Goal: Information Seeking & Learning: Learn about a topic

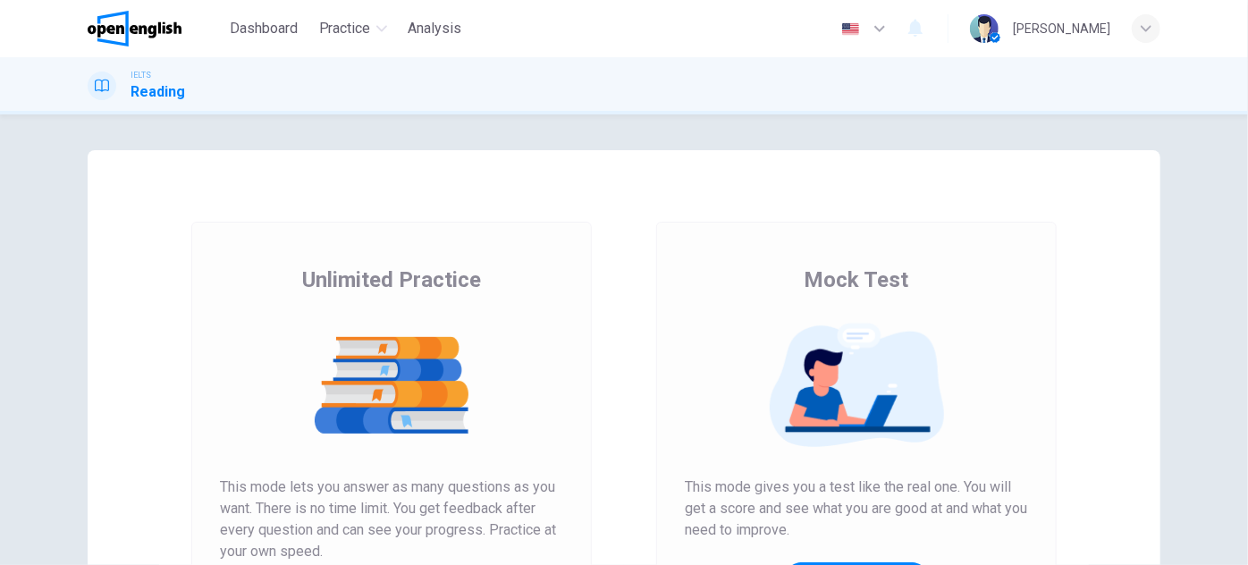
scroll to position [162, 0]
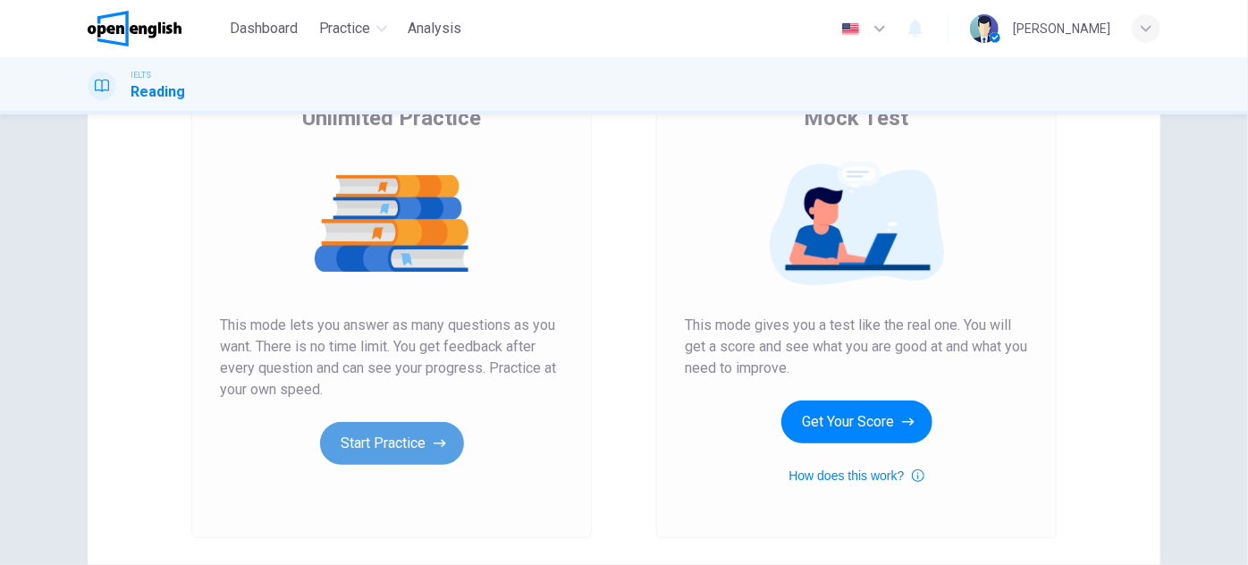
click at [425, 450] on button "Start Practice" at bounding box center [392, 443] width 144 height 43
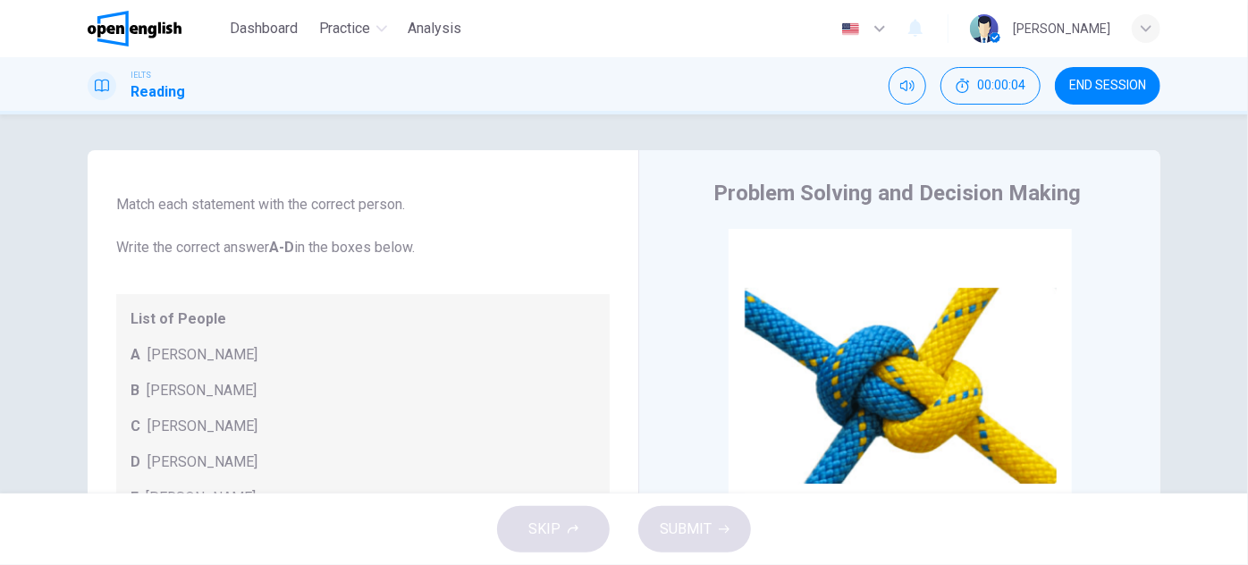
drag, startPoint x: 110, startPoint y: 268, endPoint x: 106, endPoint y: 300, distance: 32.4
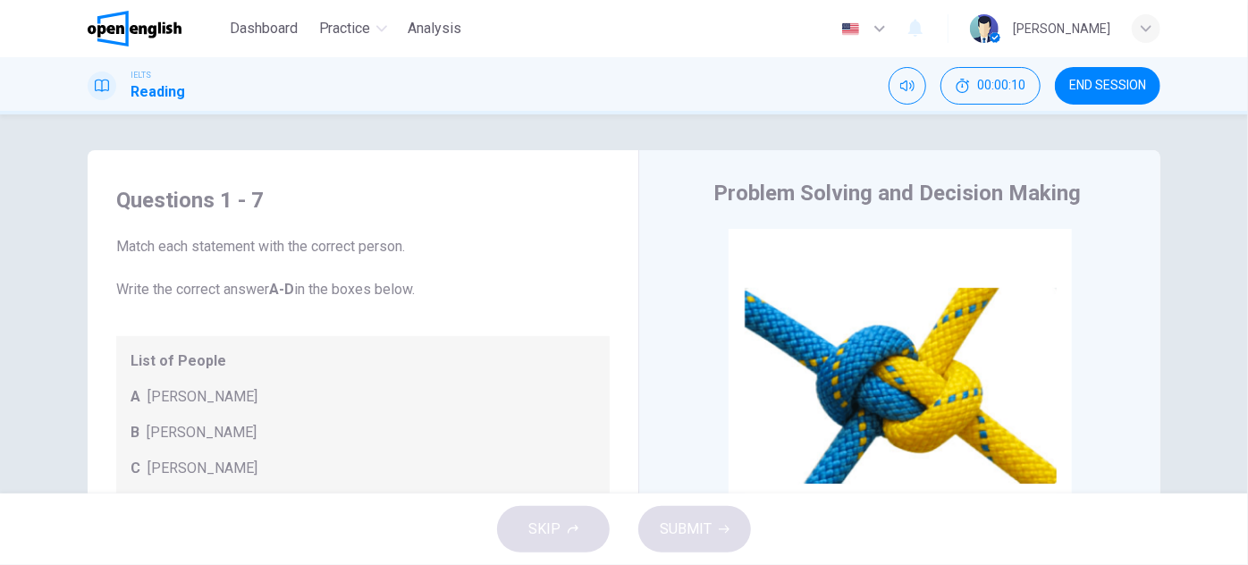
drag, startPoint x: 113, startPoint y: 249, endPoint x: 401, endPoint y: 238, distance: 288.2
click at [401, 238] on span "Match each statement with the correct person. Write the correct answer A-D in t…" at bounding box center [363, 268] width 494 height 64
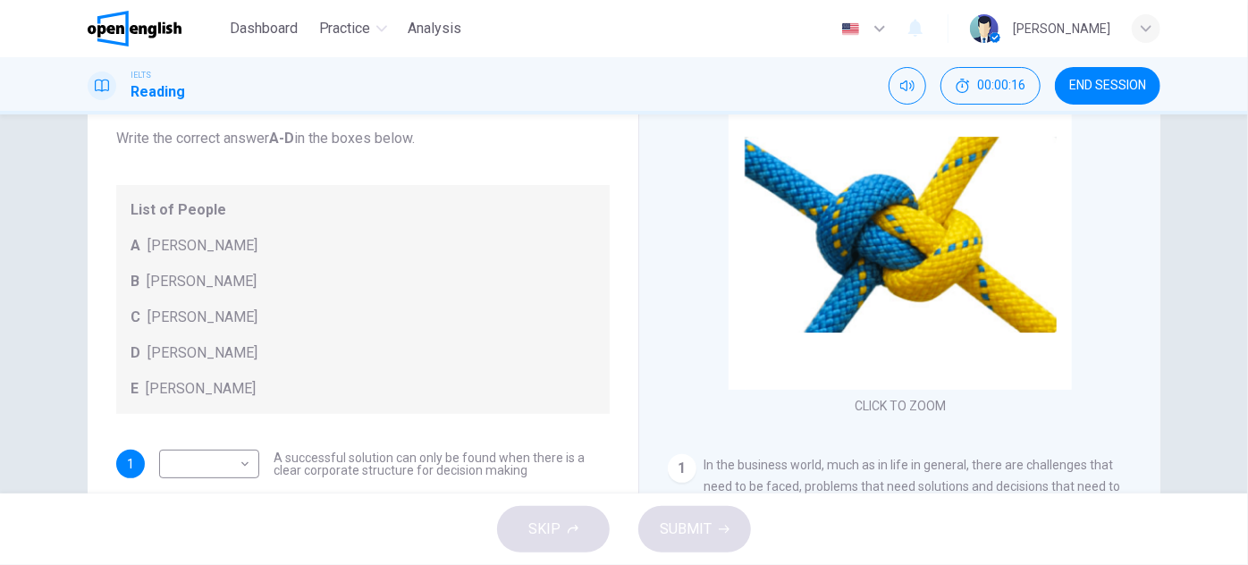
scroll to position [70, 0]
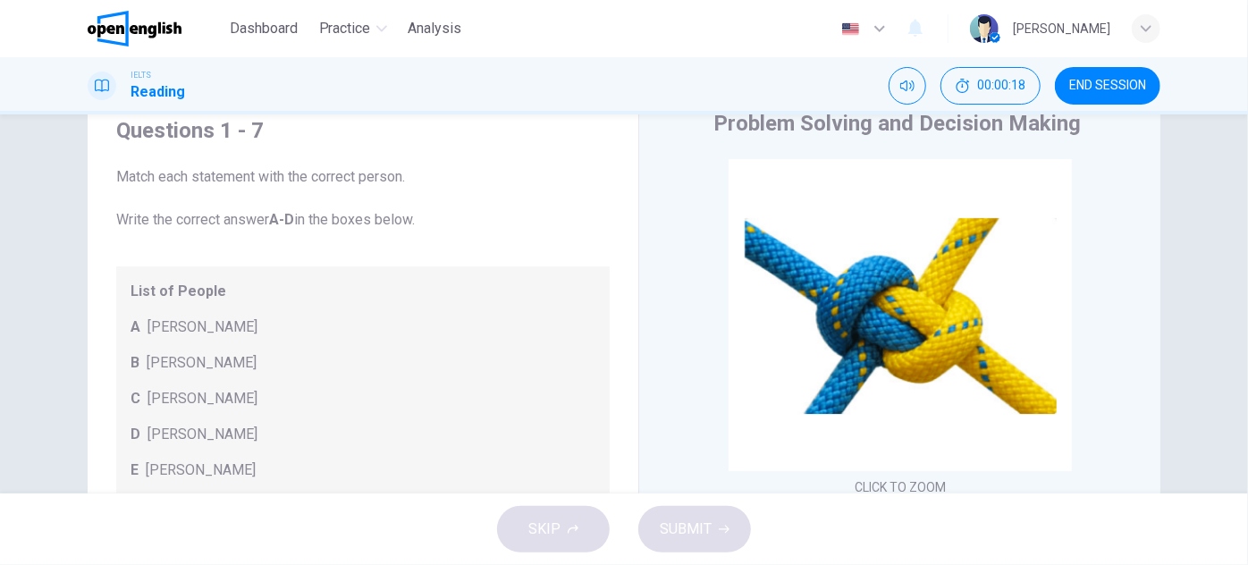
drag, startPoint x: 176, startPoint y: 202, endPoint x: 423, endPoint y: 214, distance: 247.1
click at [419, 214] on span "Match each statement with the correct person. Write the correct answer A-D in t…" at bounding box center [363, 198] width 494 height 64
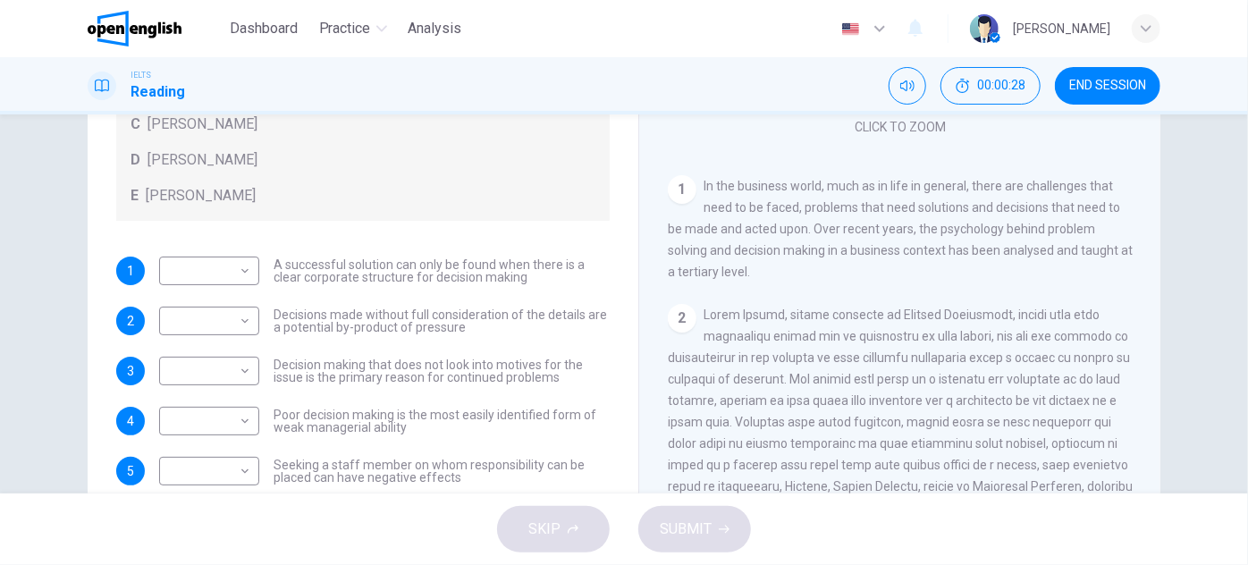
scroll to position [243, 0]
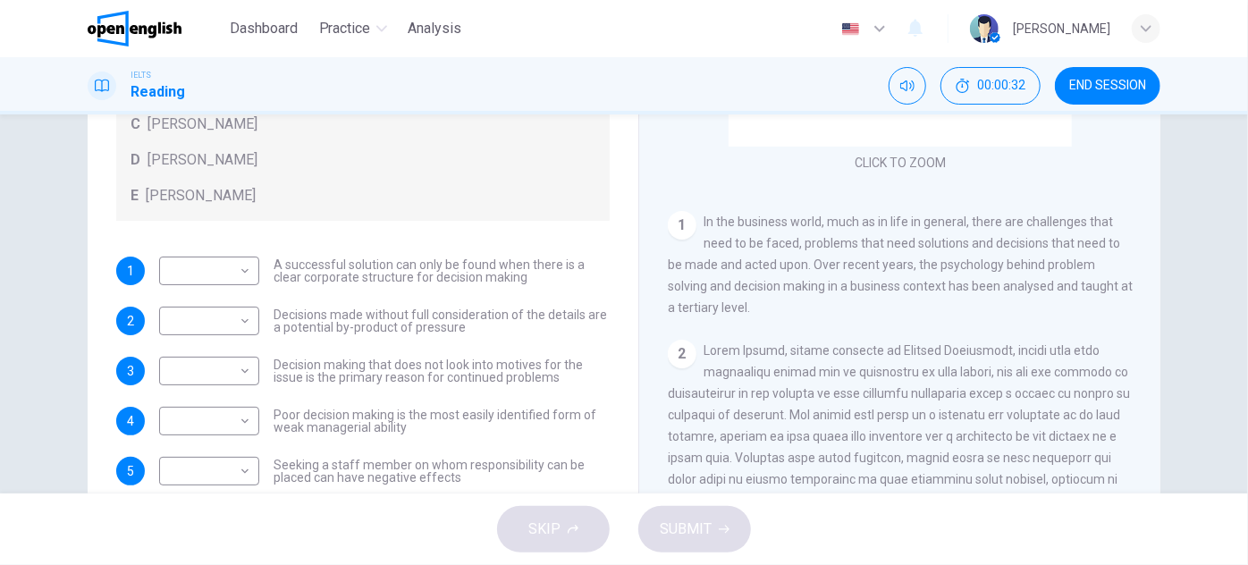
drag, startPoint x: 743, startPoint y: 242, endPoint x: 893, endPoint y: 240, distance: 150.3
click at [893, 240] on span "In the business world, much as in life in general, there are challenges that ne…" at bounding box center [900, 265] width 465 height 100
drag, startPoint x: 688, startPoint y: 268, endPoint x: 801, endPoint y: 261, distance: 113.8
click at [771, 264] on span "In the business world, much as in life in general, there are challenges that ne…" at bounding box center [900, 265] width 465 height 100
drag, startPoint x: 821, startPoint y: 261, endPoint x: 872, endPoint y: 261, distance: 51.0
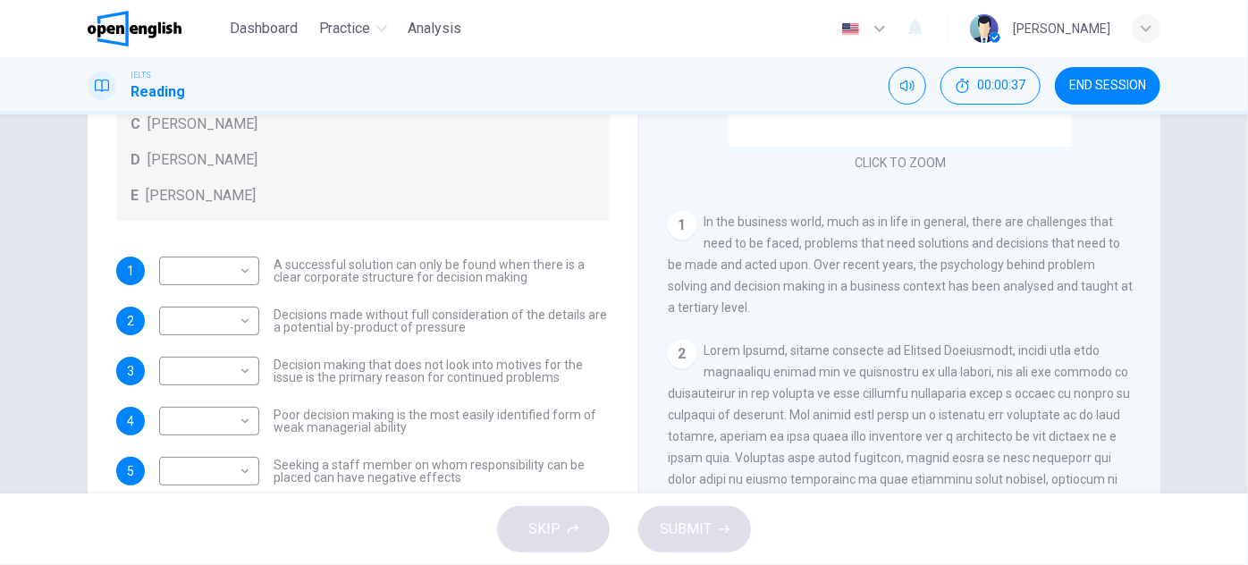
click at [871, 261] on span "In the business world, much as in life in general, there are challenges that ne…" at bounding box center [900, 265] width 465 height 100
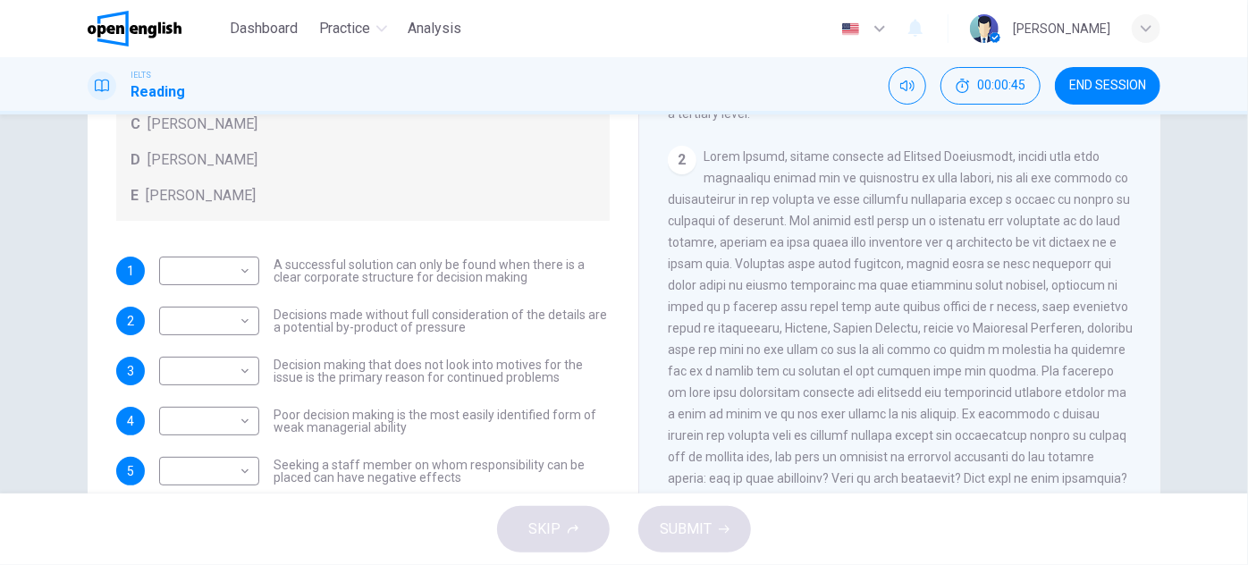
drag, startPoint x: 869, startPoint y: 247, endPoint x: 871, endPoint y: 282, distance: 34.9
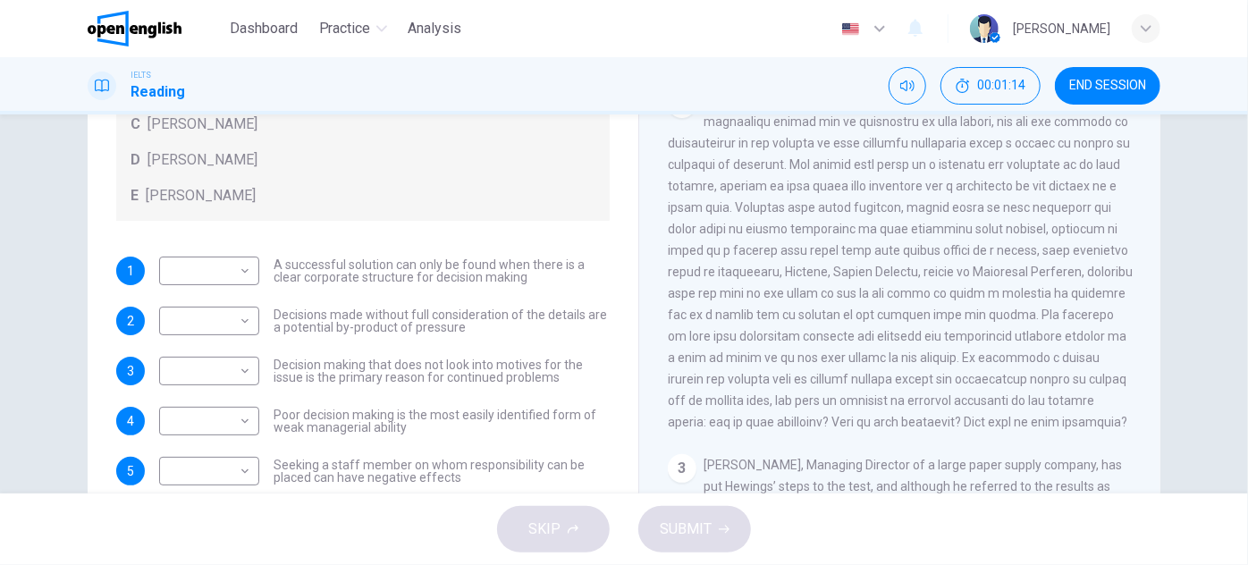
drag, startPoint x: 809, startPoint y: 224, endPoint x: 807, endPoint y: 245, distance: 21.6
drag, startPoint x: 740, startPoint y: 211, endPoint x: 856, endPoint y: 220, distance: 115.7
click at [853, 221] on div "2" at bounding box center [900, 259] width 465 height 343
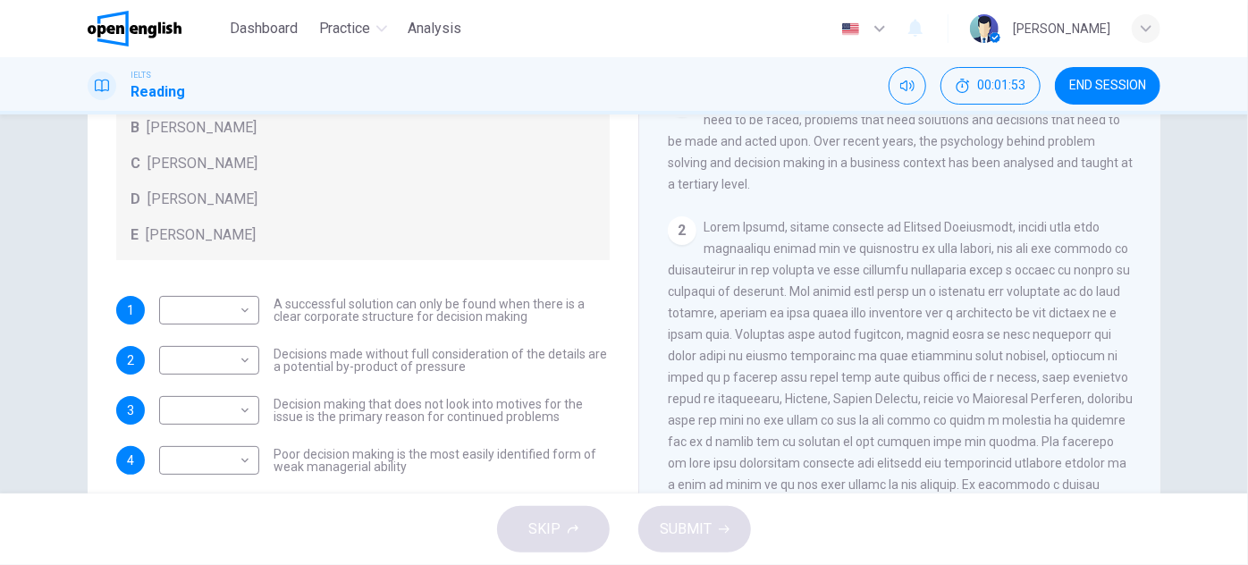
scroll to position [151, 0]
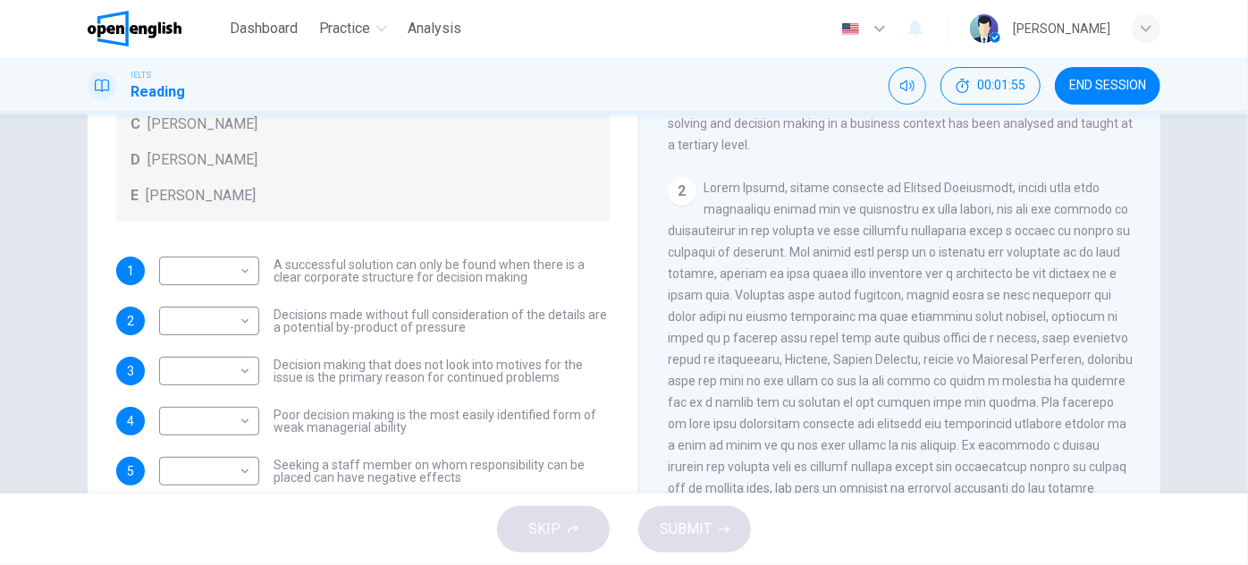
drag, startPoint x: 258, startPoint y: 257, endPoint x: 469, endPoint y: 268, distance: 212.3
click at [463, 268] on div "​ ​ A successful solution can only be found when there is a clear corporate str…" at bounding box center [384, 271] width 451 height 29
drag, startPoint x: 525, startPoint y: 281, endPoint x: 315, endPoint y: 275, distance: 210.2
click at [337, 275] on span "A successful solution can only be found when there is a clear corporate structu…" at bounding box center [442, 270] width 336 height 25
click at [243, 275] on body "This site uses cookies, as explained in our Privacy Policy . If you agree to th…" at bounding box center [624, 282] width 1248 height 565
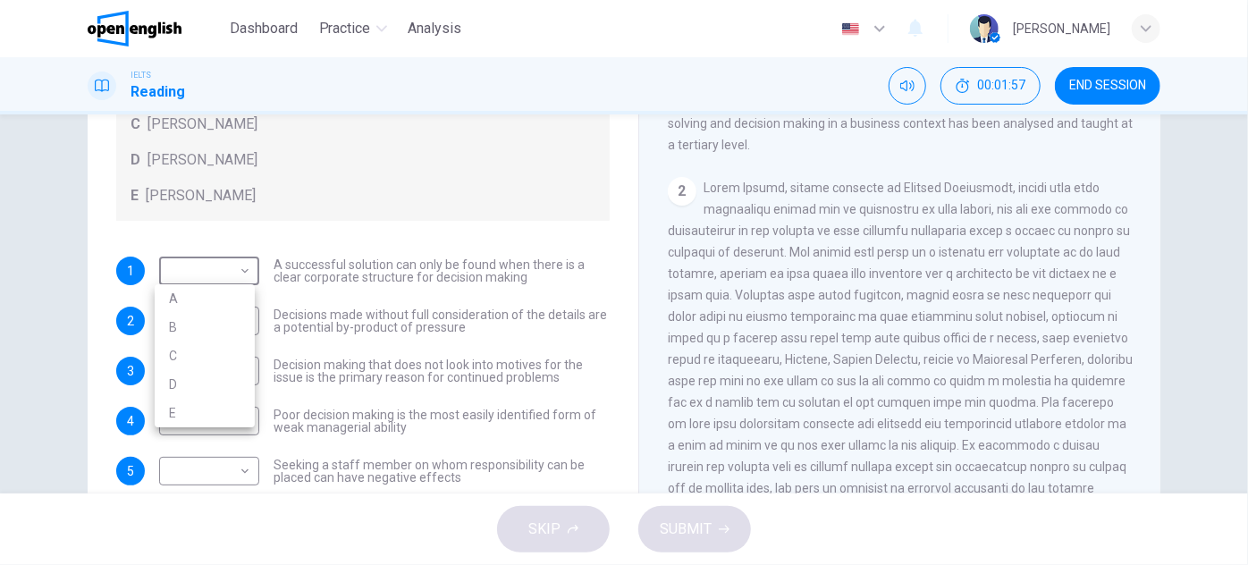
click at [308, 225] on div at bounding box center [624, 282] width 1248 height 565
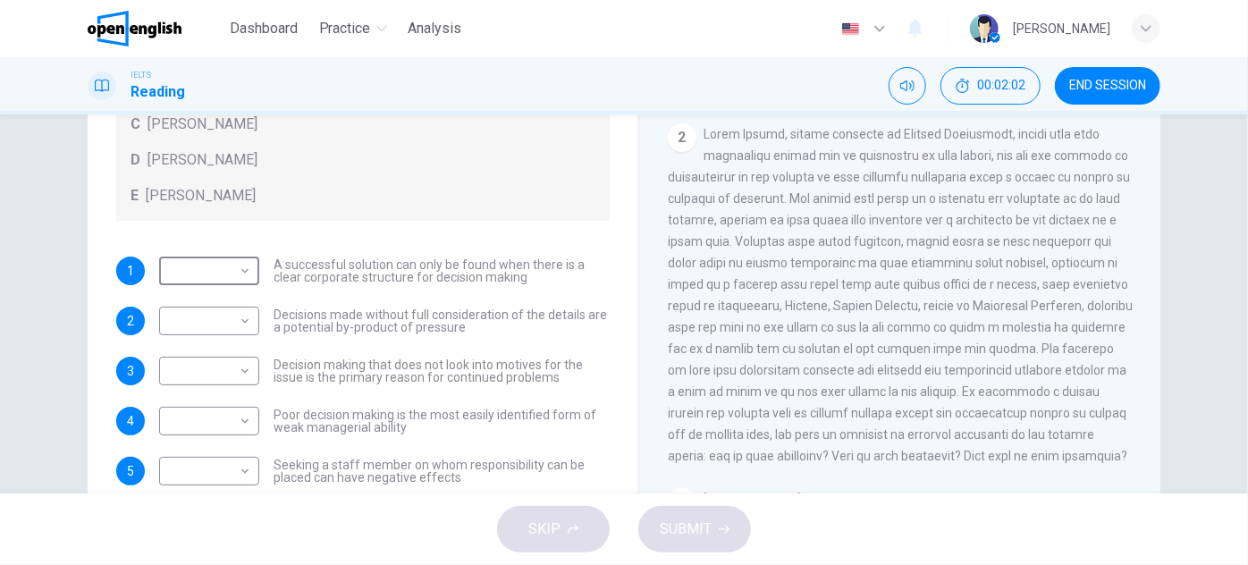
scroll to position [487, 0]
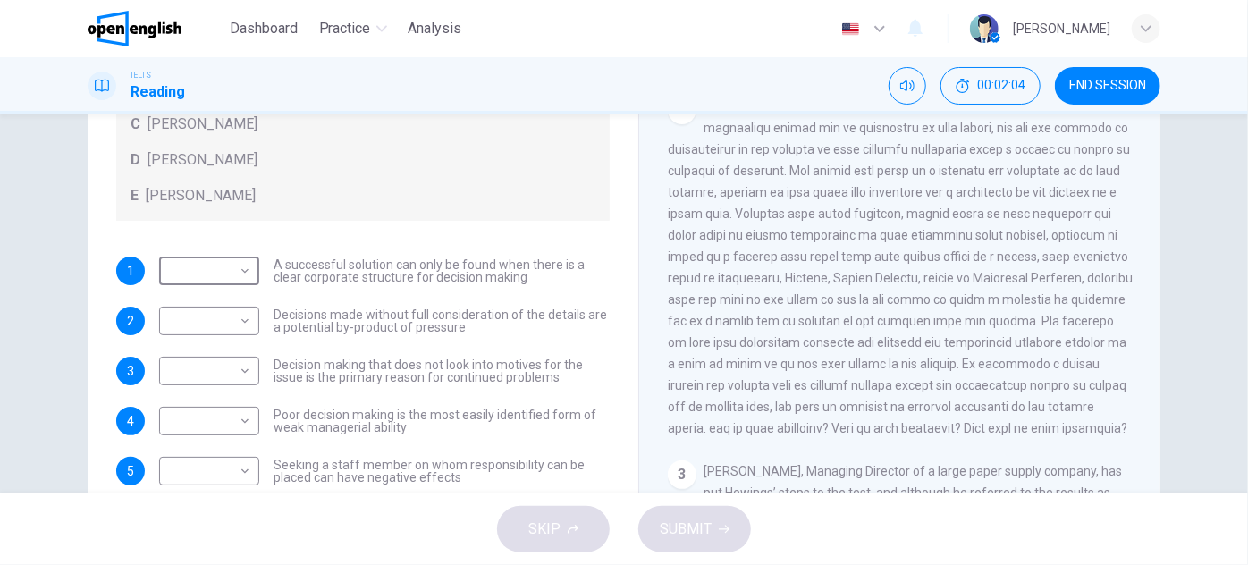
click at [311, 247] on div "Questions 1 - 7 Match each statement with the correct person. Write the correct…" at bounding box center [363, 214] width 522 height 780
drag, startPoint x: 704, startPoint y: 129, endPoint x: 689, endPoint y: 272, distance: 143.9
click at [737, 187] on div "2" at bounding box center [900, 267] width 465 height 343
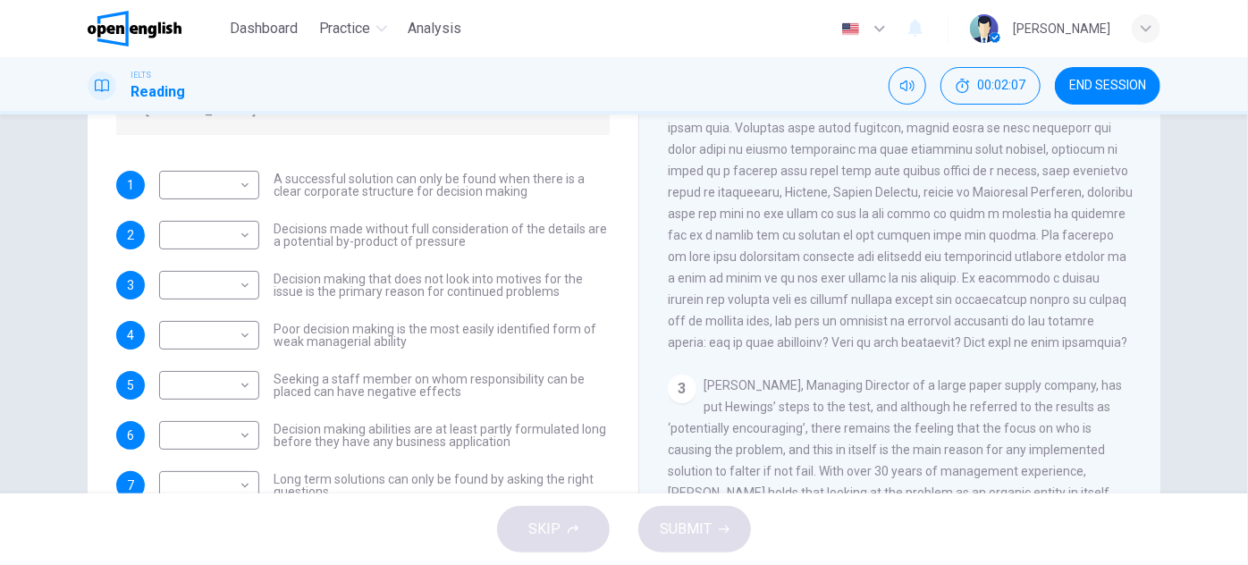
scroll to position [314, 0]
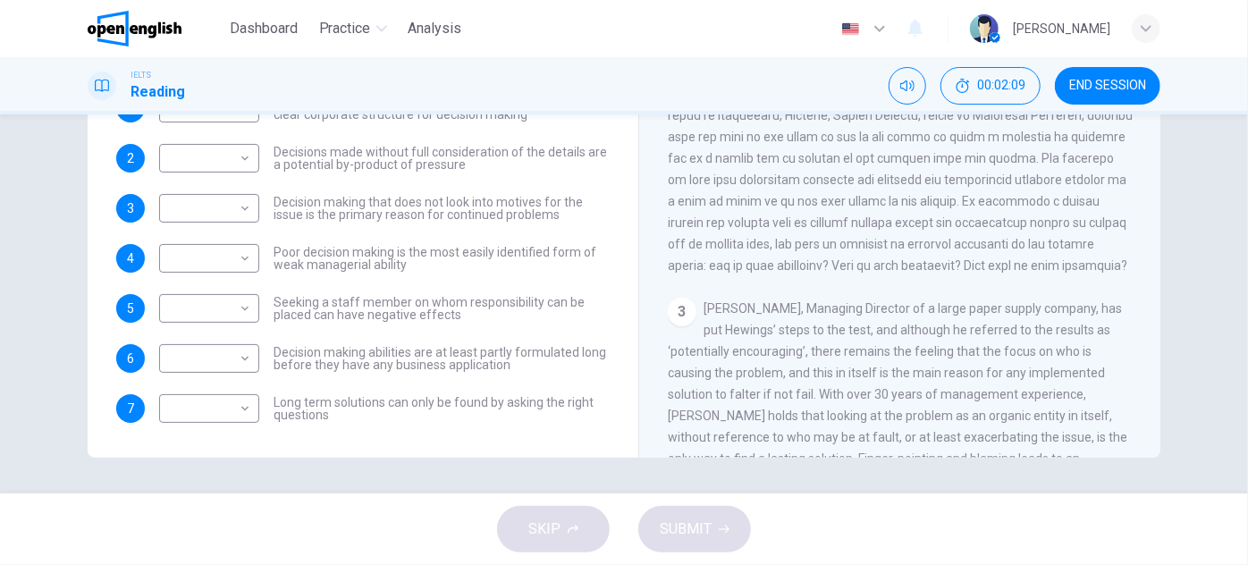
drag, startPoint x: 444, startPoint y: 424, endPoint x: 287, endPoint y: 265, distance: 223.9
click at [287, 266] on div "Questions 1 - 7 Match each statement with the correct person. Write the correct…" at bounding box center [363, 51] width 522 height 780
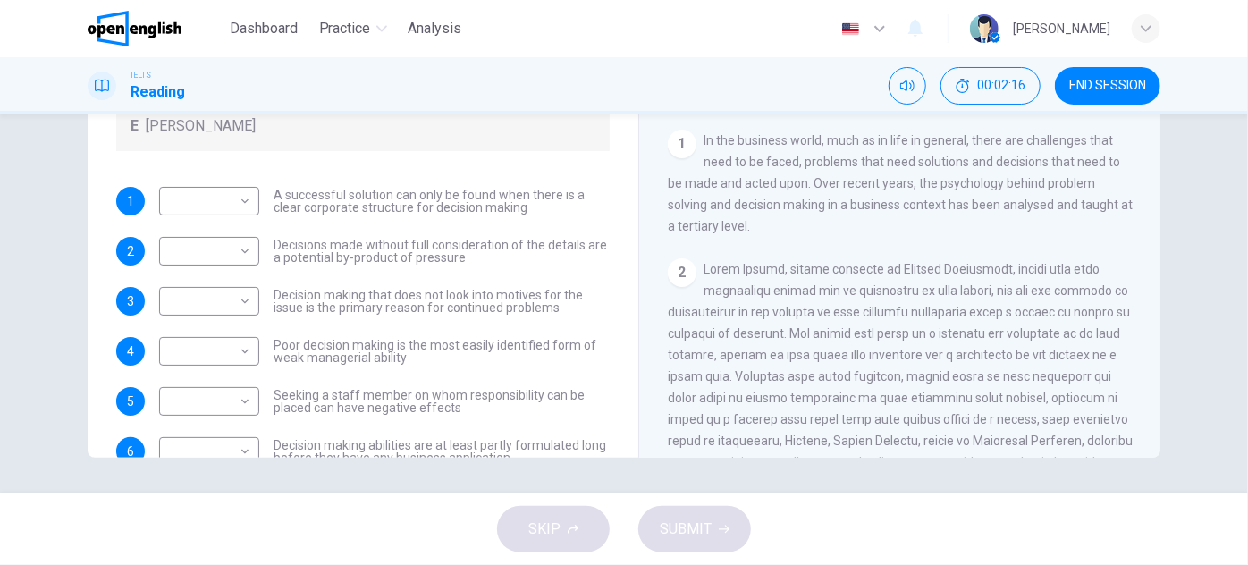
scroll to position [30, 0]
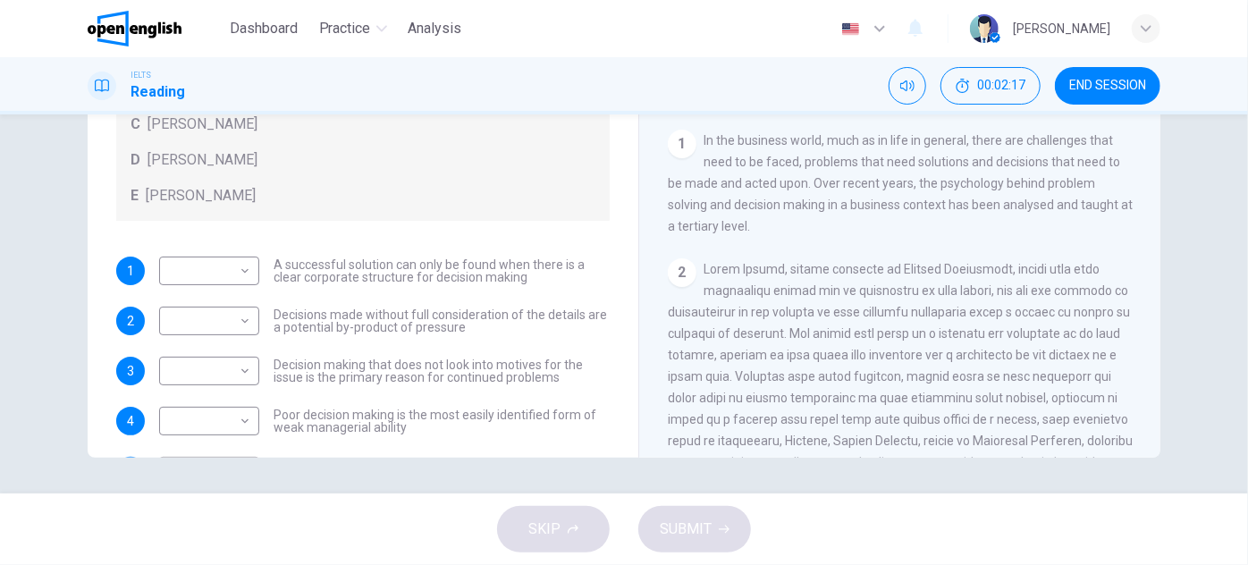
drag, startPoint x: 273, startPoint y: 238, endPoint x: 480, endPoint y: 471, distance: 312.3
click at [442, 491] on div "Questions 1 - 7 Match each statement with the correct person. Write the correct…" at bounding box center [624, 303] width 1248 height 379
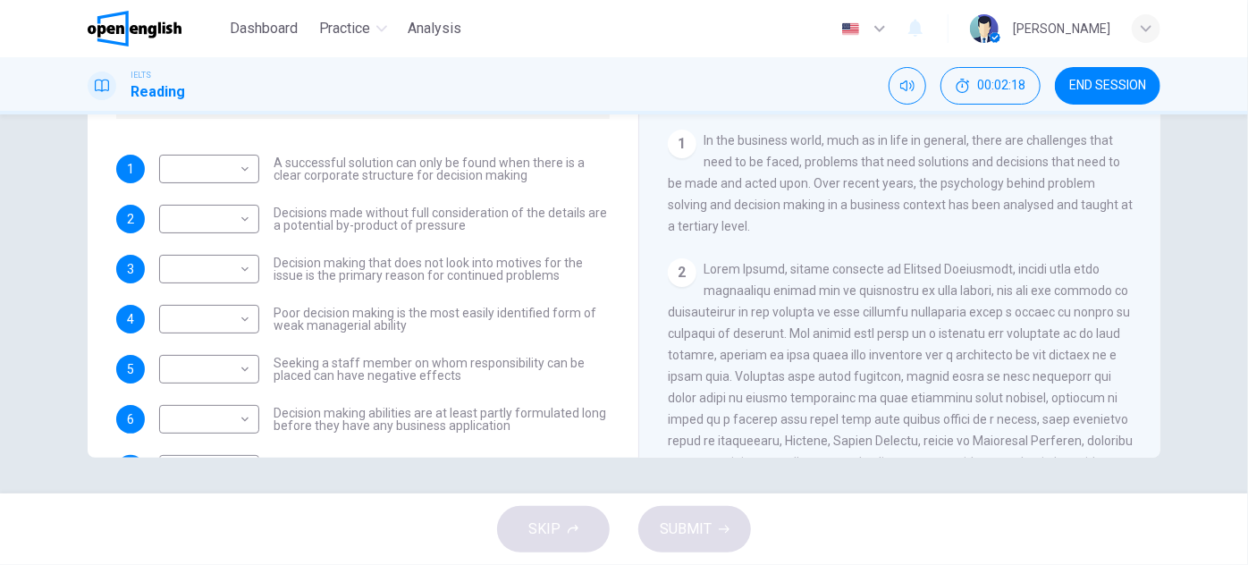
scroll to position [193, 0]
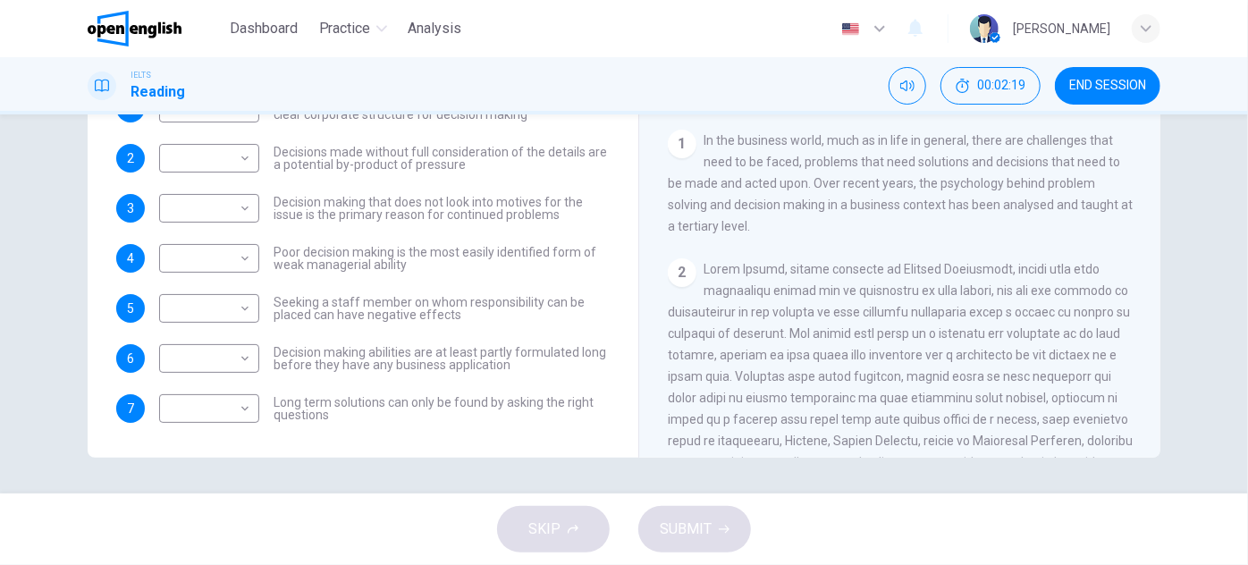
drag, startPoint x: 325, startPoint y: 419, endPoint x: 298, endPoint y: 195, distance: 225.2
click at [298, 216] on div "1 ​ ​ A successful solution can only be found when there is a clear corporate s…" at bounding box center [363, 258] width 494 height 329
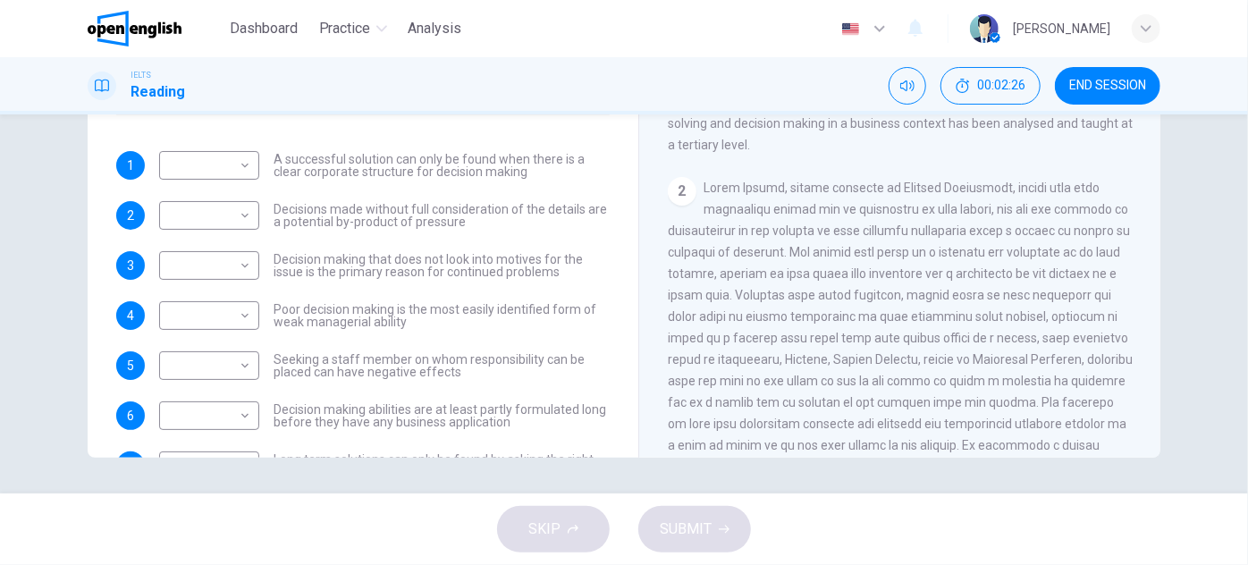
scroll to position [112, 0]
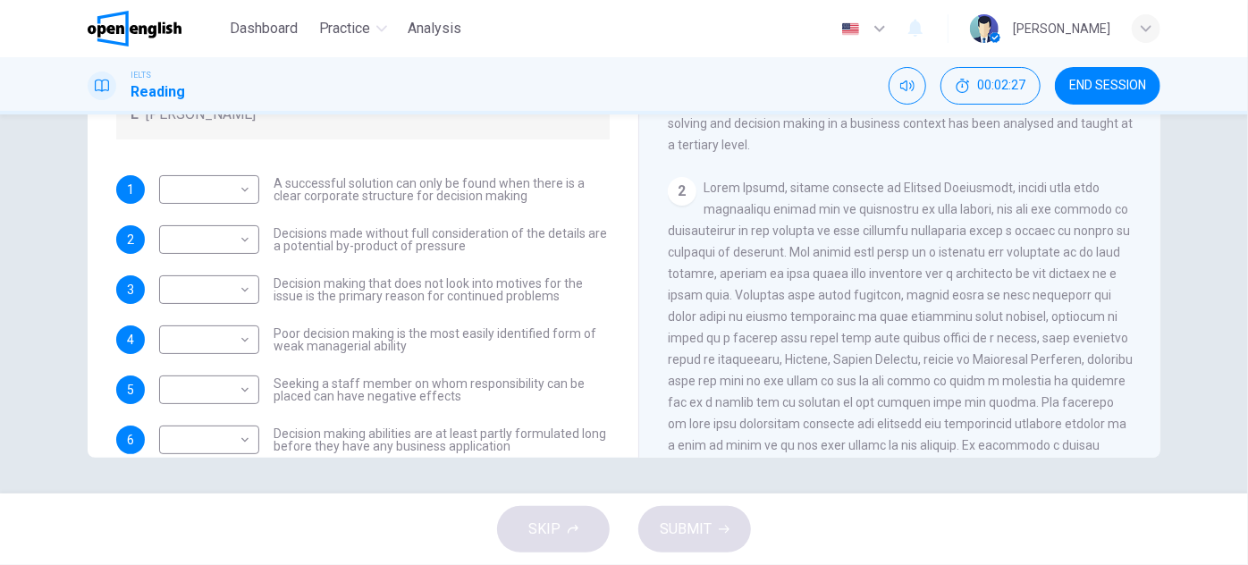
drag, startPoint x: 274, startPoint y: 177, endPoint x: 488, endPoint y: 207, distance: 216.6
click at [469, 204] on div "1 ​ ​ A successful solution can only be found when there is a clear corporate s…" at bounding box center [363, 339] width 494 height 329
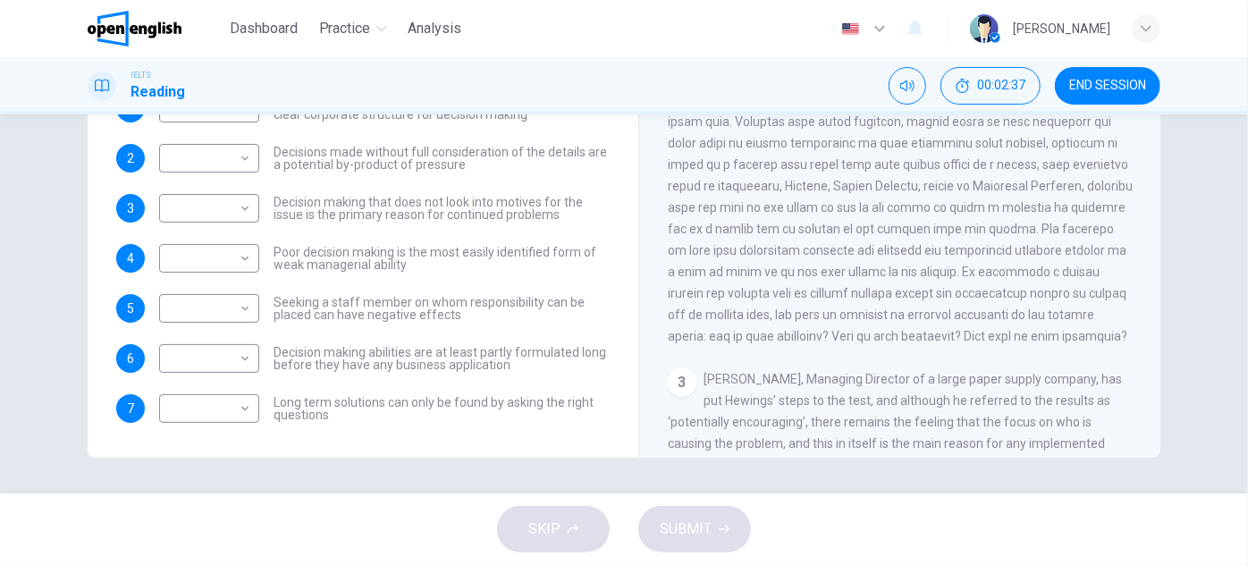
scroll to position [487, 0]
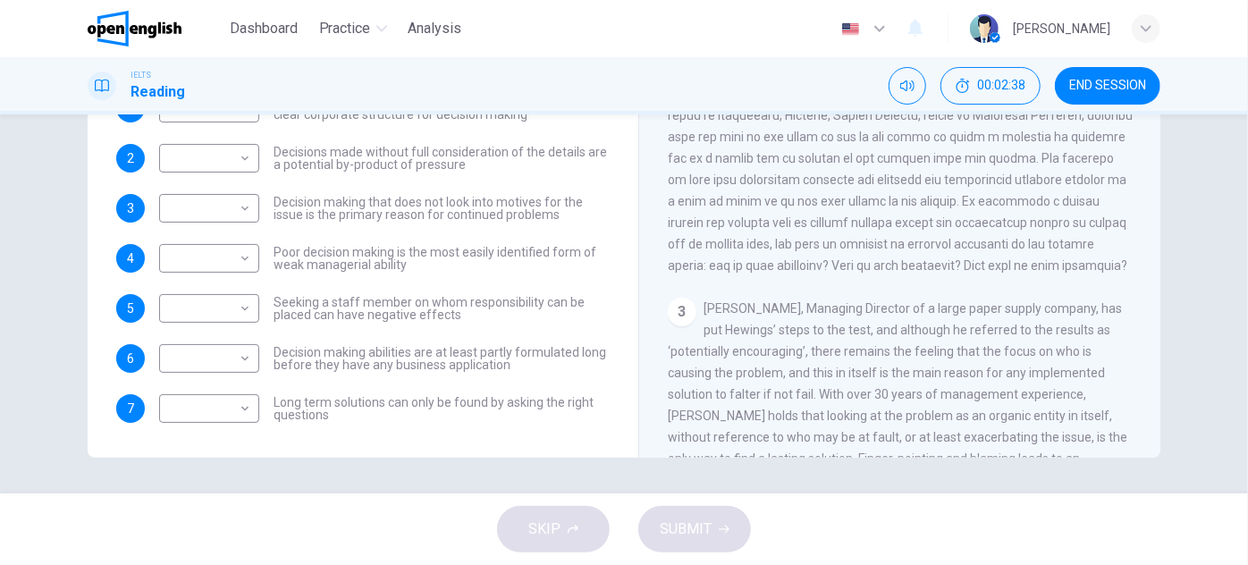
drag, startPoint x: 763, startPoint y: 305, endPoint x: 746, endPoint y: 289, distance: 23.4
click at [746, 276] on div "2" at bounding box center [900, 104] width 465 height 343
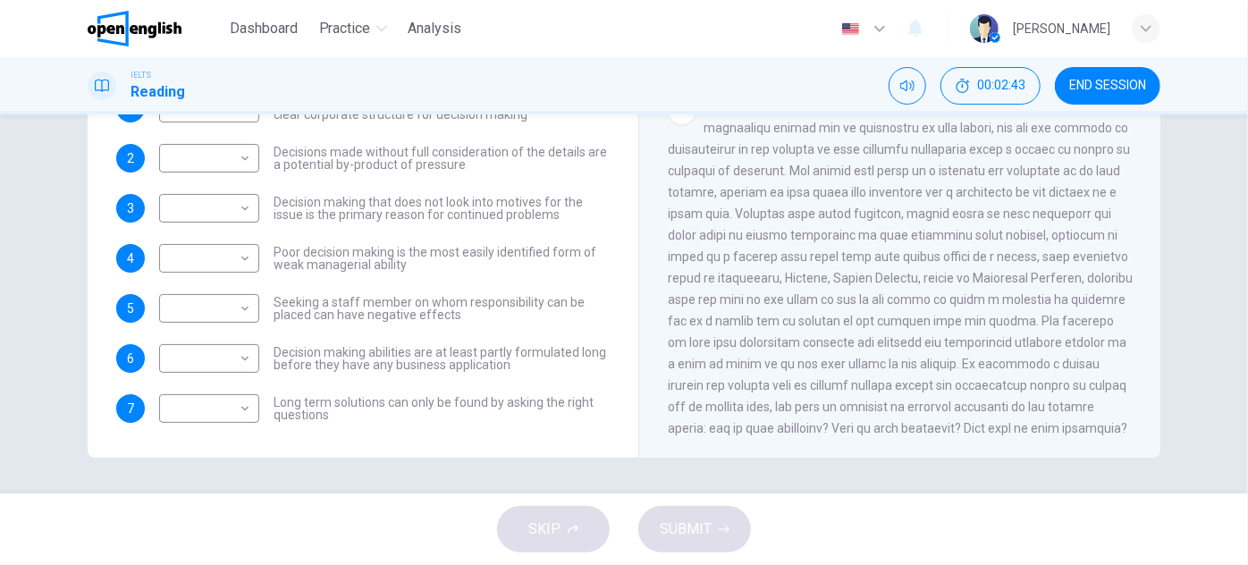
scroll to position [243, 0]
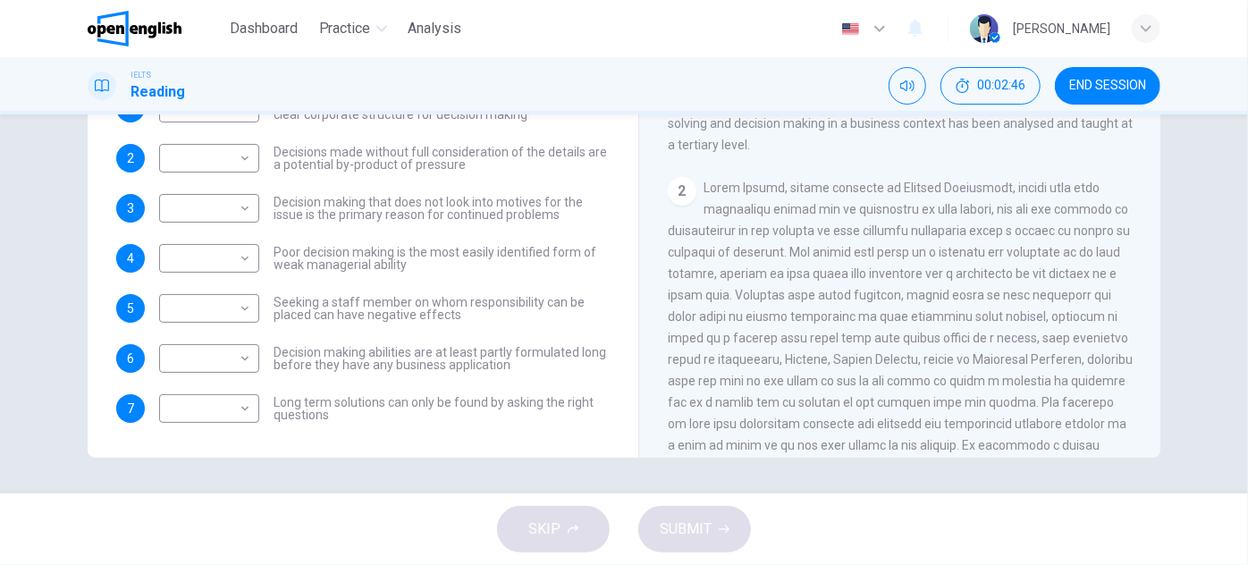
drag, startPoint x: 703, startPoint y: 185, endPoint x: 774, endPoint y: 193, distance: 72.0
click at [769, 192] on span at bounding box center [900, 349] width 465 height 336
drag, startPoint x: 777, startPoint y: 193, endPoint x: 808, endPoint y: 199, distance: 31.0
click at [807, 199] on div "2" at bounding box center [900, 348] width 465 height 343
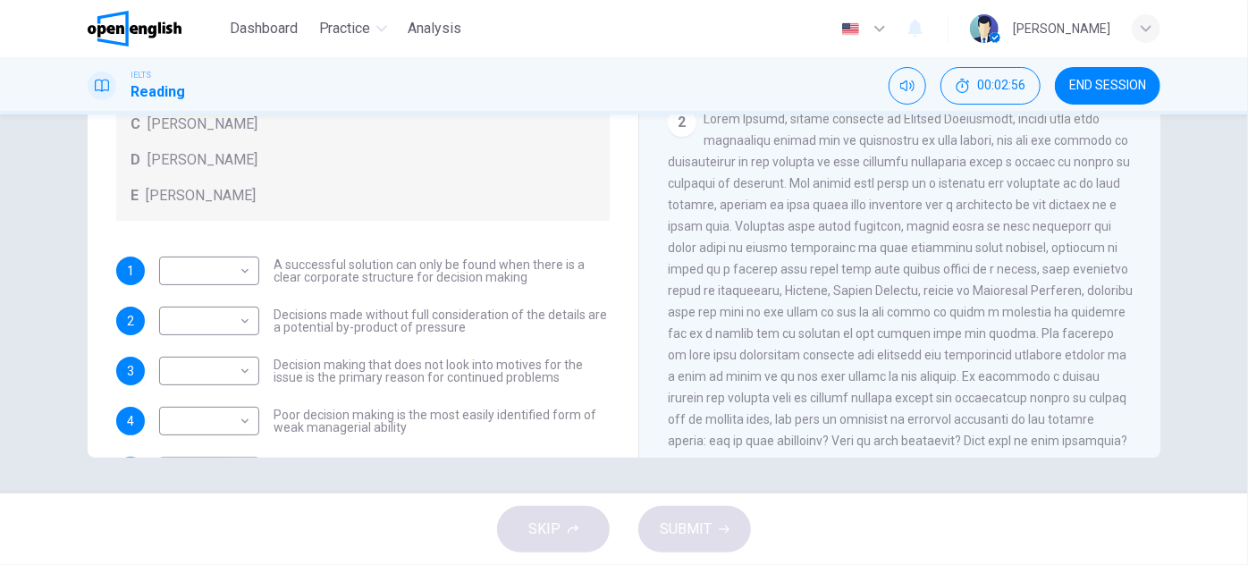
drag, startPoint x: 885, startPoint y: 265, endPoint x: 882, endPoint y: 298, distance: 33.3
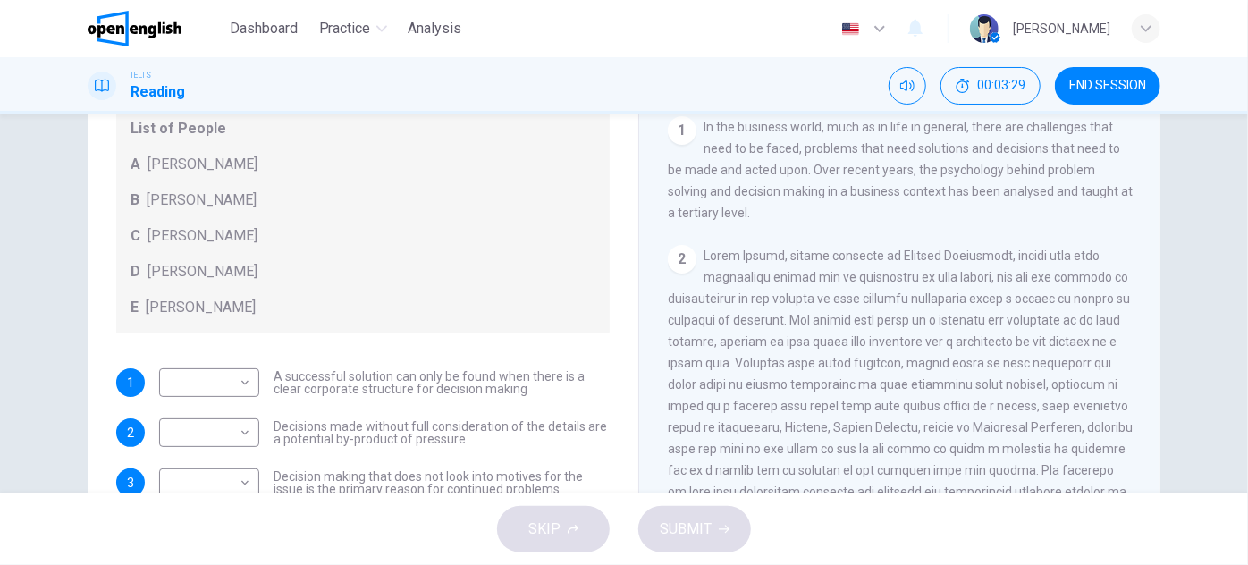
scroll to position [317, 0]
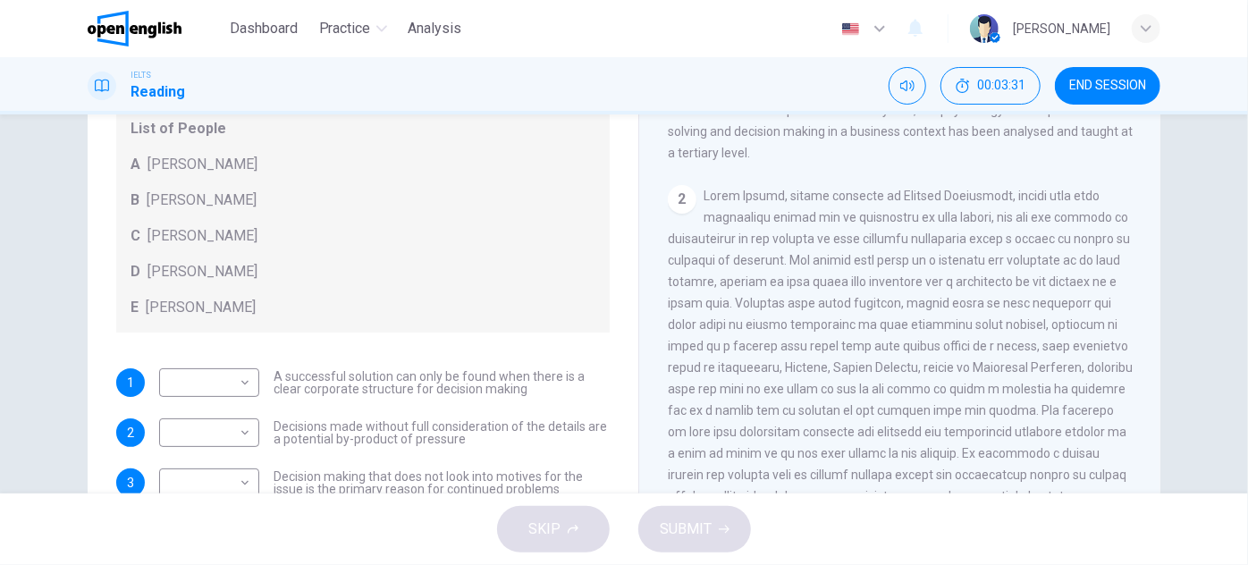
drag, startPoint x: 792, startPoint y: 197, endPoint x: 973, endPoint y: 193, distance: 180.7
click at [968, 193] on span at bounding box center [900, 357] width 465 height 336
drag, startPoint x: 696, startPoint y: 227, endPoint x: 722, endPoint y: 221, distance: 26.7
click at [720, 221] on div "2" at bounding box center [900, 356] width 465 height 343
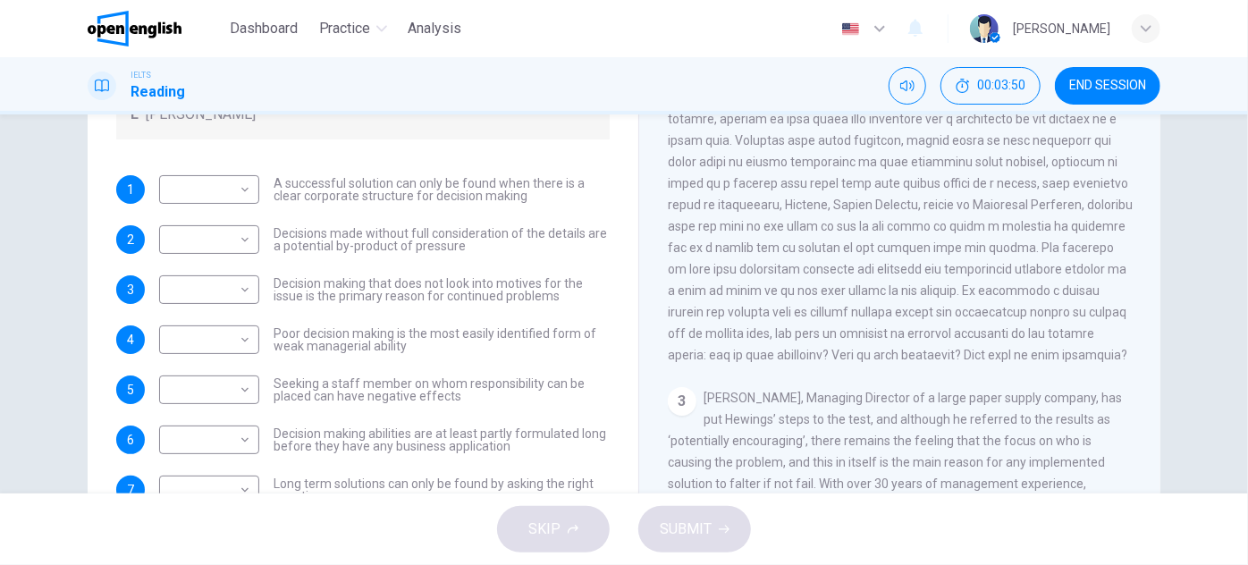
scroll to position [314, 0]
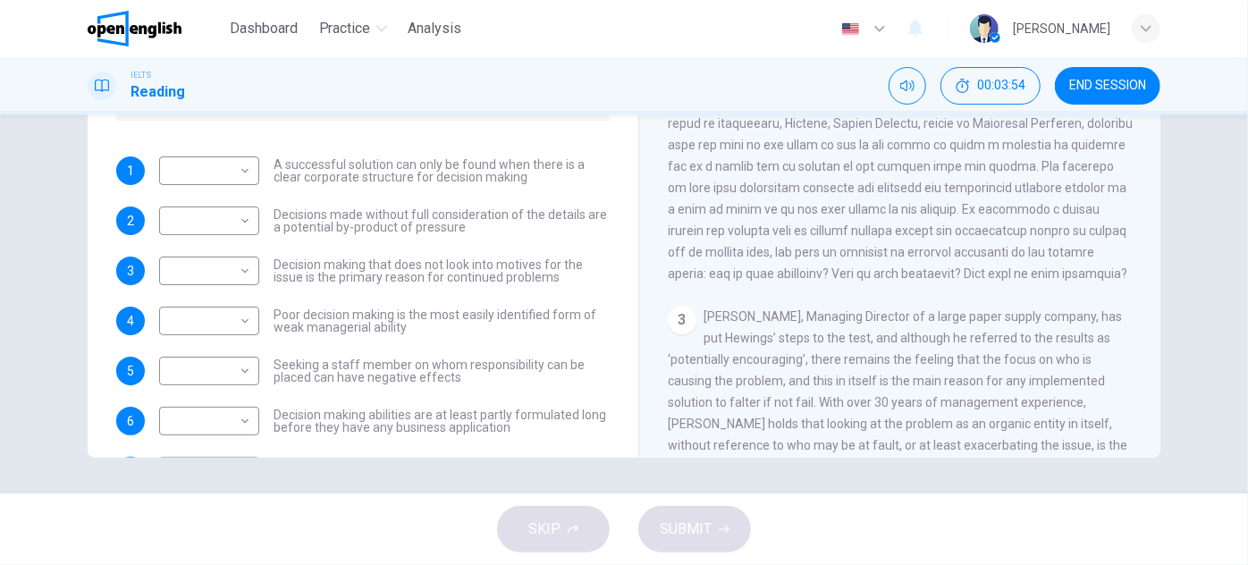
drag, startPoint x: 590, startPoint y: 376, endPoint x: 577, endPoint y: 405, distance: 31.6
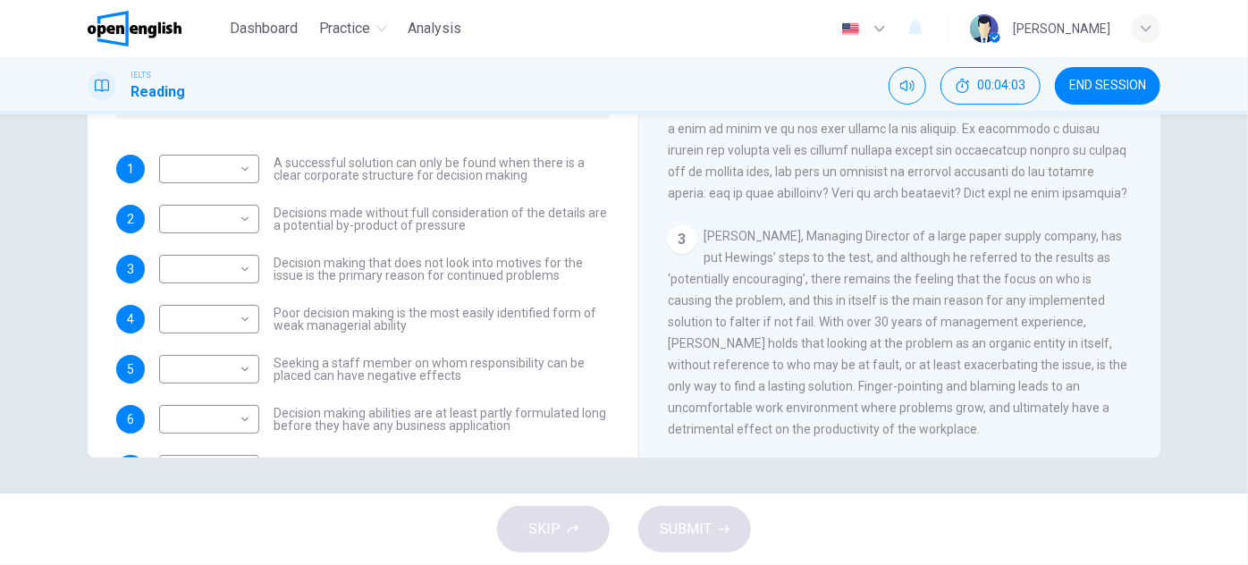
scroll to position [479, 0]
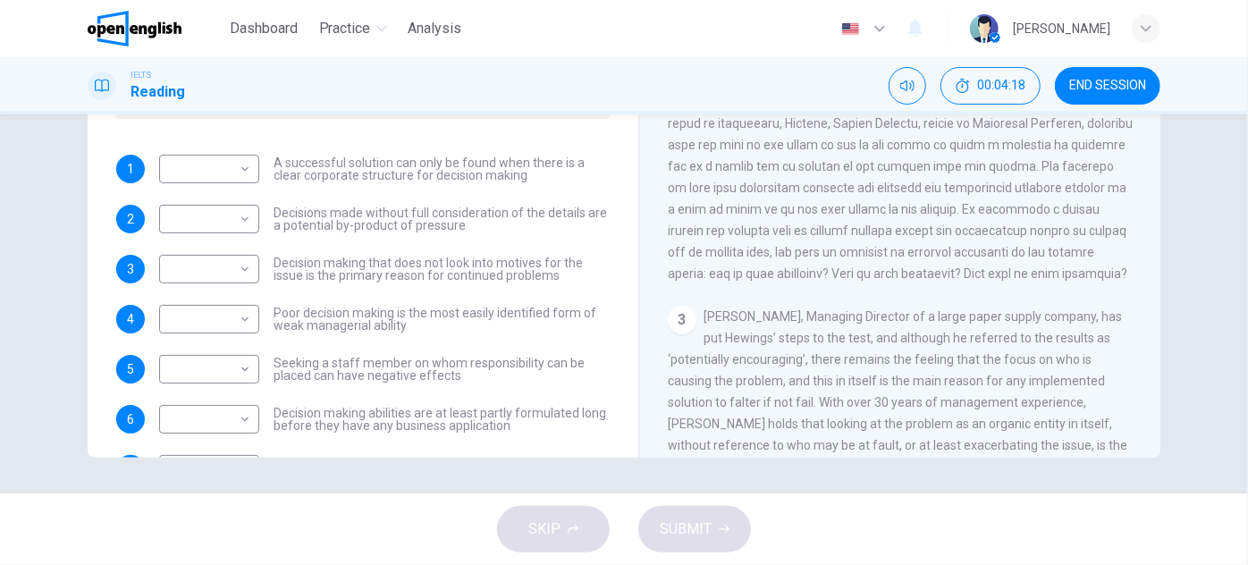
drag, startPoint x: 272, startPoint y: 260, endPoint x: 531, endPoint y: 254, distance: 259.4
click at [531, 255] on div "​ ​ Decision making that does not look into motives for the issue is the primar…" at bounding box center [384, 269] width 451 height 29
drag, startPoint x: 281, startPoint y: 307, endPoint x: 394, endPoint y: 307, distance: 113.6
click at [393, 307] on span "Poor decision making is the most easily identified form of weak managerial abil…" at bounding box center [442, 319] width 336 height 25
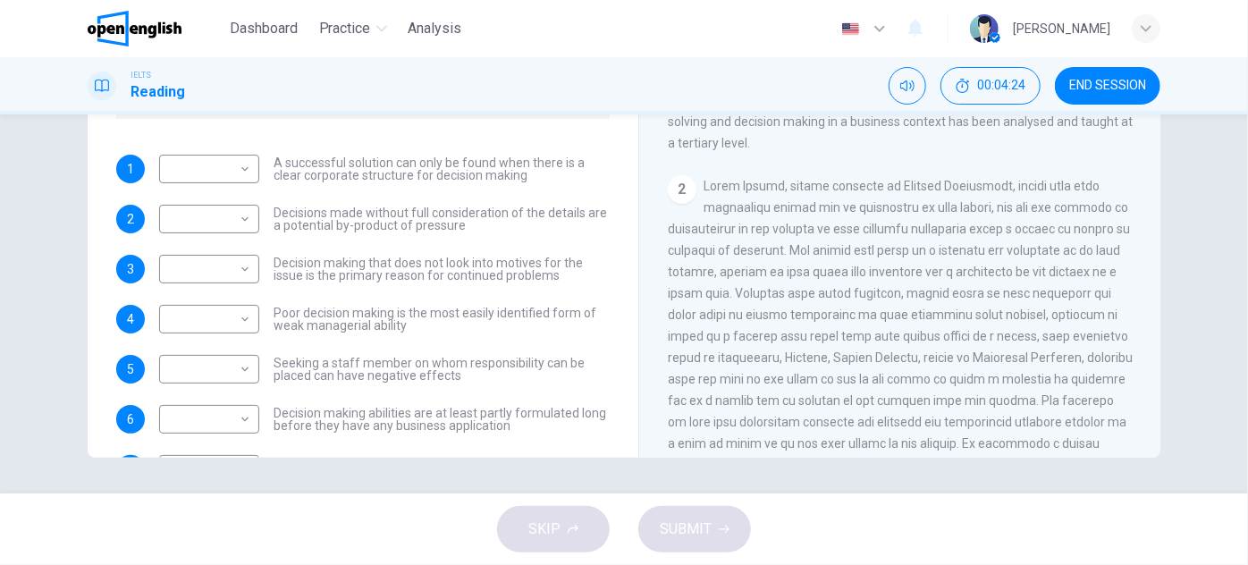
scroll to position [235, 0]
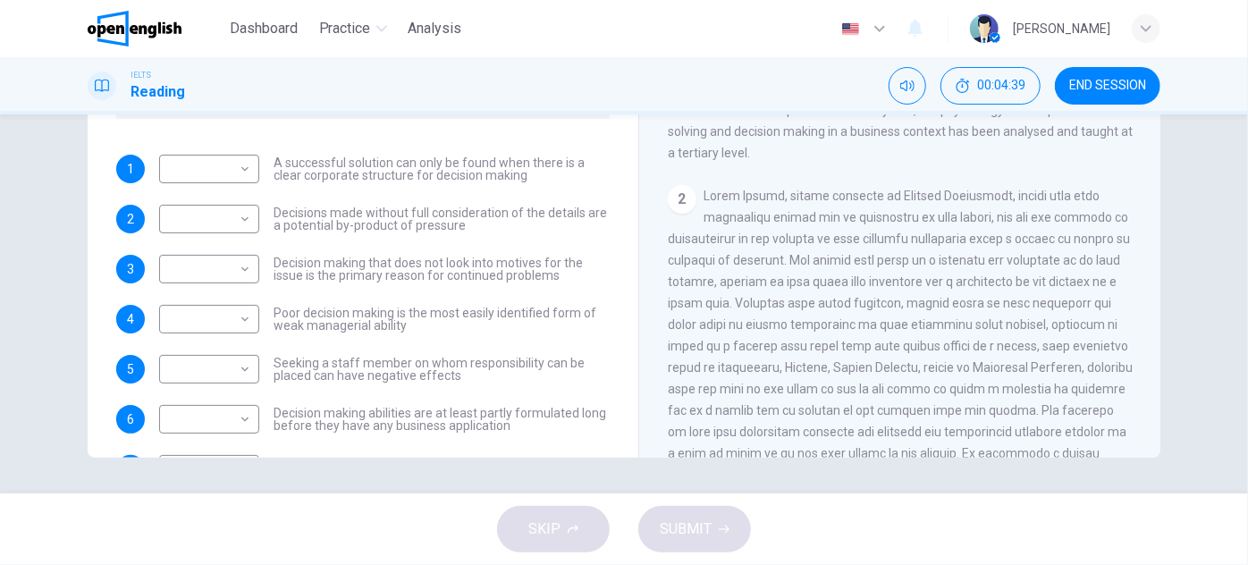
drag, startPoint x: 746, startPoint y: 311, endPoint x: 875, endPoint y: 300, distance: 130.1
click at [866, 300] on div "2" at bounding box center [900, 356] width 465 height 343
drag, startPoint x: 781, startPoint y: 357, endPoint x: 839, endPoint y: 351, distance: 58.4
click at [825, 351] on span at bounding box center [900, 357] width 465 height 336
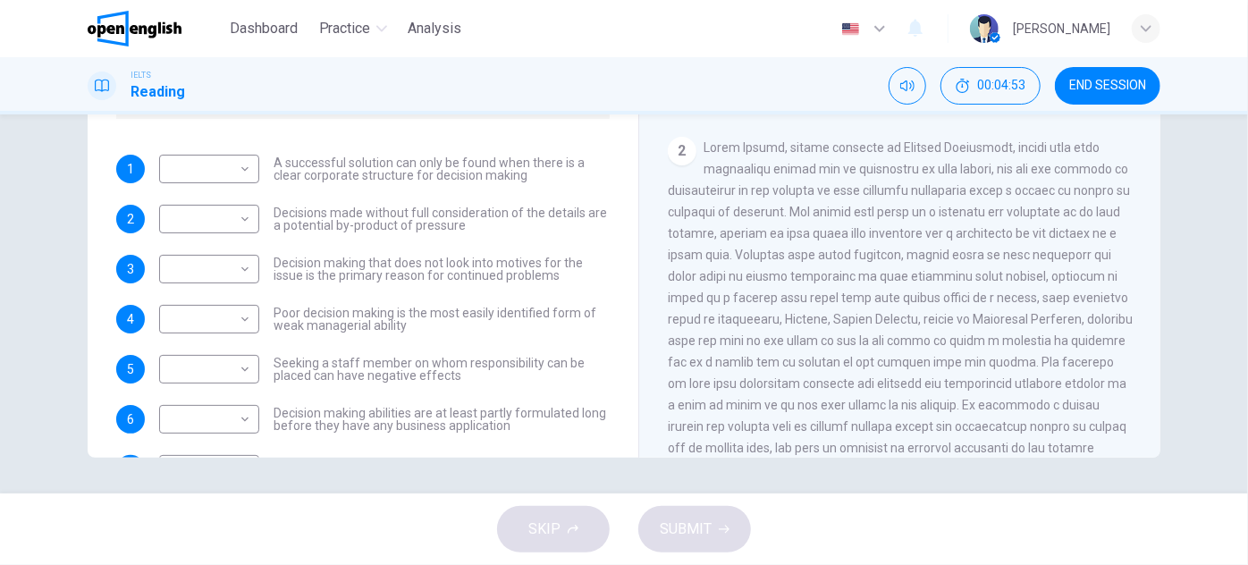
scroll to position [286, 0]
drag, startPoint x: 813, startPoint y: 292, endPoint x: 808, endPoint y: 314, distance: 22.1
click at [1052, 369] on span at bounding box center [900, 306] width 465 height 336
drag, startPoint x: 717, startPoint y: 397, endPoint x: 817, endPoint y: 389, distance: 100.5
click at [805, 390] on span at bounding box center [900, 306] width 465 height 336
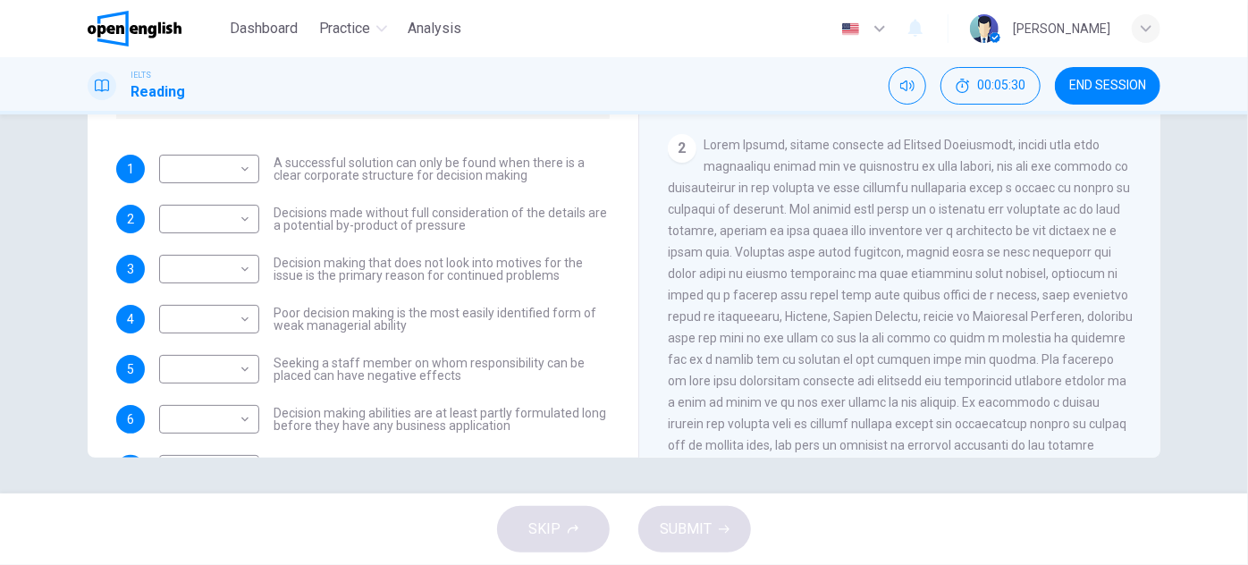
drag, startPoint x: 791, startPoint y: 216, endPoint x: 863, endPoint y: 209, distance: 71.9
click at [853, 209] on span at bounding box center [900, 306] width 465 height 336
drag, startPoint x: 746, startPoint y: 240, endPoint x: 794, endPoint y: 240, distance: 48.3
click at [782, 240] on span at bounding box center [900, 306] width 465 height 336
drag, startPoint x: 794, startPoint y: 326, endPoint x: 825, endPoint y: 326, distance: 30.4
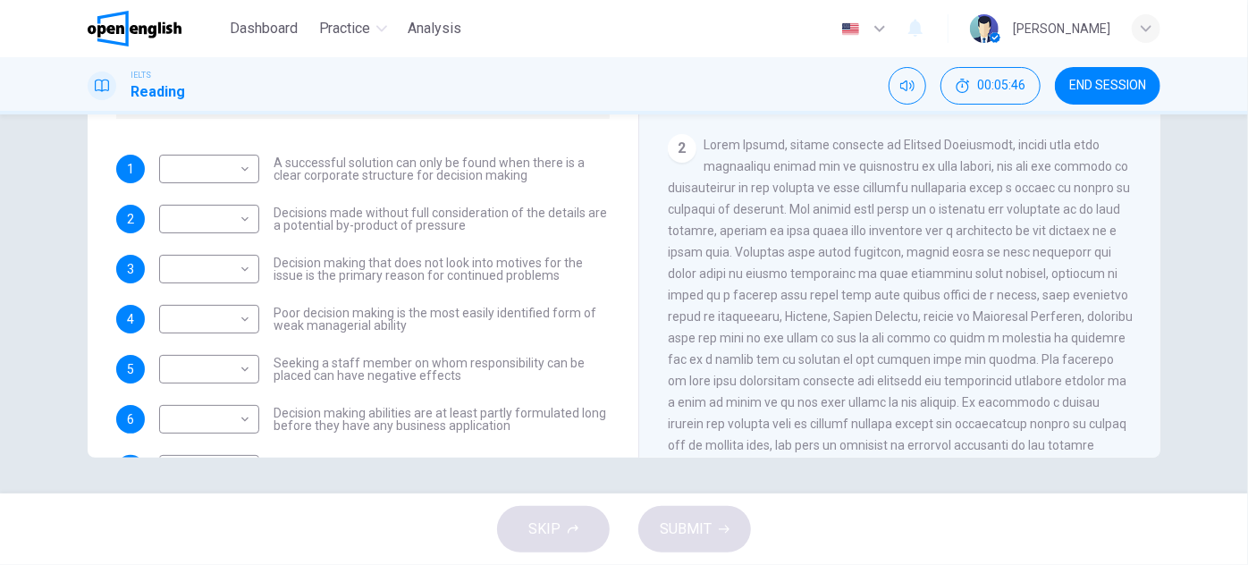
click at [825, 326] on span at bounding box center [900, 306] width 465 height 336
drag, startPoint x: 797, startPoint y: 347, endPoint x: 798, endPoint y: 368, distance: 20.6
click at [798, 368] on span at bounding box center [900, 306] width 465 height 336
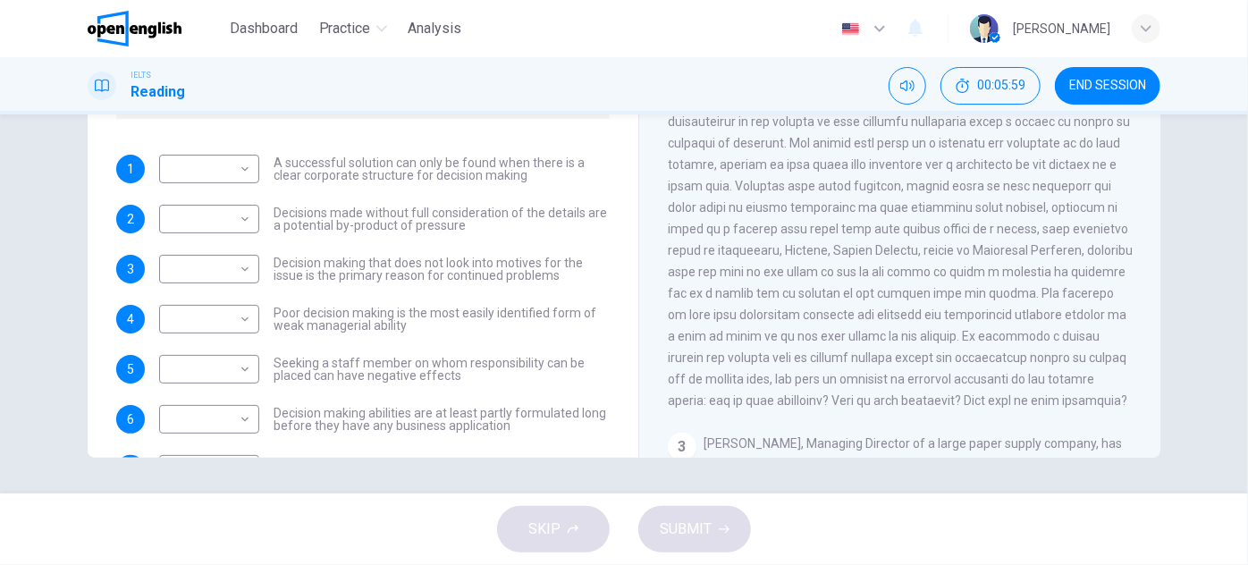
scroll to position [358, 0]
drag, startPoint x: 810, startPoint y: 378, endPoint x: 811, endPoint y: 393, distance: 15.2
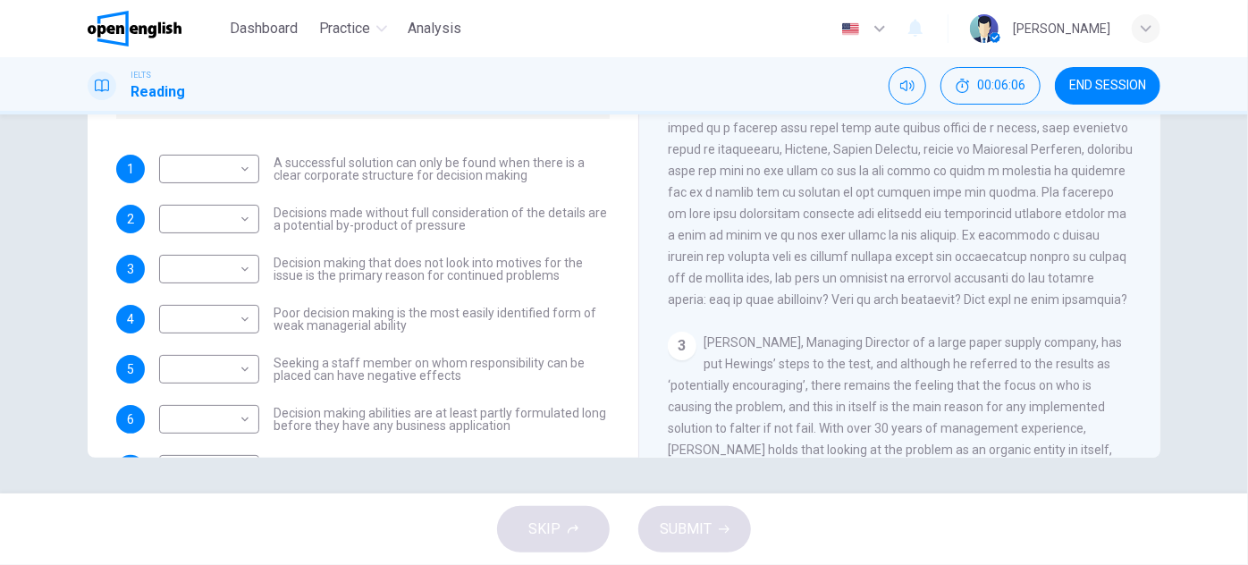
scroll to position [454, 0]
drag, startPoint x: 275, startPoint y: 215, endPoint x: 469, endPoint y: 215, distance: 194.1
click at [466, 216] on span "Decisions made without full consideration of the details are a potential by-pro…" at bounding box center [442, 219] width 336 height 25
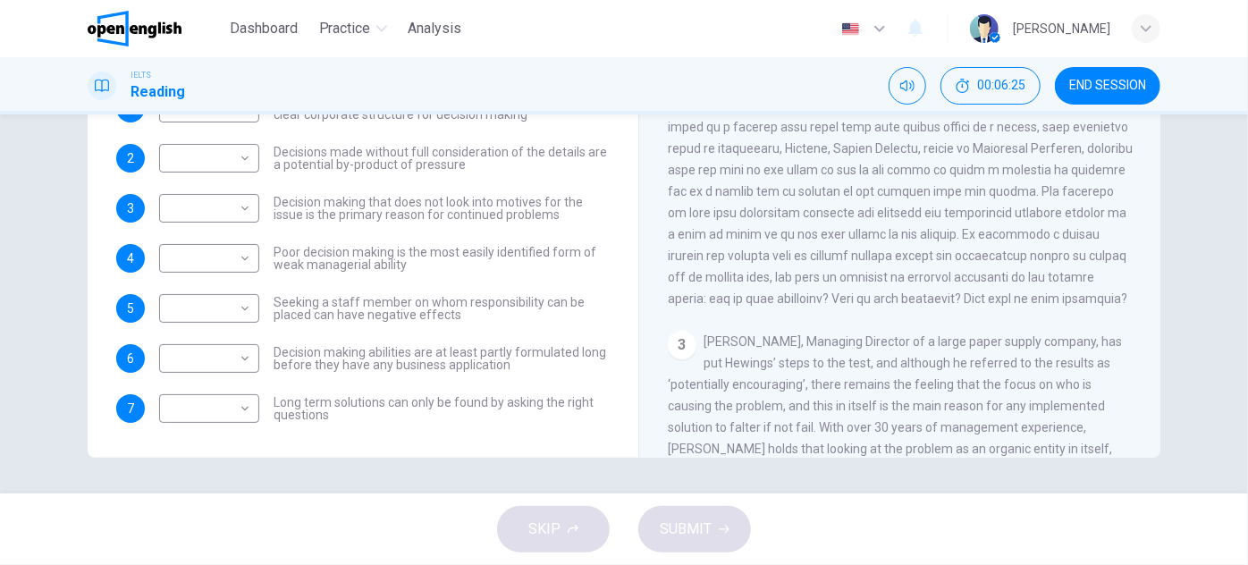
drag, startPoint x: 516, startPoint y: 274, endPoint x: 527, endPoint y: 298, distance: 26.4
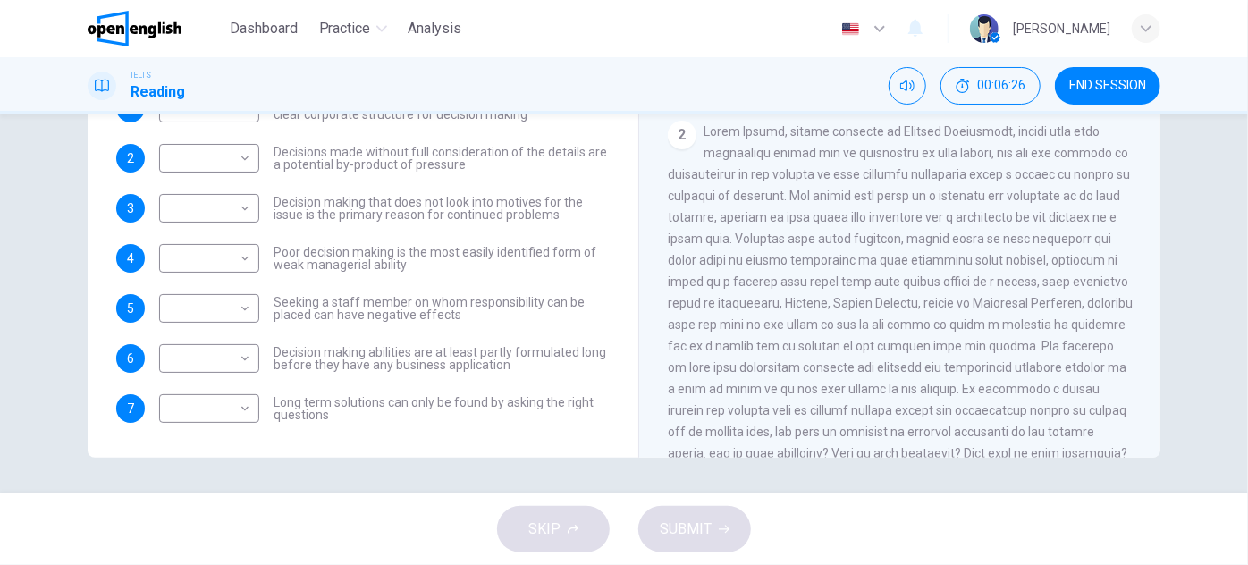
scroll to position [292, 0]
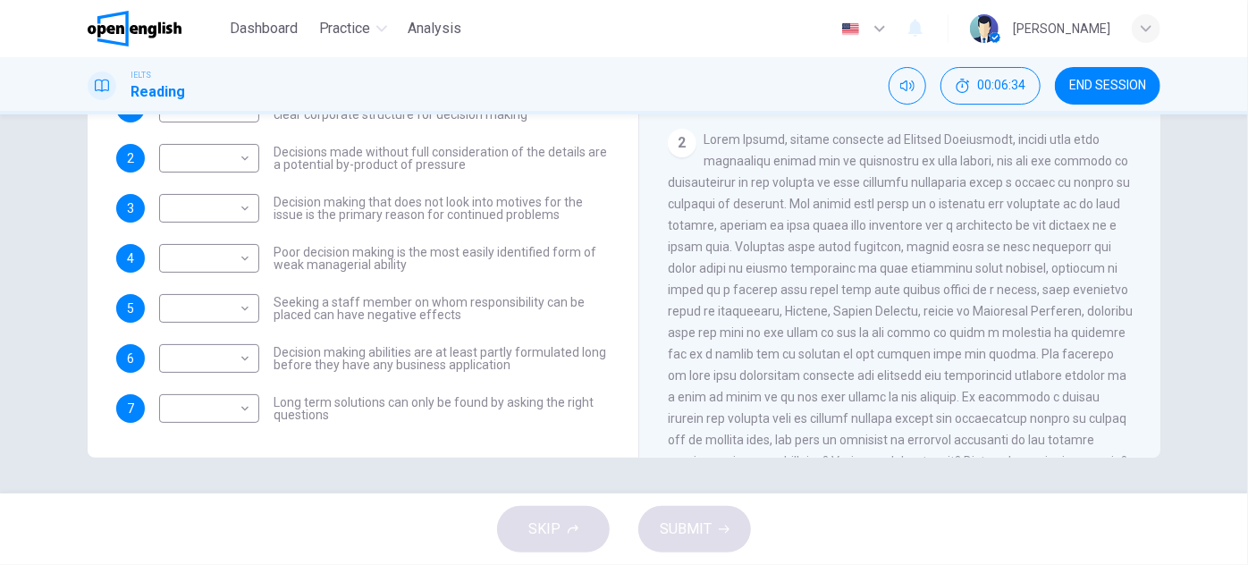
drag, startPoint x: 460, startPoint y: 290, endPoint x: 478, endPoint y: 358, distance: 70.3
drag, startPoint x: 274, startPoint y: 402, endPoint x: 349, endPoint y: 426, distance: 78.6
click at [348, 425] on div "Questions 1 - 7 Match each statement with the correct person. Write the correct…" at bounding box center [363, 51] width 522 height 780
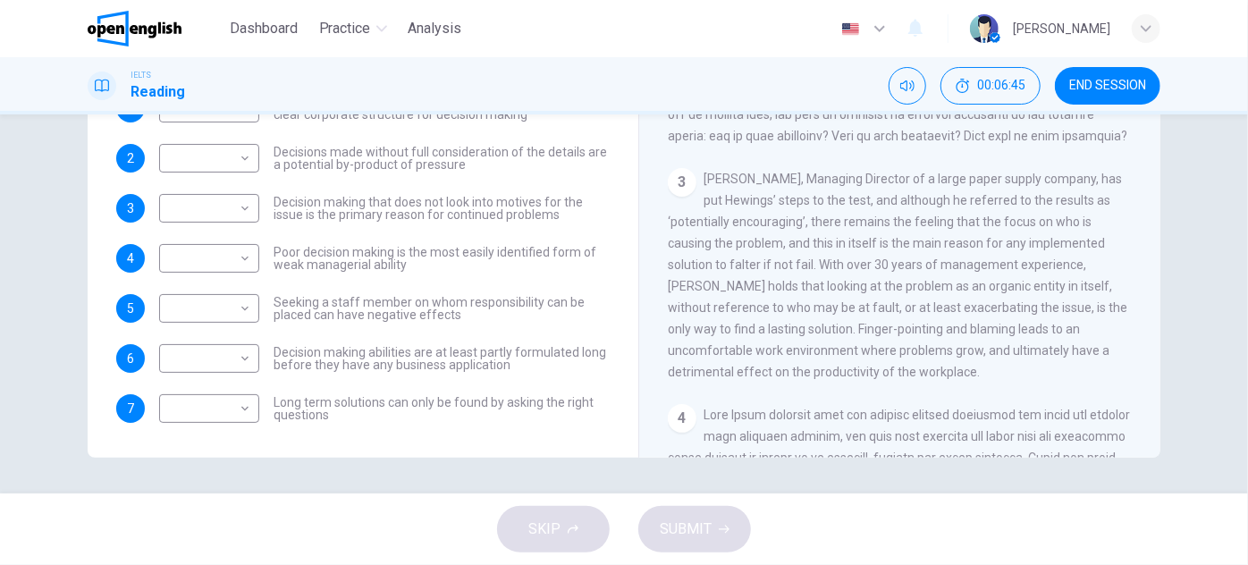
scroll to position [698, 0]
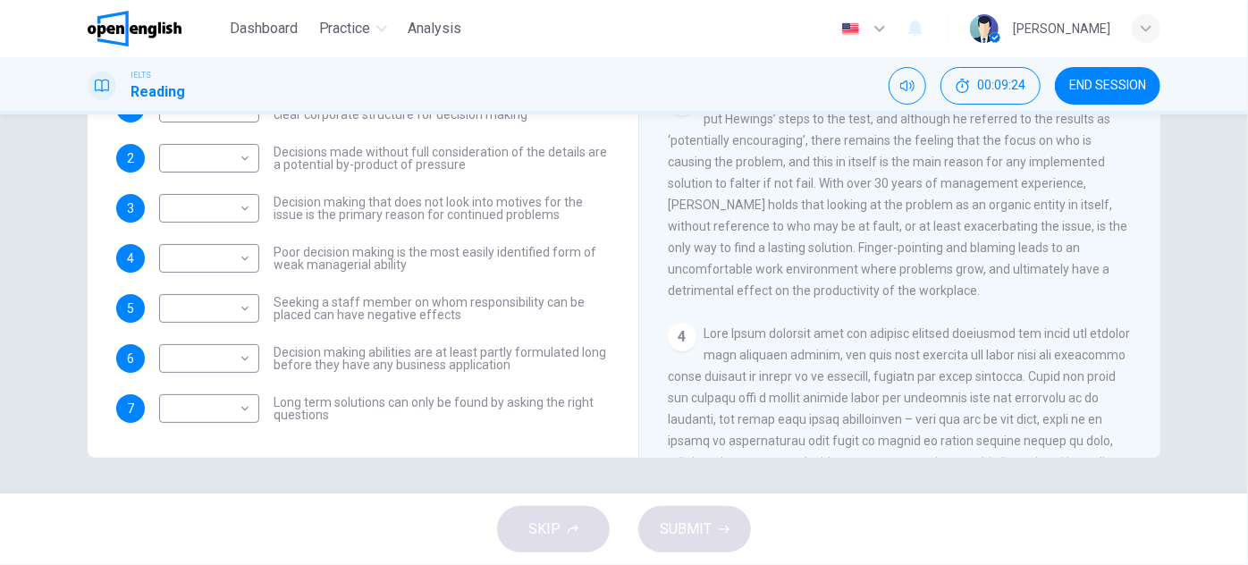
drag, startPoint x: 768, startPoint y: 131, endPoint x: 916, endPoint y: 138, distance: 147.7
click at [906, 139] on span "Garen Filke, Managing Director of a large paper supply company, has put Hewings…" at bounding box center [898, 193] width 460 height 207
click at [926, 152] on span "Garen Filke, Managing Director of a large paper supply company, has put Hewings…" at bounding box center [898, 193] width 460 height 207
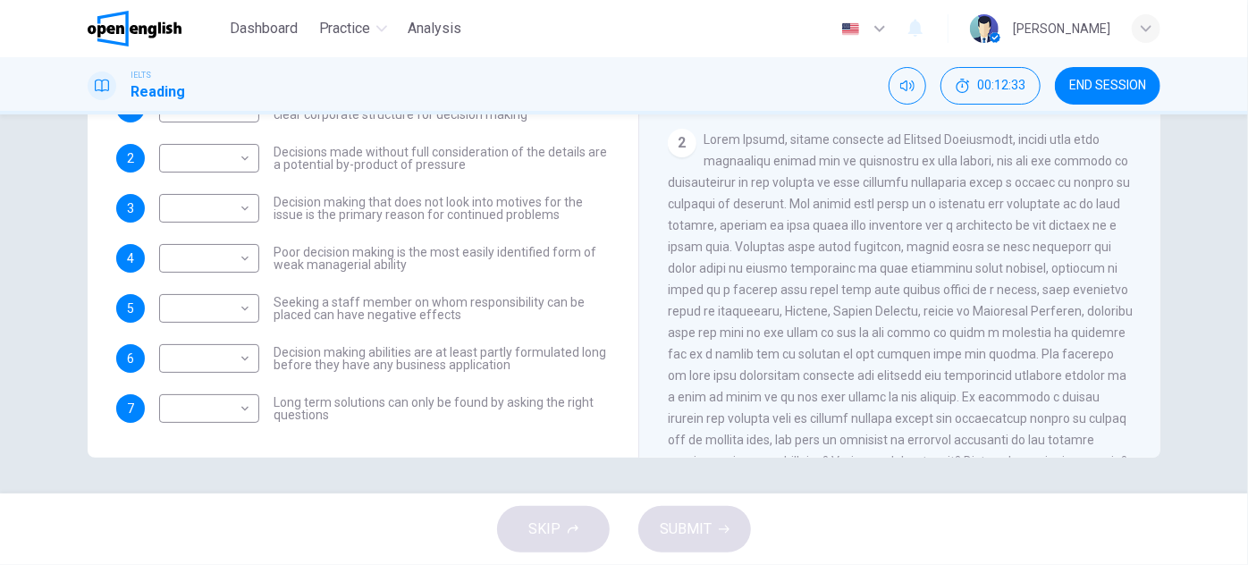
scroll to position [617, 0]
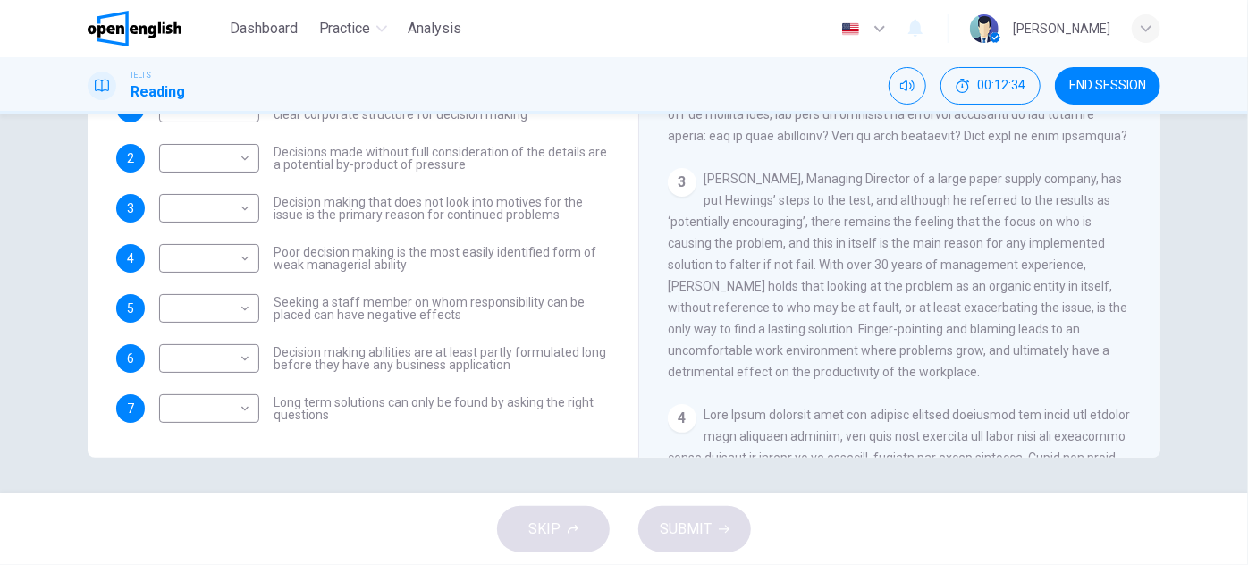
drag, startPoint x: 818, startPoint y: 226, endPoint x: 866, endPoint y: 233, distance: 47.9
click at [857, 228] on div "3 Garen Filke, Managing Director of a large paper supply company, has put Hewin…" at bounding box center [900, 275] width 465 height 215
click at [869, 236] on span "Garen Filke, Managing Director of a large paper supply company, has put Hewings…" at bounding box center [898, 275] width 460 height 207
drag, startPoint x: 672, startPoint y: 261, endPoint x: 782, endPoint y: 258, distance: 109.1
click at [782, 258] on span "Garen Filke, Managing Director of a large paper supply company, has put Hewings…" at bounding box center [898, 275] width 460 height 207
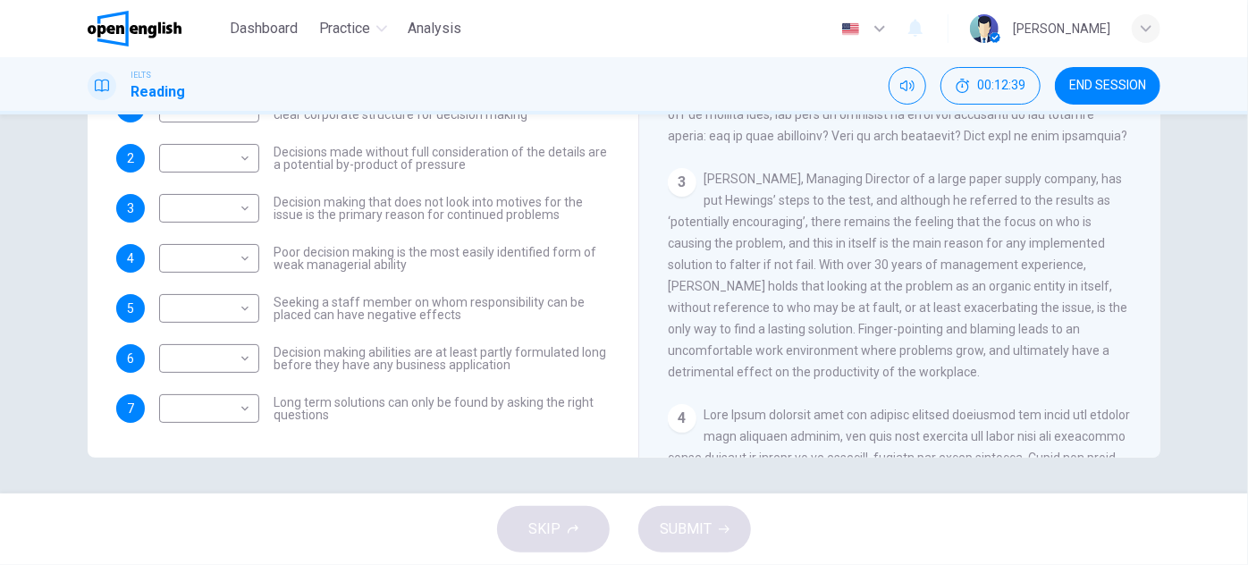
drag, startPoint x: 803, startPoint y: 255, endPoint x: 871, endPoint y: 258, distance: 68.1
click at [870, 258] on span "Garen Filke, Managing Director of a large paper supply company, has put Hewings…" at bounding box center [898, 275] width 460 height 207
drag, startPoint x: 664, startPoint y: 281, endPoint x: 774, endPoint y: 278, distance: 110.0
click at [774, 278] on span "Garen Filke, Managing Director of a large paper supply company, has put Hewings…" at bounding box center [898, 275] width 460 height 207
drag, startPoint x: 813, startPoint y: 301, endPoint x: 832, endPoint y: 301, distance: 18.8
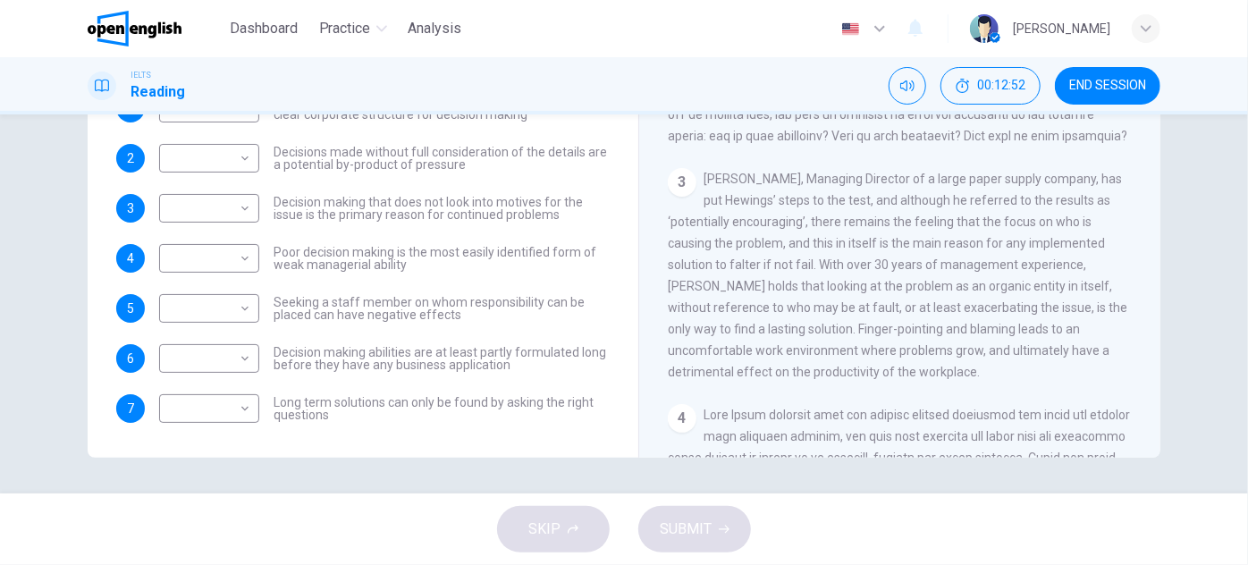
click at [832, 301] on span "Garen Filke, Managing Director of a large paper supply company, has put Hewings…" at bounding box center [898, 275] width 460 height 207
click at [1074, 318] on span "Garen Filke, Managing Director of a large paper supply company, has put Hewings…" at bounding box center [898, 275] width 460 height 207
drag, startPoint x: 791, startPoint y: 348, endPoint x: 825, endPoint y: 348, distance: 34.9
click at [824, 348] on span "Garen Filke, Managing Director of a large paper supply company, has put Hewings…" at bounding box center [898, 275] width 460 height 207
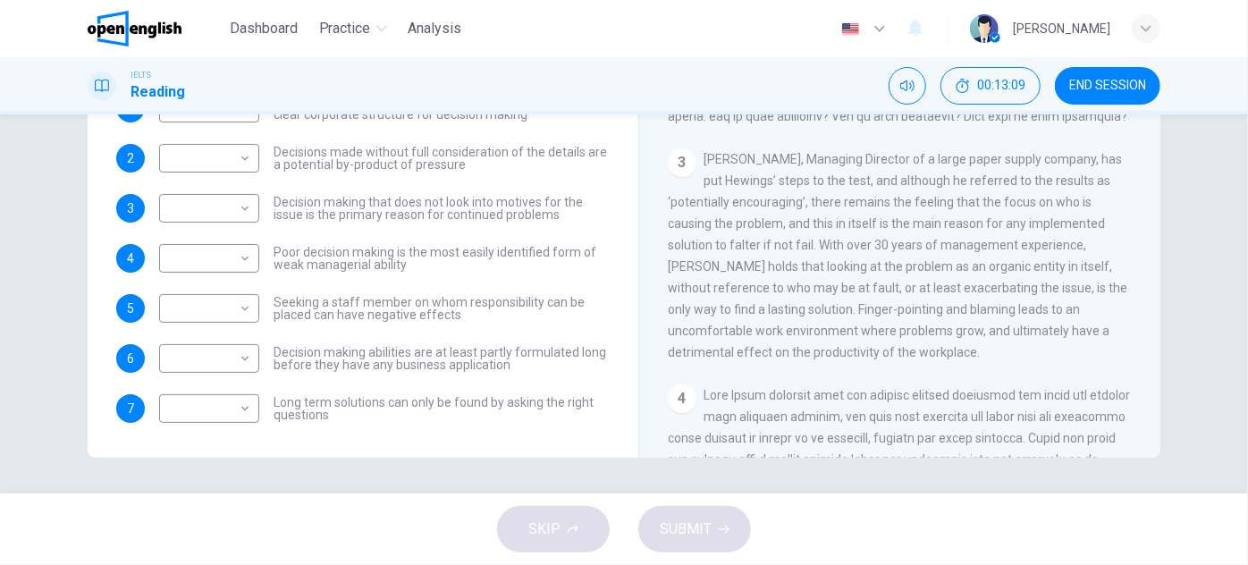
drag, startPoint x: 874, startPoint y: 318, endPoint x: 867, endPoint y: 342, distance: 24.1
drag, startPoint x: 861, startPoint y: 371, endPoint x: 901, endPoint y: 373, distance: 40.3
click at [901, 358] on span "Garen Filke, Managing Director of a large paper supply company, has put Hewings…" at bounding box center [898, 253] width 460 height 207
click at [255, 304] on div "​ ​" at bounding box center [209, 308] width 100 height 29
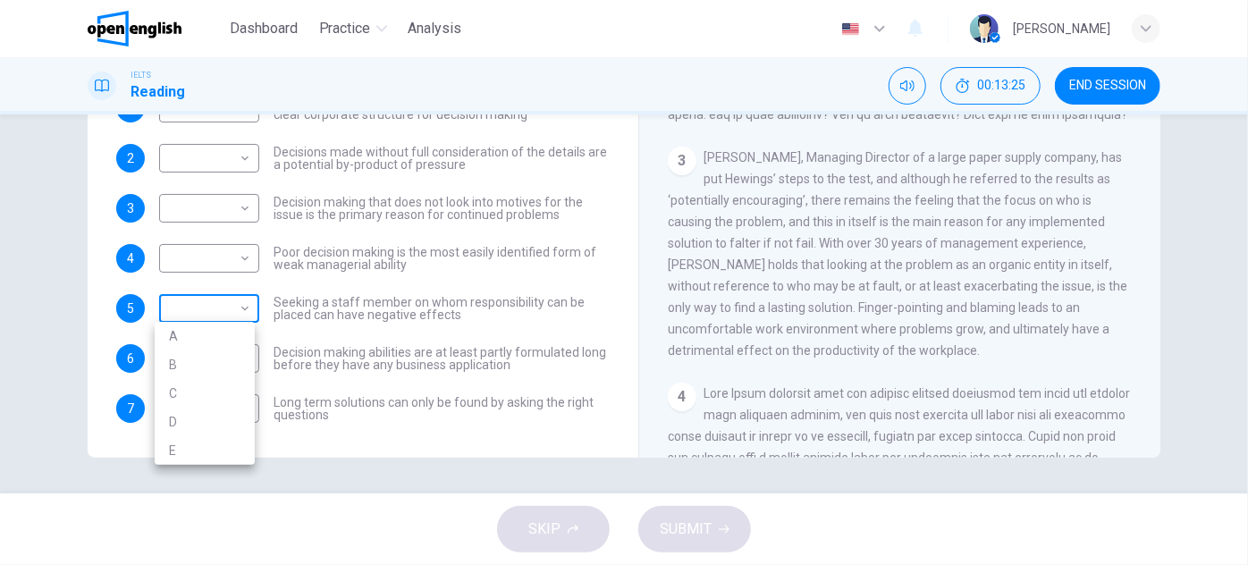
click at [240, 306] on body "This site uses cookies, as explained in our Privacy Policy . If you agree to th…" at bounding box center [624, 282] width 1248 height 565
click at [444, 284] on div at bounding box center [624, 282] width 1248 height 565
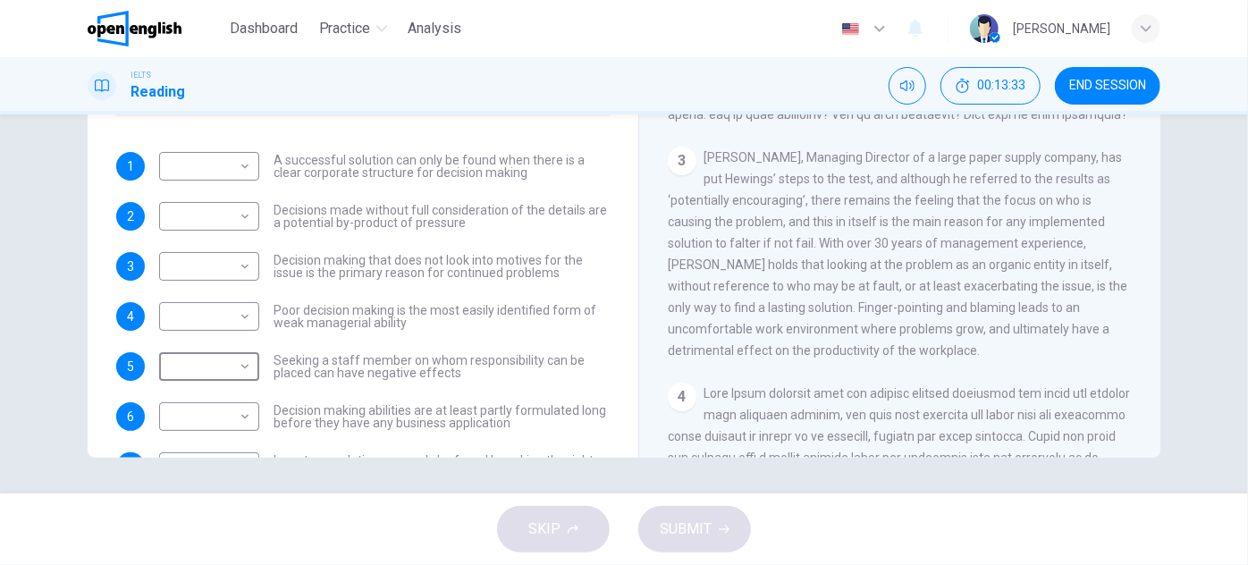
scroll to position [162, 0]
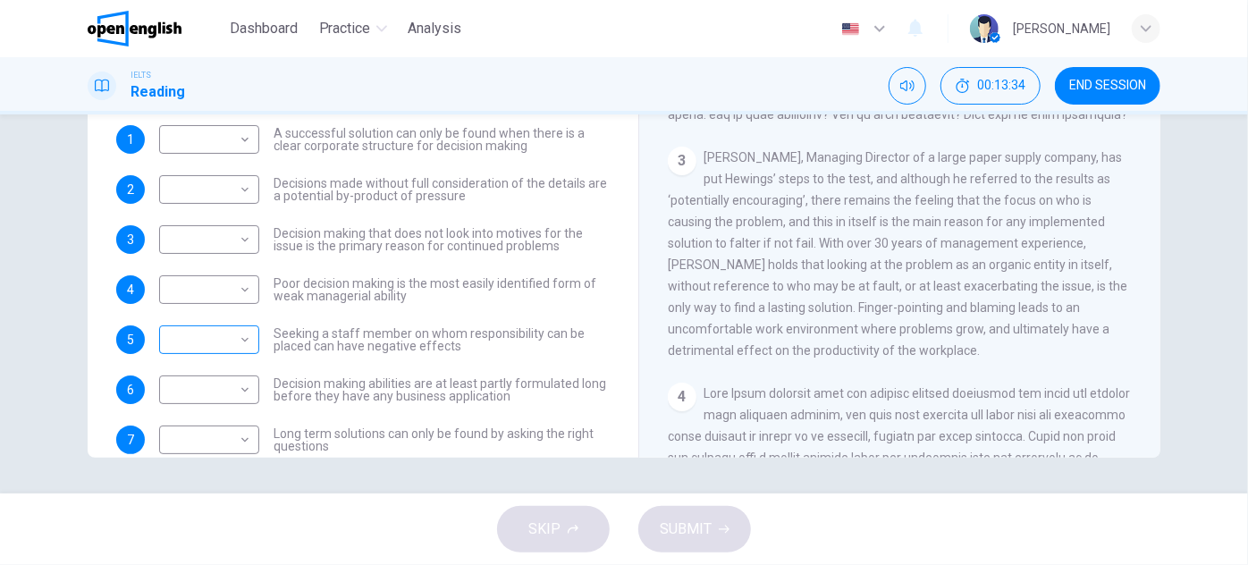
click at [249, 339] on div "​ ​" at bounding box center [209, 340] width 100 height 29
click at [240, 340] on body "This site uses cookies, as explained in our Privacy Policy . If you agree to th…" at bounding box center [624, 282] width 1248 height 565
click at [188, 424] on li "C" at bounding box center [205, 424] width 100 height 29
type input "*"
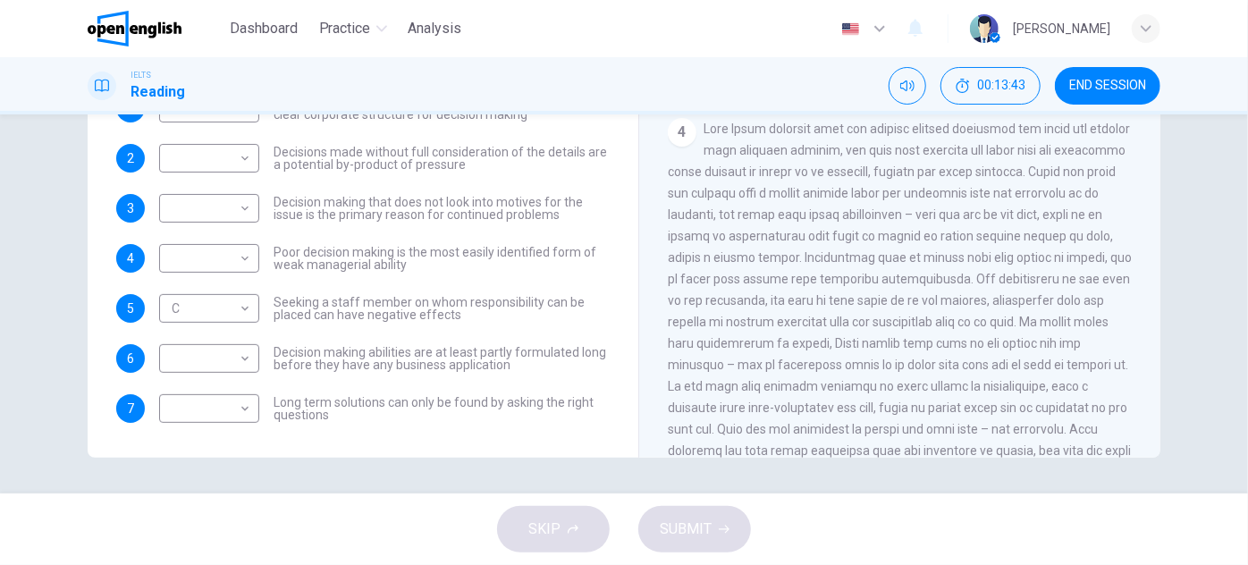
scroll to position [917, 0]
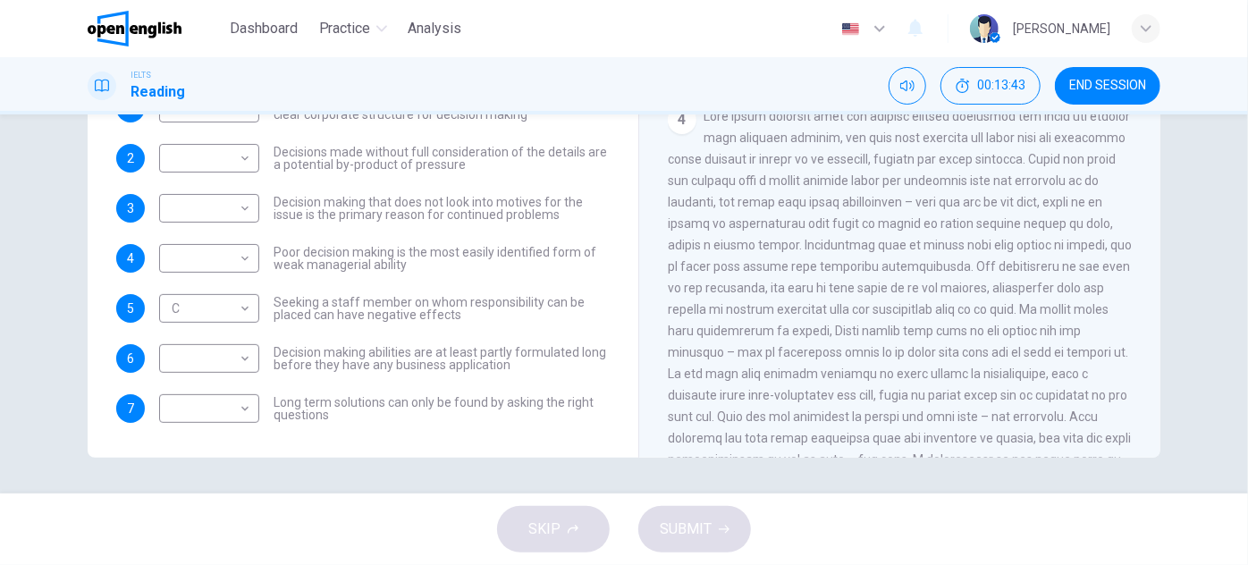
drag, startPoint x: 851, startPoint y: 218, endPoint x: 849, endPoint y: 243, distance: 25.2
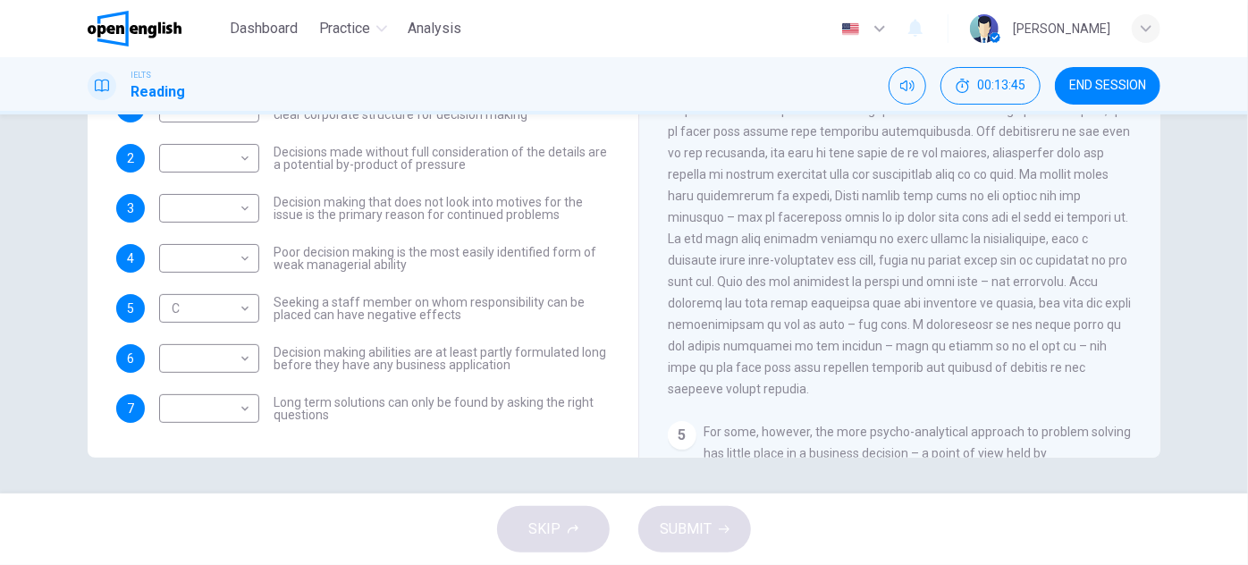
scroll to position [1079, 0]
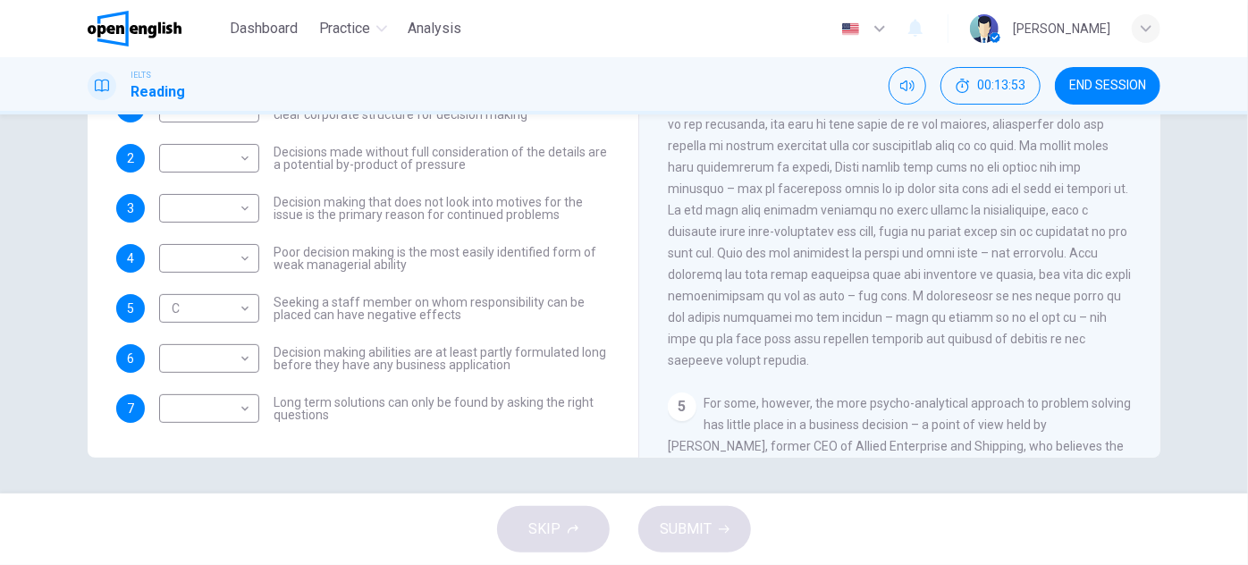
drag, startPoint x: 943, startPoint y: 371, endPoint x: 1048, endPoint y: 377, distance: 104.8
click at [1045, 368] on span at bounding box center [900, 156] width 464 height 422
drag, startPoint x: 708, startPoint y: 233, endPoint x: 875, endPoint y: 231, distance: 166.4
click at [850, 232] on span at bounding box center [900, 156] width 464 height 422
drag, startPoint x: 1059, startPoint y: 242, endPoint x: 1074, endPoint y: 241, distance: 15.2
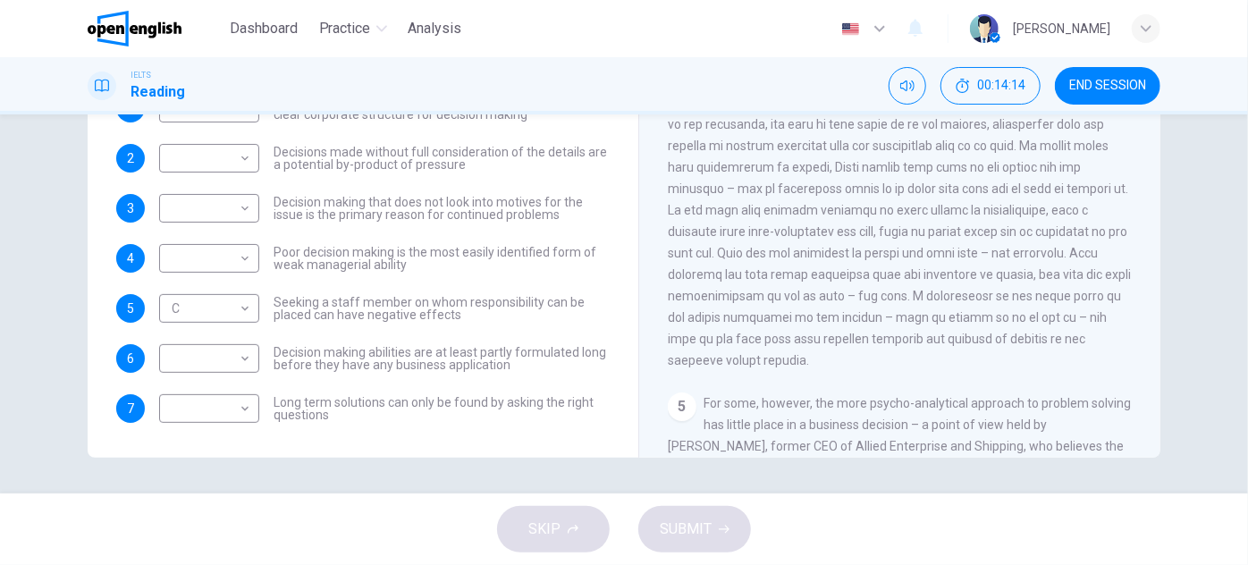
click at [1073, 241] on span at bounding box center [900, 156] width 464 height 422
drag, startPoint x: 782, startPoint y: 281, endPoint x: 1045, endPoint y: 281, distance: 262.9
click at [1045, 281] on span at bounding box center [900, 156] width 464 height 422
drag, startPoint x: 495, startPoint y: 328, endPoint x: 492, endPoint y: 346, distance: 18.1
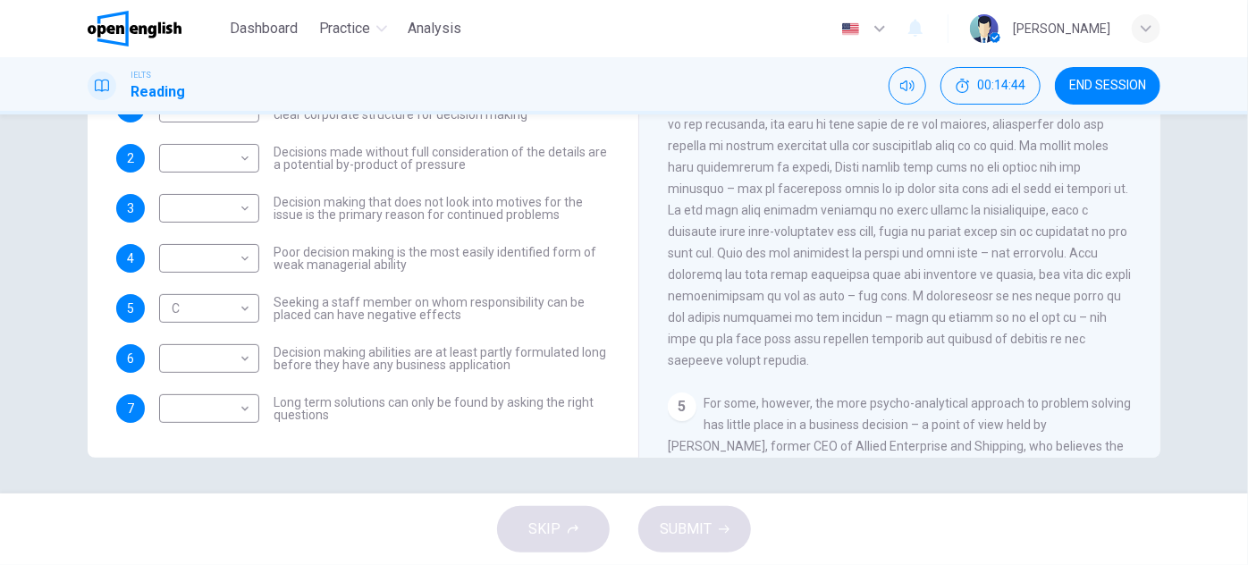
drag, startPoint x: 492, startPoint y: 346, endPoint x: 494, endPoint y: 357, distance: 10.9
drag, startPoint x: 574, startPoint y: 326, endPoint x: 574, endPoint y: 353, distance: 26.8
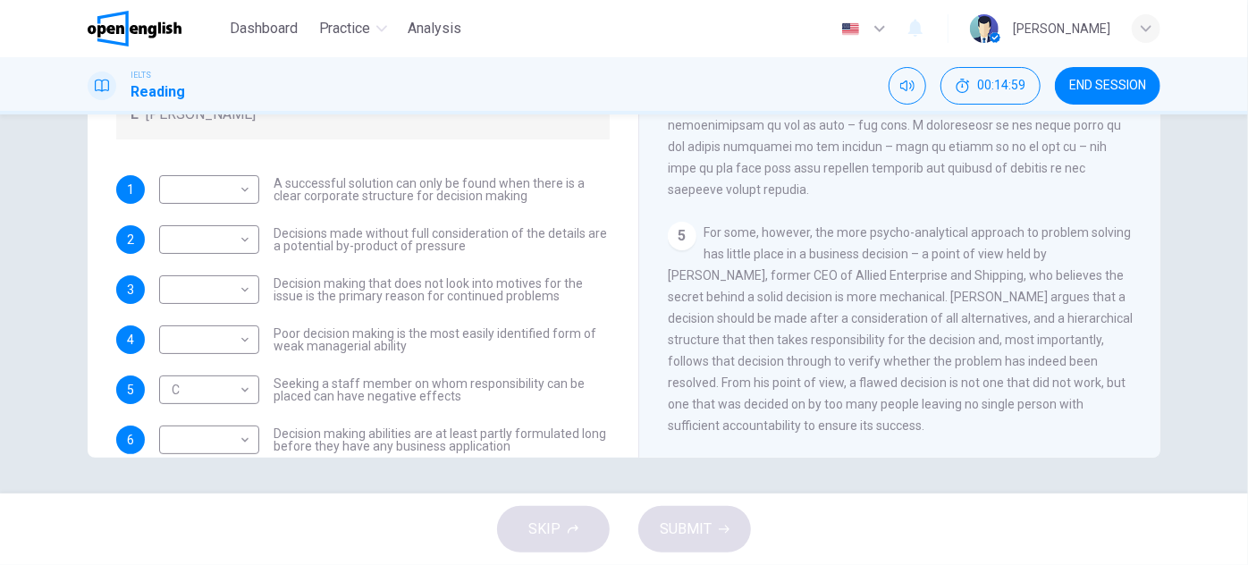
scroll to position [1290, 0]
drag, startPoint x: 710, startPoint y: 228, endPoint x: 785, endPoint y: 227, distance: 75.1
click at [774, 225] on span "For some, however, the more psycho-analytical approach to problem solving has l…" at bounding box center [900, 328] width 465 height 207
drag, startPoint x: 1031, startPoint y: 224, endPoint x: 1041, endPoint y: 224, distance: 9.8
click at [1041, 225] on span "For some, however, the more psycho-analytical approach to problem solving has l…" at bounding box center [900, 328] width 465 height 207
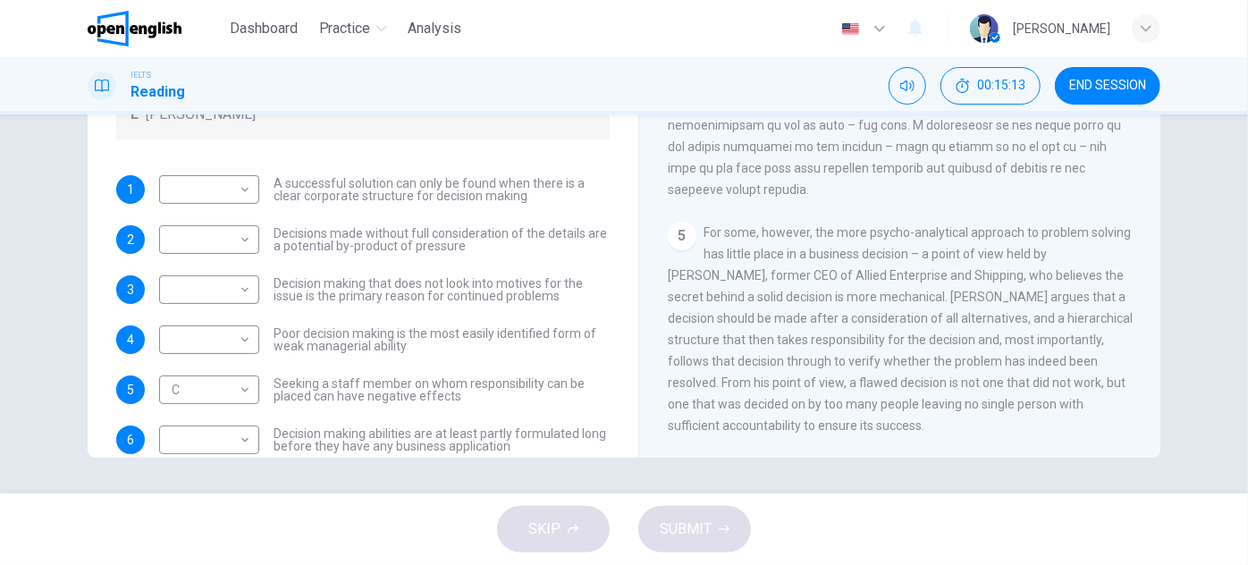
click at [909, 249] on span "For some, however, the more psycho-analytical approach to problem solving has l…" at bounding box center [900, 328] width 465 height 207
drag, startPoint x: 910, startPoint y: 252, endPoint x: 994, endPoint y: 251, distance: 84.1
click at [982, 251] on span "For some, however, the more psycho-analytical approach to problem solving has l…" at bounding box center [900, 328] width 465 height 207
drag, startPoint x: 670, startPoint y: 267, endPoint x: 901, endPoint y: 266, distance: 230.7
click at [898, 266] on span "For some, however, the more psycho-analytical approach to problem solving has l…" at bounding box center [900, 328] width 465 height 207
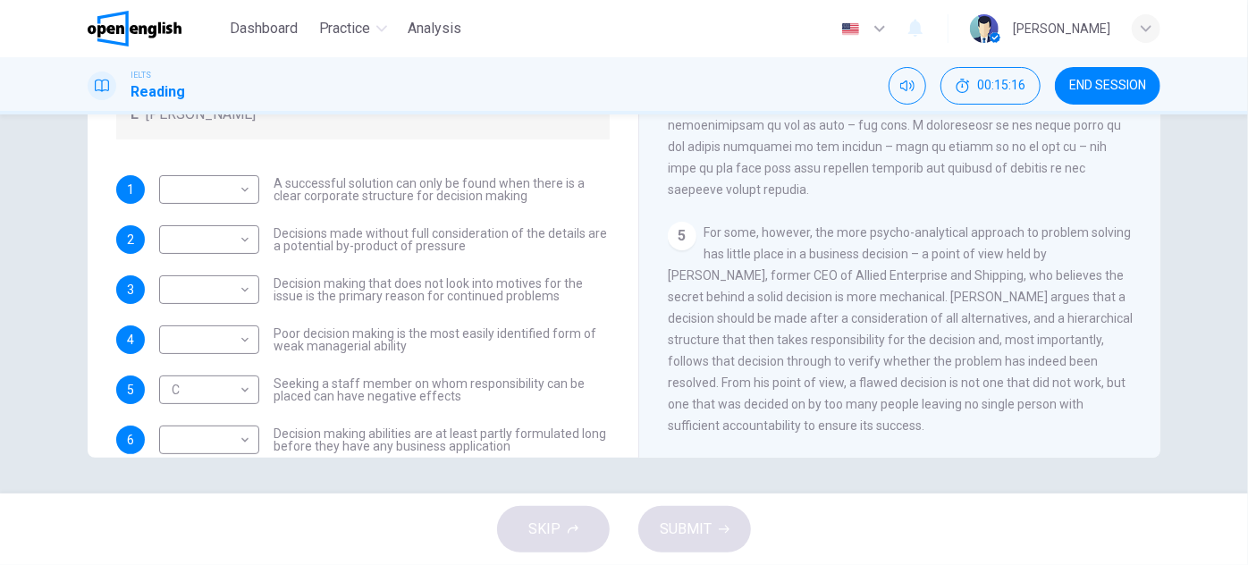
drag, startPoint x: 921, startPoint y: 268, endPoint x: 1006, endPoint y: 274, distance: 85.1
click at [1002, 273] on span "For some, however, the more psycho-analytical approach to problem solving has l…" at bounding box center [900, 328] width 465 height 207
click at [861, 292] on span "For some, however, the more psycho-analytical approach to problem solving has l…" at bounding box center [900, 328] width 465 height 207
drag, startPoint x: 1035, startPoint y: 216, endPoint x: 1032, endPoint y: 266, distance: 49.3
drag, startPoint x: 968, startPoint y: 268, endPoint x: 963, endPoint y: 290, distance: 21.9
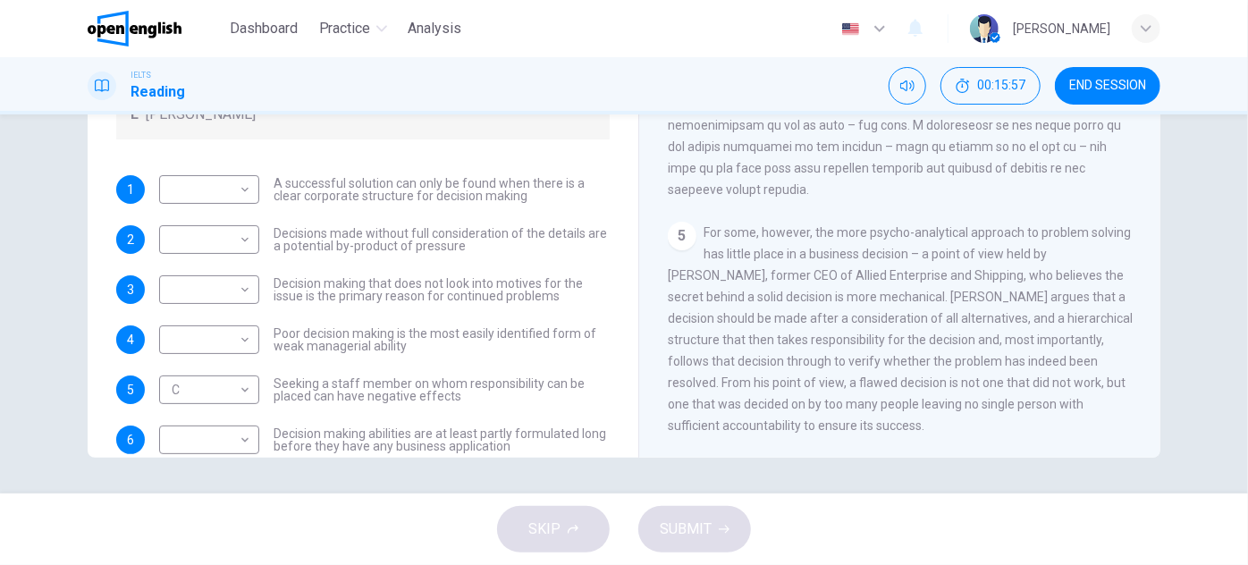
drag, startPoint x: 839, startPoint y: 268, endPoint x: 870, endPoint y: 272, distance: 31.5
click at [865, 272] on span "For some, however, the more psycho-analytical approach to problem solving has l…" at bounding box center [900, 328] width 465 height 207
drag, startPoint x: 923, startPoint y: 273, endPoint x: 947, endPoint y: 271, distance: 24.2
click at [943, 271] on span "For some, however, the more psycho-analytical approach to problem solving has l…" at bounding box center [900, 328] width 465 height 207
click at [863, 292] on span "For some, however, the more psycho-analytical approach to problem solving has l…" at bounding box center [900, 328] width 465 height 207
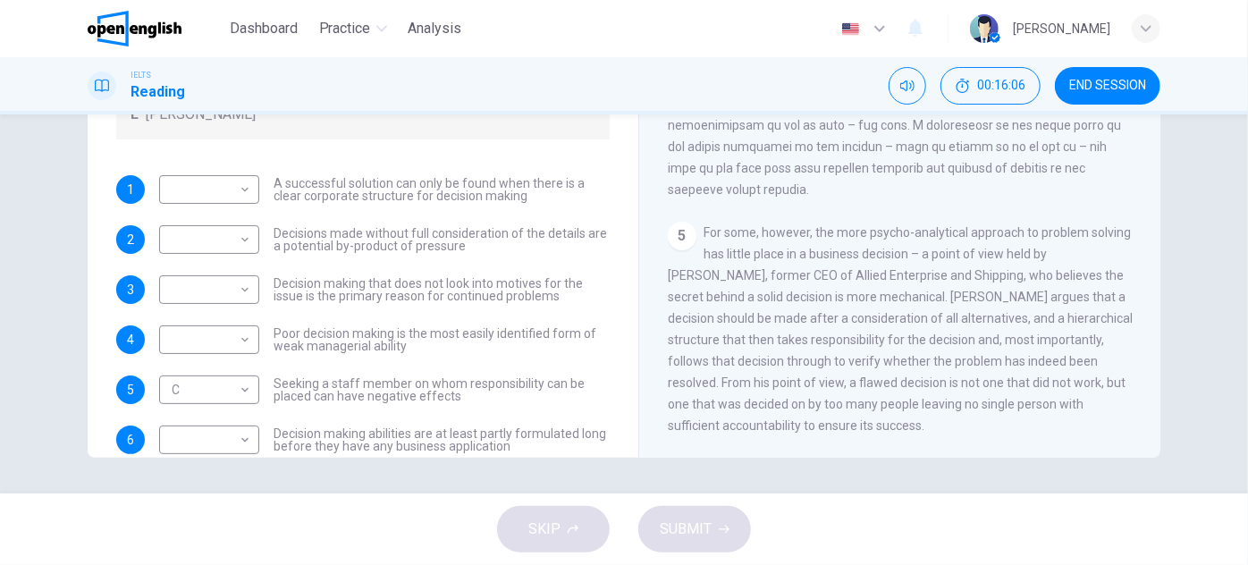
drag, startPoint x: 860, startPoint y: 293, endPoint x: 889, endPoint y: 292, distance: 28.6
click at [883, 292] on span "For some, however, the more psycho-analytical approach to problem solving has l…" at bounding box center [900, 328] width 465 height 207
drag, startPoint x: 874, startPoint y: 314, endPoint x: 891, endPoint y: 314, distance: 17.0
click at [891, 314] on span "For some, however, the more psycho-analytical approach to problem solving has l…" at bounding box center [900, 328] width 465 height 207
drag, startPoint x: 896, startPoint y: 311, endPoint x: 1028, endPoint y: 316, distance: 132.4
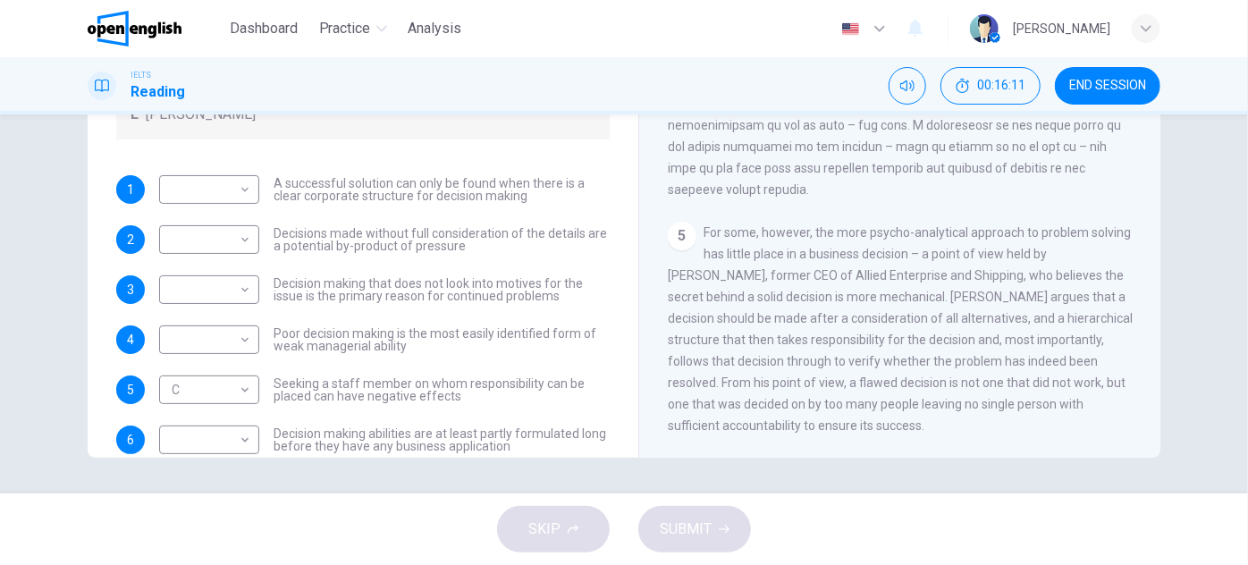
click at [1025, 316] on span "For some, however, the more psycho-analytical approach to problem solving has l…" at bounding box center [900, 328] width 465 height 207
drag, startPoint x: 736, startPoint y: 252, endPoint x: 872, endPoint y: 249, distance: 136.0
click at [859, 249] on span "For some, however, the more psycho-analytical approach to problem solving has l…" at bounding box center [900, 328] width 465 height 207
click at [909, 249] on span "For some, however, the more psycho-analytical approach to problem solving has l…" at bounding box center [900, 328] width 465 height 207
drag, startPoint x: 918, startPoint y: 249, endPoint x: 999, endPoint y: 251, distance: 80.5
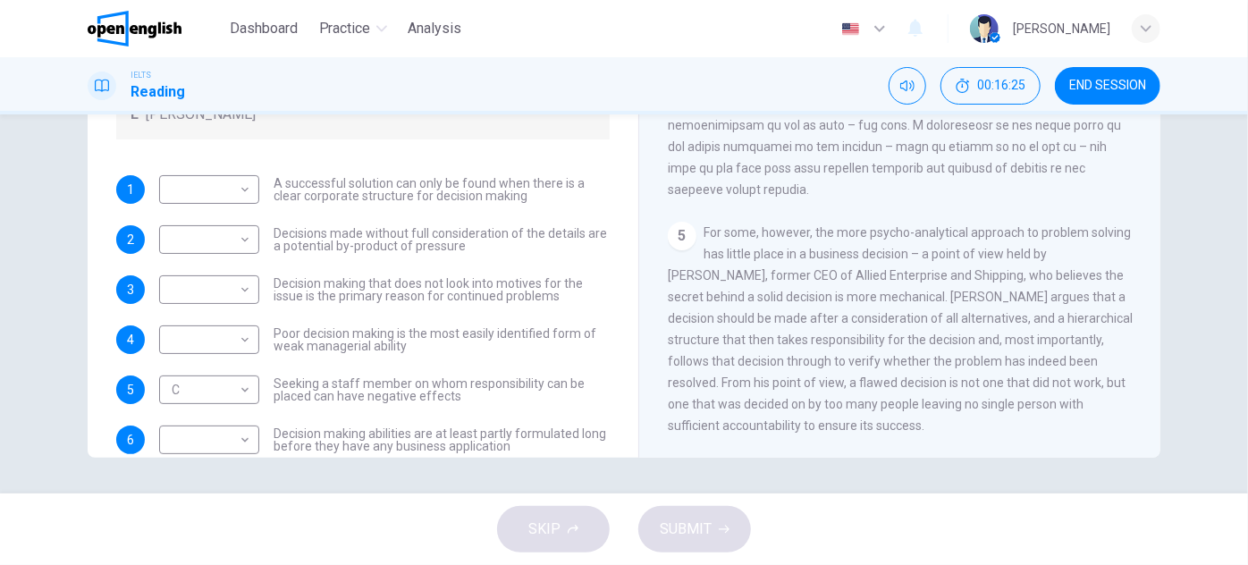
click at [996, 251] on span "For some, however, the more psycho-analytical approach to problem solving has l…" at bounding box center [900, 328] width 465 height 207
drag, startPoint x: 673, startPoint y: 271, endPoint x: 888, endPoint y: 269, distance: 214.6
click at [884, 269] on span "For some, however, the more psycho-analytical approach to problem solving has l…" at bounding box center [900, 328] width 465 height 207
click at [912, 270] on span "For some, however, the more psycho-analytical approach to problem solving has l…" at bounding box center [900, 328] width 465 height 207
click at [918, 254] on span "For some, however, the more psycho-analytical approach to problem solving has l…" at bounding box center [900, 328] width 465 height 207
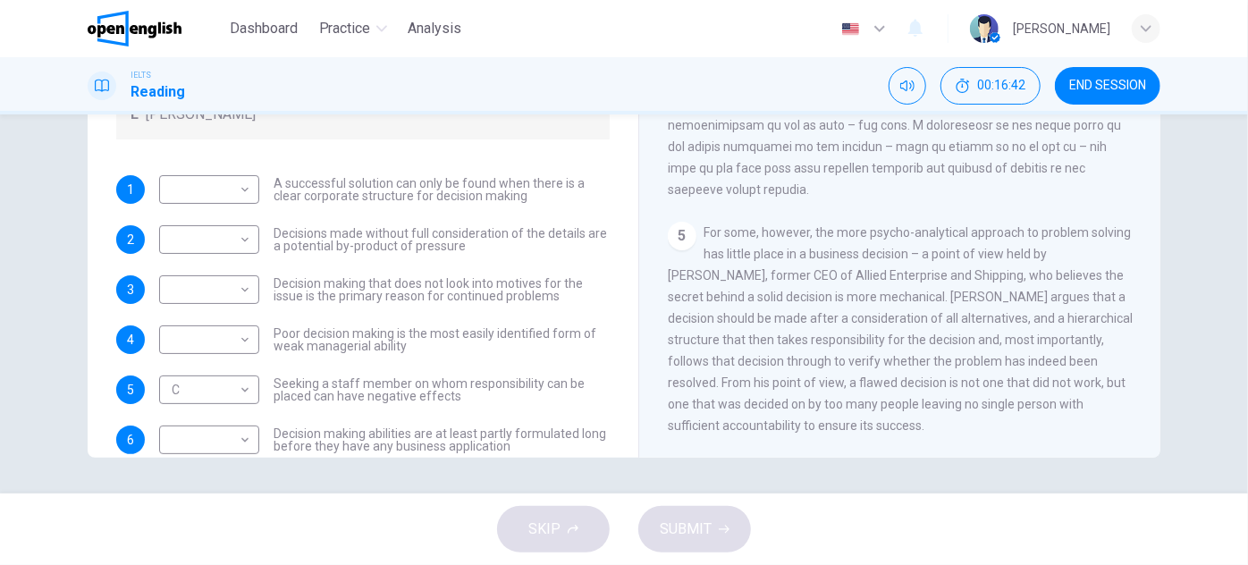
drag, startPoint x: 668, startPoint y: 275, endPoint x: 749, endPoint y: 266, distance: 81.1
click at [720, 266] on div "Problem Solving and Decision Making CLICK TO ZOOM Click to Zoom 1 In the busine…" at bounding box center [900, 161] width 522 height 650
drag, startPoint x: 870, startPoint y: 291, endPoint x: 930, endPoint y: 291, distance: 59.9
click at [922, 291] on span "For some, however, the more psycho-analytical approach to problem solving has l…" at bounding box center [900, 328] width 465 height 207
drag, startPoint x: 882, startPoint y: 313, endPoint x: 960, endPoint y: 314, distance: 78.7
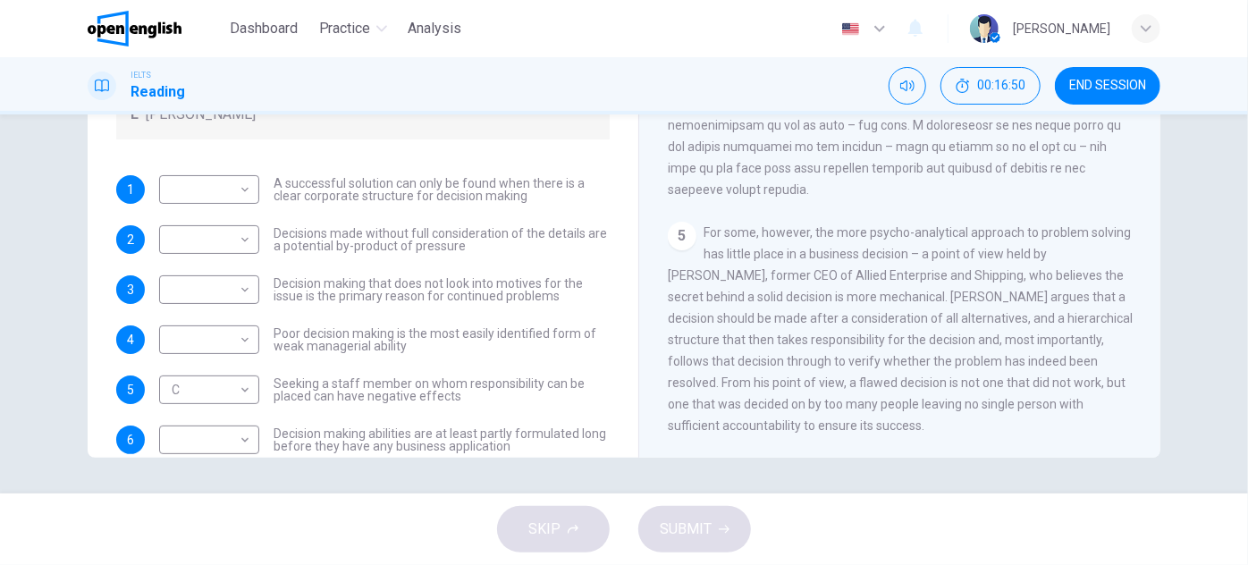
click at [954, 314] on span "For some, however, the more psycho-analytical approach to problem solving has l…" at bounding box center [900, 328] width 465 height 207
drag, startPoint x: 880, startPoint y: 337, endPoint x: 977, endPoint y: 335, distance: 96.6
click at [930, 335] on span "For some, however, the more psycho-analytical approach to problem solving has l…" at bounding box center [900, 328] width 465 height 207
click at [719, 430] on div "5 For some, however, the more psycho-analytical approach to problem solving has…" at bounding box center [900, 329] width 465 height 215
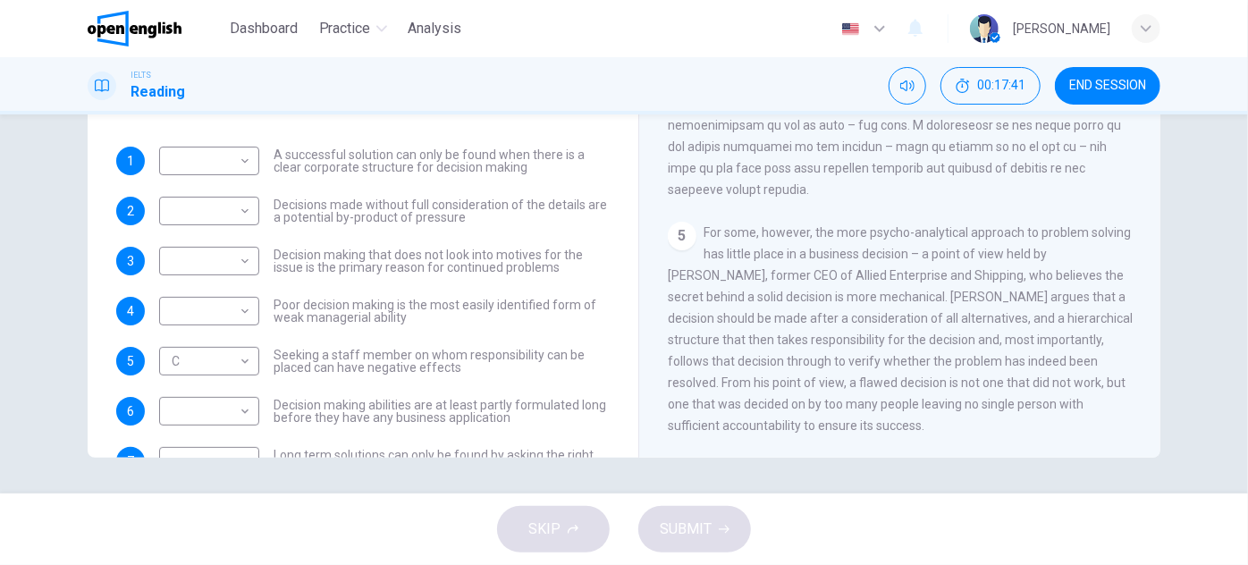
scroll to position [112, 0]
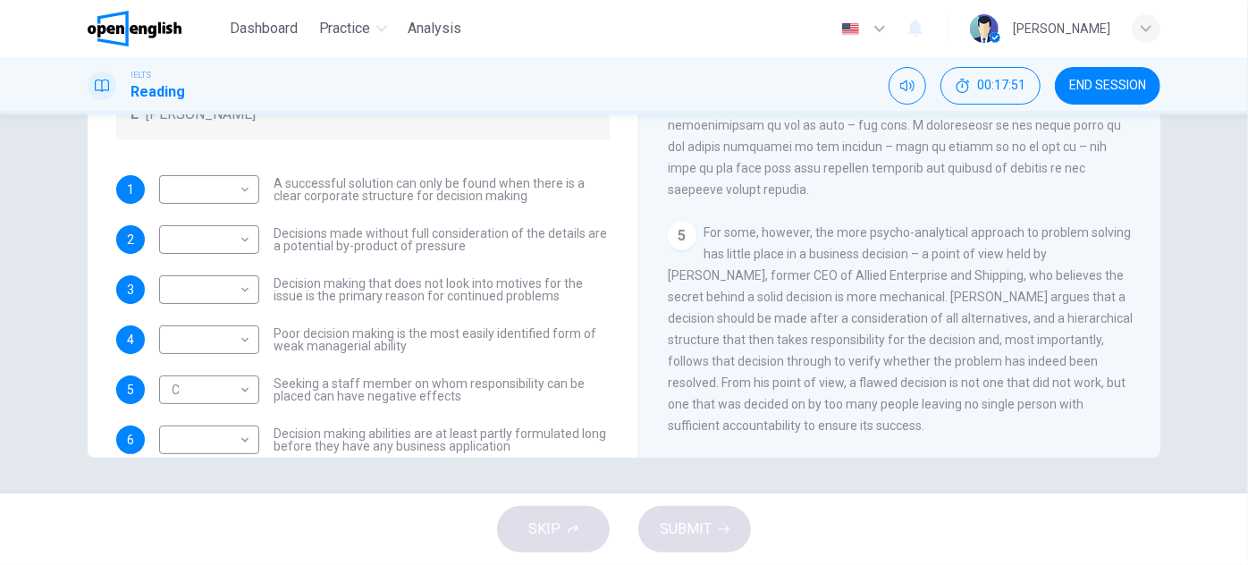
drag, startPoint x: 445, startPoint y: 199, endPoint x: 468, endPoint y: 200, distance: 22.4
click at [459, 200] on span "A successful solution can only be found when there is a clear corporate structu…" at bounding box center [442, 189] width 336 height 25
click at [243, 181] on body "This site uses cookies, as explained in our Privacy Policy . If you agree to th…" at bounding box center [624, 282] width 1248 height 565
click at [351, 276] on div at bounding box center [624, 282] width 1248 height 565
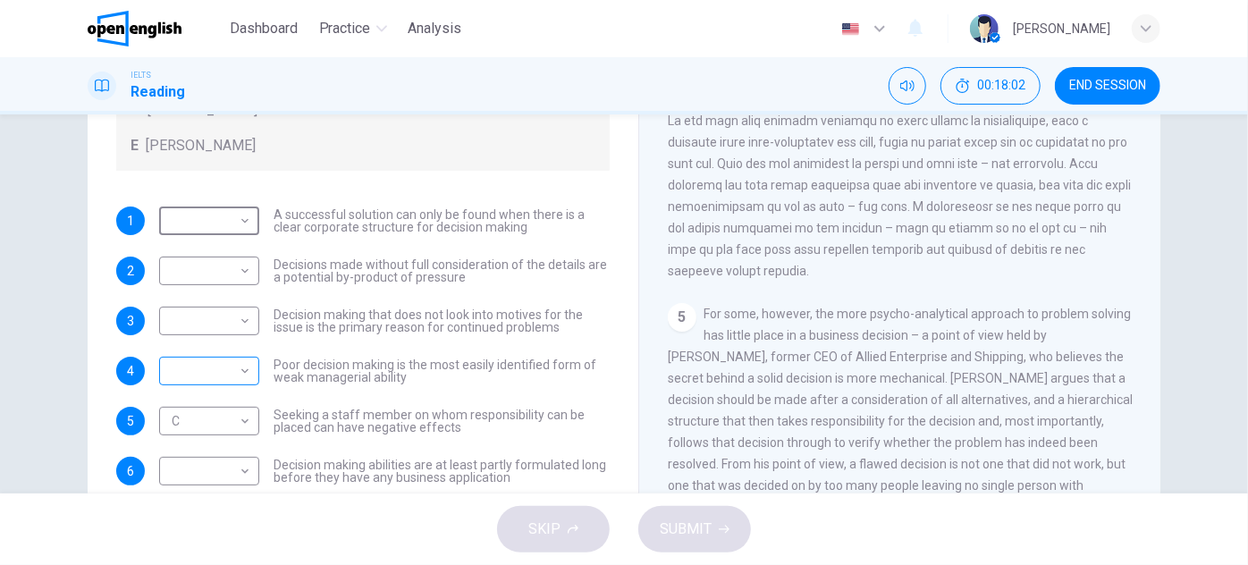
scroll to position [193, 0]
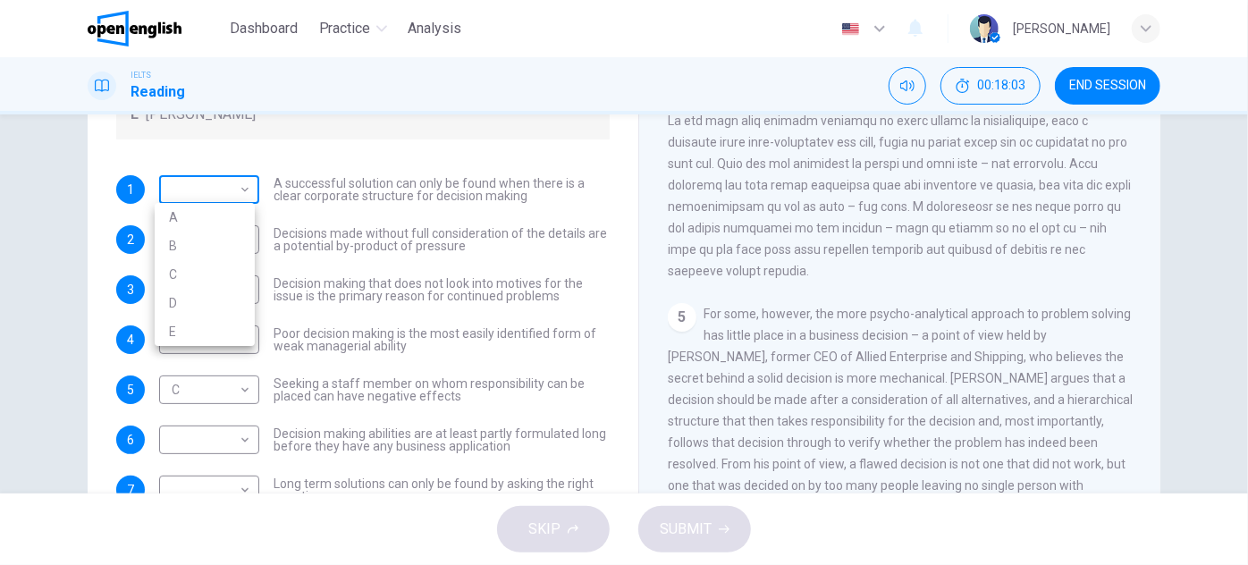
click at [245, 195] on body "This site uses cookies, as explained in our Privacy Policy . If you agree to th…" at bounding box center [624, 282] width 1248 height 565
click at [181, 331] on li "E" at bounding box center [205, 331] width 100 height 29
type input "*"
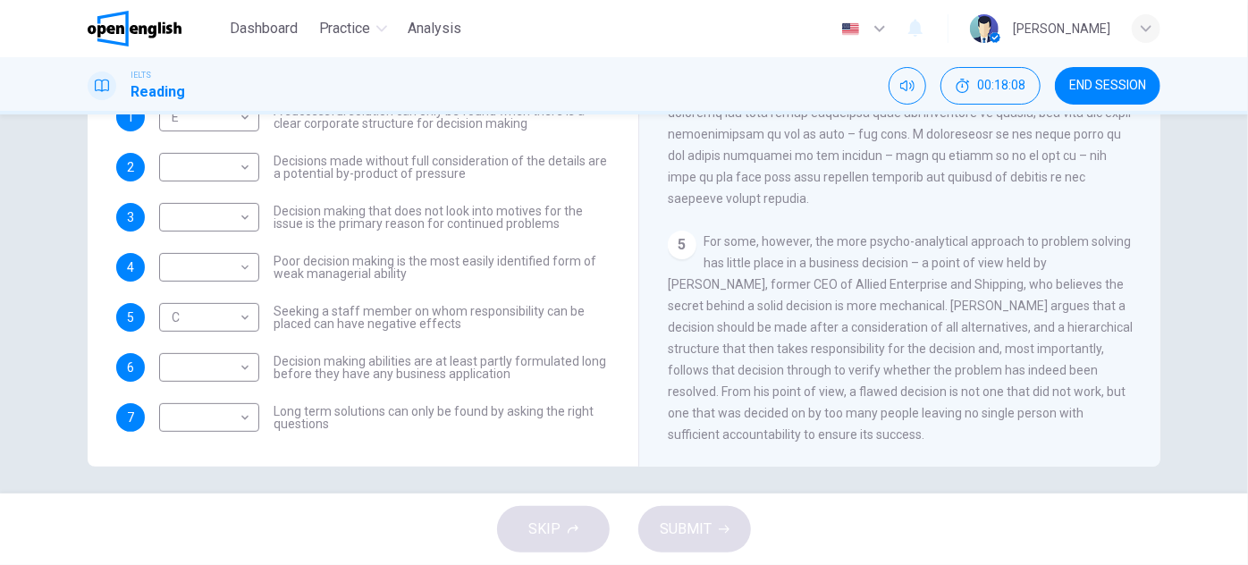
drag, startPoint x: 940, startPoint y: 367, endPoint x: 928, endPoint y: 396, distance: 31.7
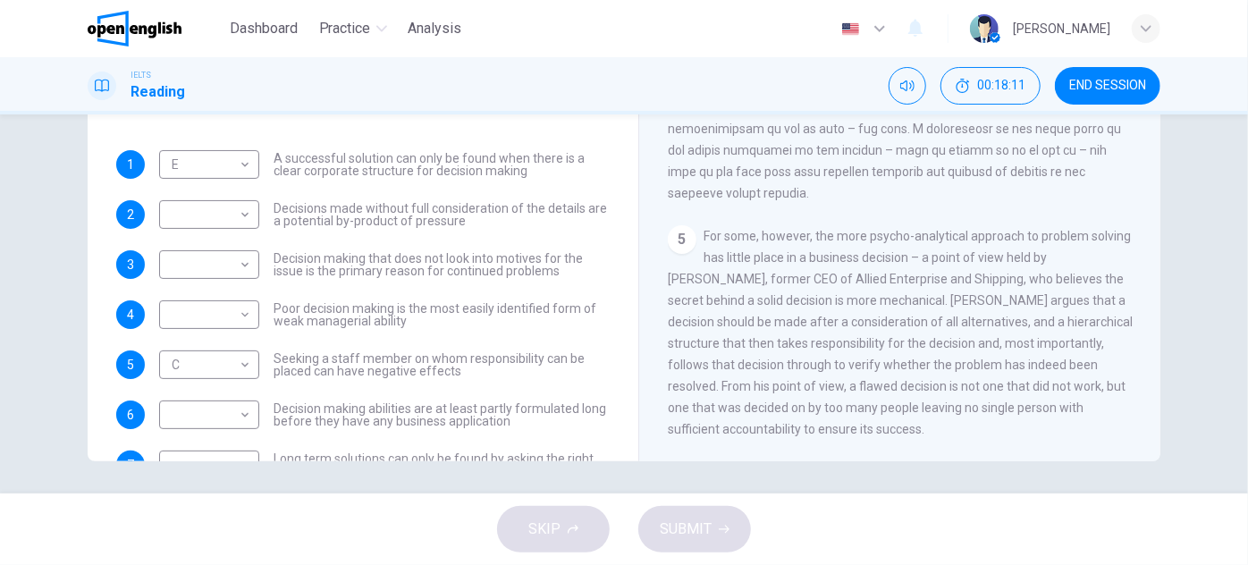
scroll to position [112, 0]
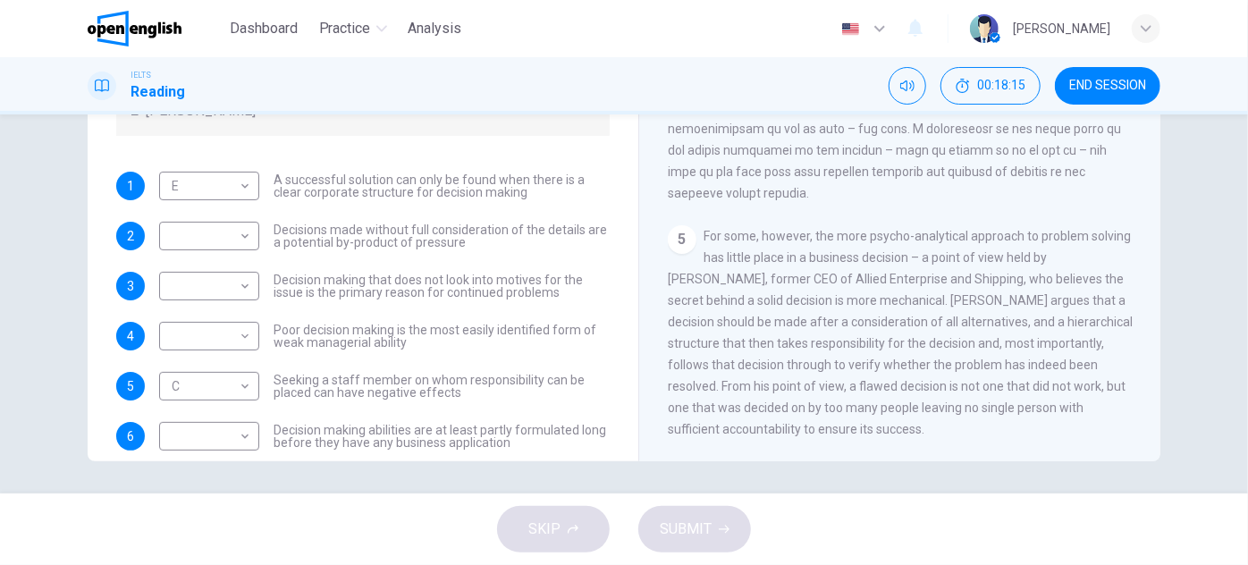
drag, startPoint x: 483, startPoint y: 262, endPoint x: 483, endPoint y: 275, distance: 13.4
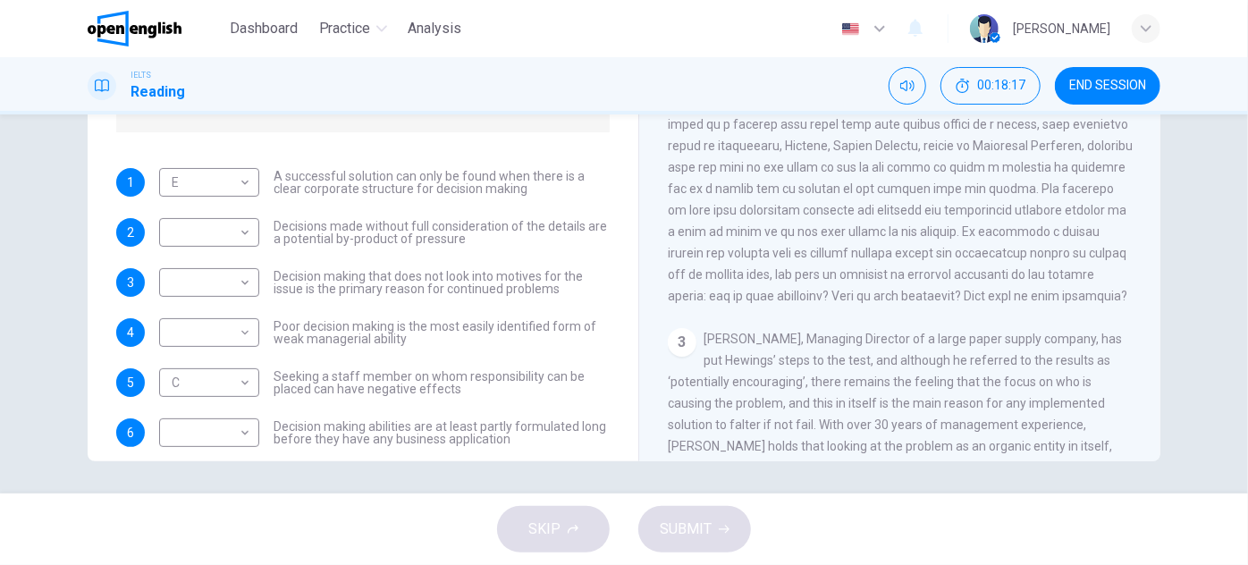
scroll to position [314, 0]
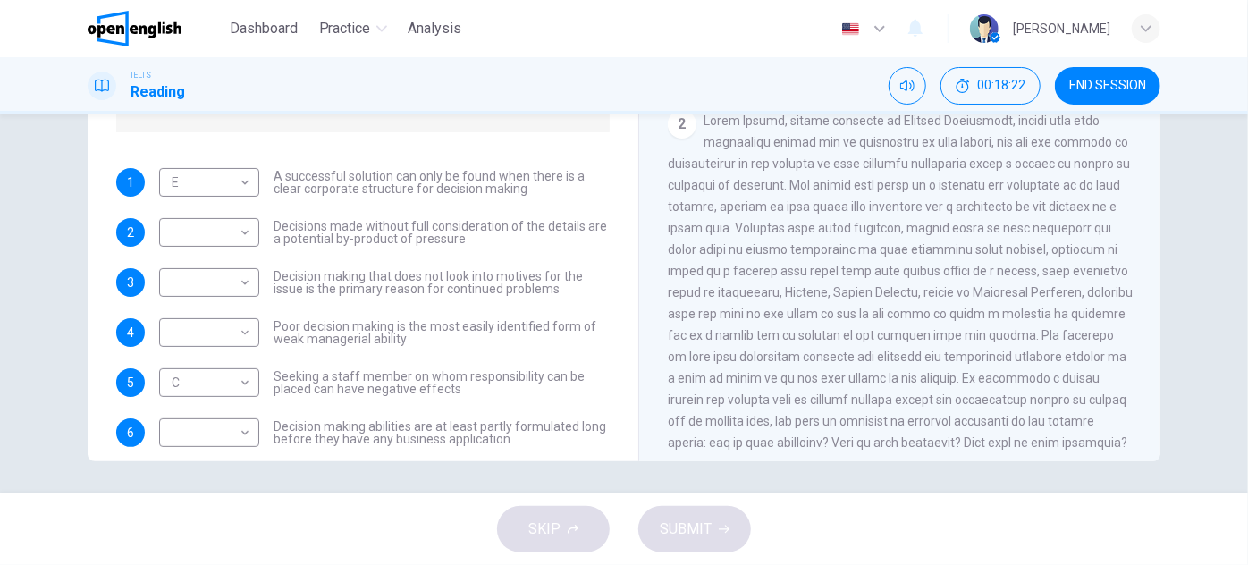
drag, startPoint x: 980, startPoint y: 126, endPoint x: 1000, endPoint y: 129, distance: 19.9
click at [1000, 127] on span at bounding box center [900, 282] width 465 height 336
drag, startPoint x: 783, startPoint y: 119, endPoint x: 858, endPoint y: 122, distance: 75.2
click at [858, 122] on span at bounding box center [900, 282] width 465 height 336
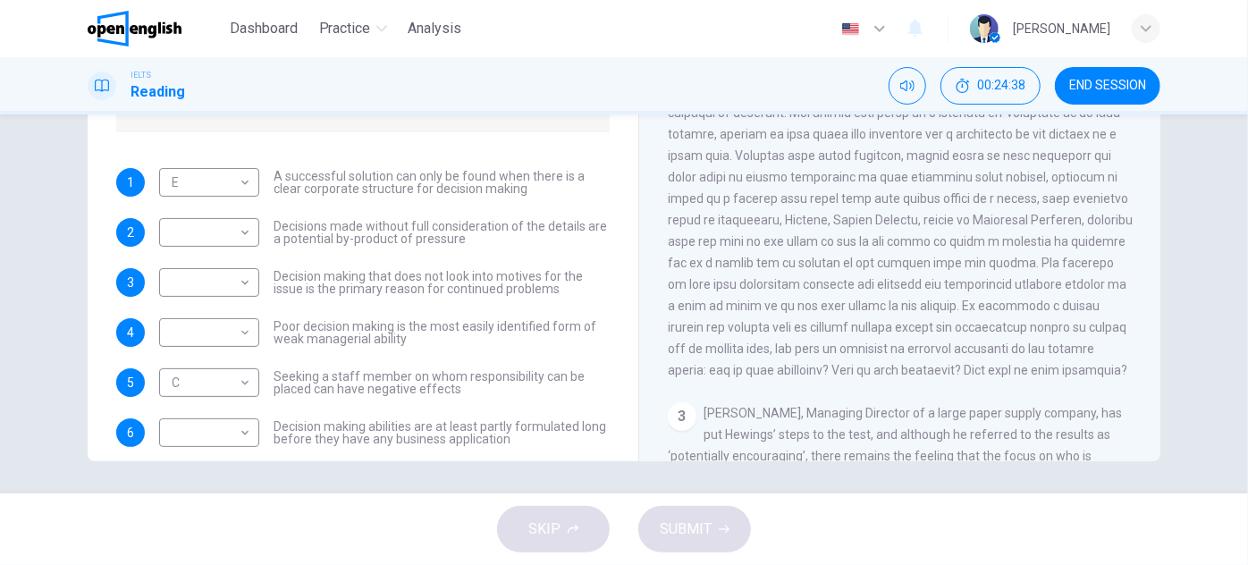
scroll to position [391, 0]
drag, startPoint x: 800, startPoint y: 238, endPoint x: 804, endPoint y: 265, distance: 27.1
drag, startPoint x: 1051, startPoint y: 178, endPoint x: 1077, endPoint y: 178, distance: 25.9
click at [1077, 178] on span at bounding box center [900, 205] width 465 height 336
drag, startPoint x: 785, startPoint y: 228, endPoint x: 827, endPoint y: 225, distance: 42.1
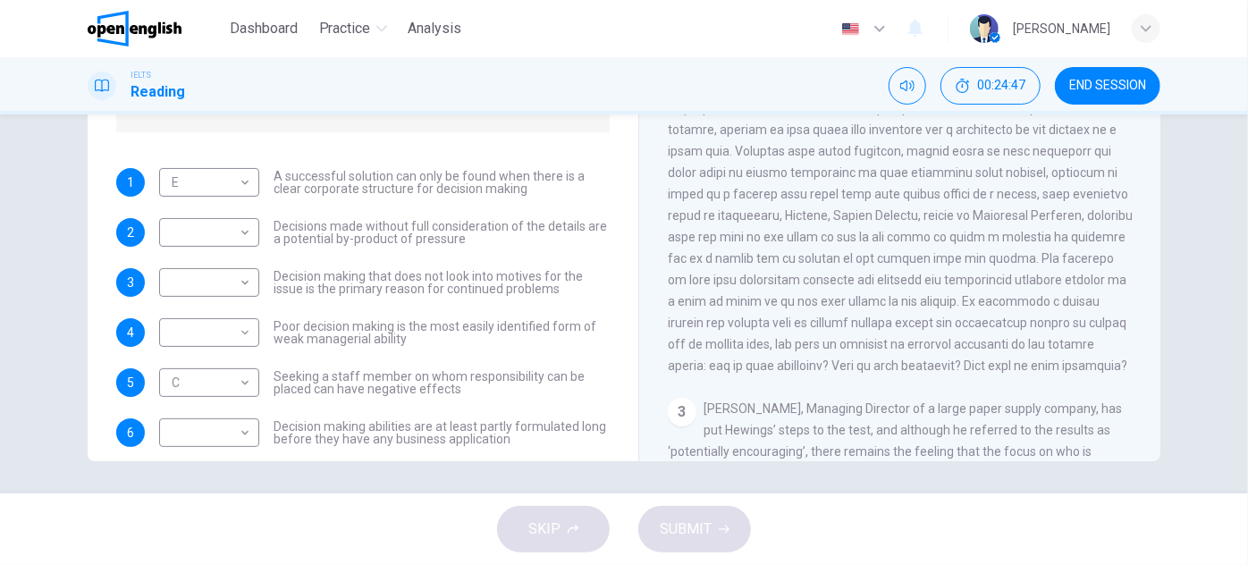
click at [827, 225] on span at bounding box center [900, 205] width 465 height 336
click at [784, 224] on span at bounding box center [900, 205] width 465 height 336
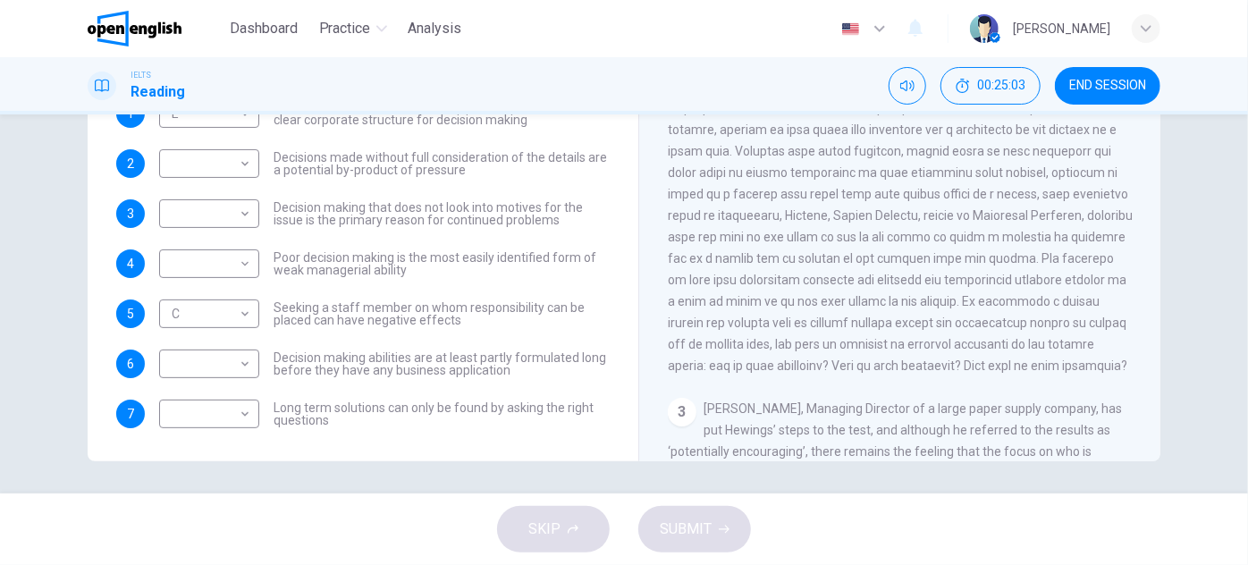
scroll to position [193, 0]
drag, startPoint x: 405, startPoint y: 321, endPoint x: 404, endPoint y: 347, distance: 25.9
drag, startPoint x: 404, startPoint y: 347, endPoint x: 403, endPoint y: 361, distance: 14.3
drag, startPoint x: 568, startPoint y: 328, endPoint x: 567, endPoint y: 357, distance: 28.6
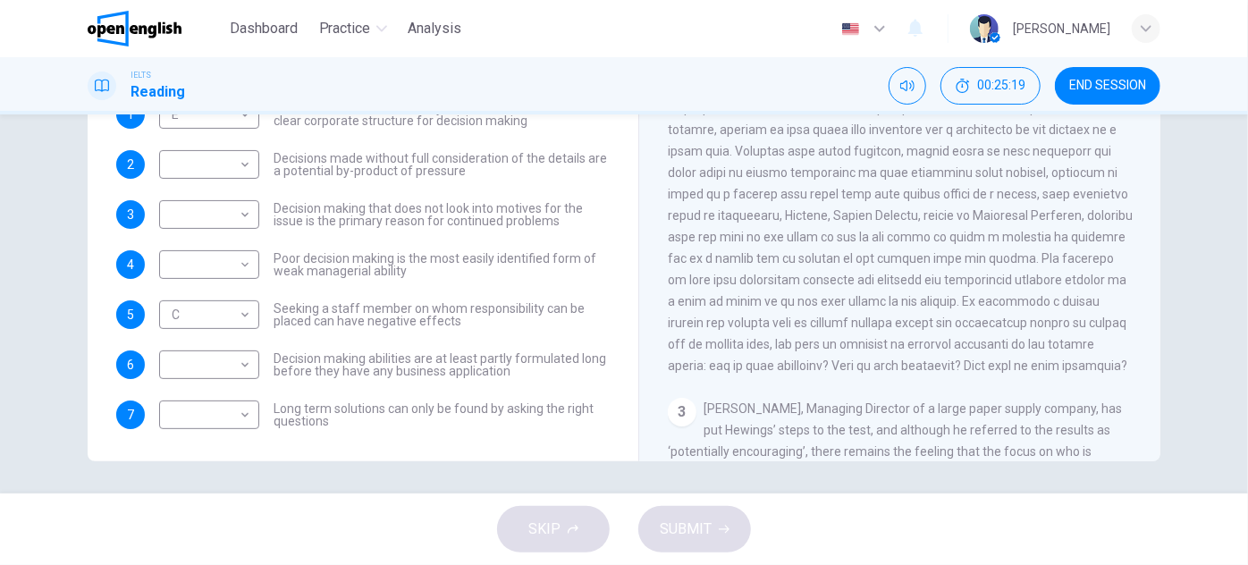
scroll to position [193, 0]
drag, startPoint x: 282, startPoint y: 359, endPoint x: 395, endPoint y: 358, distance: 113.6
click at [394, 358] on span "Decision making abilities are at least partly formulated long before they have …" at bounding box center [442, 362] width 336 height 25
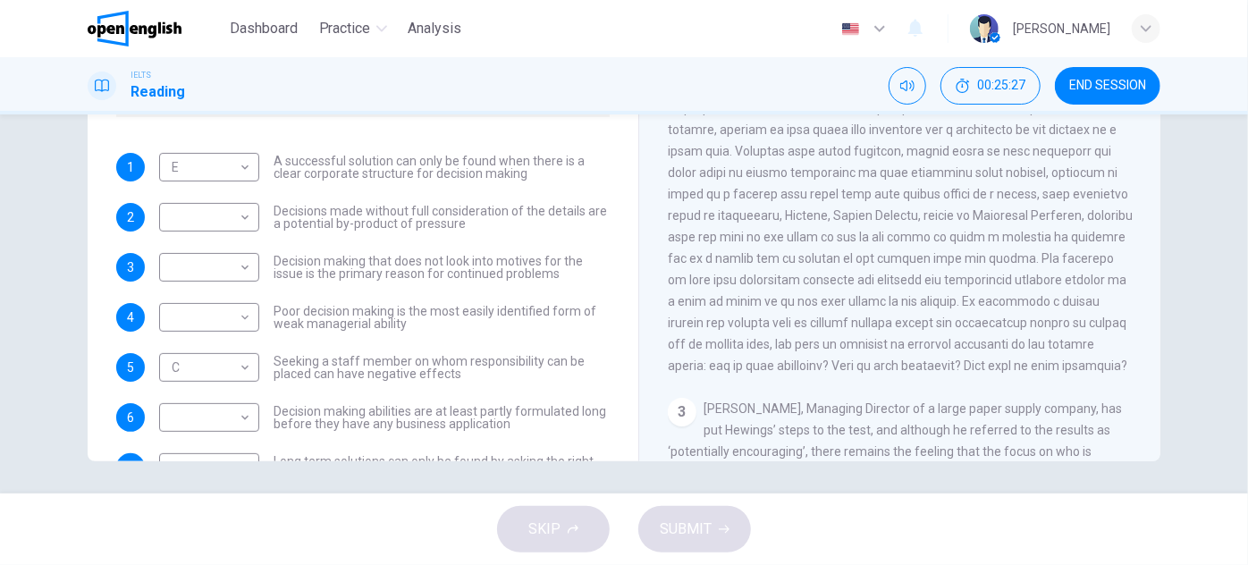
scroll to position [112, 0]
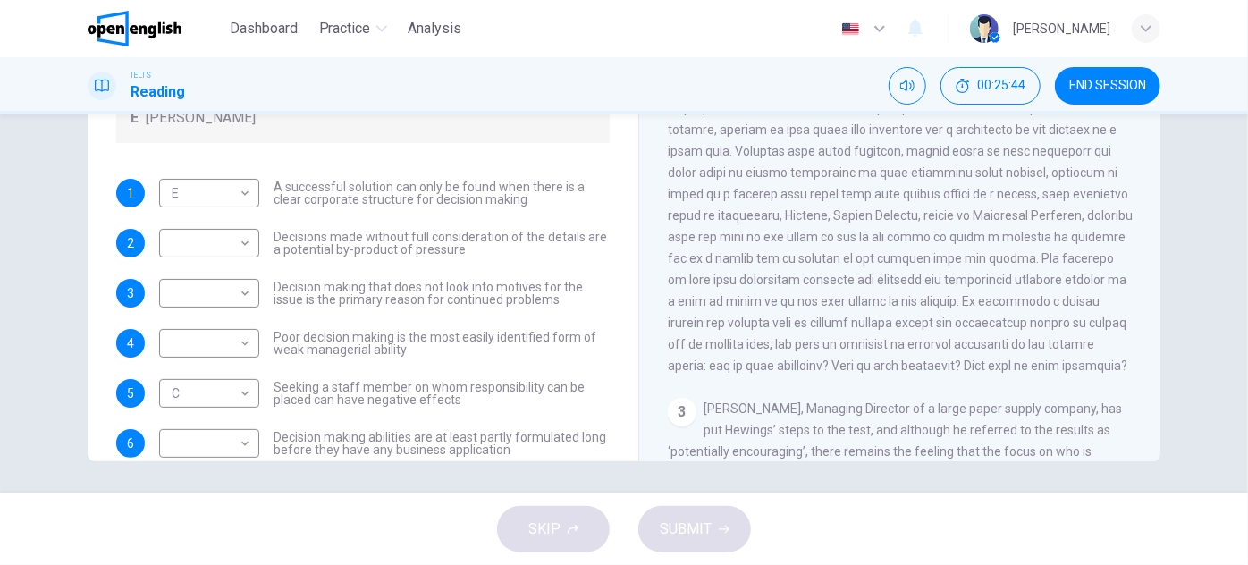
drag, startPoint x: 363, startPoint y: 235, endPoint x: 391, endPoint y: 257, distance: 35.1
click at [391, 257] on div "1 E * ​ A successful solution can only be found when there is a clear corporate…" at bounding box center [363, 343] width 494 height 329
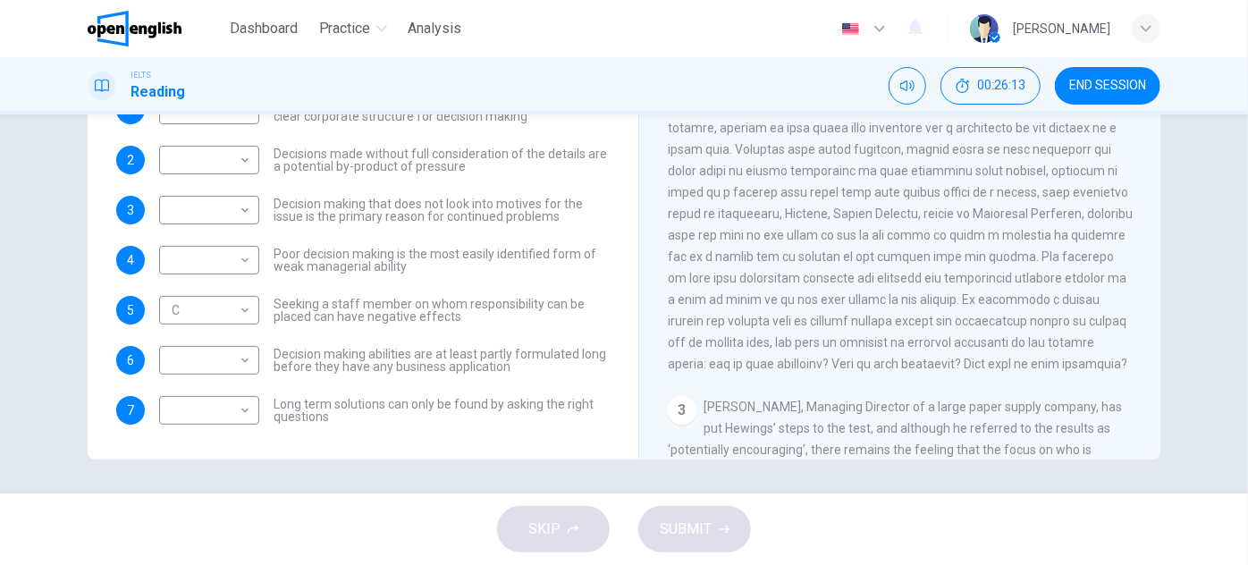
scroll to position [314, 0]
drag, startPoint x: 488, startPoint y: 235, endPoint x: 478, endPoint y: 258, distance: 24.4
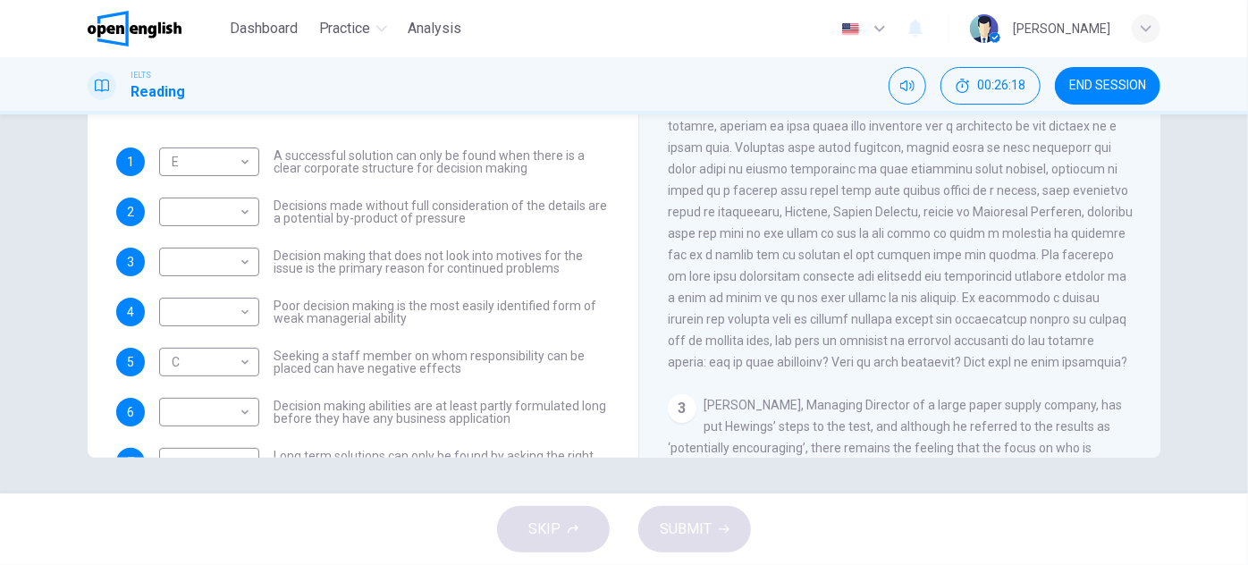
scroll to position [112, 0]
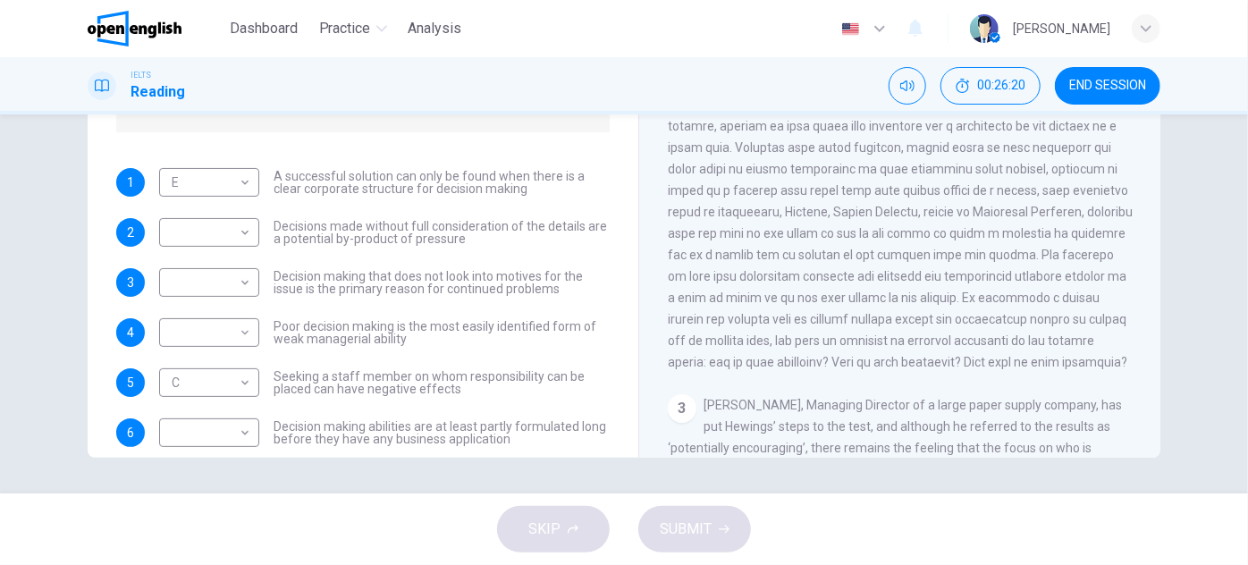
drag, startPoint x: 498, startPoint y: 309, endPoint x: 495, endPoint y: 328, distance: 19.1
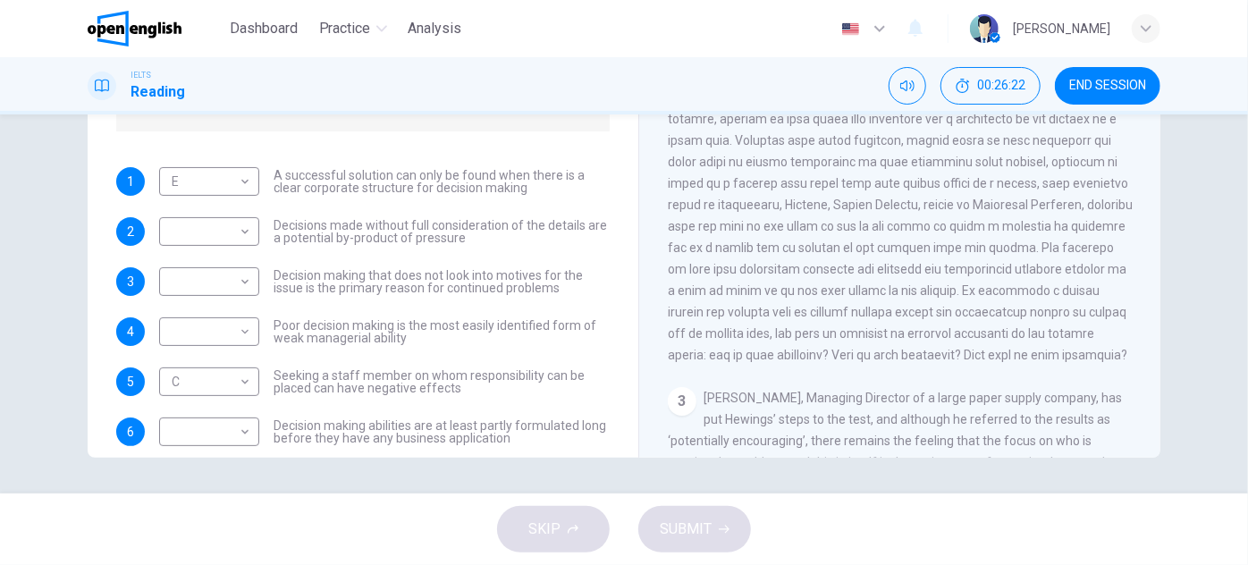
scroll to position [415, 0]
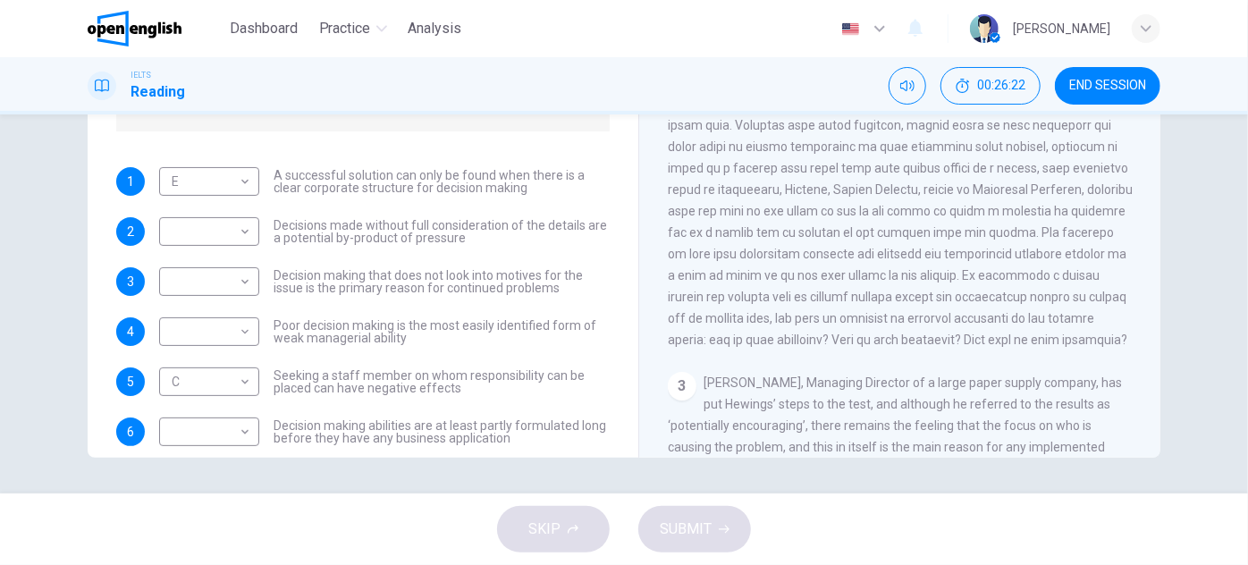
drag, startPoint x: 796, startPoint y: 295, endPoint x: 790, endPoint y: 332, distance: 37.2
click at [501, 146] on div "Questions 1 - 7 Match each statement with the correct person. Write the correct…" at bounding box center [363, 124] width 522 height 780
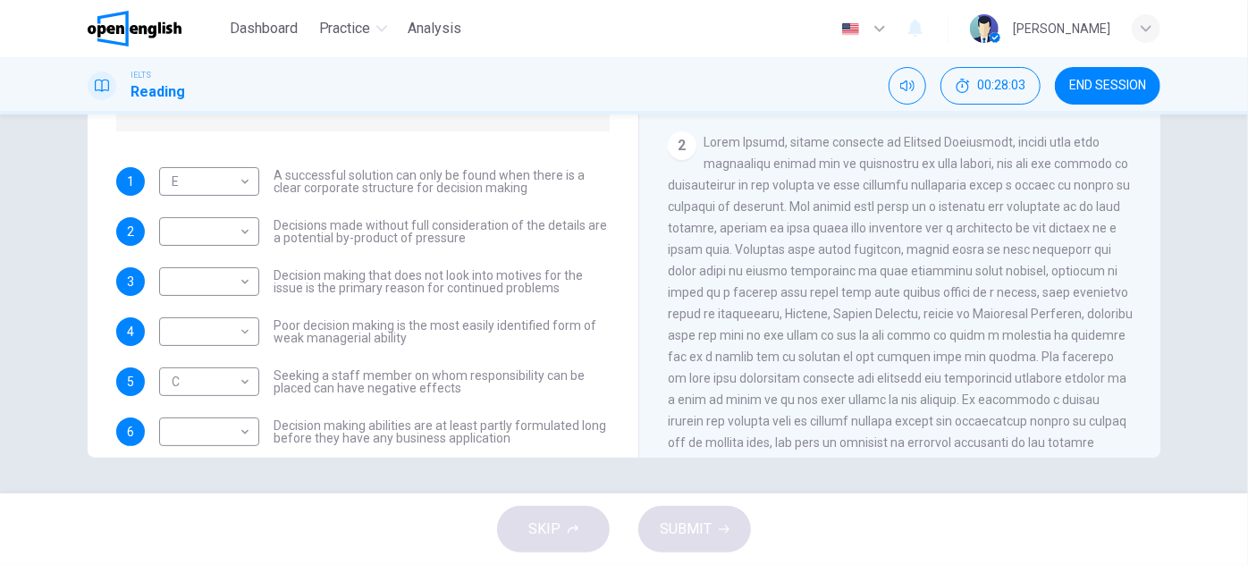
scroll to position [252, 0]
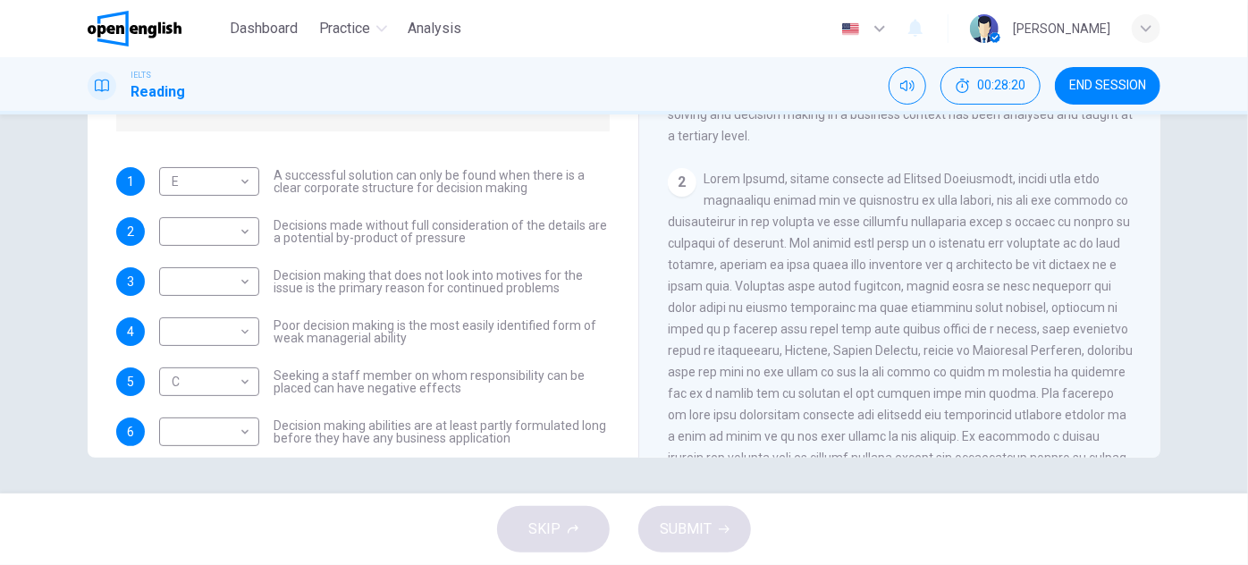
drag, startPoint x: 792, startPoint y: 248, endPoint x: 900, endPoint y: 255, distance: 107.6
click at [884, 255] on span at bounding box center [900, 340] width 465 height 336
drag, startPoint x: 758, startPoint y: 273, endPoint x: 789, endPoint y: 285, distance: 32.9
click at [789, 285] on span at bounding box center [900, 340] width 465 height 336
drag, startPoint x: 764, startPoint y: 318, endPoint x: 1003, endPoint y: 321, distance: 239.7
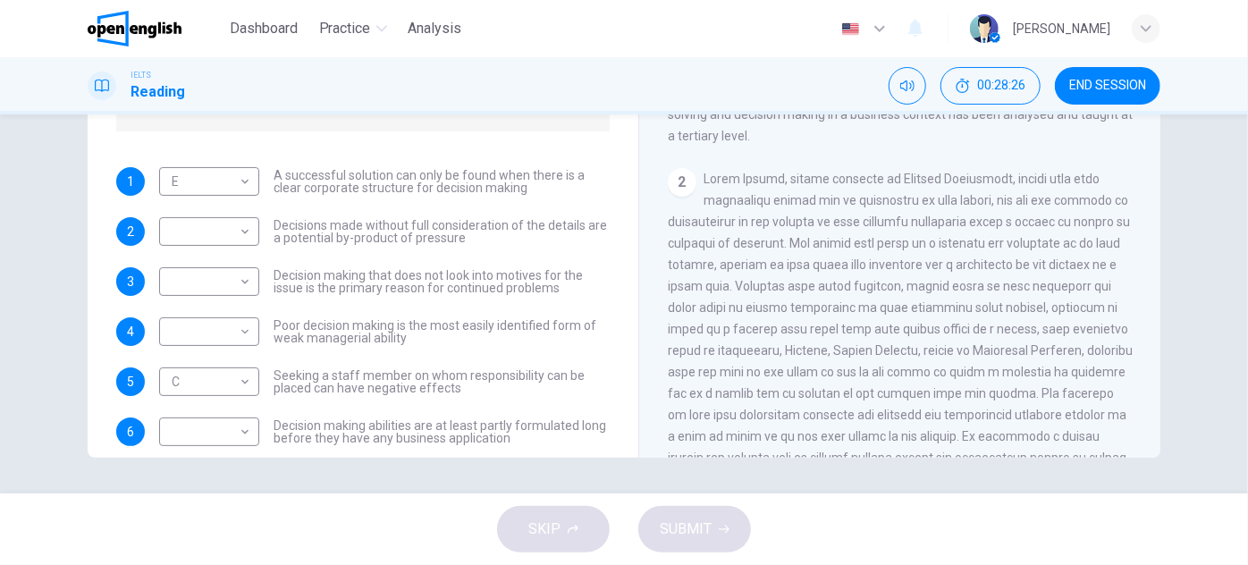
click at [1003, 321] on span at bounding box center [900, 340] width 465 height 336
drag, startPoint x: 851, startPoint y: 334, endPoint x: 765, endPoint y: 343, distance: 87.2
click at [777, 343] on span at bounding box center [900, 340] width 465 height 336
drag, startPoint x: 740, startPoint y: 345, endPoint x: 763, endPoint y: 343, distance: 23.4
click at [760, 343] on div "2" at bounding box center [900, 339] width 465 height 343
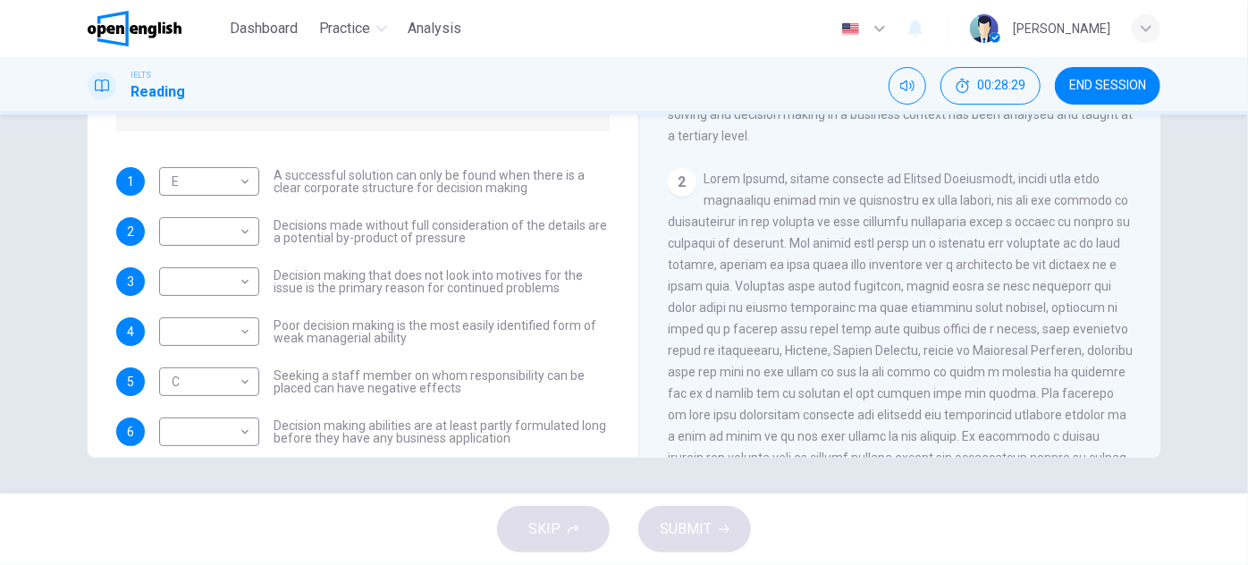
drag, startPoint x: 796, startPoint y: 354, endPoint x: 858, endPoint y: 359, distance: 62.8
click at [858, 359] on span at bounding box center [900, 340] width 465 height 336
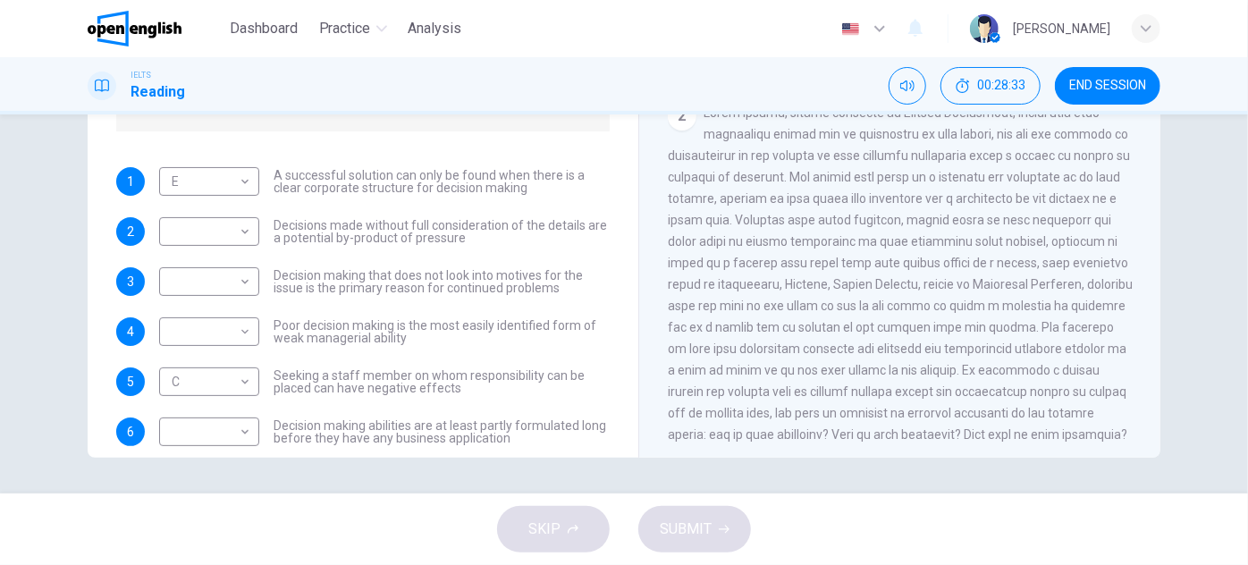
scroll to position [322, 0]
drag, startPoint x: 865, startPoint y: 354, endPoint x: 865, endPoint y: 380, distance: 25.9
click at [989, 90] on span "00:30:51" at bounding box center [1001, 86] width 48 height 14
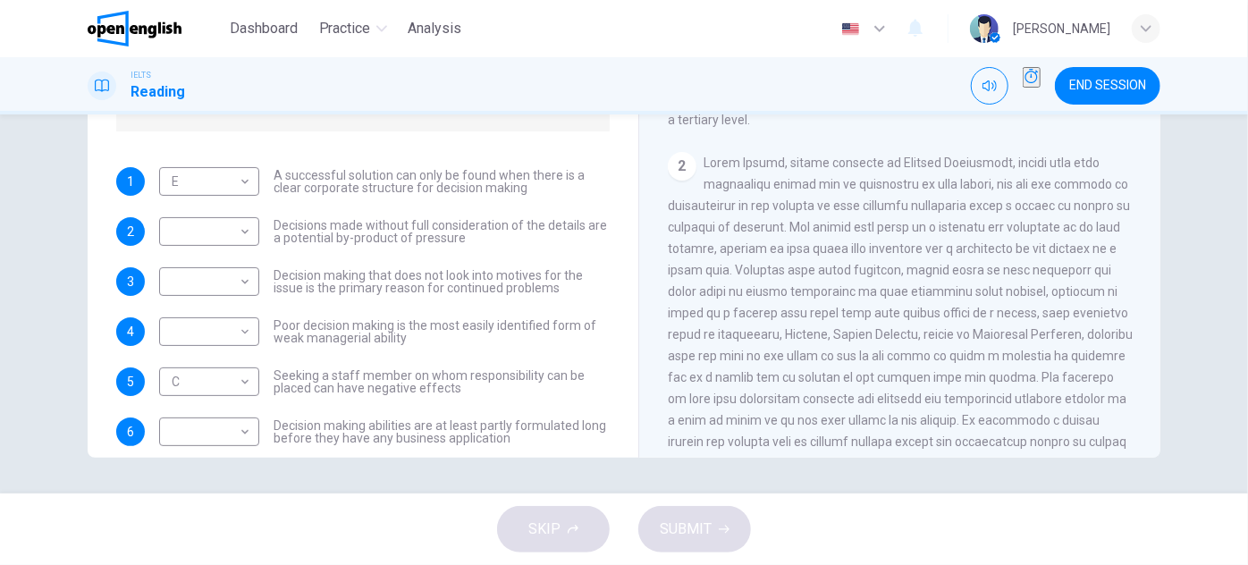
scroll to position [241, 0]
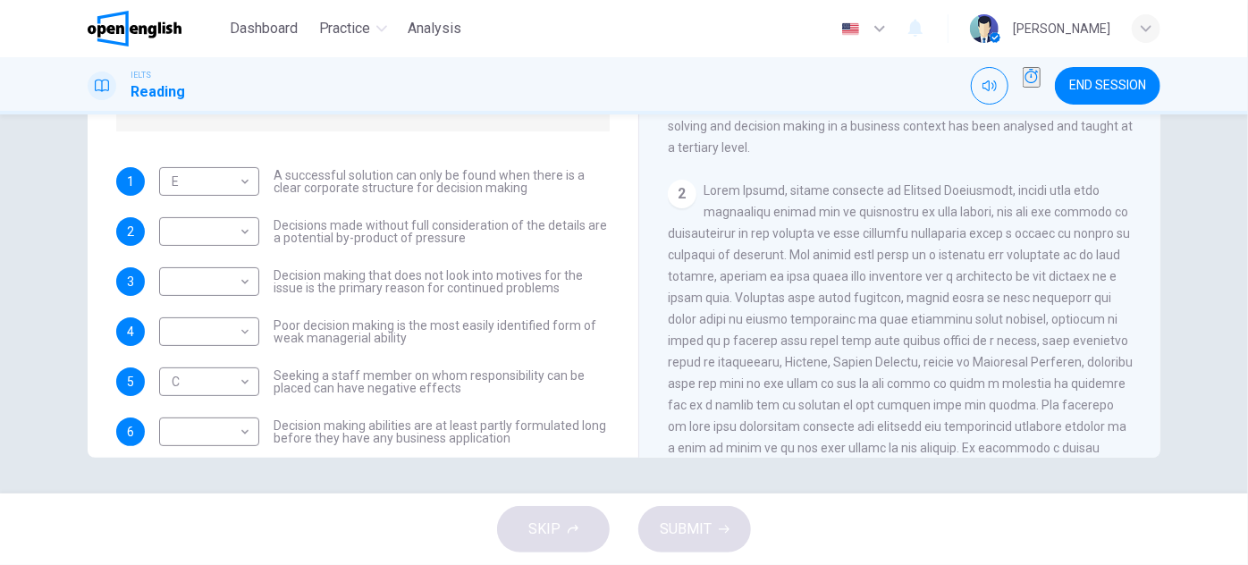
drag, startPoint x: 706, startPoint y: 190, endPoint x: 802, endPoint y: 209, distance: 98.6
click at [795, 207] on div "2" at bounding box center [900, 351] width 465 height 343
click at [842, 233] on span at bounding box center [900, 351] width 465 height 336
drag, startPoint x: 667, startPoint y: 237, endPoint x: 763, endPoint y: 237, distance: 95.7
click at [757, 237] on span at bounding box center [900, 351] width 465 height 336
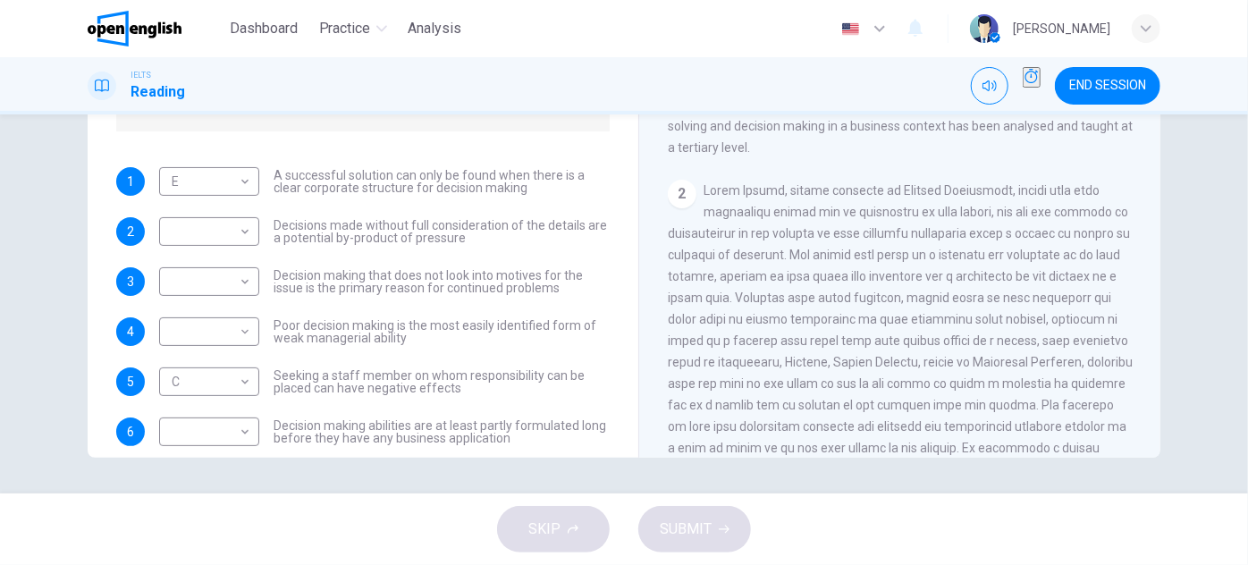
scroll to position [322, 0]
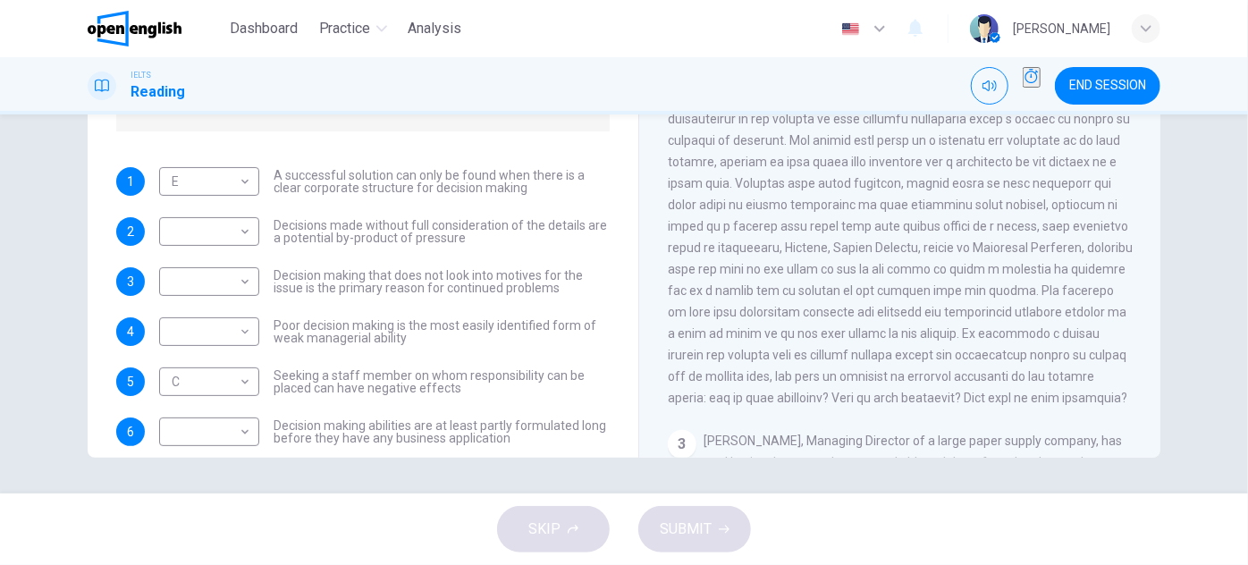
drag, startPoint x: 821, startPoint y: 203, endPoint x: 821, endPoint y: 221, distance: 17.9
click at [247, 233] on body "This site uses cookies, as explained in our Privacy Policy . If you agree to th…" at bounding box center [624, 282] width 1248 height 565
click at [319, 238] on div at bounding box center [624, 282] width 1248 height 565
click at [298, 231] on span "Decisions made without full consideration of the details are a potential by-pro…" at bounding box center [442, 231] width 336 height 25
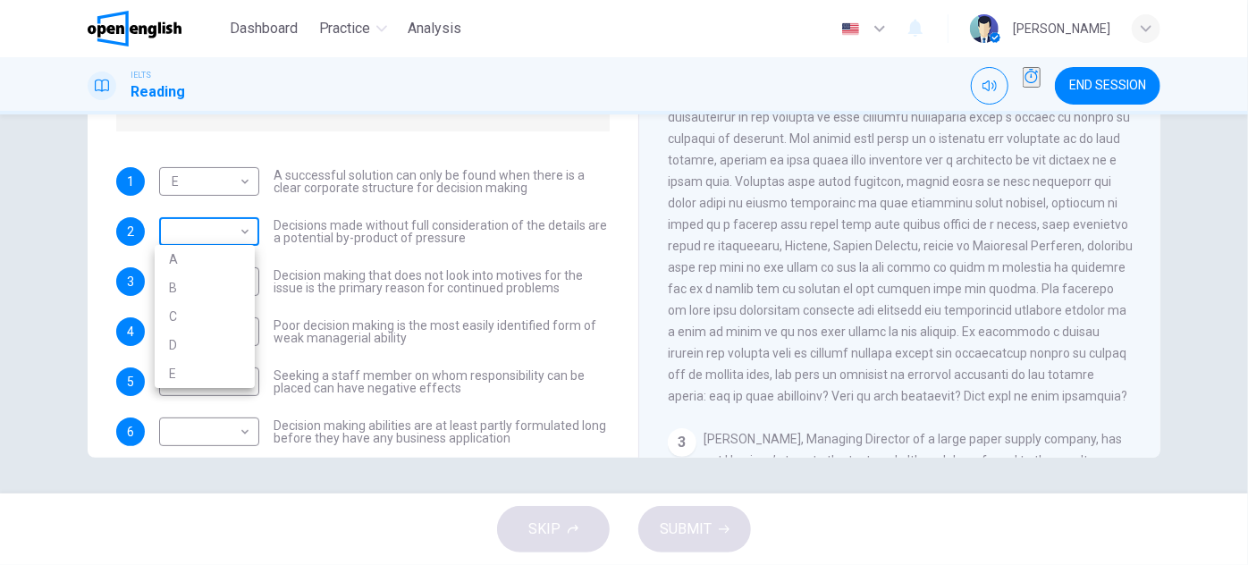
click at [245, 231] on body "This site uses cookies, as explained in our Privacy Policy . If you agree to th…" at bounding box center [624, 282] width 1248 height 565
click at [760, 281] on div at bounding box center [624, 282] width 1248 height 565
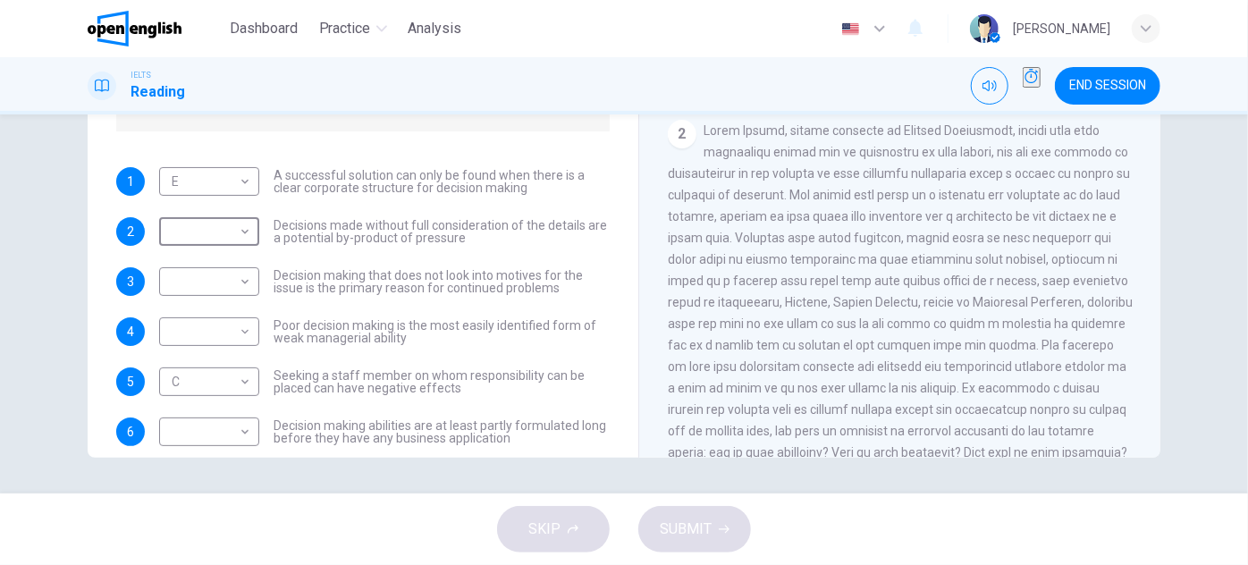
scroll to position [275, 0]
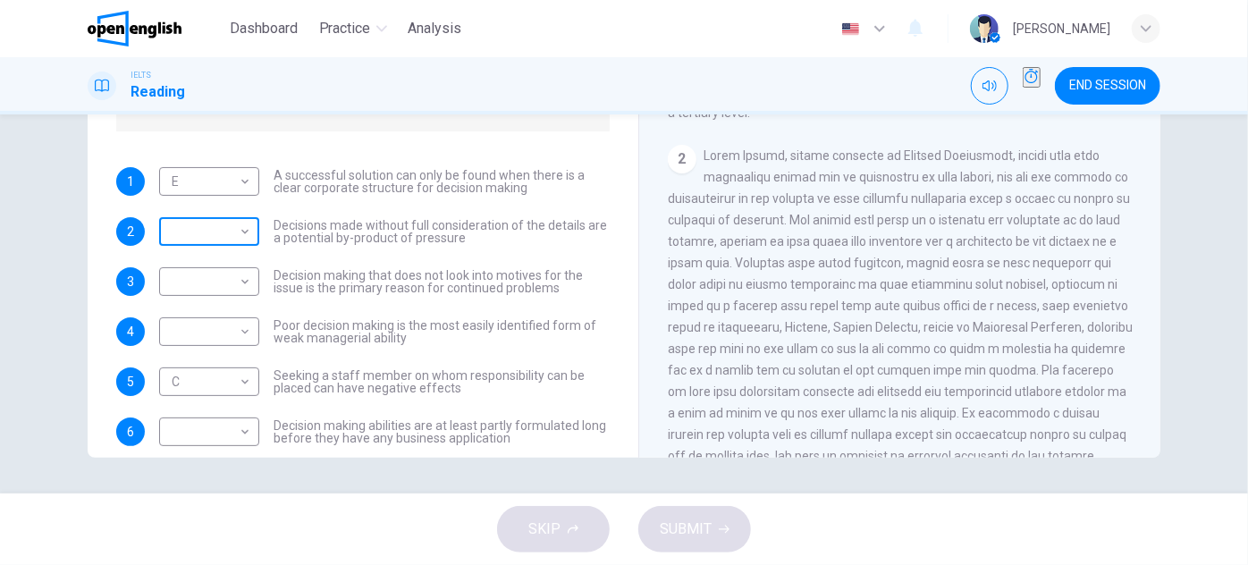
click at [242, 235] on body "This site uses cookies, as explained in our Privacy Policy . If you agree to th…" at bounding box center [624, 282] width 1248 height 565
click at [401, 283] on div at bounding box center [624, 282] width 1248 height 565
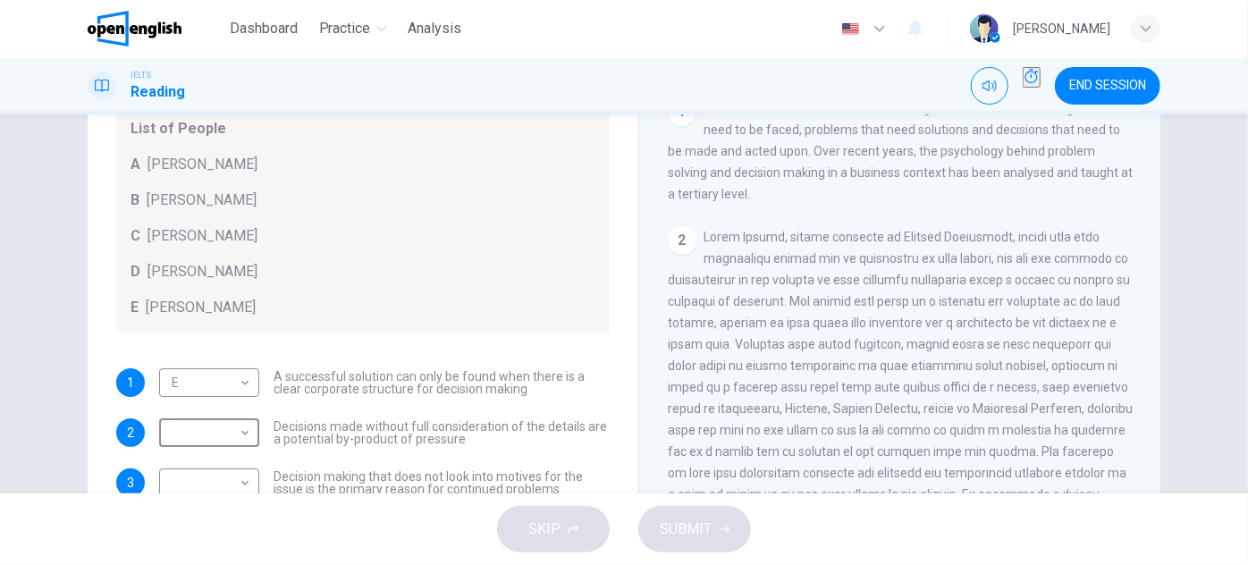
scroll to position [162, 0]
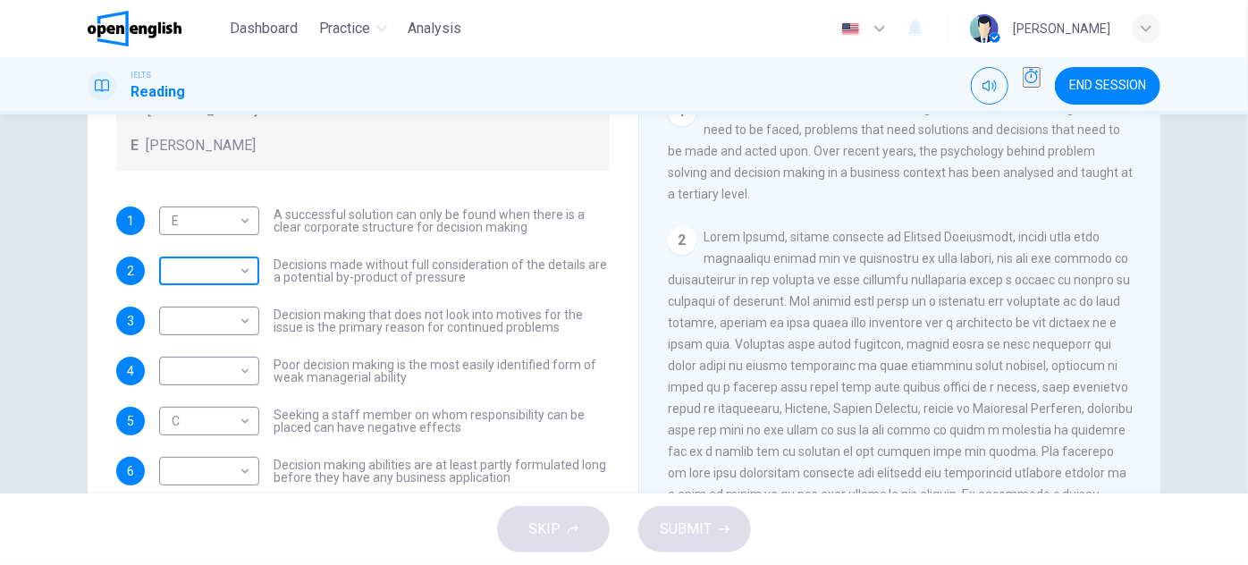
click at [236, 274] on body "This site uses cookies, as explained in our Privacy Policy . If you agree to th…" at bounding box center [624, 282] width 1248 height 565
click at [195, 300] on li "A" at bounding box center [205, 298] width 100 height 29
type input "*"
drag, startPoint x: 258, startPoint y: 307, endPoint x: 317, endPoint y: 314, distance: 59.5
click at [311, 314] on div "​ ​ Decision making that does not look into motives for the issue is the primar…" at bounding box center [384, 321] width 451 height 29
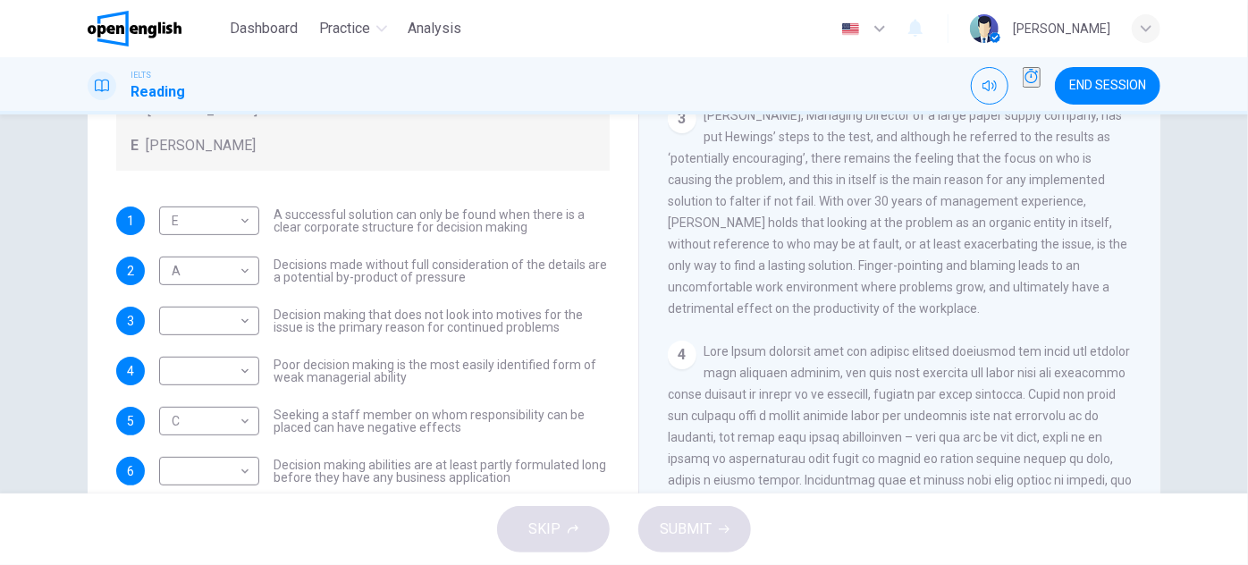
scroll to position [770, 0]
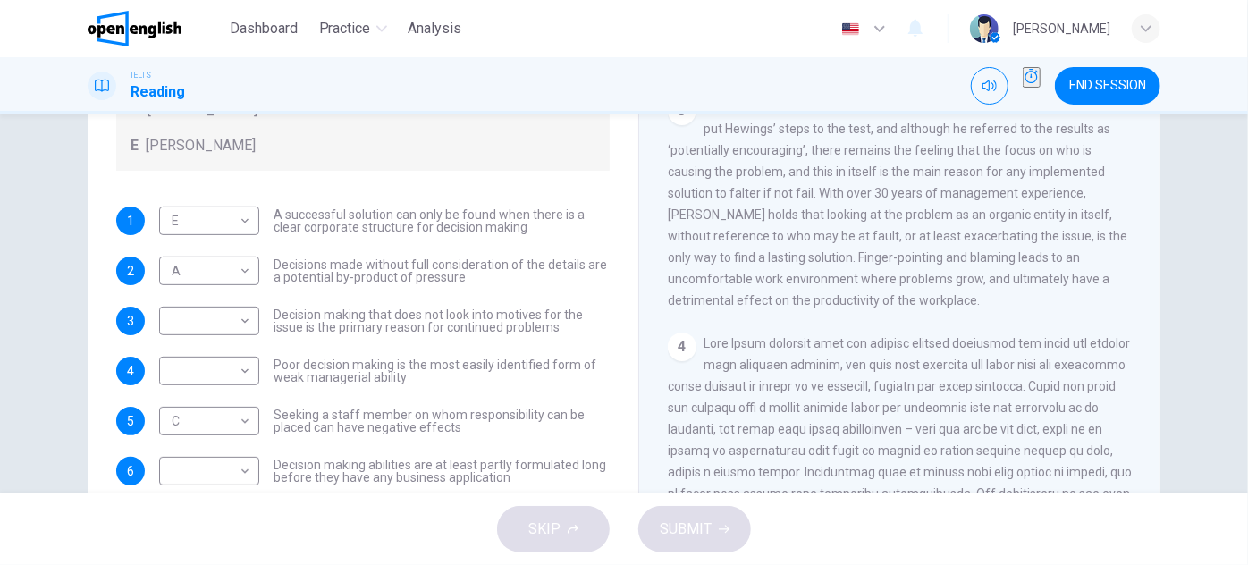
drag, startPoint x: 749, startPoint y: 261, endPoint x: 749, endPoint y: 296, distance: 34.9
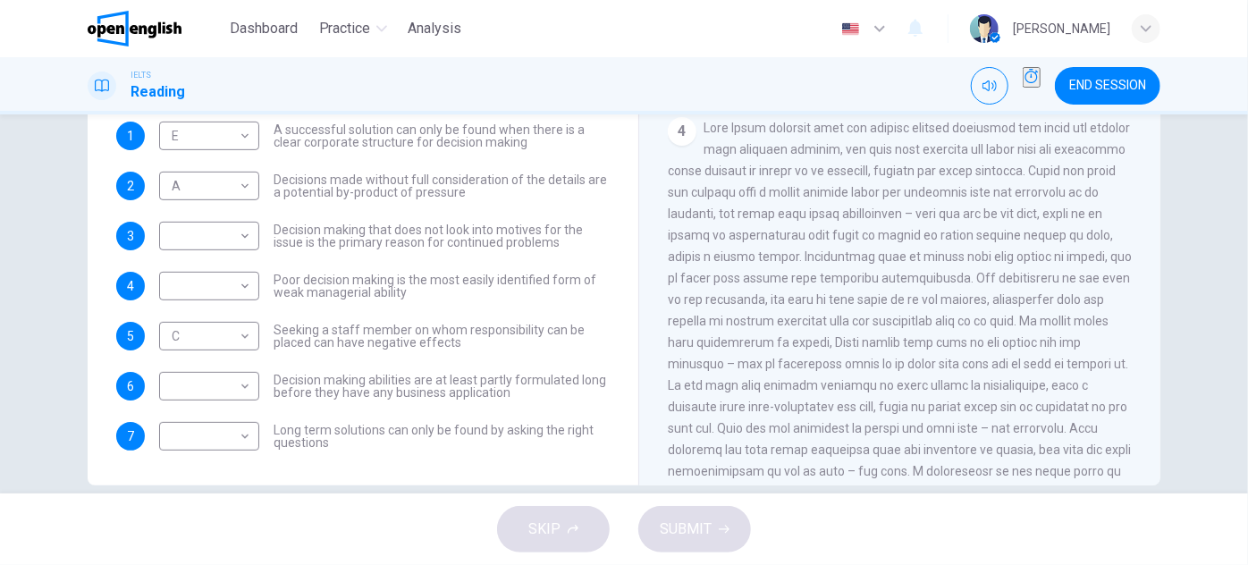
scroll to position [314, 0]
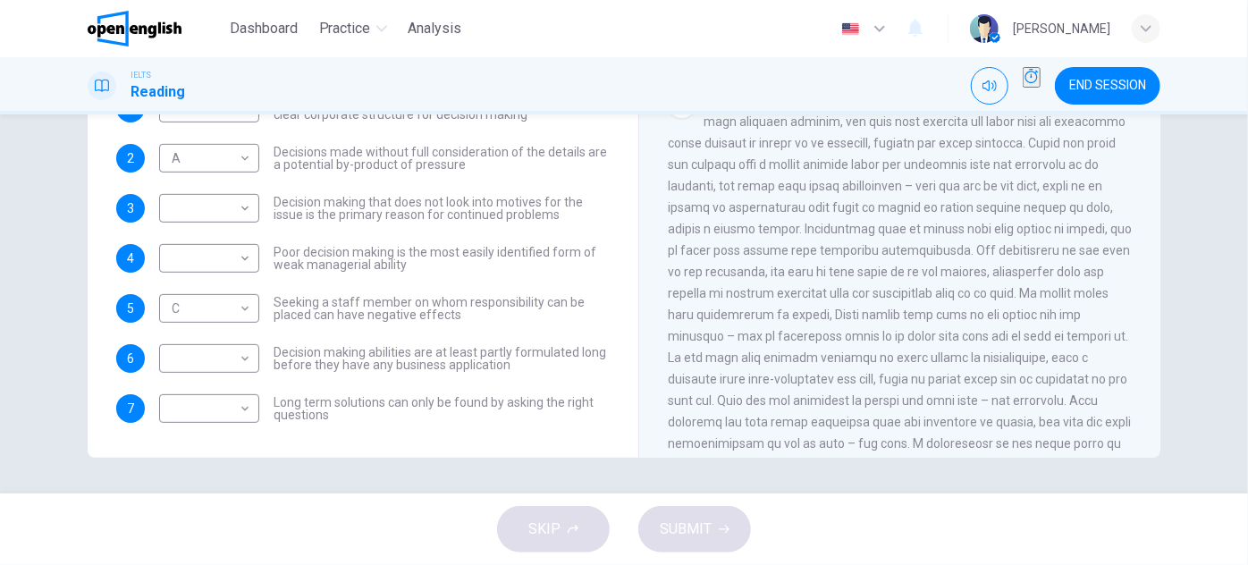
drag, startPoint x: 698, startPoint y: 171, endPoint x: 770, endPoint y: 168, distance: 71.6
click at [770, 168] on div "4" at bounding box center [900, 303] width 465 height 429
drag, startPoint x: 815, startPoint y: 161, endPoint x: 849, endPoint y: 165, distance: 34.2
click at [849, 165] on span at bounding box center [900, 304] width 464 height 422
drag, startPoint x: 870, startPoint y: 190, endPoint x: 942, endPoint y: 185, distance: 71.7
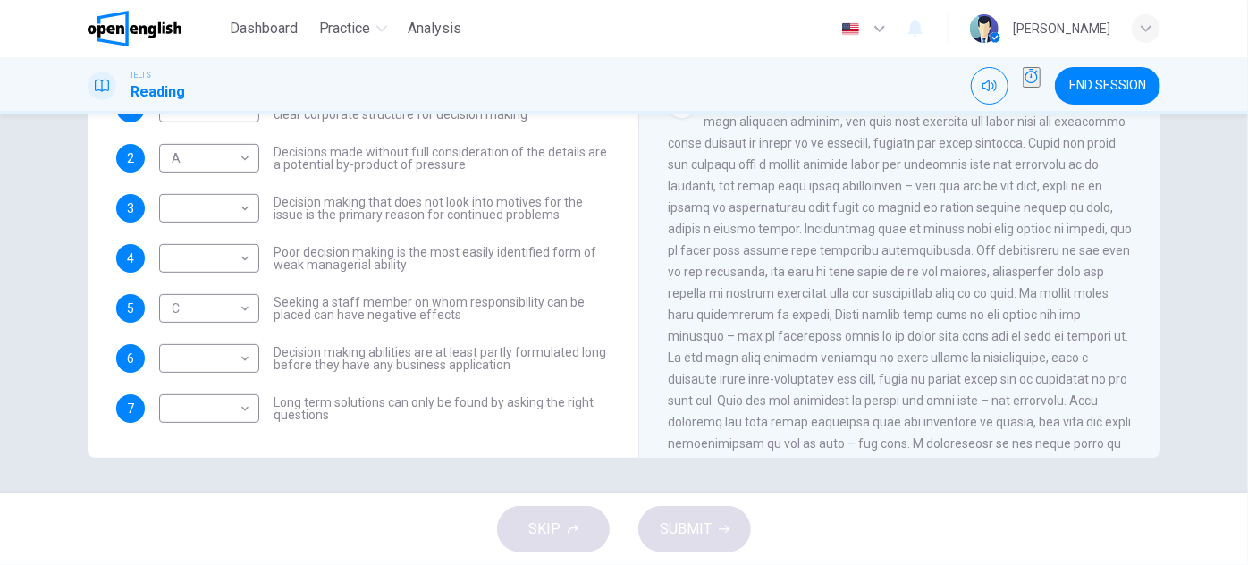
click at [916, 190] on span at bounding box center [900, 304] width 464 height 422
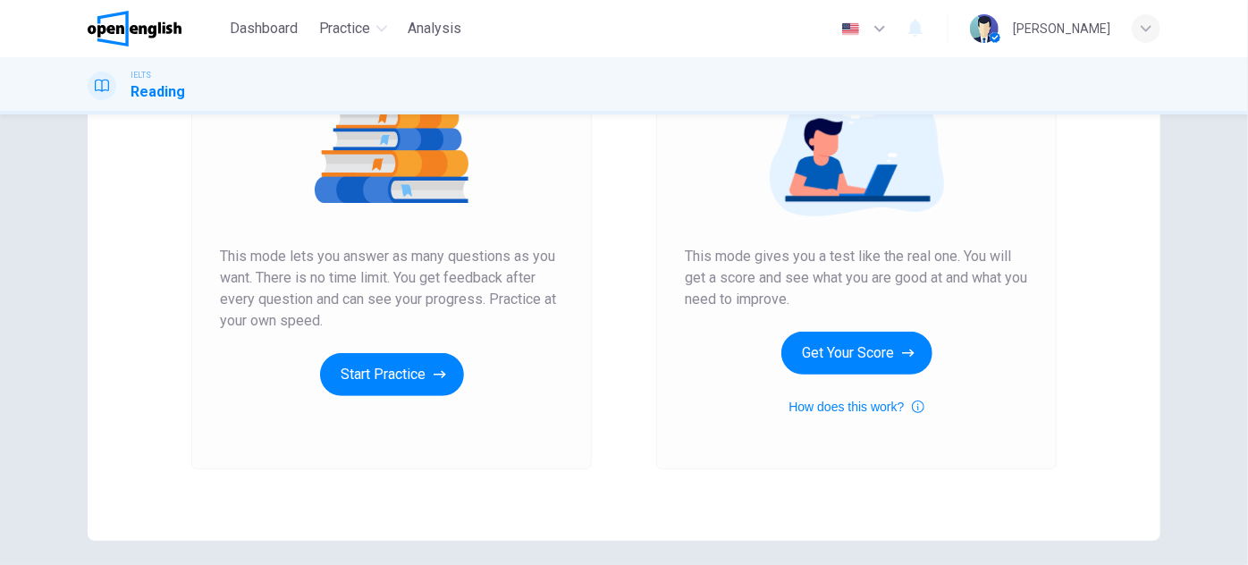
scroll to position [300, 0]
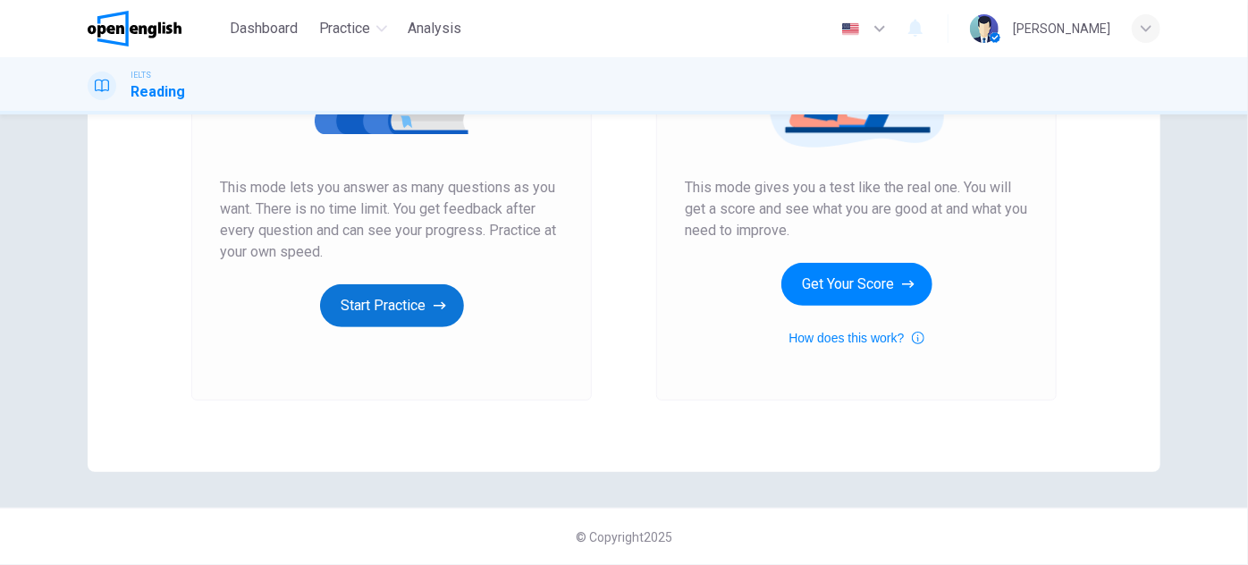
click at [389, 314] on button "Start Practice" at bounding box center [392, 305] width 144 height 43
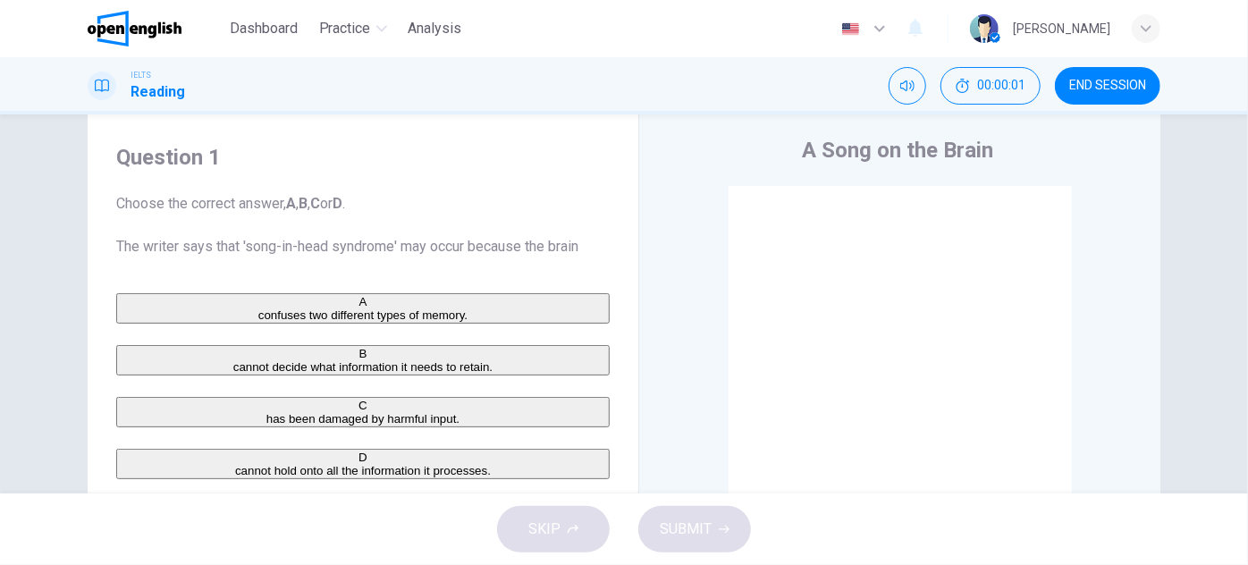
scroll to position [80, 0]
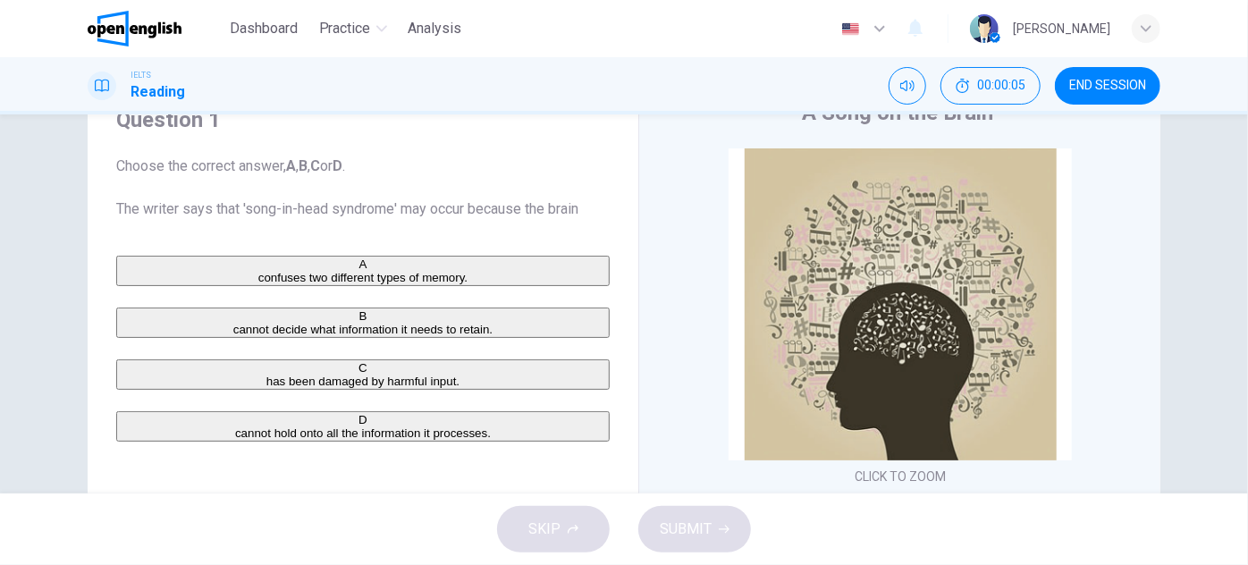
drag, startPoint x: 398, startPoint y: 207, endPoint x: 565, endPoint y: 206, distance: 167.2
click at [565, 206] on span "Choose the correct answer, A , B , C or D . The writer says that 'song-in-head …" at bounding box center [363, 188] width 494 height 64
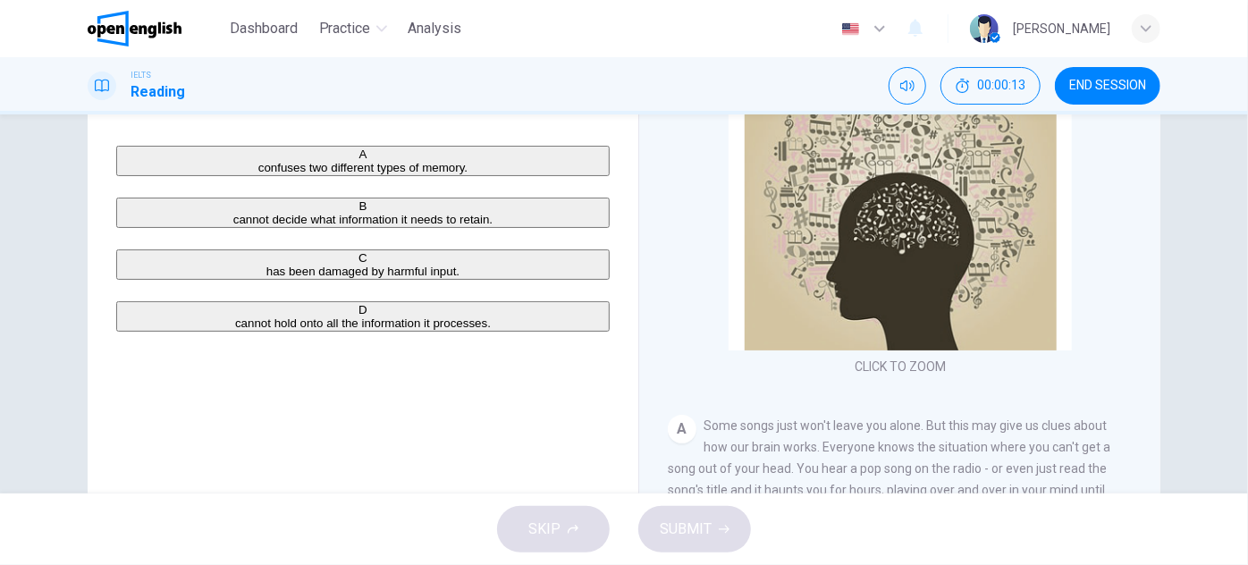
scroll to position [162, 0]
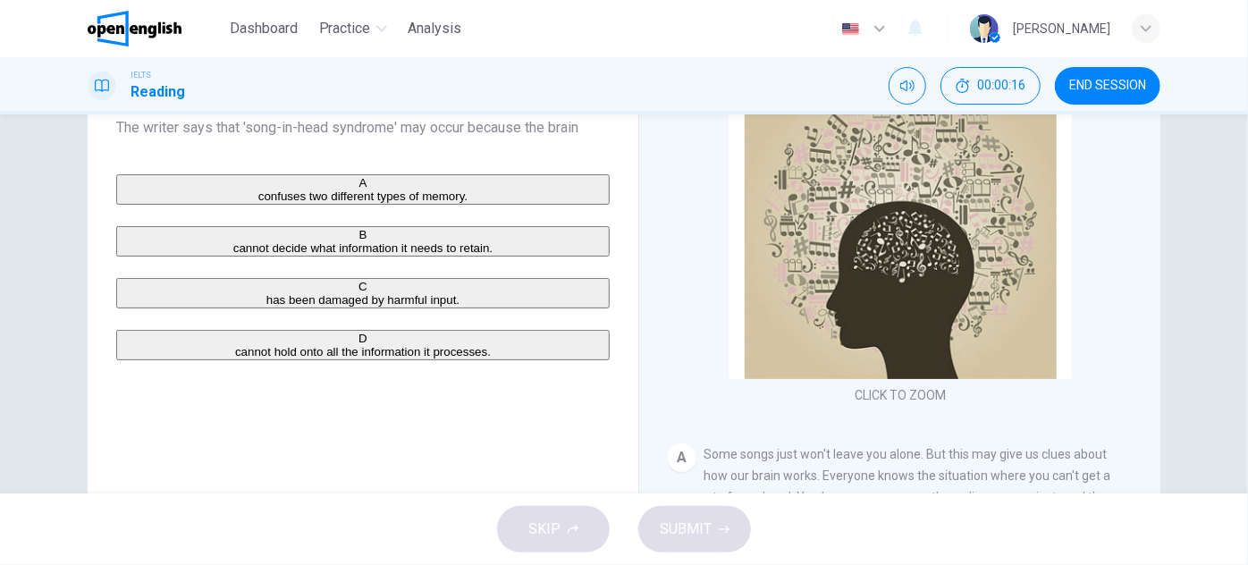
click at [141, 190] on div "A" at bounding box center [363, 182] width 490 height 13
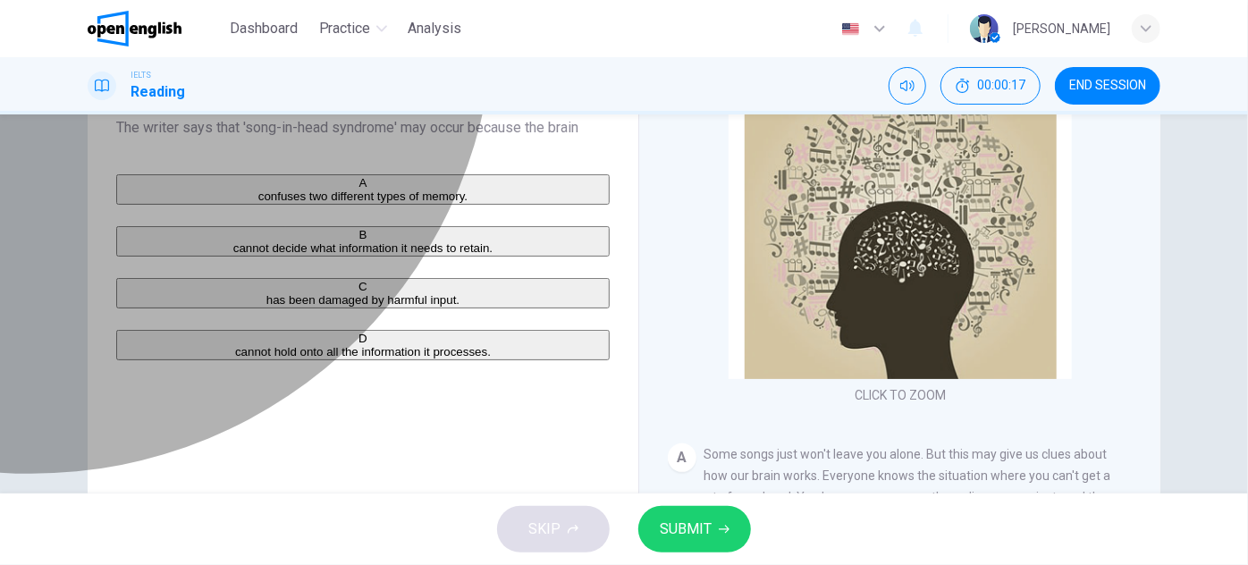
click at [144, 241] on div "B" at bounding box center [363, 234] width 490 height 13
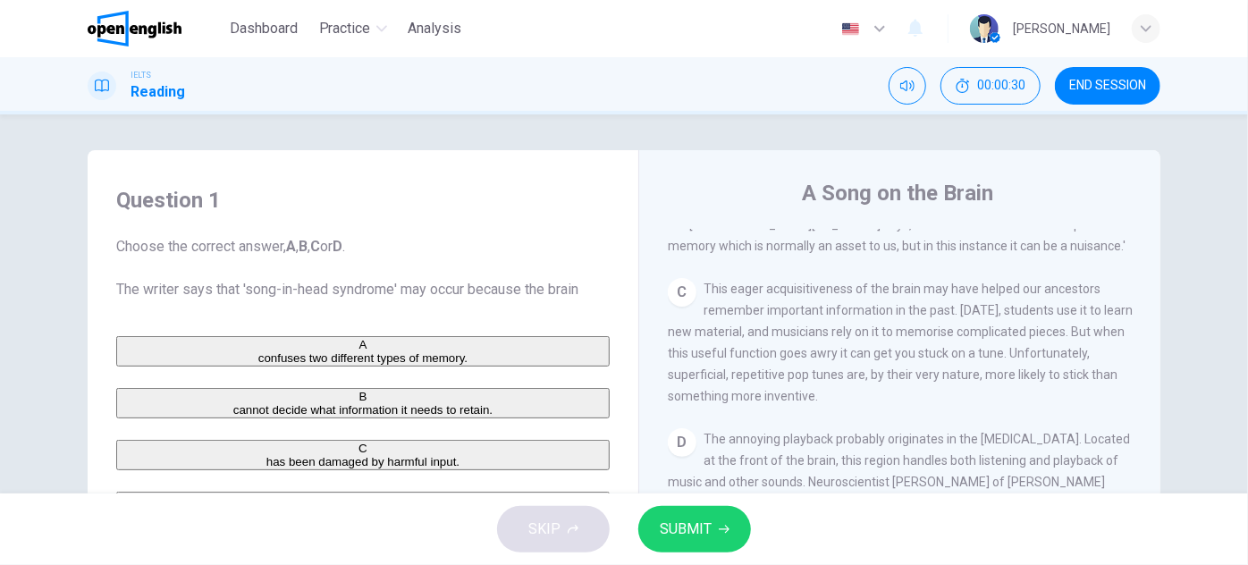
scroll to position [281, 0]
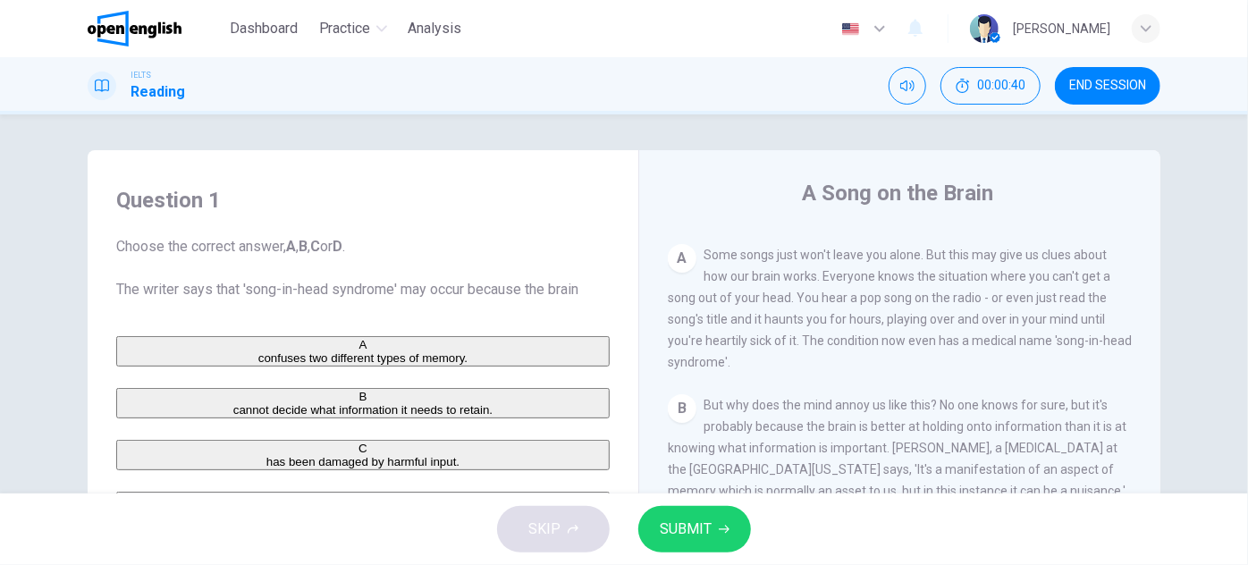
drag, startPoint x: 904, startPoint y: 346, endPoint x: 903, endPoint y: 371, distance: 25.1
drag, startPoint x: 884, startPoint y: 317, endPoint x: 949, endPoint y: 320, distance: 64.4
click at [946, 320] on span "Some songs just won't leave you alone. But this may give us clues about how our…" at bounding box center [900, 305] width 464 height 122
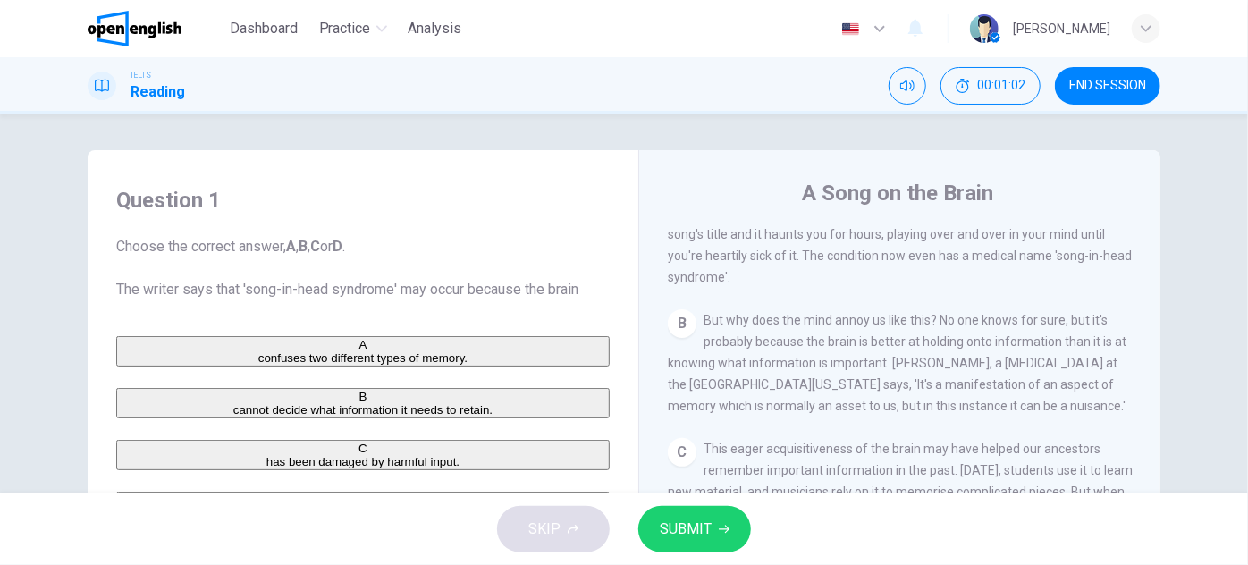
scroll to position [528, 0]
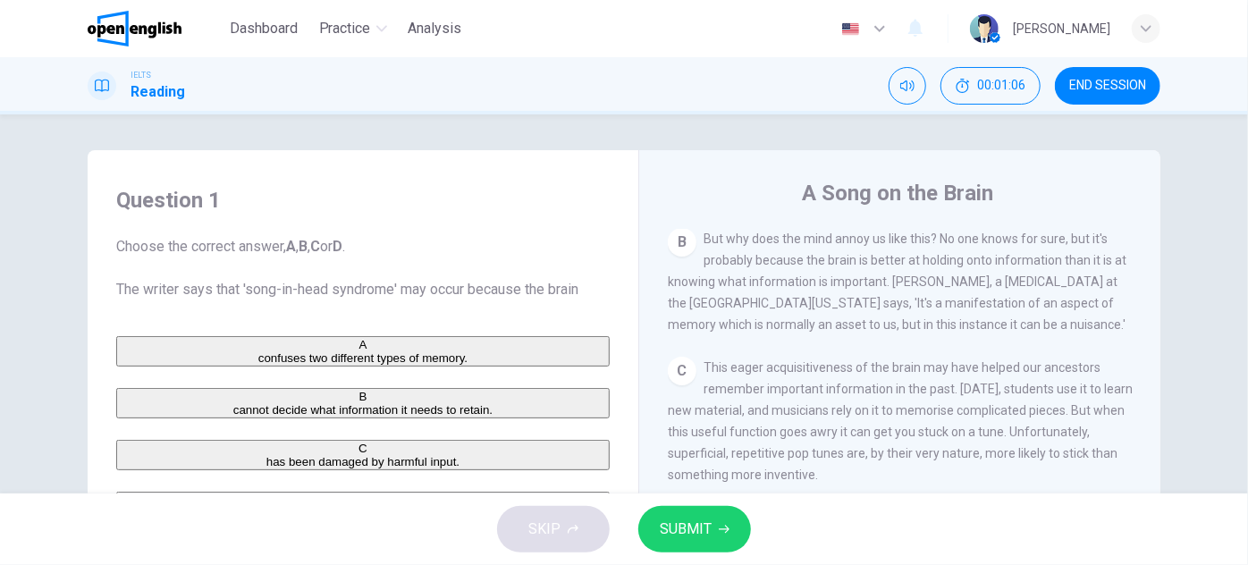
drag, startPoint x: 693, startPoint y: 269, endPoint x: 917, endPoint y: 275, distance: 223.6
click at [917, 275] on div "B But why does the mind annoy us like this? No one knows for sure, but it's pro…" at bounding box center [900, 281] width 465 height 107
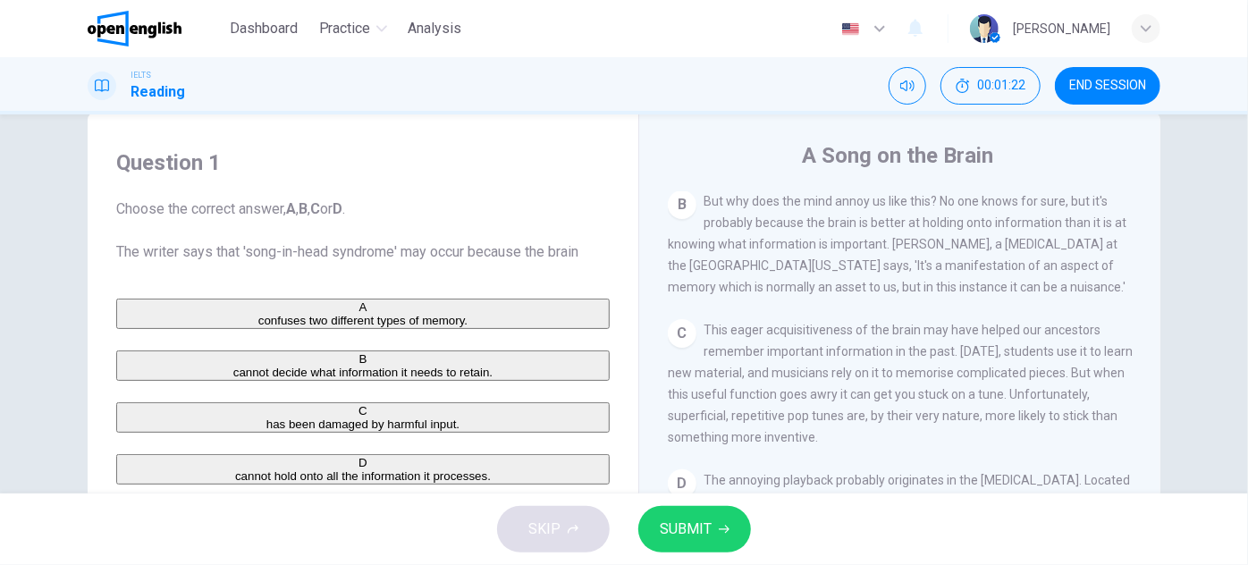
drag, startPoint x: 639, startPoint y: 306, endPoint x: 624, endPoint y: 343, distance: 39.4
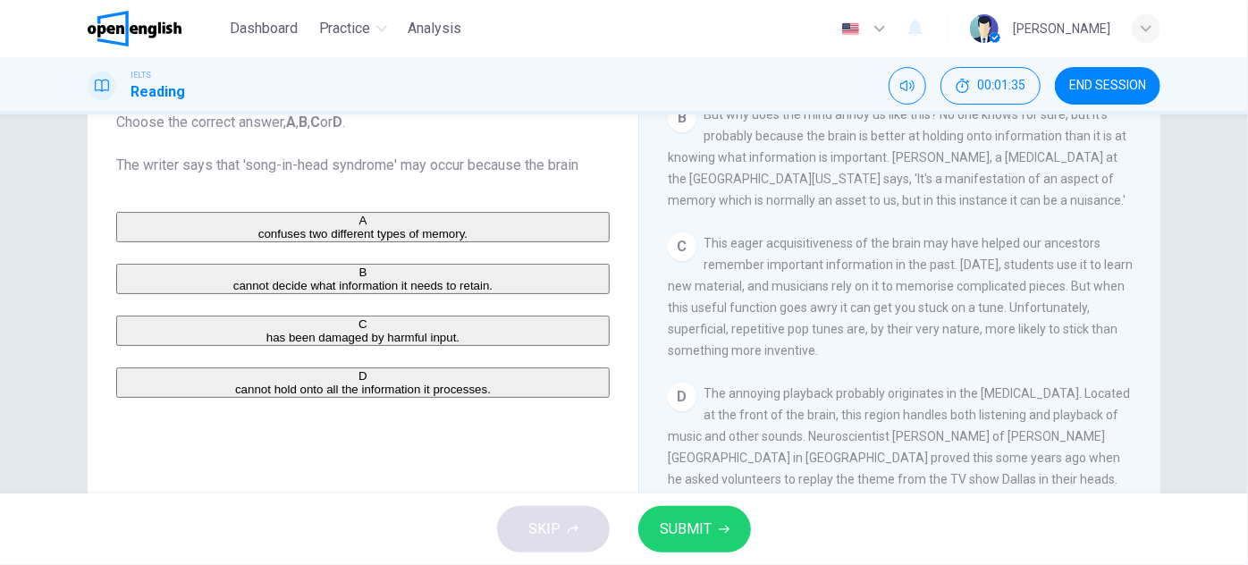
scroll to position [446, 0]
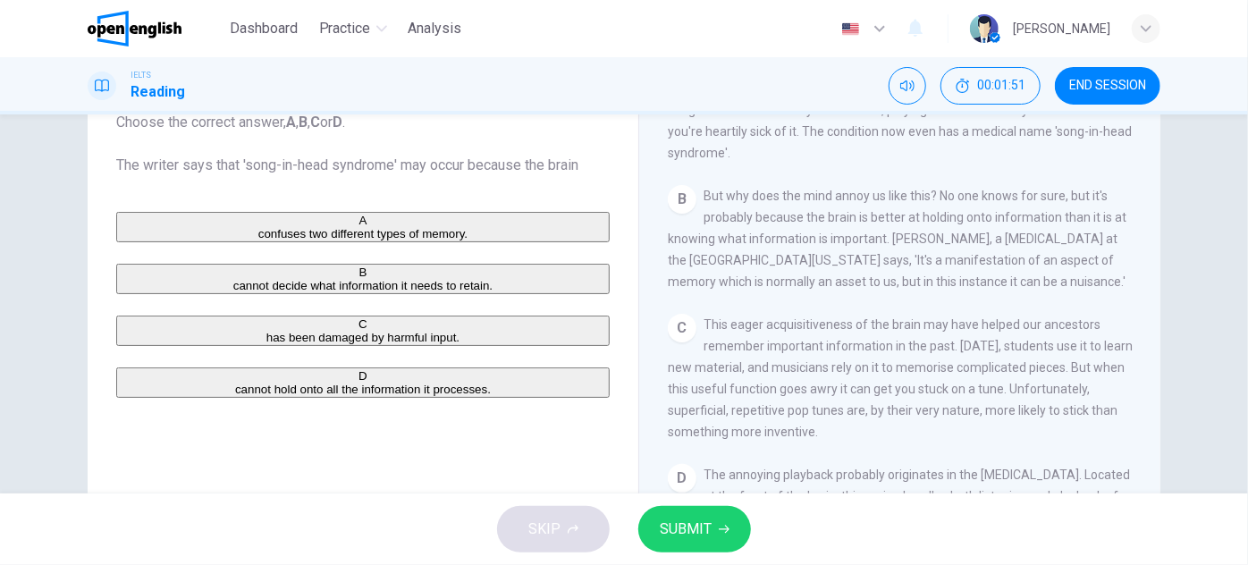
drag, startPoint x: 890, startPoint y: 242, endPoint x: 927, endPoint y: 244, distance: 37.6
click at [927, 244] on span "But why does the mind annoy us like this? No one knows for sure, but it's proba…" at bounding box center [897, 239] width 459 height 100
drag, startPoint x: 680, startPoint y: 266, endPoint x: 807, endPoint y: 255, distance: 127.4
click at [796, 255] on div "B But why does the mind annoy us like this? No one knows for sure, but it's pro…" at bounding box center [900, 238] width 465 height 107
drag, startPoint x: 806, startPoint y: 292, endPoint x: 864, endPoint y: 289, distance: 58.2
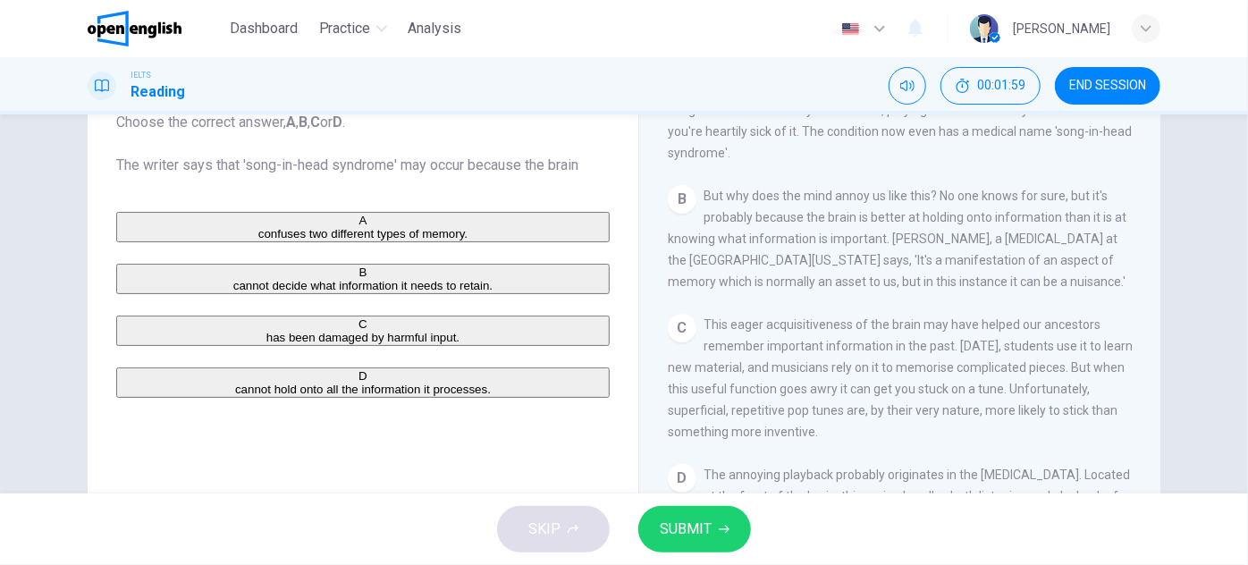
click at [863, 289] on span "But why does the mind annoy us like this? No one knows for sure, but it's proba…" at bounding box center [897, 239] width 459 height 100
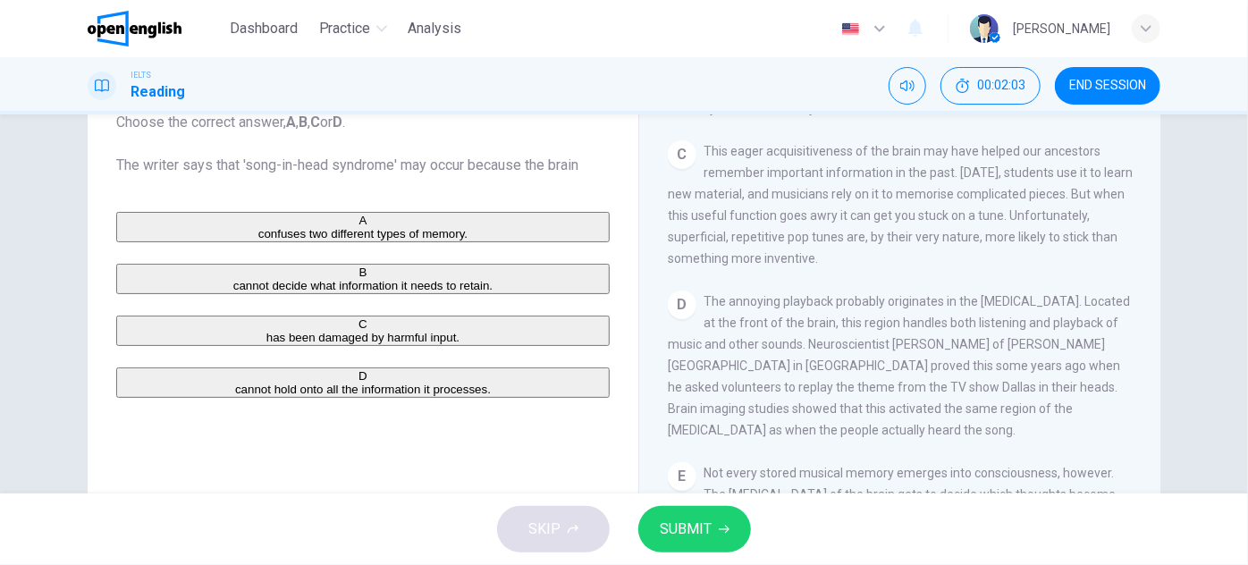
drag, startPoint x: 1087, startPoint y: 269, endPoint x: 1087, endPoint y: 305, distance: 35.8
click at [695, 543] on button "SUBMIT" at bounding box center [695, 529] width 113 height 47
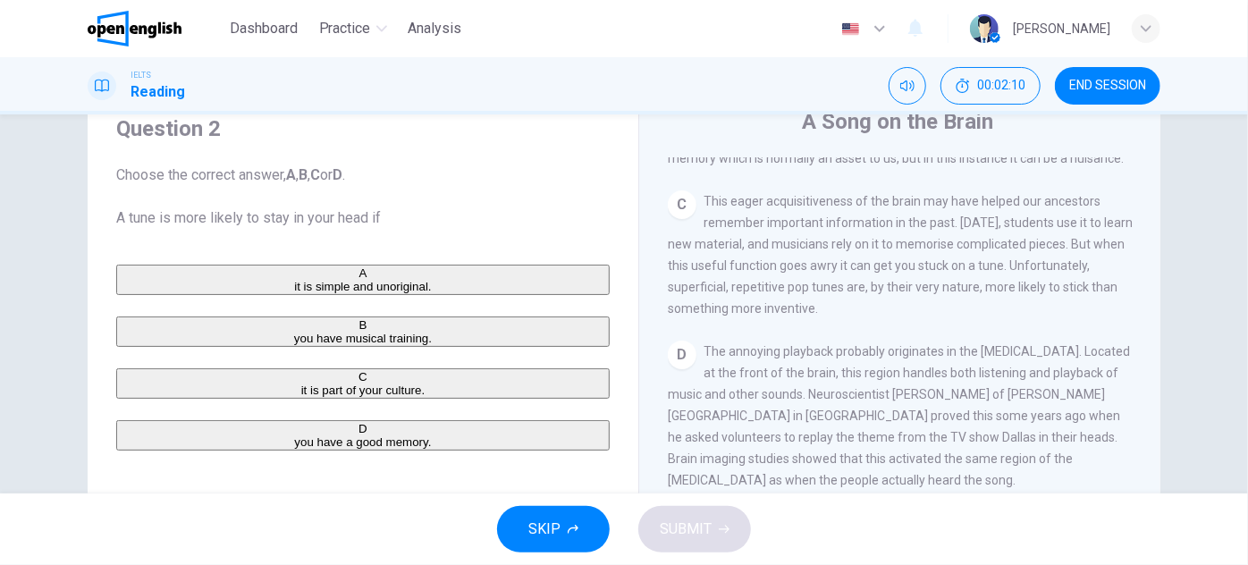
scroll to position [43, 0]
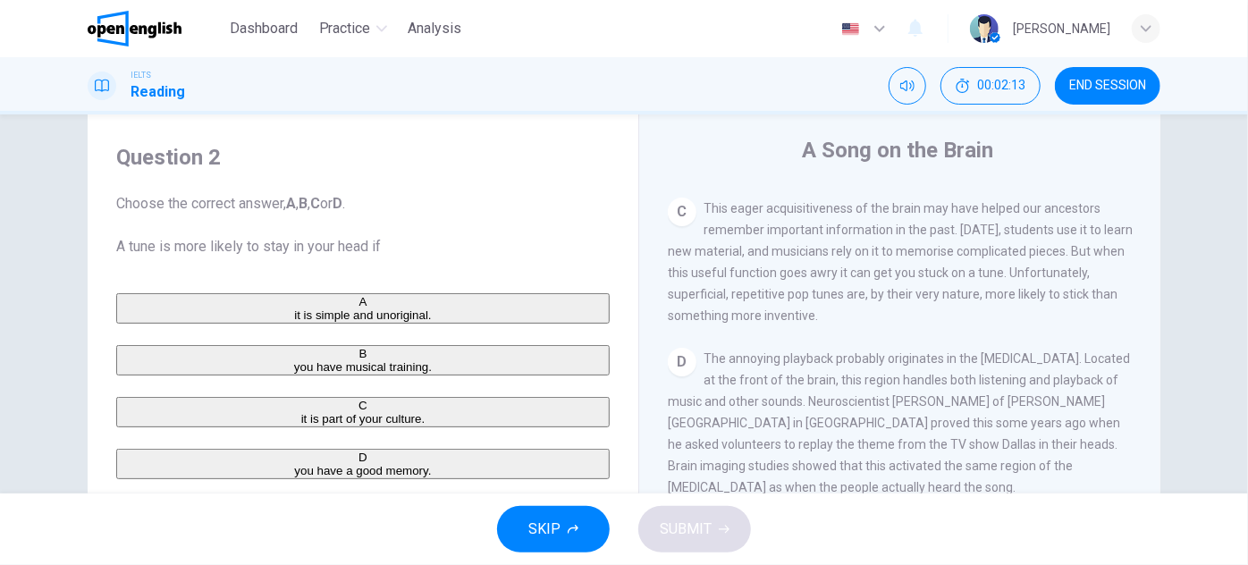
drag, startPoint x: 809, startPoint y: 267, endPoint x: 813, endPoint y: 286, distance: 19.1
drag, startPoint x: 720, startPoint y: 216, endPoint x: 796, endPoint y: 218, distance: 76.0
click at [775, 216] on span "This eager acquisitiveness of the brain may have helped our ancestors remember …" at bounding box center [900, 259] width 465 height 122
drag, startPoint x: 956, startPoint y: 237, endPoint x: 977, endPoint y: 236, distance: 21.5
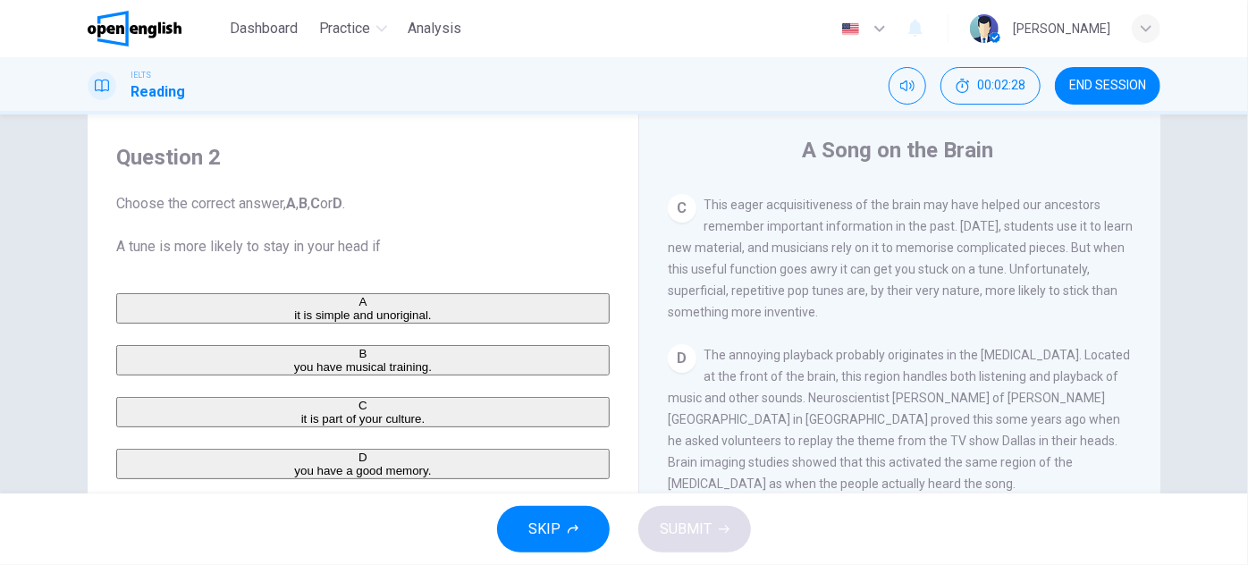
click at [977, 236] on span "This eager acquisitiveness of the brain may have helped our ancestors remember …" at bounding box center [900, 259] width 465 height 122
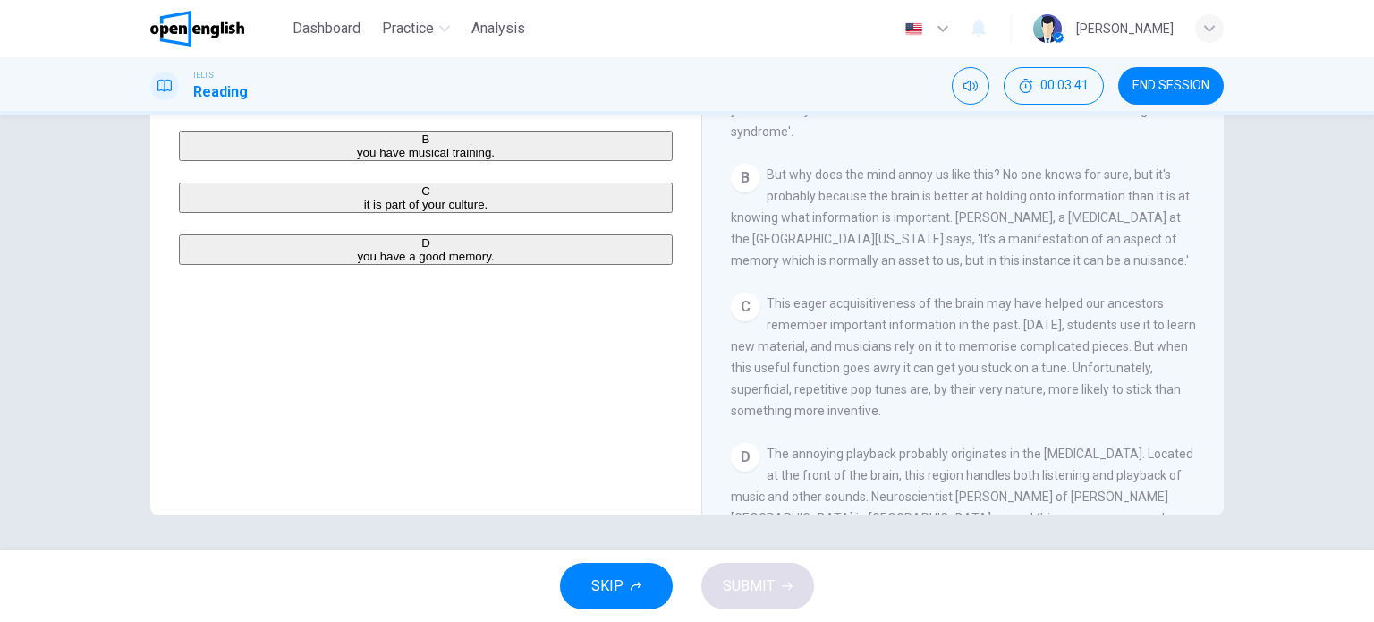
scroll to position [318, 0]
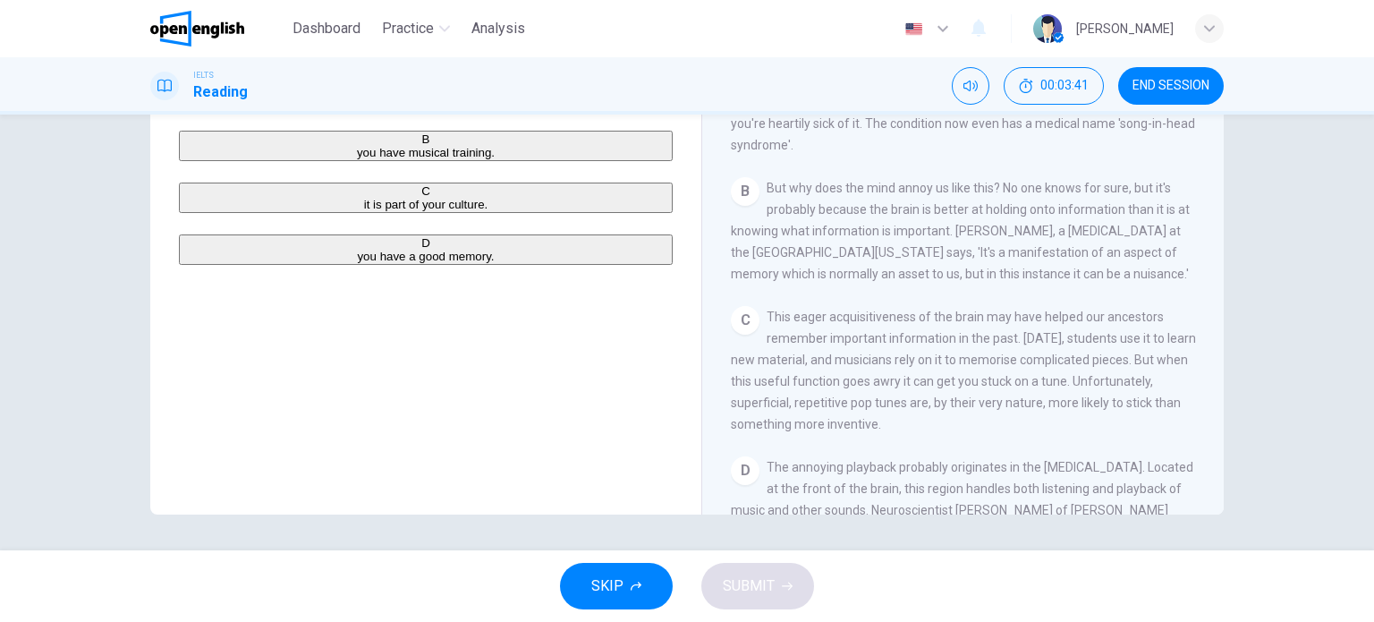
drag, startPoint x: 873, startPoint y: 386, endPoint x: 873, endPoint y: 344, distance: 42.0
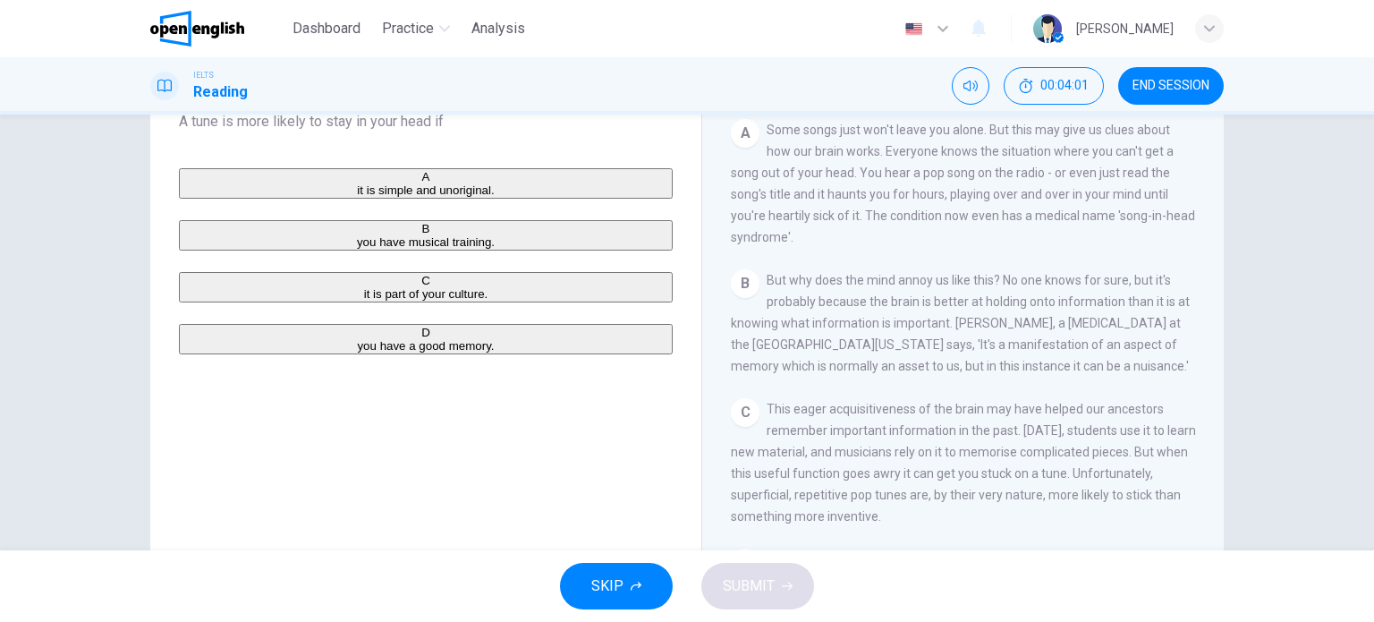
scroll to position [497, 0]
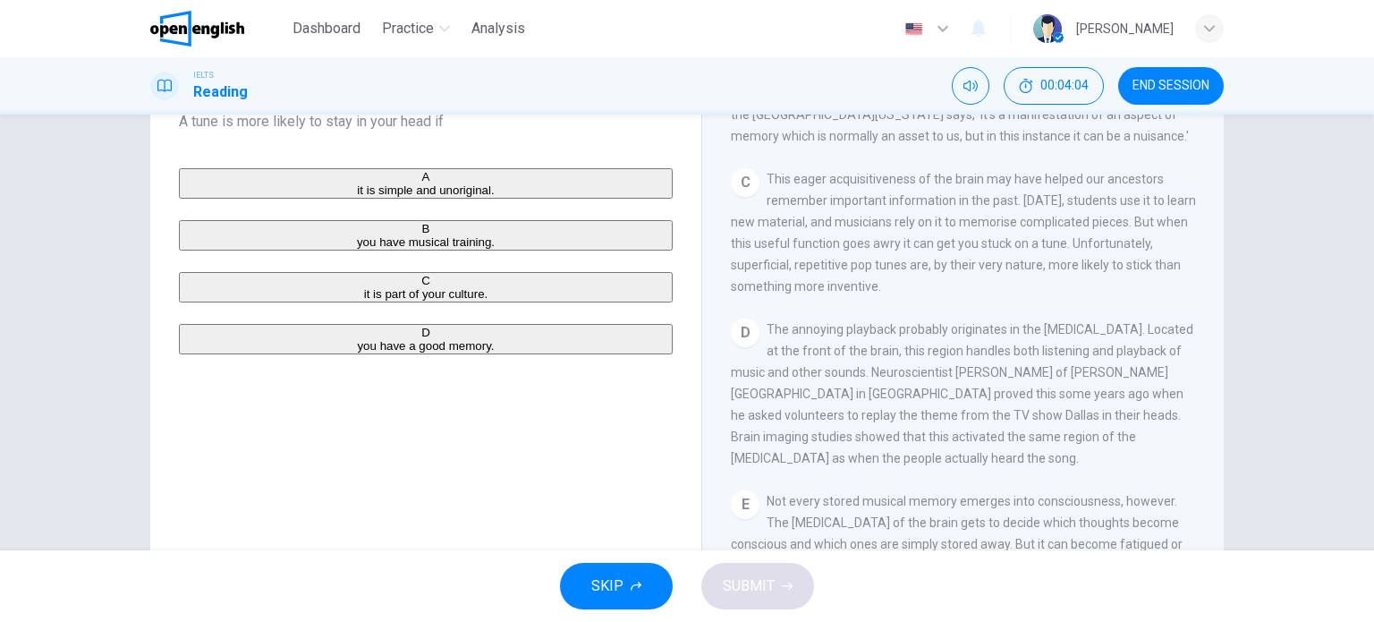
drag, startPoint x: 889, startPoint y: 352, endPoint x: 901, endPoint y: 399, distance: 47.9
click at [204, 183] on div "A" at bounding box center [426, 176] width 490 height 13
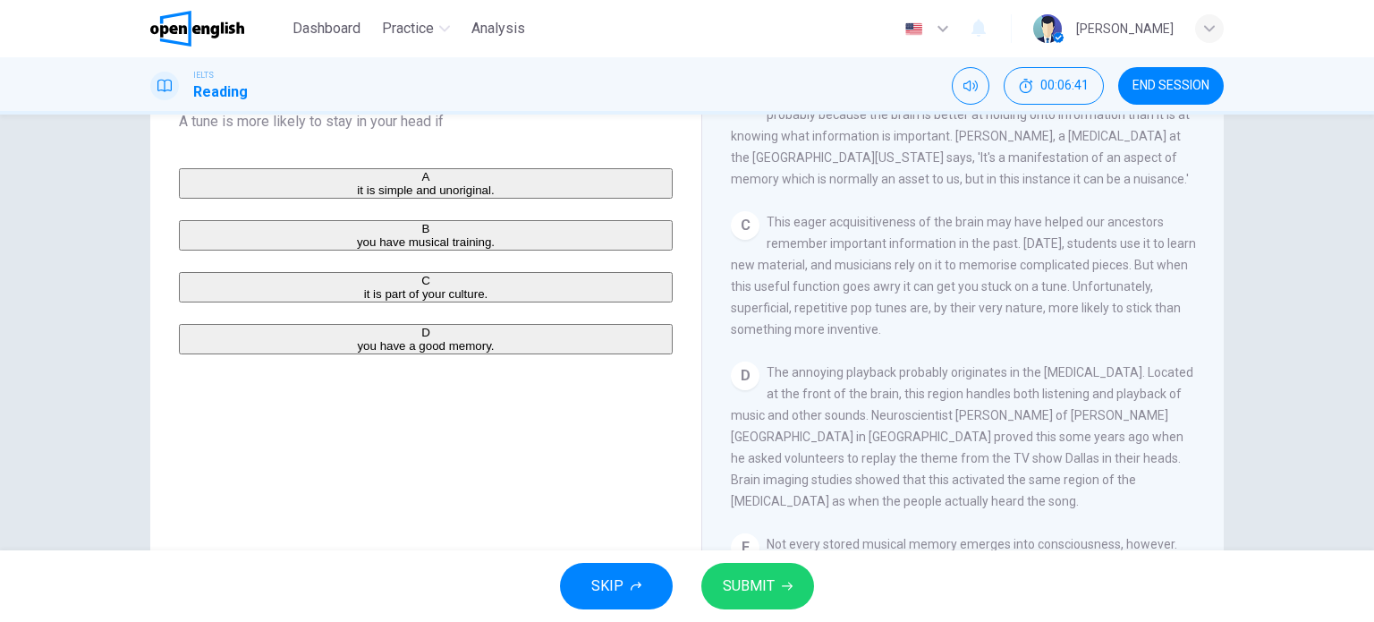
scroll to position [463, 0]
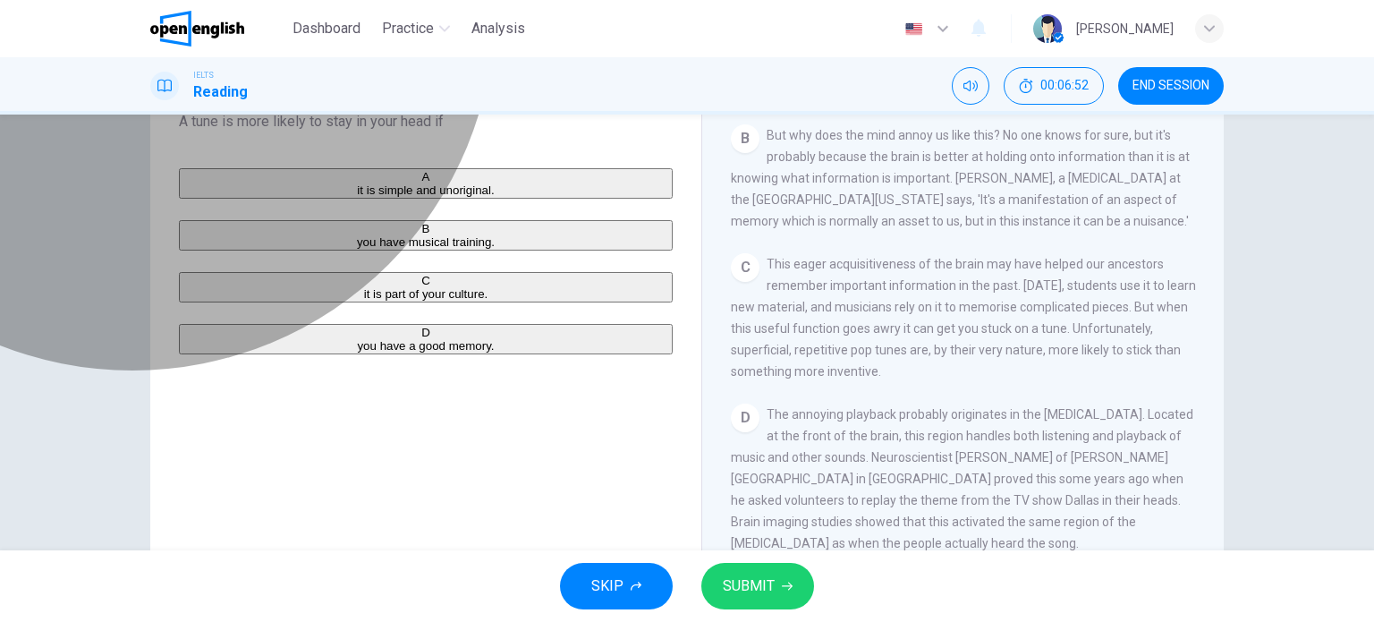
click at [308, 354] on button "D you have a good memory." at bounding box center [426, 339] width 494 height 30
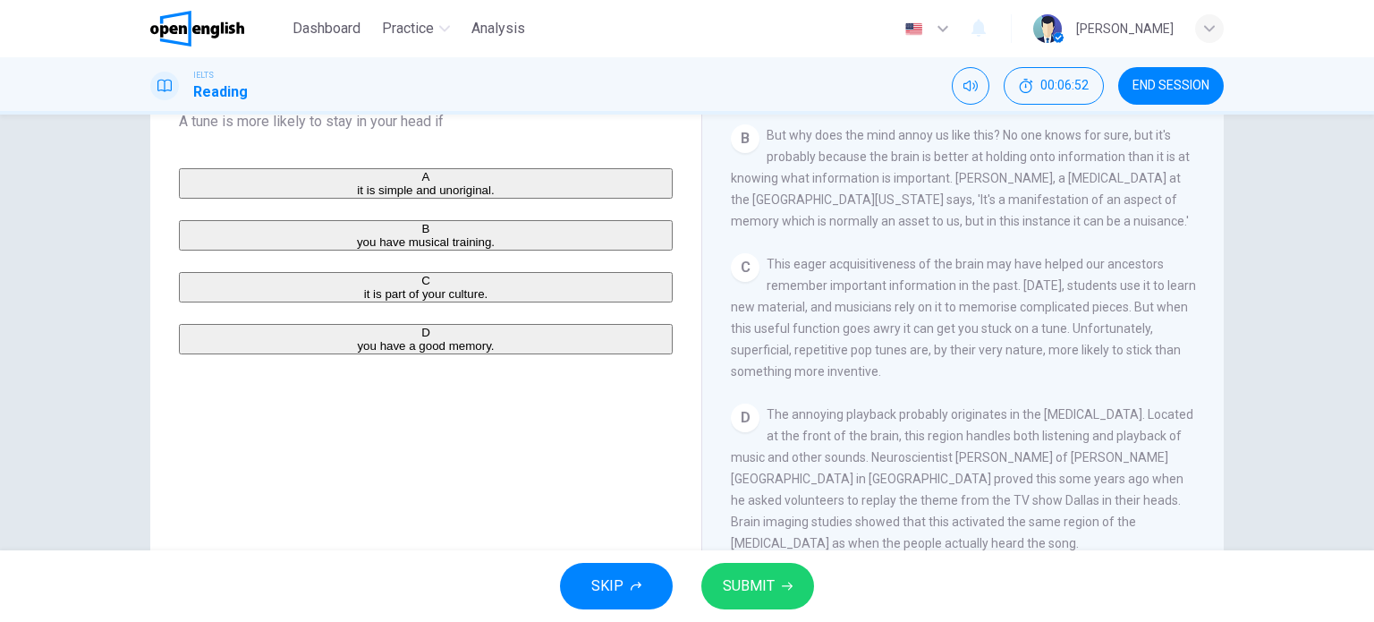
click at [782, 564] on button "SUBMIT" at bounding box center [757, 585] width 113 height 47
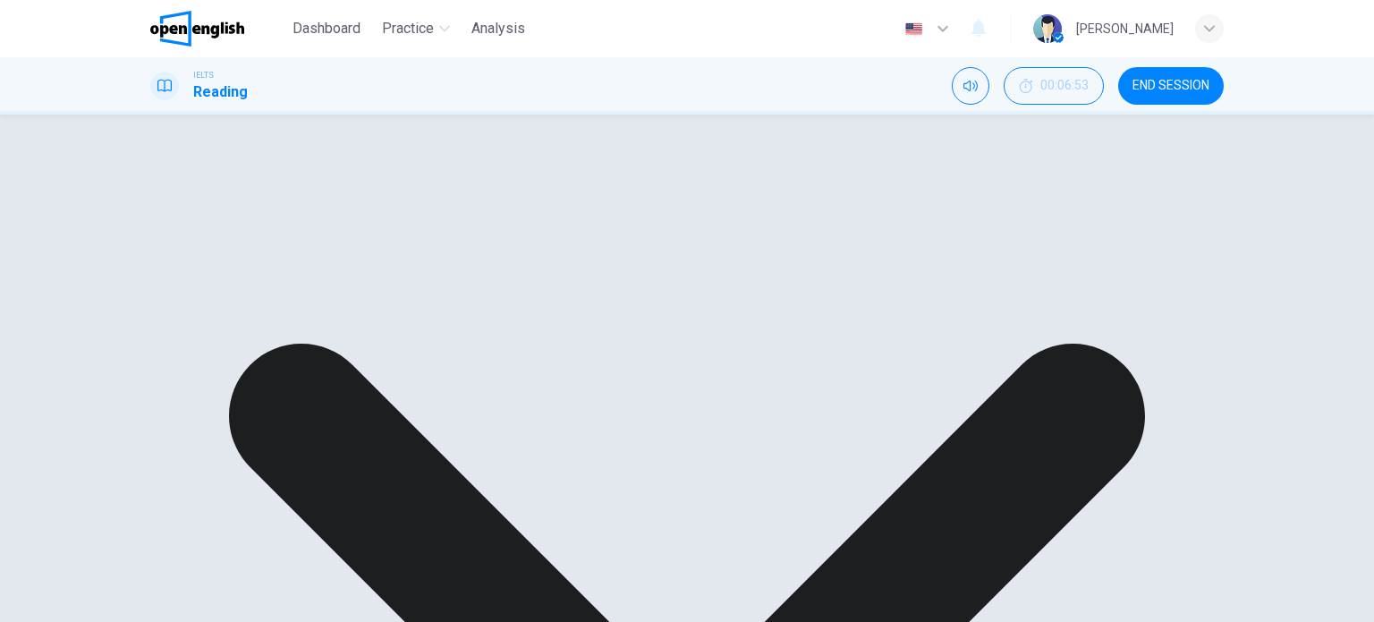
click at [337, 190] on div "A it is simple and unoriginal. B you have musical training. C it is part of you…" at bounding box center [426, 261] width 494 height 186
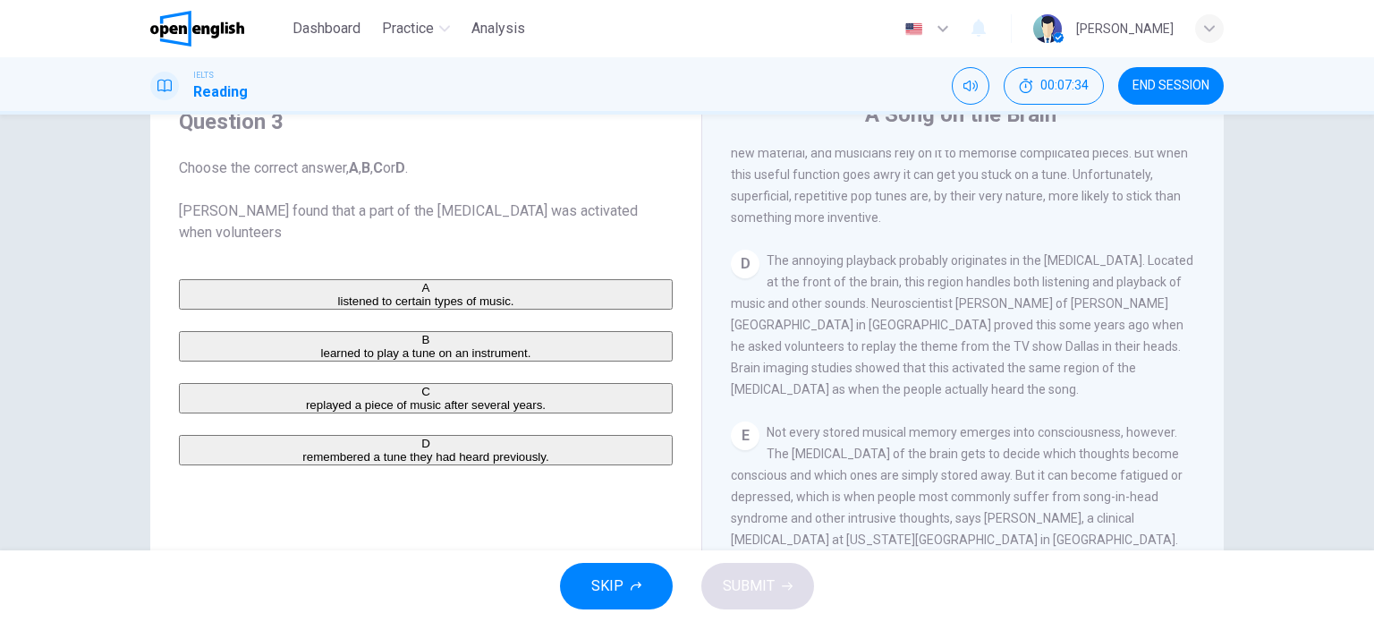
scroll to position [715, 0]
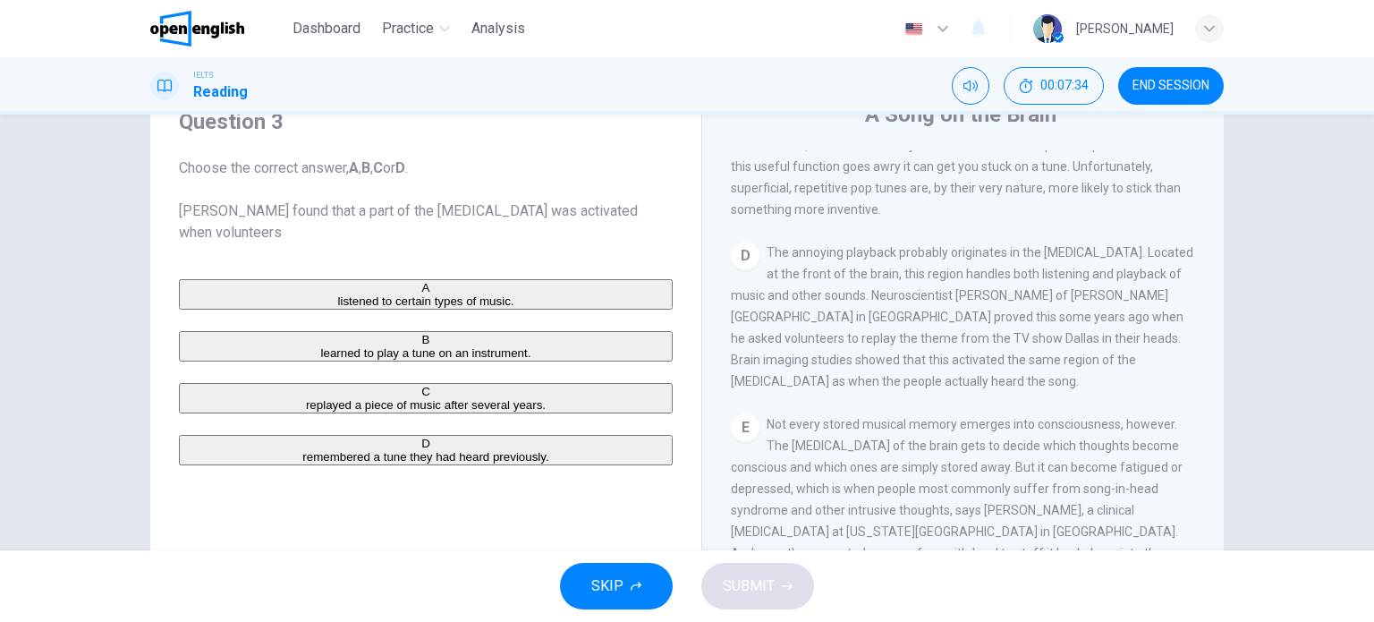
drag, startPoint x: 952, startPoint y: 389, endPoint x: 952, endPoint y: 417, distance: 27.7
drag, startPoint x: 840, startPoint y: 360, endPoint x: 885, endPoint y: 357, distance: 45.7
click at [884, 358] on div "D The annoying playback probably originates in the [MEDICAL_DATA]. Located at t…" at bounding box center [963, 316] width 465 height 150
drag, startPoint x: 892, startPoint y: 353, endPoint x: 960, endPoint y: 357, distance: 69.0
click at [960, 357] on span "The annoying playback probably originates in the [MEDICAL_DATA]. Located at the…" at bounding box center [962, 315] width 462 height 143
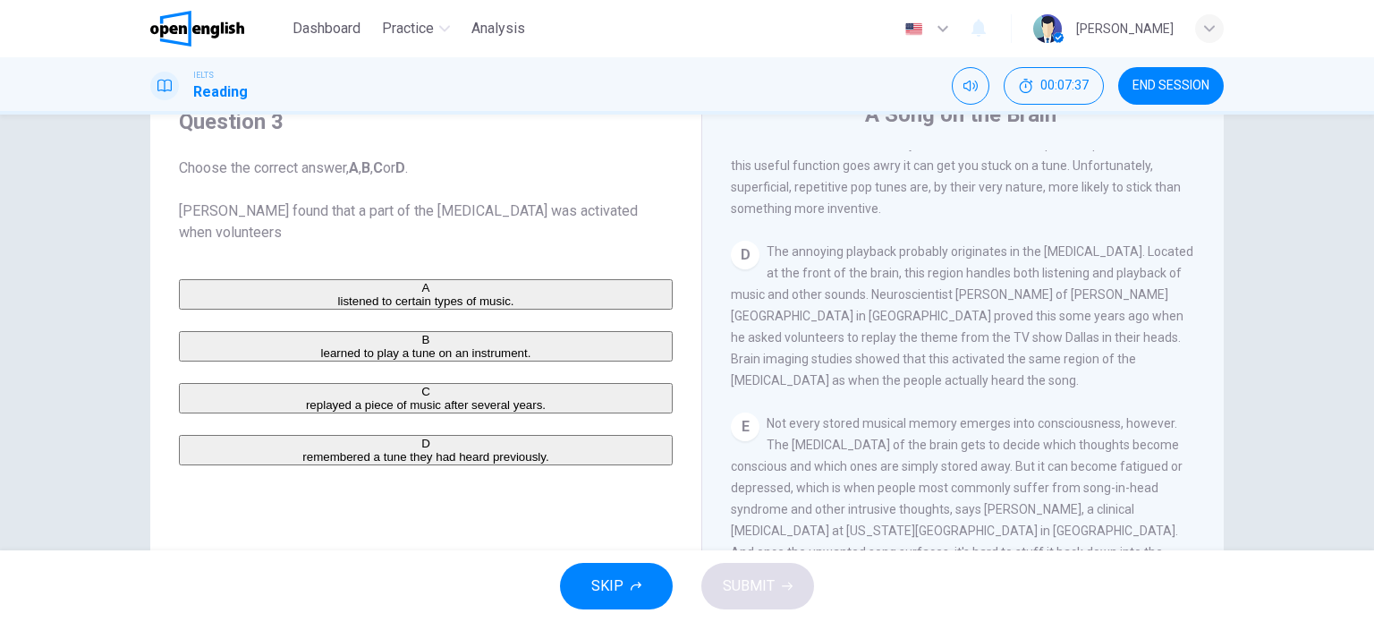
drag, startPoint x: 982, startPoint y: 357, endPoint x: 1000, endPoint y: 357, distance: 17.9
click at [999, 357] on span "The annoying playback probably originates in the [MEDICAL_DATA]. Located at the…" at bounding box center [962, 315] width 462 height 143
click at [882, 391] on div "D The annoying playback probably originates in the [MEDICAL_DATA]. Located at t…" at bounding box center [963, 316] width 465 height 150
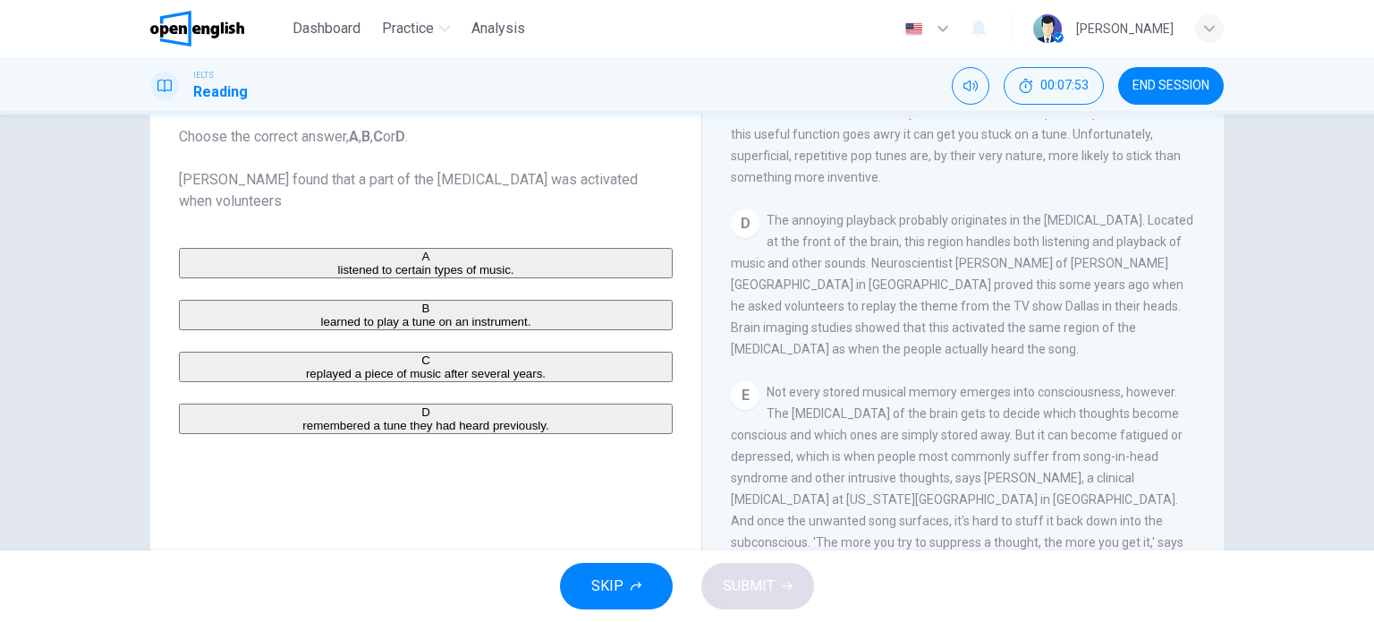
drag, startPoint x: 662, startPoint y: 340, endPoint x: 656, endPoint y: 364, distance: 24.7
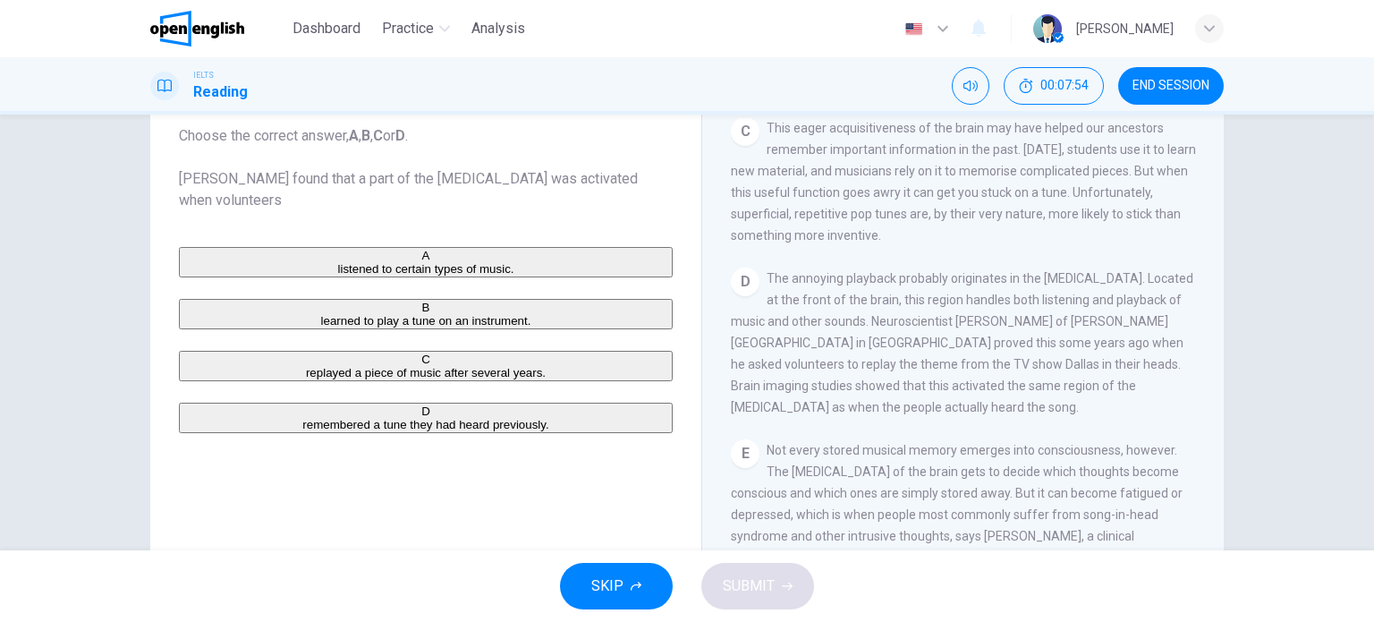
scroll to position [626, 0]
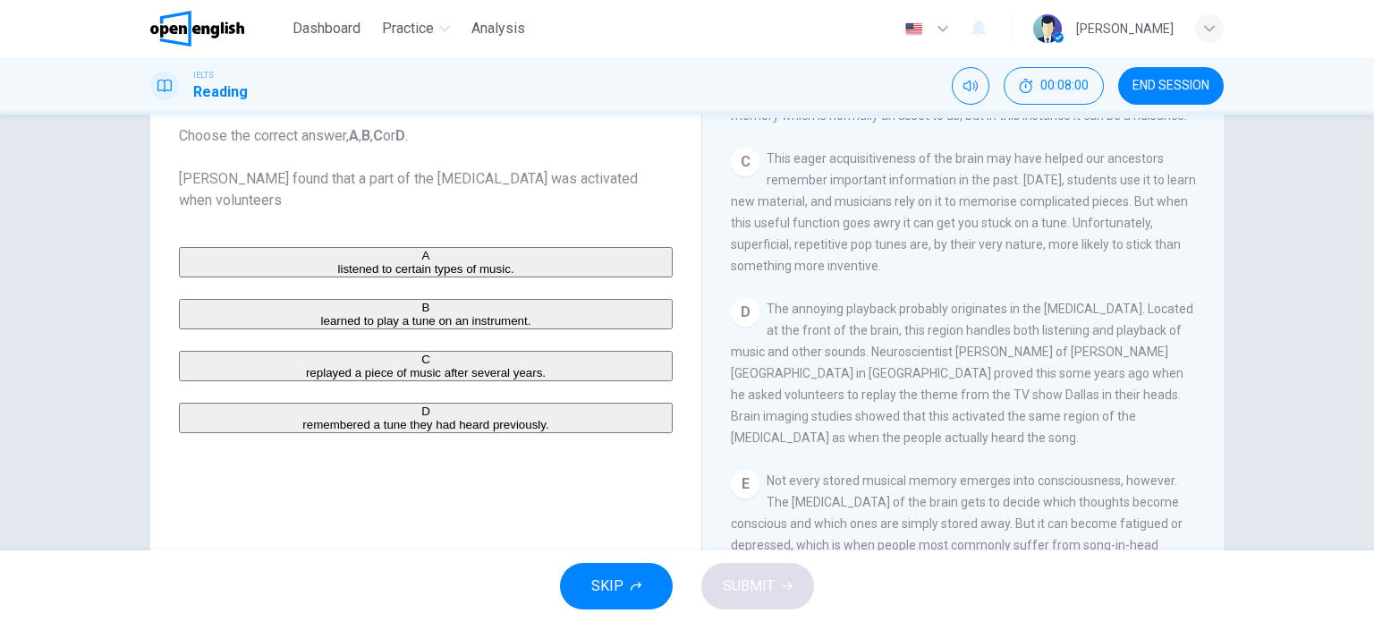
drag, startPoint x: 804, startPoint y: 392, endPoint x: 892, endPoint y: 389, distance: 88.6
click at [892, 389] on span "The annoying playback probably originates in the [MEDICAL_DATA]. Located at the…" at bounding box center [962, 372] width 462 height 143
drag, startPoint x: 834, startPoint y: 436, endPoint x: 755, endPoint y: 425, distance: 80.3
click at [755, 425] on span "The annoying playback probably originates in the [MEDICAL_DATA]. Located at the…" at bounding box center [962, 372] width 462 height 143
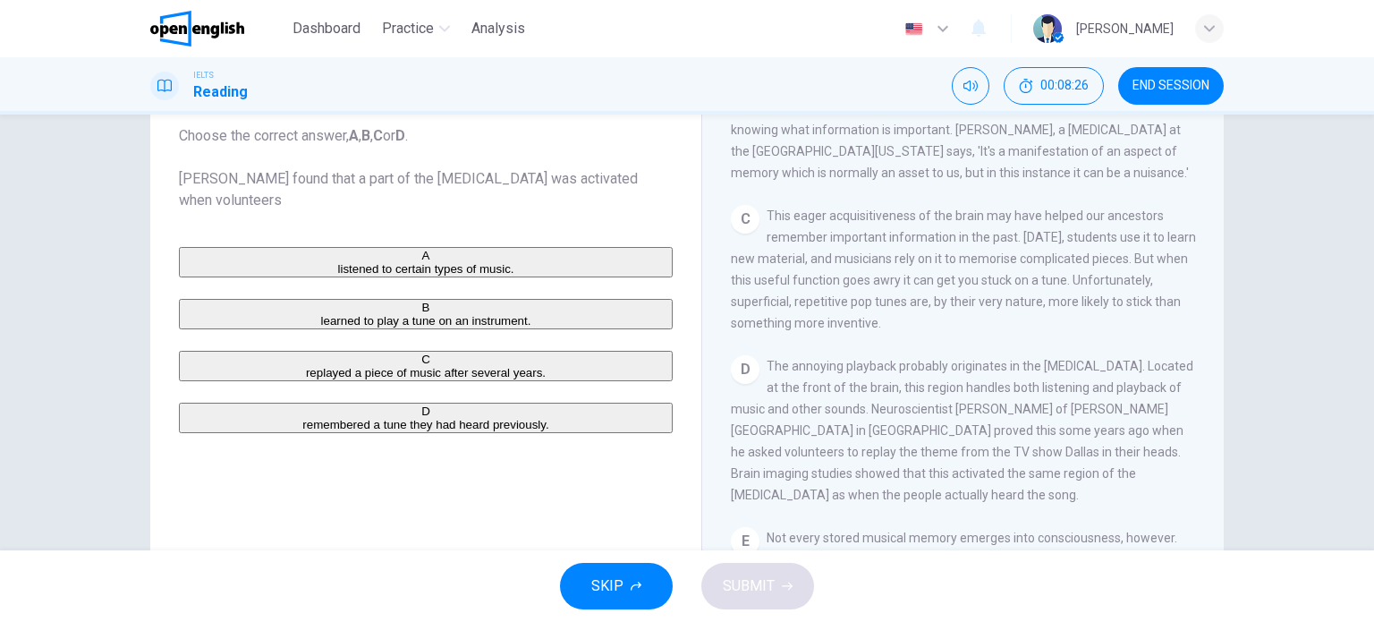
drag, startPoint x: 1005, startPoint y: 417, endPoint x: 998, endPoint y: 434, distance: 18.4
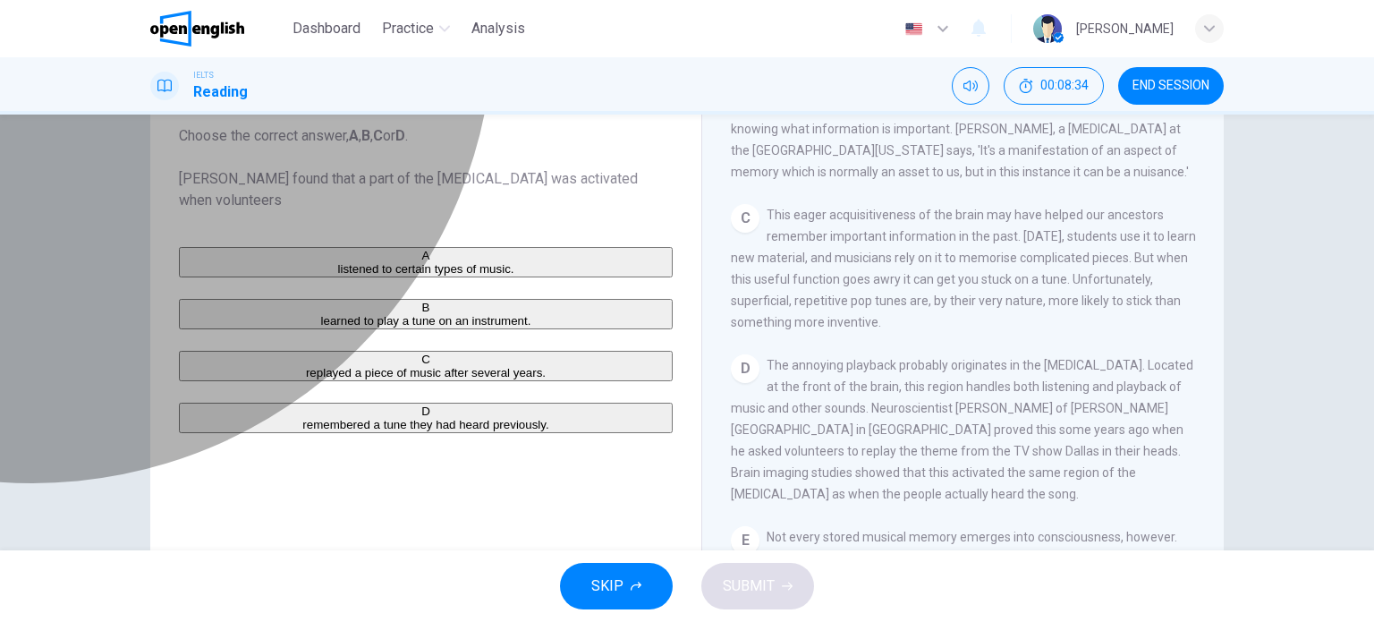
click at [207, 366] on div "C" at bounding box center [426, 358] width 490 height 13
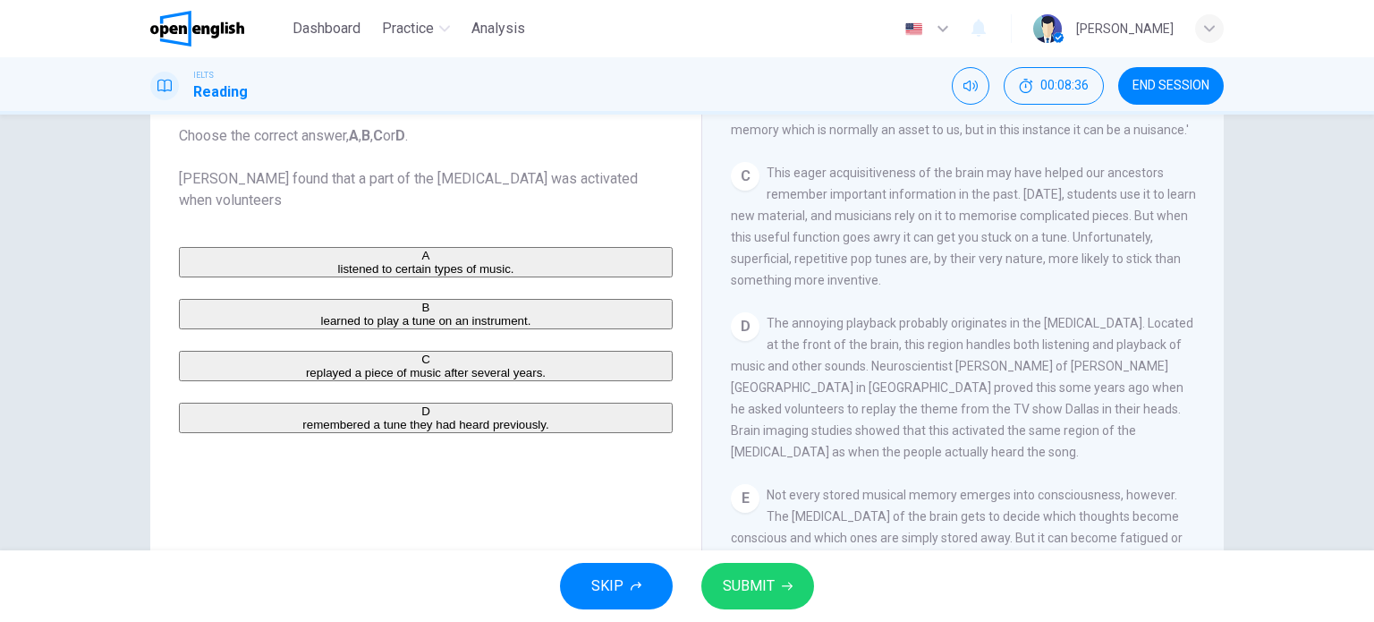
drag, startPoint x: 781, startPoint y: 340, endPoint x: 779, endPoint y: 374, distance: 34.0
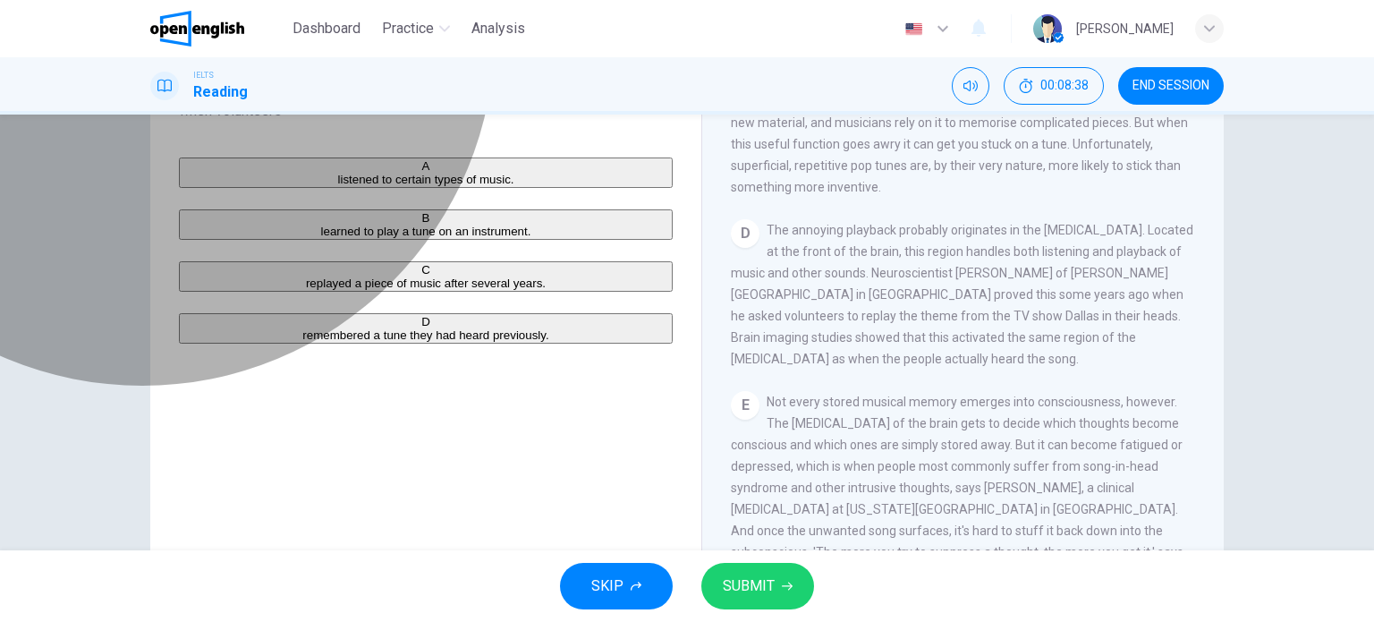
click at [317, 343] on button "D remembered a tune they had heard previously." at bounding box center [426, 328] width 494 height 30
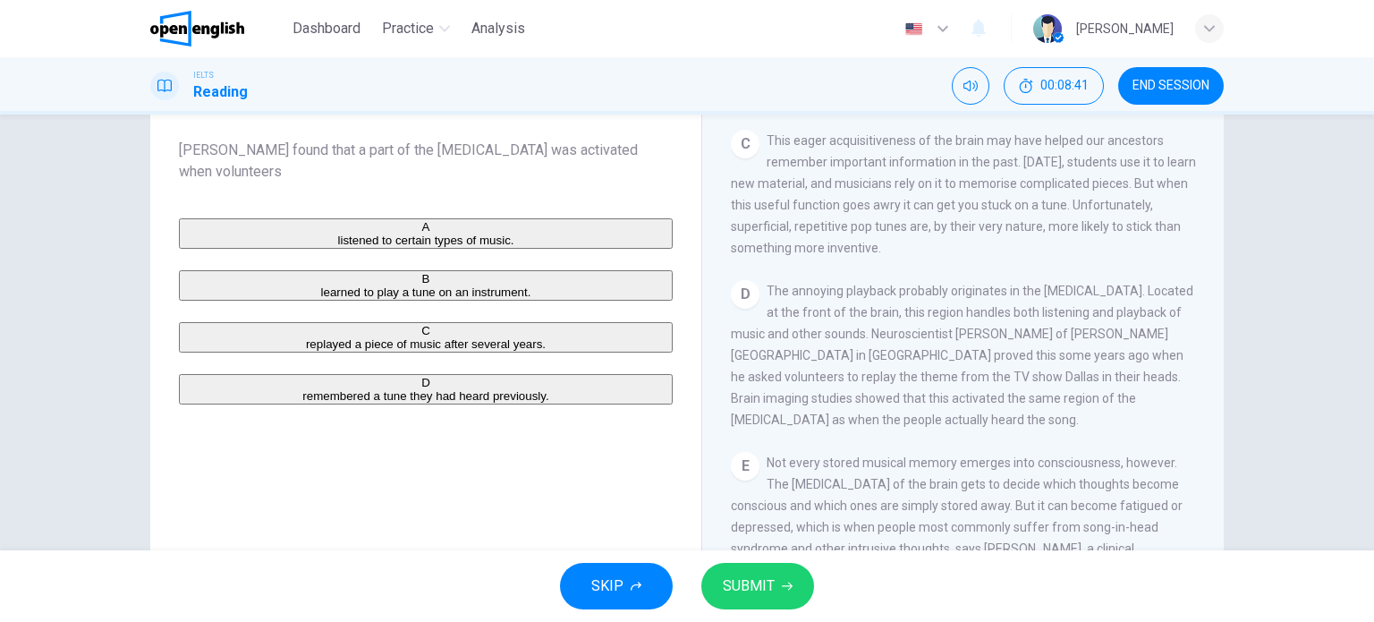
scroll to position [111, 0]
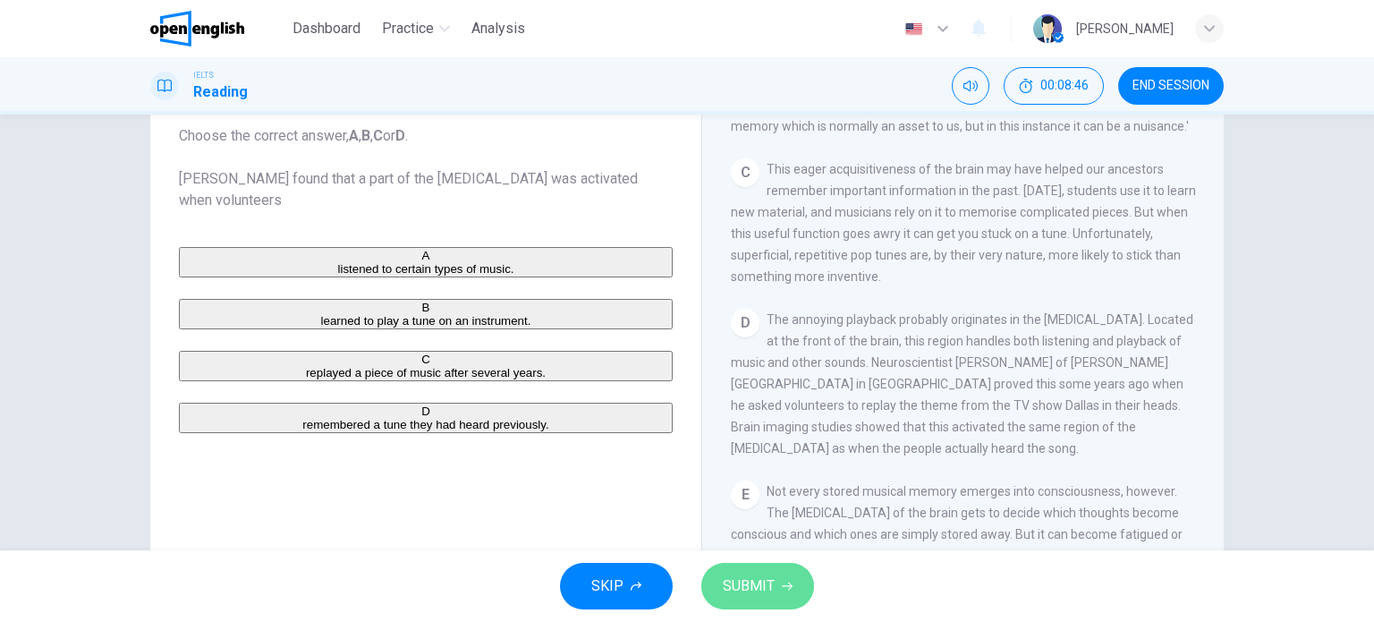
click at [765, 564] on span "SUBMIT" at bounding box center [749, 585] width 52 height 25
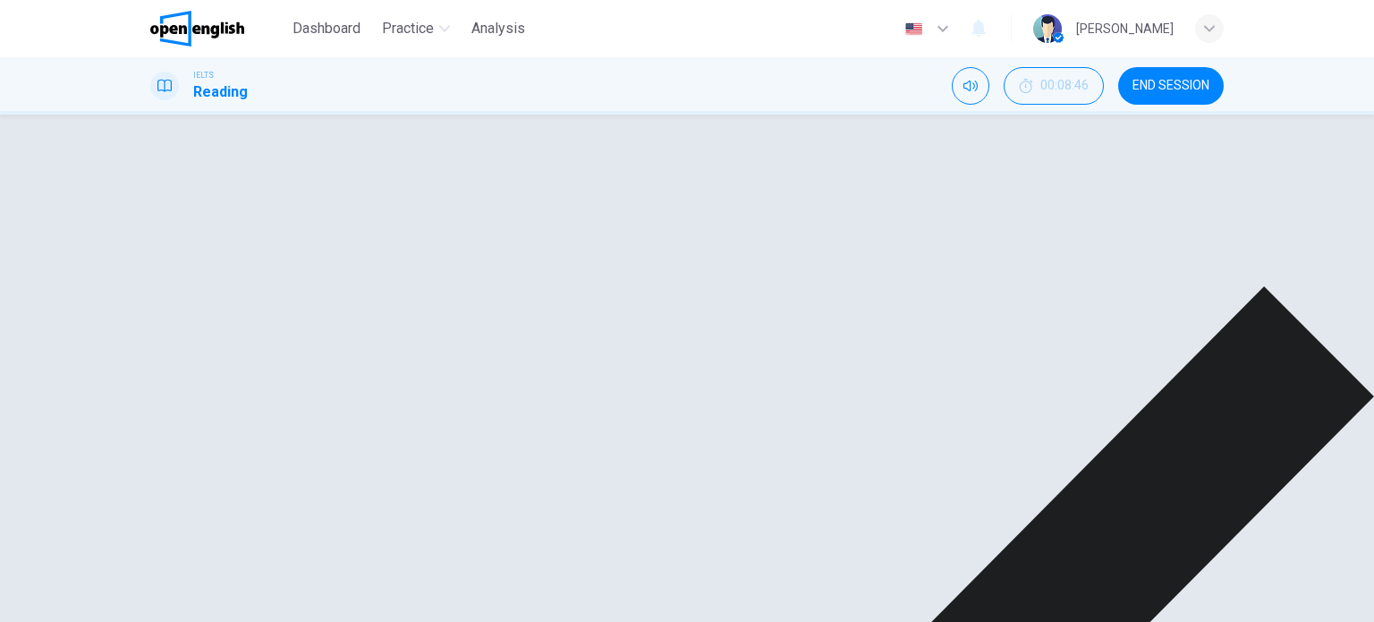
scroll to position [705, 0]
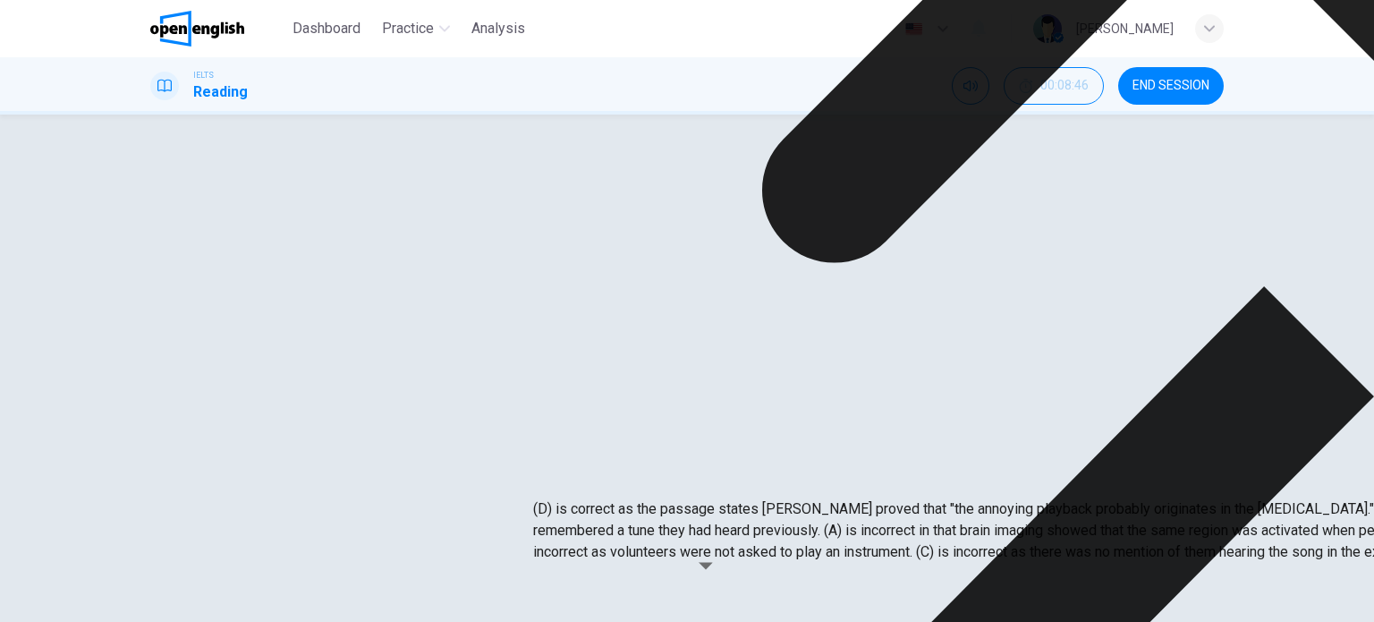
drag, startPoint x: 924, startPoint y: 579, endPoint x: 762, endPoint y: 480, distance: 189.4
click at [762, 480] on body "This site uses cookies, as explained in our Privacy Policy . If you agree to th…" at bounding box center [687, 311] width 1374 height 622
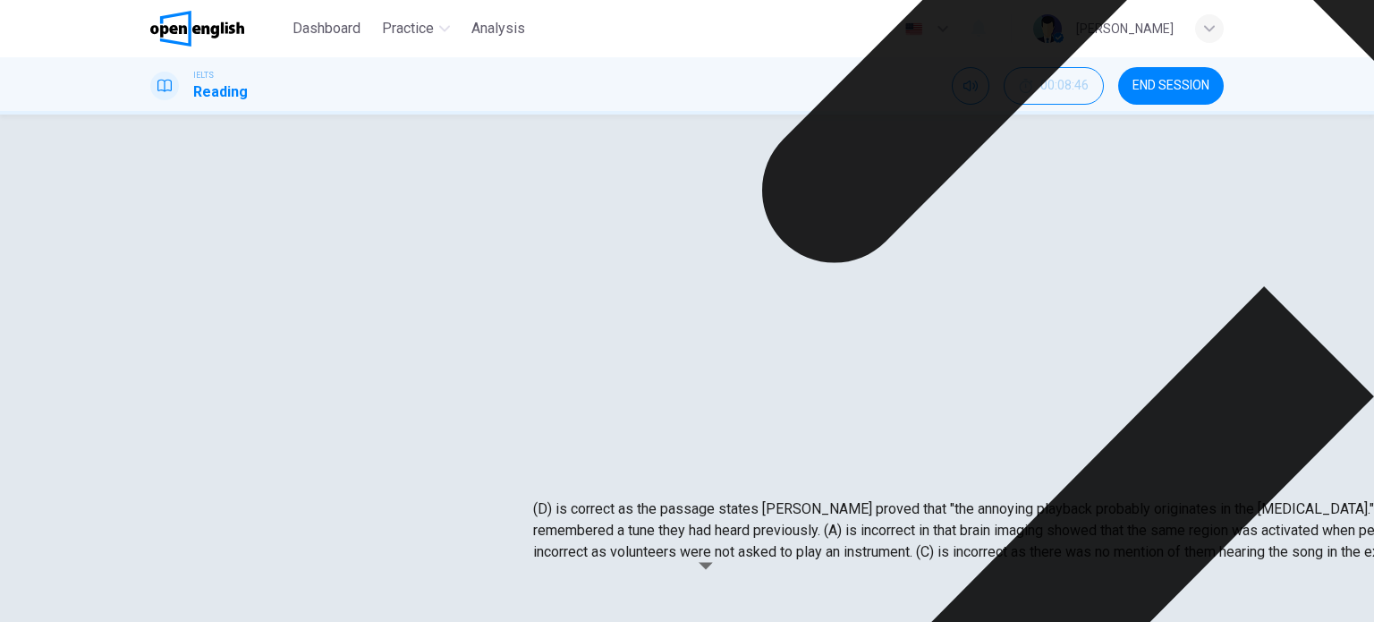
drag, startPoint x: 819, startPoint y: 464, endPoint x: 633, endPoint y: 470, distance: 186.1
click at [633, 498] on p "(D) is correct as the passage states [PERSON_NAME] proved that "the annoying pl…" at bounding box center [1220, 530] width 1374 height 64
drag, startPoint x: 630, startPoint y: 476, endPoint x: 699, endPoint y: 477, distance: 69.8
click at [689, 498] on p "(D) is correct as the passage states [PERSON_NAME] proved that "the annoying pl…" at bounding box center [1220, 530] width 1374 height 64
click at [616, 498] on p "(D) is correct as the passage states [PERSON_NAME] proved that "the annoying pl…" at bounding box center [1220, 530] width 1374 height 64
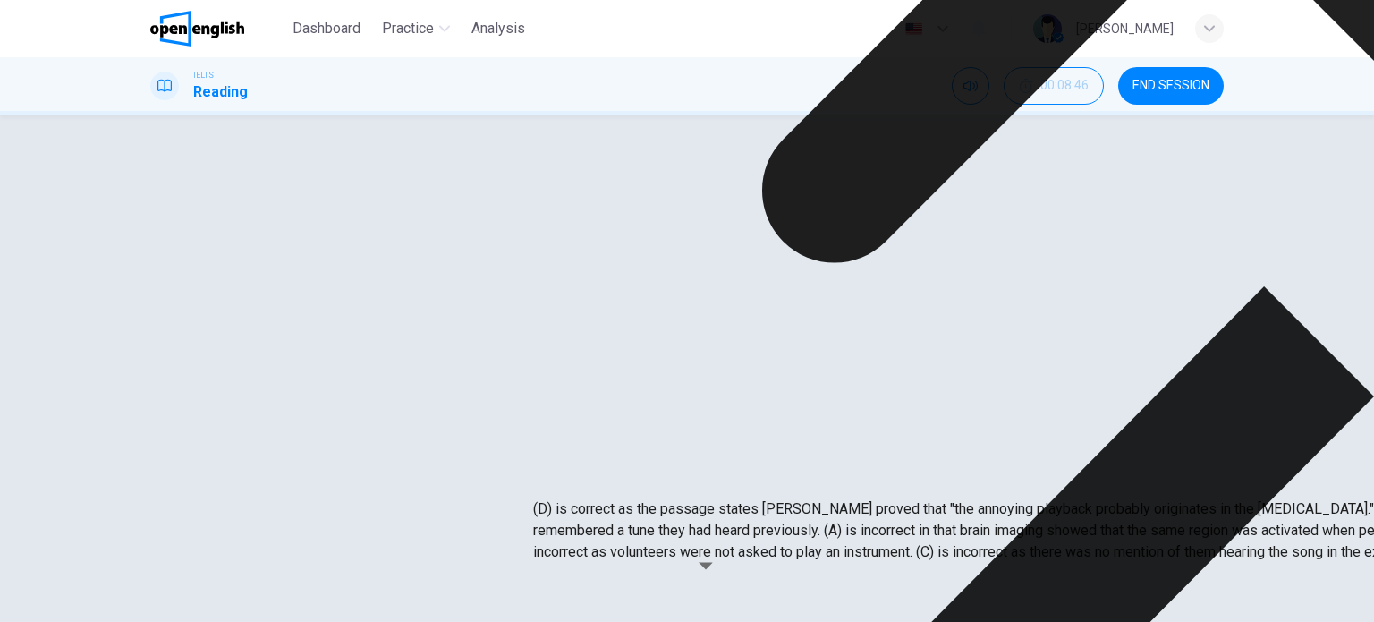
drag, startPoint x: 835, startPoint y: 457, endPoint x: 867, endPoint y: 451, distance: 31.9
drag, startPoint x: 609, startPoint y: 493, endPoint x: 594, endPoint y: 484, distance: 17.6
click at [596, 498] on p "(D) is correct as the passage states [PERSON_NAME] proved that "the annoying pl…" at bounding box center [1220, 530] width 1374 height 64
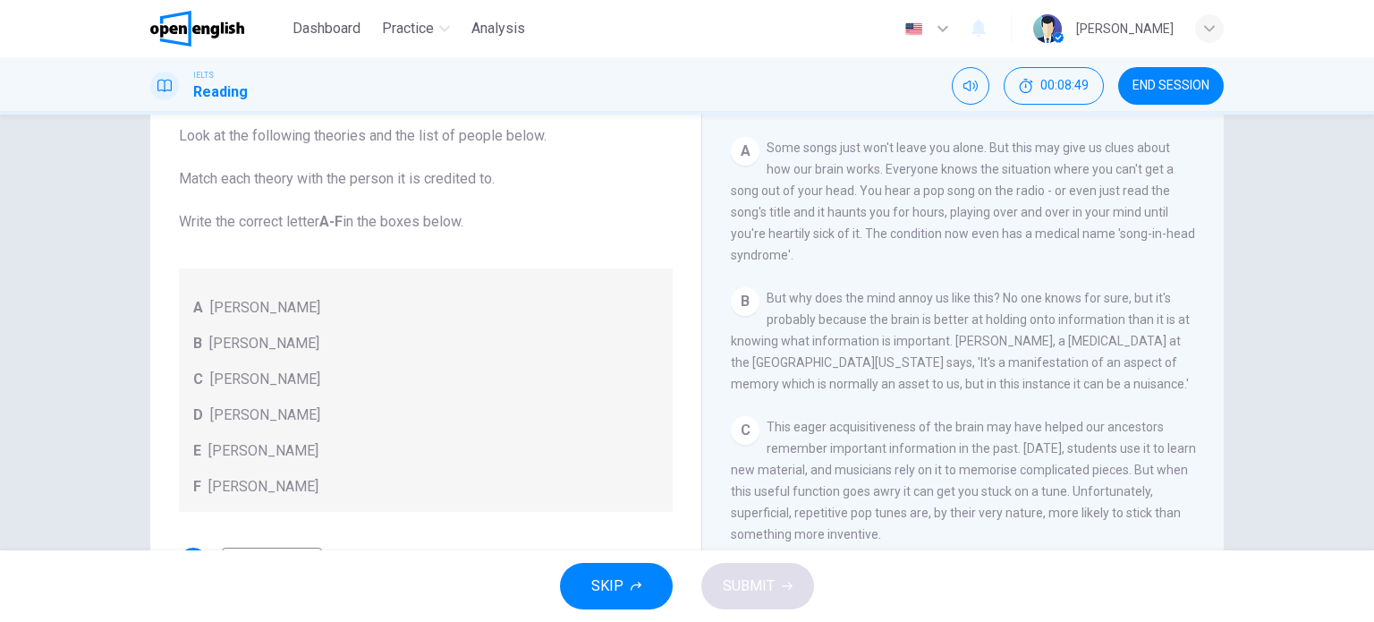
scroll to position [21, 0]
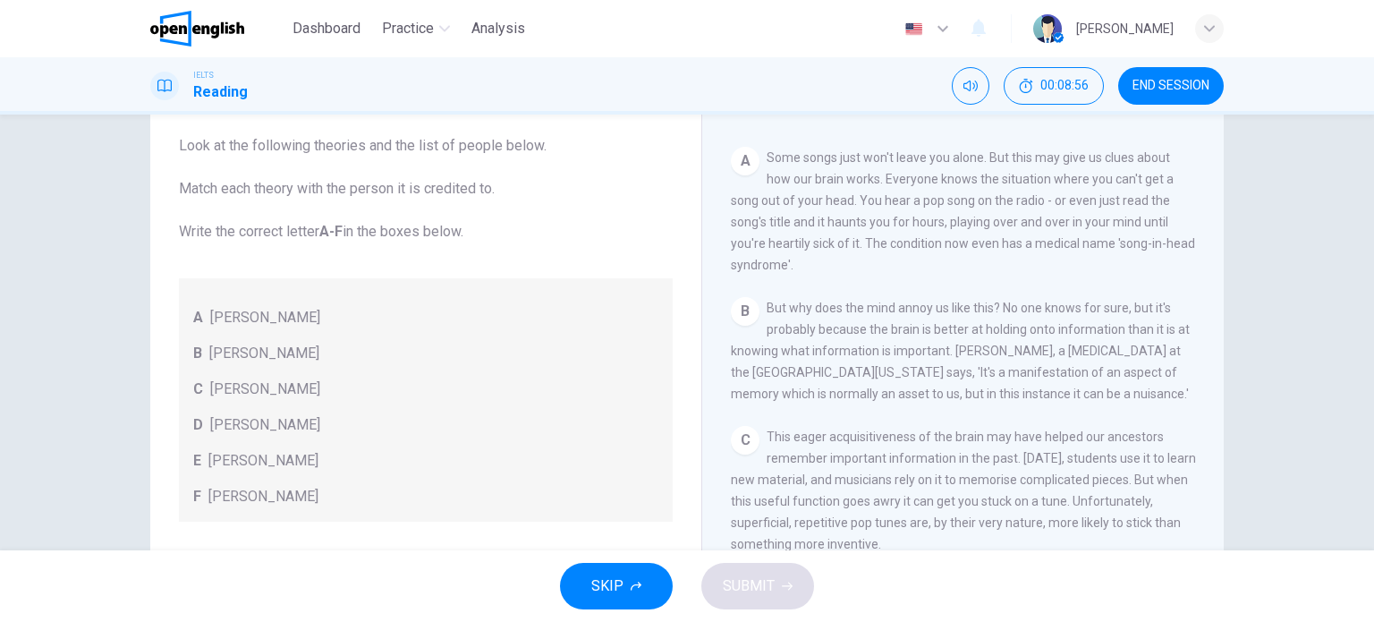
drag, startPoint x: 125, startPoint y: 250, endPoint x: 129, endPoint y: 270, distance: 20.9
click at [967, 84] on icon "Mute" at bounding box center [970, 86] width 14 height 14
click at [972, 94] on button "Unmute" at bounding box center [971, 86] width 38 height 38
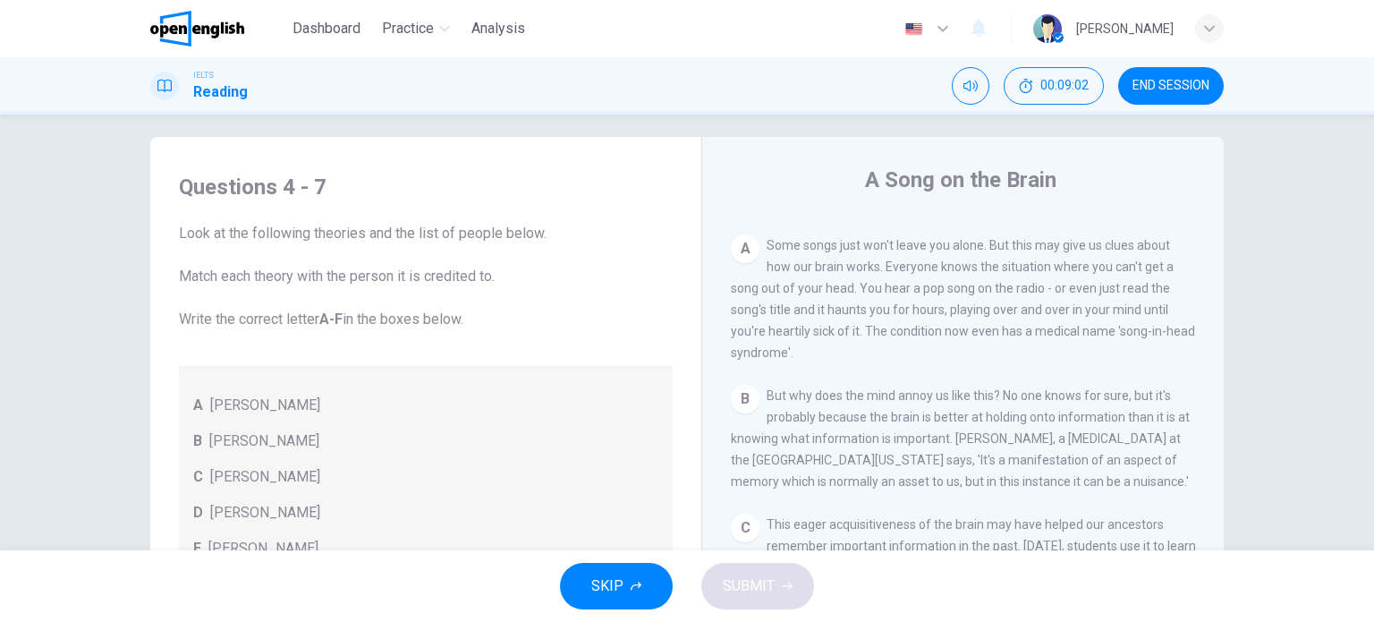
drag, startPoint x: 337, startPoint y: 239, endPoint x: 476, endPoint y: 246, distance: 138.8
click at [474, 246] on span "Look at the following theories and the list of people below. Match each theory …" at bounding box center [426, 276] width 494 height 107
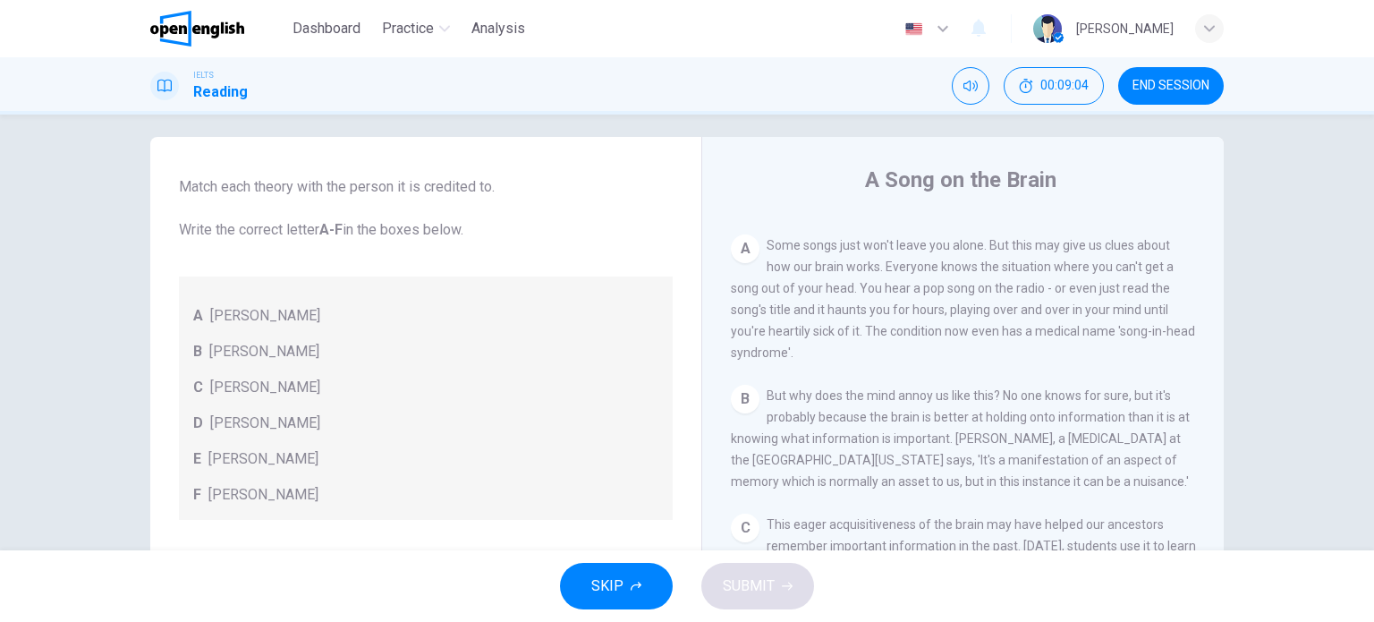
drag, startPoint x: 168, startPoint y: 185, endPoint x: 326, endPoint y: 185, distance: 157.4
click at [301, 187] on div "Questions 4 - 7 Look at the following theories and the list of people below. Ma…" at bounding box center [426, 408] width 522 height 687
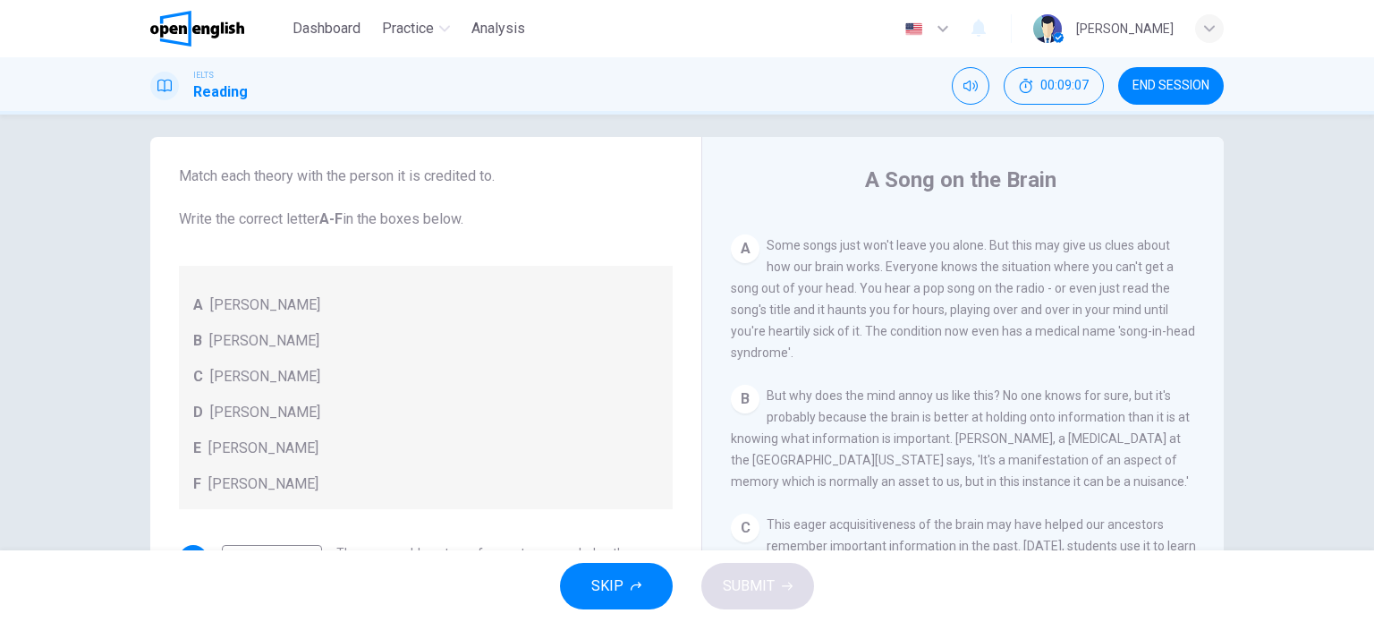
scroll to position [100, 0]
drag, startPoint x: 551, startPoint y: 174, endPoint x: 555, endPoint y: 231, distance: 56.5
drag, startPoint x: 175, startPoint y: 175, endPoint x: 376, endPoint y: 174, distance: 200.3
click at [351, 178] on span "Look at the following theories and the list of people below. Match each theory …" at bounding box center [426, 176] width 494 height 107
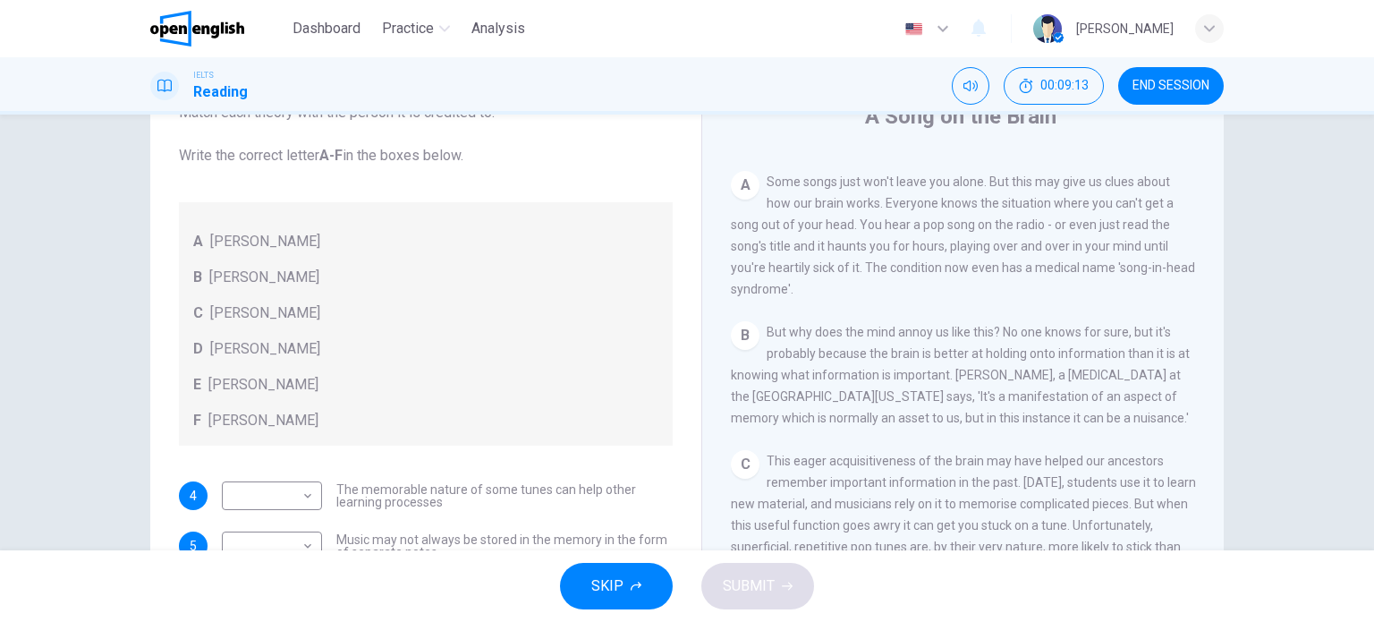
drag, startPoint x: 526, startPoint y: 165, endPoint x: 531, endPoint y: 190, distance: 26.5
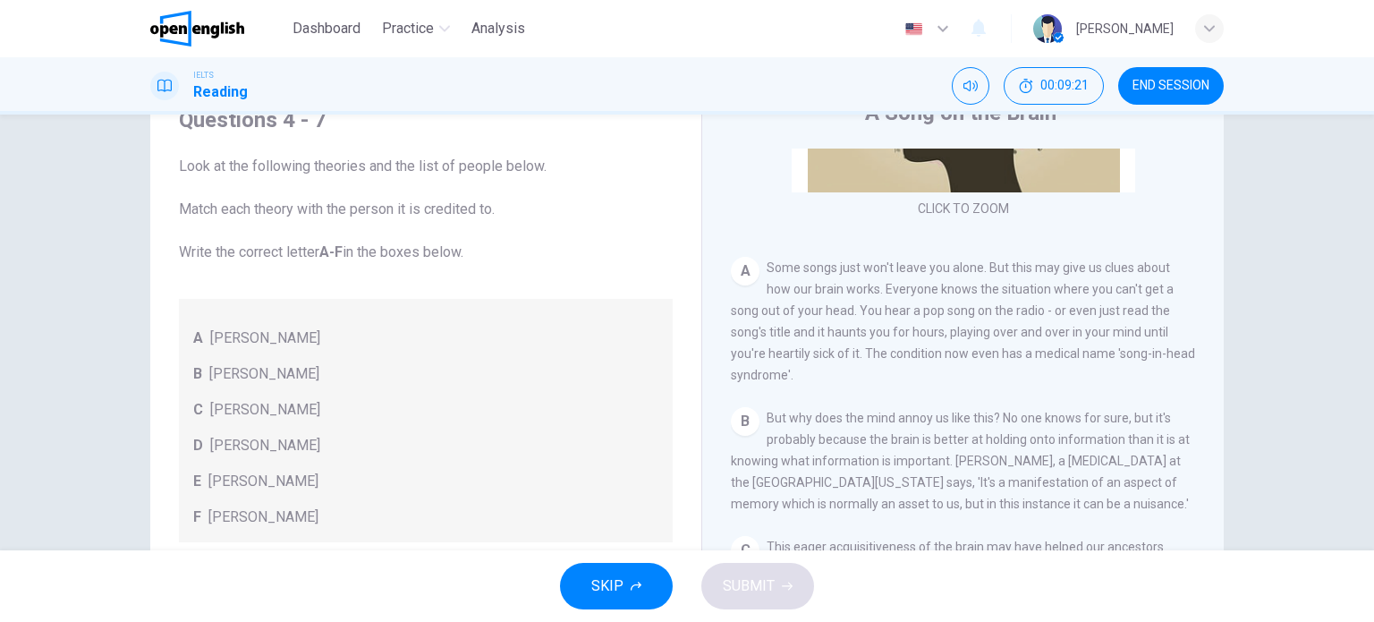
scroll to position [358, 0]
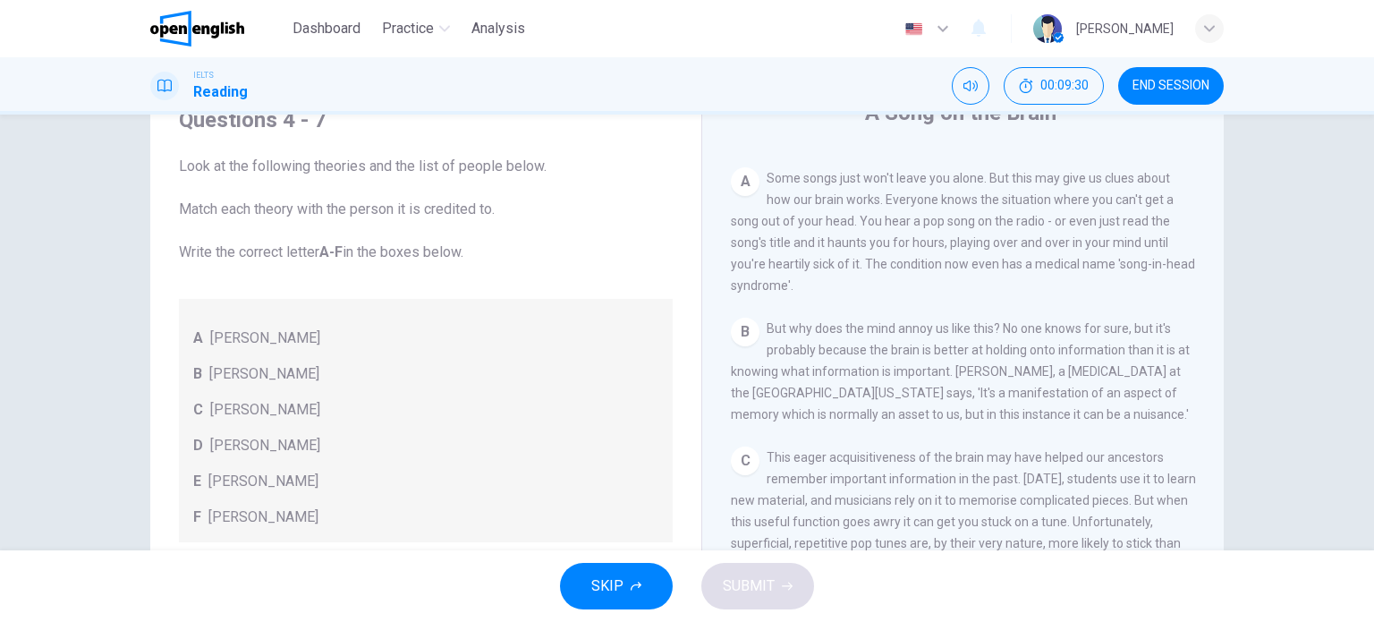
drag, startPoint x: 1097, startPoint y: 425, endPoint x: 934, endPoint y: 416, distance: 163.9
click at [934, 416] on div "B But why does the mind annoy us like this? No one knows for sure, but it's pro…" at bounding box center [963, 370] width 465 height 107
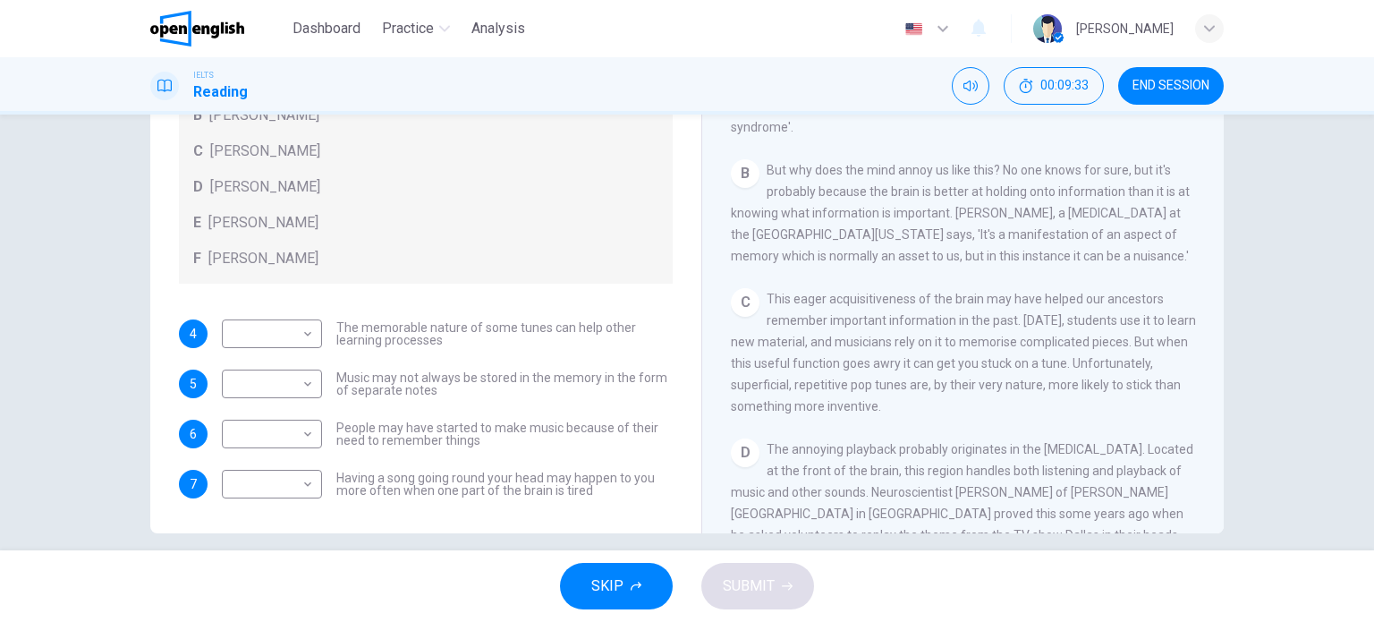
scroll to position [258, 0]
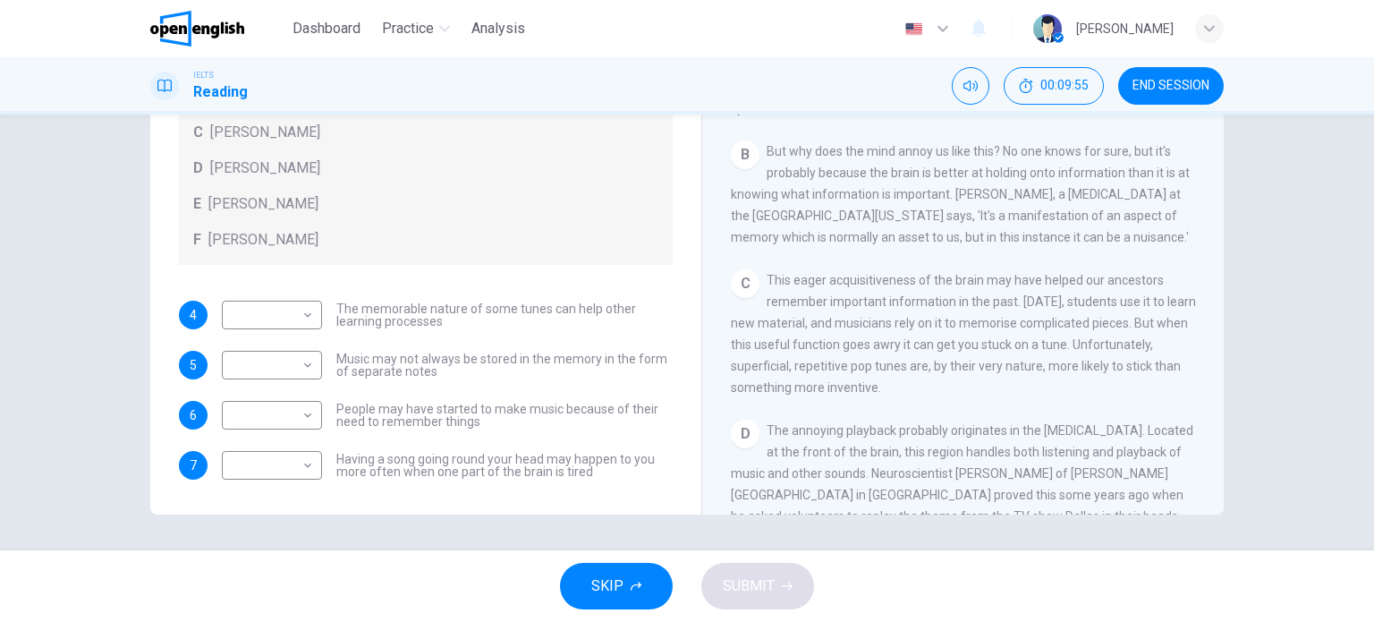
drag, startPoint x: 408, startPoint y: 416, endPoint x: 476, endPoint y: 418, distance: 68.0
click at [461, 418] on span "People may have started to make music because of their need to remember things" at bounding box center [504, 414] width 336 height 25
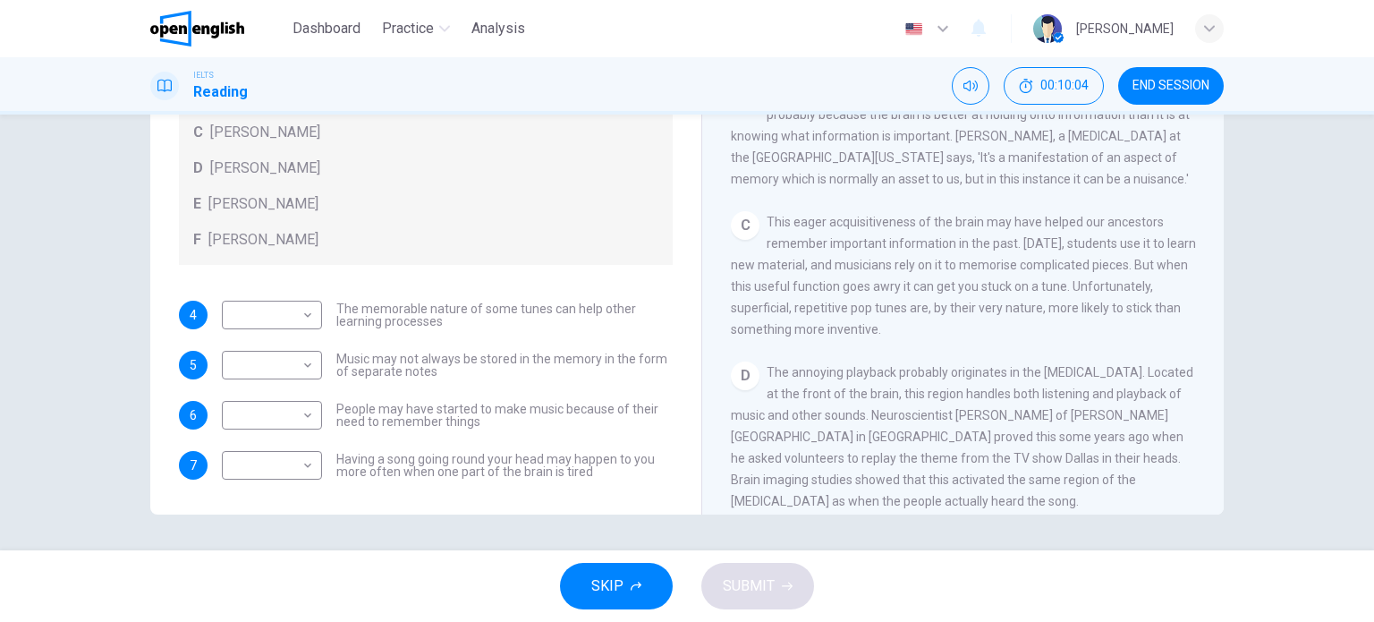
scroll to position [447, 0]
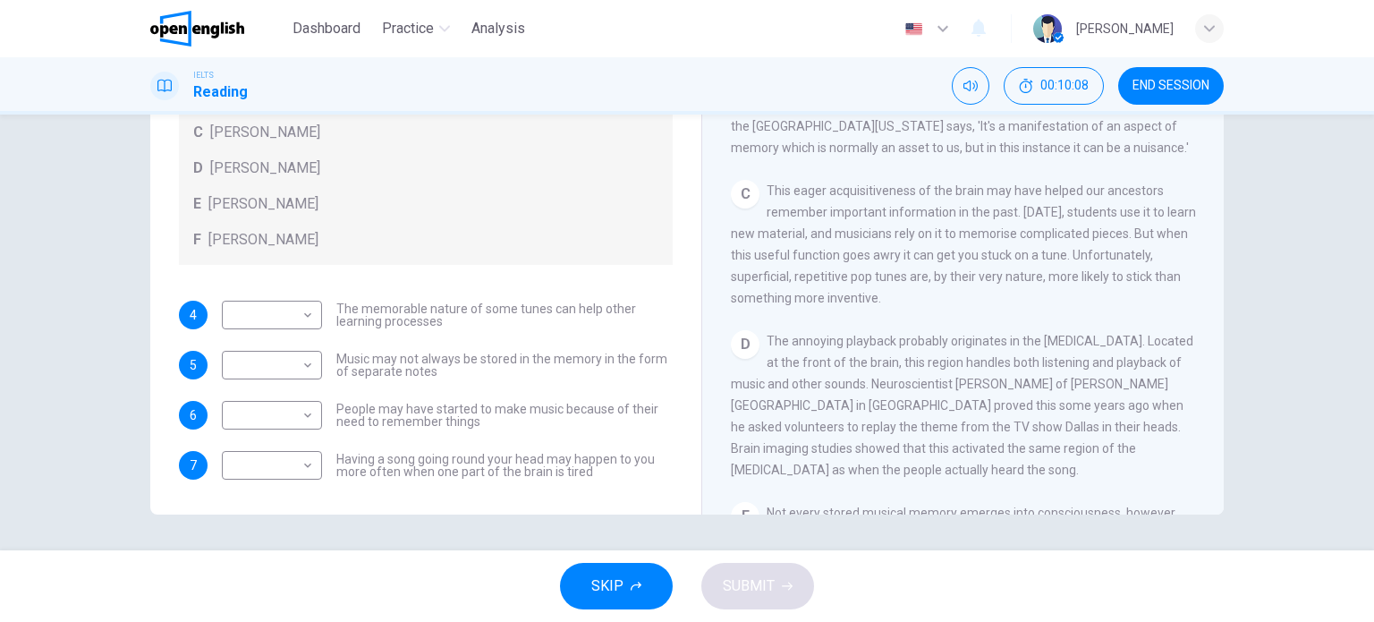
drag, startPoint x: 762, startPoint y: 197, endPoint x: 984, endPoint y: 194, distance: 221.8
click at [965, 194] on span "This eager acquisitiveness of the brain may have helped our ancestors remember …" at bounding box center [963, 244] width 465 height 122
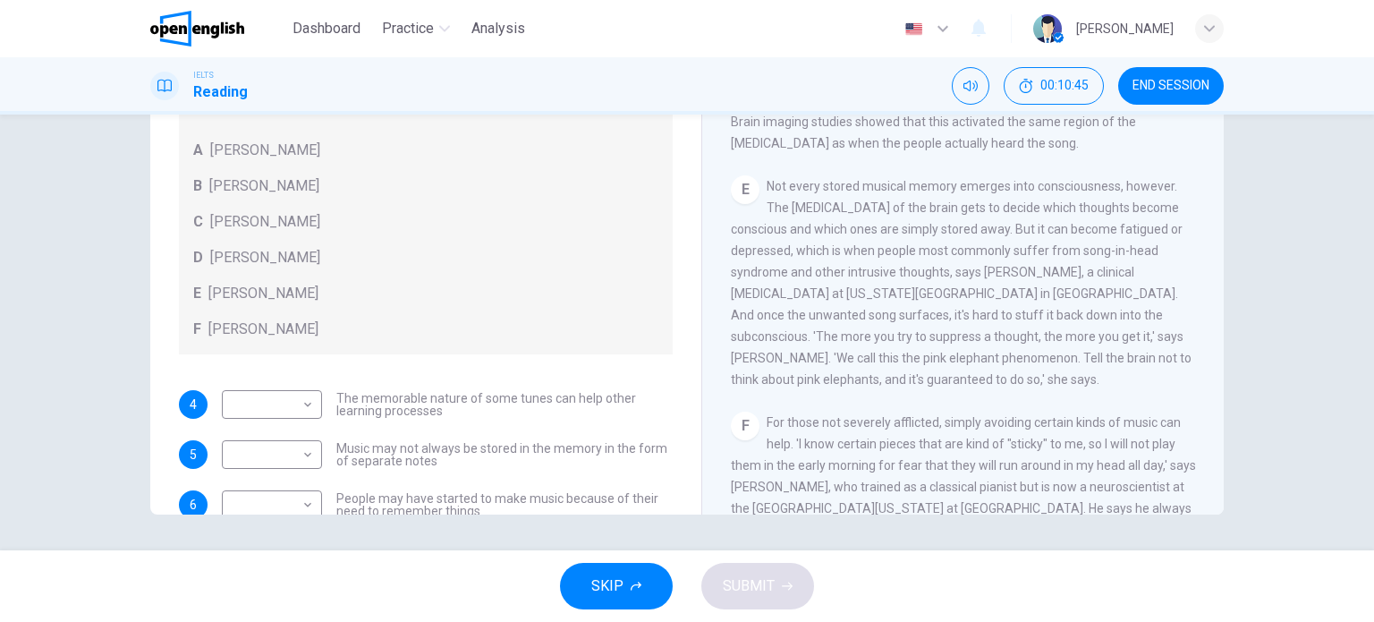
scroll to position [805, 0]
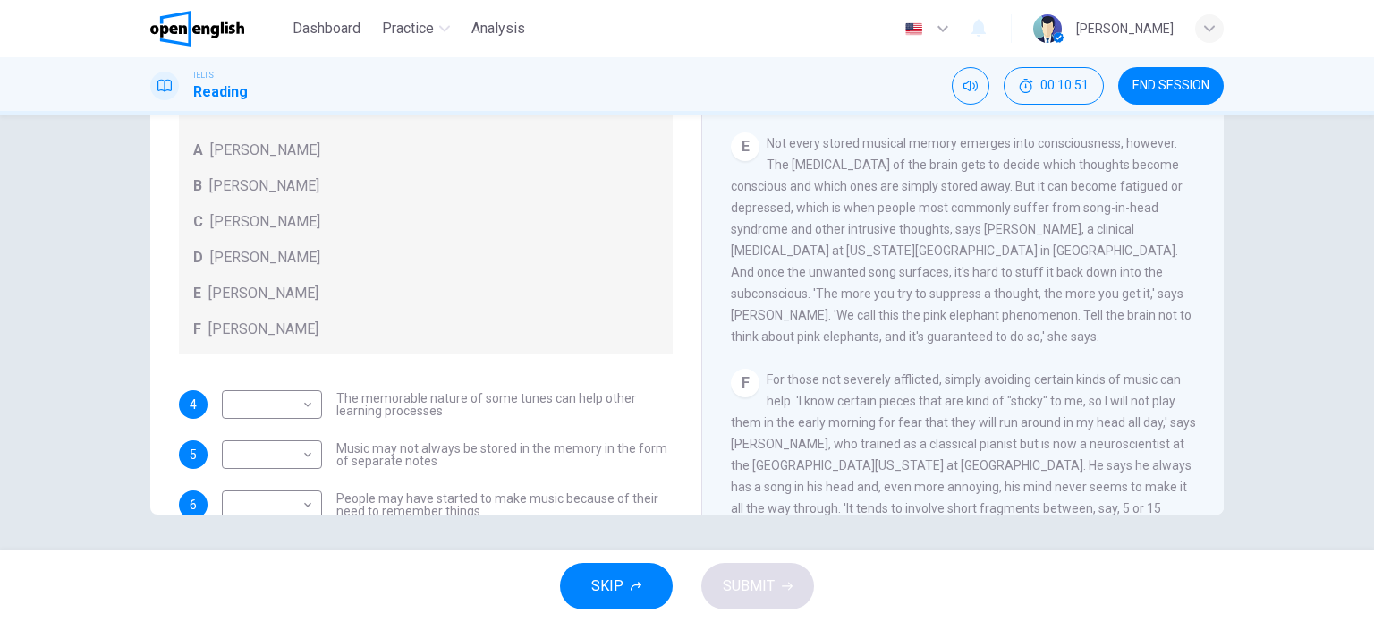
drag, startPoint x: 1002, startPoint y: 245, endPoint x: 1006, endPoint y: 266, distance: 21.8
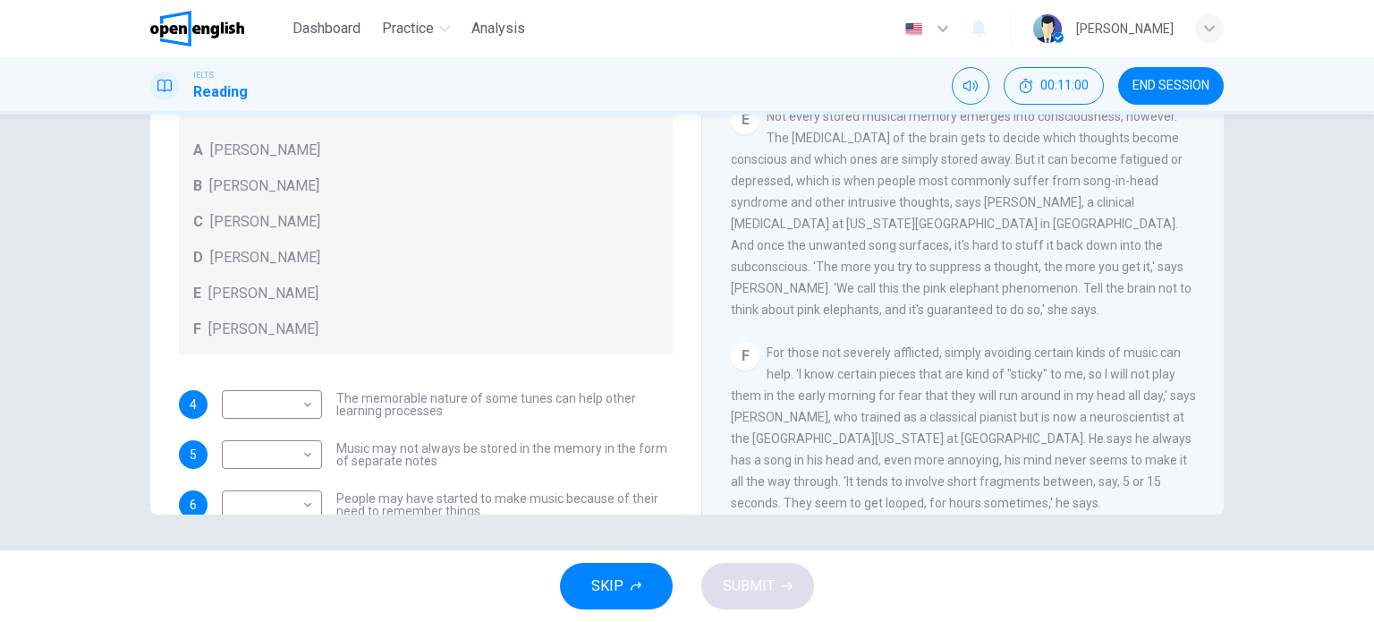
drag, startPoint x: 908, startPoint y: 258, endPoint x: 905, endPoint y: 282, distance: 23.4
click at [1046, 222] on span "Not every stored musical memory emerges into consciousness, however. The [MEDIC…" at bounding box center [961, 211] width 461 height 207
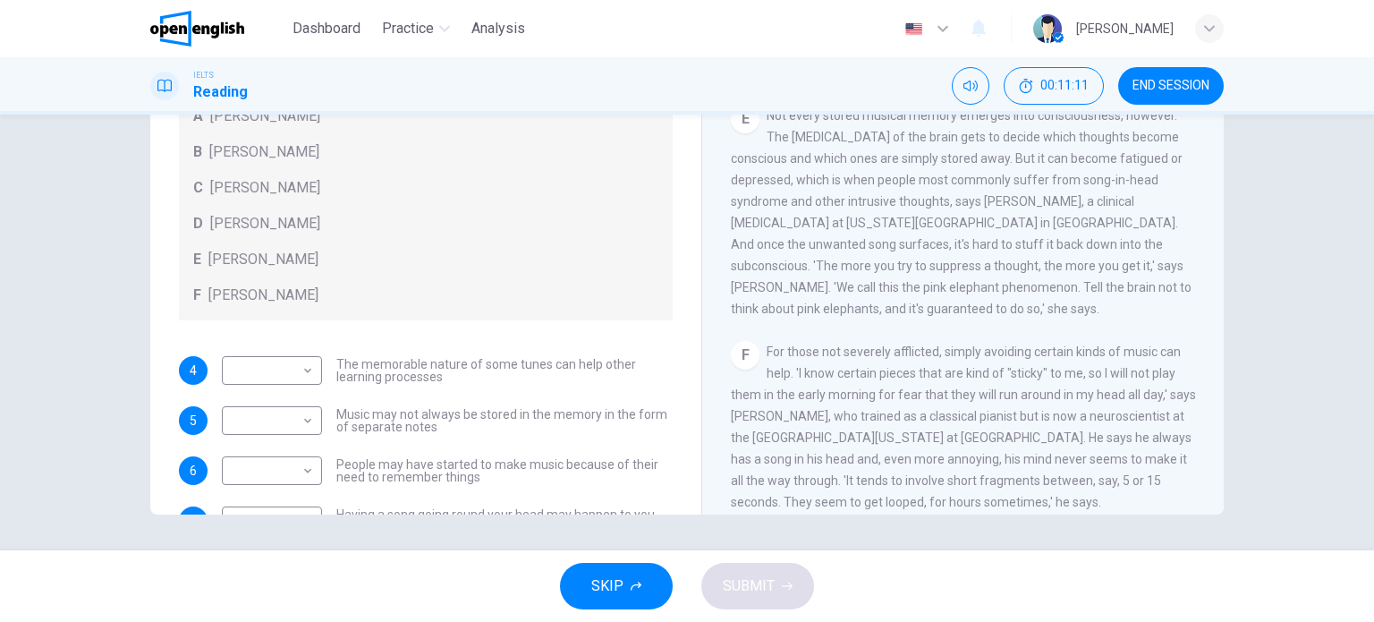
scroll to position [100, 0]
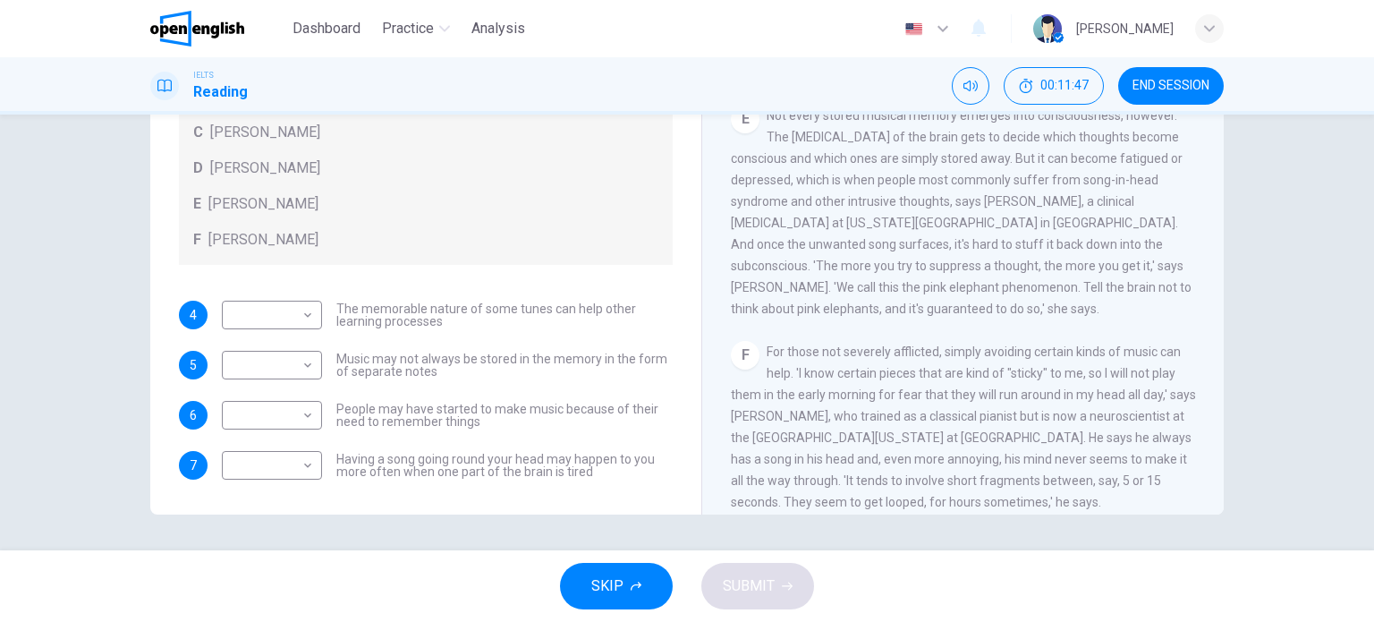
drag, startPoint x: 854, startPoint y: 309, endPoint x: 1101, endPoint y: 307, distance: 246.8
click at [1099, 307] on span "Not every stored musical memory emerges into consciousness, however. The [MEDIC…" at bounding box center [961, 211] width 461 height 207
drag, startPoint x: 508, startPoint y: 319, endPoint x: 504, endPoint y: 346, distance: 27.1
click at [295, 463] on body "This site uses cookies, as explained in our Privacy Policy . If you agree to th…" at bounding box center [687, 311] width 1374 height 622
click at [368, 468] on div at bounding box center [687, 311] width 1374 height 622
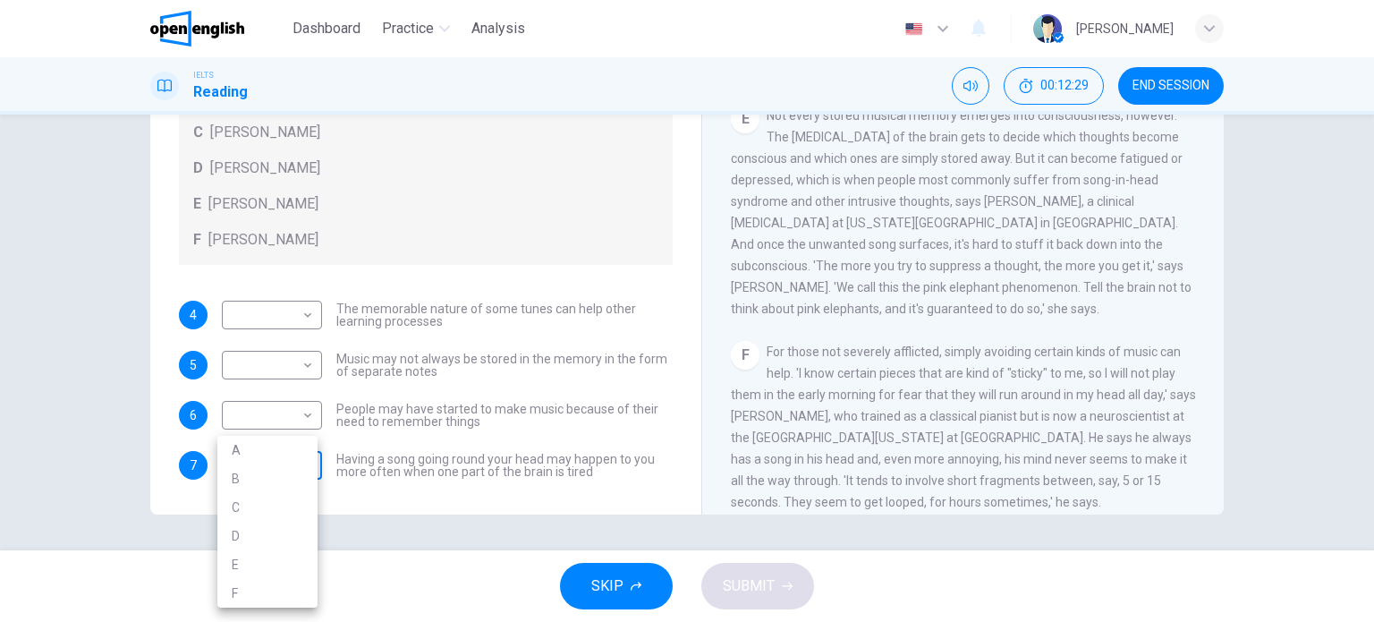
click at [293, 463] on body "This site uses cookies, as explained in our Privacy Policy . If you agree to th…" at bounding box center [687, 311] width 1374 height 622
click at [469, 228] on div at bounding box center [687, 311] width 1374 height 622
click at [294, 471] on body "This site uses cookies, as explained in our Privacy Policy . If you agree to th…" at bounding box center [687, 311] width 1374 height 622
click at [250, 479] on li "B" at bounding box center [267, 478] width 100 height 29
type input "*"
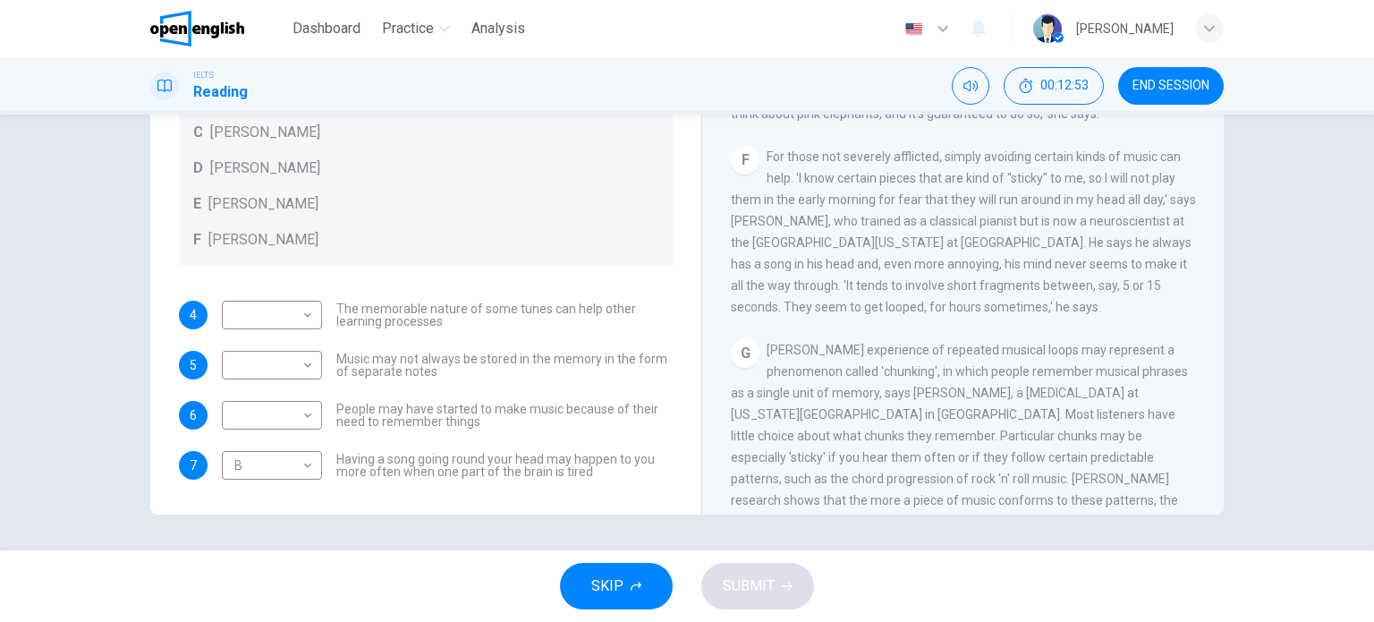
scroll to position [1046, 0]
drag, startPoint x: 943, startPoint y: 220, endPoint x: 951, endPoint y: 245, distance: 26.0
drag, startPoint x: 802, startPoint y: 240, endPoint x: 830, endPoint y: 242, distance: 27.9
click at [830, 242] on span "For those not severely afflicted, simply avoiding certain kinds of music can he…" at bounding box center [963, 224] width 465 height 165
drag, startPoint x: 823, startPoint y: 310, endPoint x: 930, endPoint y: 312, distance: 107.3
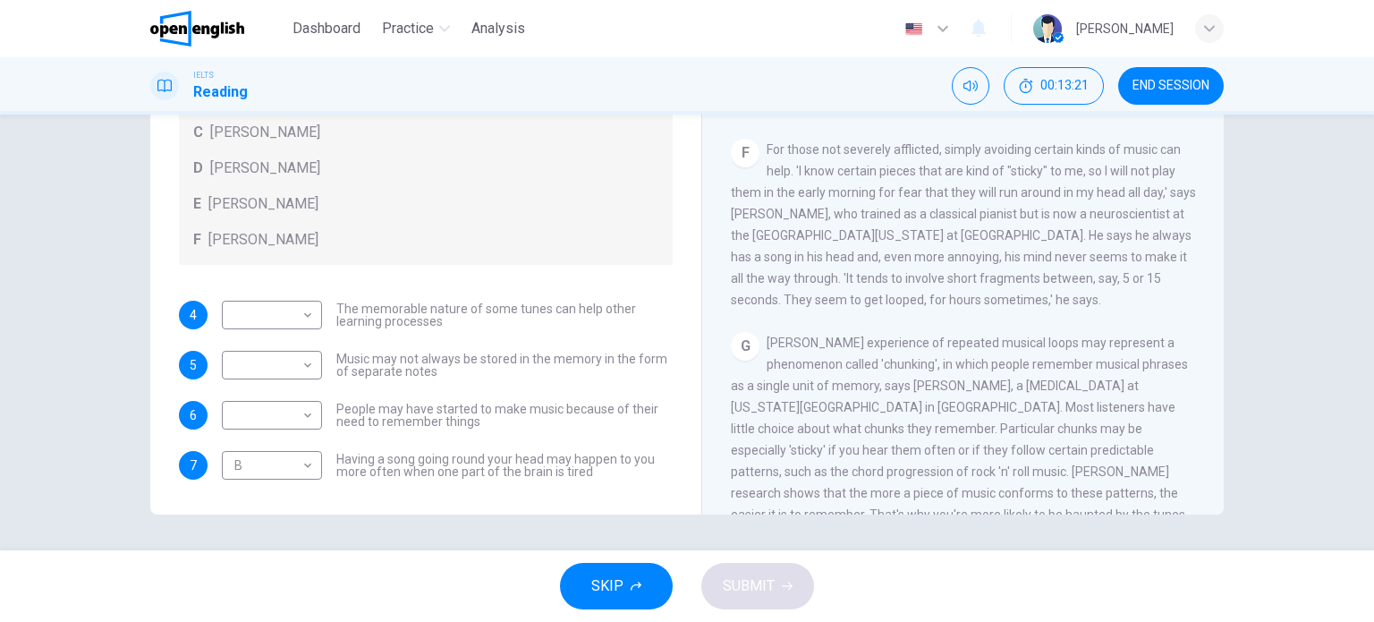
click at [928, 307] on span "For those not severely afflicted, simply avoiding certain kinds of music can he…" at bounding box center [963, 224] width 465 height 165
drag, startPoint x: 783, startPoint y: 332, endPoint x: 889, endPoint y: 329, distance: 105.6
click at [889, 307] on span "For those not severely afflicted, simply avoiding certain kinds of music can he…" at bounding box center [963, 224] width 465 height 165
drag, startPoint x: 808, startPoint y: 193, endPoint x: 866, endPoint y: 196, distance: 57.3
click at [866, 196] on span "For those not severely afflicted, simply avoiding certain kinds of music can he…" at bounding box center [963, 224] width 465 height 165
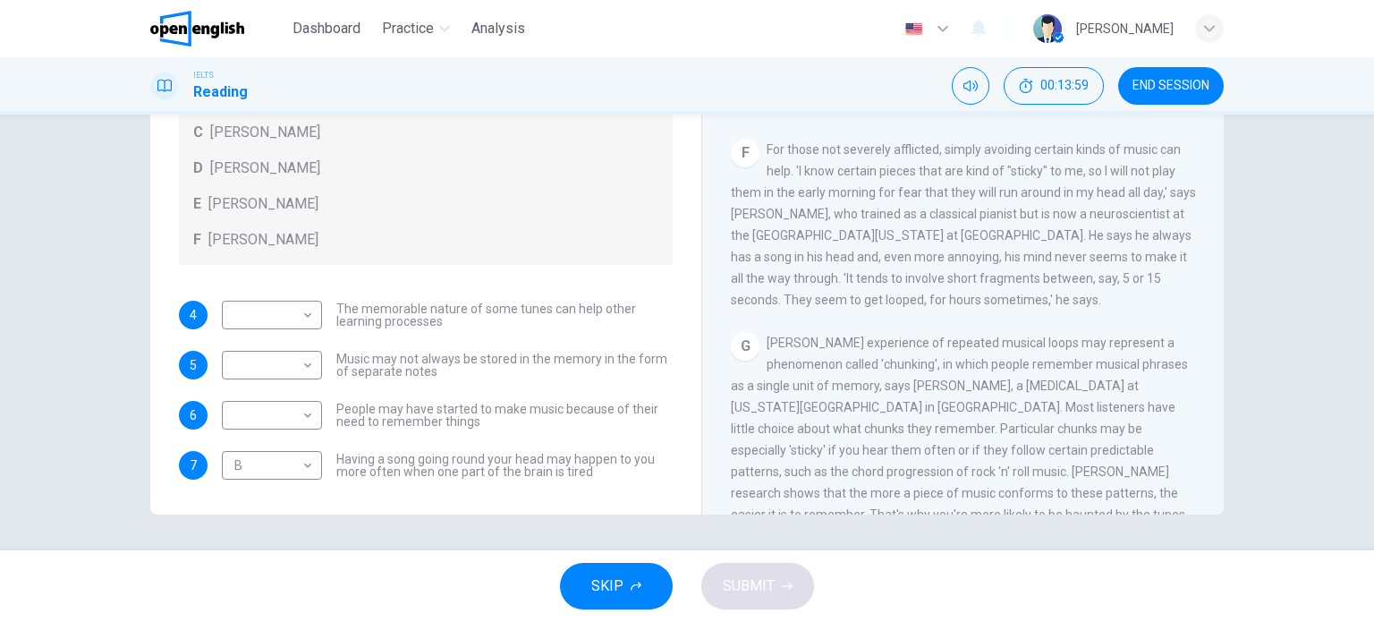
click at [486, 435] on div "4 ​ ​ The memorable nature of some tunes can help other learning processes 5 ​ …" at bounding box center [426, 389] width 494 height 179
click at [486, 425] on span "People may have started to make music because of their need to remember things" at bounding box center [504, 414] width 336 height 25
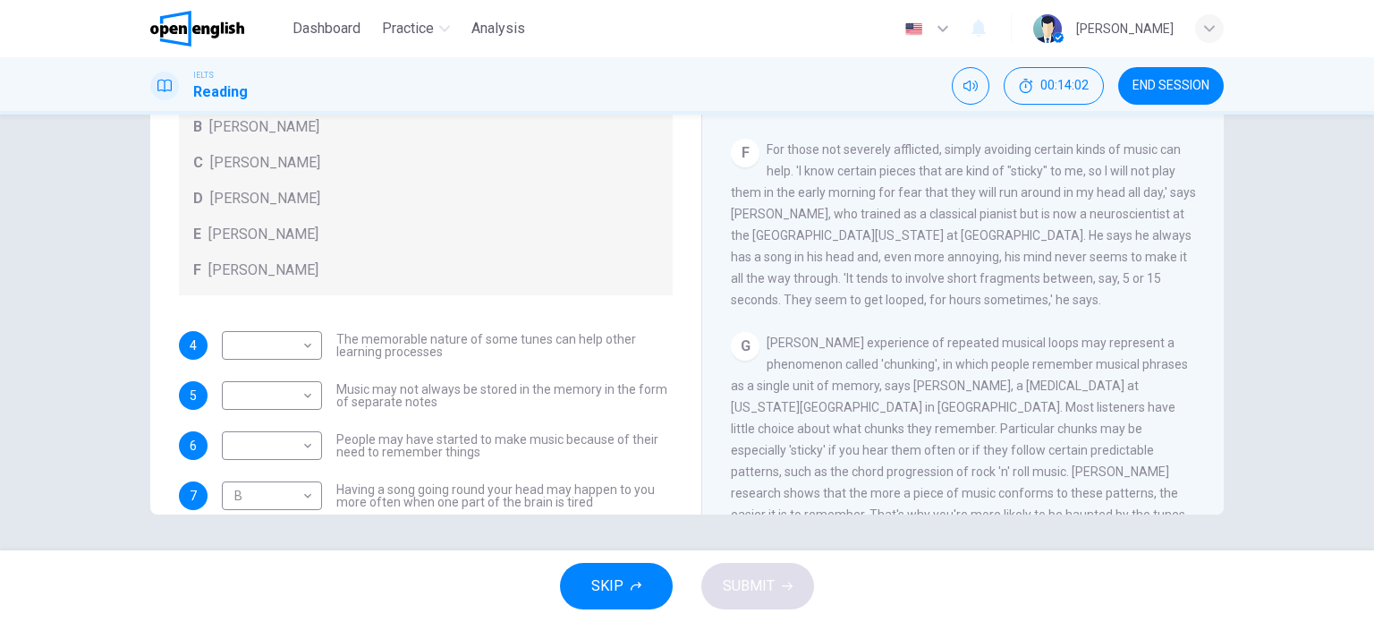
scroll to position [100, 0]
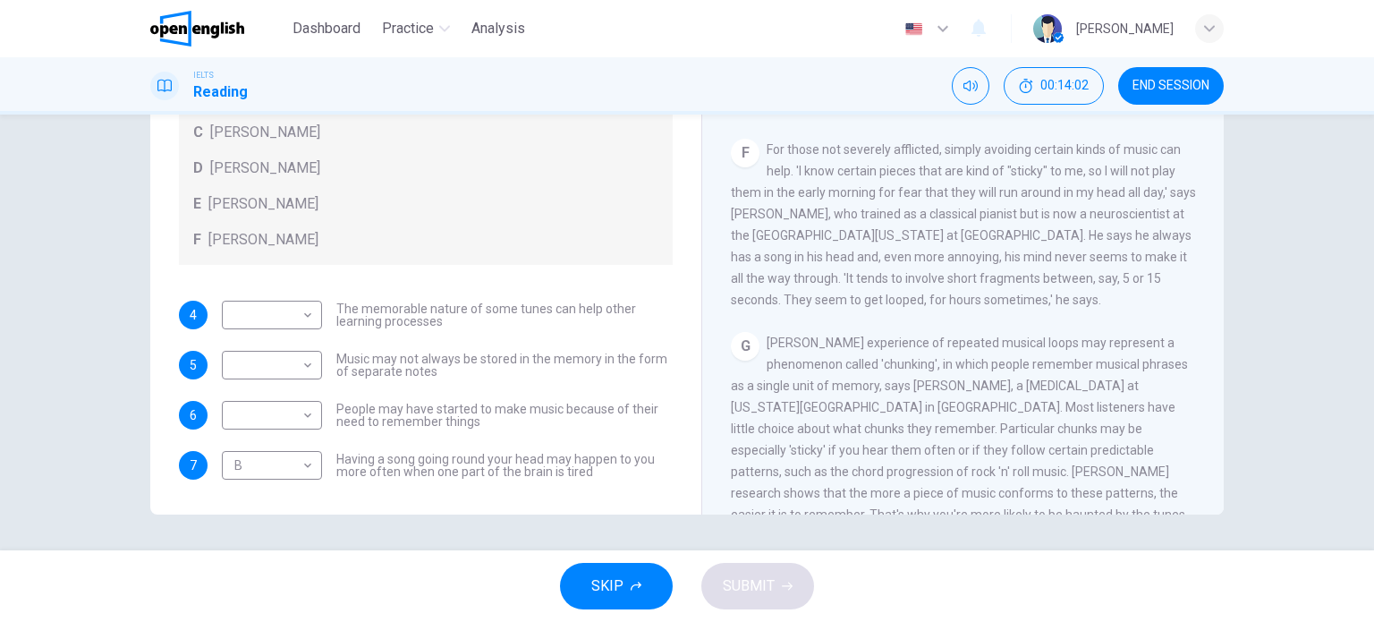
click at [940, 370] on span "[PERSON_NAME] experience of repeated musical loops may represent a phenomenon c…" at bounding box center [959, 438] width 457 height 207
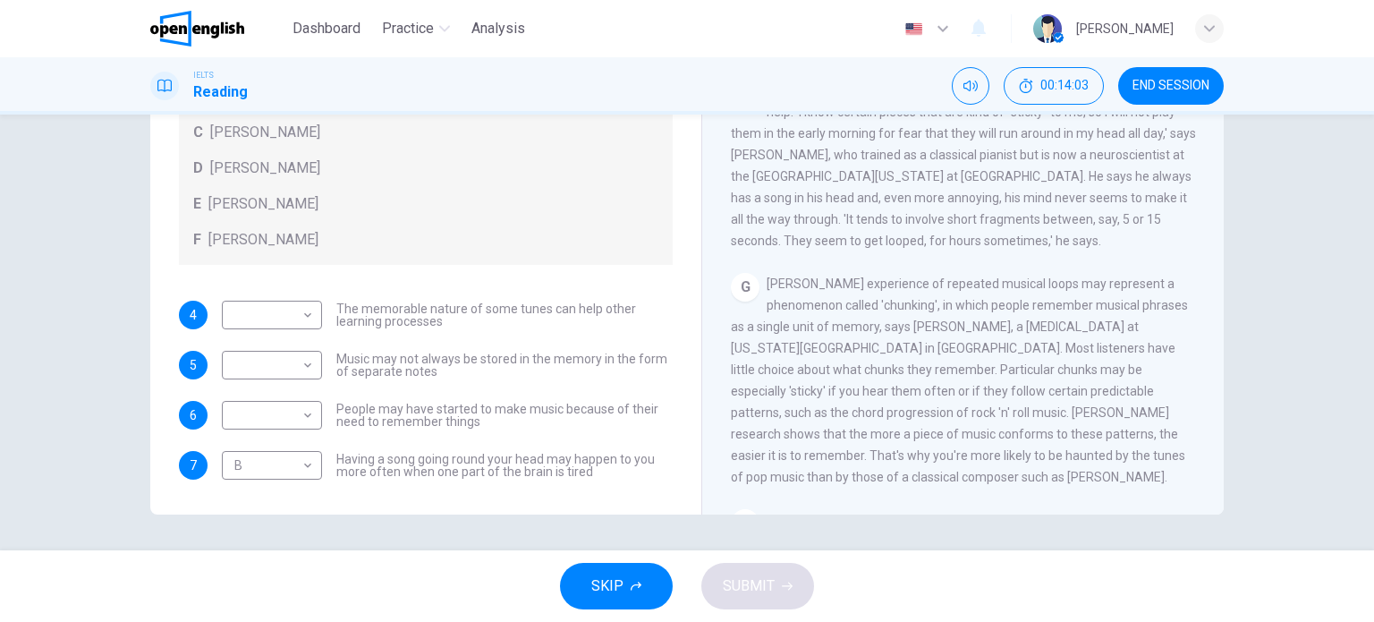
scroll to position [1136, 0]
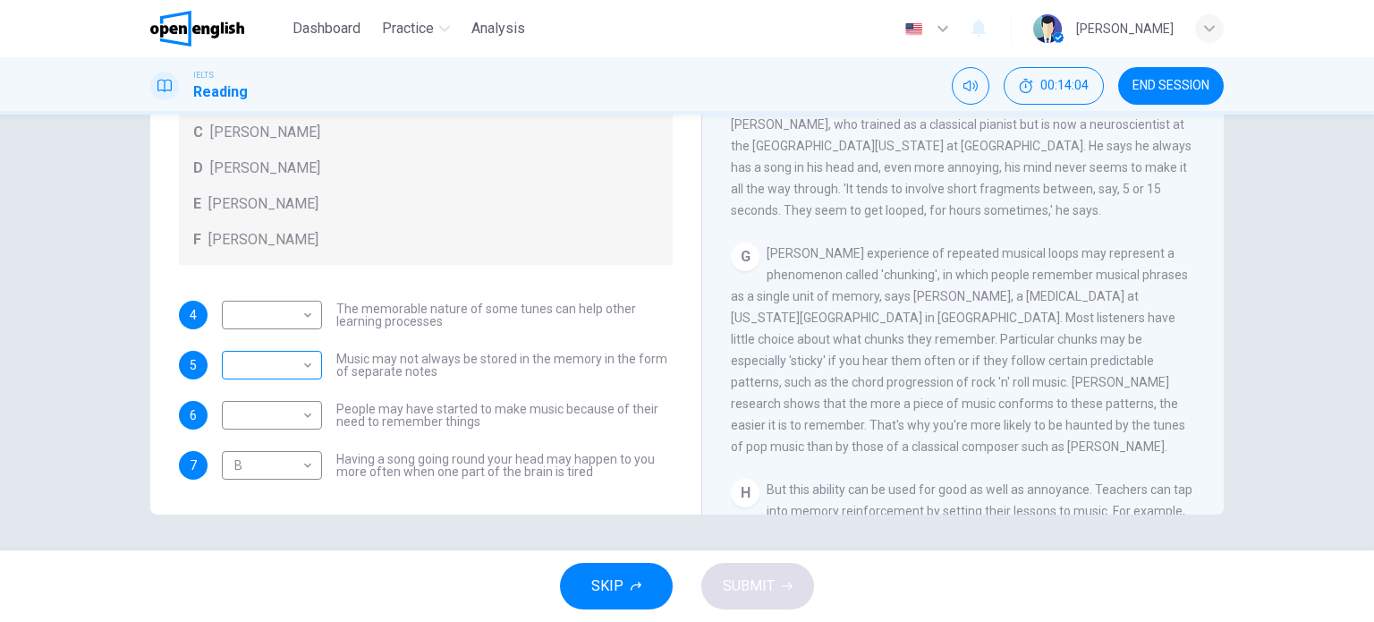
click at [308, 371] on body "This site uses cookies, as explained in our Privacy Policy . If you agree to th…" at bounding box center [687, 311] width 1374 height 622
click at [0, 340] on div at bounding box center [687, 311] width 1374 height 622
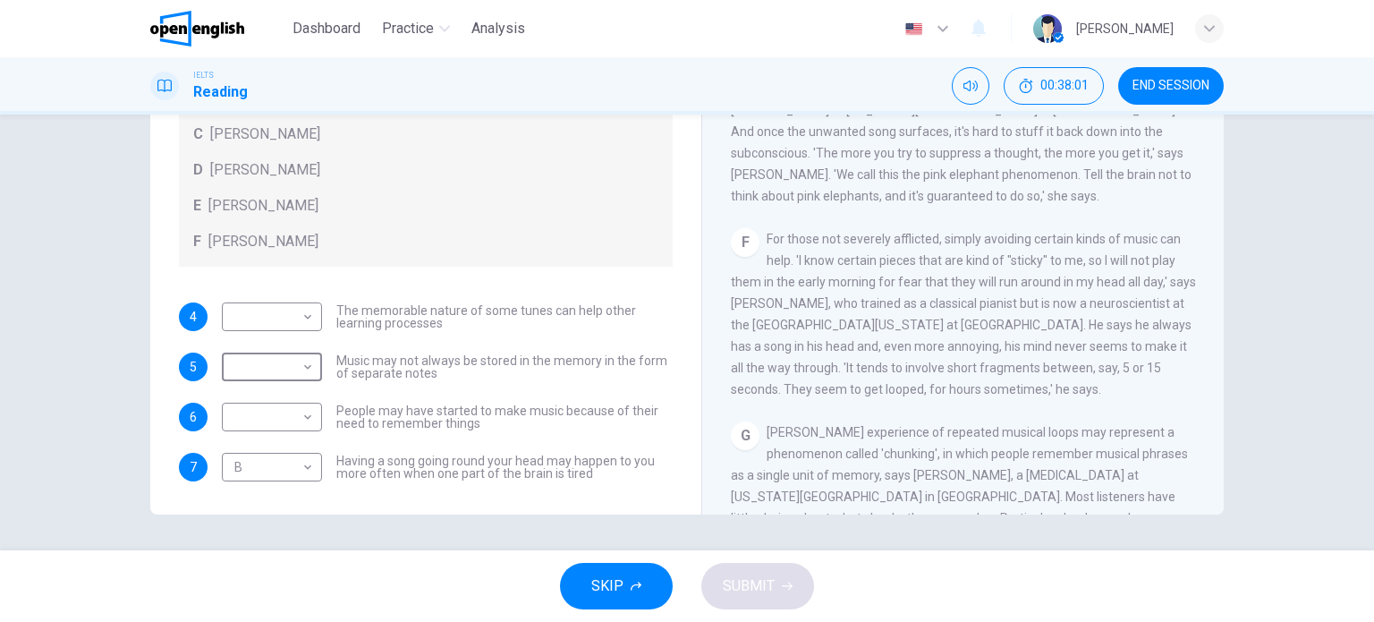
scroll to position [100, 0]
click at [662, 420] on div "Questions 4 - 7 Look at the following theories and the list of people below. Ma…" at bounding box center [426, 153] width 522 height 687
click at [491, 419] on span "People may have started to make music because of their need to remember things" at bounding box center [504, 414] width 336 height 25
drag, startPoint x: 335, startPoint y: 356, endPoint x: 419, endPoint y: 362, distance: 83.4
click at [419, 362] on span "Music may not always be stored in the memory in the form of separate notes" at bounding box center [504, 364] width 336 height 25
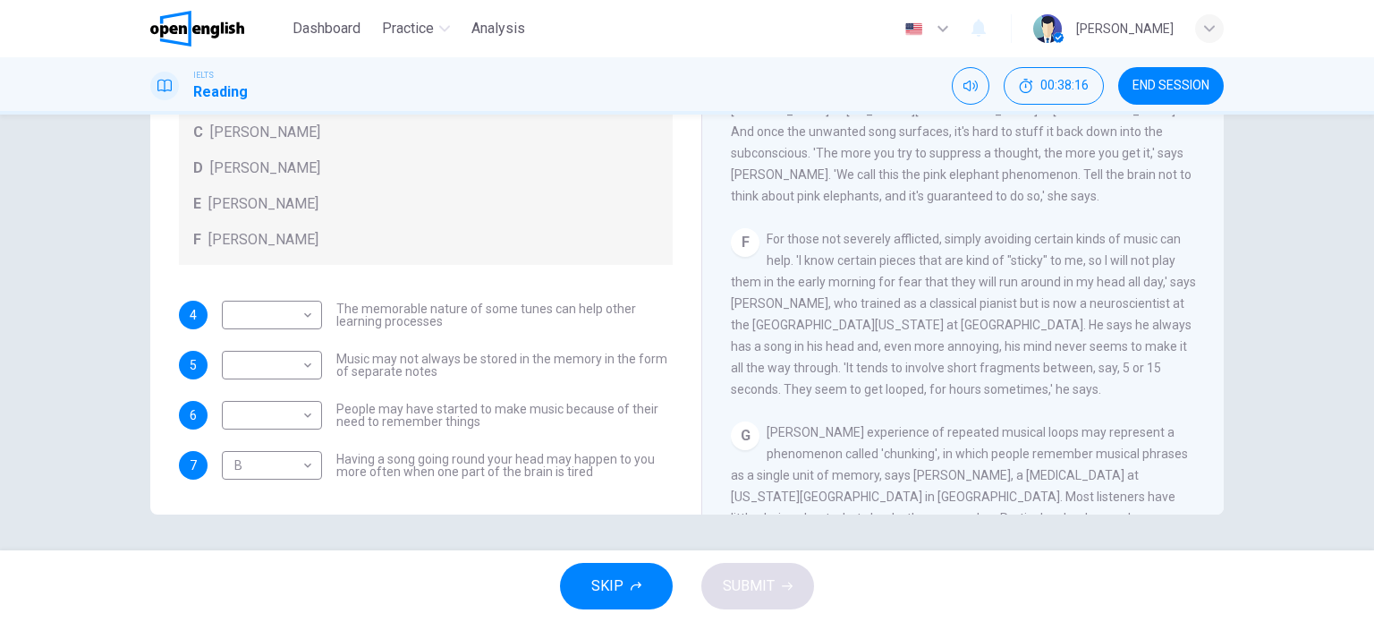
drag, startPoint x: 450, startPoint y: 372, endPoint x: 366, endPoint y: 367, distance: 84.2
click at [403, 371] on span "Music may not always be stored in the memory in the form of separate notes" at bounding box center [504, 364] width 336 height 25
drag, startPoint x: 339, startPoint y: 357, endPoint x: 426, endPoint y: 354, distance: 86.8
click at [422, 354] on span "Music may not always be stored in the memory in the form of separate notes" at bounding box center [504, 364] width 336 height 25
drag, startPoint x: 433, startPoint y: 373, endPoint x: 355, endPoint y: 332, distance: 88.0
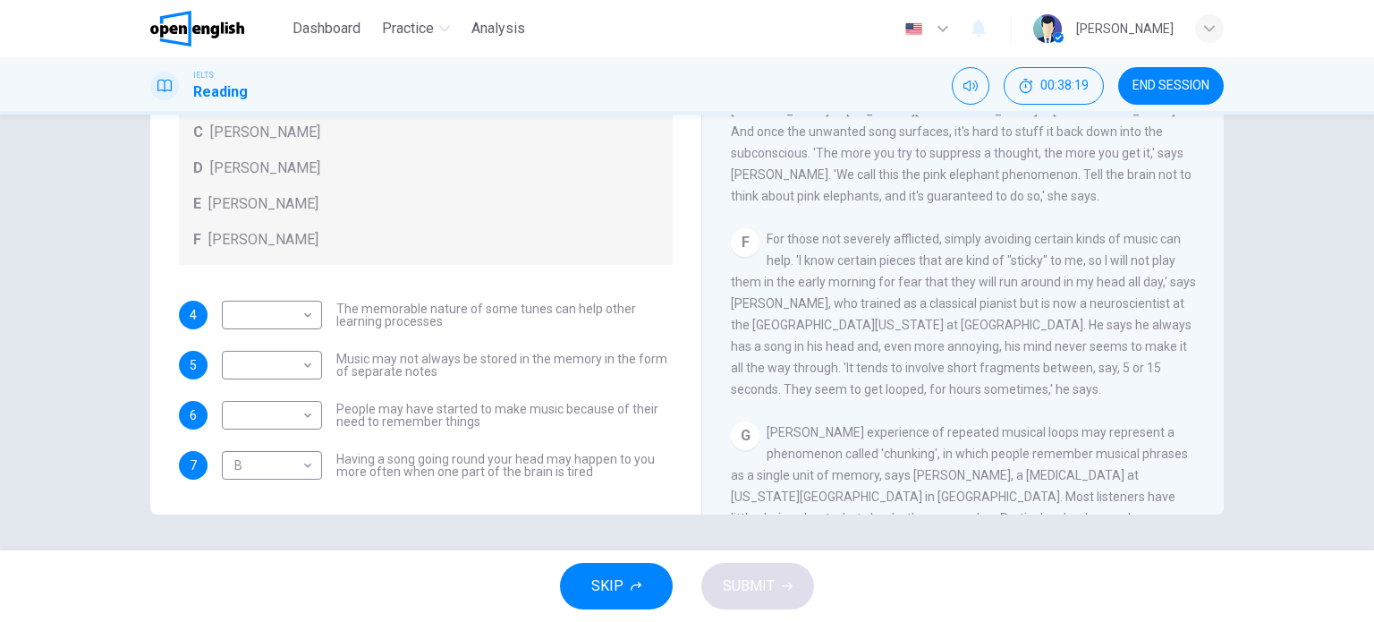
click at [380, 357] on span "Music may not always be stored in the memory in the form of separate notes" at bounding box center [504, 364] width 336 height 25
drag, startPoint x: 330, startPoint y: 307, endPoint x: 402, endPoint y: 311, distance: 71.7
click at [401, 311] on div "​ ​ The memorable nature of some tunes can help other learning processes" at bounding box center [447, 314] width 451 height 29
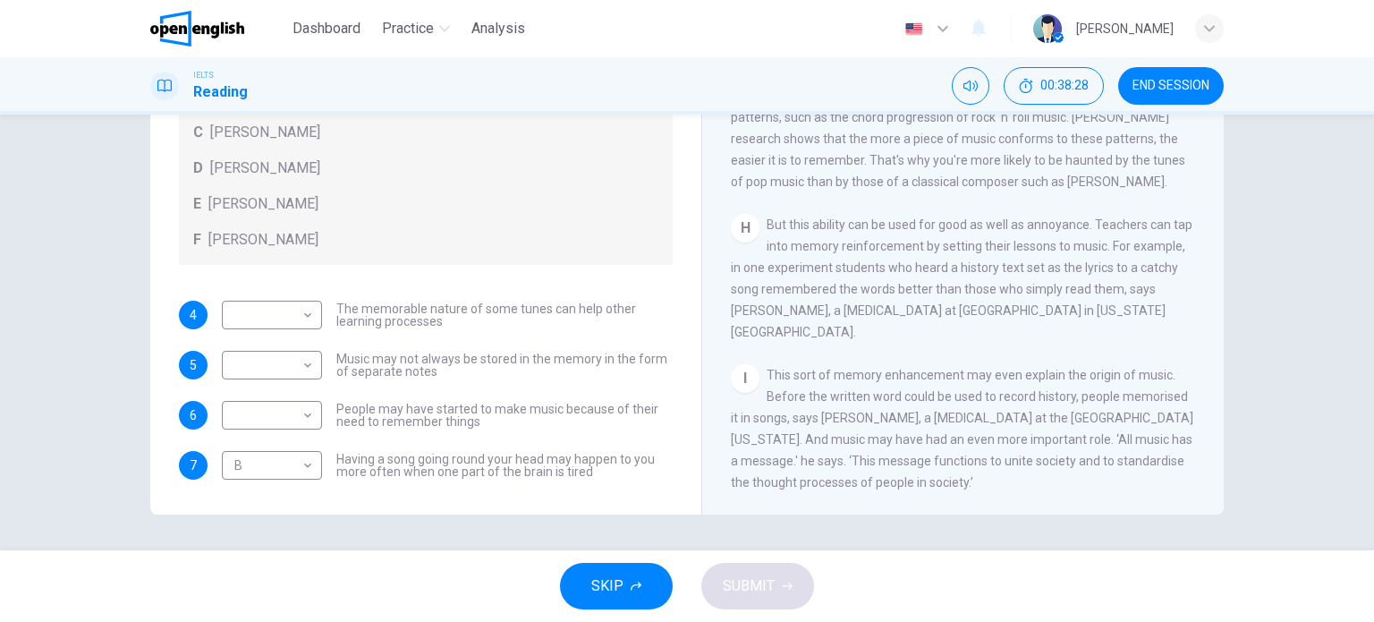
scroll to position [1424, 0]
click at [306, 408] on body "This site uses cookies, as explained in our Privacy Policy . If you agree to th…" at bounding box center [687, 311] width 1374 height 622
click at [265, 564] on li "F" at bounding box center [267, 585] width 100 height 29
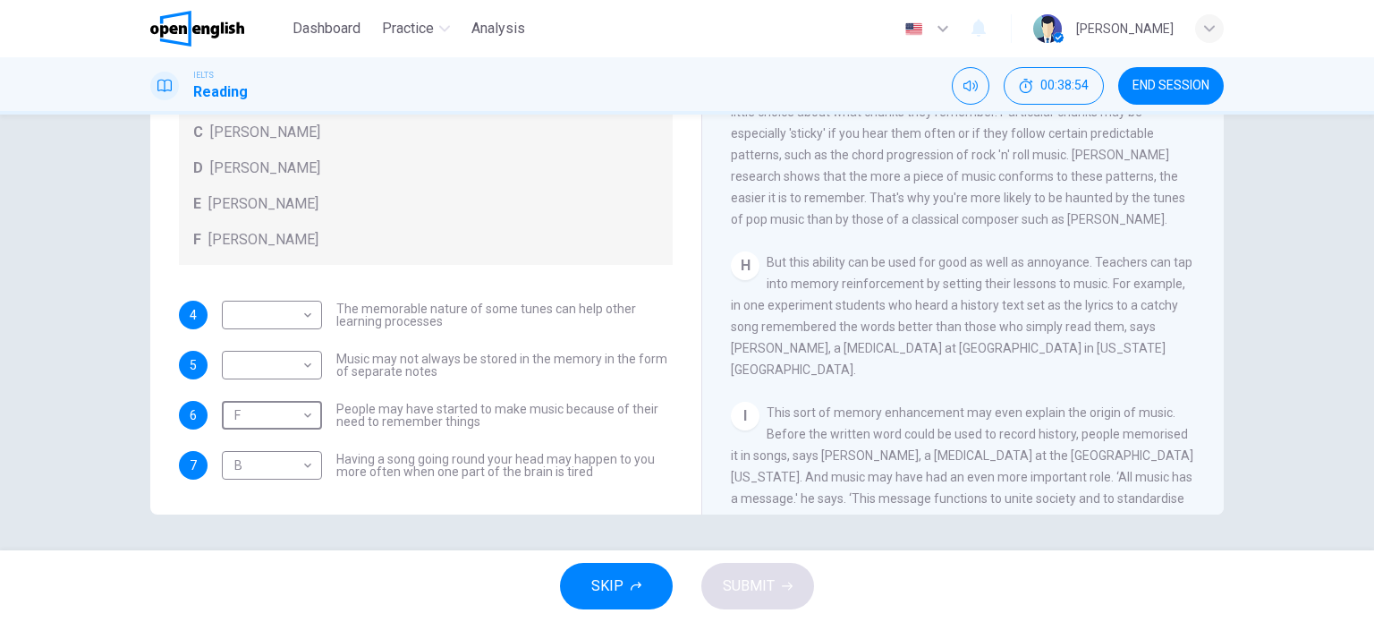
scroll to position [1334, 0]
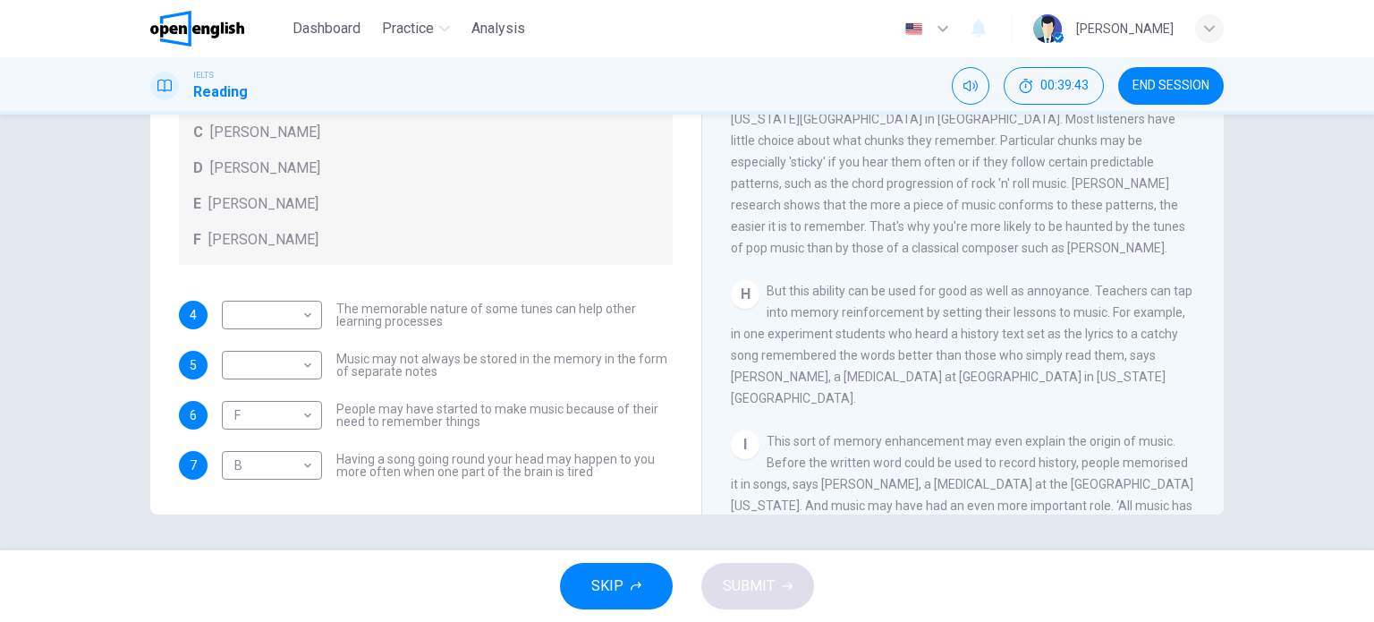
drag, startPoint x: 622, startPoint y: 257, endPoint x: 619, endPoint y: 283, distance: 26.1
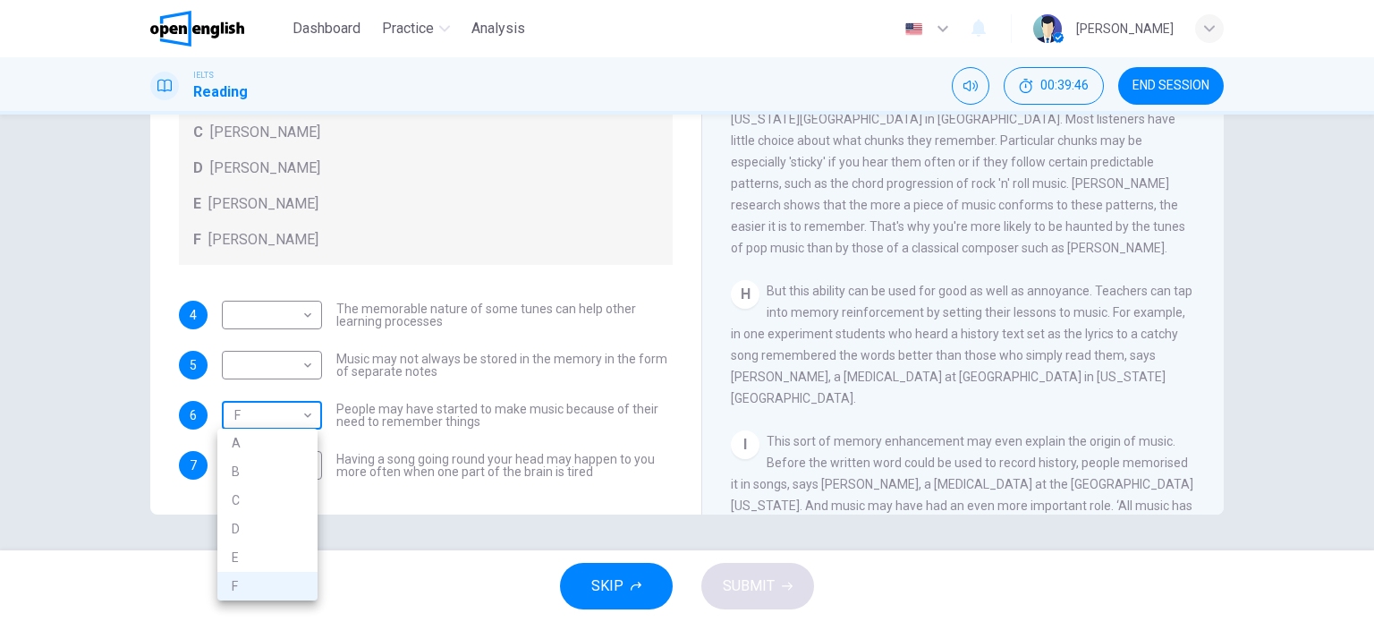
click at [304, 410] on body "This site uses cookies, as explained in our Privacy Policy . If you agree to th…" at bounding box center [687, 311] width 1374 height 622
click at [304, 410] on div at bounding box center [687, 311] width 1374 height 622
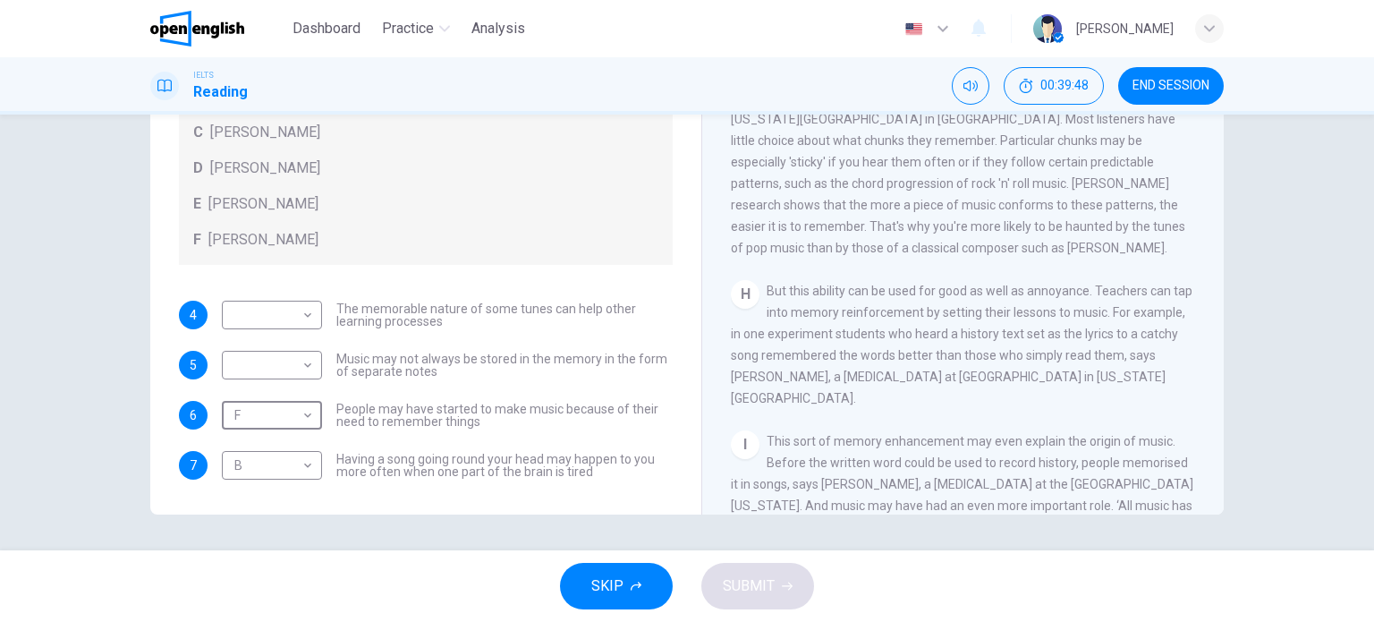
scroll to position [1424, 0]
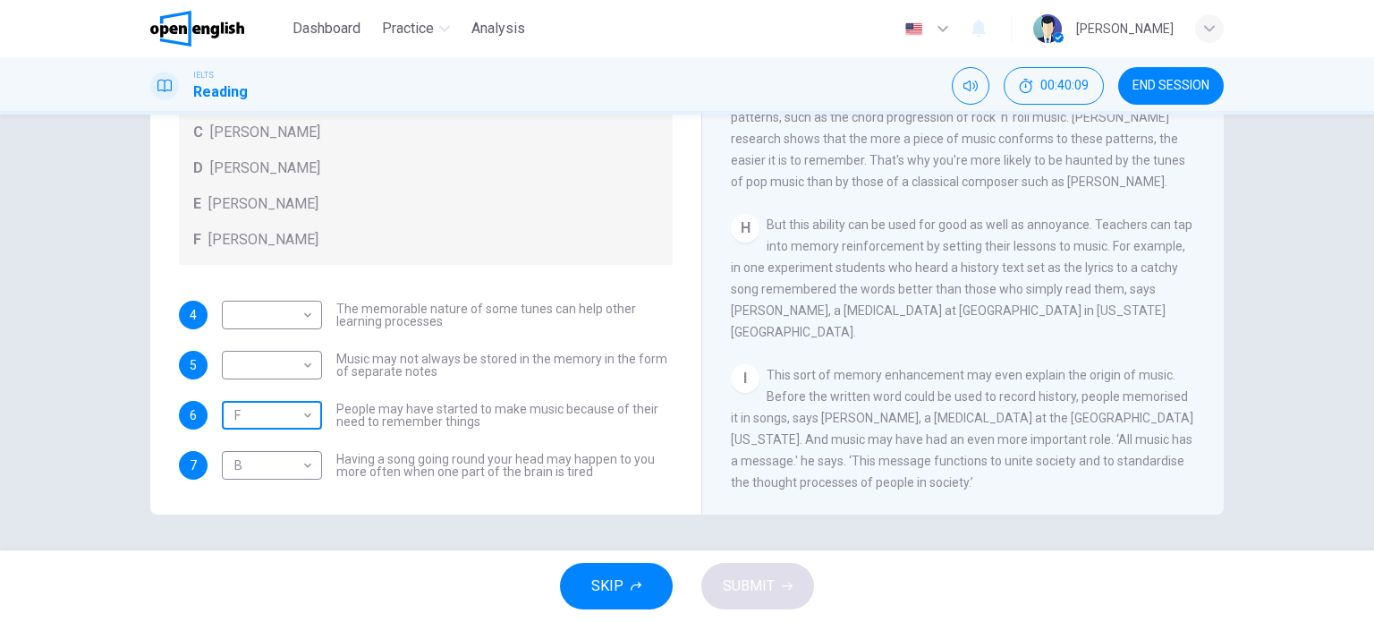
click at [302, 410] on body "This site uses cookies, as explained in our Privacy Policy . If you agree to th…" at bounding box center [687, 311] width 1374 height 622
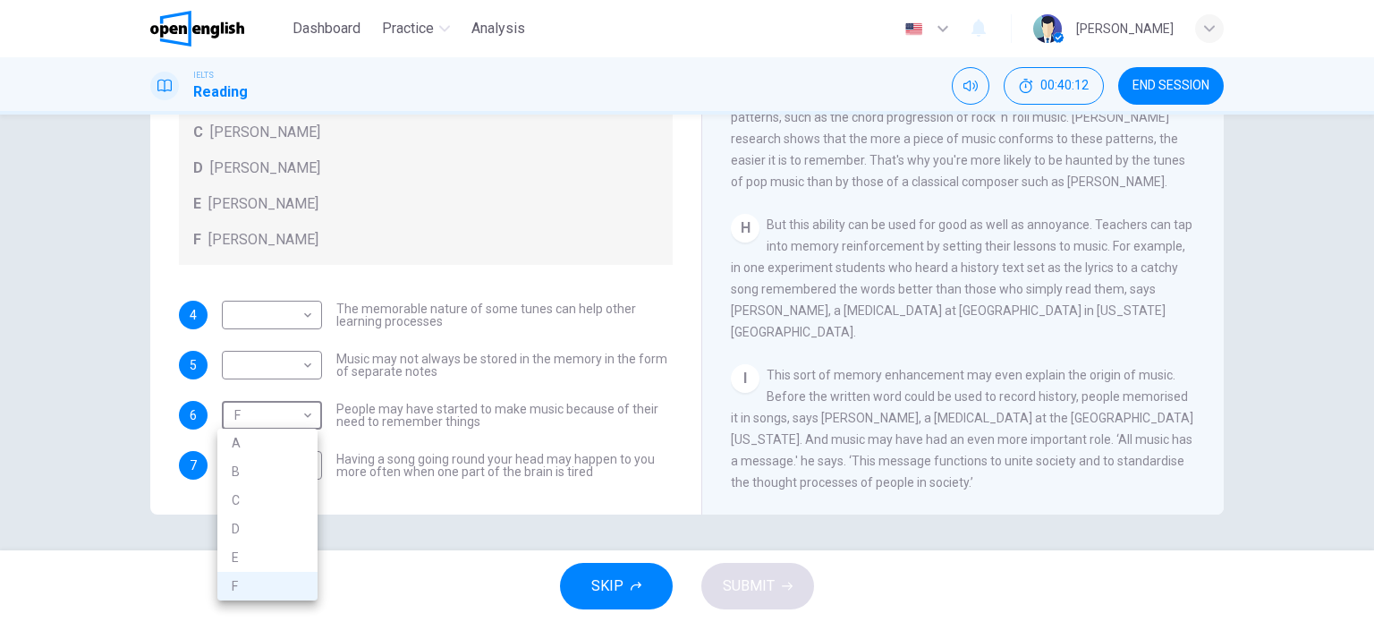
click at [283, 559] on li "E" at bounding box center [267, 557] width 100 height 29
type input "*"
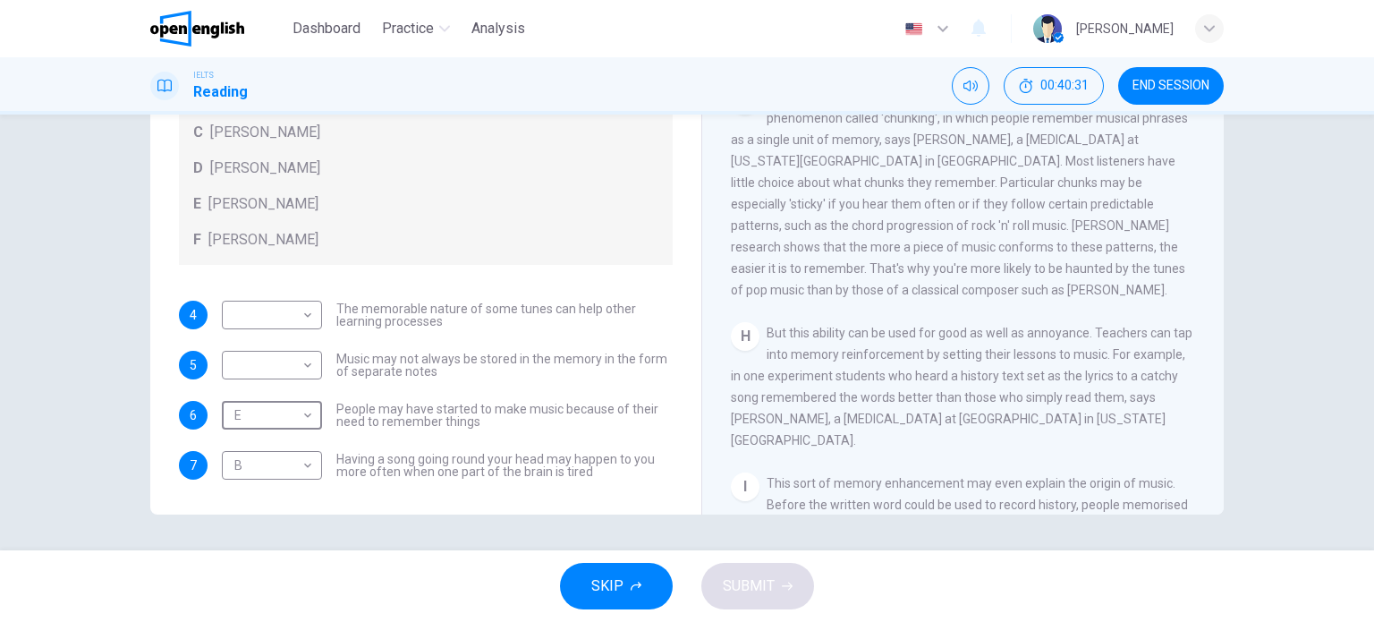
scroll to position [1334, 0]
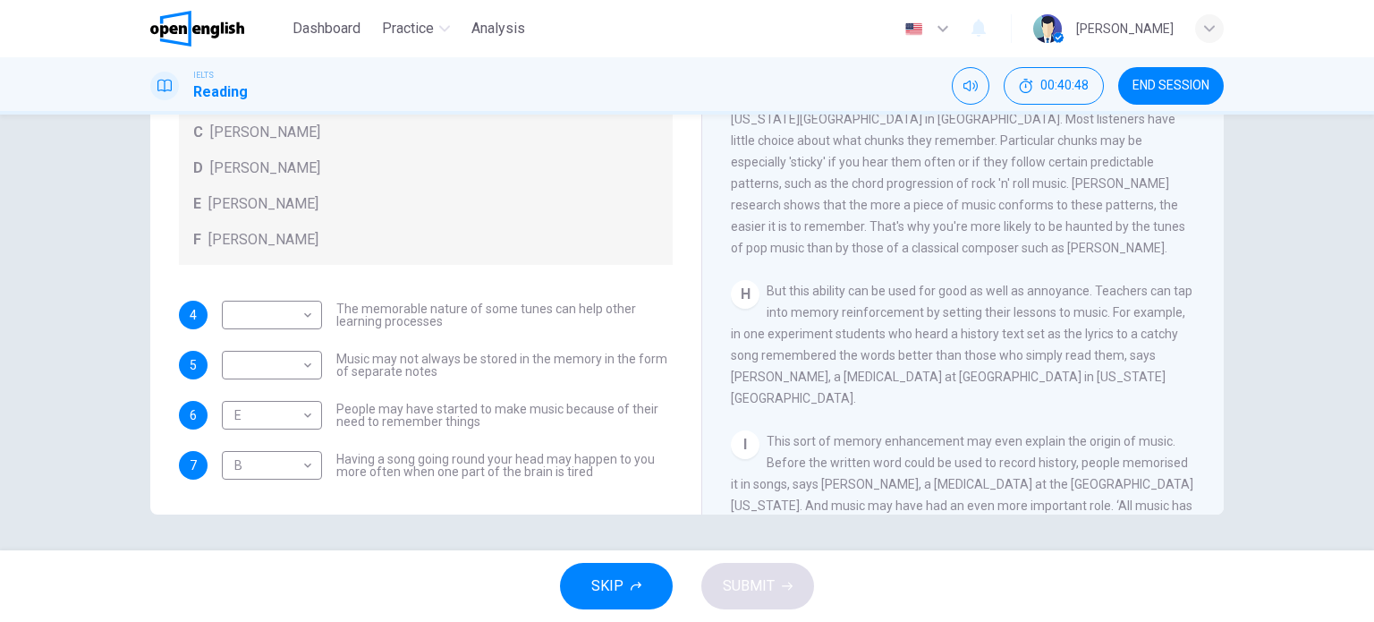
drag, startPoint x: 1097, startPoint y: 328, endPoint x: 1116, endPoint y: 328, distance: 18.8
click at [1116, 328] on span "But this ability can be used for good as well as annoyance. Teachers can tap in…" at bounding box center [961, 344] width 461 height 122
drag, startPoint x: 1092, startPoint y: 332, endPoint x: 1112, endPoint y: 331, distance: 19.7
click at [1112, 331] on span "But this ability can be used for good as well as annoyance. Teachers can tap in…" at bounding box center [961, 344] width 461 height 122
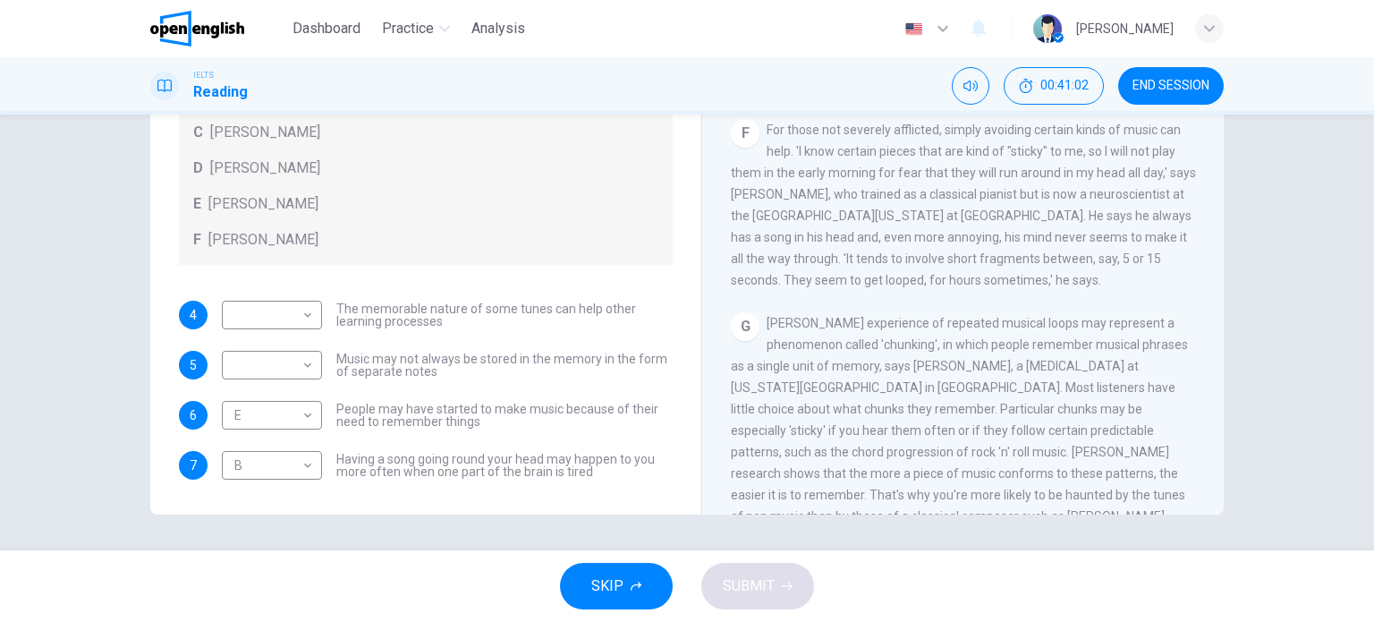
scroll to position [1155, 0]
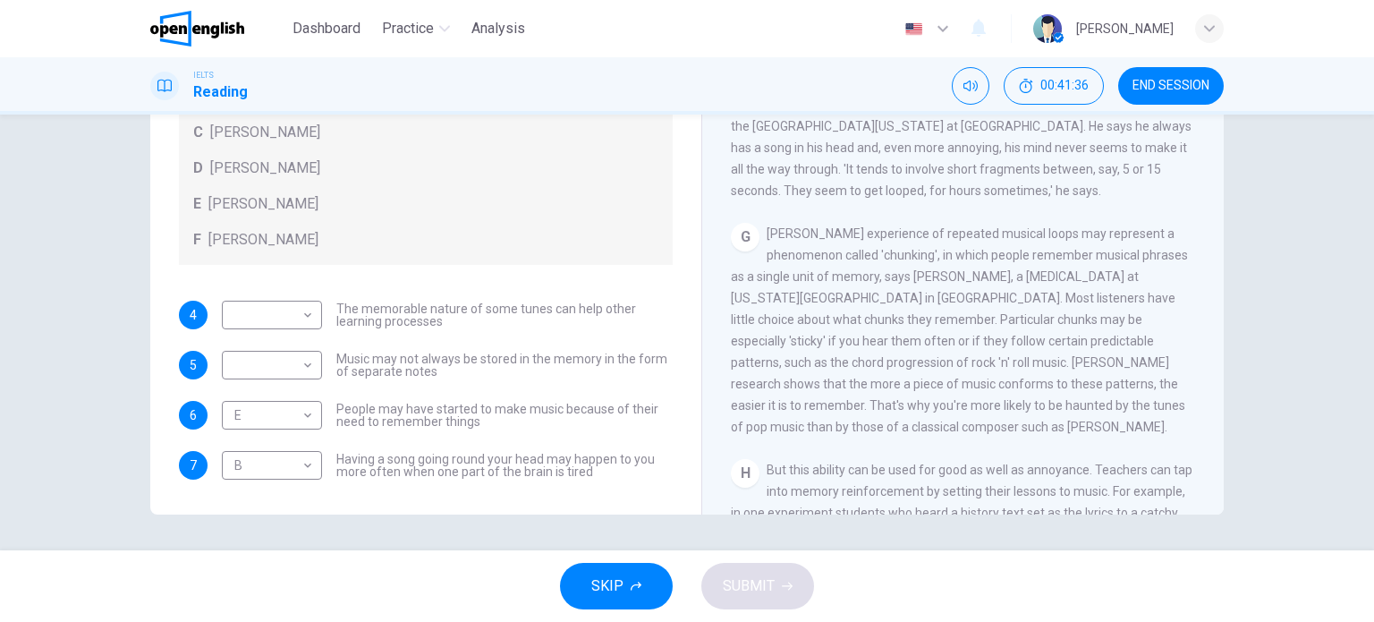
drag, startPoint x: 973, startPoint y: 422, endPoint x: 859, endPoint y: 419, distance: 113.6
click at [859, 419] on span "[PERSON_NAME] experience of repeated musical loops may represent a phenomenon c…" at bounding box center [959, 329] width 457 height 207
drag, startPoint x: 800, startPoint y: 445, endPoint x: 931, endPoint y: 443, distance: 130.6
click at [930, 434] on span "[PERSON_NAME] experience of repeated musical loops may represent a phenomenon c…" at bounding box center [959, 329] width 457 height 207
click at [304, 324] on body "This site uses cookies, as explained in our Privacy Policy . If you agree to th…" at bounding box center [687, 311] width 1374 height 622
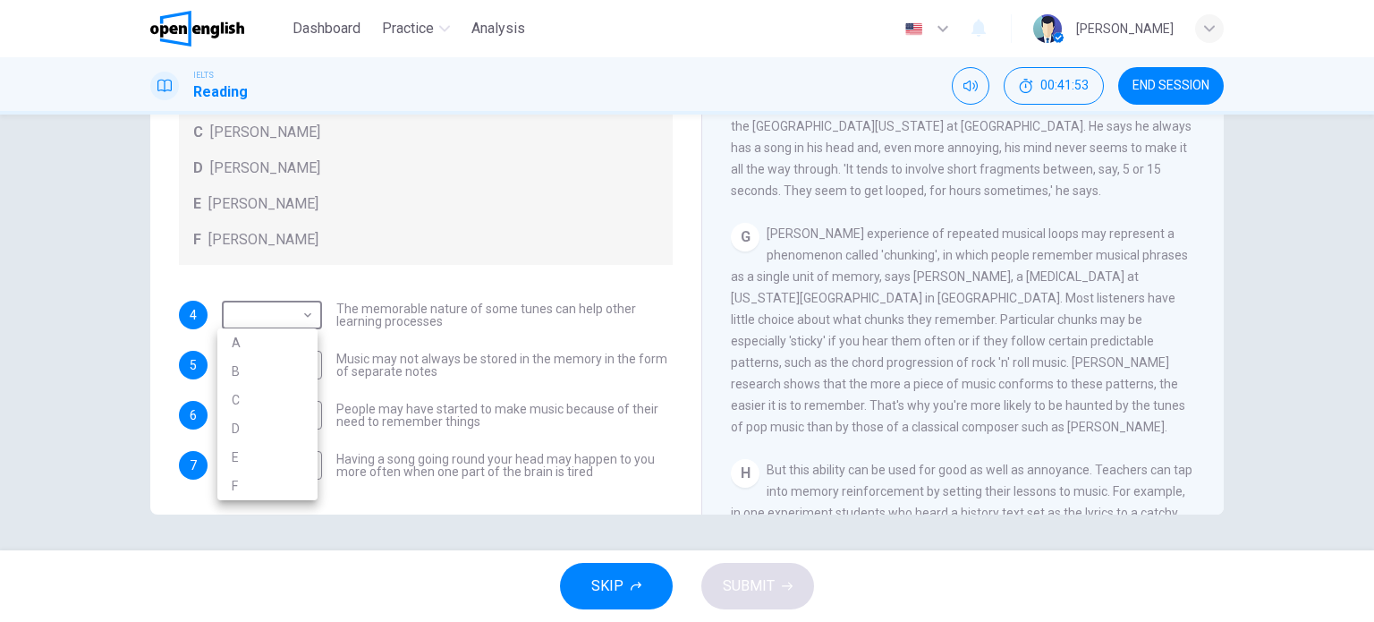
click at [469, 229] on div at bounding box center [687, 311] width 1374 height 622
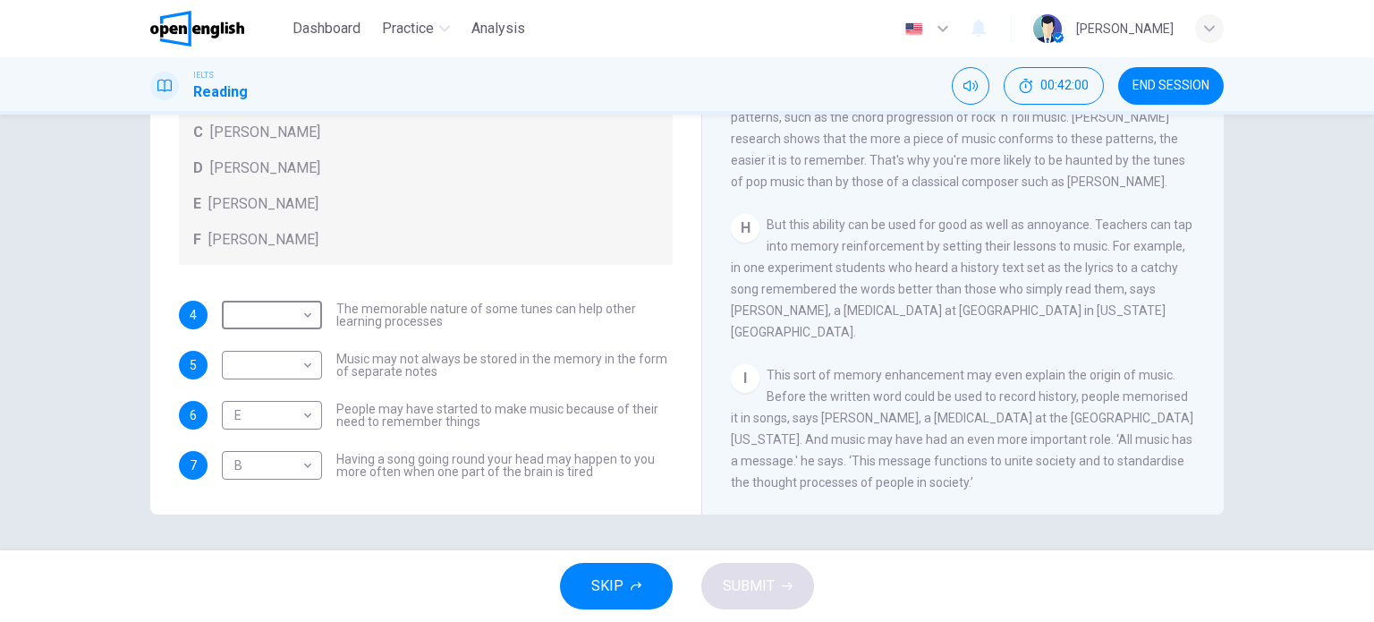
scroll to position [1424, 0]
click at [303, 314] on body "This site uses cookies, as explained in our Privacy Policy . If you agree to th…" at bounding box center [687, 311] width 1374 height 622
click at [251, 451] on li "E" at bounding box center [267, 457] width 100 height 29
type input "*"
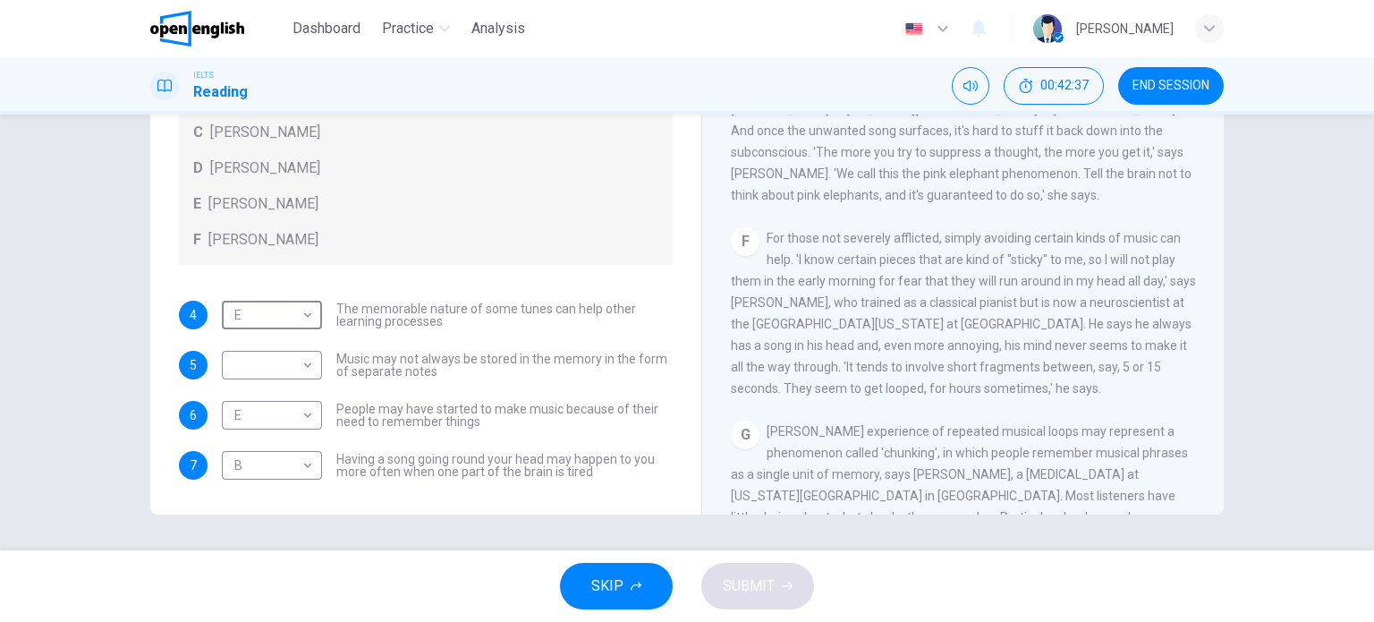
scroll to position [977, 0]
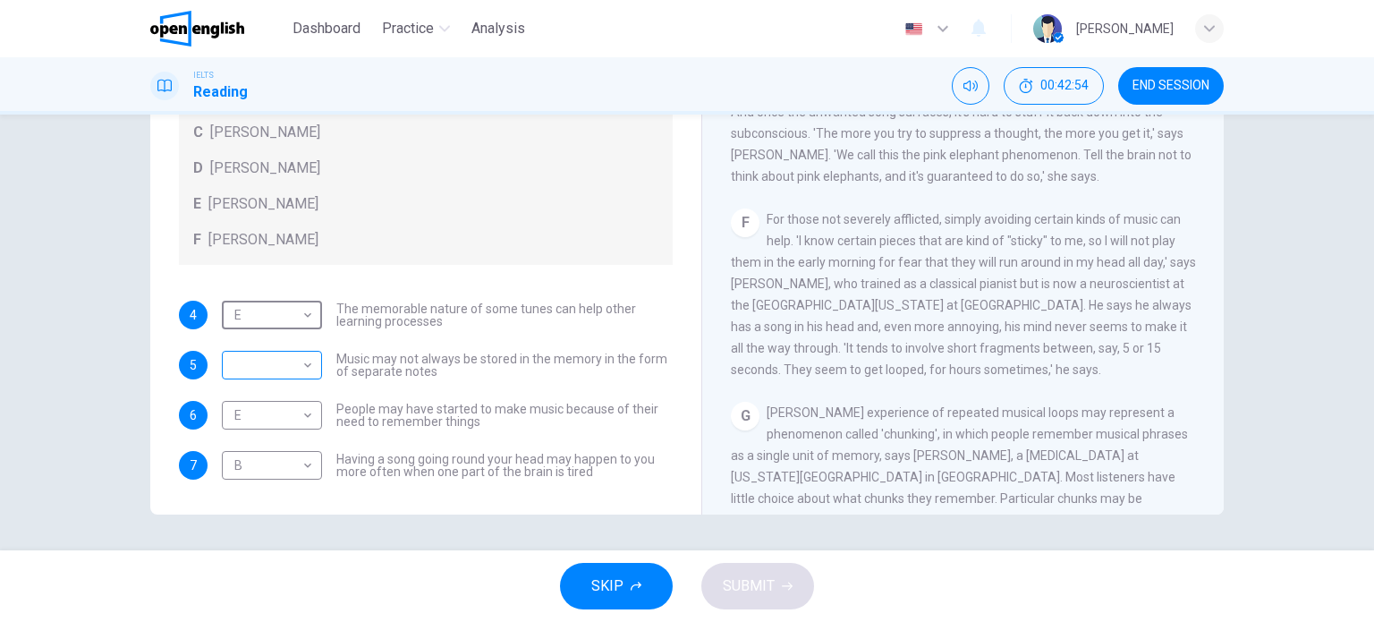
click at [301, 375] on body "This site uses cookies, as explained in our Privacy Policy . If you agree to th…" at bounding box center [687, 311] width 1374 height 622
click at [274, 532] on li "F" at bounding box center [267, 535] width 100 height 29
type input "*"
drag, startPoint x: 781, startPoint y: 584, endPoint x: 678, endPoint y: 576, distance: 103.2
click at [678, 564] on div "SKIP SUBMIT" at bounding box center [687, 586] width 1374 height 72
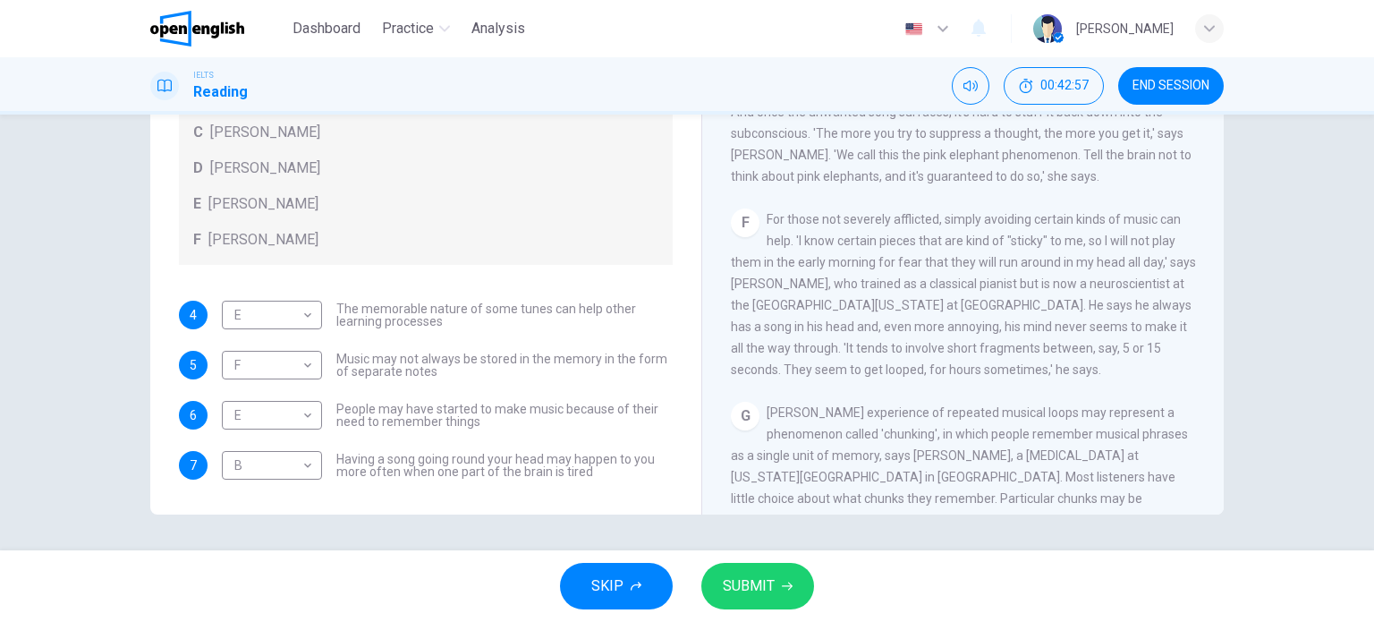
click at [778, 564] on button "SUBMIT" at bounding box center [757, 585] width 113 height 47
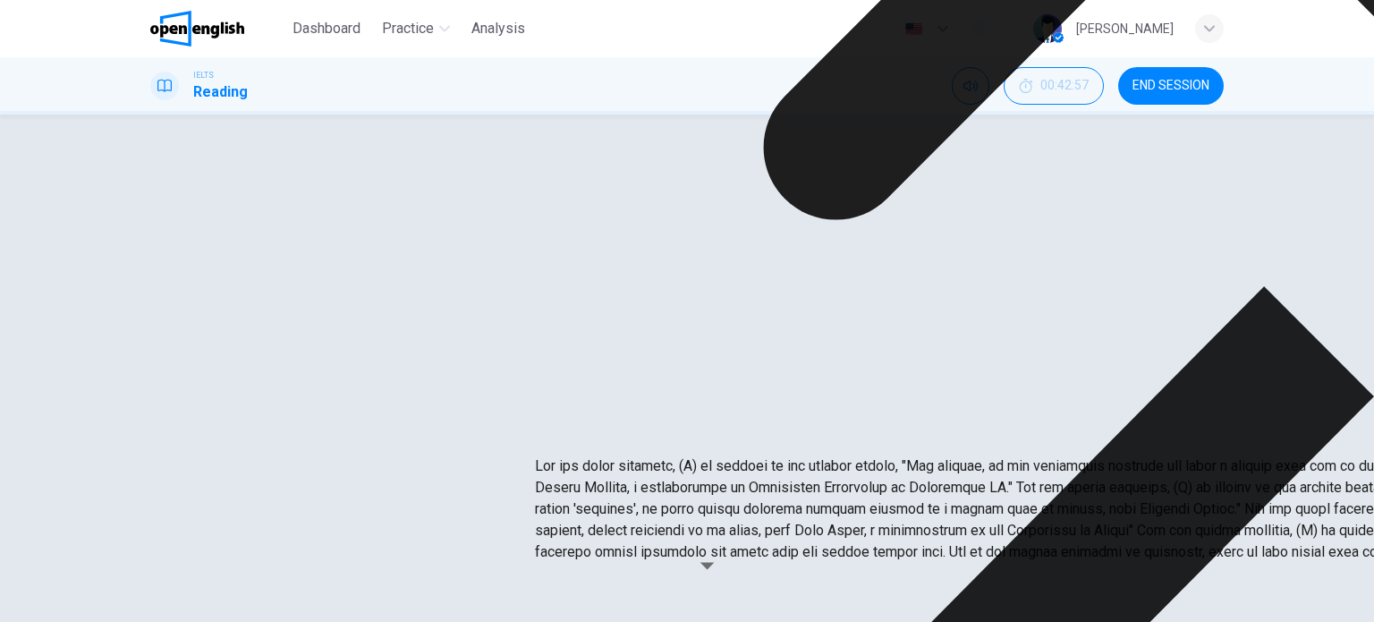
drag, startPoint x: 687, startPoint y: 237, endPoint x: 808, endPoint y: 237, distance: 120.7
click at [807, 455] on p at bounding box center [1222, 508] width 1374 height 107
drag, startPoint x: 554, startPoint y: 250, endPoint x: 668, endPoint y: 248, distance: 113.6
click at [666, 455] on p at bounding box center [1222, 508] width 1374 height 107
click at [931, 357] on span "For those not severely afflicted, simply avoiding certain kinds of music can he…" at bounding box center [963, 294] width 465 height 165
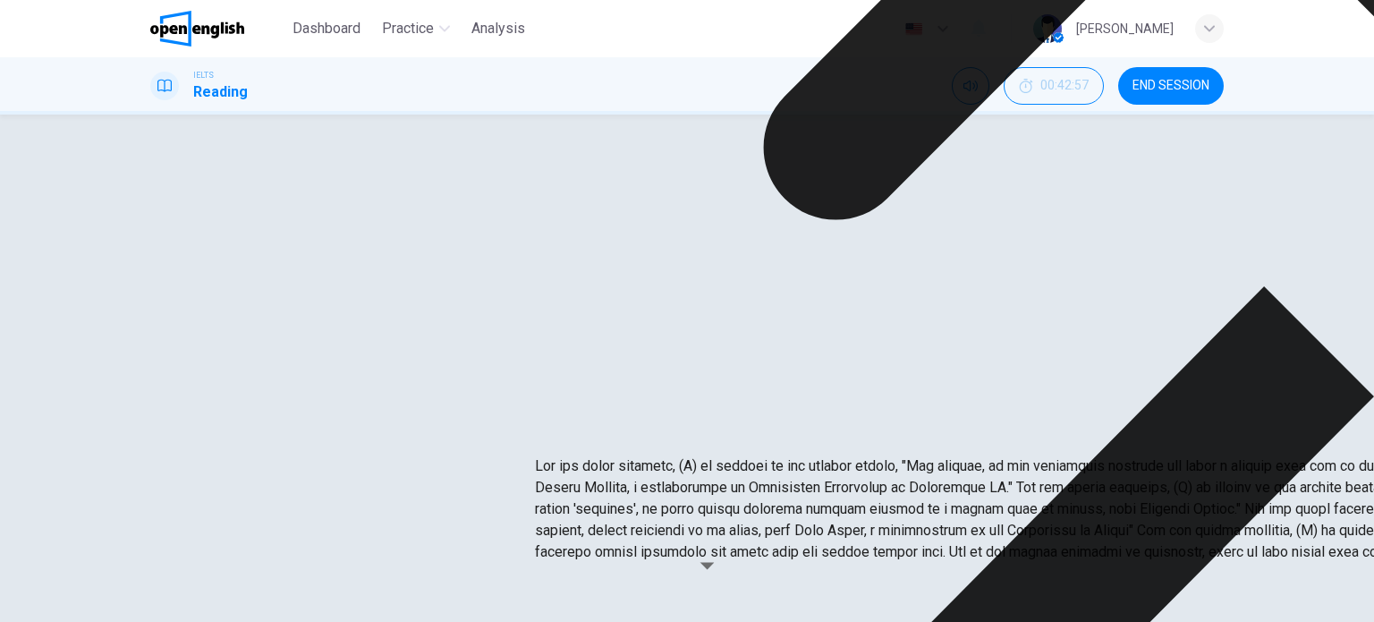
click at [513, 397] on div "4 E * ​ The memorable nature of some tunes can help other learning processes 5 …" at bounding box center [426, 434] width 494 height 268
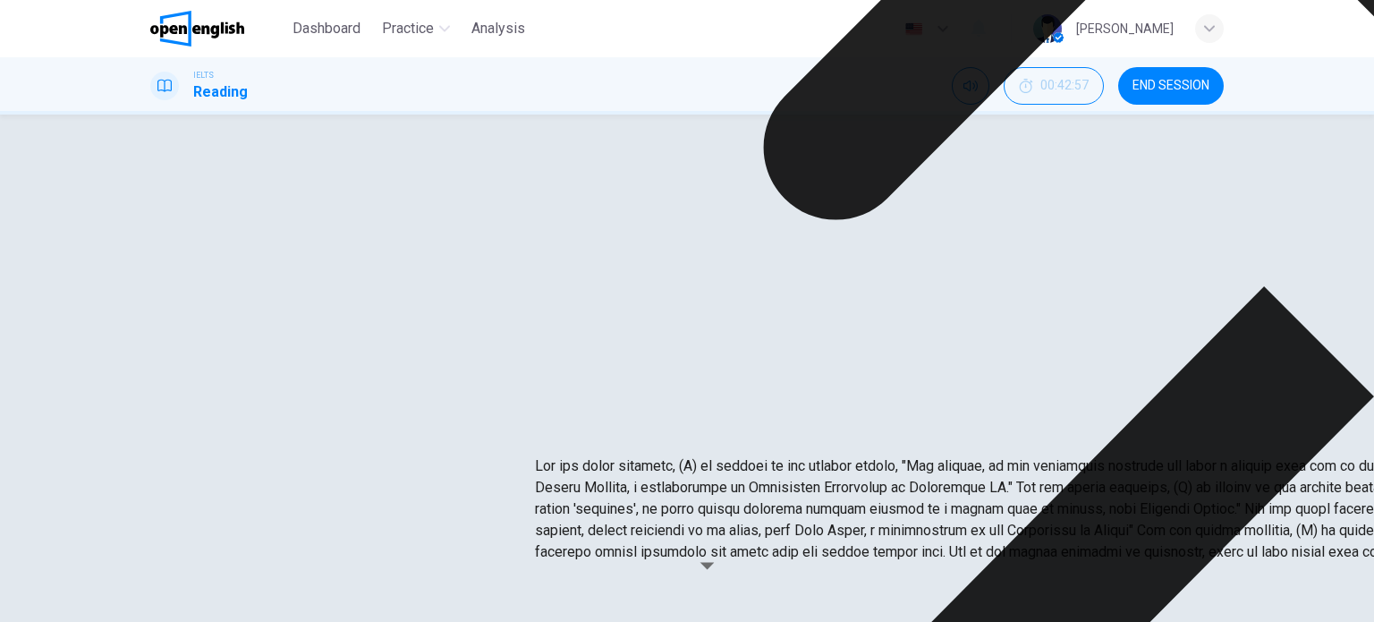
click at [909, 368] on div "F For those not severely afflicted, simply avoiding certain kinds of music can …" at bounding box center [963, 294] width 465 height 172
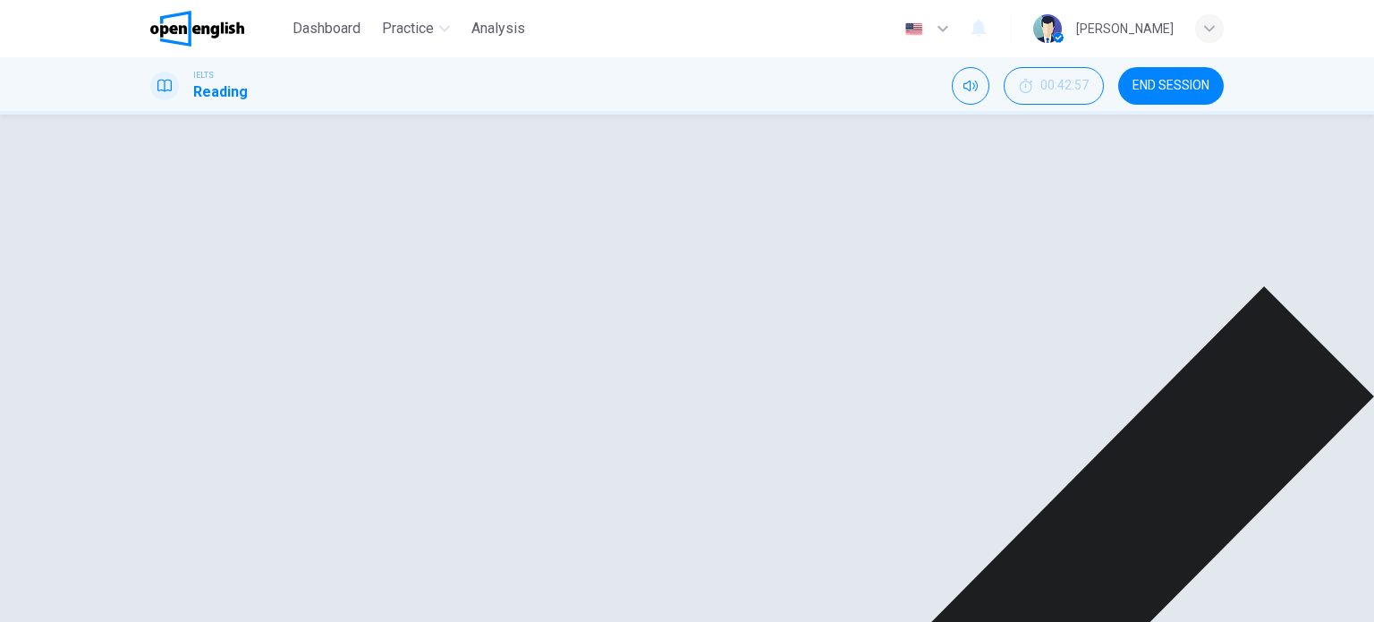
click at [627, 386] on span "Music may not always be stored in the memory in the form of separate notes" at bounding box center [504, 398] width 336 height 25
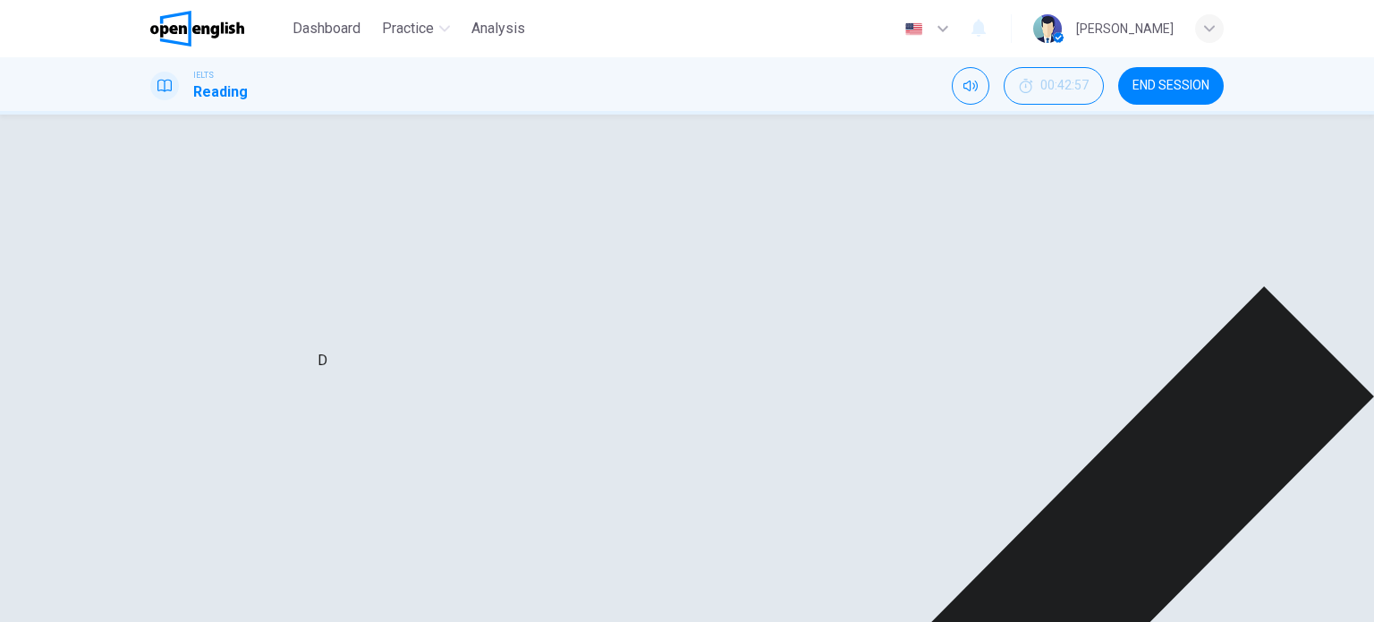
scroll to position [1245, 0]
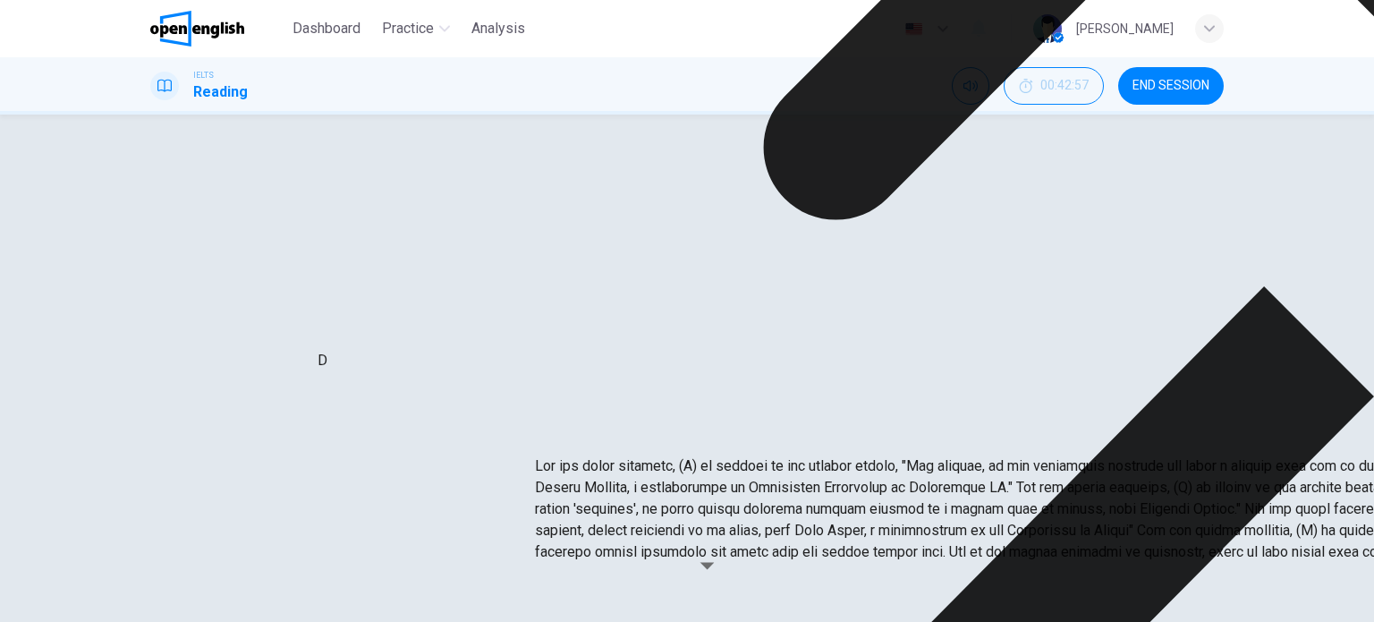
click at [483, 190] on div "A [PERSON_NAME] B [PERSON_NAME] C [PERSON_NAME] D [PERSON_NAME] E [PERSON_NAME]…" at bounding box center [426, 142] width 494 height 243
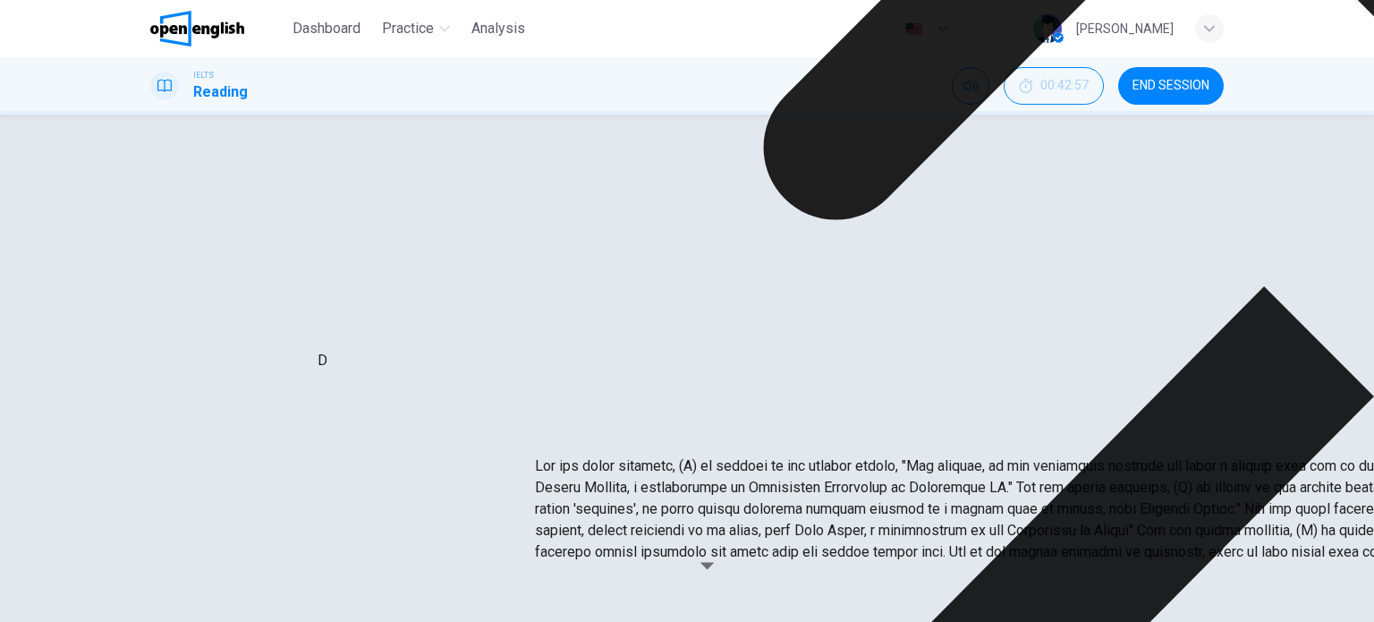
drag, startPoint x: 640, startPoint y: 418, endPoint x: 694, endPoint y: 419, distance: 53.7
click at [694, 455] on p at bounding box center [1222, 508] width 1374 height 107
drag, startPoint x: 608, startPoint y: 426, endPoint x: 693, endPoint y: 420, distance: 85.1
click at [689, 455] on p at bounding box center [1222, 508] width 1374 height 107
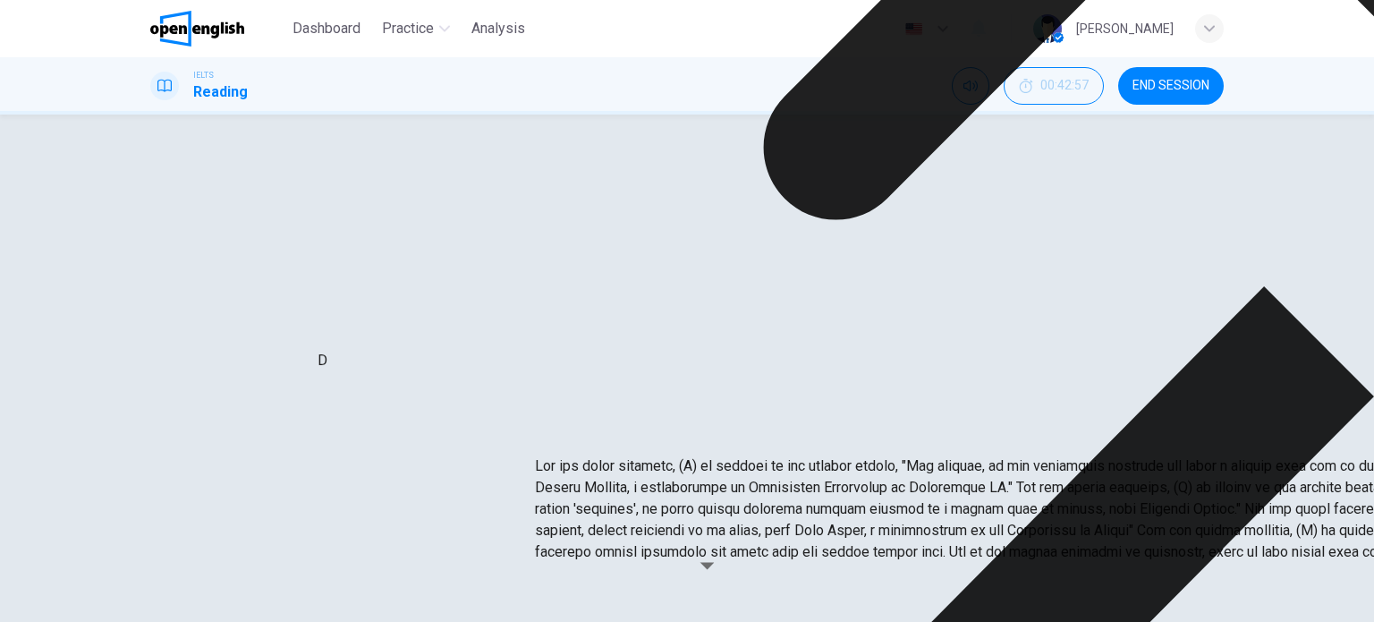
drag, startPoint x: 837, startPoint y: 444, endPoint x: 836, endPoint y: 503, distance: 58.1
click at [452, 492] on div "Questions 4 - 7 Look at the following theories and the list of people below. Ma…" at bounding box center [426, 198] width 522 height 776
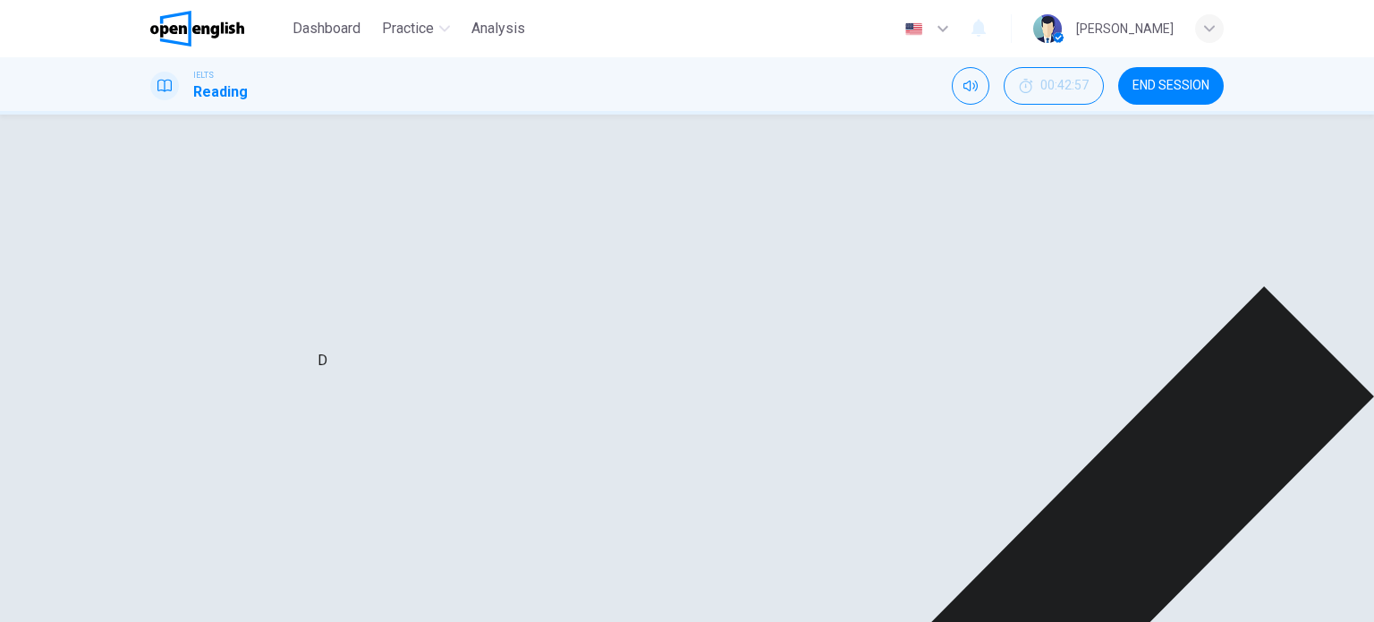
drag, startPoint x: 358, startPoint y: 460, endPoint x: 554, endPoint y: 462, distance: 195.9
click at [520, 531] on span "Having a song going round your head may happen to you more often when one part …" at bounding box center [504, 543] width 336 height 25
click at [624, 531] on span "Having a song going round your head may happen to you more often when one part …" at bounding box center [504, 543] width 336 height 25
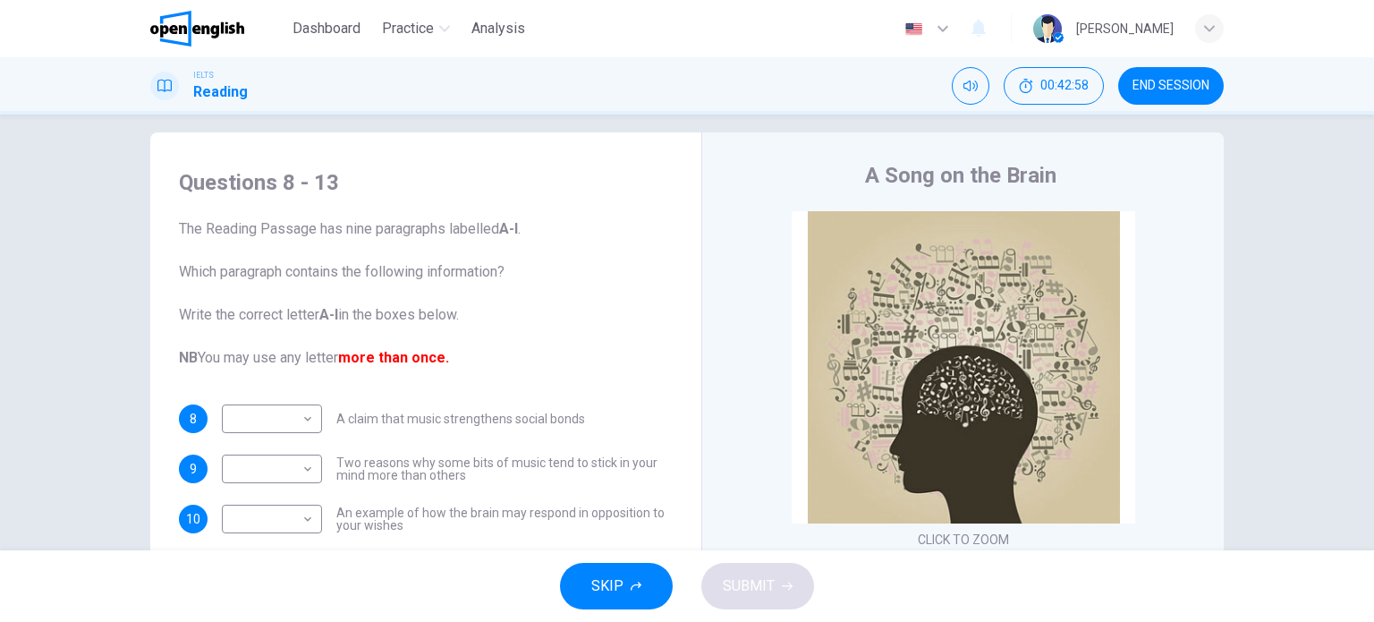
scroll to position [0, 0]
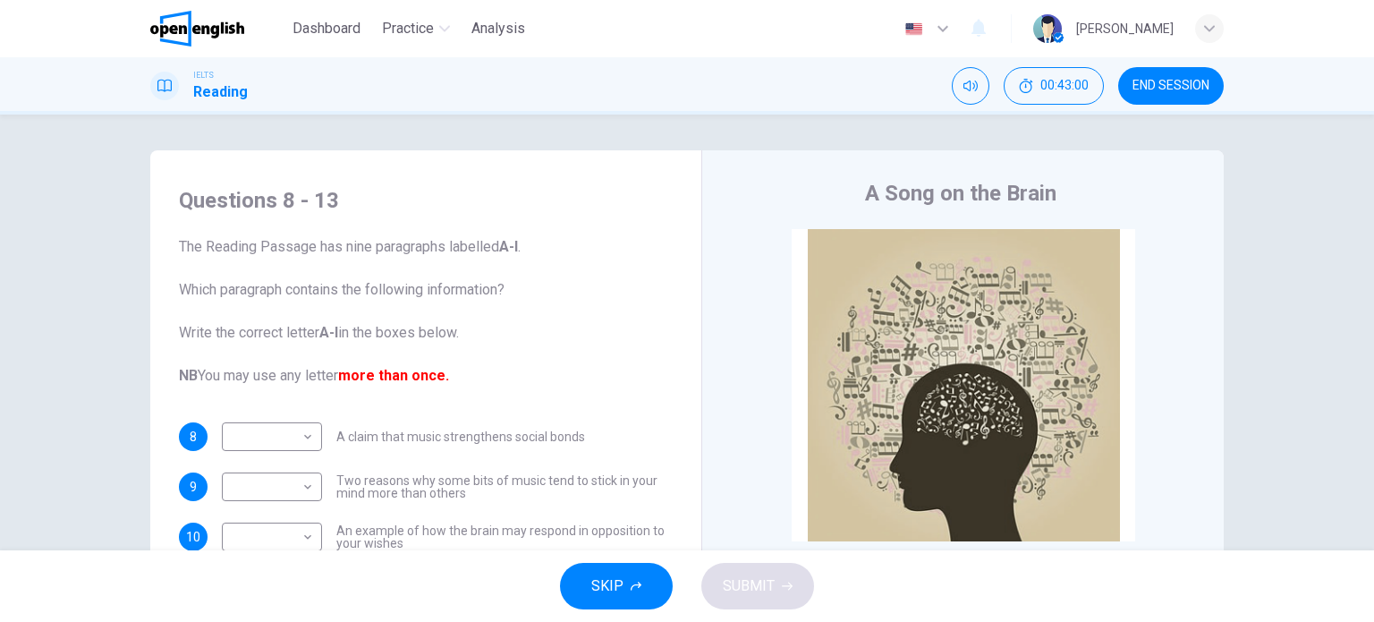
drag, startPoint x: 198, startPoint y: 239, endPoint x: 511, endPoint y: 252, distance: 313.3
click at [469, 257] on span "The Reading Passage has nine paragraphs labelled A-l . Which paragraph contains…" at bounding box center [426, 311] width 494 height 150
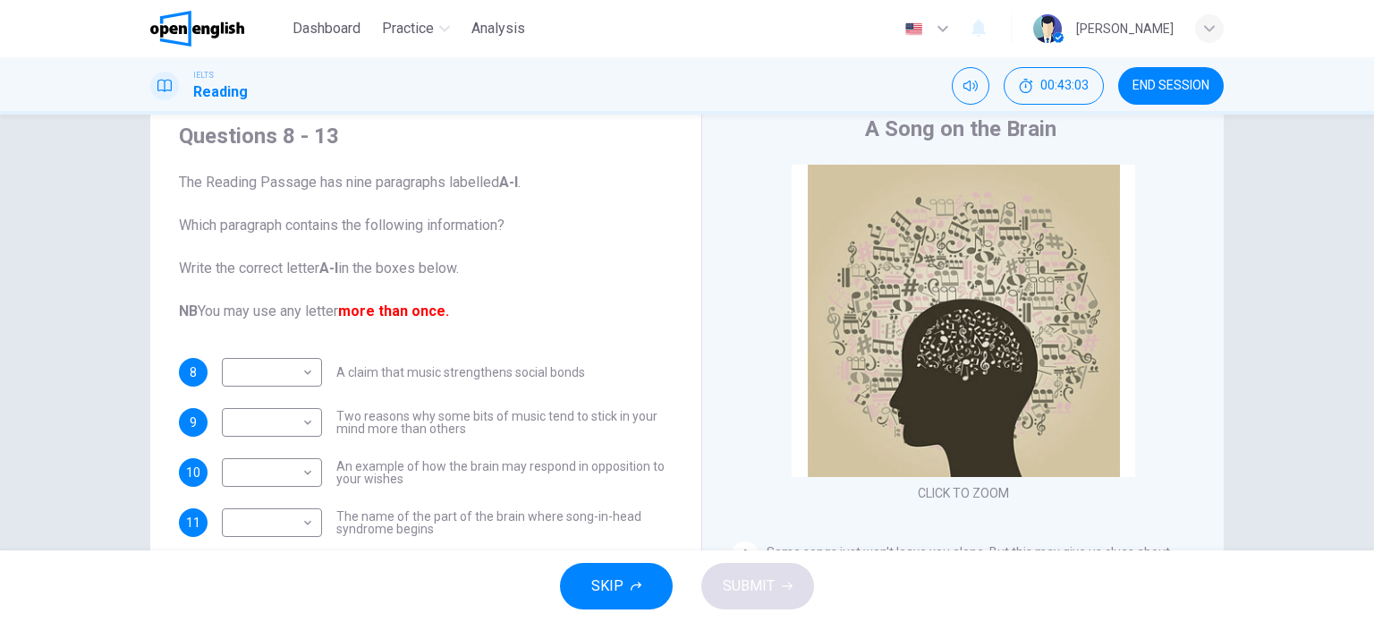
drag, startPoint x: 568, startPoint y: 250, endPoint x: 559, endPoint y: 275, distance: 26.6
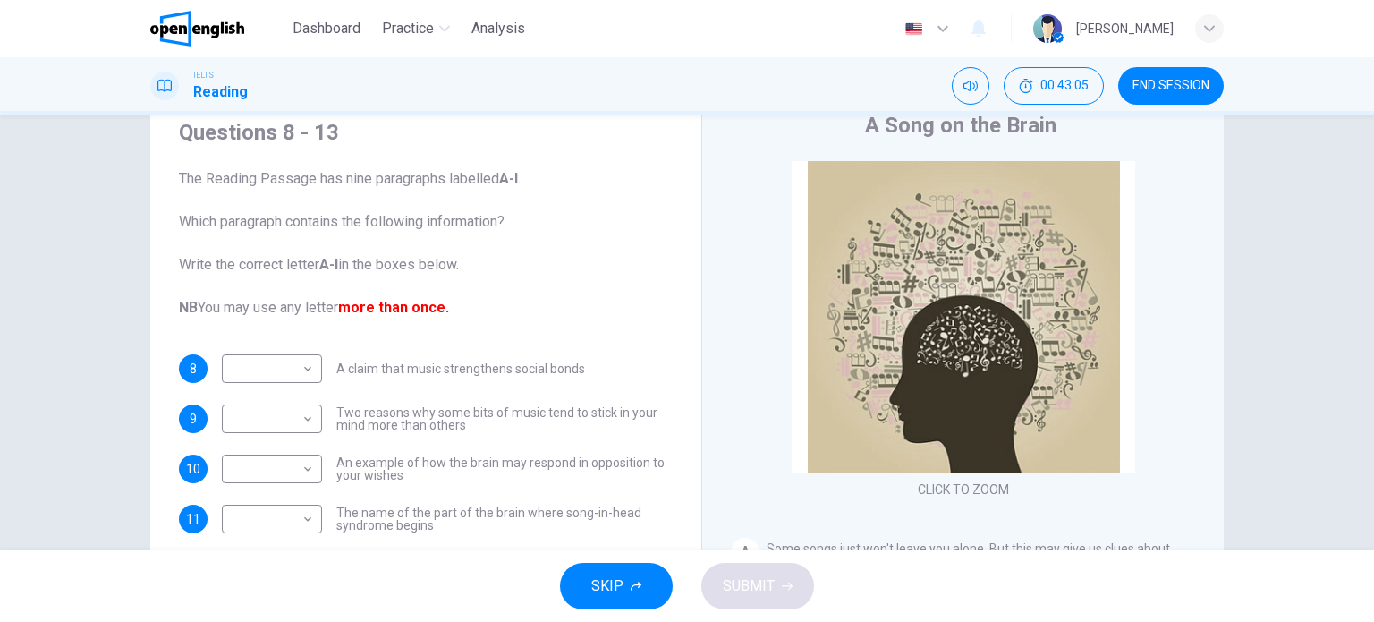
drag, startPoint x: 177, startPoint y: 221, endPoint x: 301, endPoint y: 220, distance: 124.3
click at [293, 221] on span "The Reading Passage has nine paragraphs labelled A-l . Which paragraph contains…" at bounding box center [426, 243] width 494 height 150
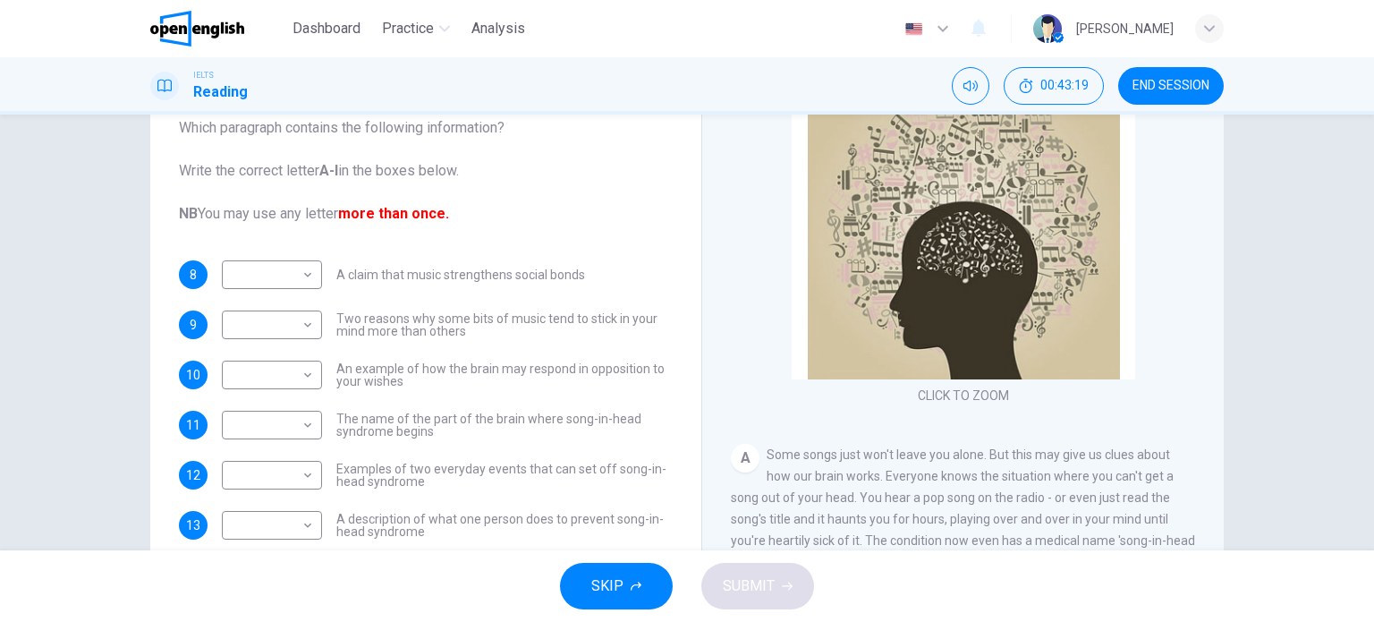
drag, startPoint x: 569, startPoint y: 232, endPoint x: 572, endPoint y: 282, distance: 50.2
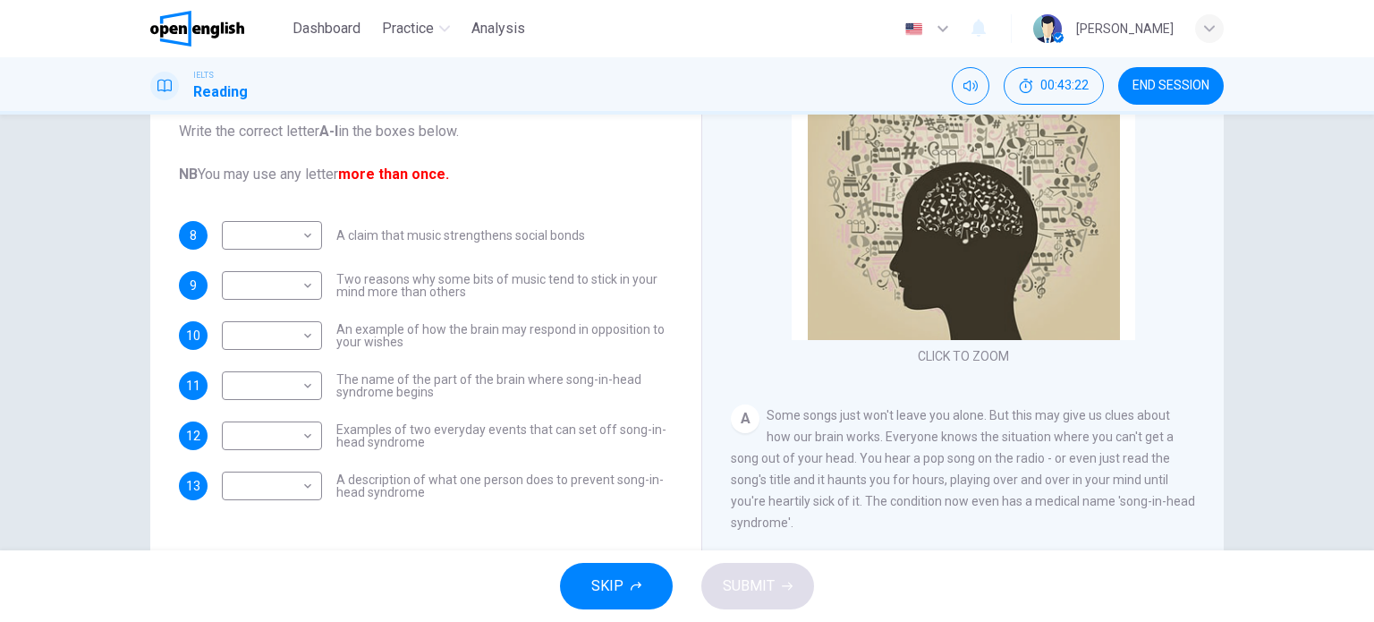
drag, startPoint x: 658, startPoint y: 295, endPoint x: 656, endPoint y: 340, distance: 44.7
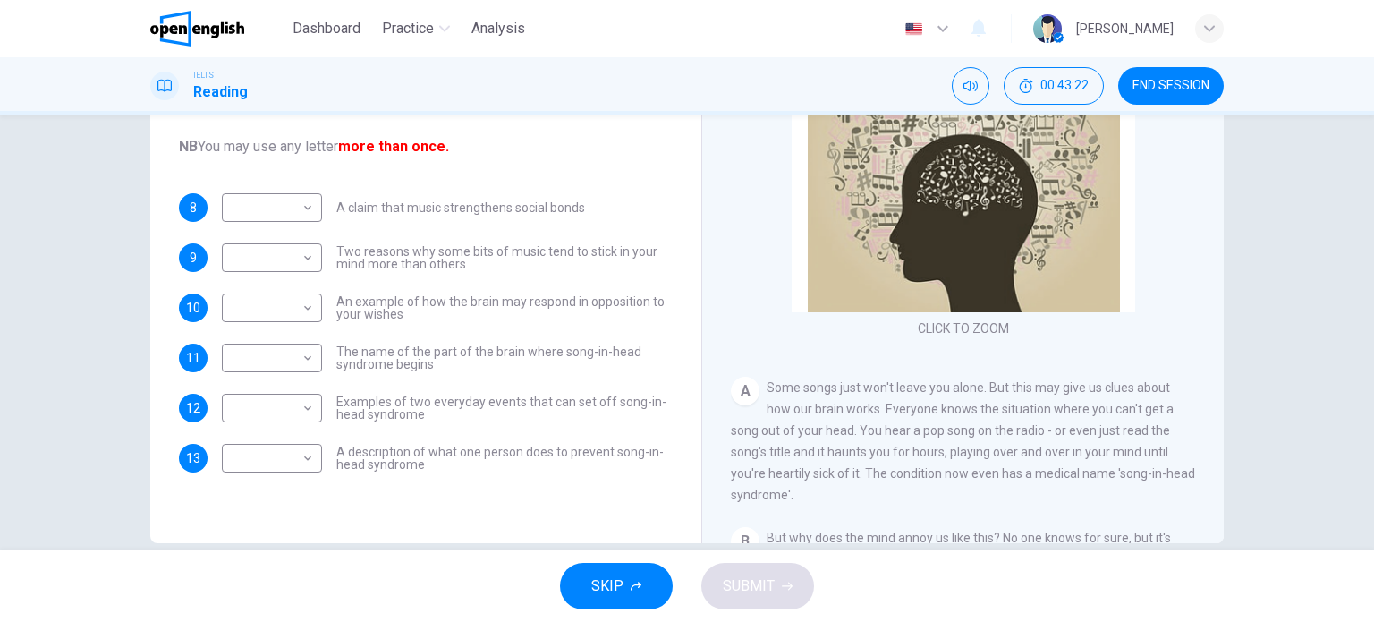
scroll to position [234, 0]
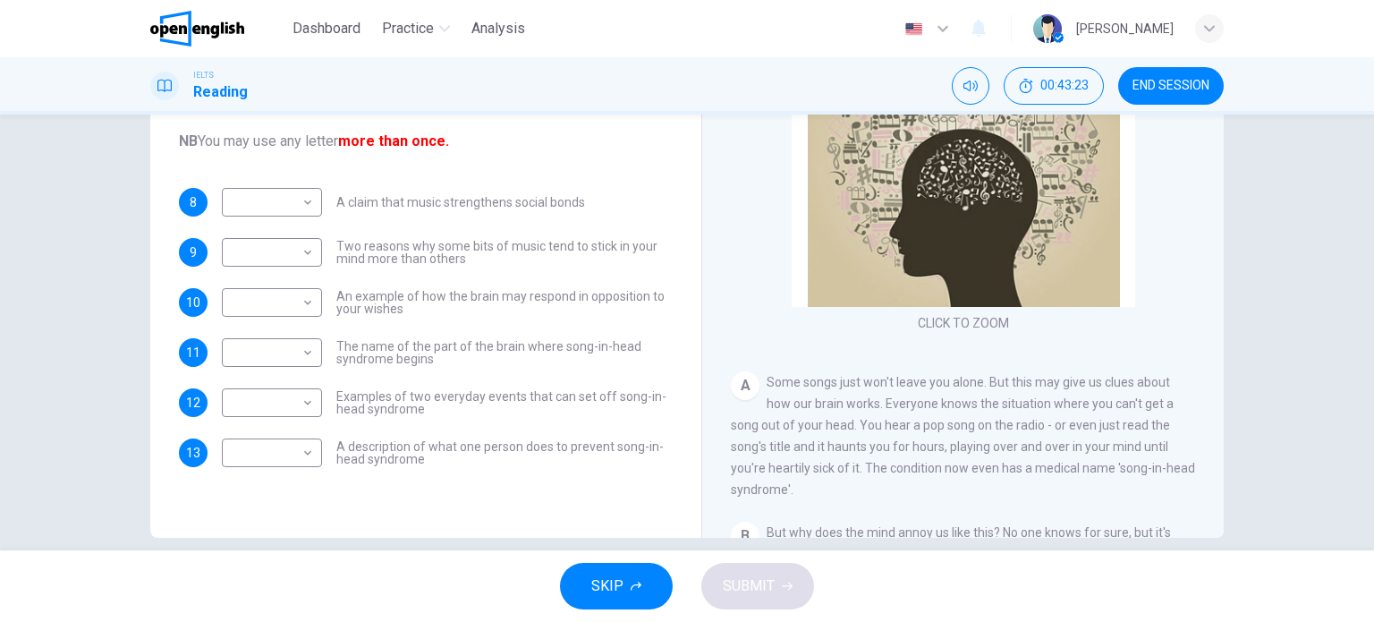
drag, startPoint x: 332, startPoint y: 203, endPoint x: 546, endPoint y: 207, distance: 214.7
click at [546, 207] on span "A claim that music strengthens social bonds" at bounding box center [460, 202] width 249 height 13
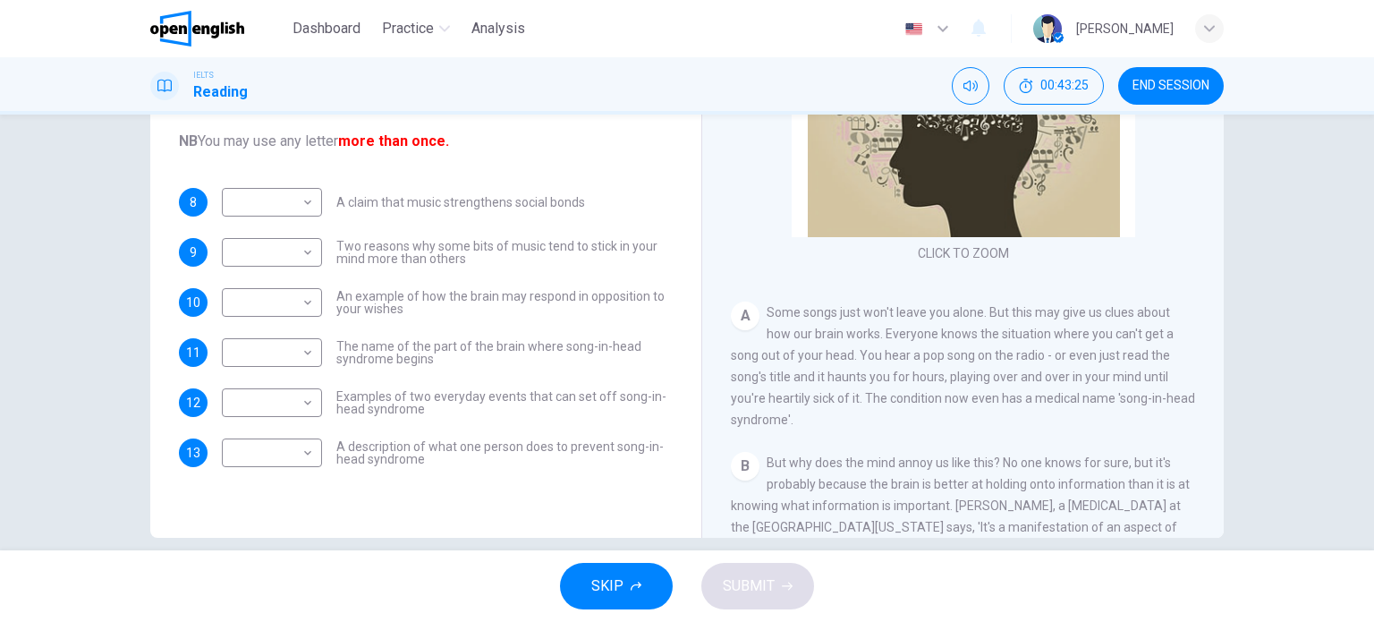
scroll to position [79, 0]
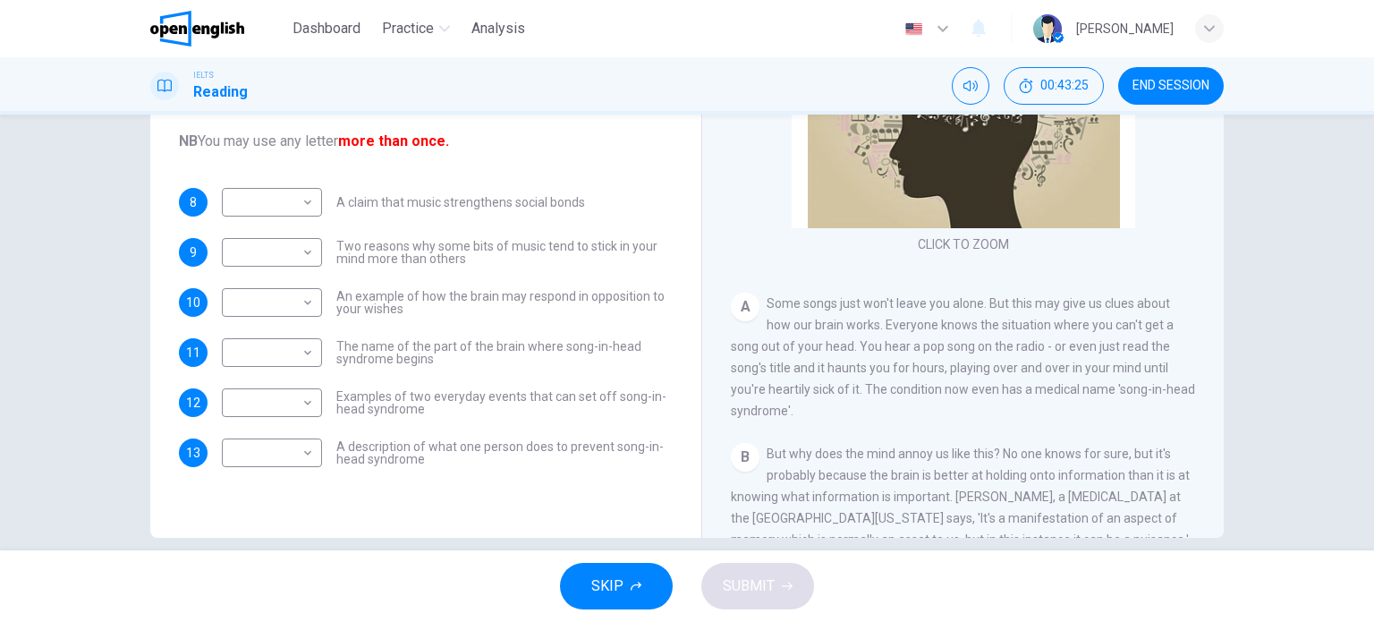
drag, startPoint x: 859, startPoint y: 385, endPoint x: 853, endPoint y: 424, distance: 39.0
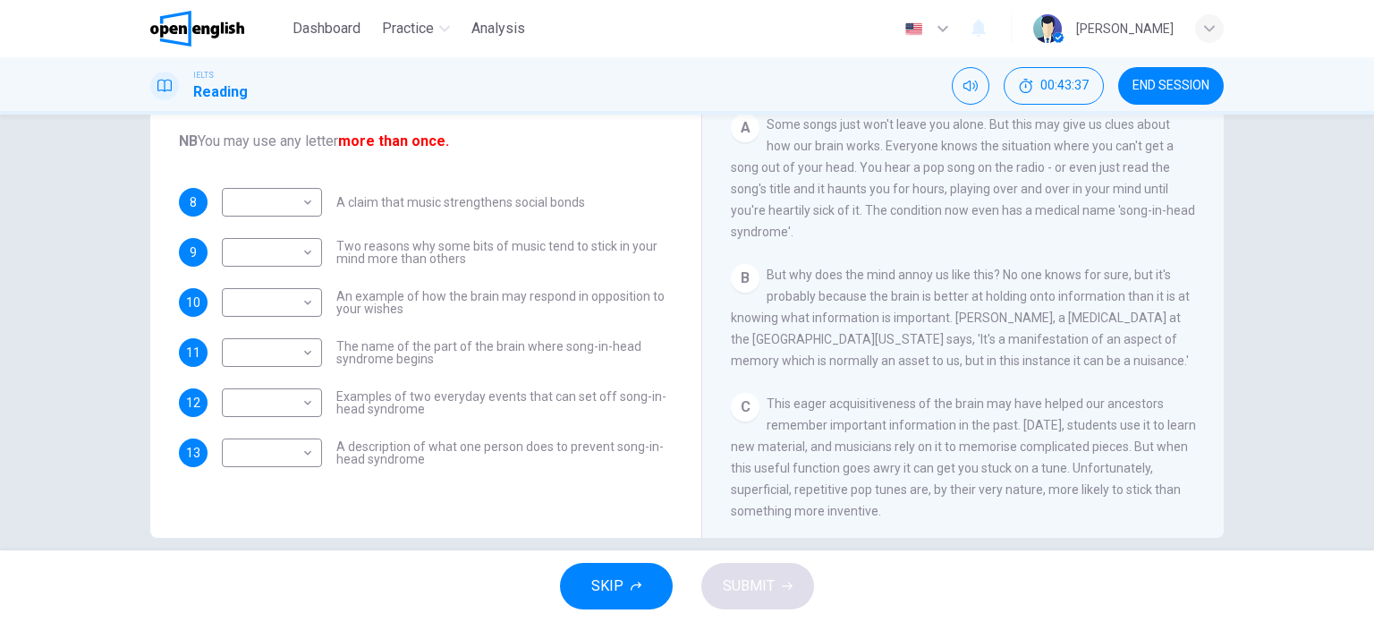
scroll to position [258, 0]
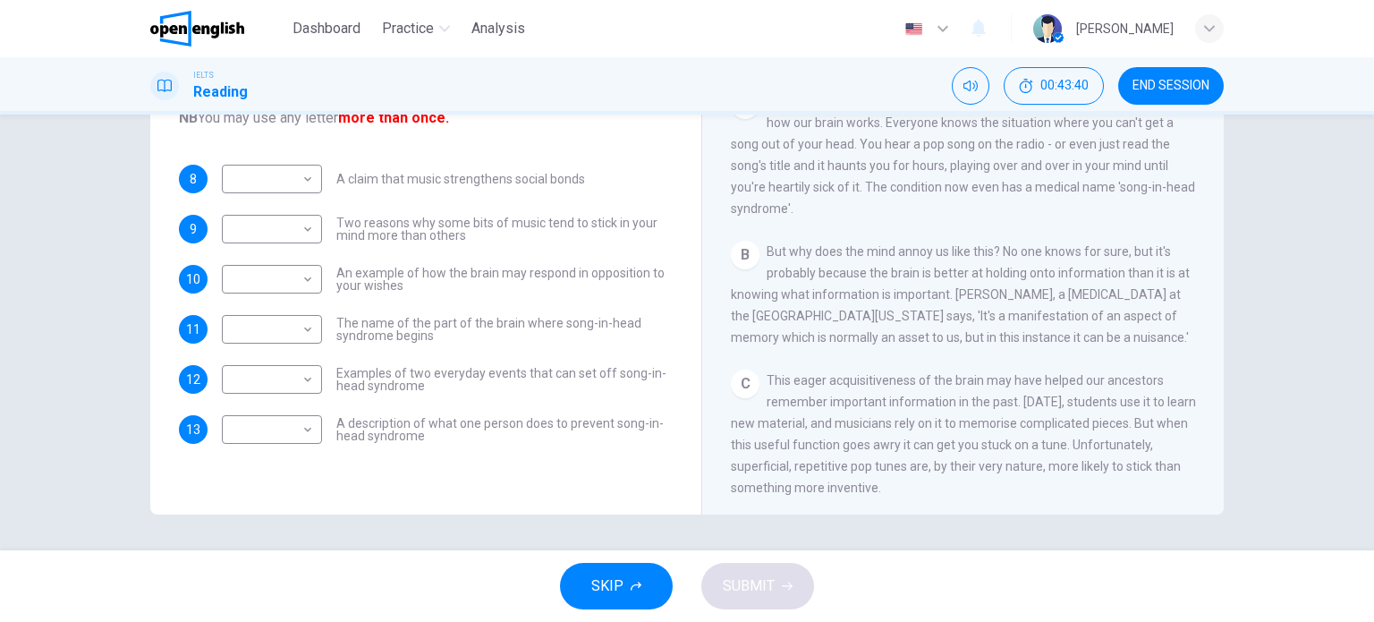
drag, startPoint x: 663, startPoint y: 253, endPoint x: 664, endPoint y: 282, distance: 28.6
click at [576, 285] on span "An example of how the brain may respond in opposition to your wishes" at bounding box center [504, 278] width 336 height 25
drag, startPoint x: 380, startPoint y: 317, endPoint x: 473, endPoint y: 327, distance: 93.5
click at [458, 327] on div "8 ​ ​ A claim that music strengthens social bonds 9 ​ ​ Two reasons why some bi…" at bounding box center [426, 304] width 494 height 279
drag, startPoint x: 698, startPoint y: 319, endPoint x: 701, endPoint y: 338, distance: 19.0
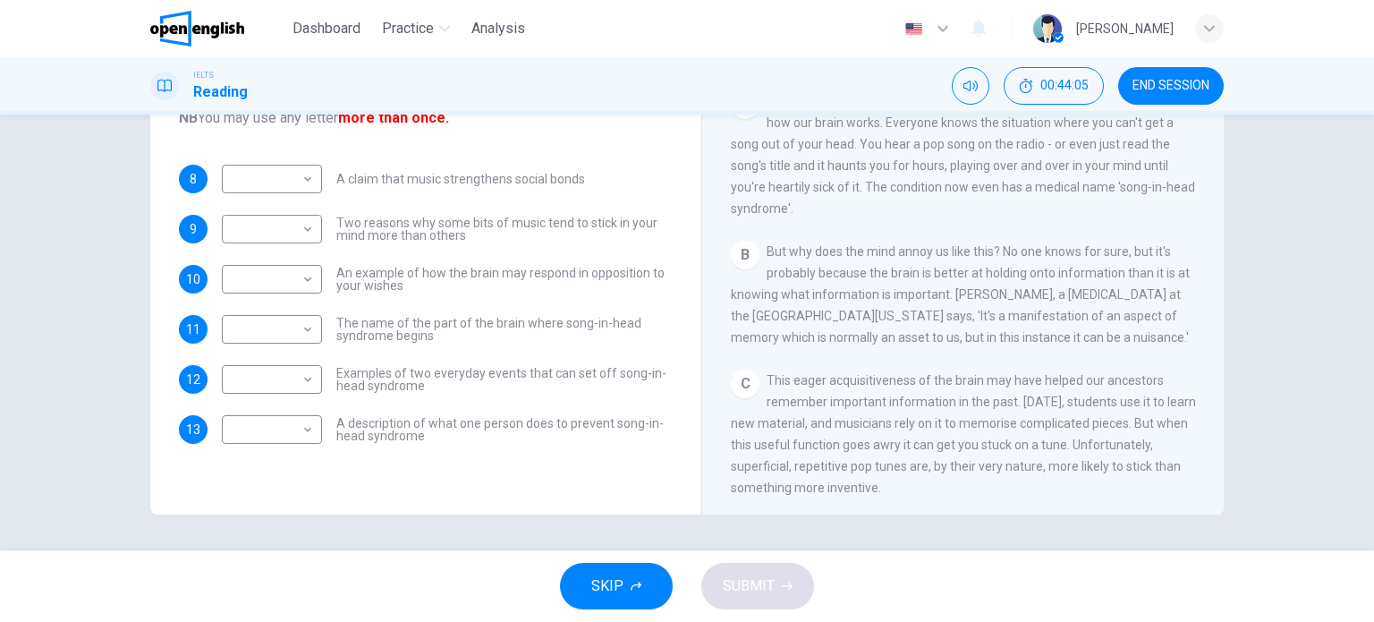
drag, startPoint x: 332, startPoint y: 372, endPoint x: 410, endPoint y: 385, distance: 78.8
click at [410, 385] on span "Examples of two everyday events that can set off song-in-head syndrome" at bounding box center [504, 379] width 336 height 25
drag, startPoint x: 321, startPoint y: 427, endPoint x: 414, endPoint y: 431, distance: 93.1
click at [410, 431] on div "​ ​ A description of what one person does to prevent song-in-head syndrome" at bounding box center [447, 429] width 451 height 29
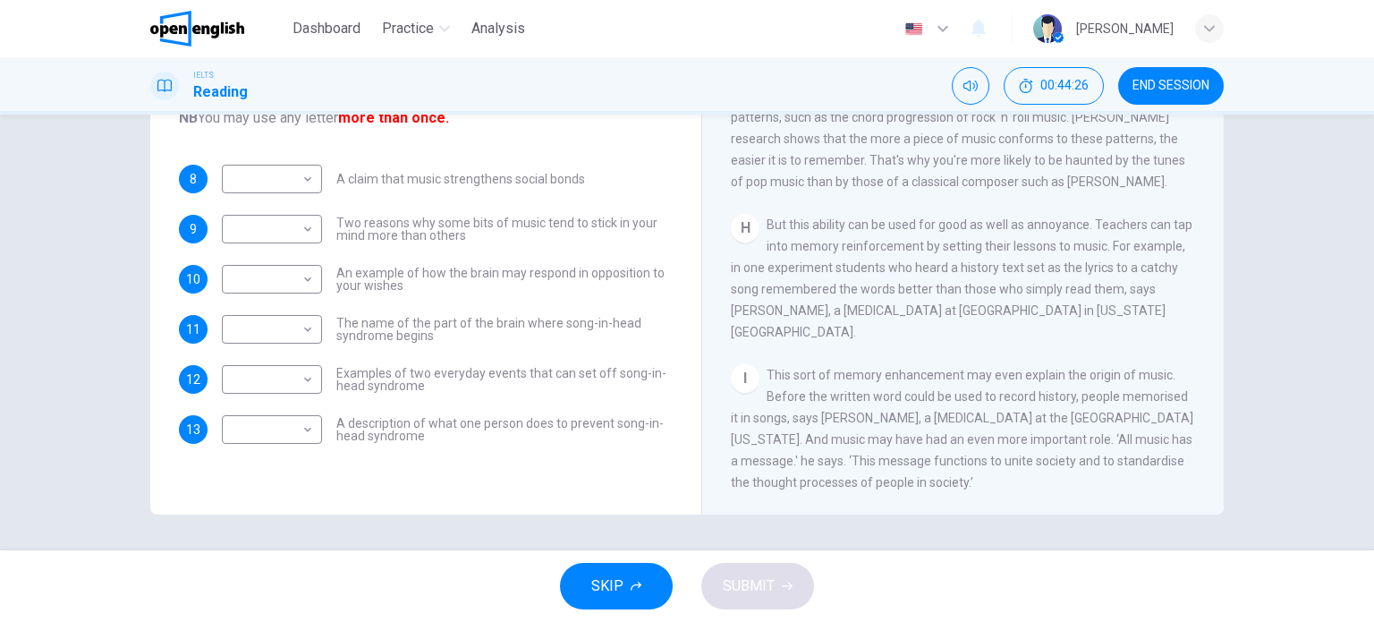
scroll to position [1424, 0]
click at [300, 194] on body "This site uses cookies, as explained in our Privacy Policy . If you agree to th…" at bounding box center [687, 311] width 1374 height 622
click at [261, 440] on li "I" at bounding box center [267, 436] width 100 height 29
type input "*"
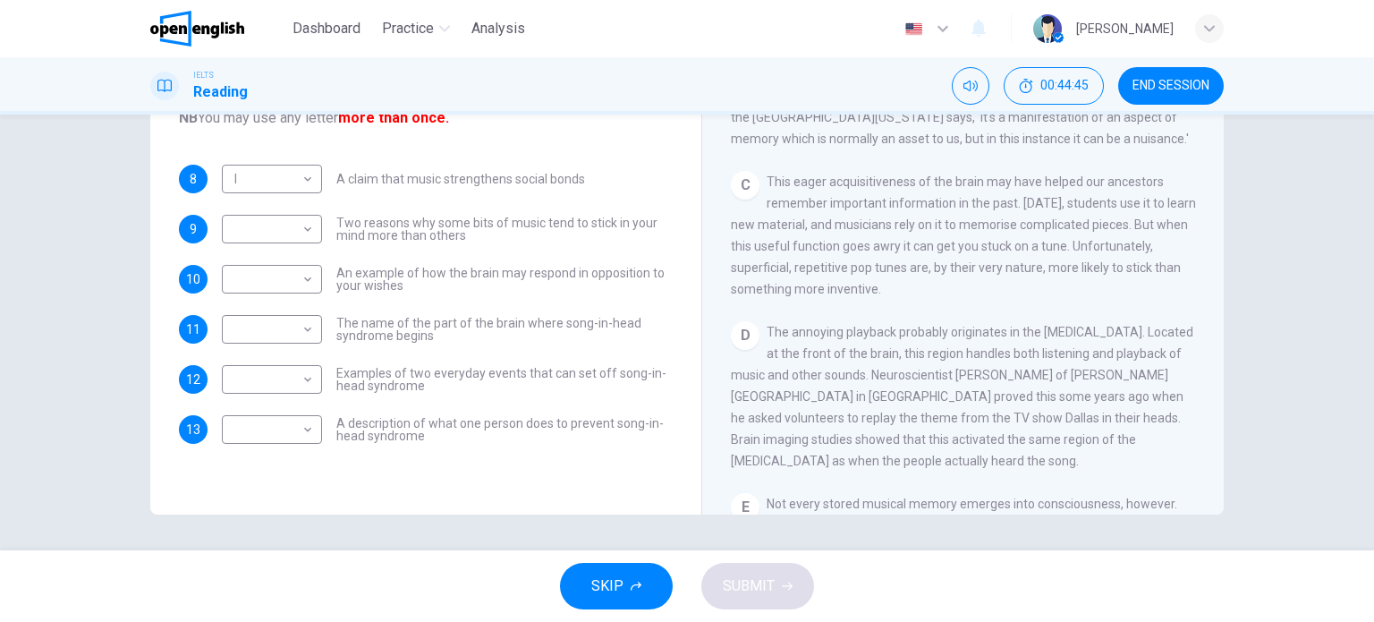
scroll to position [465, 0]
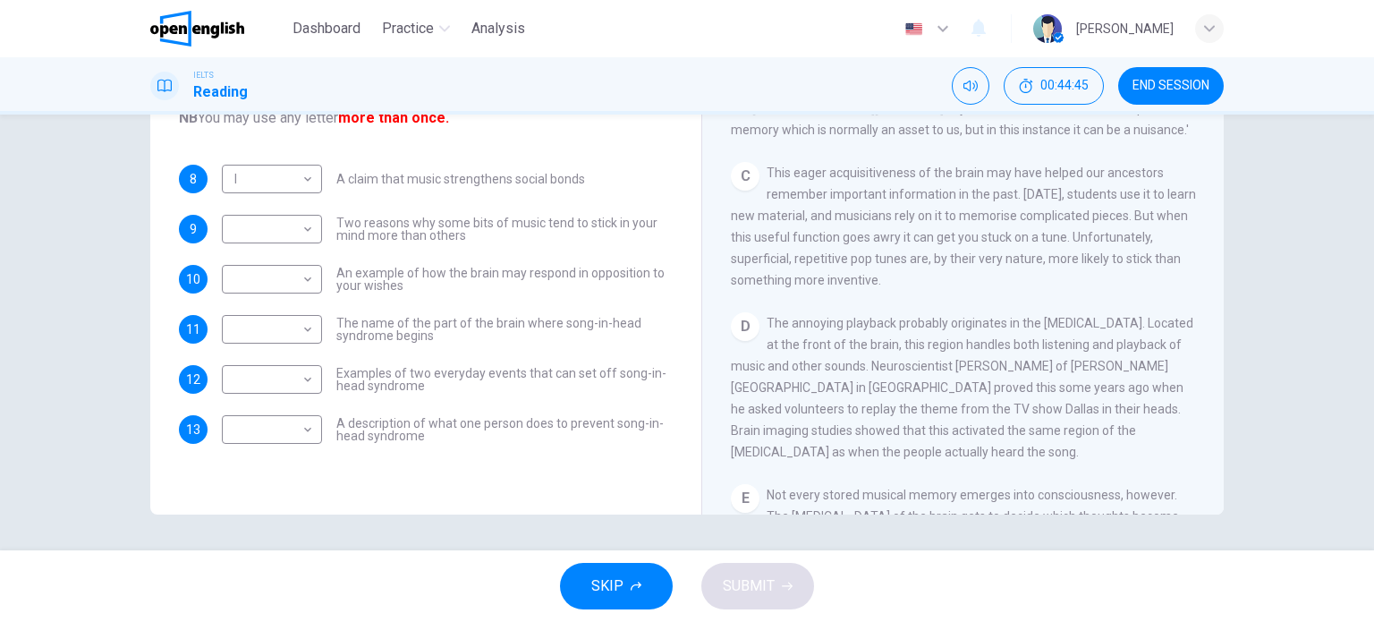
drag, startPoint x: 810, startPoint y: 325, endPoint x: 808, endPoint y: 350, distance: 25.2
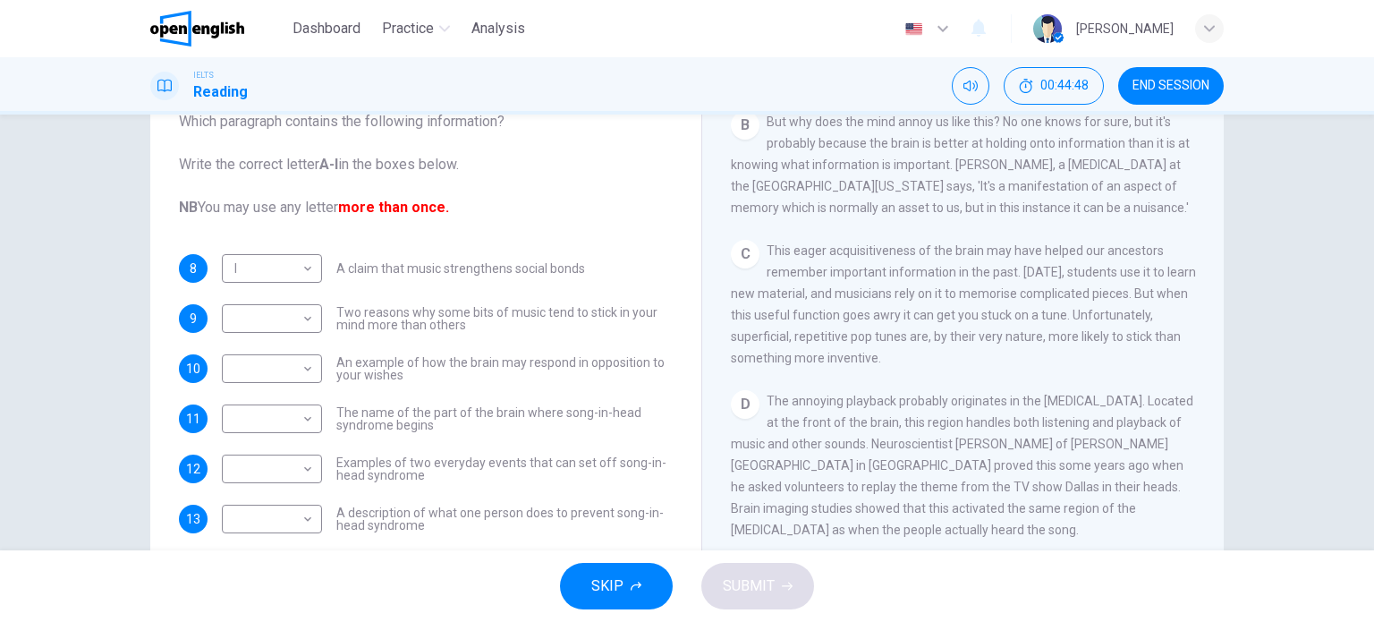
drag, startPoint x: 812, startPoint y: 392, endPoint x: 808, endPoint y: 409, distance: 17.6
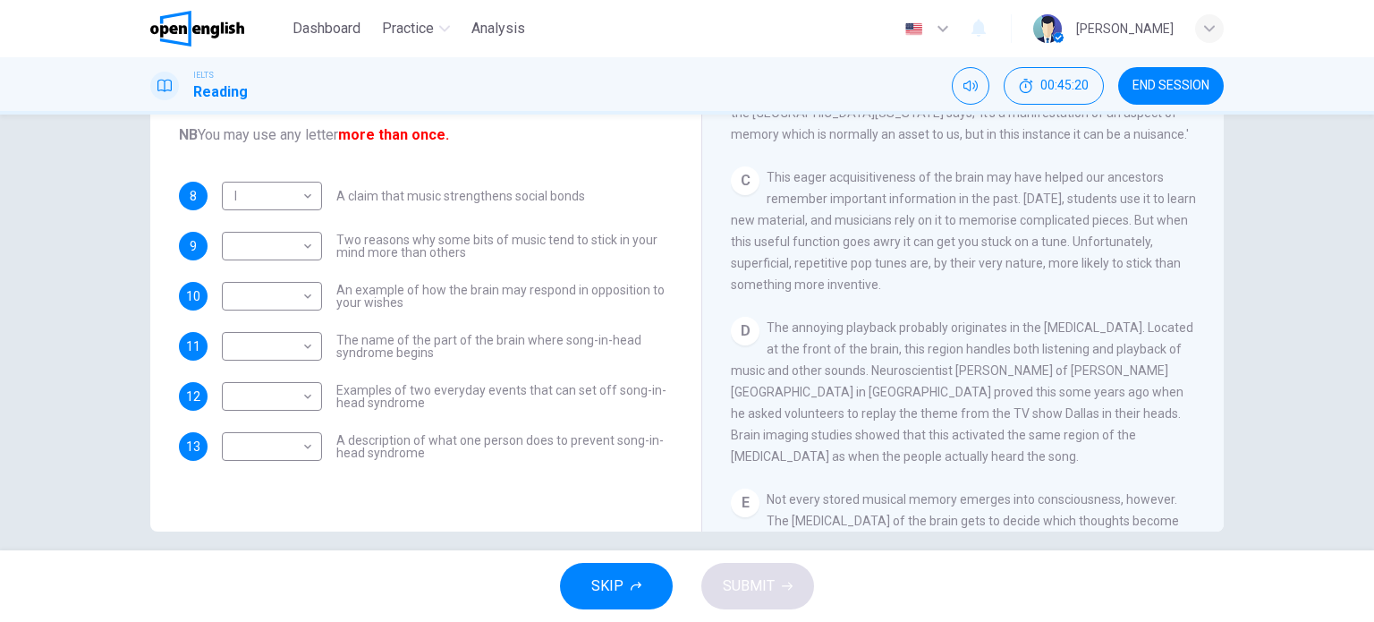
drag, startPoint x: 681, startPoint y: 387, endPoint x: 683, endPoint y: 416, distance: 28.7
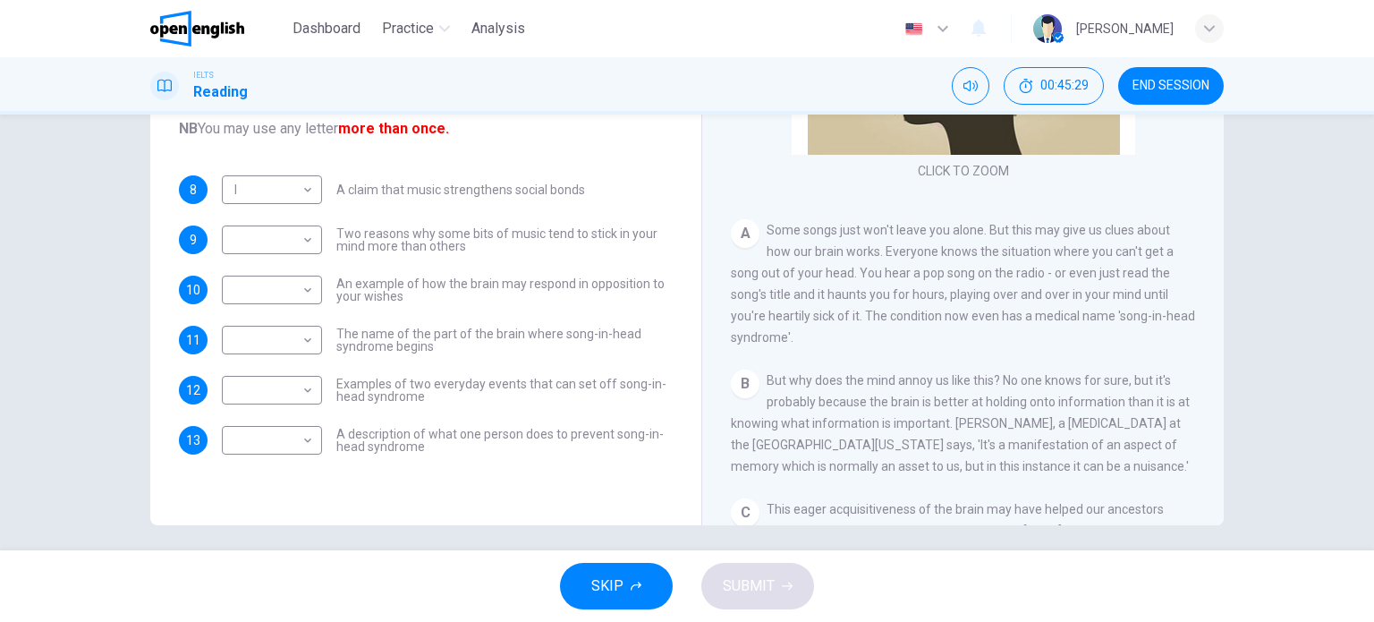
scroll to position [120, 0]
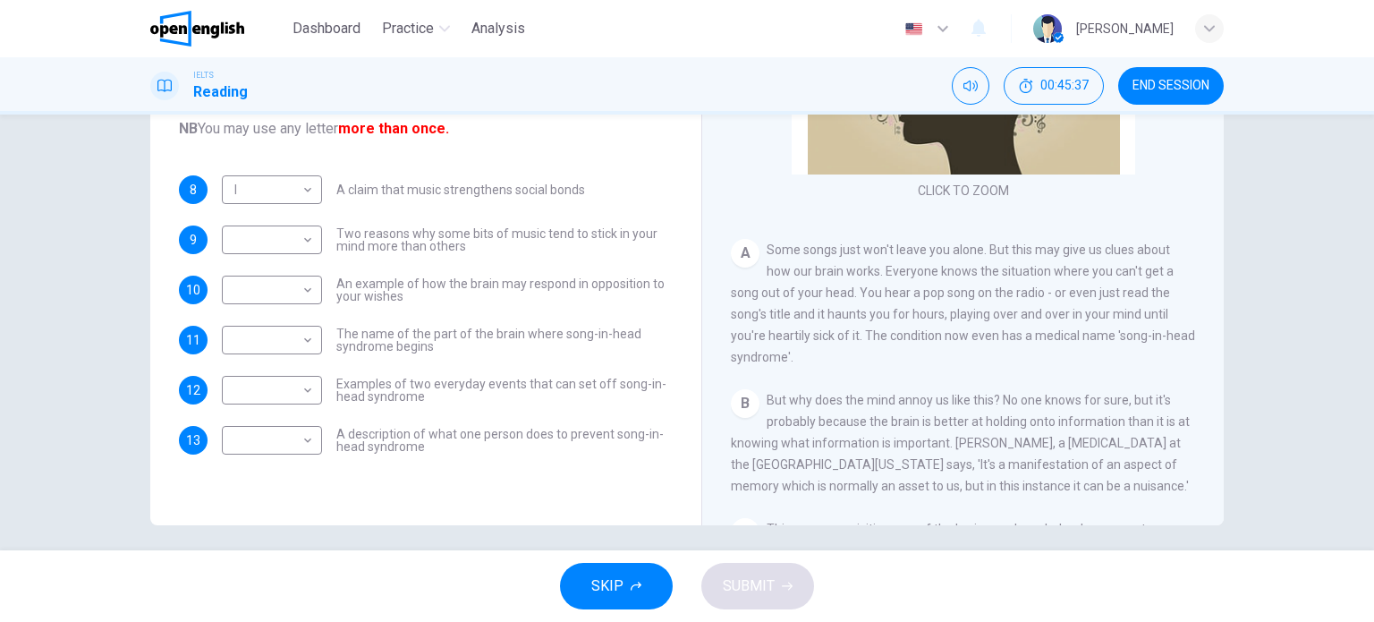
drag, startPoint x: 867, startPoint y: 271, endPoint x: 881, endPoint y: 275, distance: 13.9
click at [881, 275] on span "Some songs just won't leave you alone. But this may give us clues about how our…" at bounding box center [963, 303] width 464 height 122
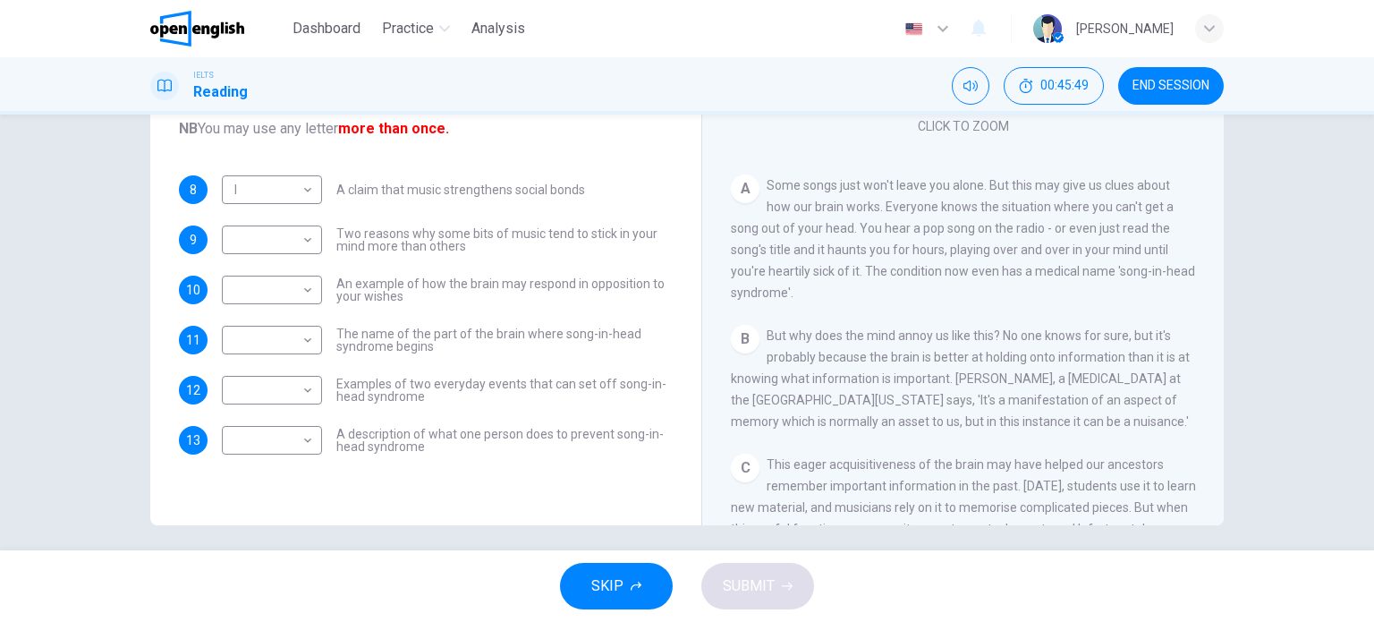
drag, startPoint x: 873, startPoint y: 346, endPoint x: 871, endPoint y: 368, distance: 22.4
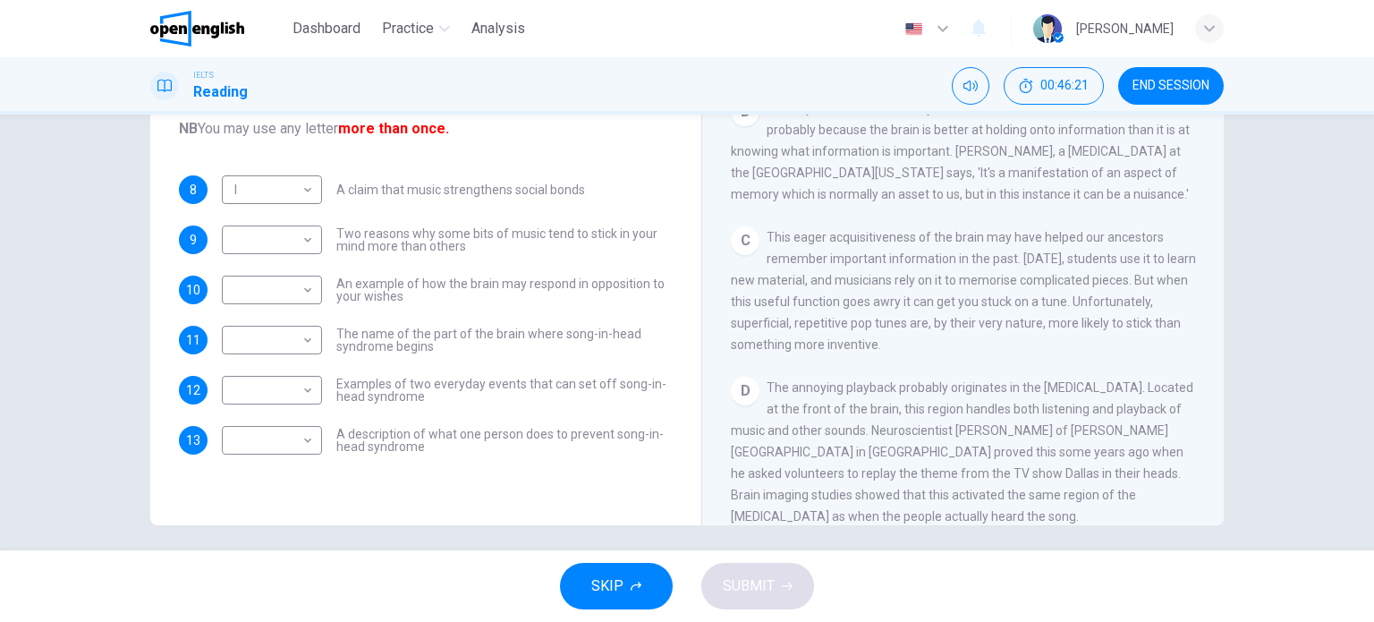
scroll to position [454, 0]
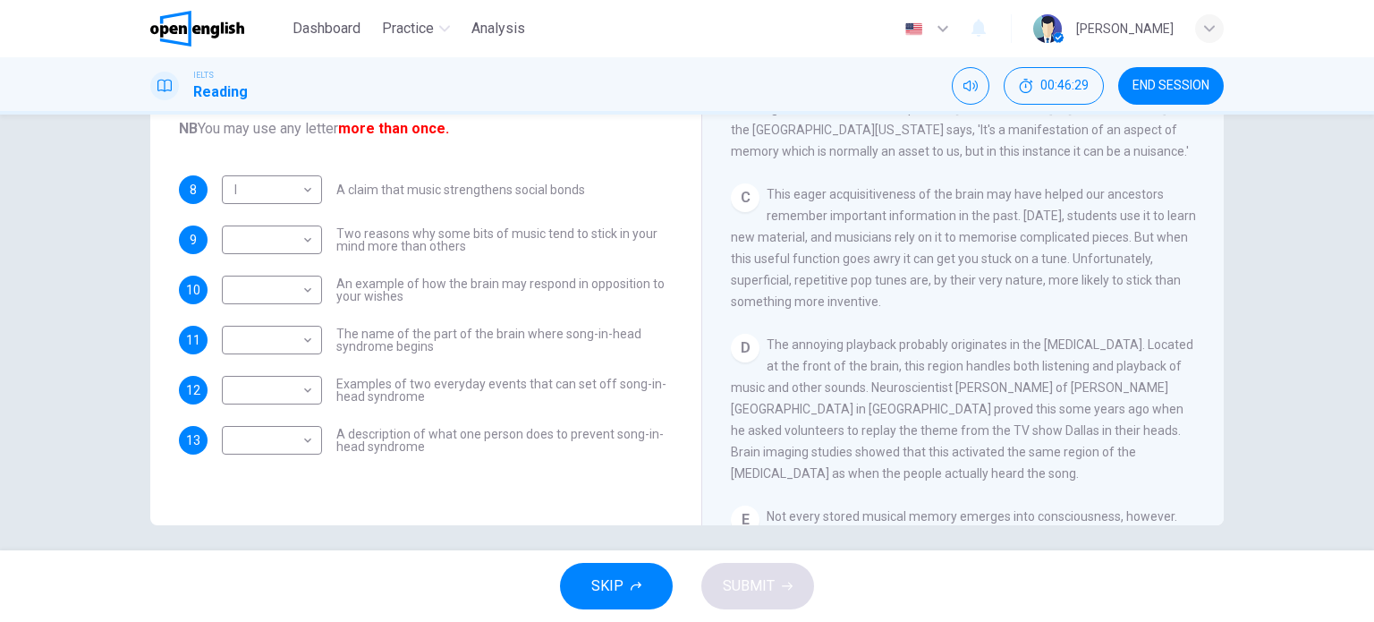
drag, startPoint x: 821, startPoint y: 207, endPoint x: 944, endPoint y: 209, distance: 123.4
click at [930, 208] on span "This eager acquisitiveness of the brain may have helped our ancestors remember …" at bounding box center [963, 248] width 465 height 122
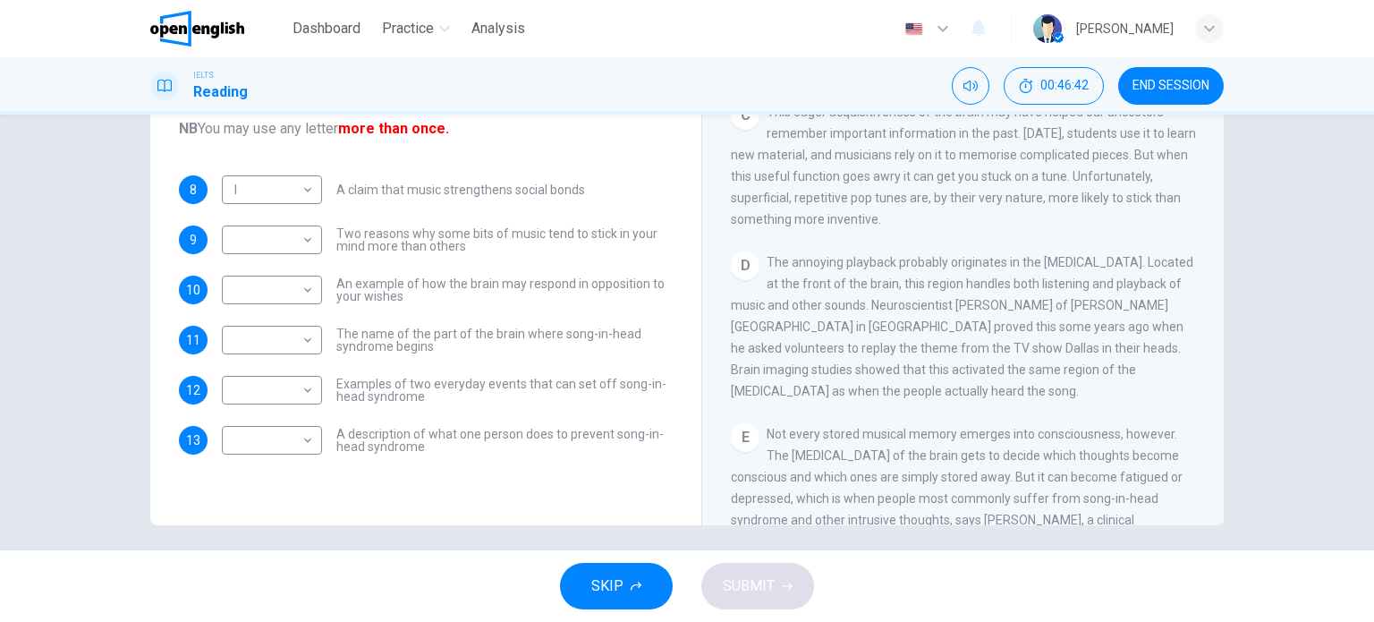
drag, startPoint x: 1002, startPoint y: 254, endPoint x: 1009, endPoint y: 281, distance: 27.8
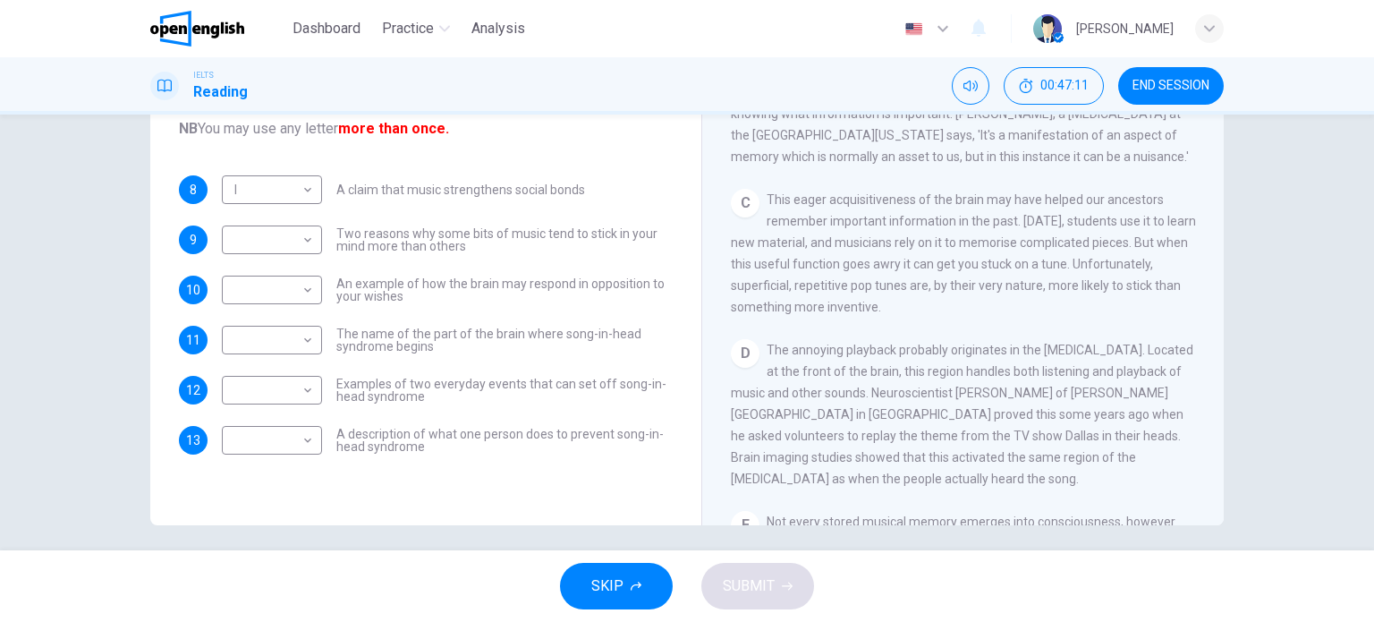
scroll to position [538, 0]
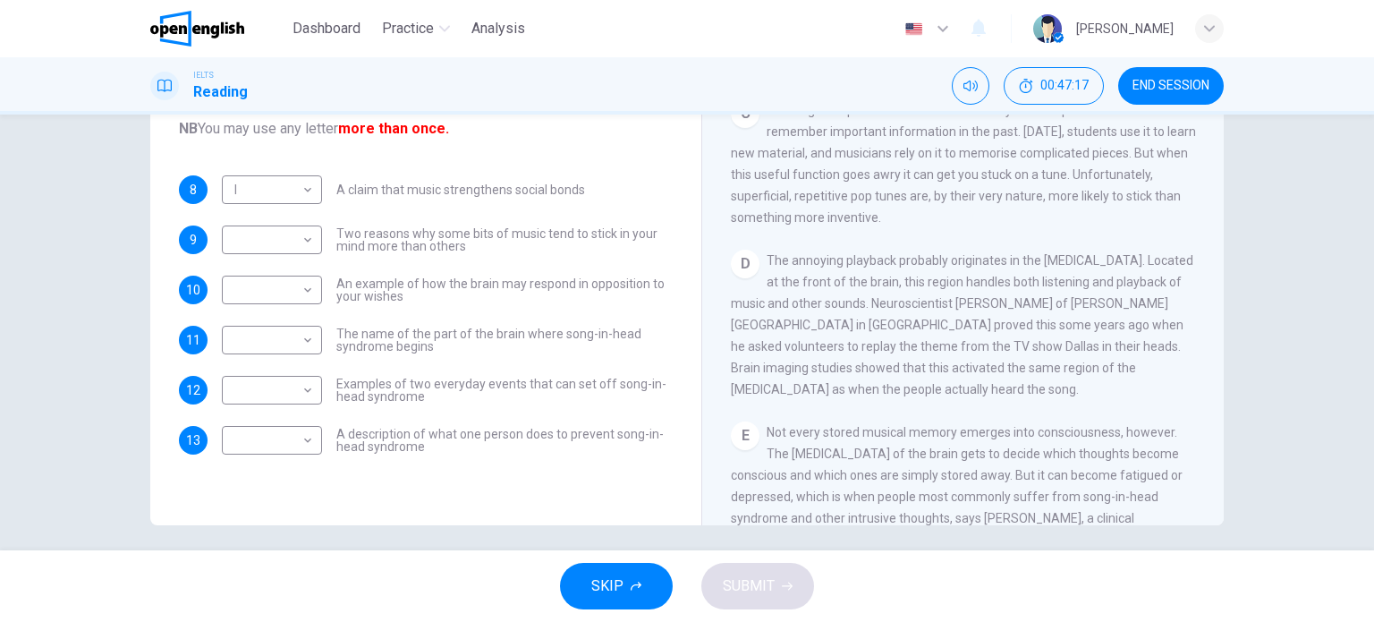
click at [836, 289] on span "The annoying playback probably originates in the [MEDICAL_DATA]. Located at the…" at bounding box center [962, 324] width 462 height 143
click at [322, 335] on div "​ ​ The name of the part of the brain where song-in-head syndrome begins" at bounding box center [447, 340] width 451 height 29
click at [314, 335] on div "​ ​" at bounding box center [272, 340] width 100 height 29
click at [308, 340] on body "This site uses cookies, as explained in our Privacy Policy . If you agree to th…" at bounding box center [687, 311] width 1374 height 622
click at [258, 441] on li "D" at bounding box center [267, 450] width 100 height 29
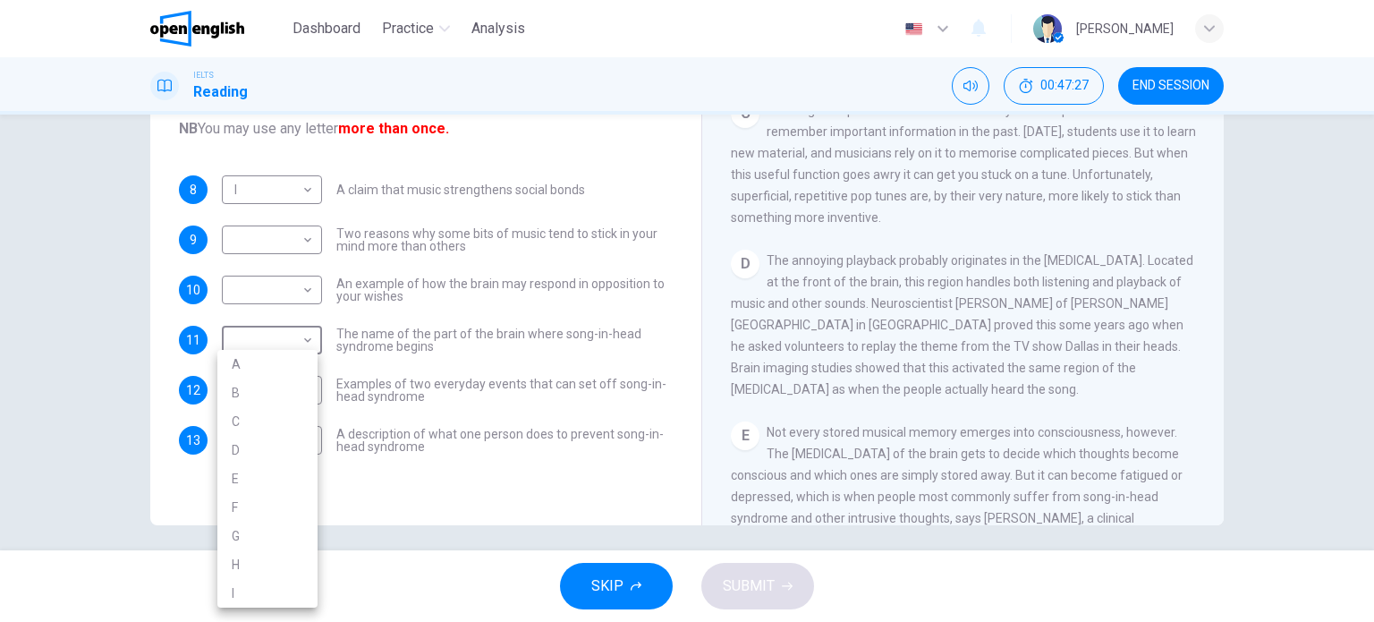
type input "*"
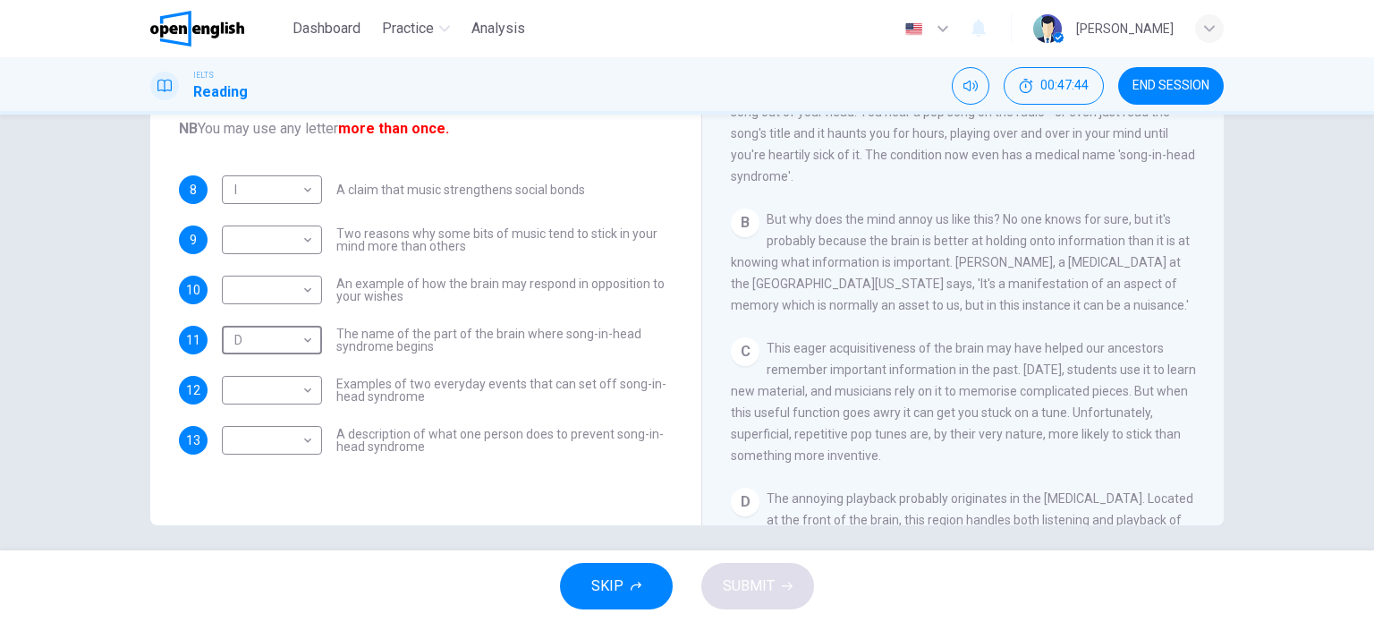
scroll to position [270, 0]
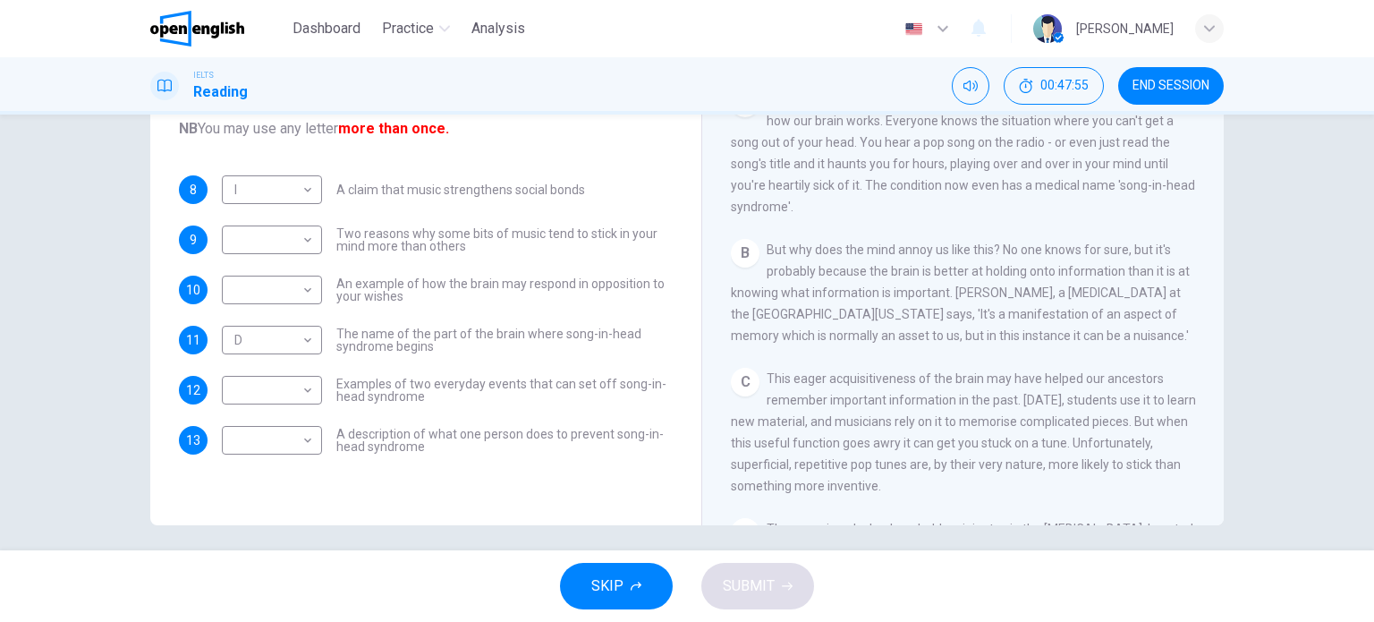
drag, startPoint x: 1083, startPoint y: 349, endPoint x: 917, endPoint y: 365, distance: 167.1
click at [926, 365] on div "CLICK TO ZOOM Click to Zoom A Some songs just won't leave you alone. But this m…" at bounding box center [975, 253] width 488 height 543
drag, startPoint x: 779, startPoint y: 371, endPoint x: 906, endPoint y: 384, distance: 127.6
click at [906, 384] on div "CLICK TO ZOOM Click to Zoom A Some songs just won't leave you alone. But this m…" at bounding box center [975, 253] width 488 height 543
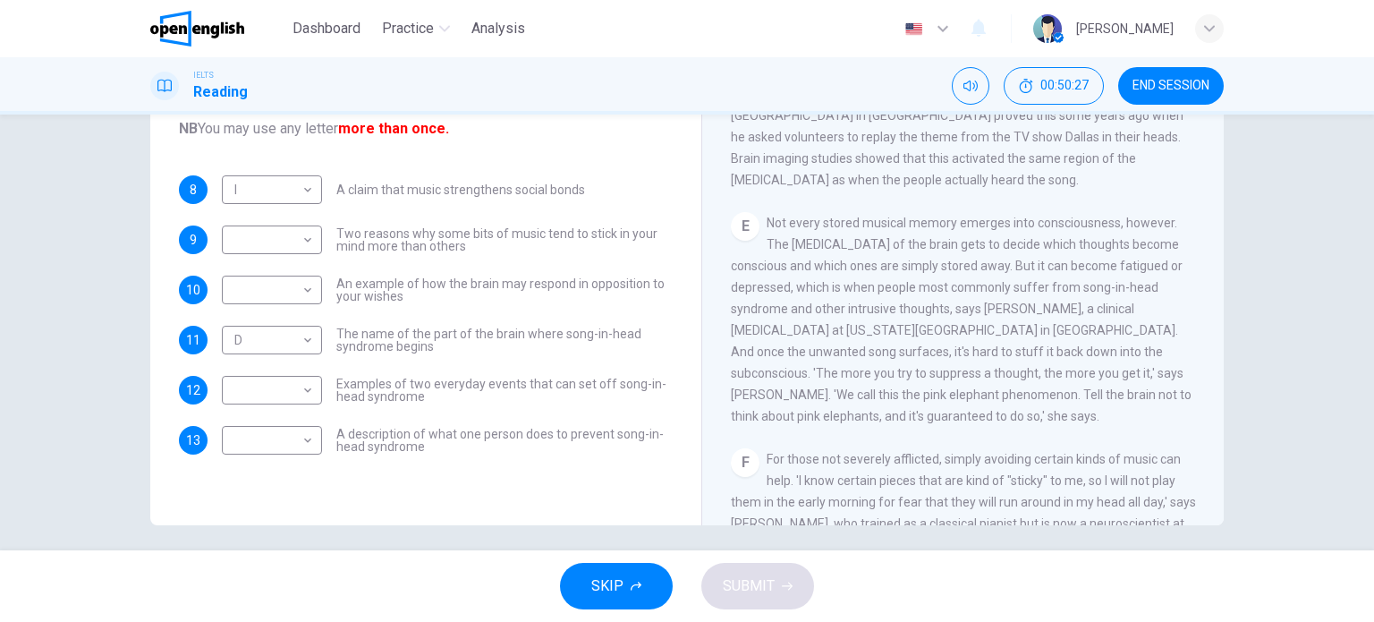
scroll to position [717, 0]
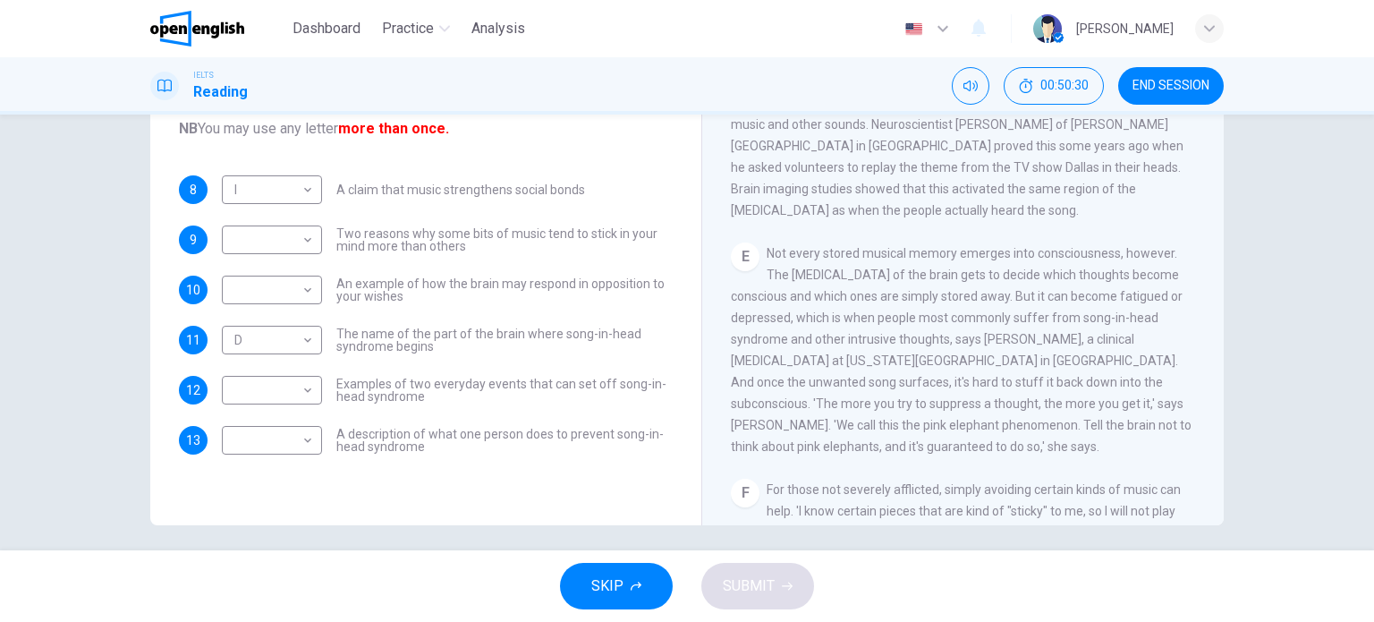
drag, startPoint x: 1009, startPoint y: 295, endPoint x: 998, endPoint y: 307, distance: 15.8
click at [998, 307] on span "Not every stored musical memory emerges into consciousness, however. The [MEDIC…" at bounding box center [961, 349] width 461 height 207
drag, startPoint x: 564, startPoint y: 233, endPoint x: 579, endPoint y: 234, distance: 14.4
click at [579, 234] on span "Two reasons why some bits of music tend to stick in your mind more than others" at bounding box center [504, 239] width 336 height 25
click at [474, 244] on span "Two reasons why some bits of music tend to stick in your mind more than others" at bounding box center [504, 239] width 336 height 25
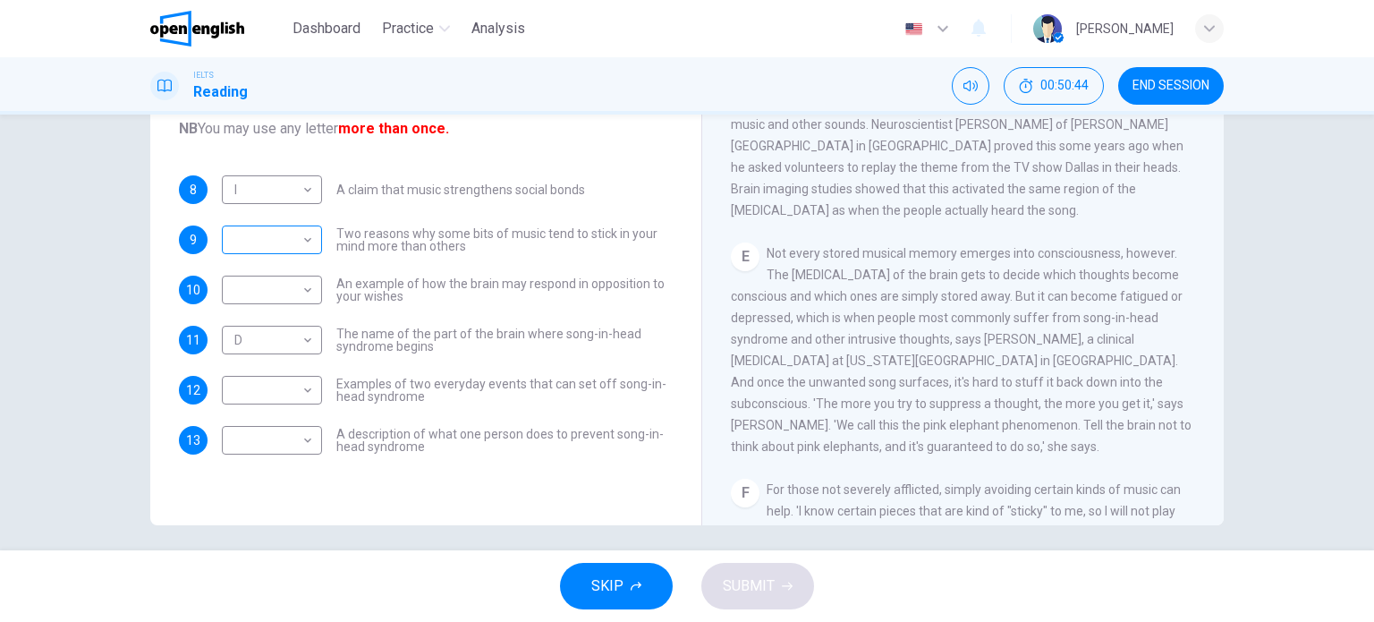
click at [308, 243] on body "This site uses cookies, as explained in our Privacy Policy . If you agree to th…" at bounding box center [687, 311] width 1374 height 622
click at [250, 389] on li "E" at bounding box center [267, 382] width 100 height 29
type input "*"
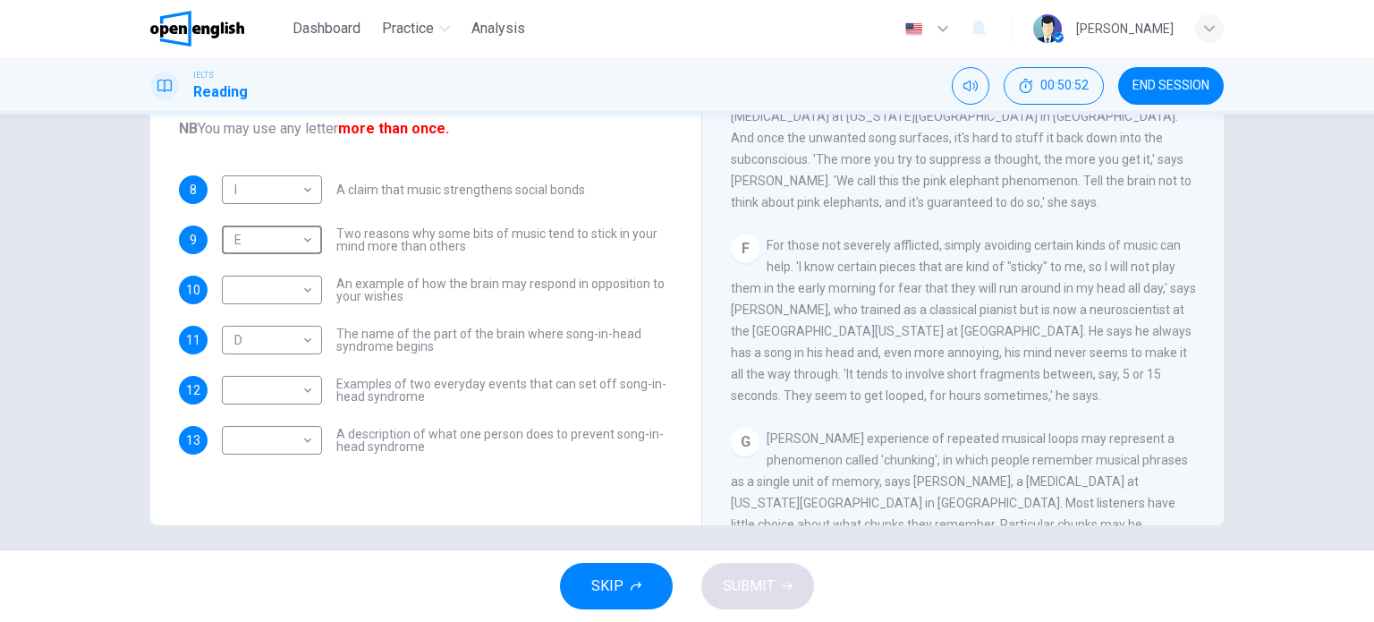
scroll to position [985, 0]
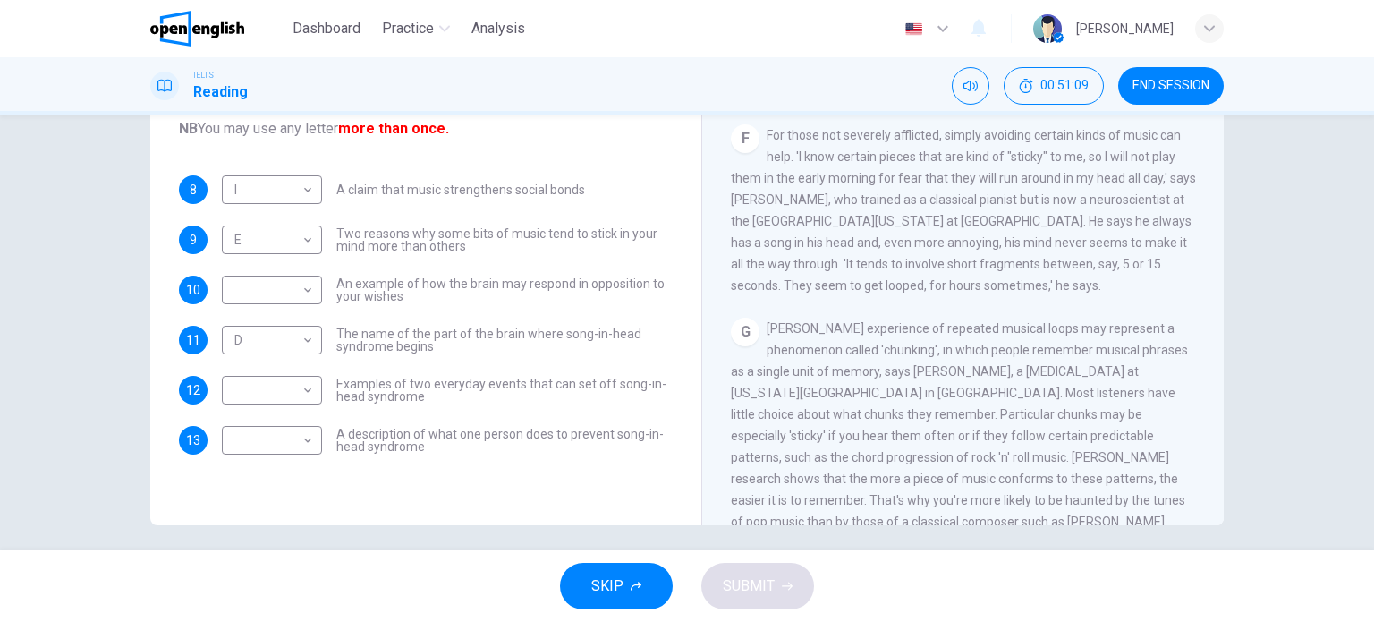
drag, startPoint x: 875, startPoint y: 250, endPoint x: 873, endPoint y: 278, distance: 27.9
drag, startPoint x: 765, startPoint y: 157, endPoint x: 788, endPoint y: 173, distance: 27.5
click at [788, 173] on span "For those not severely afflicted, simply avoiding certain kinds of music can he…" at bounding box center [963, 209] width 465 height 165
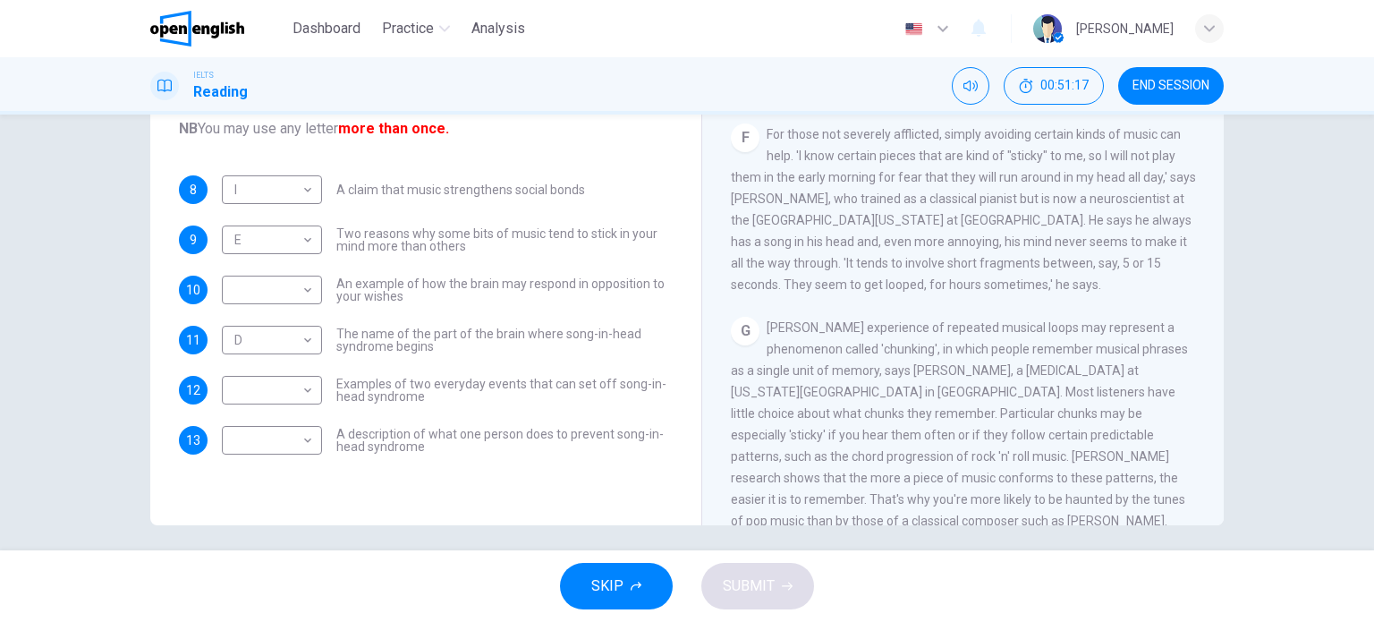
click at [324, 392] on div "​ ​ Examples of two everyday events that can set off song-in-head syndrome" at bounding box center [447, 390] width 451 height 29
click at [317, 392] on div "​ ​" at bounding box center [272, 390] width 100 height 29
click at [311, 393] on div "​ ​" at bounding box center [272, 390] width 100 height 29
click at [310, 393] on body "This site uses cookies, as explained in our Privacy Policy . If you agree to th…" at bounding box center [687, 311] width 1374 height 622
click at [252, 501] on li "F" at bounding box center [267, 507] width 100 height 29
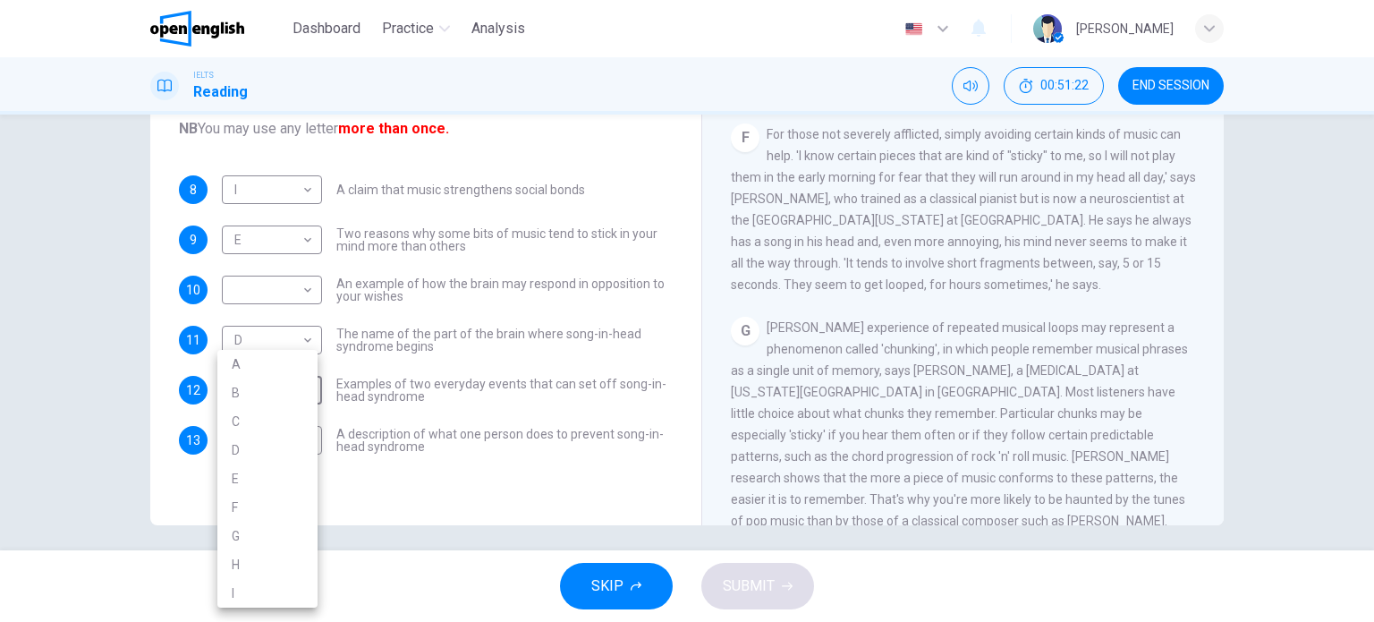
type input "*"
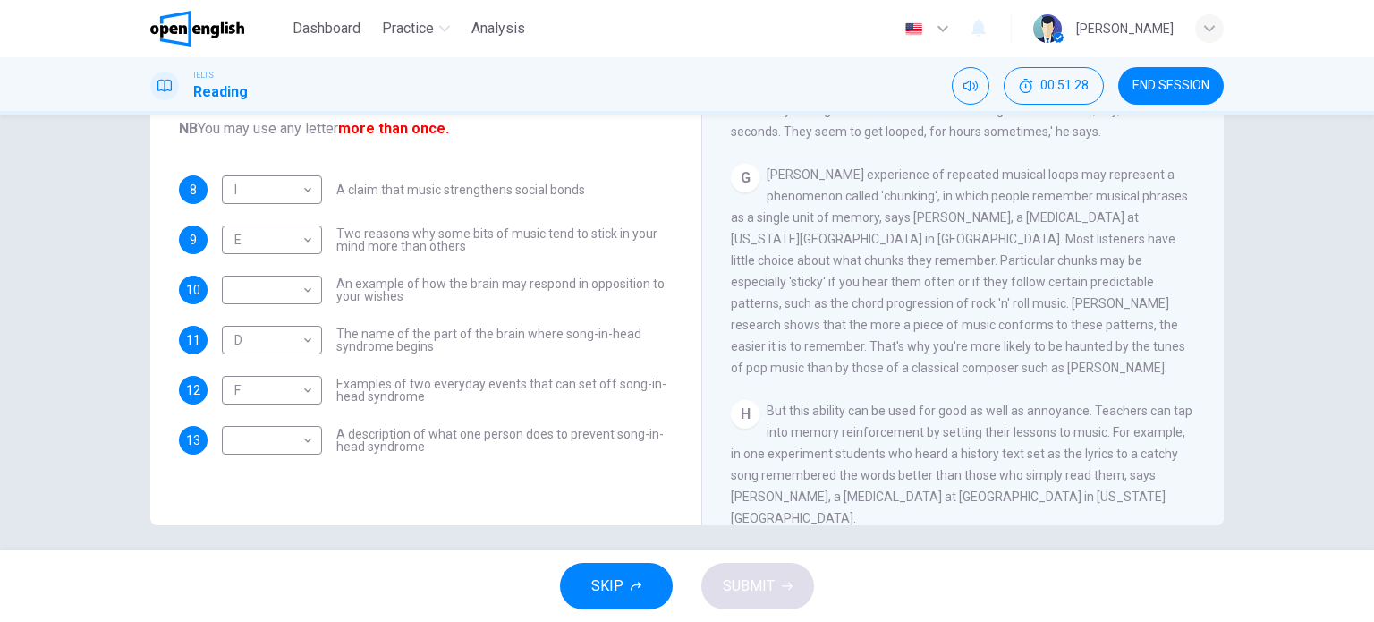
drag, startPoint x: 973, startPoint y: 316, endPoint x: 972, endPoint y: 345, distance: 29.5
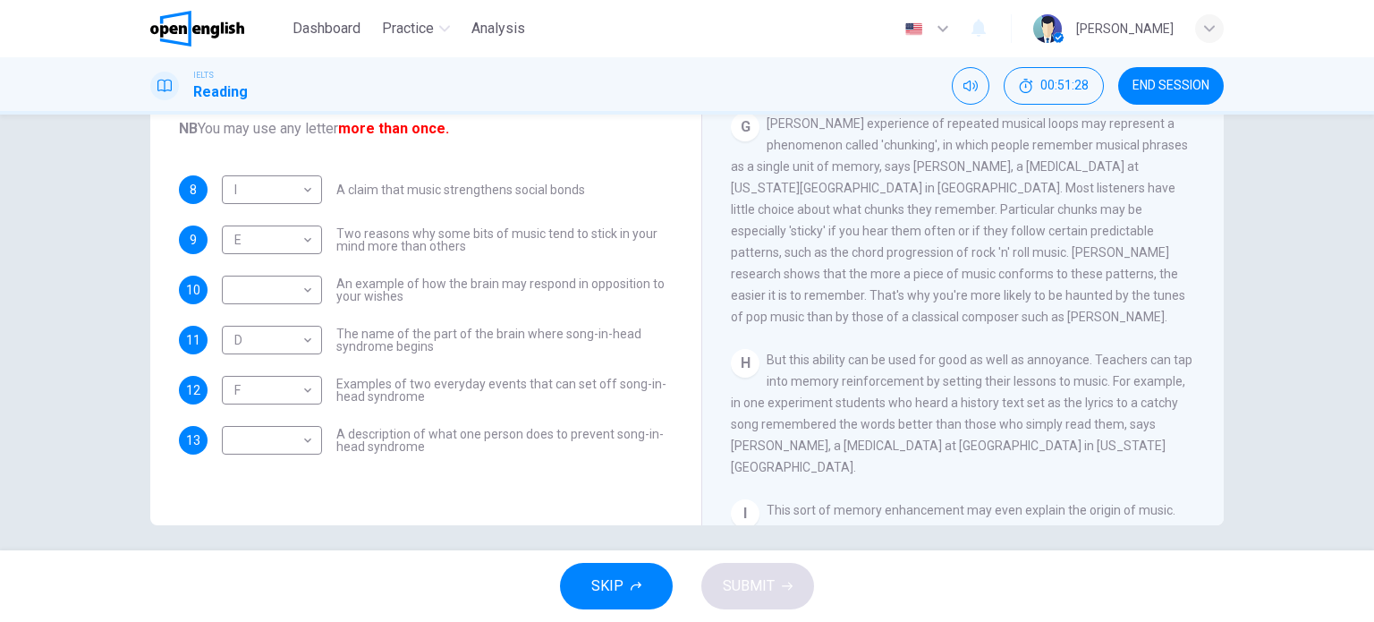
scroll to position [1316, 0]
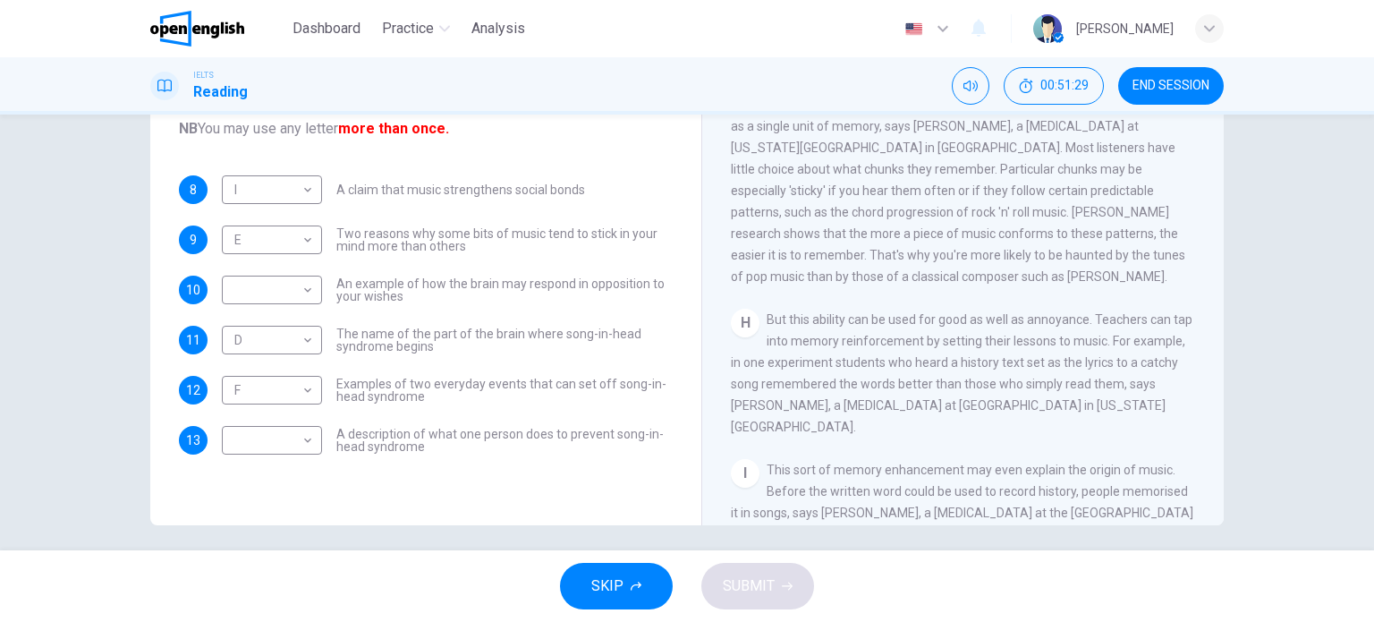
drag, startPoint x: 1059, startPoint y: 204, endPoint x: 1109, endPoint y: 199, distance: 50.3
click at [1095, 199] on span "[PERSON_NAME] experience of repeated musical loops may represent a phenomenon c…" at bounding box center [959, 179] width 457 height 207
drag, startPoint x: 955, startPoint y: 225, endPoint x: 1017, endPoint y: 228, distance: 61.8
click at [1012, 228] on span "[PERSON_NAME] experience of repeated musical loops may represent a phenomenon c…" at bounding box center [959, 179] width 457 height 207
click at [304, 241] on body "This site uses cookies, as explained in our Privacy Policy . If you agree to th…" at bounding box center [687, 311] width 1374 height 622
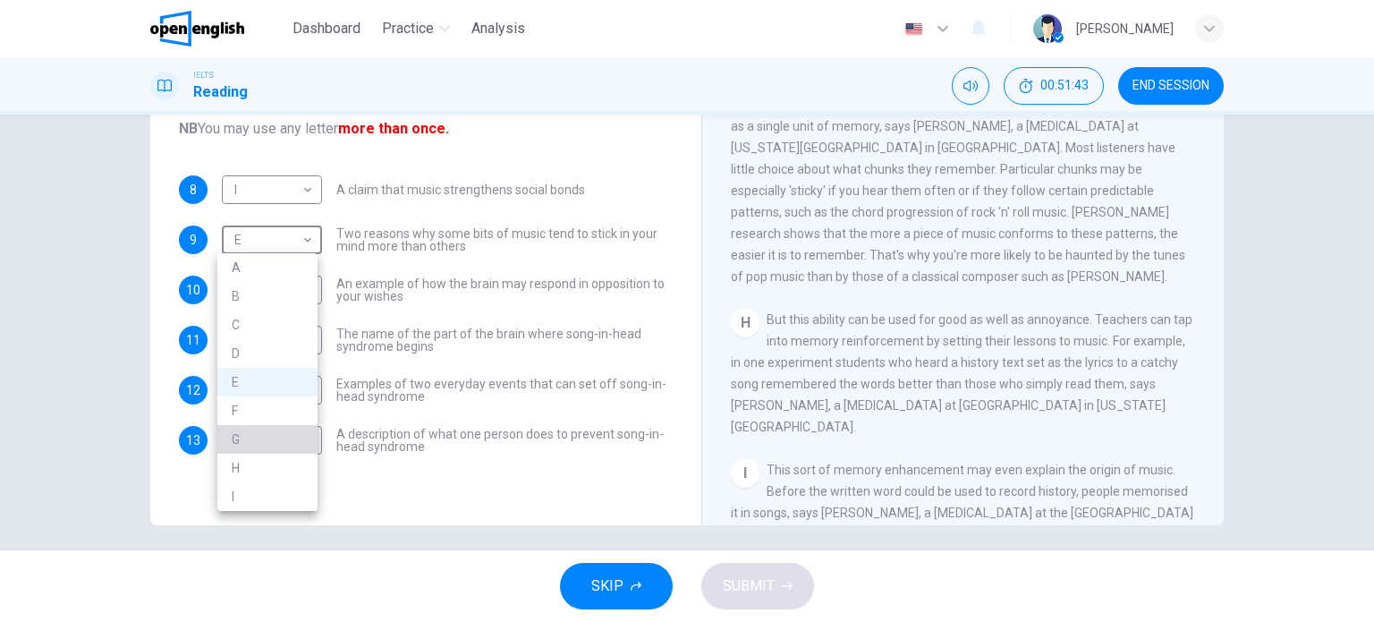
click at [265, 435] on li "G" at bounding box center [267, 439] width 100 height 29
type input "*"
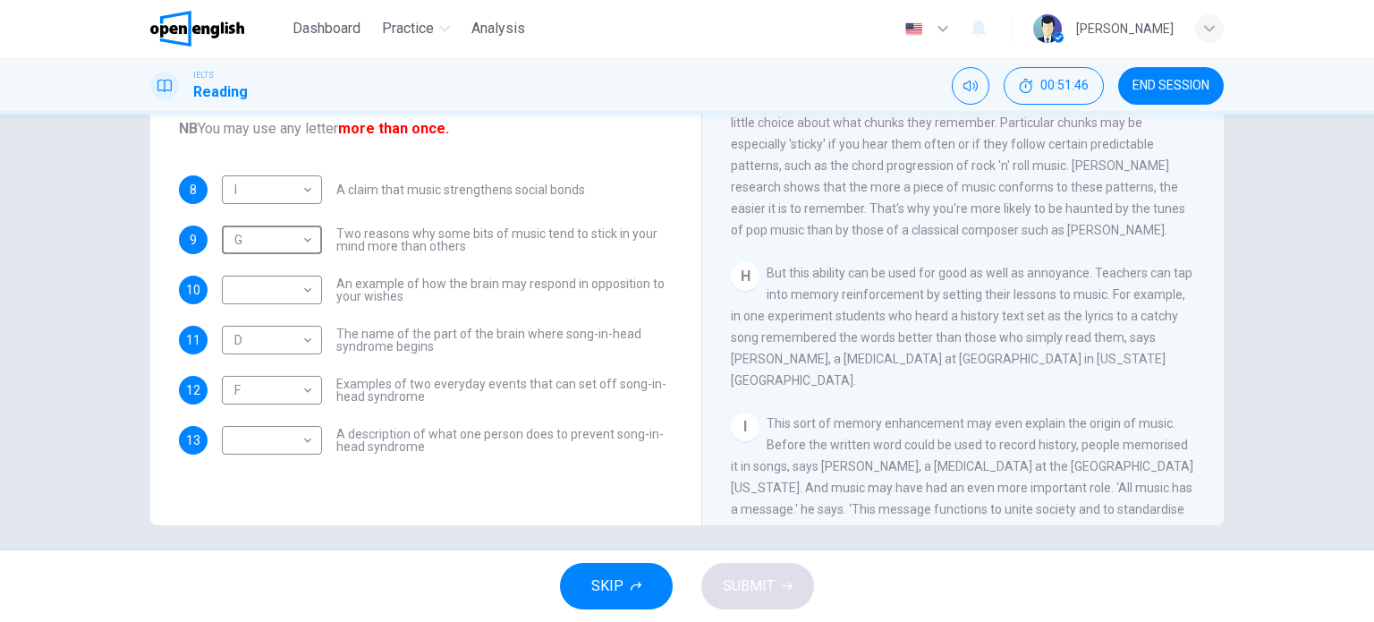
scroll to position [1406, 0]
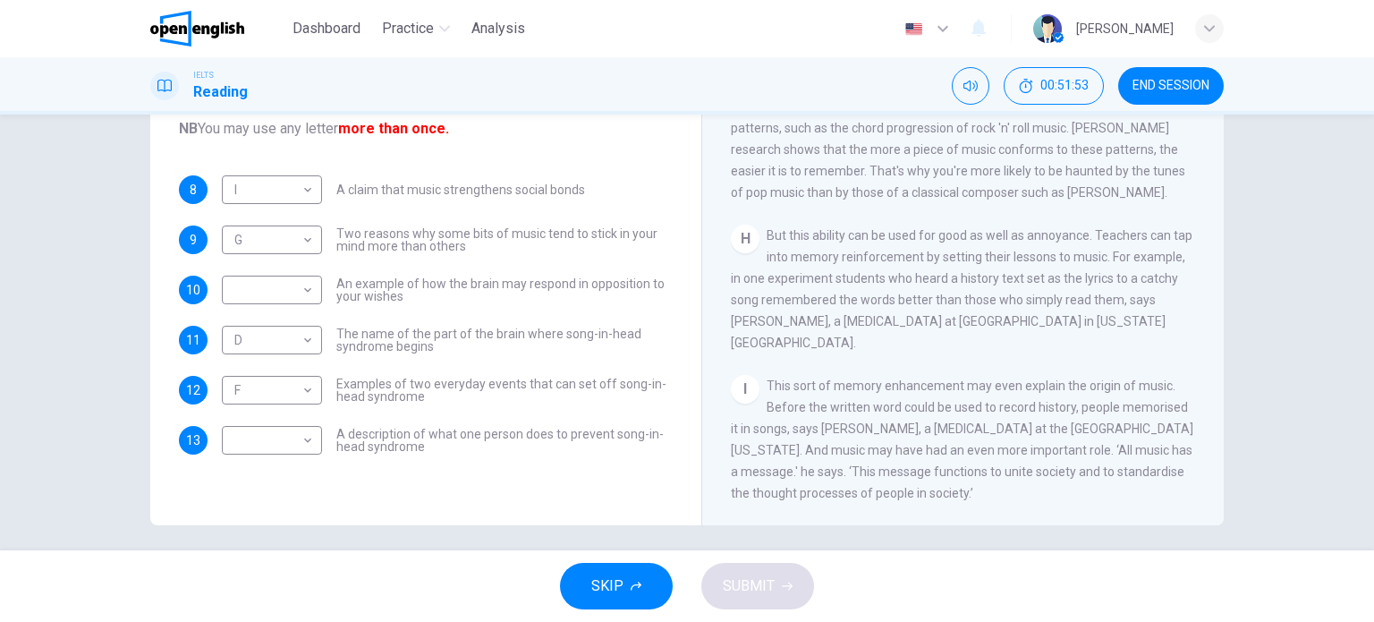
drag, startPoint x: 334, startPoint y: 428, endPoint x: 438, endPoint y: 441, distance: 104.5
click at [438, 441] on span "A description of what one person does to prevent song-in-head syndrome" at bounding box center [504, 439] width 336 height 25
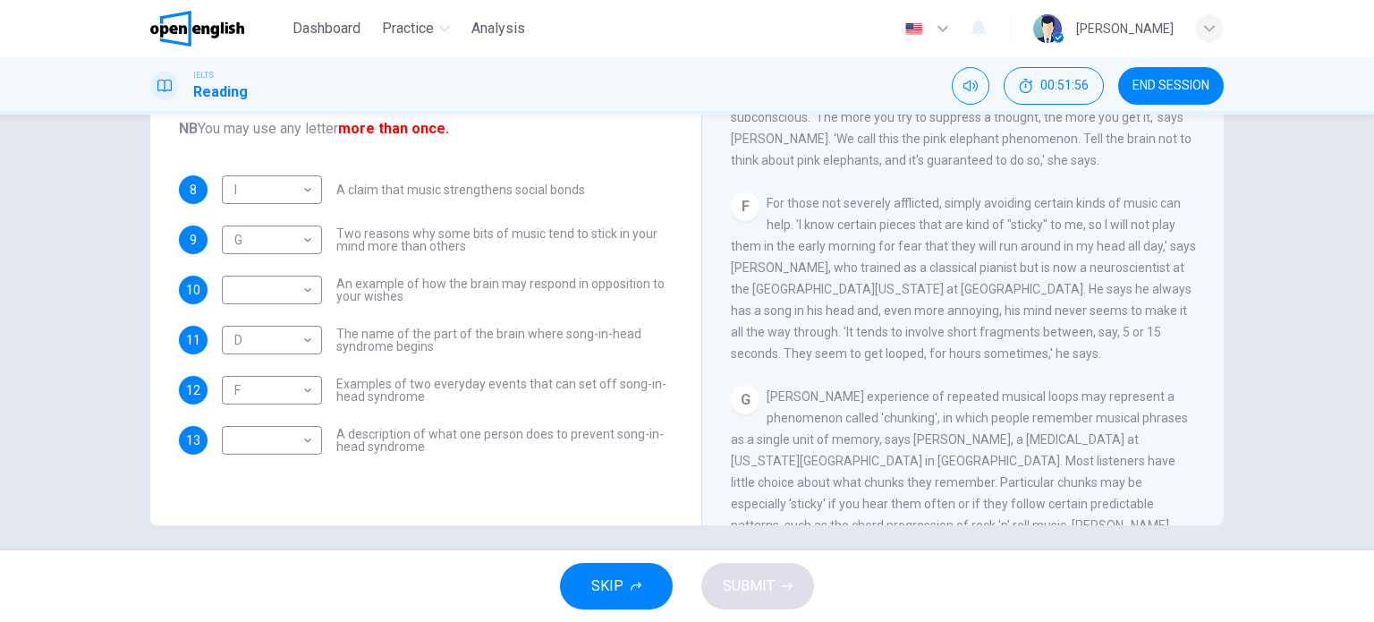
scroll to position [959, 0]
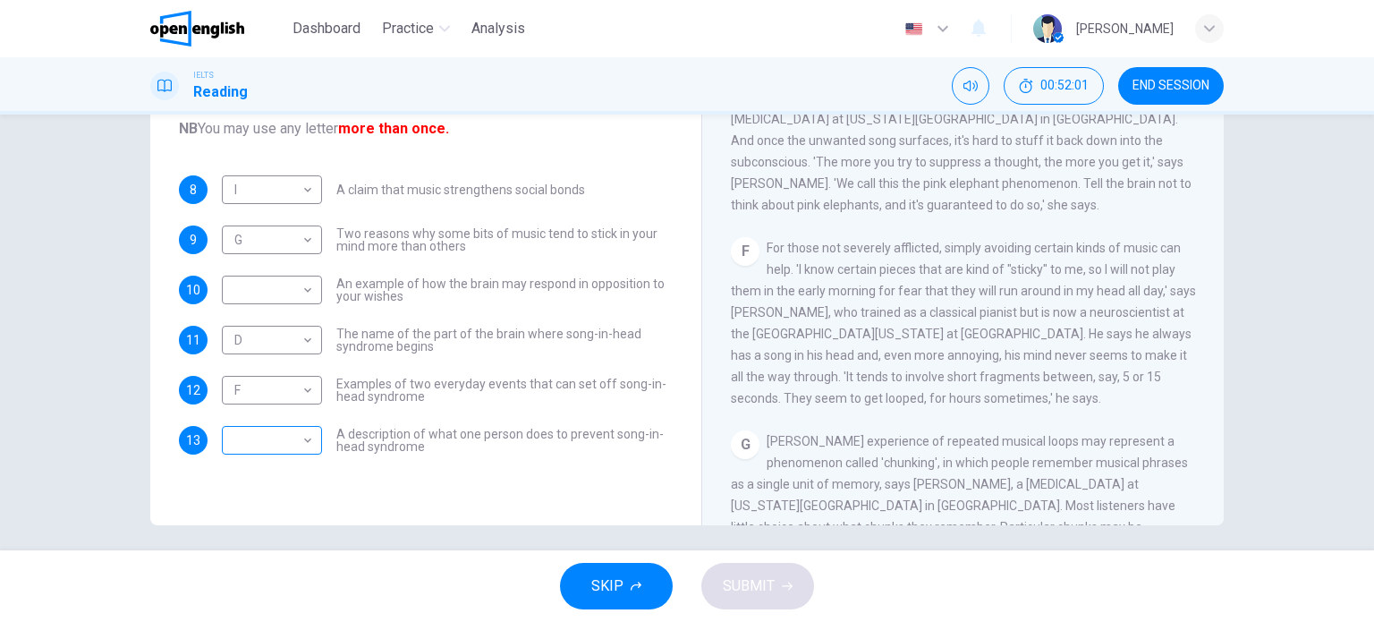
click at [313, 441] on div "​ ​" at bounding box center [272, 440] width 100 height 29
click at [310, 441] on body "This site uses cookies, as explained in our Privacy Policy . If you agree to th…" at bounding box center [687, 311] width 1374 height 622
click at [275, 506] on li "F" at bounding box center [267, 507] width 100 height 29
type input "*"
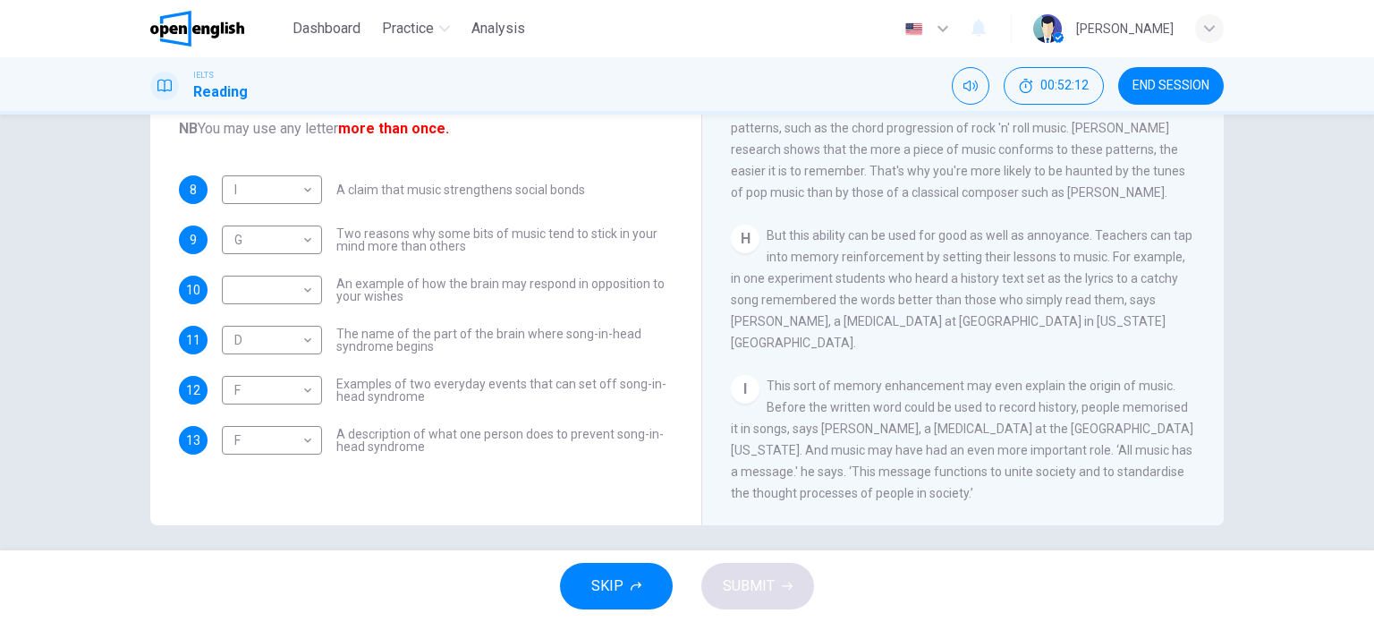
scroll to position [1424, 0]
drag, startPoint x: 1036, startPoint y: 336, endPoint x: 1031, endPoint y: 364, distance: 28.2
drag, startPoint x: 786, startPoint y: 261, endPoint x: 927, endPoint y: 278, distance: 142.3
click at [872, 261] on div "H But this ability can be used for good as well as annoyance. Teachers can tap …" at bounding box center [963, 288] width 465 height 129
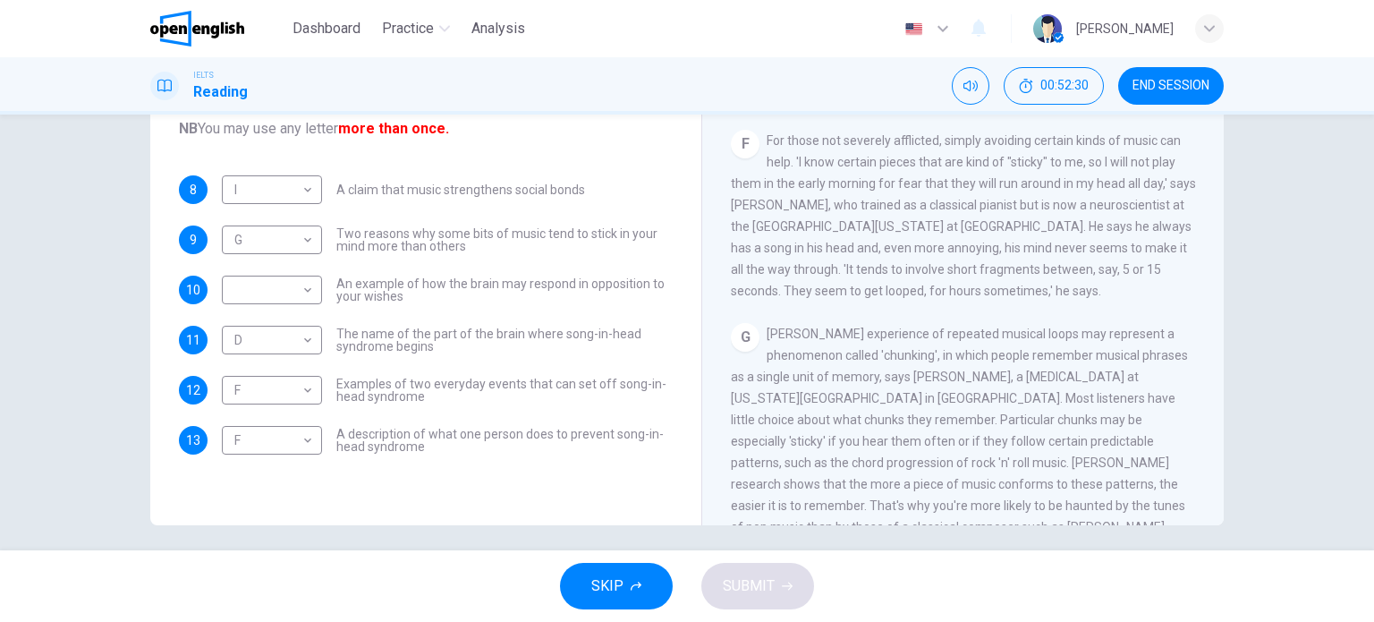
scroll to position [1066, 0]
drag, startPoint x: 944, startPoint y: 162, endPoint x: 1098, endPoint y: 155, distance: 154.0
click at [1098, 155] on div "F For those not severely afflicted, simply avoiding certain kinds of music can …" at bounding box center [963, 216] width 465 height 172
drag, startPoint x: 791, startPoint y: 278, endPoint x: 867, endPoint y: 278, distance: 75.1
click at [865, 278] on span "For those not severely afflicted, simply avoiding certain kinds of music can he…" at bounding box center [963, 215] width 465 height 165
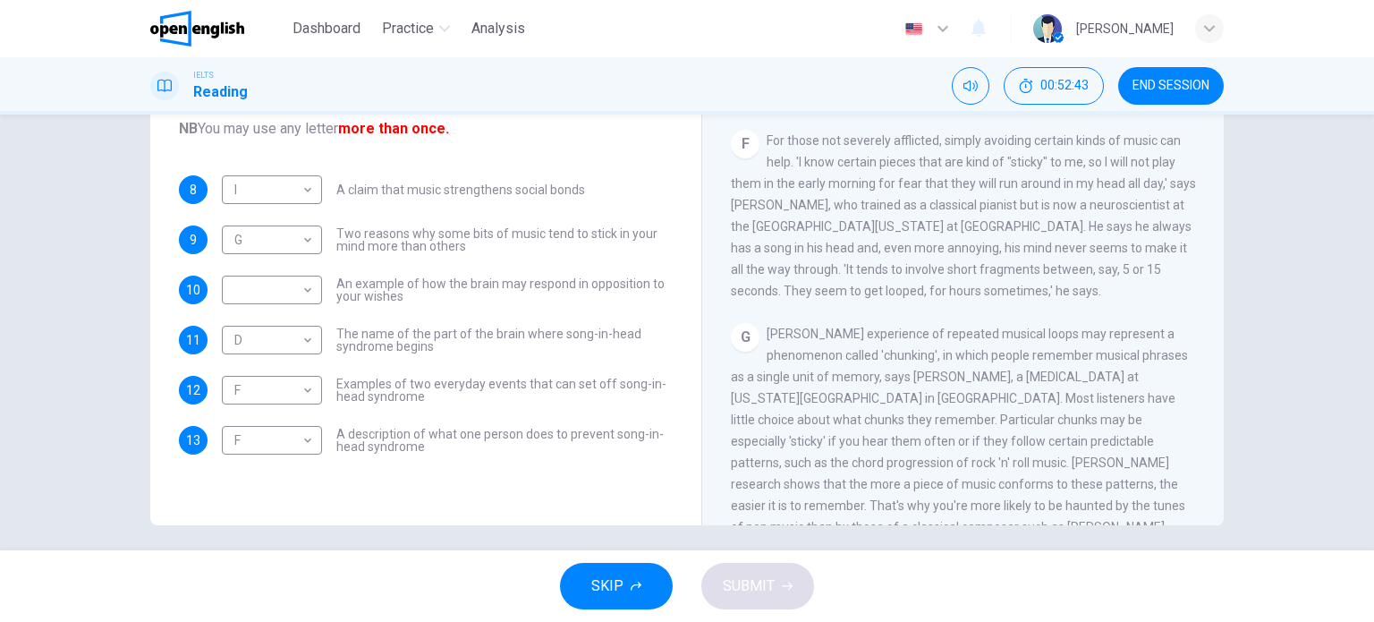
drag, startPoint x: 893, startPoint y: 292, endPoint x: 905, endPoint y: 304, distance: 17.1
click at [897, 294] on span "For those not severely afflicted, simply avoiding certain kinds of music can he…" at bounding box center [963, 215] width 465 height 165
drag, startPoint x: 905, startPoint y: 304, endPoint x: 916, endPoint y: 330, distance: 28.1
click at [916, 301] on div "F For those not severely afflicted, simply avoiding certain kinds of music can …" at bounding box center [963, 216] width 465 height 172
drag, startPoint x: 909, startPoint y: 321, endPoint x: 893, endPoint y: 321, distance: 16.1
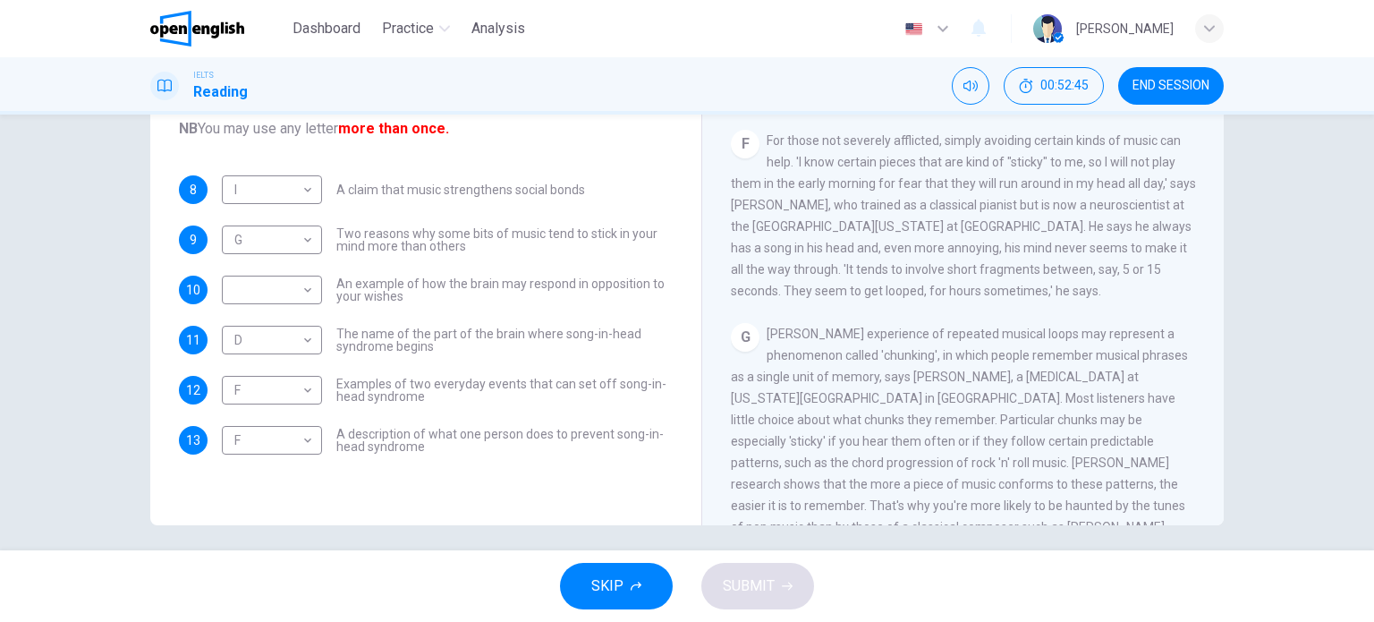
click at [893, 298] on span "For those not severely afflicted, simply avoiding certain kinds of music can he…" at bounding box center [963, 215] width 465 height 165
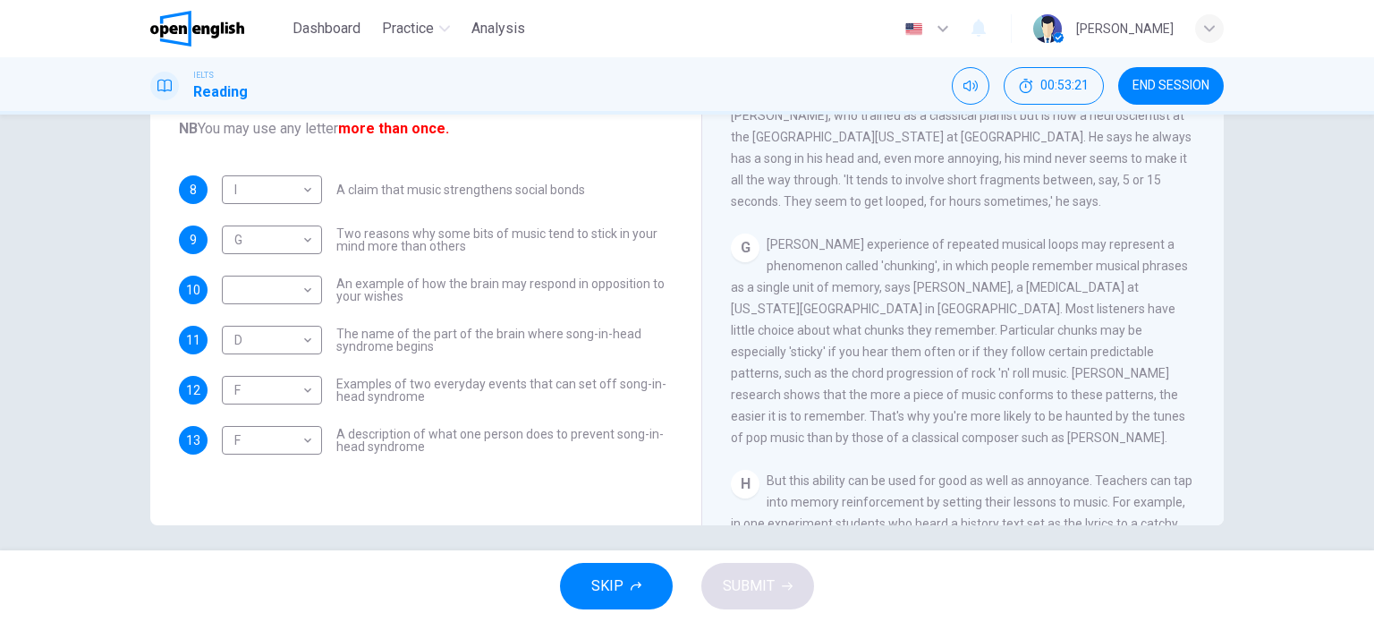
scroll to position [1245, 0]
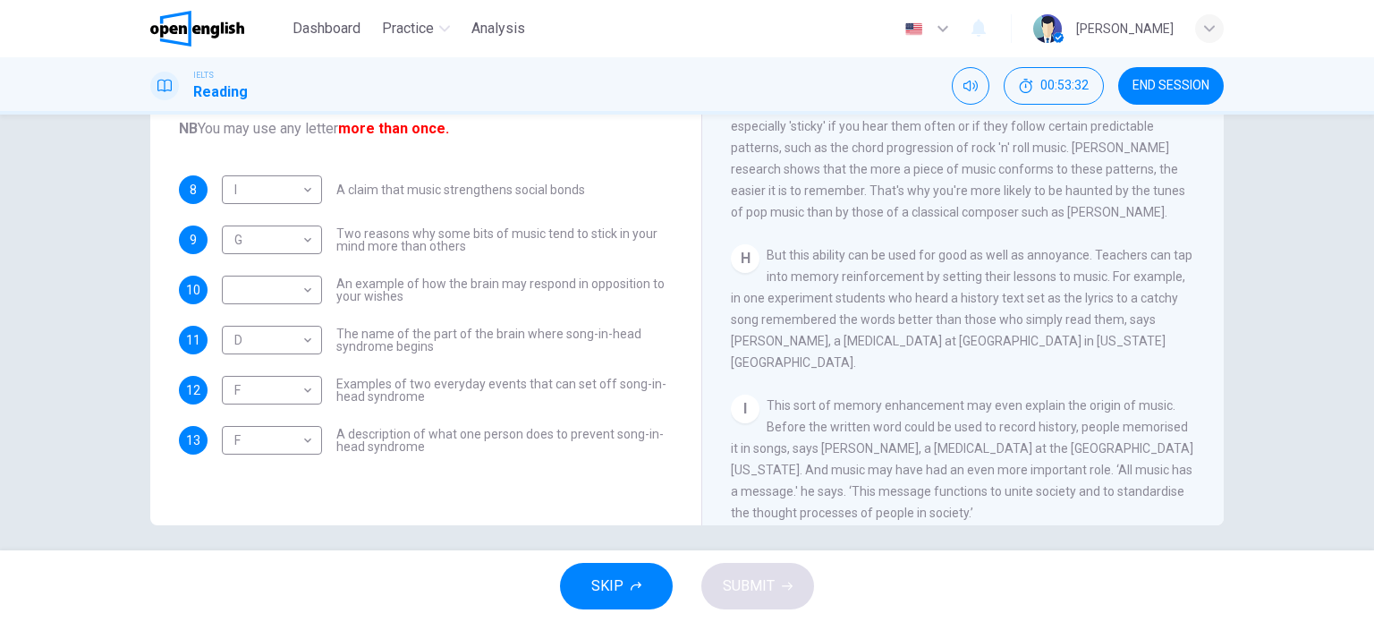
drag, startPoint x: 894, startPoint y: 306, endPoint x: 891, endPoint y: 328, distance: 22.6
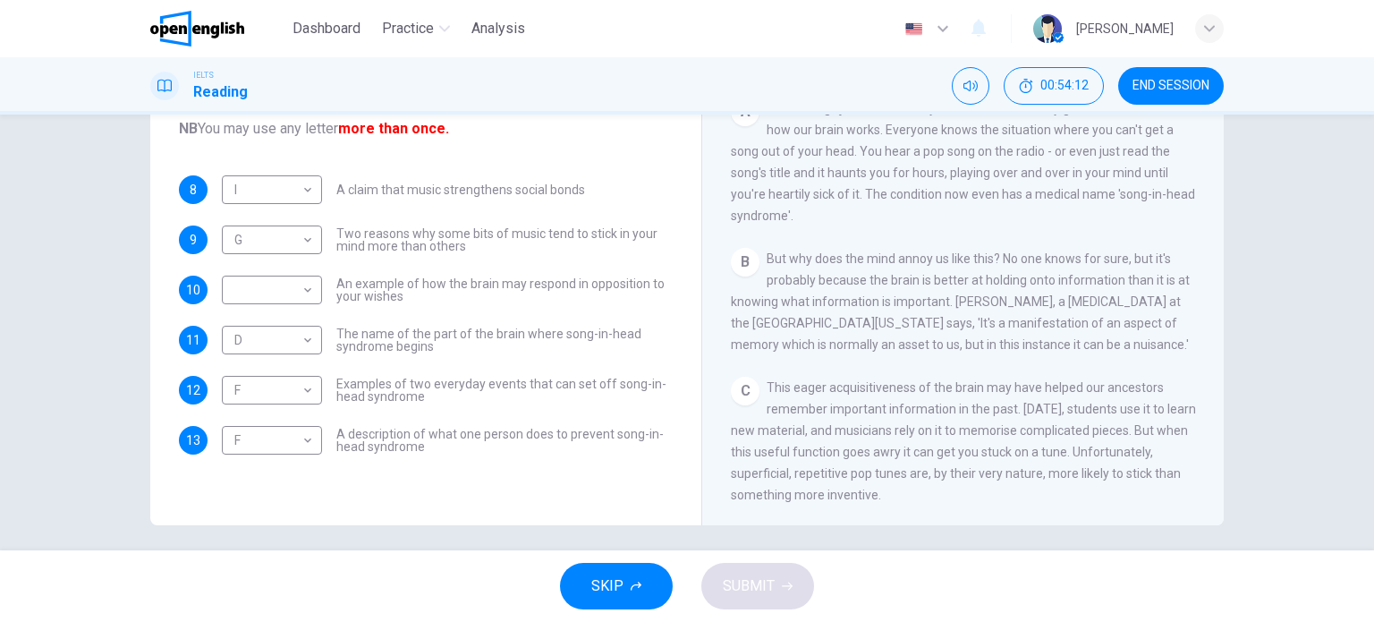
scroll to position [172, 0]
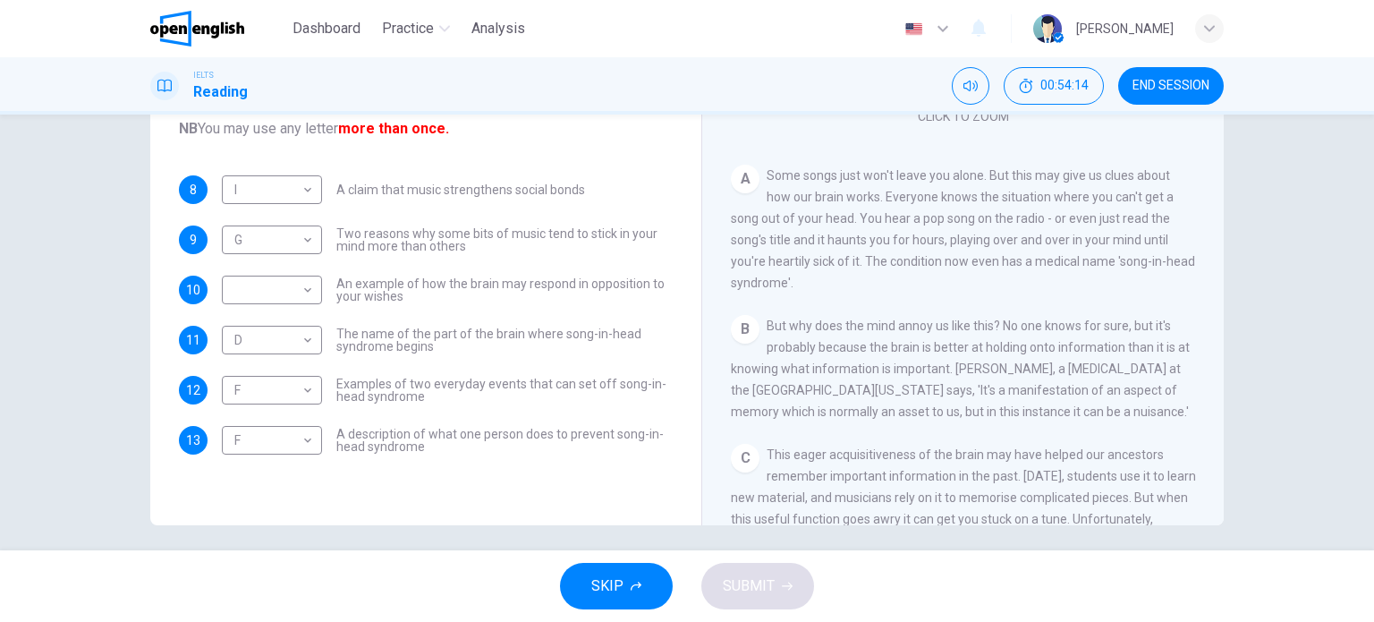
drag, startPoint x: 963, startPoint y: 357, endPoint x: 966, endPoint y: 385, distance: 28.7
click at [311, 289] on div "​ ​" at bounding box center [272, 289] width 100 height 29
click at [310, 289] on body "This site uses cookies, as explained in our Privacy Policy . If you agree to th…" at bounding box center [687, 311] width 1374 height 622
click at [275, 352] on li "B" at bounding box center [267, 346] width 100 height 29
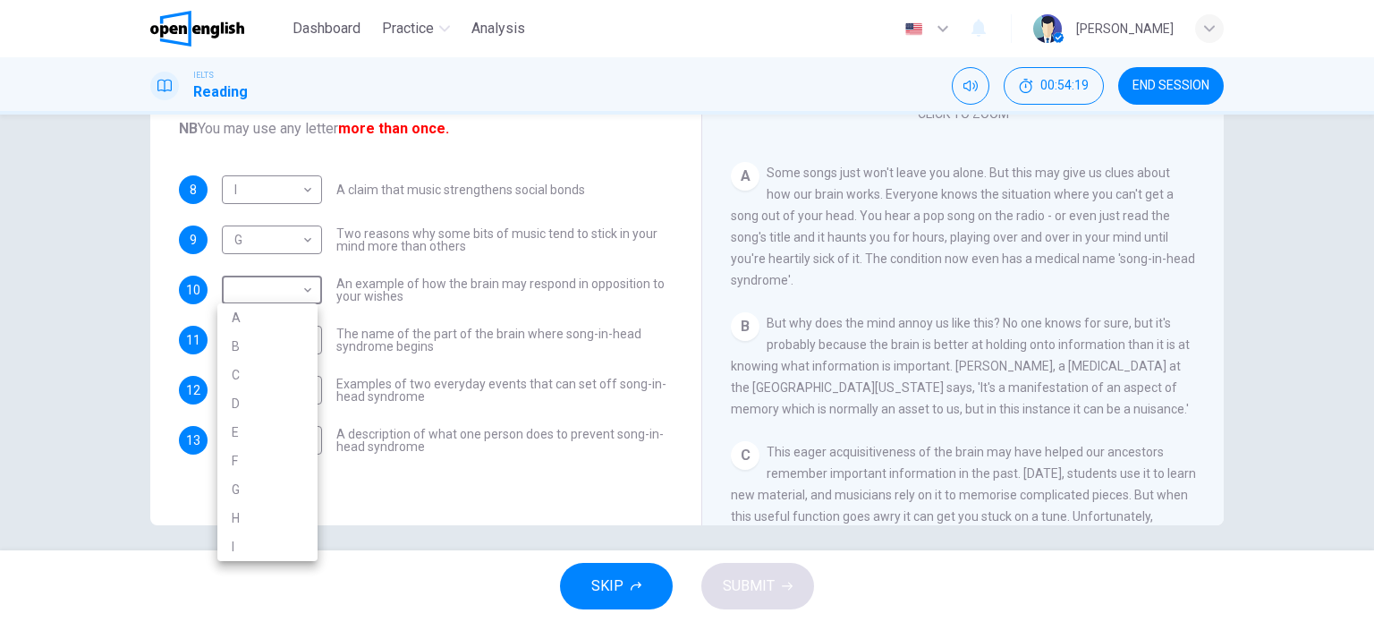
type input "*"
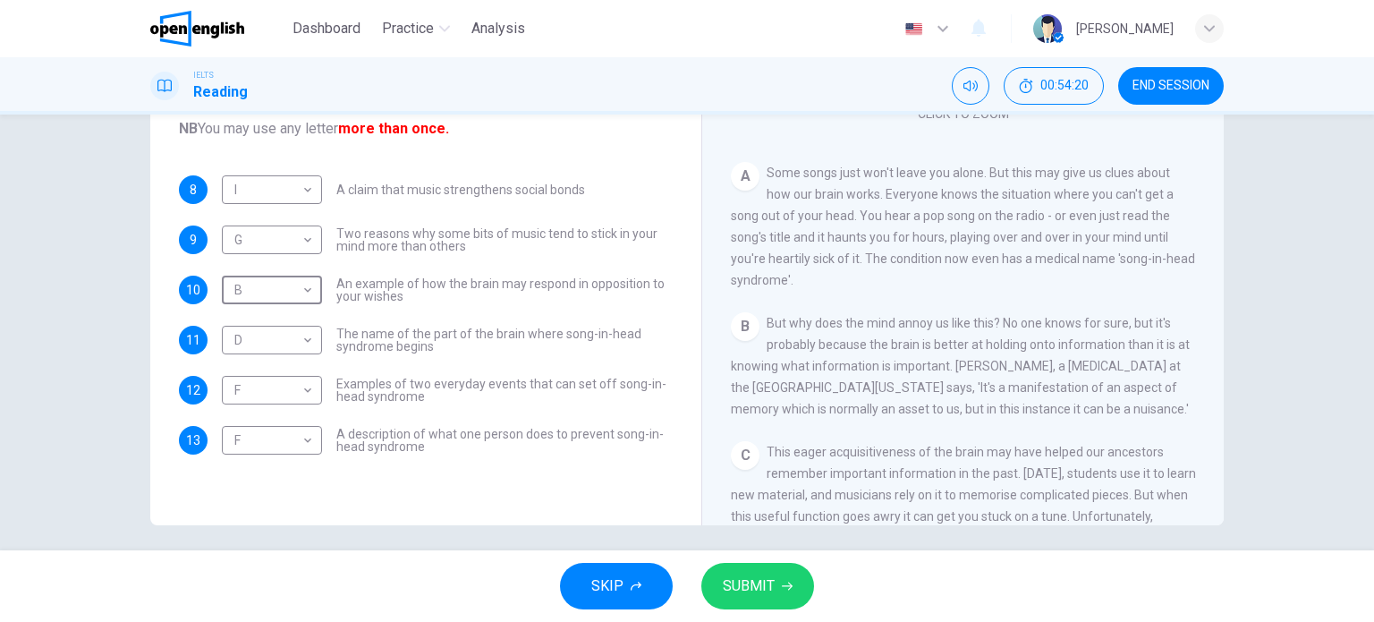
click at [744, 564] on span "SUBMIT" at bounding box center [749, 585] width 52 height 25
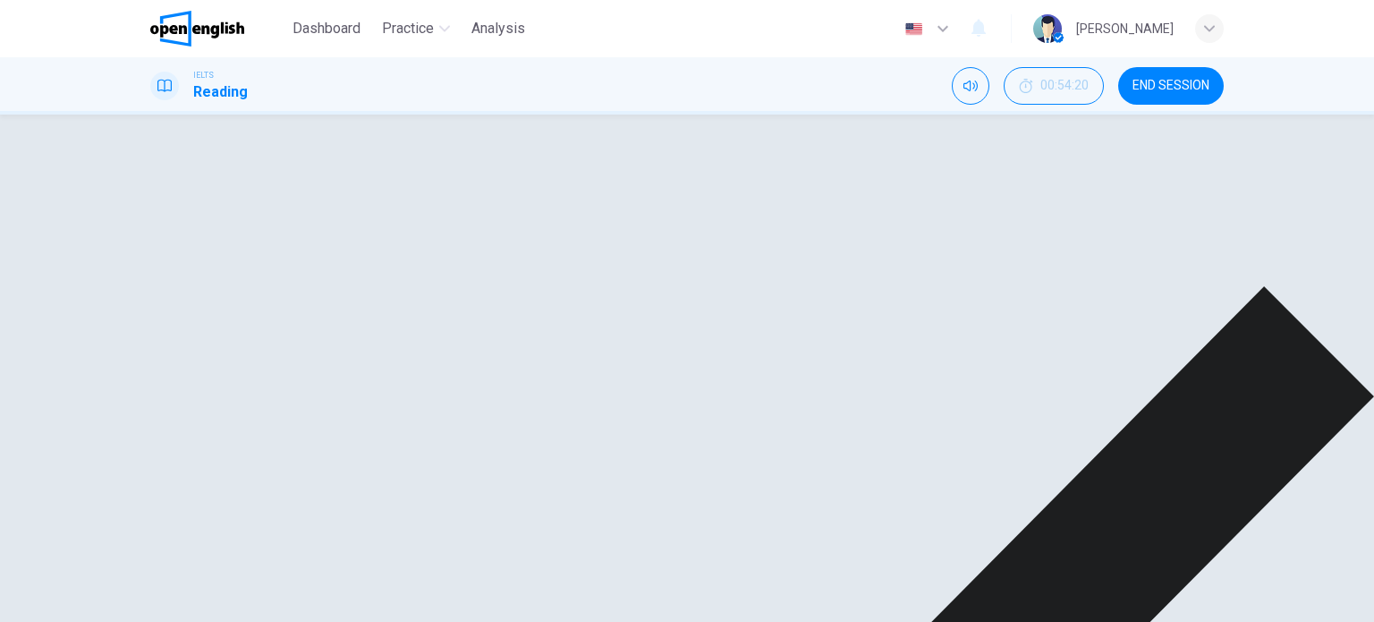
click at [1059, 226] on div "A Some songs just won't leave you alone. But this may give us clues about how o…" at bounding box center [963, 226] width 465 height 129
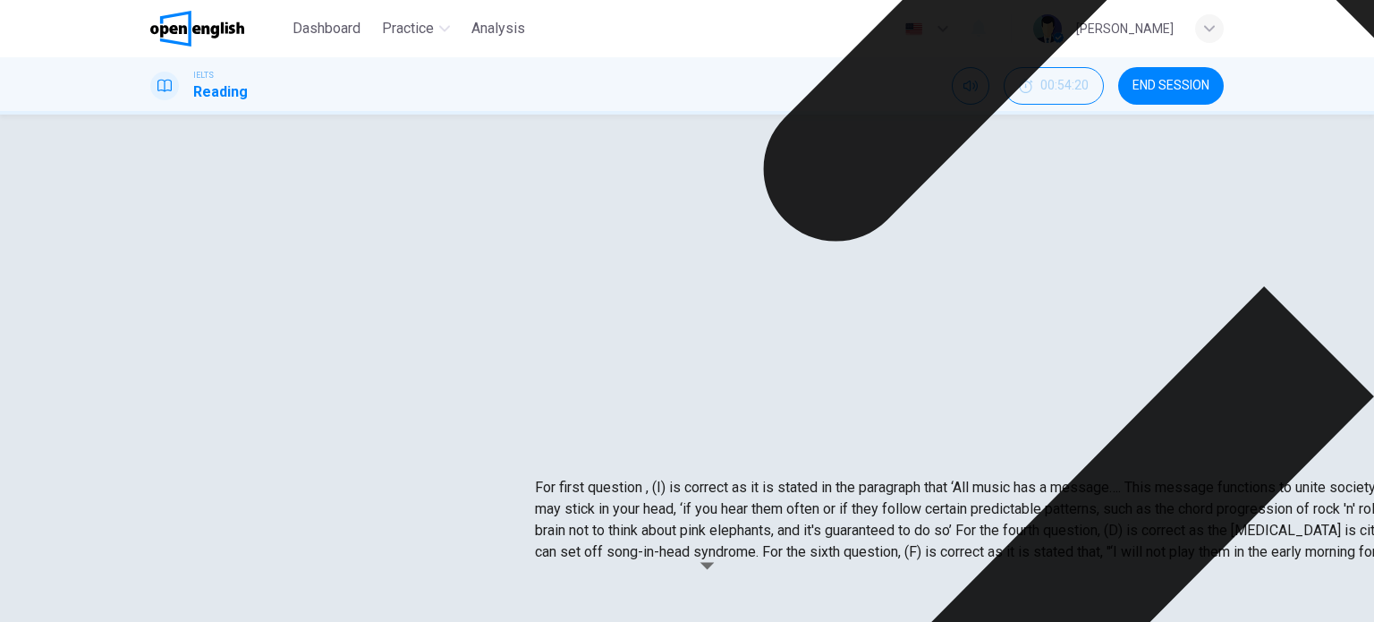
drag, startPoint x: 760, startPoint y: 440, endPoint x: 638, endPoint y: 425, distance: 123.5
click at [638, 477] on p "For first question , (I) is correct as it is stated in the paragraph that ‘All …" at bounding box center [1222, 520] width 1374 height 86
drag, startPoint x: 698, startPoint y: 460, endPoint x: 732, endPoint y: 459, distance: 34.9
click at [732, 477] on p "For first question , (I) is correct as it is stated in the paragraph that ‘All …" at bounding box center [1222, 520] width 1374 height 86
click at [607, 489] on p "For first question , (I) is correct as it is stated in the paragraph that ‘All …" at bounding box center [1222, 520] width 1374 height 86
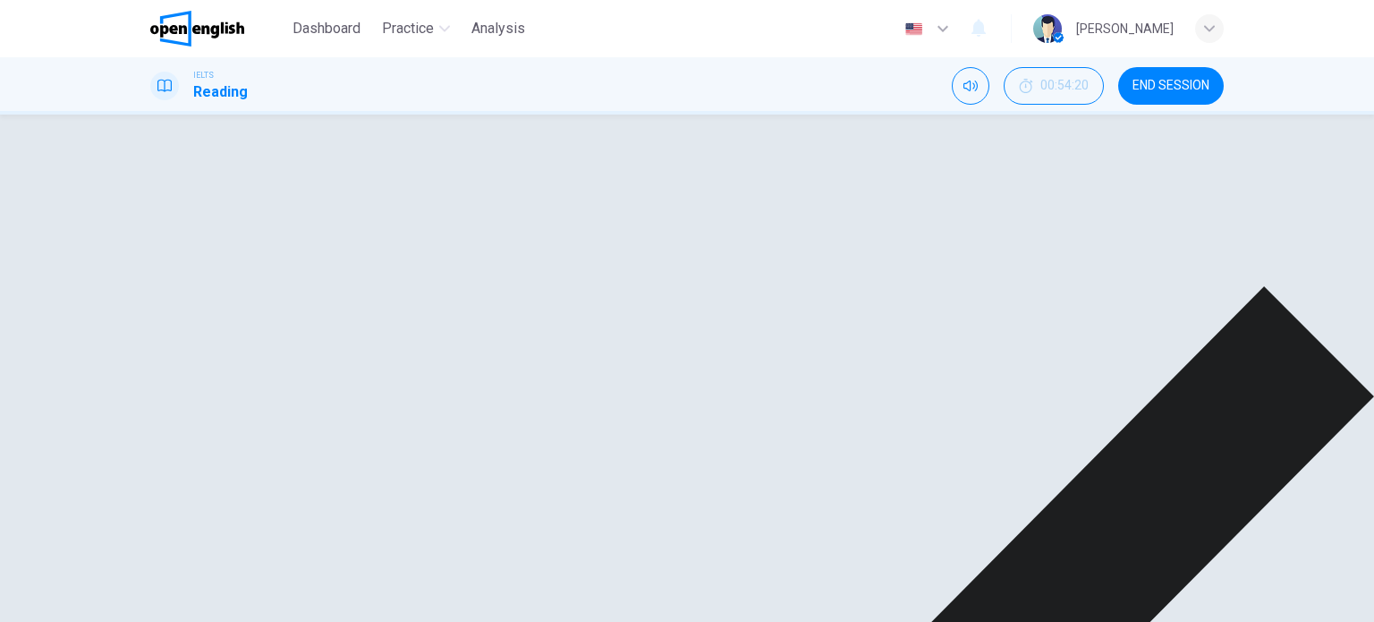
scroll to position [179, 0]
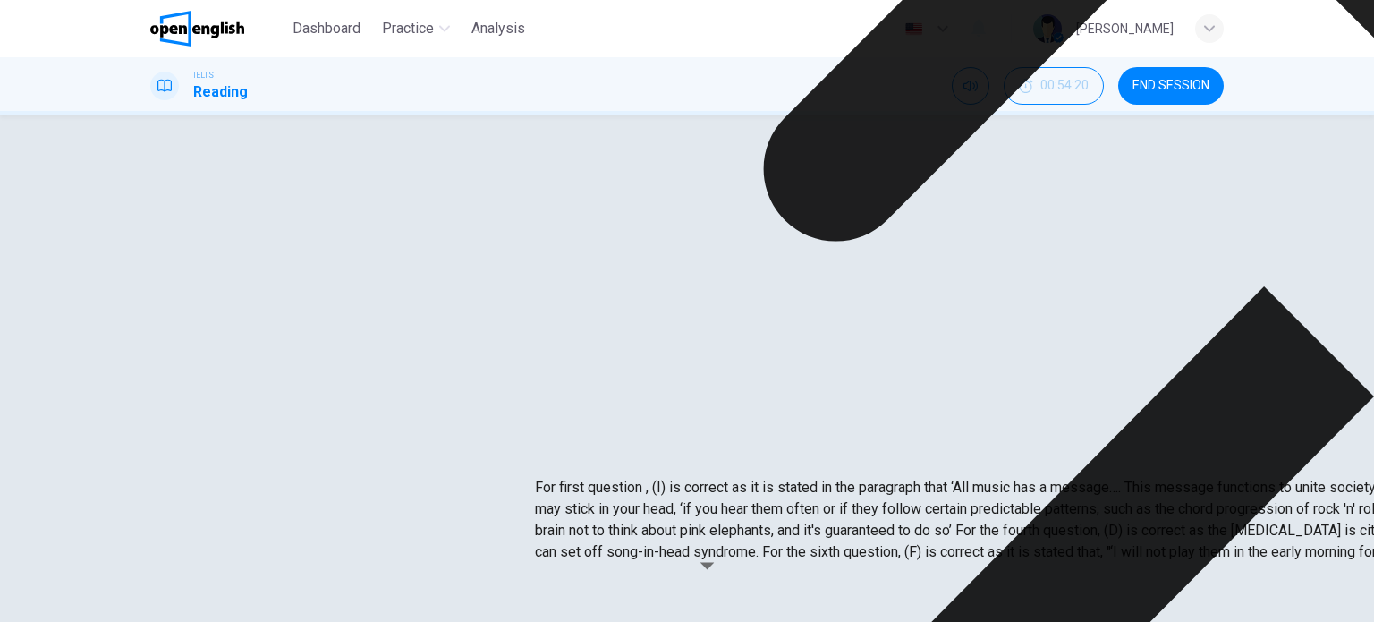
drag, startPoint x: 699, startPoint y: 465, endPoint x: 708, endPoint y: 470, distance: 10.4
click at [708, 477] on p "For first question , (I) is correct as it is stated in the paragraph that ‘All …" at bounding box center [1222, 520] width 1374 height 86
click at [955, 505] on span "This eager acquisitiveness of the brain may have helped our ancestors remember …" at bounding box center [963, 523] width 465 height 122
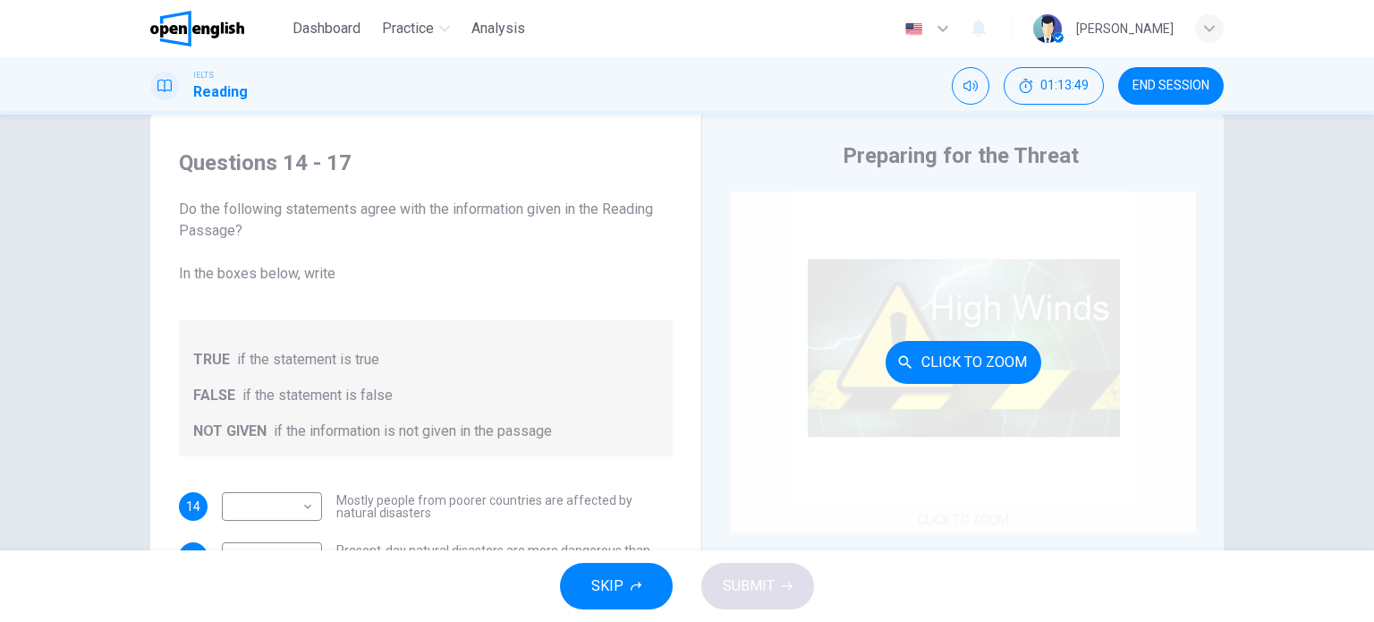
scroll to position [0, 0]
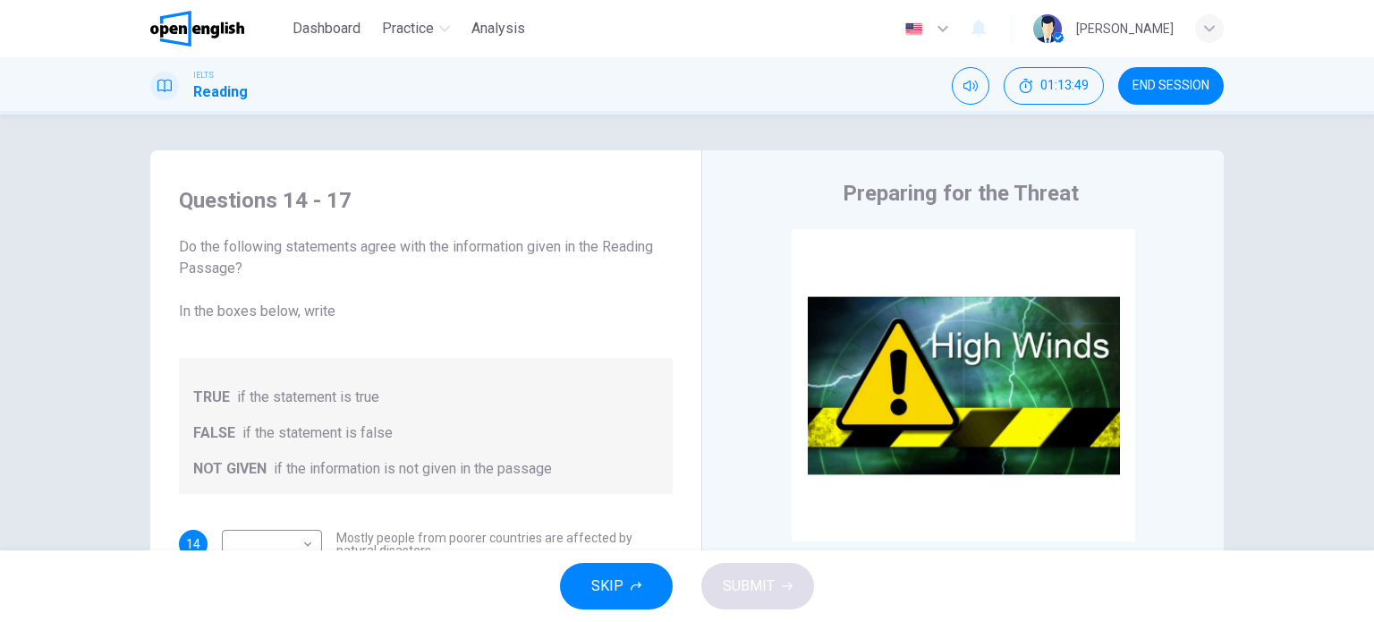
drag, startPoint x: 824, startPoint y: 194, endPoint x: 1108, endPoint y: 194, distance: 284.4
click at [1105, 196] on div "Preparing for the Threat" at bounding box center [975, 193] width 488 height 29
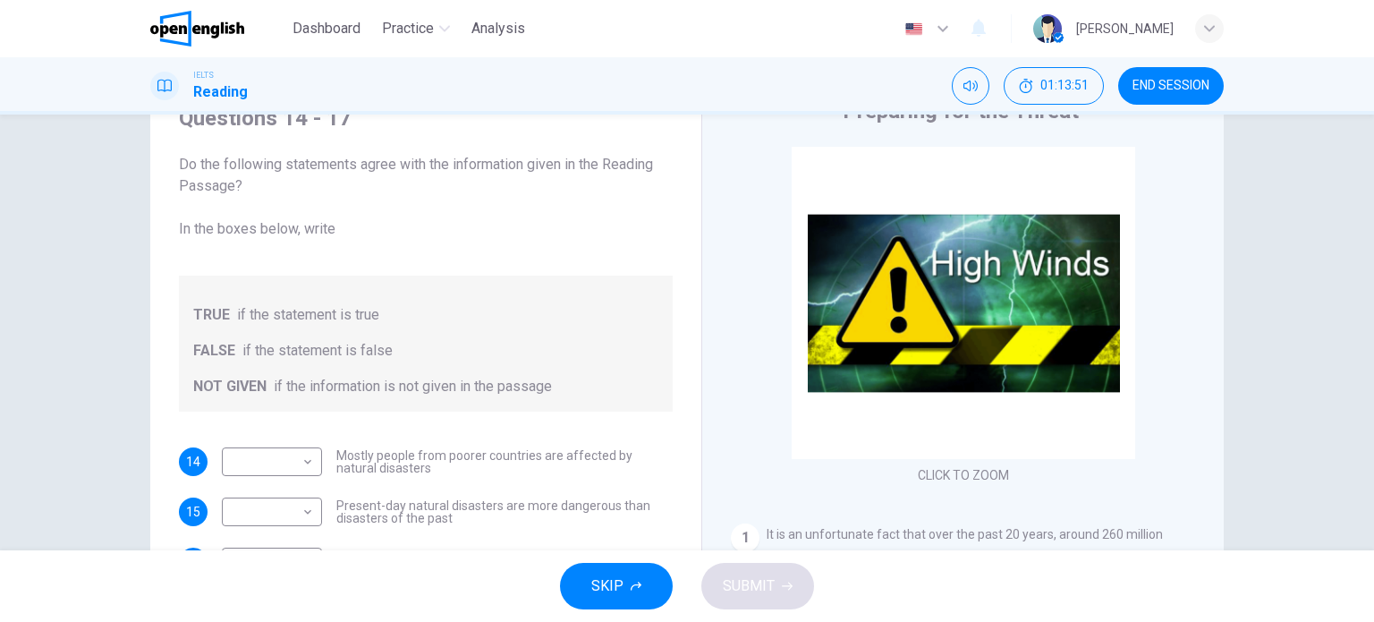
scroll to position [79, 0]
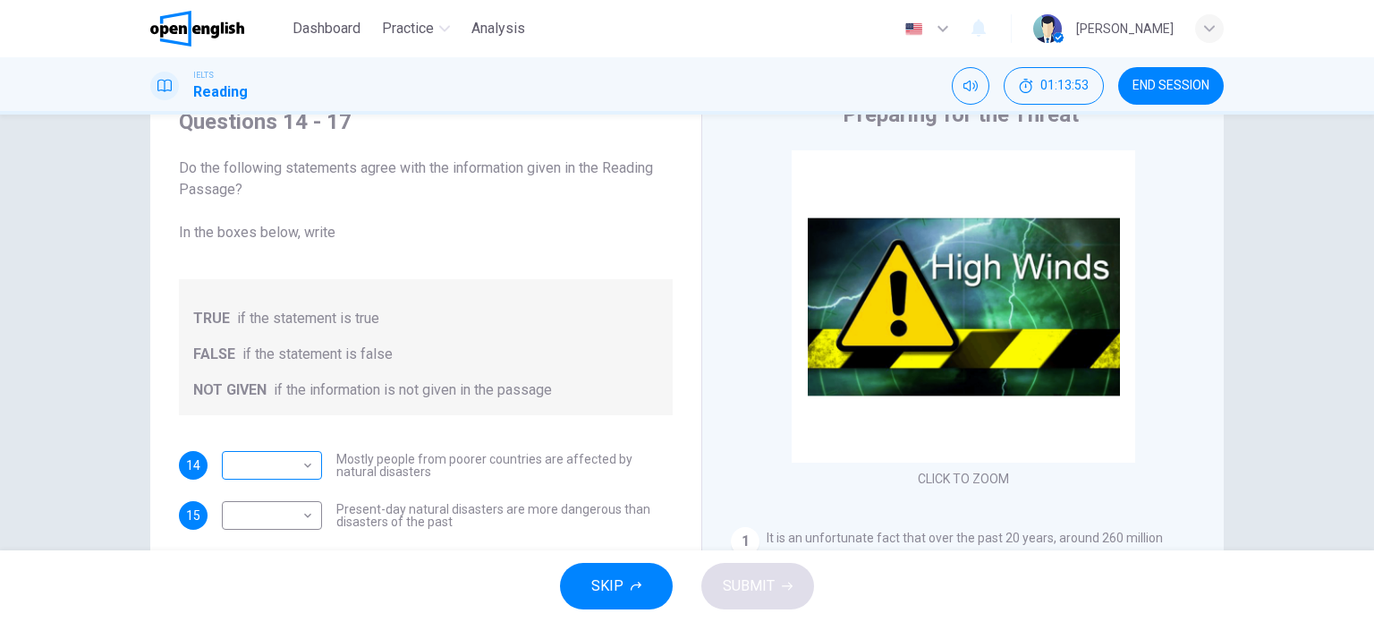
click at [300, 461] on body "This site uses cookies, as explained in our Privacy Policy . If you agree to th…" at bounding box center [687, 311] width 1374 height 622
click at [266, 494] on li "TRUE" at bounding box center [267, 493] width 100 height 29
click at [300, 468] on body "This site uses cookies, as explained in our Privacy Policy . If you agree to th…" at bounding box center [687, 311] width 1374 height 622
click at [270, 523] on li "FALSE" at bounding box center [267, 522] width 100 height 29
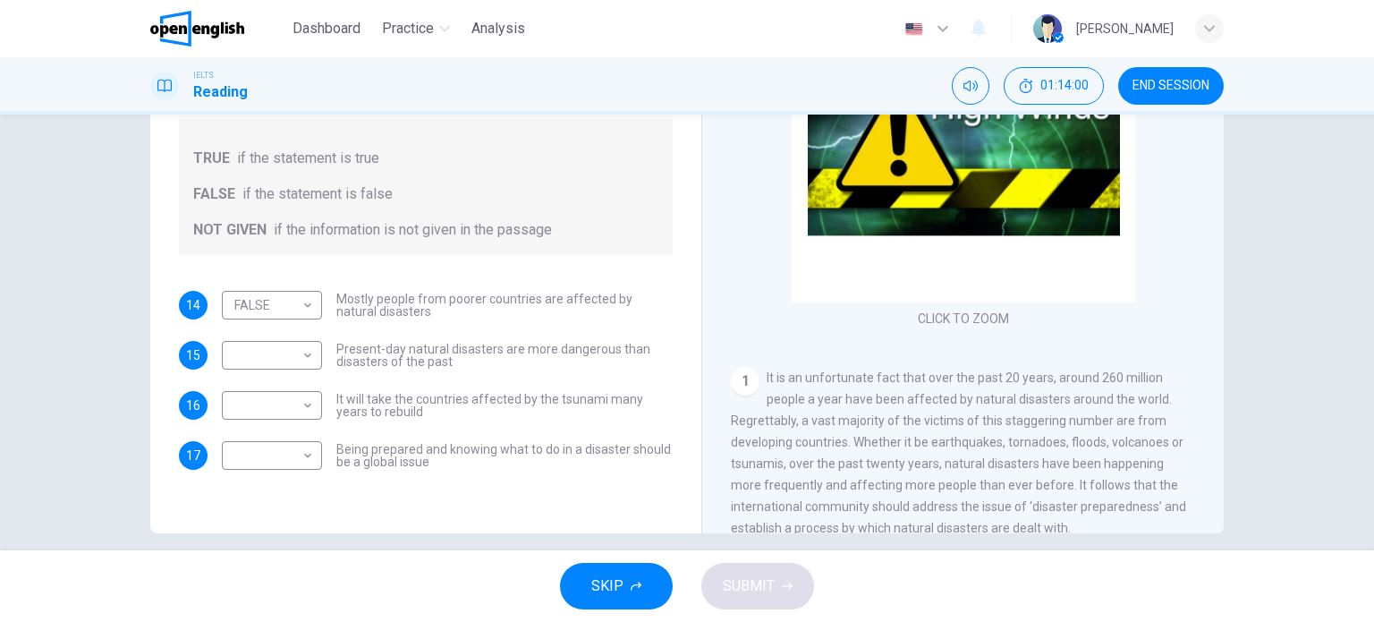
scroll to position [258, 0]
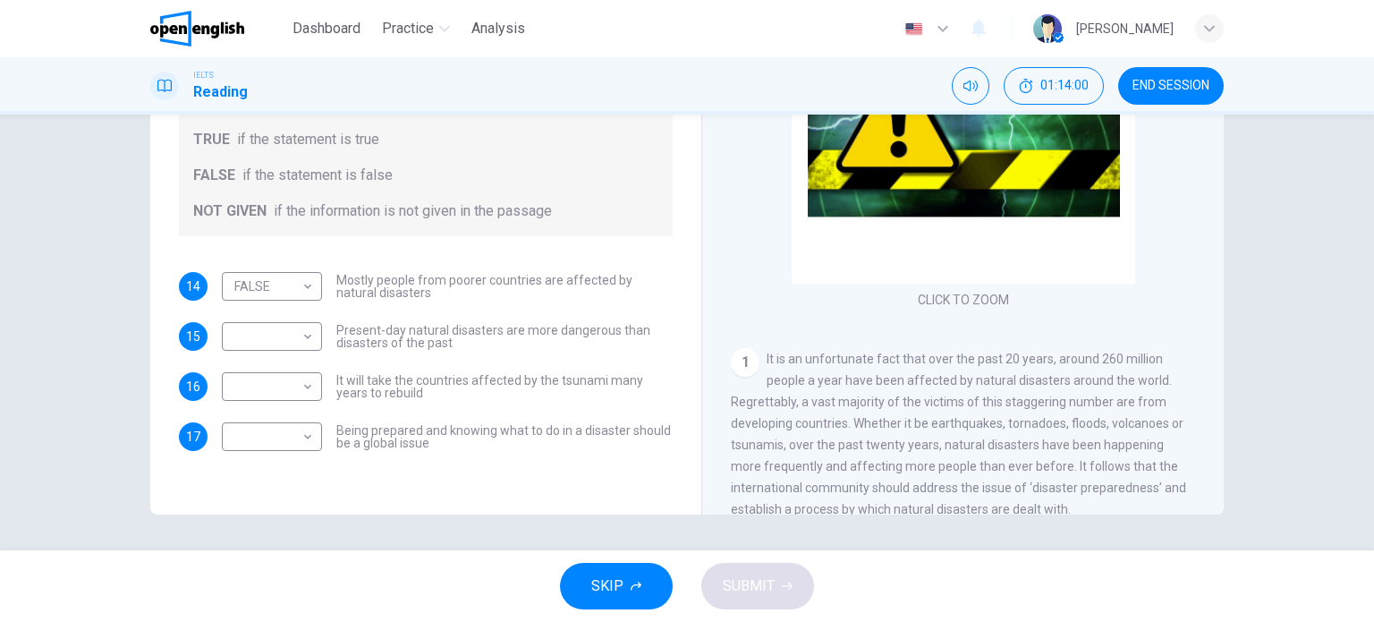
drag, startPoint x: 453, startPoint y: 304, endPoint x: 422, endPoint y: 352, distance: 57.5
drag, startPoint x: 680, startPoint y: 349, endPoint x: 679, endPoint y: 426, distance: 76.9
drag, startPoint x: 689, startPoint y: 319, endPoint x: 687, endPoint y: 373, distance: 53.7
drag, startPoint x: 694, startPoint y: 334, endPoint x: 522, endPoint y: 439, distance: 201.5
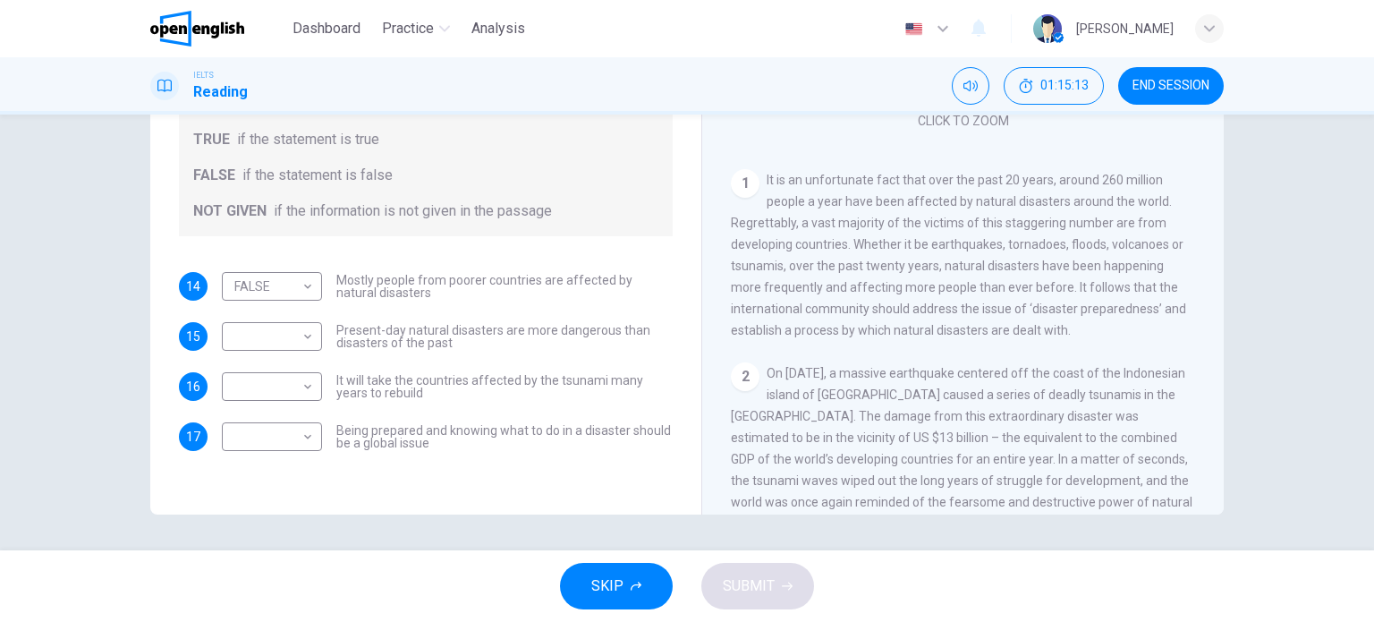
scroll to position [268, 0]
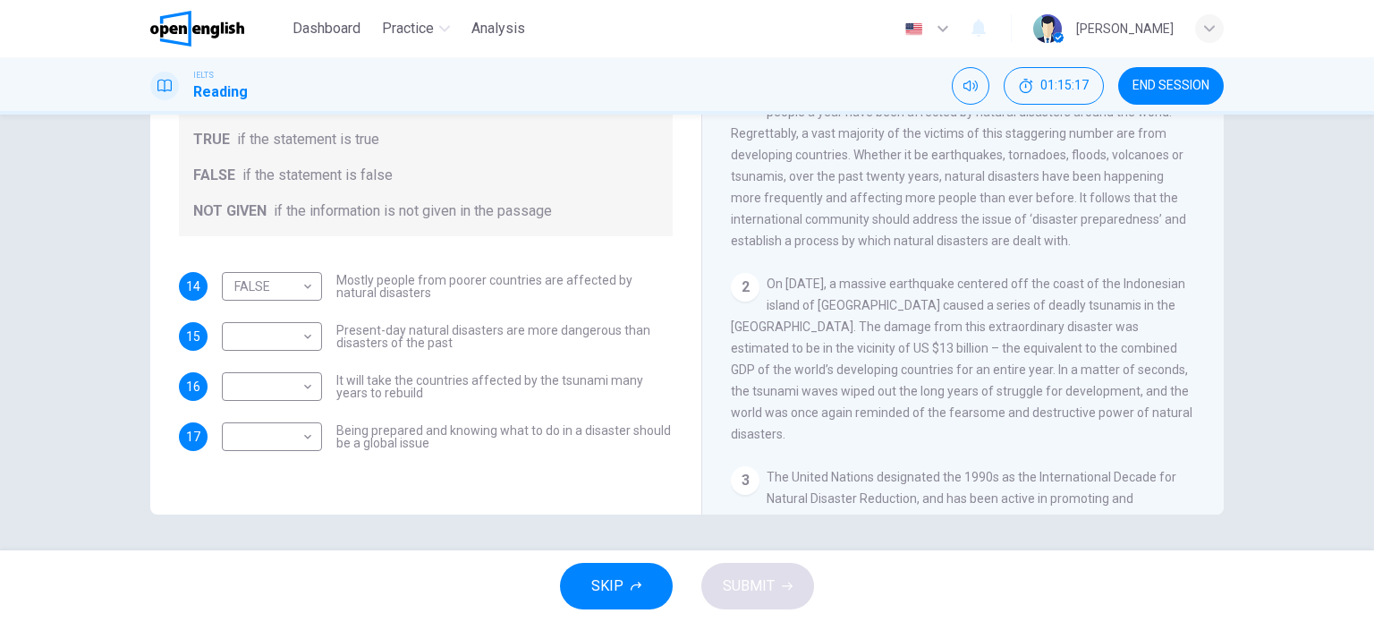
drag, startPoint x: 1043, startPoint y: 284, endPoint x: 1102, endPoint y: 284, distance: 59.0
click at [1102, 284] on span "On [DATE], a massive earthquake centered off the coast of the Indonesian island…" at bounding box center [961, 358] width 461 height 165
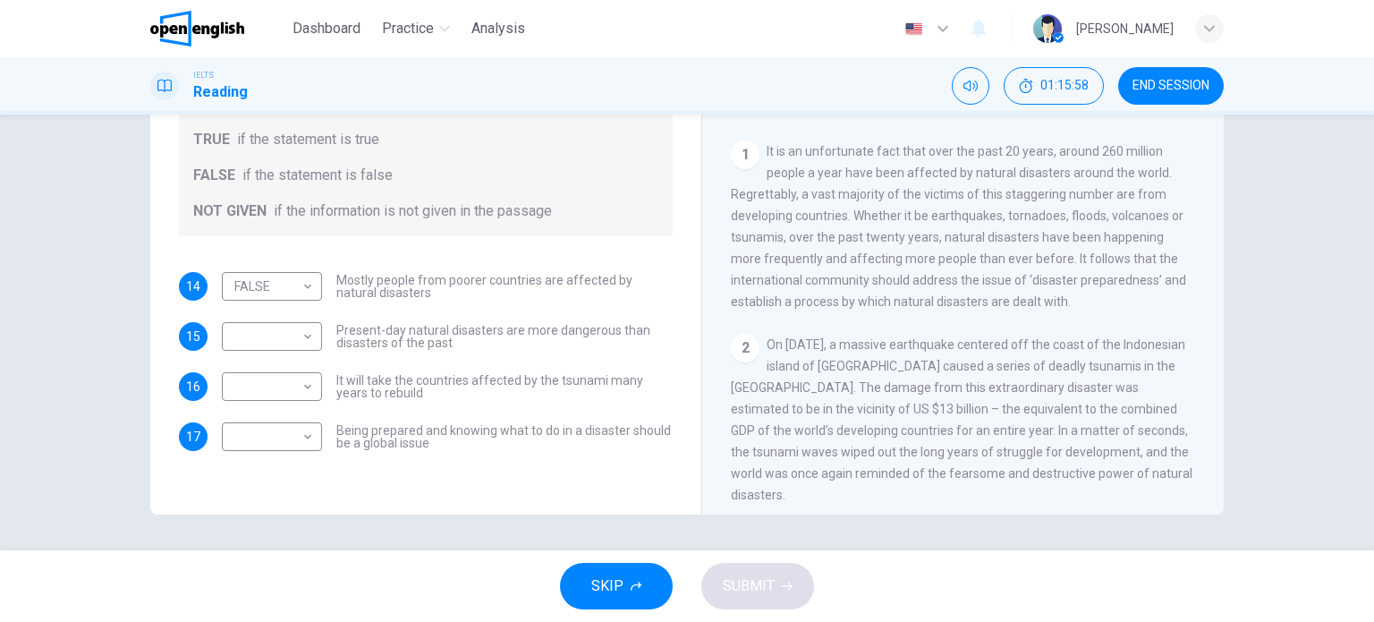
scroll to position [179, 0]
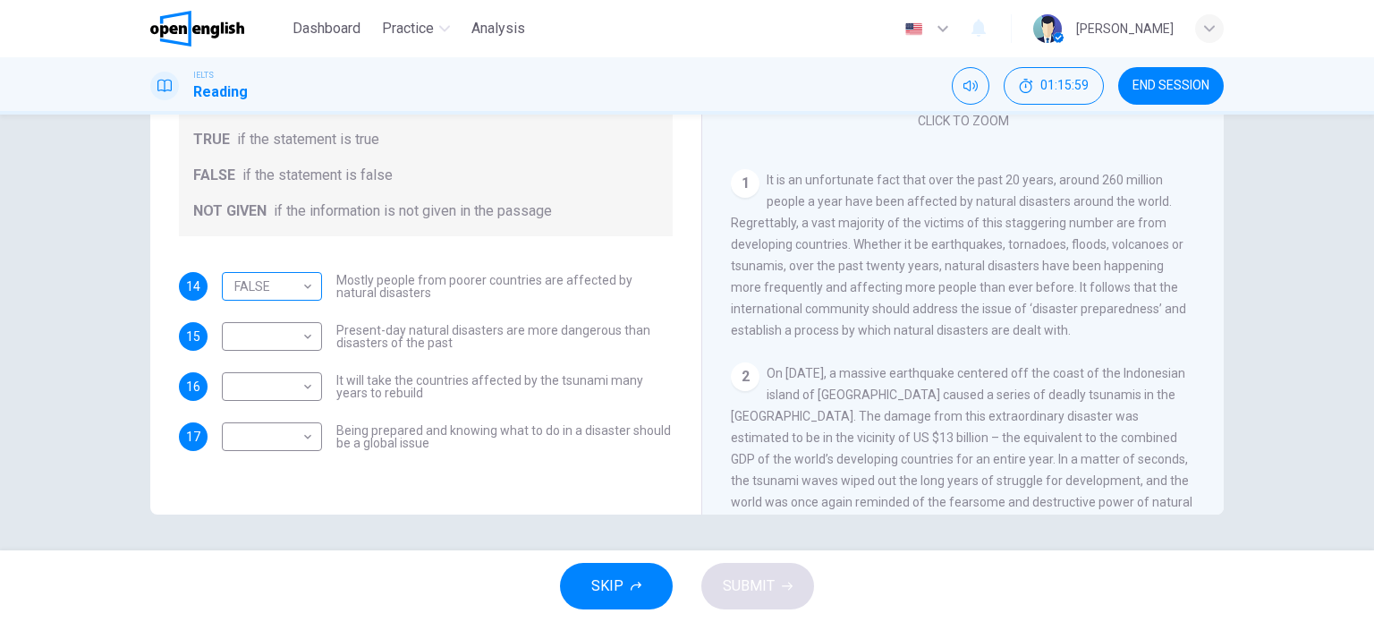
click at [290, 289] on body "This site uses cookies, as explained in our Privacy Policy . If you agree to th…" at bounding box center [687, 311] width 1374 height 622
click at [282, 316] on li "TRUE" at bounding box center [267, 314] width 100 height 29
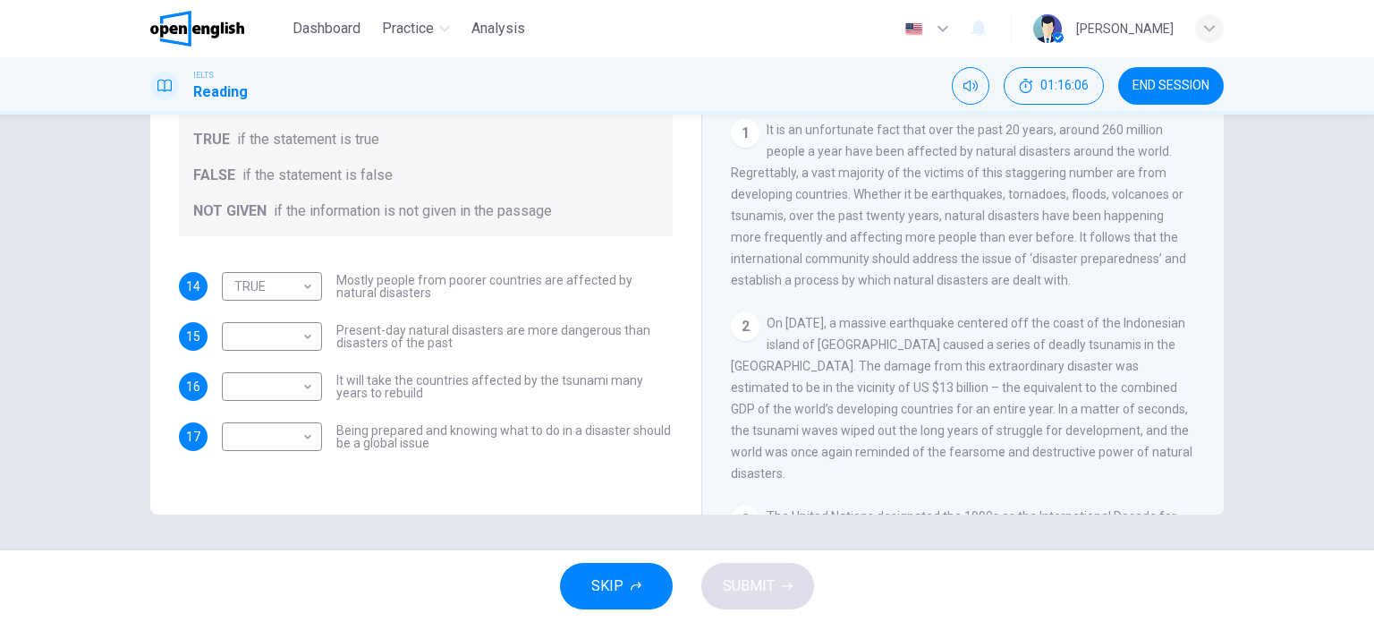
drag, startPoint x: 934, startPoint y: 301, endPoint x: 929, endPoint y: 351, distance: 49.4
click at [252, 276] on body "This site uses cookies, as explained in our Privacy Policy . If you agree to th…" at bounding box center [687, 311] width 1374 height 622
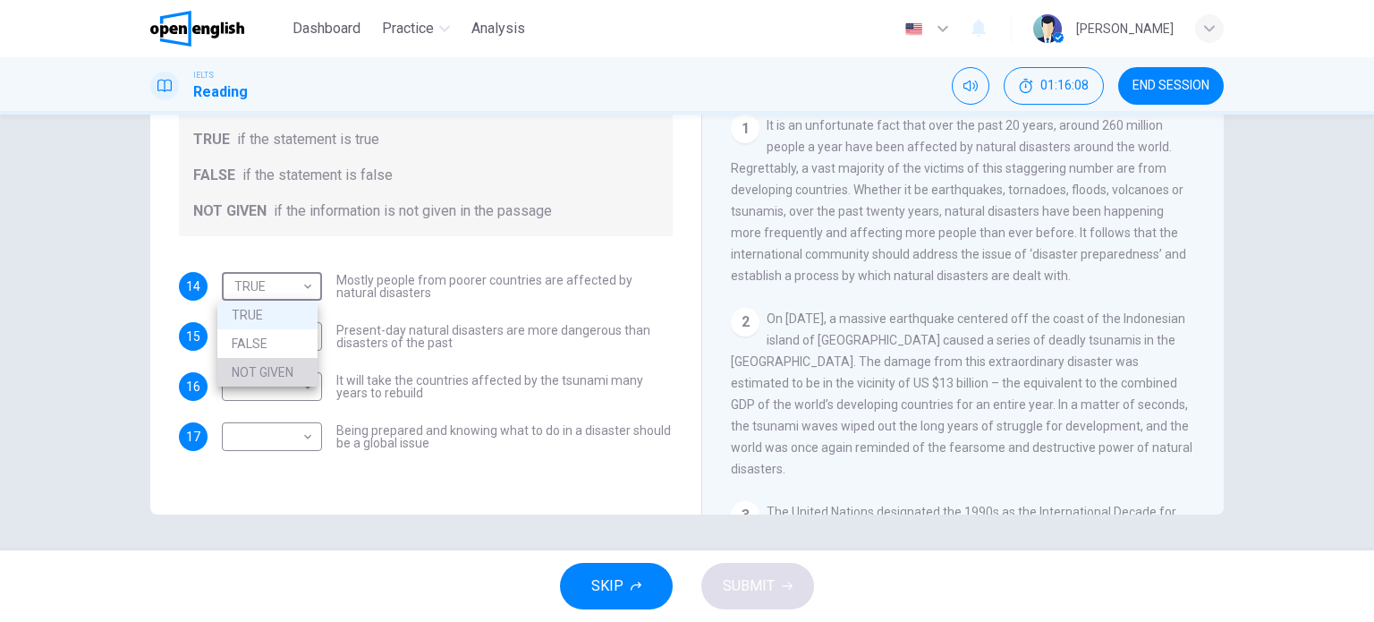
click at [265, 366] on li "NOT GIVEN" at bounding box center [267, 372] width 100 height 29
type input "*********"
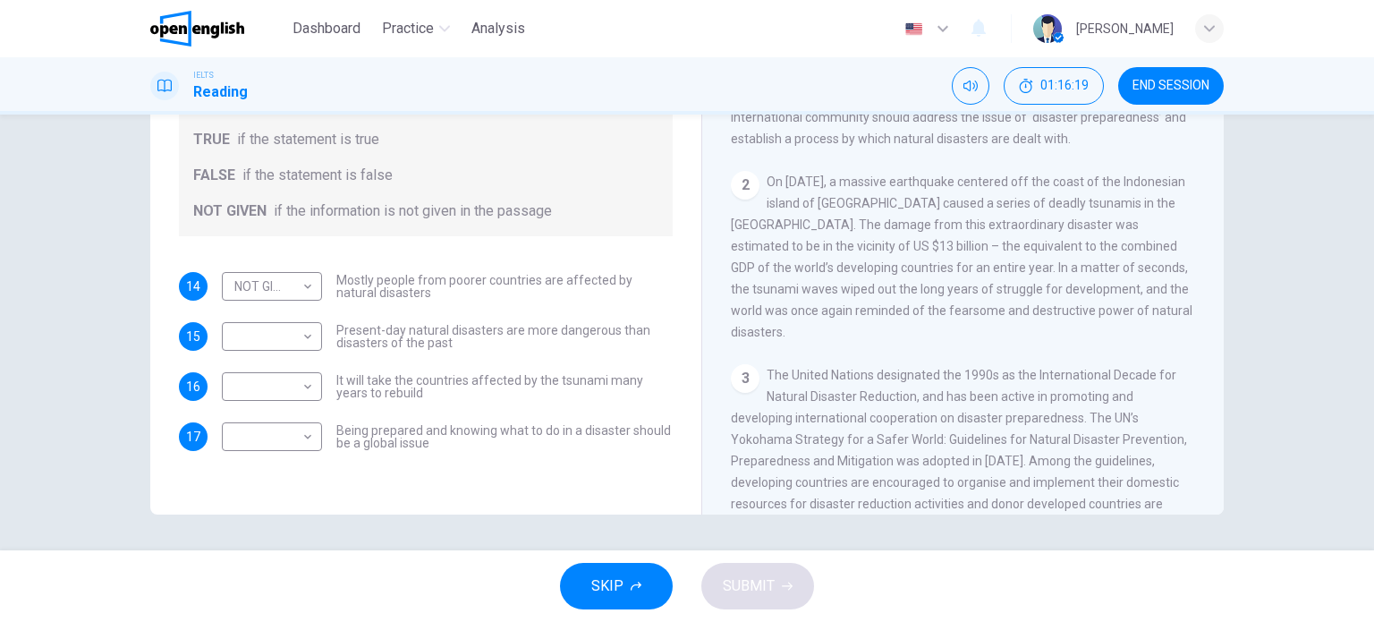
scroll to position [394, 0]
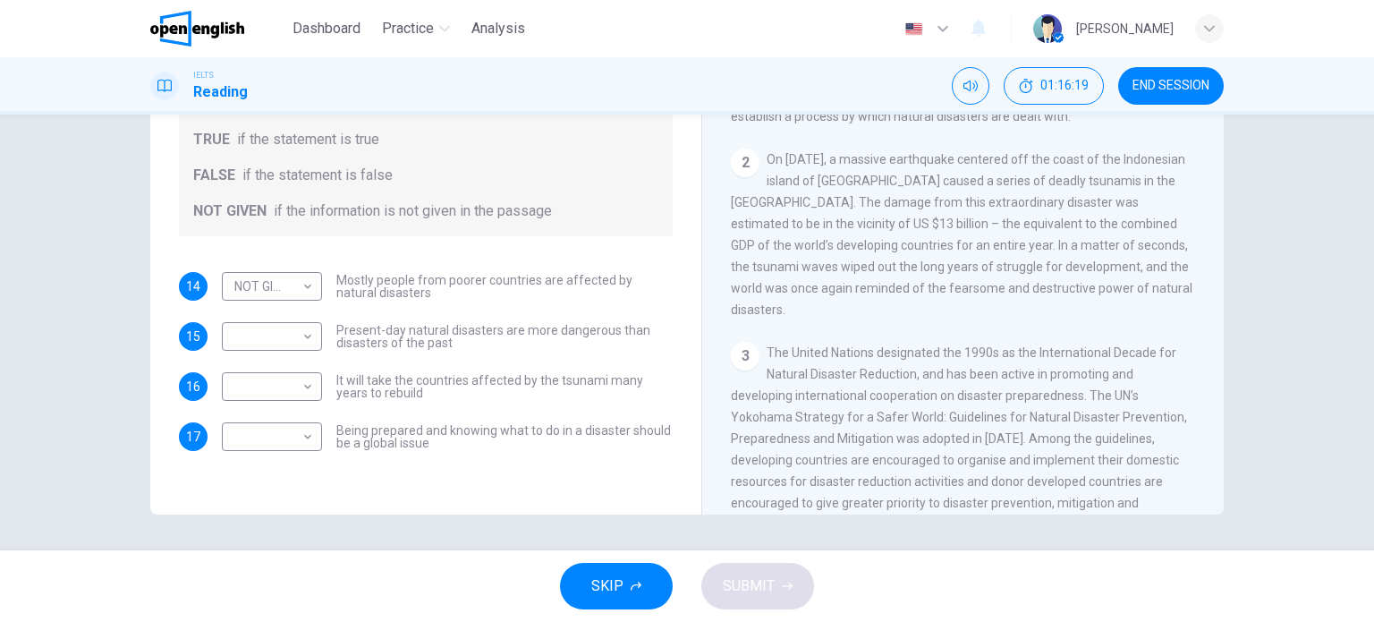
drag, startPoint x: 850, startPoint y: 350, endPoint x: 846, endPoint y: 383, distance: 33.3
click at [311, 330] on div "​ ​" at bounding box center [272, 336] width 100 height 29
click at [1020, 322] on div "CLICK TO ZOOM Click to Zoom 1 It is an unfortunate fact that over the past 20 y…" at bounding box center [975, 242] width 488 height 543
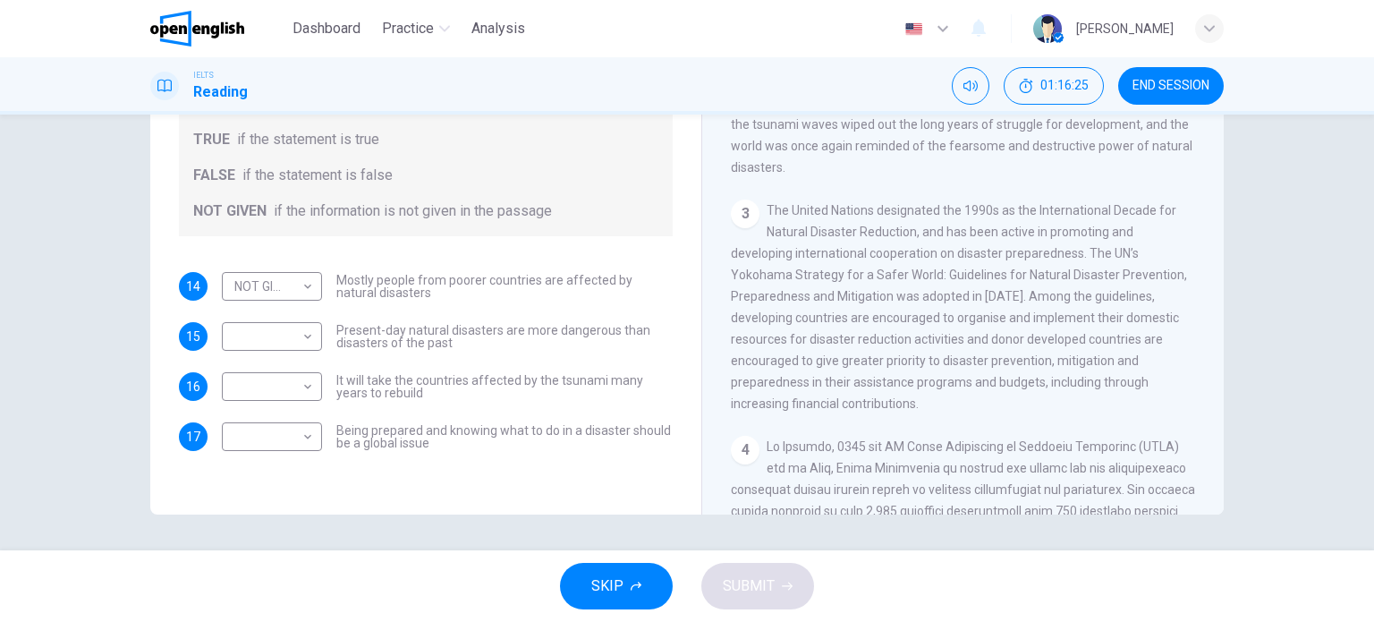
drag, startPoint x: 1023, startPoint y: 316, endPoint x: 1002, endPoint y: 360, distance: 49.6
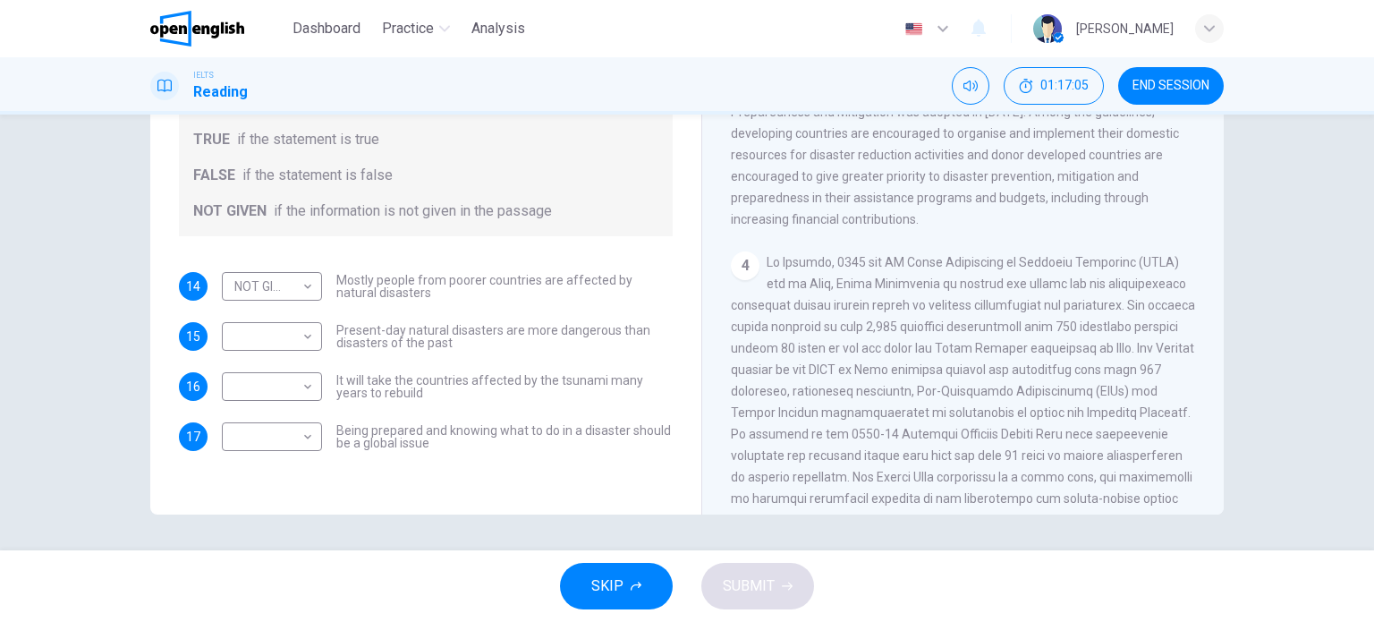
drag, startPoint x: 1144, startPoint y: 353, endPoint x: 1130, endPoint y: 393, distance: 42.4
drag, startPoint x: 873, startPoint y: 257, endPoint x: 1002, endPoint y: 253, distance: 129.7
click at [992, 255] on span at bounding box center [963, 429] width 464 height 358
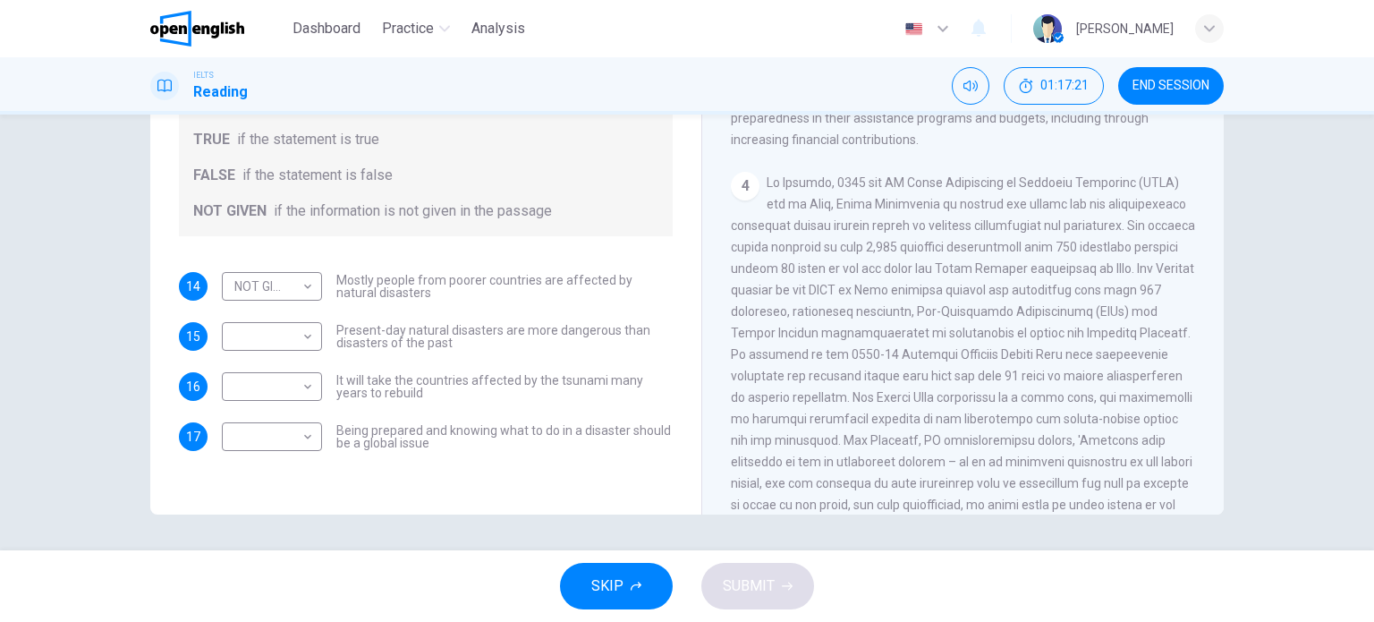
drag, startPoint x: 918, startPoint y: 297, endPoint x: 907, endPoint y: 331, distance: 35.6
drag, startPoint x: 784, startPoint y: 353, endPoint x: 891, endPoint y: 360, distance: 106.7
click at [890, 360] on div "4" at bounding box center [963, 350] width 465 height 365
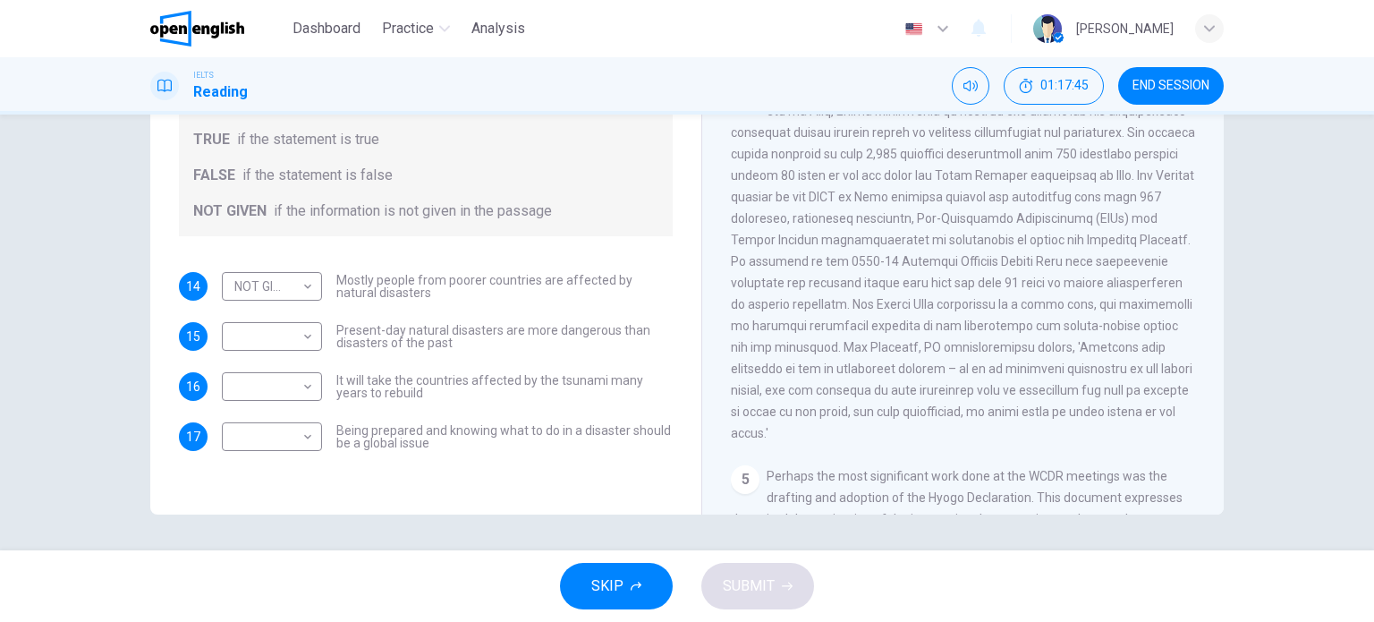
drag, startPoint x: 965, startPoint y: 312, endPoint x: 1023, endPoint y: 315, distance: 58.2
click at [1022, 315] on div "4" at bounding box center [963, 261] width 465 height 365
click at [304, 343] on body "This site uses cookies, as explained in our Privacy Policy . If you agree to th…" at bounding box center [687, 311] width 1374 height 622
click at [286, 421] on li "NOT GIVEN" at bounding box center [267, 422] width 100 height 29
type input "*********"
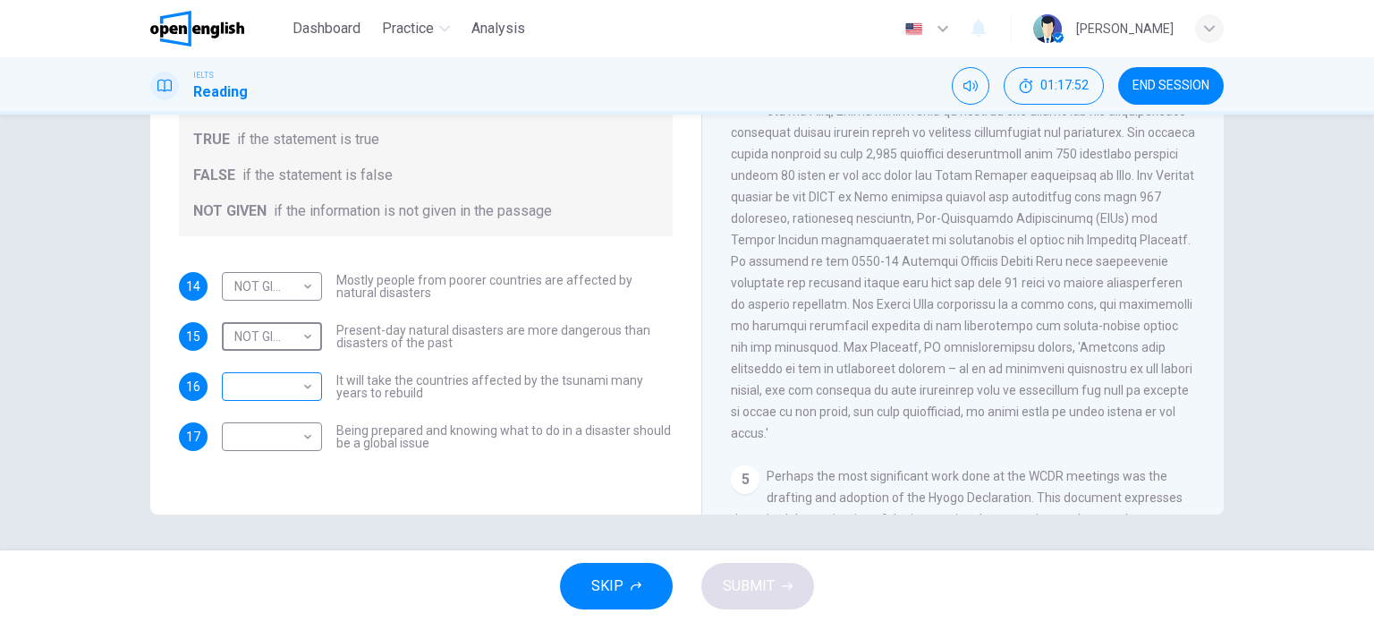
click at [302, 386] on body "This site uses cookies, as explained in our Privacy Policy . If you agree to th…" at bounding box center [687, 311] width 1374 height 622
click at [275, 417] on li "TRUE" at bounding box center [267, 415] width 100 height 29
type input "****"
click at [305, 426] on body "This site uses cookies, as explained in our Privacy Policy . If you agree to th…" at bounding box center [687, 311] width 1374 height 622
click at [281, 453] on li "TRUE" at bounding box center [267, 465] width 100 height 29
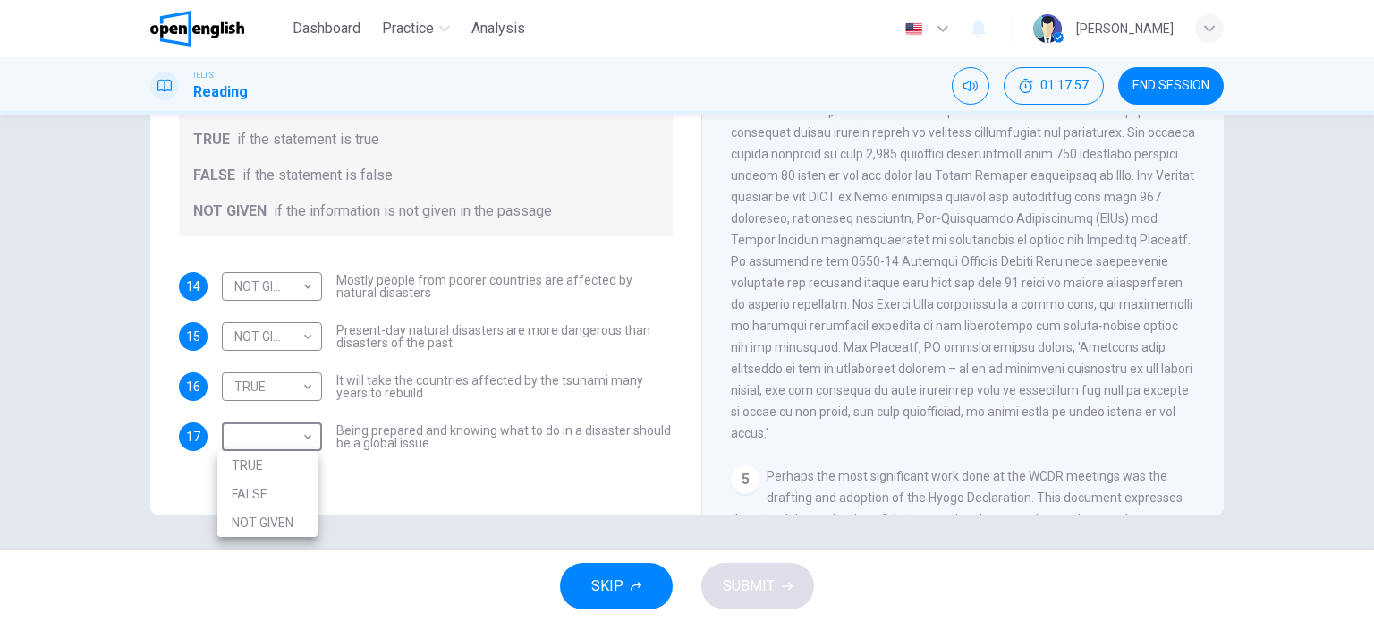
type input "****"
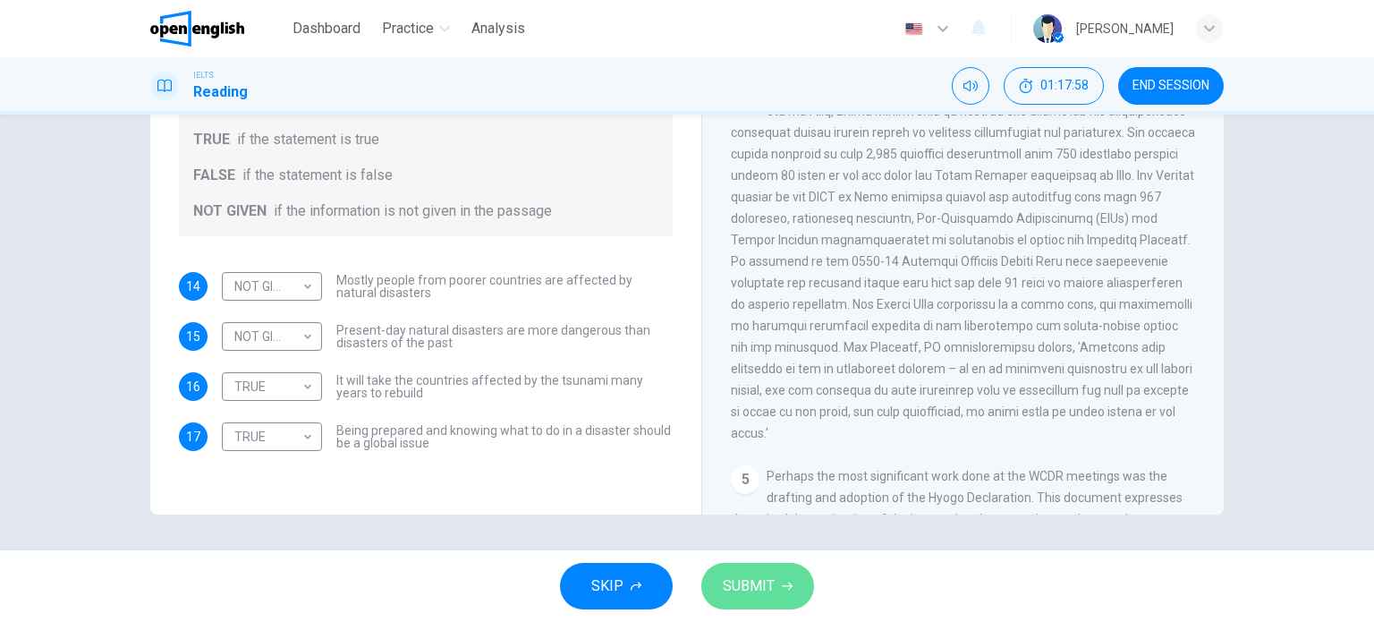
click at [753, 564] on span "SUBMIT" at bounding box center [749, 585] width 52 height 25
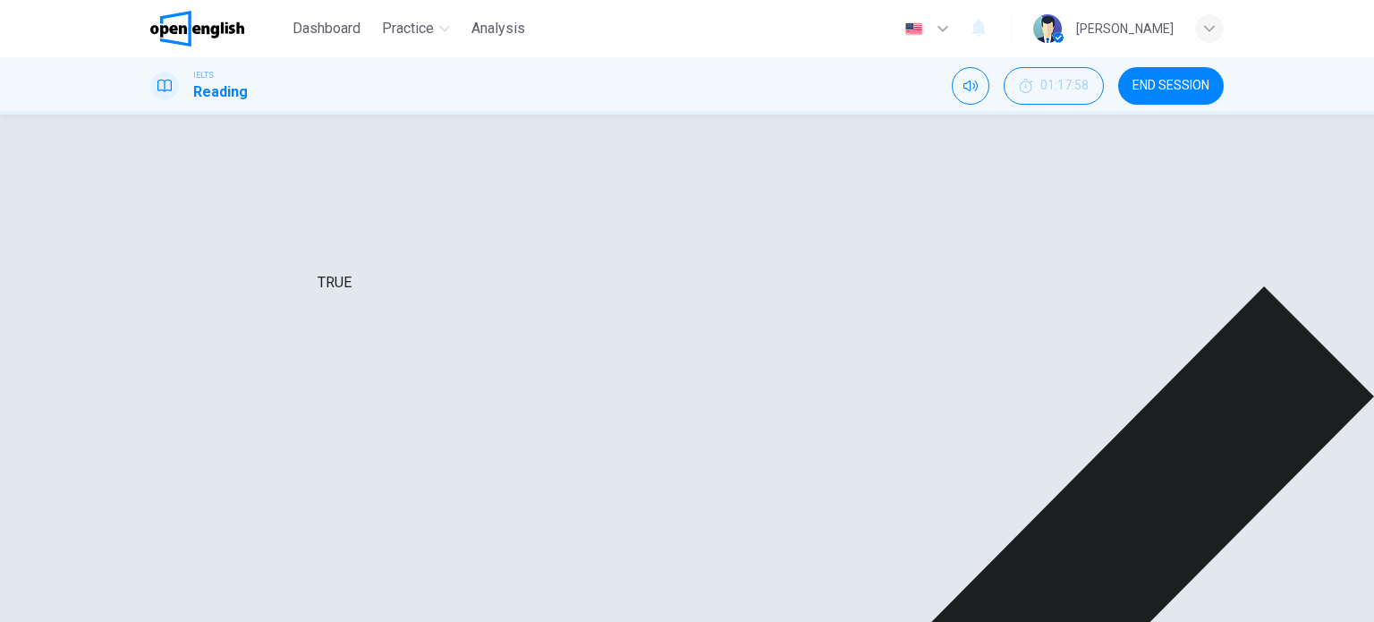
click at [304, 286] on div "NOT GIVEN" at bounding box center [292, 297] width 141 height 51
click at [317, 417] on div "TRUE **** ​ It will take the countries affected by the tsunami many years to re…" at bounding box center [447, 442] width 451 height 51
click at [292, 417] on div "TRUE" at bounding box center [292, 442] width 141 height 51
click at [286, 417] on div "TRUE" at bounding box center [292, 442] width 141 height 51
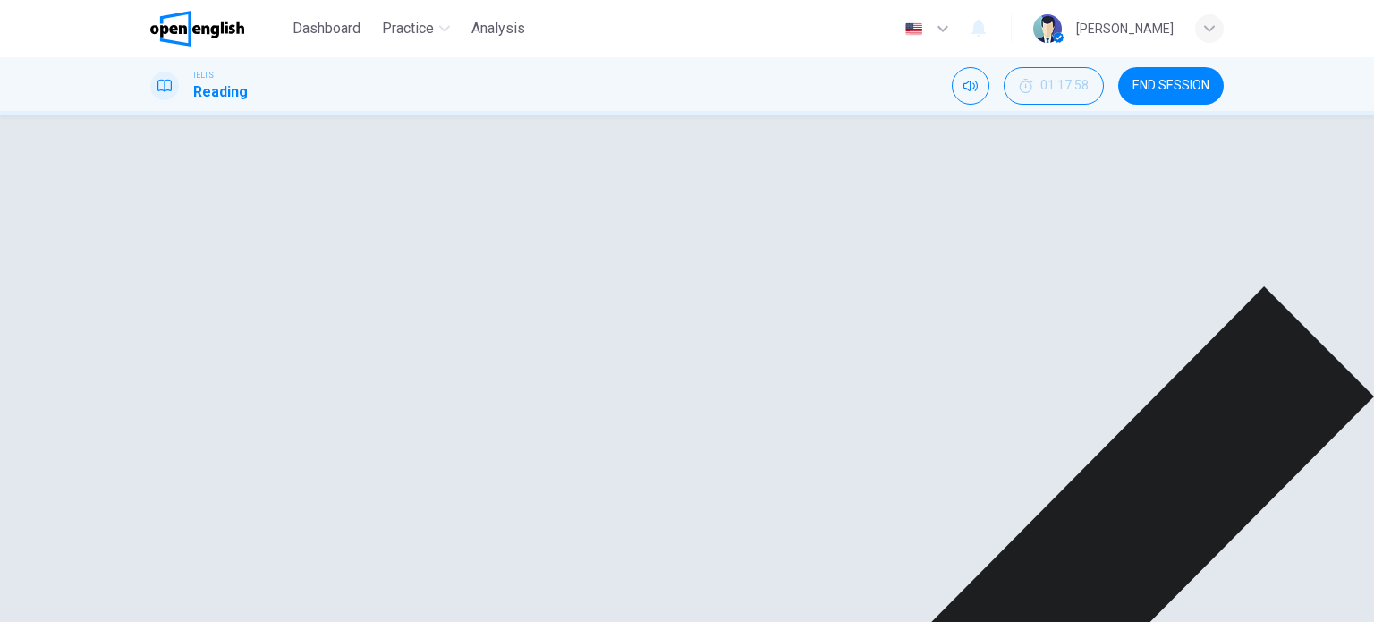
click at [300, 417] on div "TRUE" at bounding box center [292, 442] width 141 height 51
click at [304, 417] on div "TRUE" at bounding box center [292, 442] width 141 height 51
click at [305, 344] on div "NOT GIVEN" at bounding box center [292, 369] width 141 height 51
click at [307, 285] on div "NOT GIVEN" at bounding box center [292, 297] width 141 height 51
click at [1027, 277] on div "CLICK TO ZOOM Click to Zoom 1 It is an unfortunate fact that over the past 20 y…" at bounding box center [975, 242] width 488 height 543
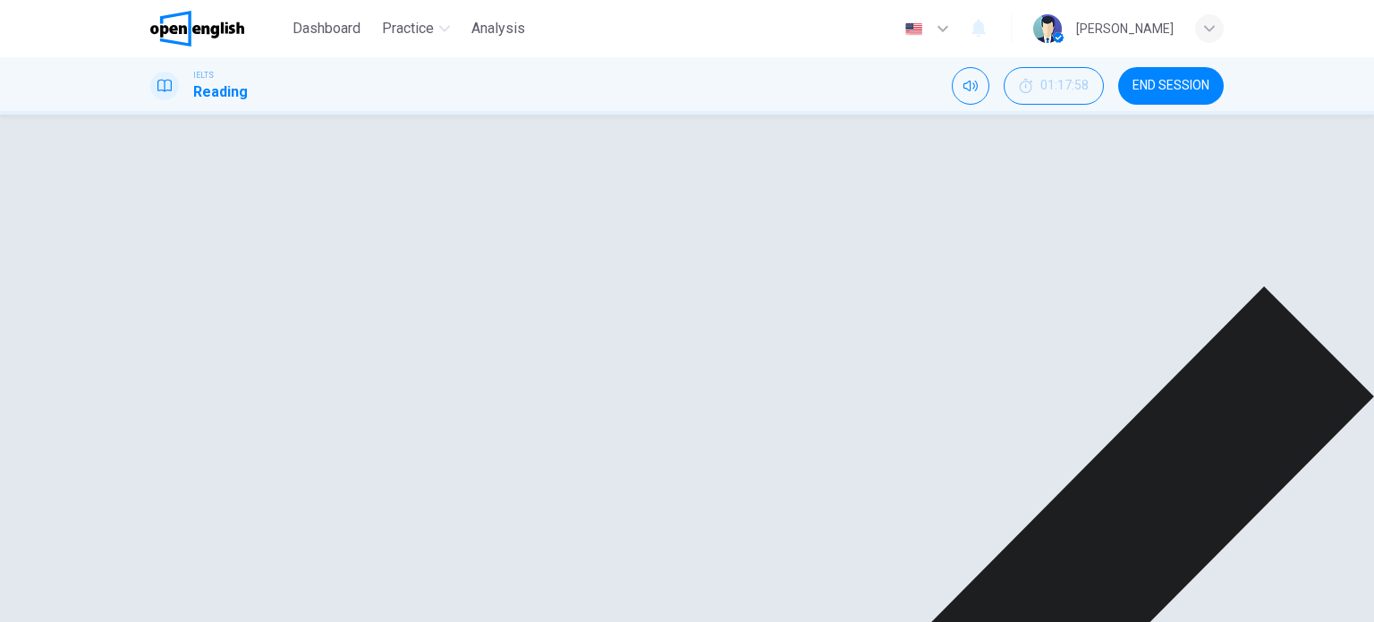
scroll to position [1179, 0]
click at [304, 344] on div "NOT GIVEN" at bounding box center [292, 369] width 141 height 51
click at [297, 292] on div "NOT GIVEN" at bounding box center [292, 297] width 141 height 51
click at [293, 417] on div "TRUE" at bounding box center [292, 442] width 141 height 51
click at [302, 417] on div "TRUE" at bounding box center [292, 442] width 141 height 51
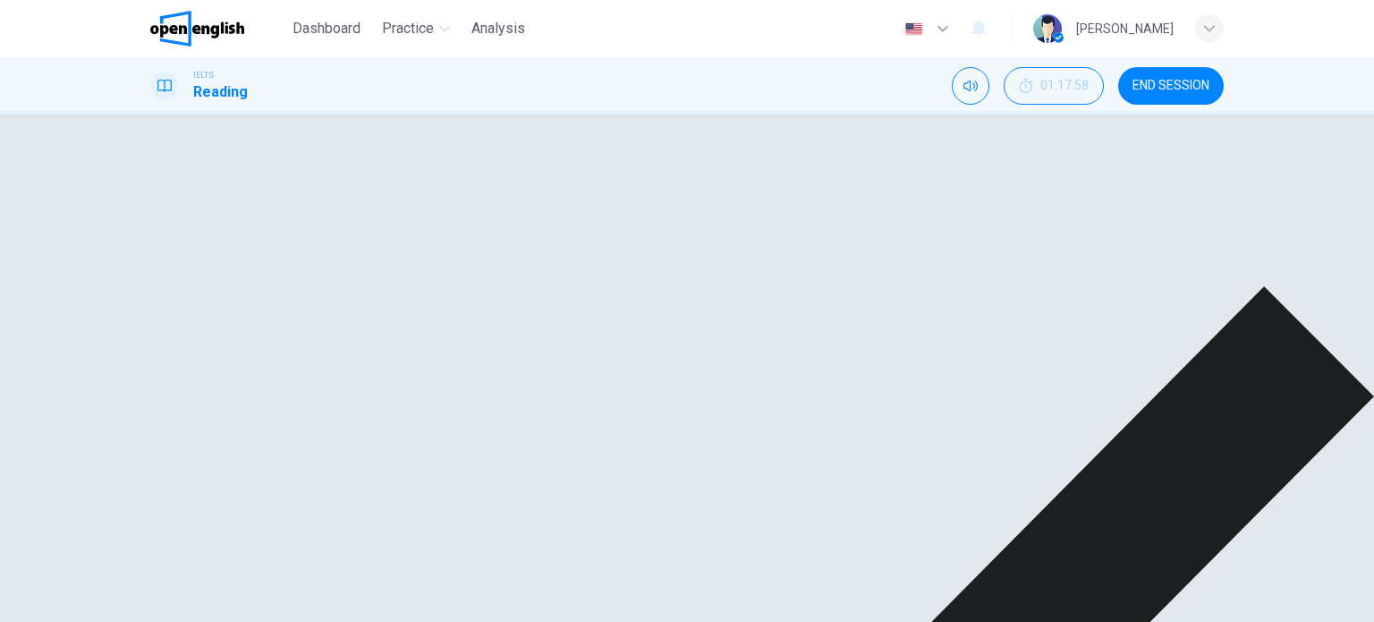
click at [302, 417] on div "TRUE" at bounding box center [292, 442] width 141 height 51
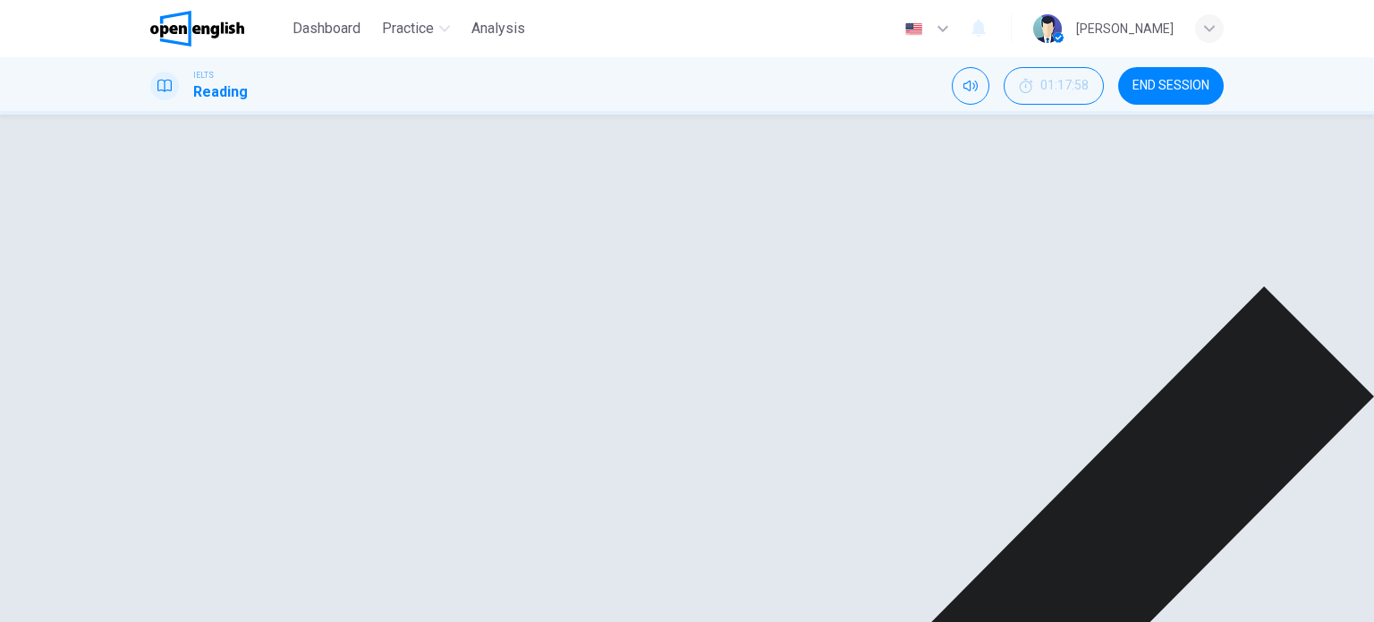
drag, startPoint x: 972, startPoint y: 595, endPoint x: 945, endPoint y: 436, distance: 161.4
click at [952, 448] on div "Dashboard Practice Analysis English ** ​ [PERSON_NAME] IELTS Reading 01:17:58 E…" at bounding box center [687, 311] width 1374 height 622
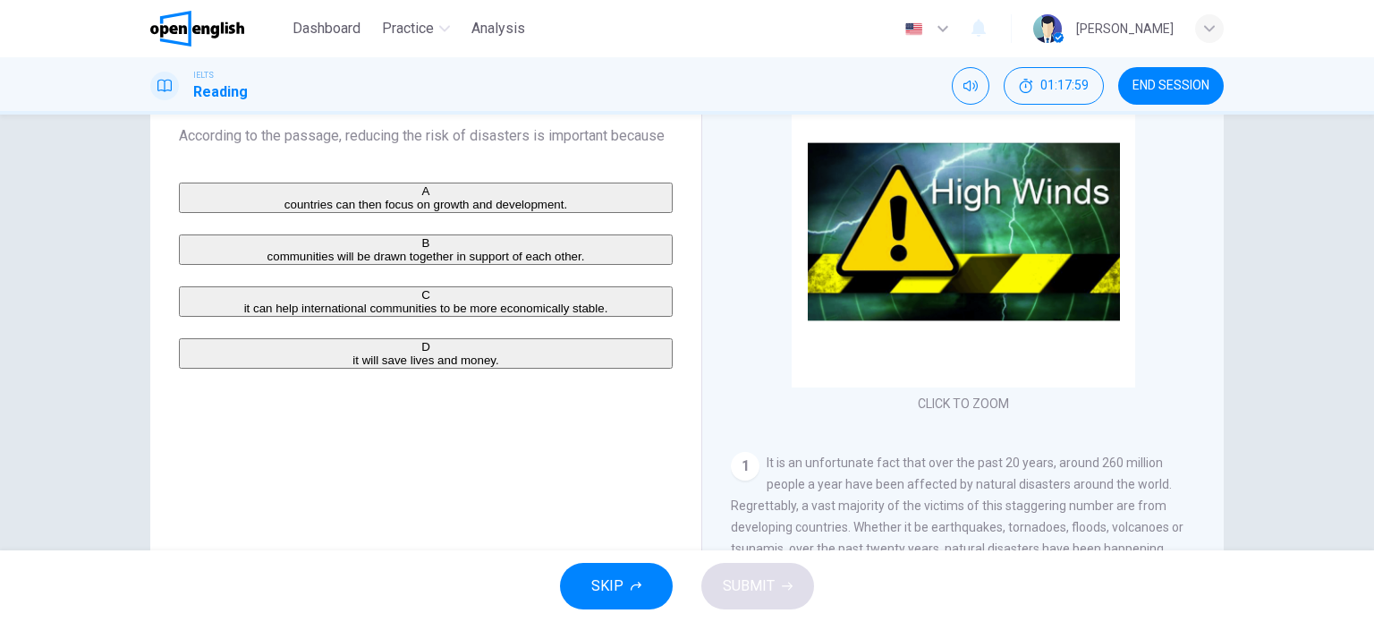
scroll to position [0, 0]
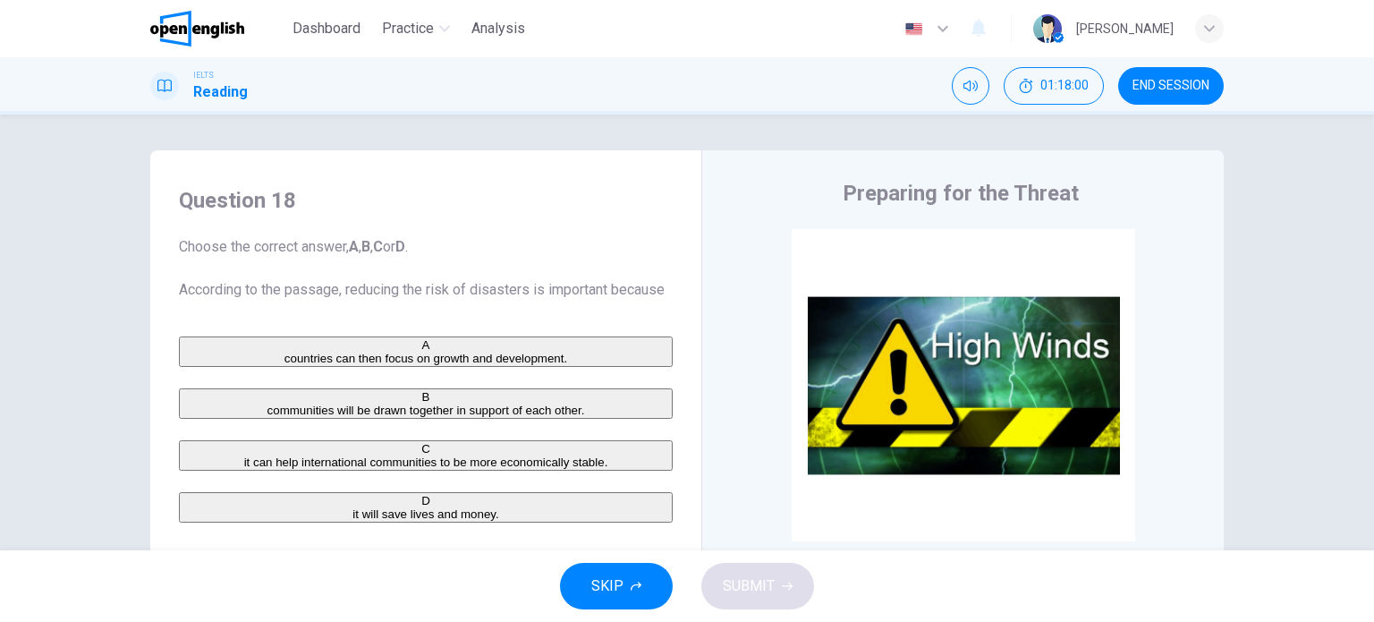
drag, startPoint x: 160, startPoint y: 232, endPoint x: 372, endPoint y: 254, distance: 213.1
click at [372, 252] on div "Question 18 Choose the correct answer, A , B , C or D . According to the passag…" at bounding box center [426, 354] width 522 height 372
drag, startPoint x: 186, startPoint y: 286, endPoint x: 520, endPoint y: 291, distance: 334.5
click at [509, 292] on span "Choose the correct answer, A , B , C or D . According to the passage, reducing …" at bounding box center [426, 268] width 494 height 64
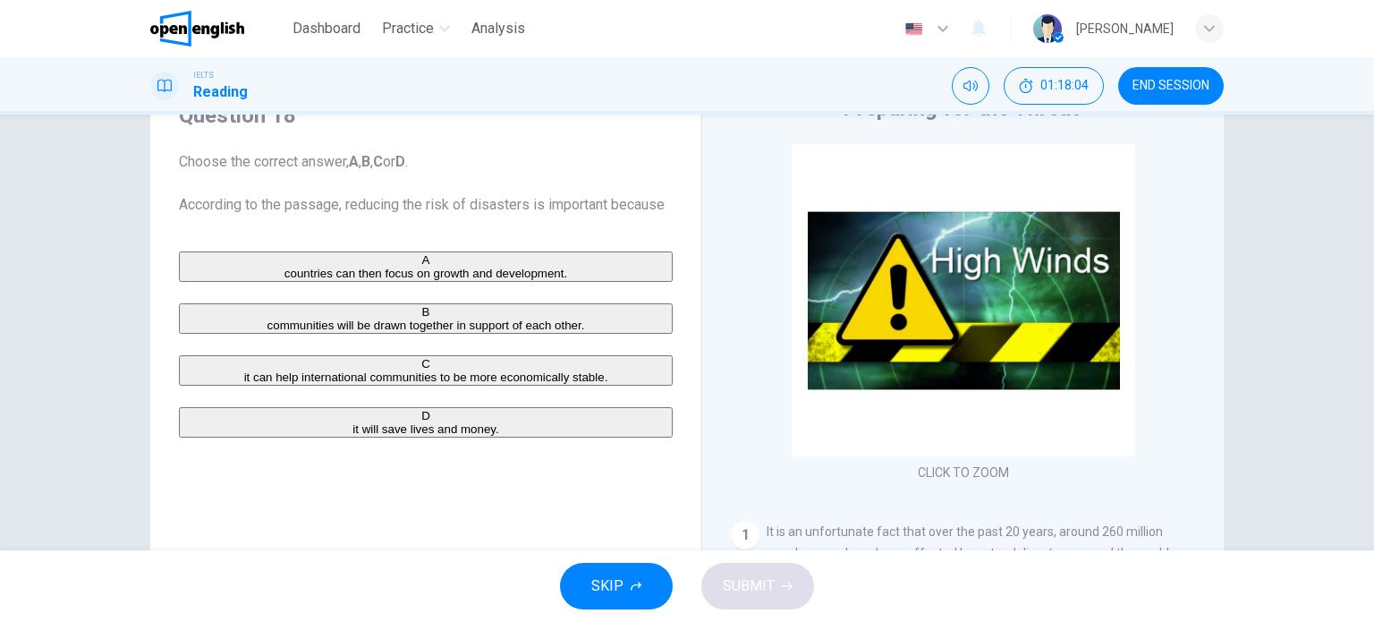
drag, startPoint x: 717, startPoint y: 281, endPoint x: 712, endPoint y: 325, distance: 44.1
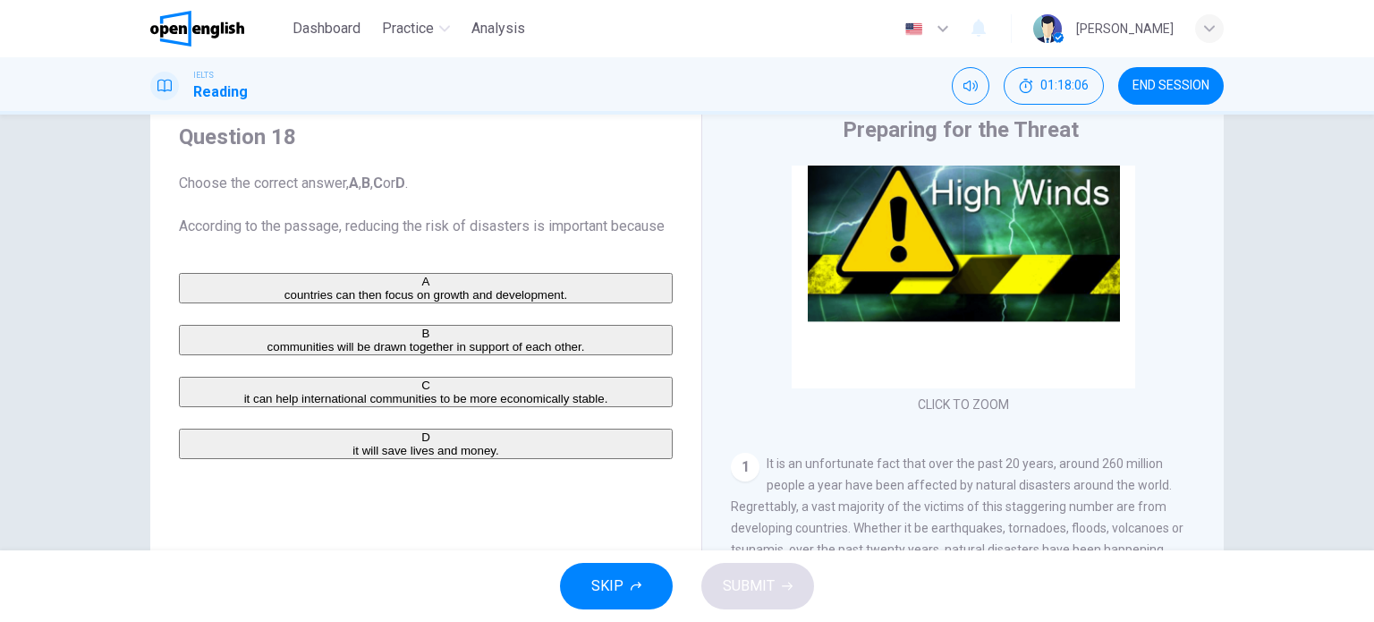
scroll to position [92, 0]
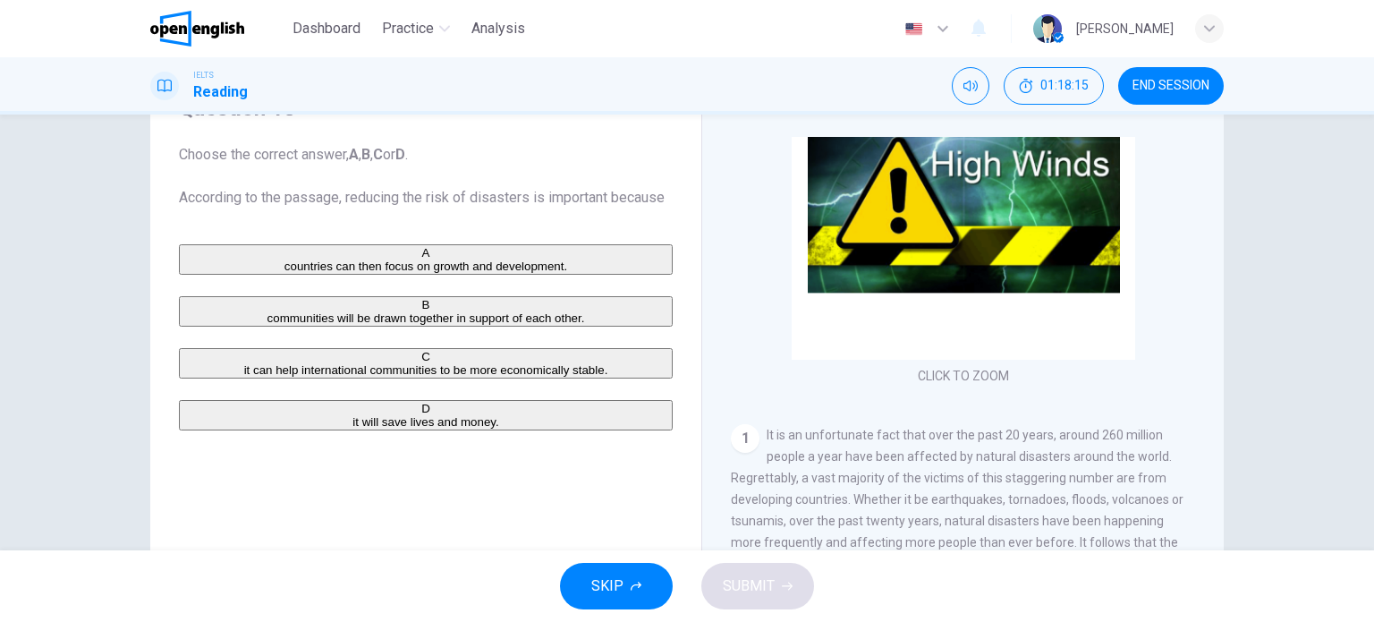
click at [199, 415] on div "D" at bounding box center [426, 408] width 490 height 13
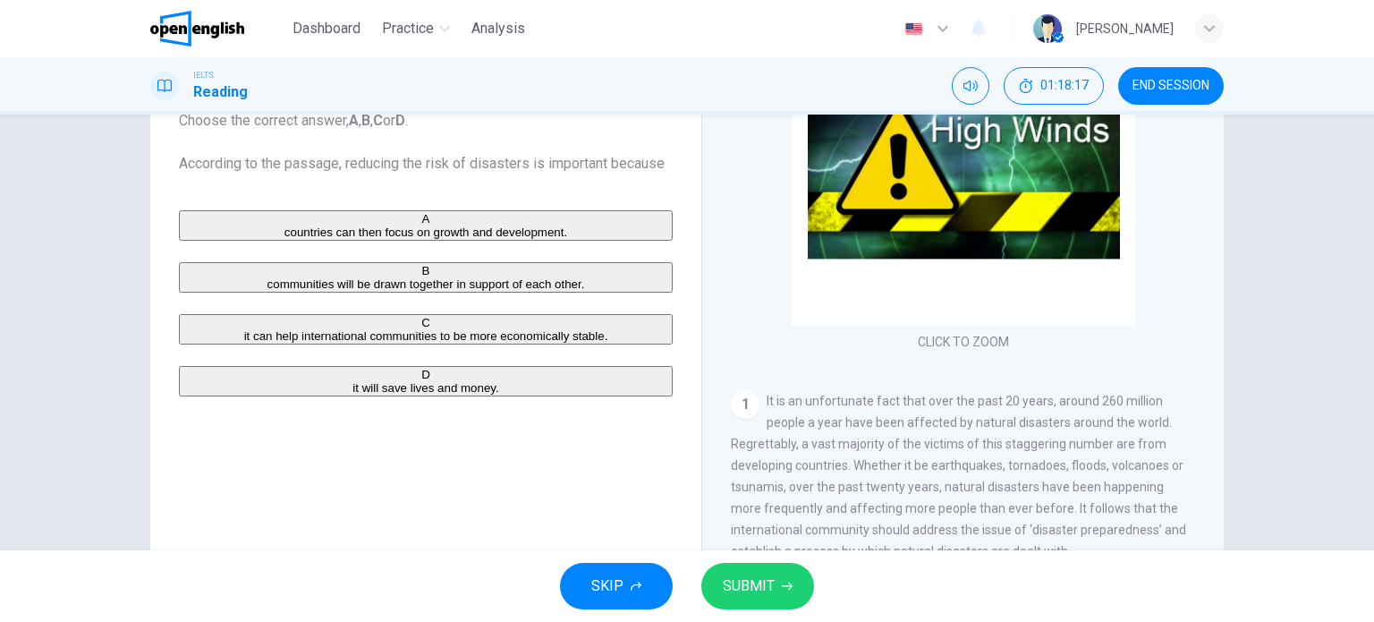
drag, startPoint x: 715, startPoint y: 312, endPoint x: 713, endPoint y: 395, distance: 83.2
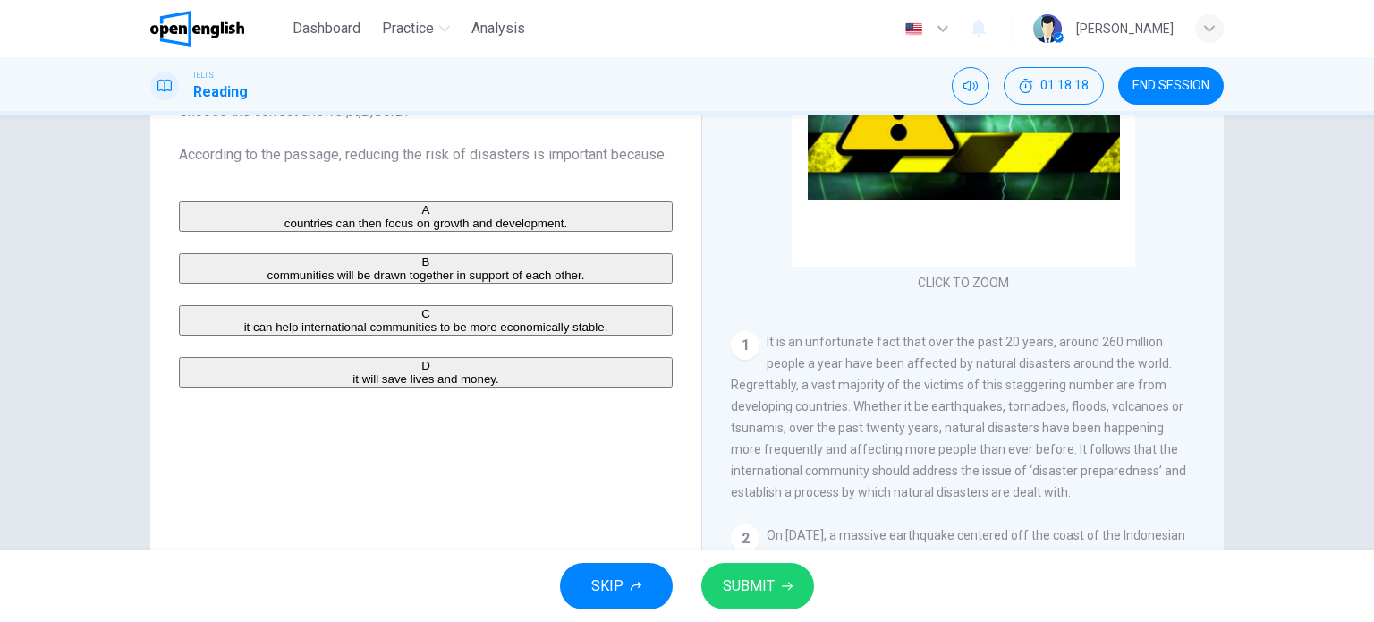
scroll to position [179, 0]
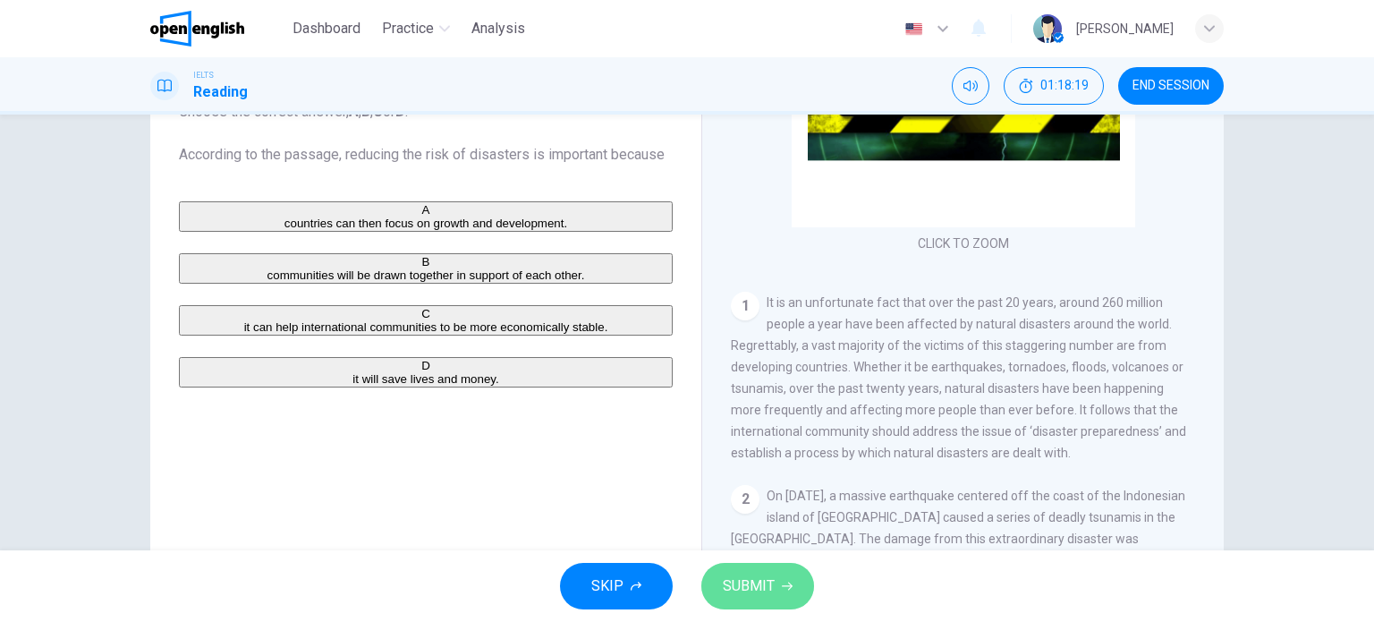
click at [763, 564] on span "SUBMIT" at bounding box center [749, 585] width 52 height 25
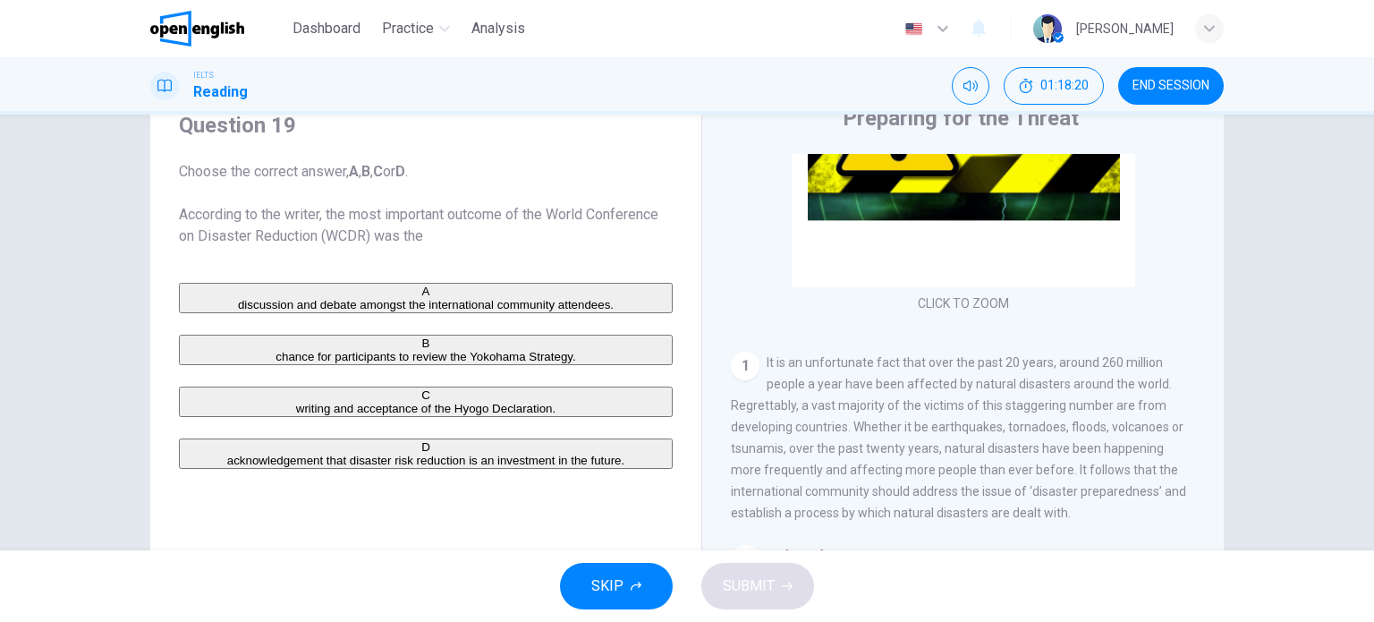
scroll to position [46, 0]
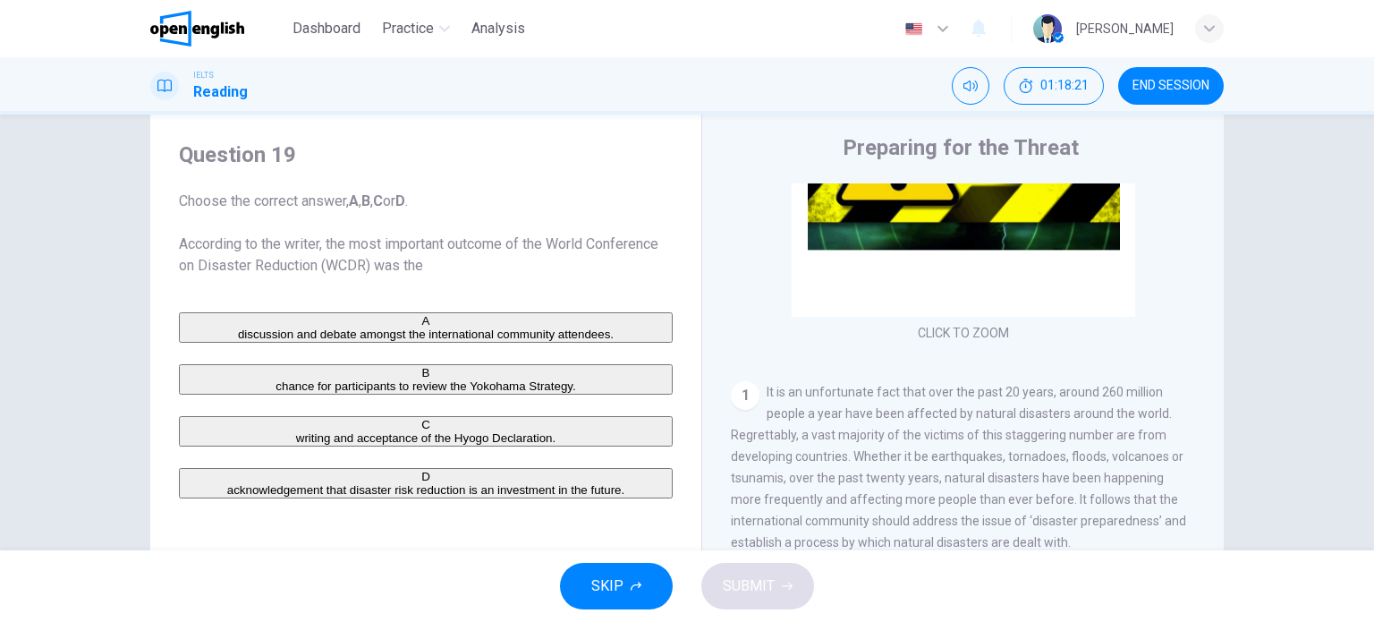
drag, startPoint x: 369, startPoint y: 240, endPoint x: 612, endPoint y: 246, distance: 242.4
click at [599, 247] on span "Choose the correct answer, A , B , C or D . According to the writer, the most i…" at bounding box center [426, 233] width 494 height 86
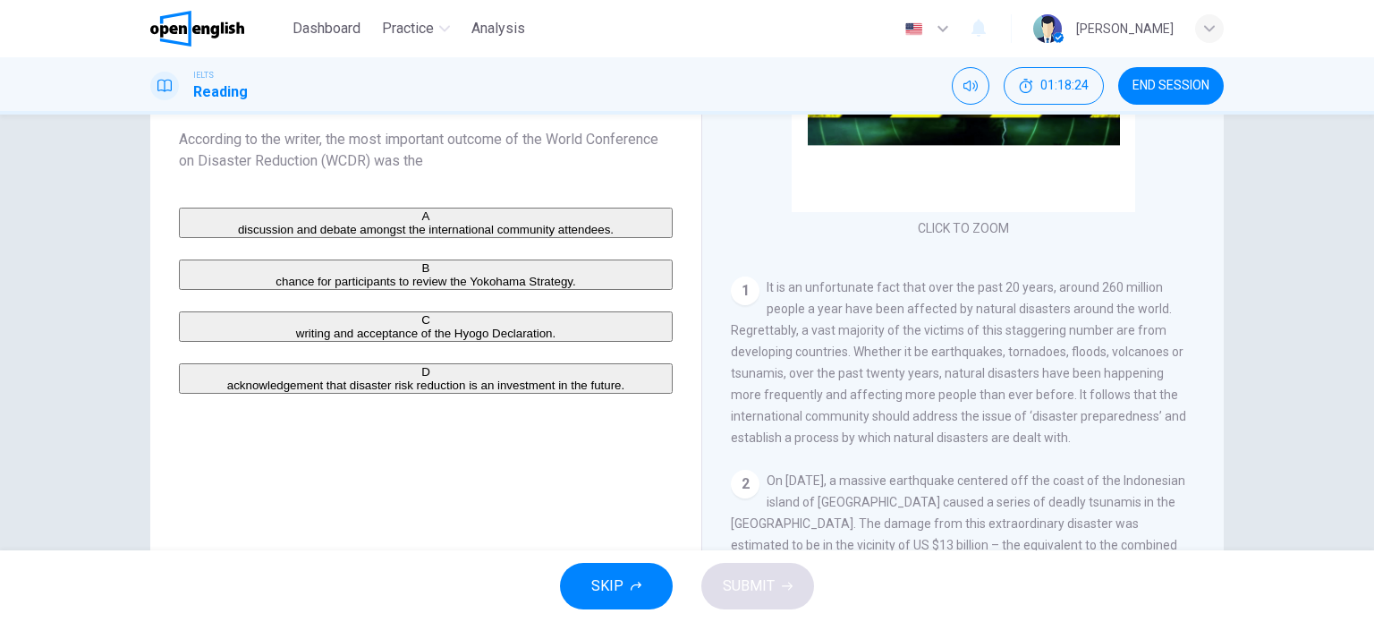
drag, startPoint x: 723, startPoint y: 271, endPoint x: 715, endPoint y: 309, distance: 39.3
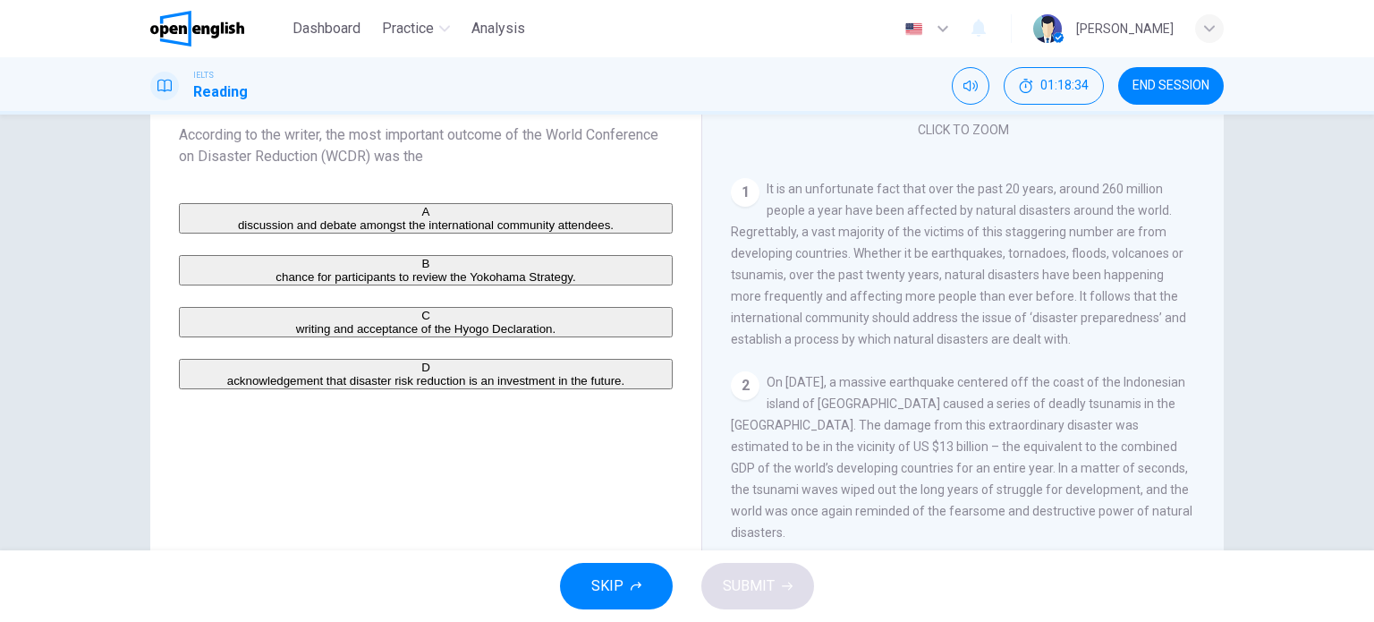
drag, startPoint x: 756, startPoint y: 245, endPoint x: 749, endPoint y: 299, distance: 54.1
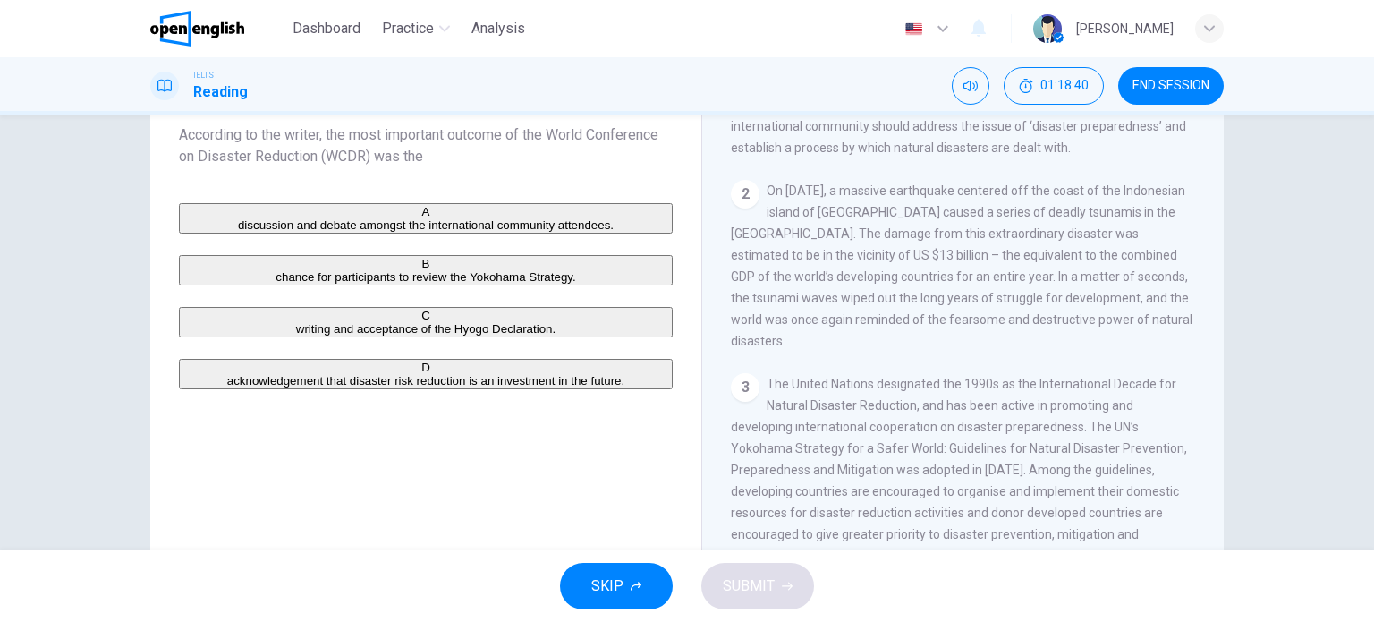
scroll to position [466, 0]
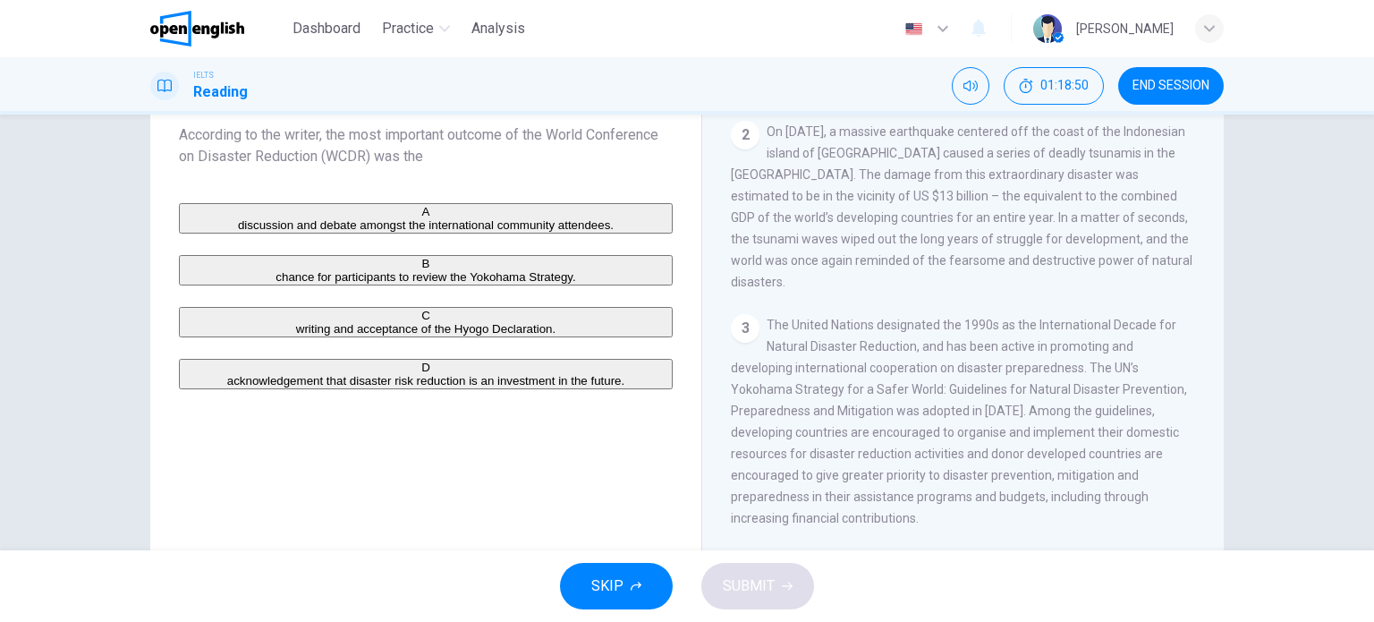
drag, startPoint x: 956, startPoint y: 394, endPoint x: 954, endPoint y: 429, distance: 34.9
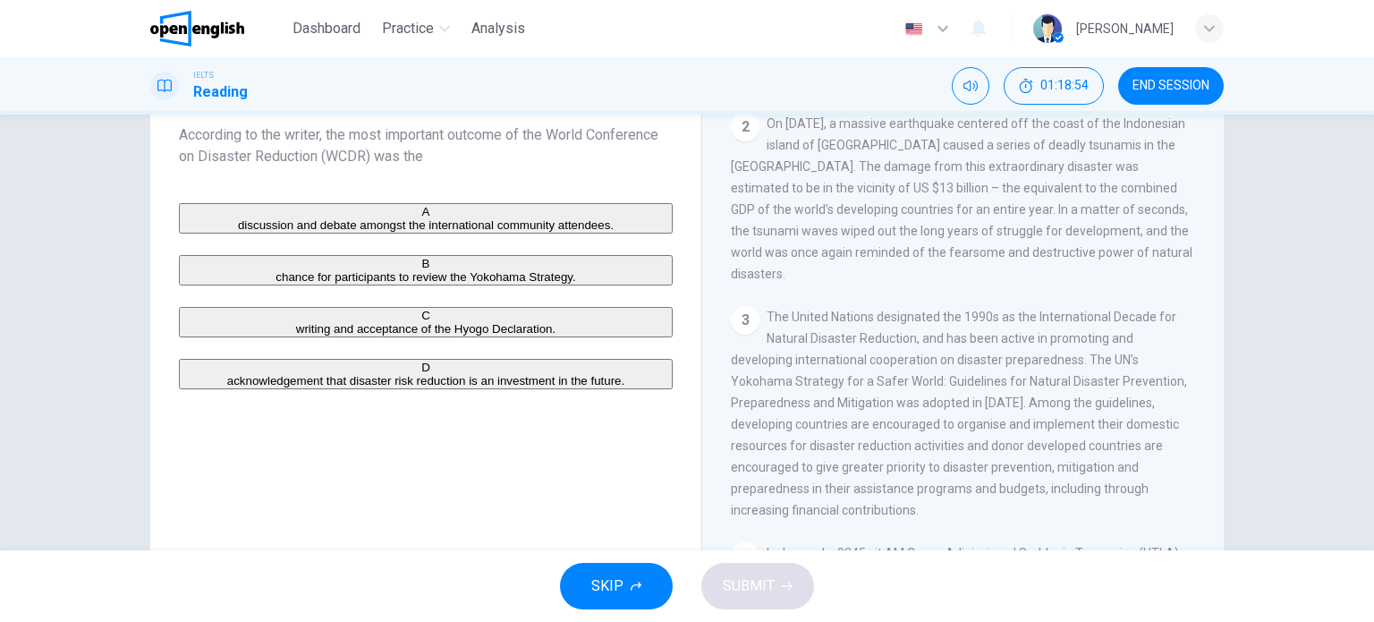
drag, startPoint x: 927, startPoint y: 329, endPoint x: 940, endPoint y: 334, distance: 13.3
click at [939, 333] on span "The United Nations designated the 1990s as the International Decade for Natural…" at bounding box center [959, 412] width 456 height 207
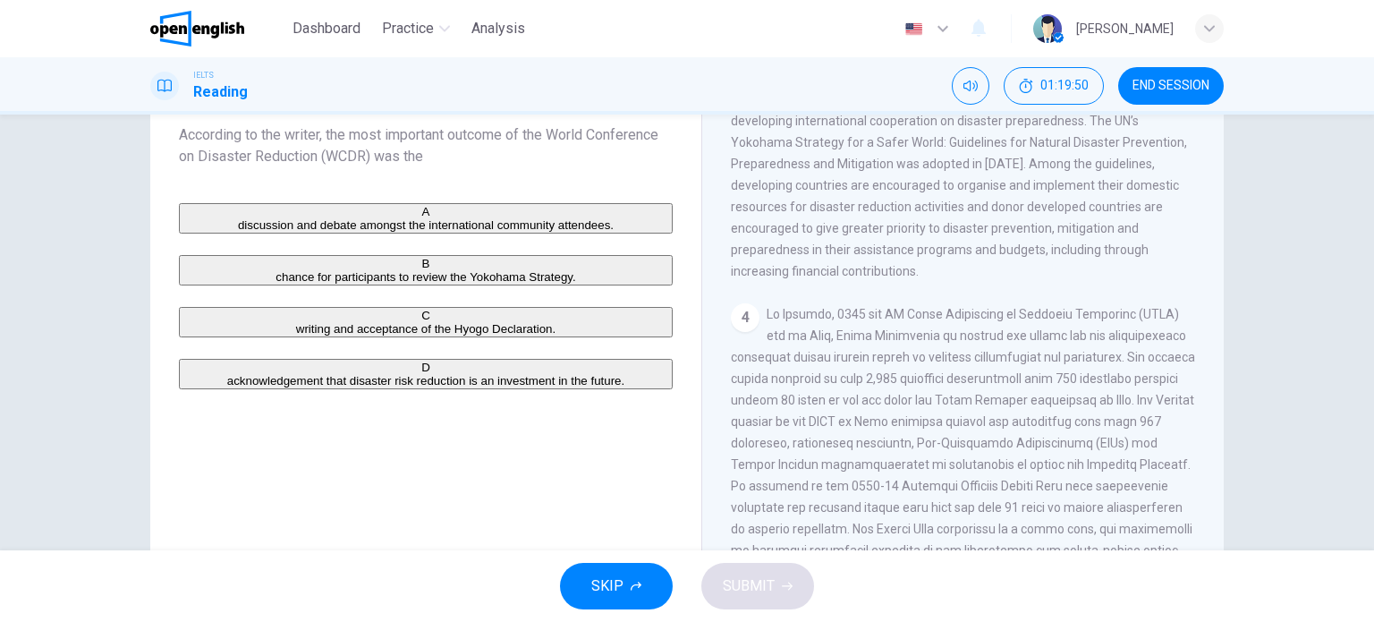
scroll to position [799, 0]
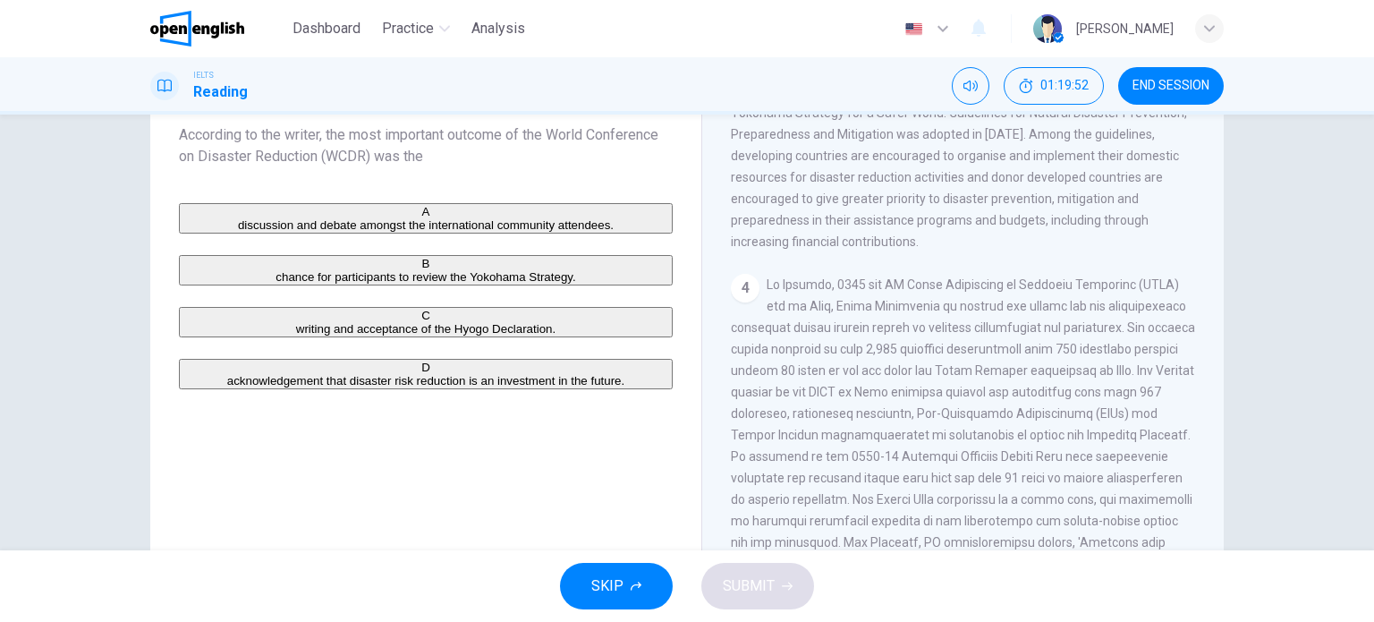
drag, startPoint x: 742, startPoint y: 301, endPoint x: 847, endPoint y: 302, distance: 104.6
click at [844, 300] on div "4" at bounding box center [963, 456] width 465 height 365
drag, startPoint x: 841, startPoint y: 367, endPoint x: 891, endPoint y: 368, distance: 50.1
click at [886, 368] on span at bounding box center [963, 456] width 464 height 358
click at [966, 373] on span at bounding box center [963, 456] width 464 height 358
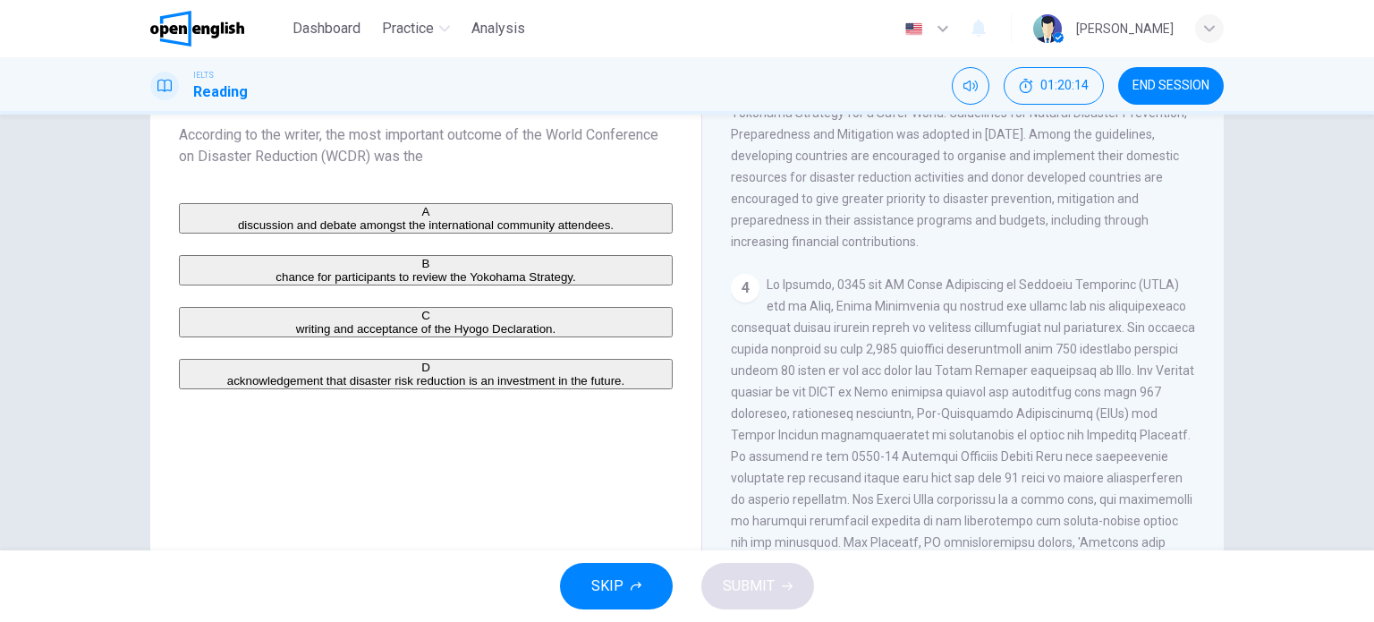
drag, startPoint x: 835, startPoint y: 414, endPoint x: 933, endPoint y: 413, distance: 97.5
click at [932, 413] on span at bounding box center [963, 456] width 464 height 358
drag, startPoint x: 967, startPoint y: 411, endPoint x: 986, endPoint y: 411, distance: 19.7
click at [972, 411] on span at bounding box center [963, 456] width 464 height 358
drag, startPoint x: 782, startPoint y: 450, endPoint x: 823, endPoint y: 452, distance: 41.2
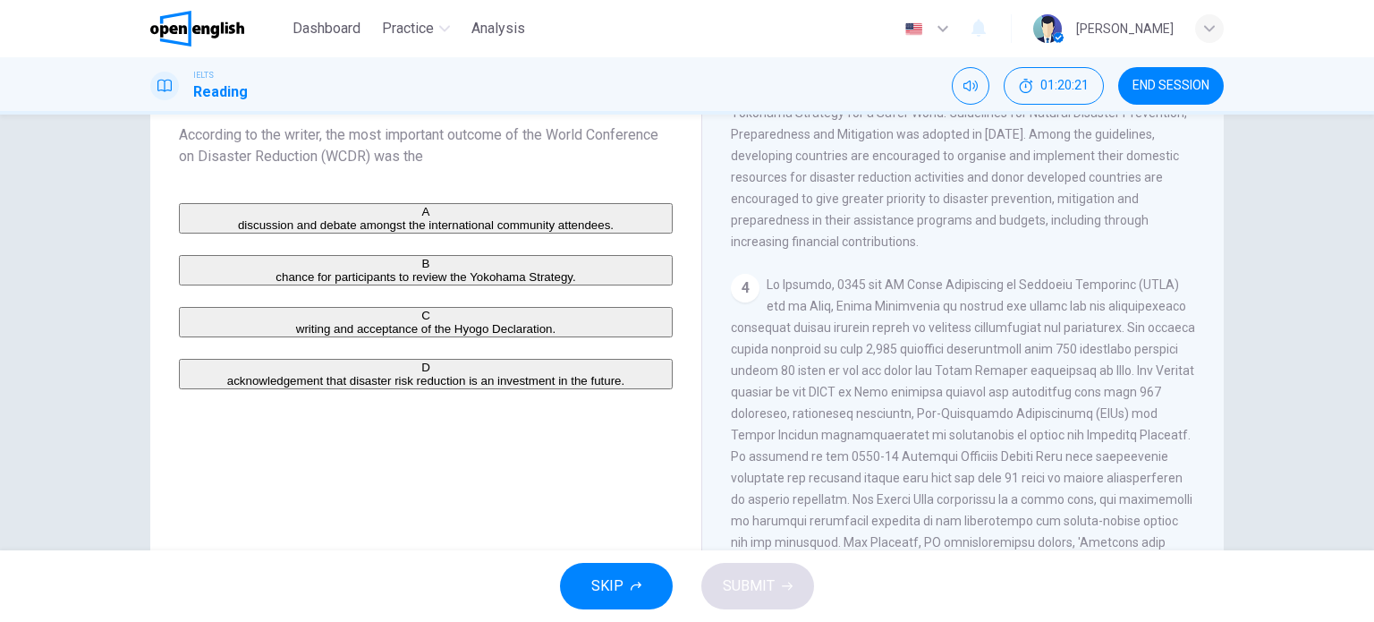
click at [823, 452] on span at bounding box center [963, 456] width 464 height 358
drag, startPoint x: 824, startPoint y: 478, endPoint x: 938, endPoint y: 475, distance: 114.5
click at [861, 478] on span at bounding box center [963, 456] width 464 height 358
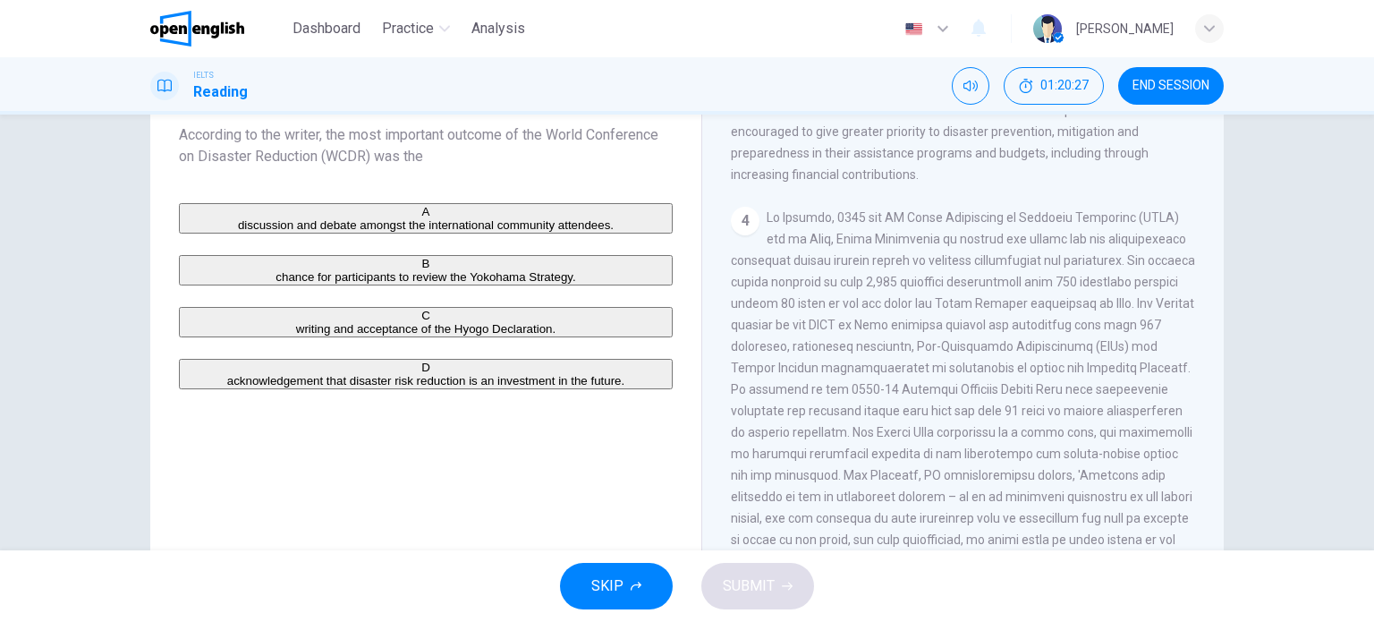
scroll to position [869, 0]
drag, startPoint x: 1001, startPoint y: 455, endPoint x: 1002, endPoint y: 478, distance: 23.3
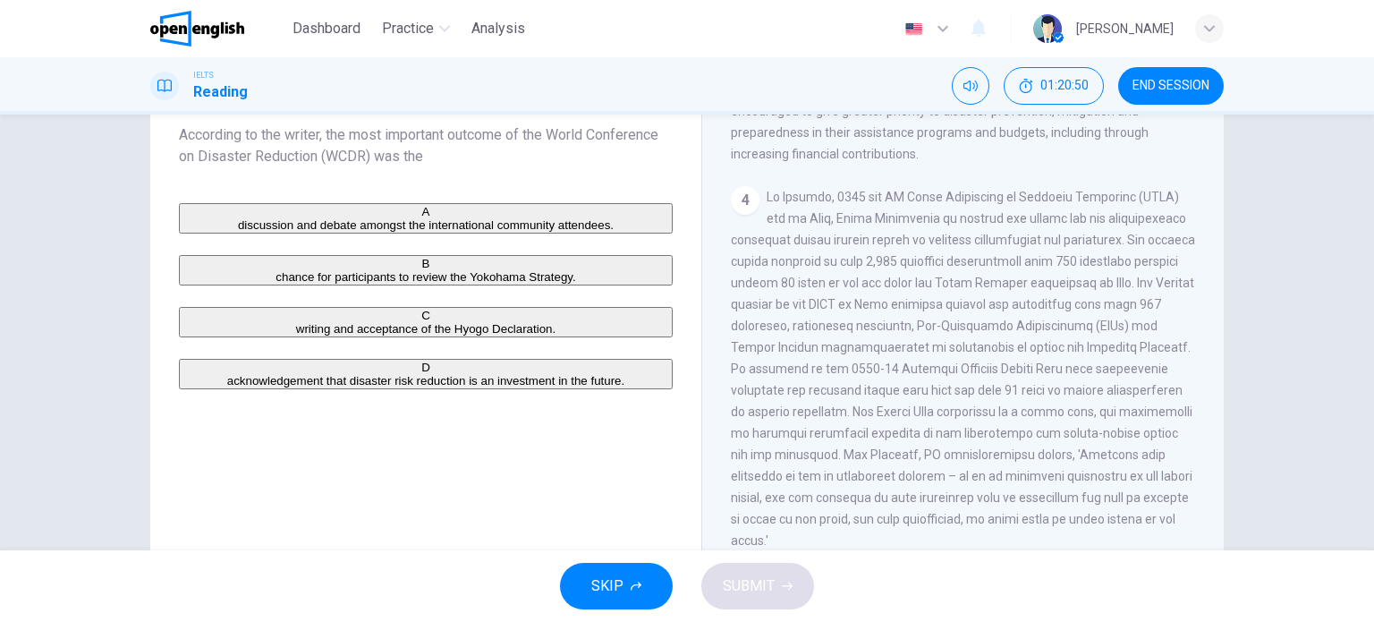
drag, startPoint x: 871, startPoint y: 400, endPoint x: 870, endPoint y: 424, distance: 24.2
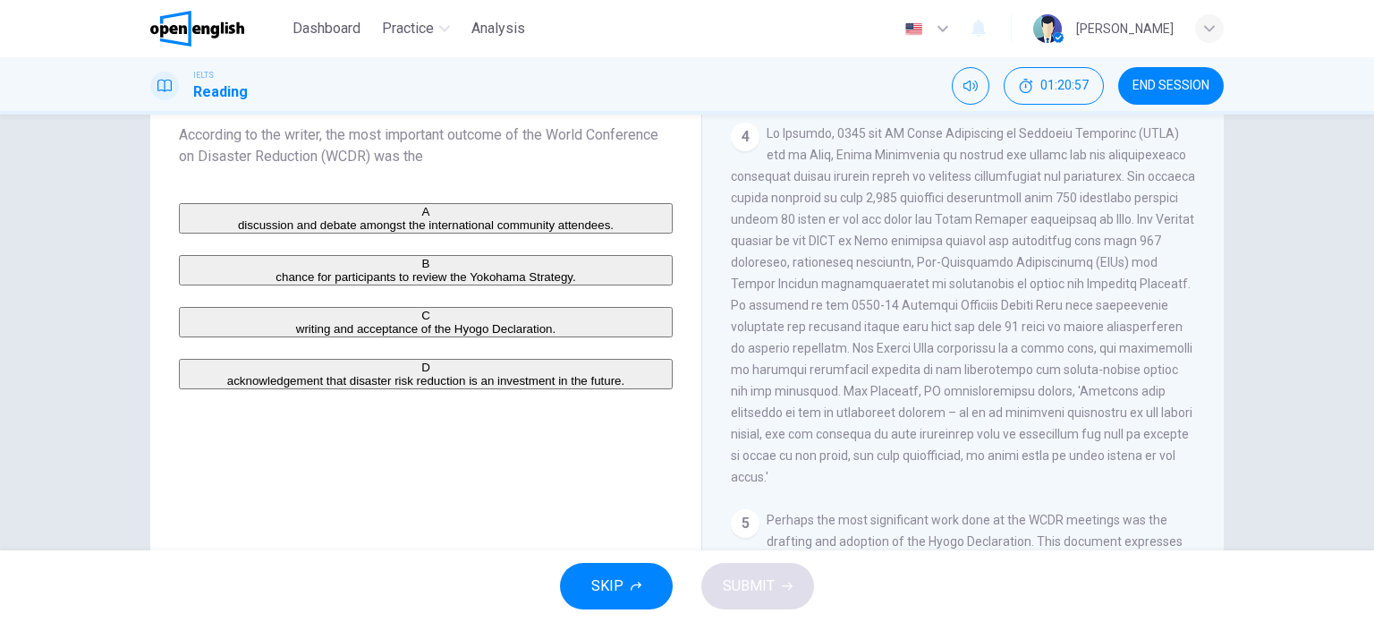
scroll to position [979, 0]
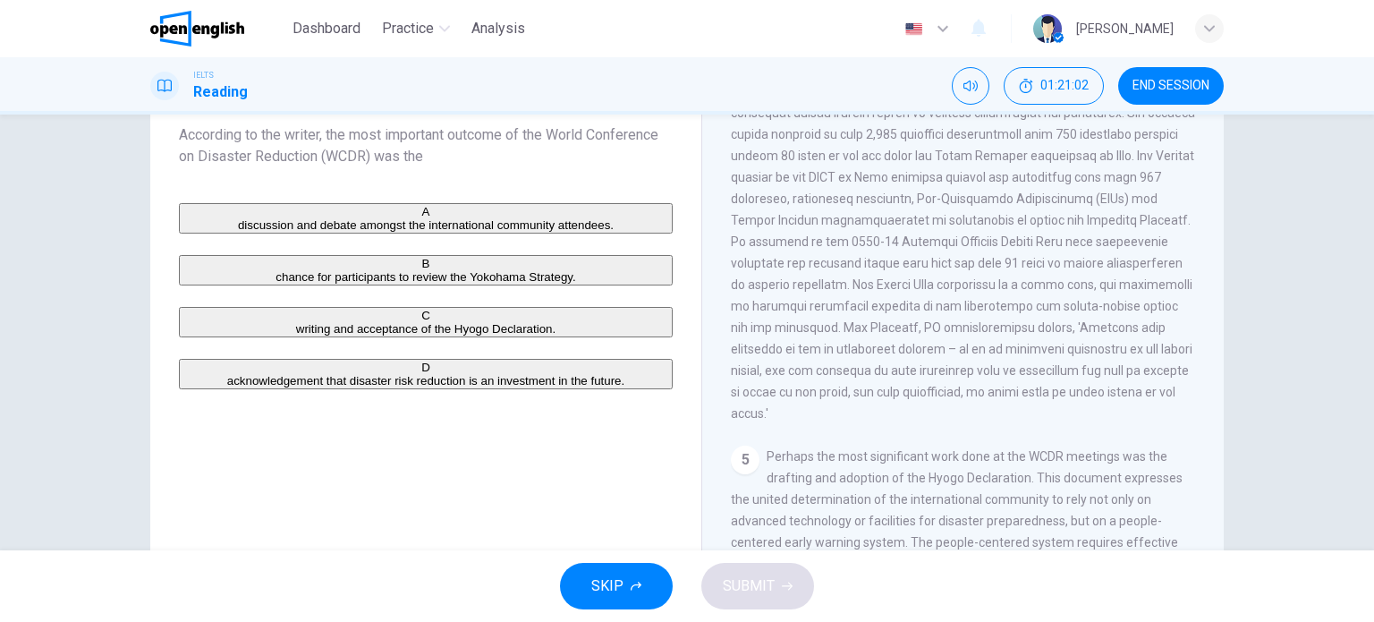
drag, startPoint x: 947, startPoint y: 426, endPoint x: 950, endPoint y: 436, distance: 10.2
drag, startPoint x: 942, startPoint y: 345, endPoint x: 962, endPoint y: 350, distance: 21.0
click at [962, 350] on span at bounding box center [963, 237] width 464 height 358
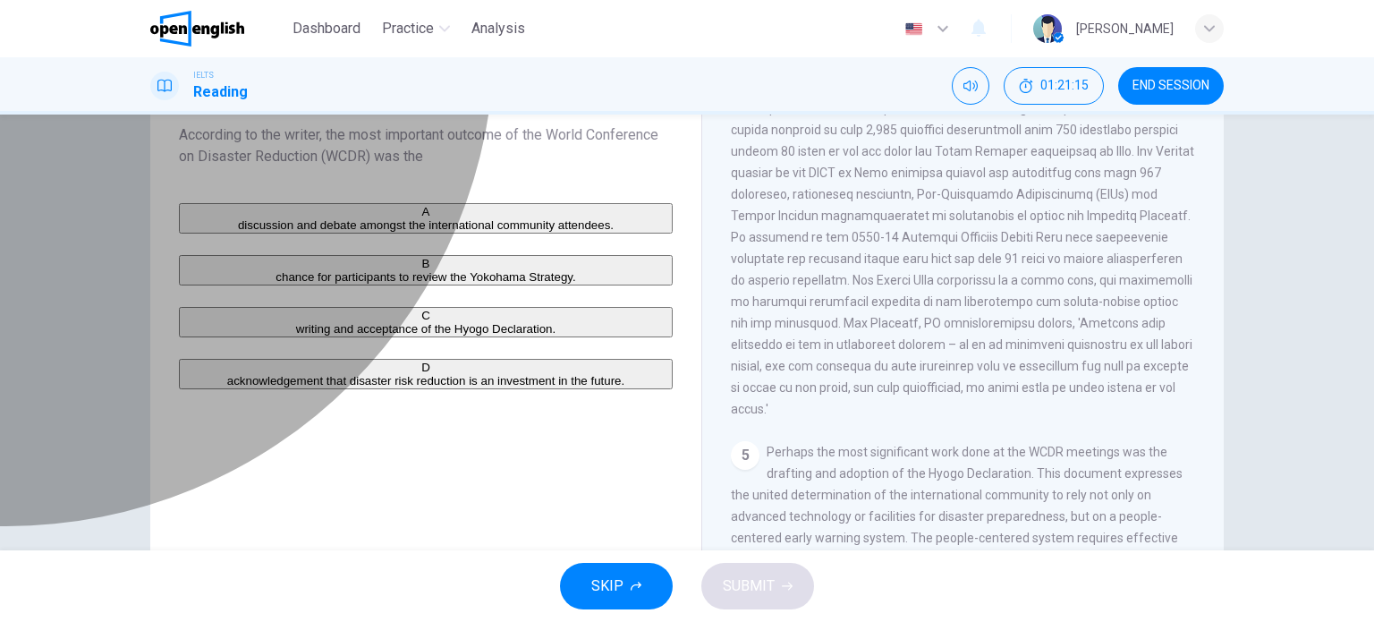
click at [182, 389] on button "D acknowledgement that disaster risk reduction is an investment in the future." at bounding box center [426, 374] width 494 height 30
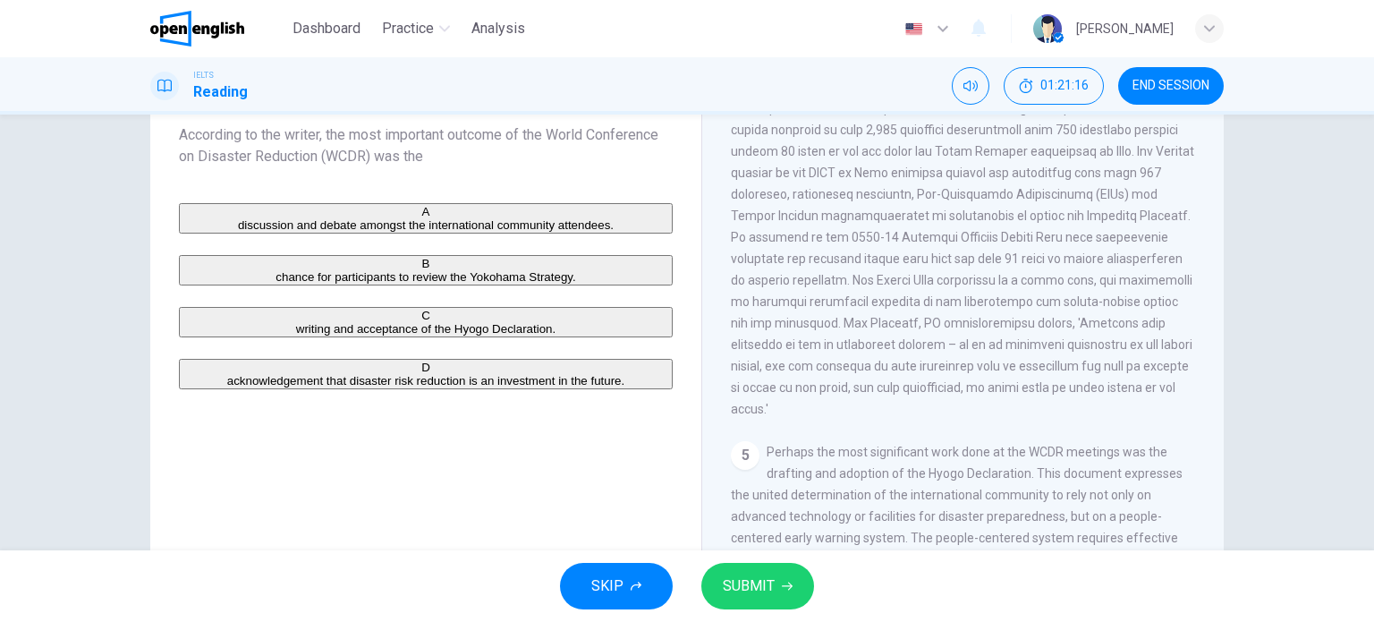
click at [787, 564] on button "SUBMIT" at bounding box center [757, 585] width 113 height 47
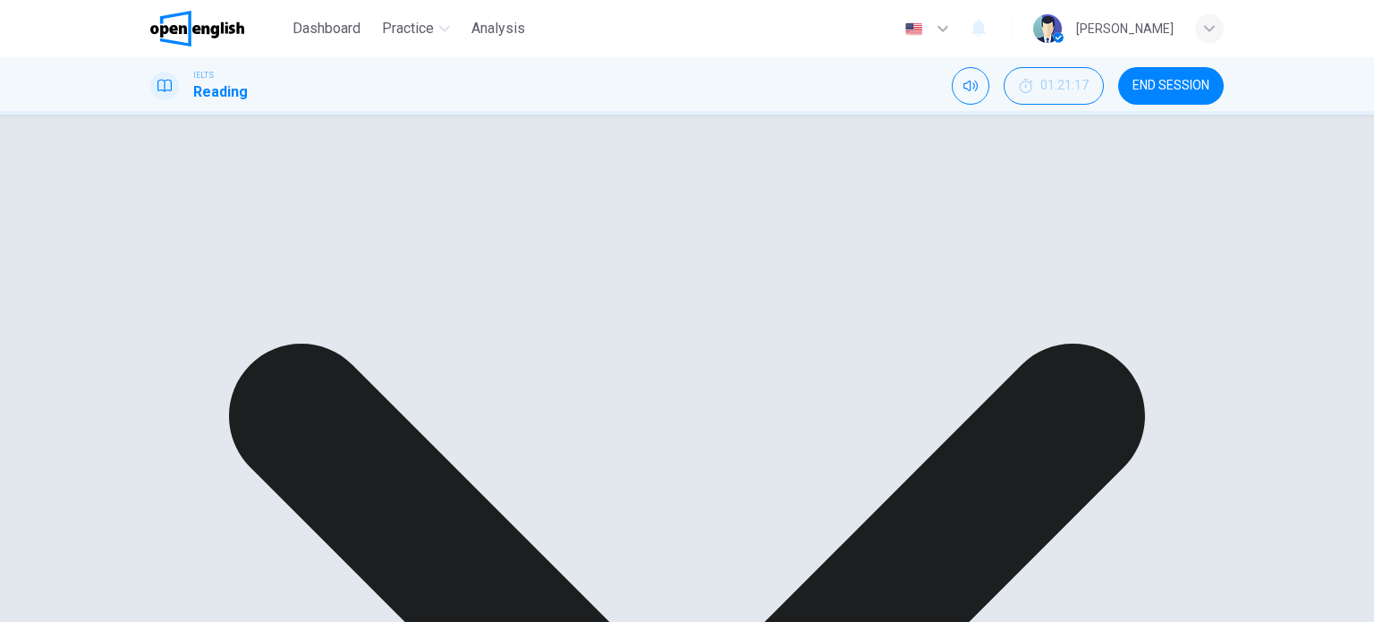
scroll to position [1108, 0]
drag, startPoint x: 848, startPoint y: 305, endPoint x: 888, endPoint y: 307, distance: 40.3
click at [886, 307] on span at bounding box center [963, 148] width 464 height 358
drag, startPoint x: 960, startPoint y: 310, endPoint x: 1001, endPoint y: 313, distance: 40.3
click at [978, 313] on div "4" at bounding box center [963, 147] width 465 height 365
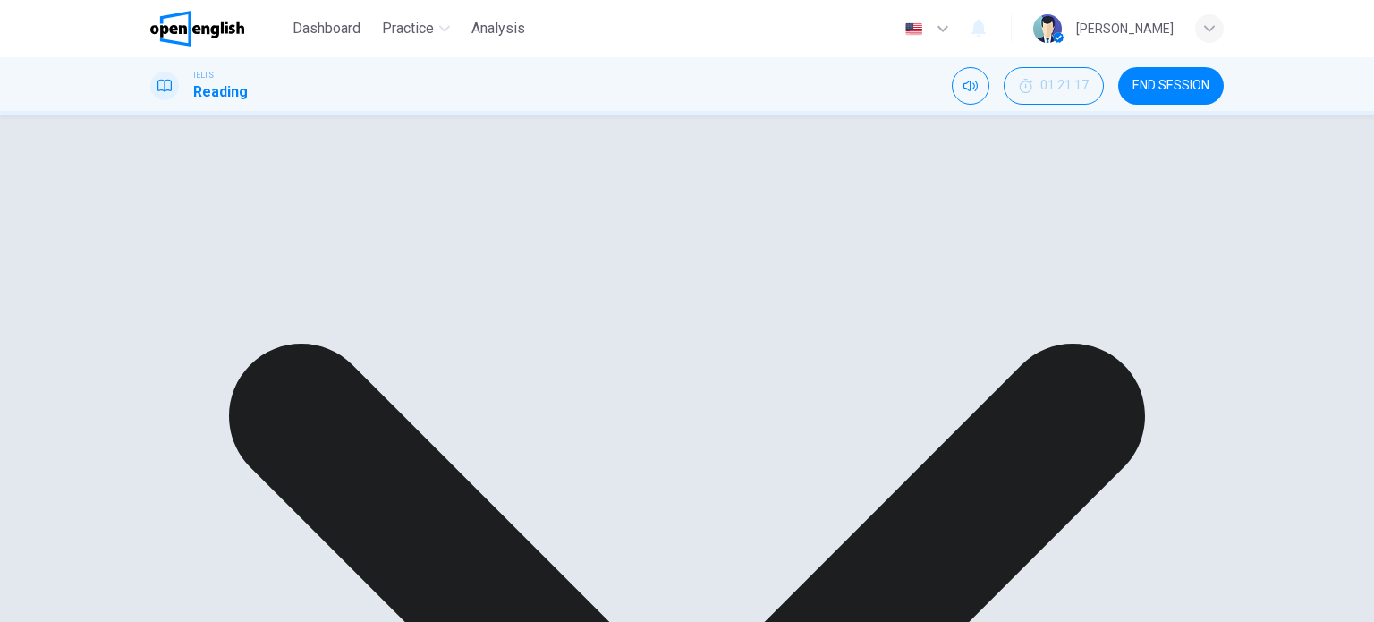
scroll to position [1262, 0]
drag, startPoint x: 1159, startPoint y: 264, endPoint x: 1159, endPoint y: 291, distance: 26.8
click at [372, 368] on div "A discussion and debate amongst the international community attendees. B chance…" at bounding box center [426, 296] width 494 height 186
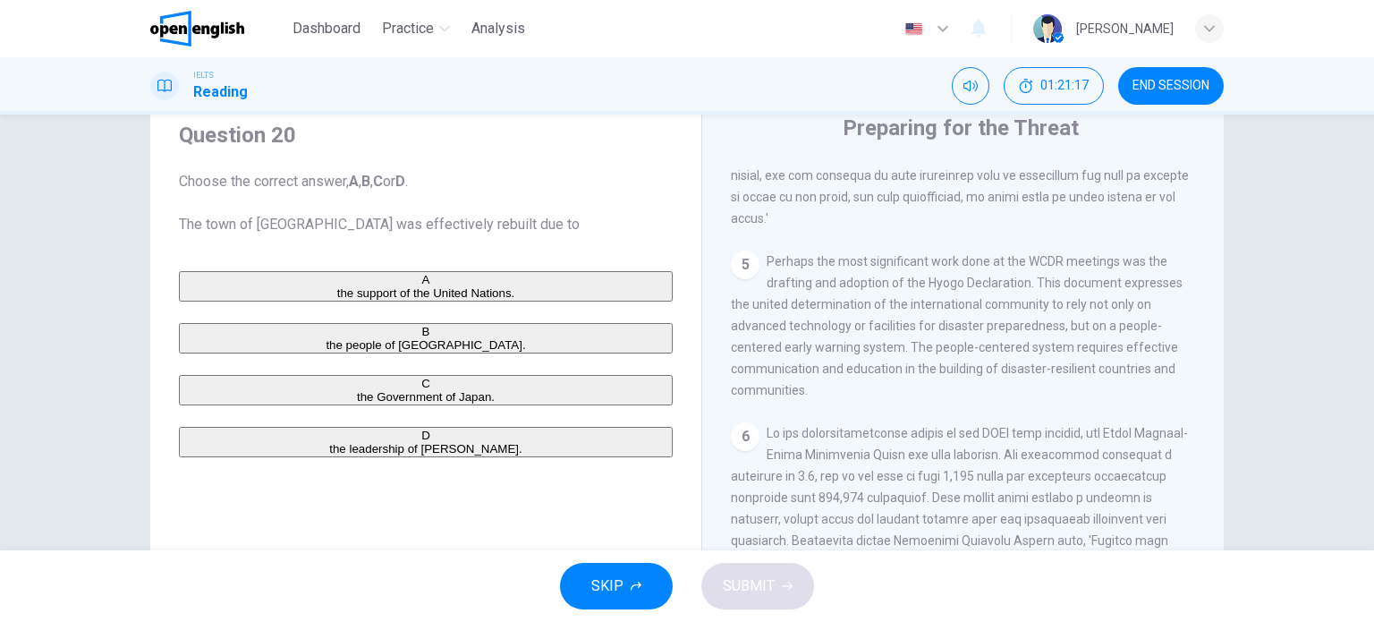
scroll to position [1351, 0]
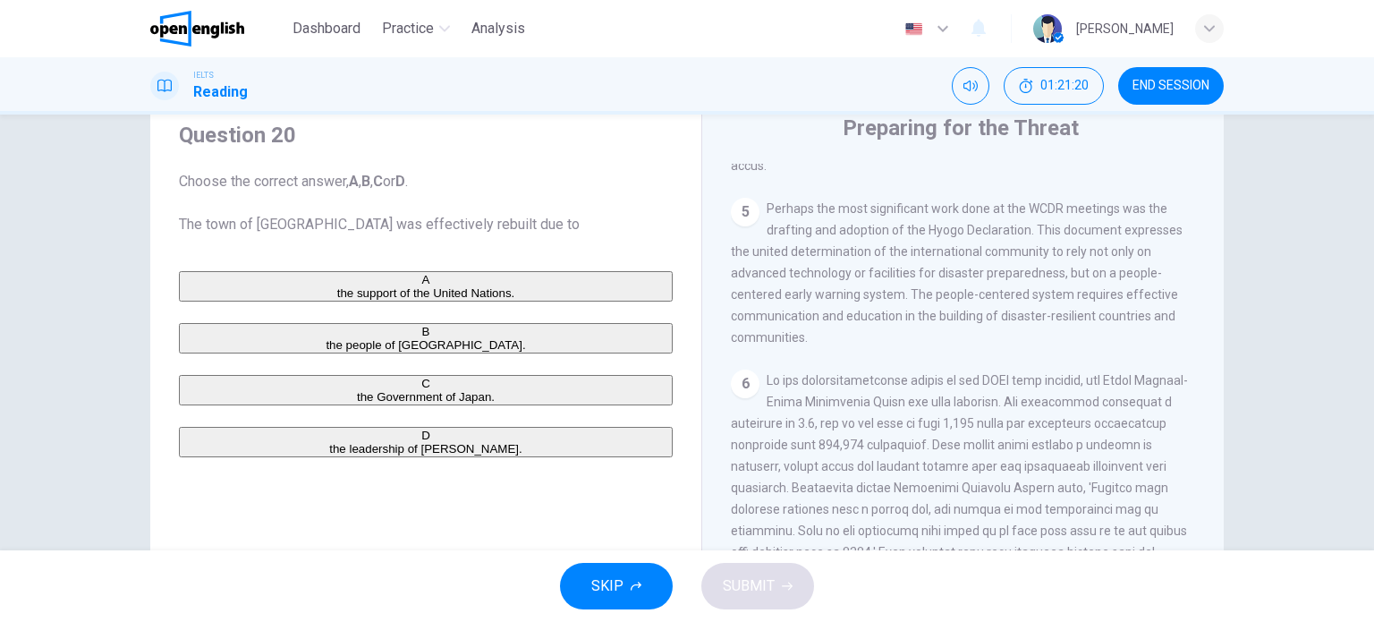
drag, startPoint x: 734, startPoint y: 266, endPoint x: 824, endPoint y: 266, distance: 89.4
click at [821, 266] on span "Perhaps the most significant work done at the WCDR meetings was the drafting an…" at bounding box center [957, 272] width 452 height 143
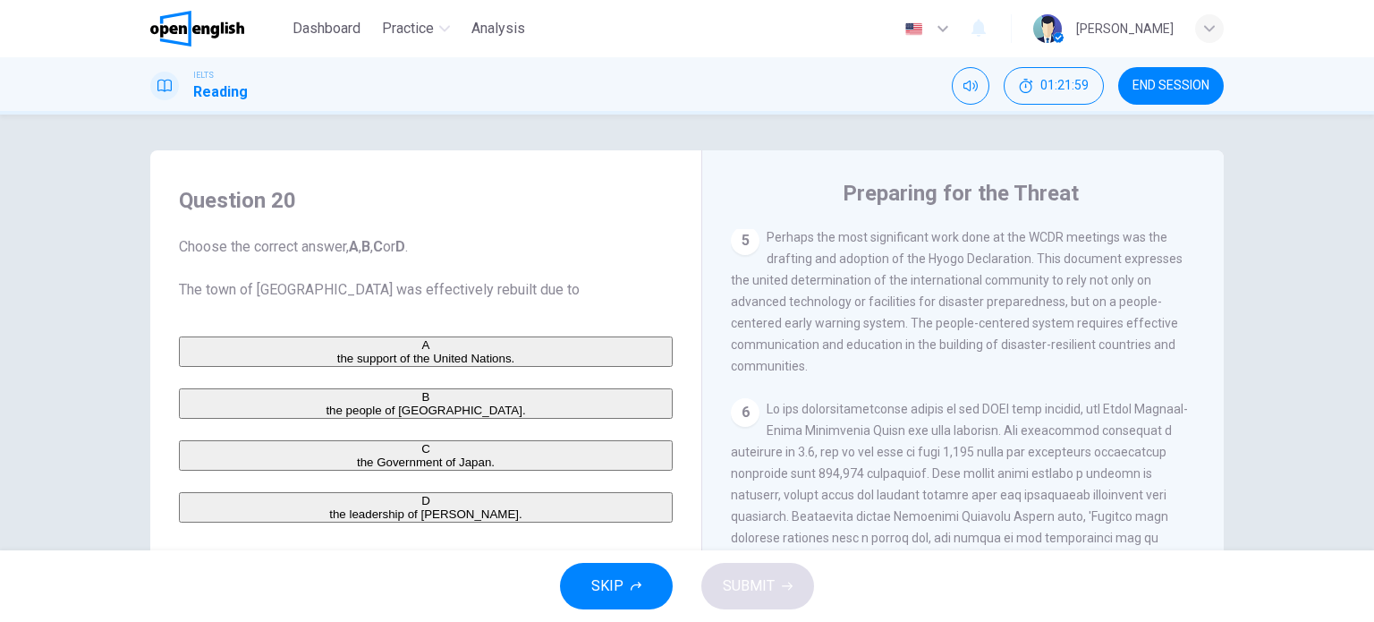
scroll to position [1357, 0]
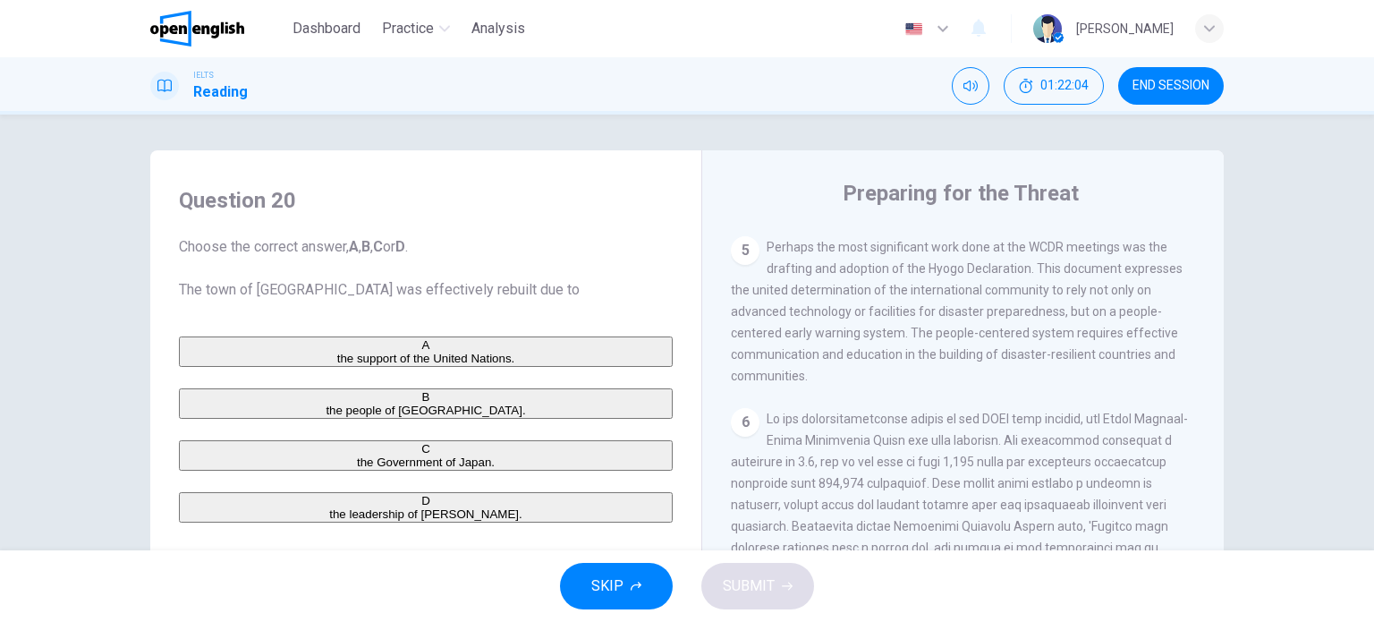
drag, startPoint x: 1045, startPoint y: 382, endPoint x: 1036, endPoint y: 396, distance: 16.4
drag, startPoint x: 854, startPoint y: 322, endPoint x: 1028, endPoint y: 317, distance: 174.4
click at [1028, 317] on span "Perhaps the most significant work done at the WCDR meetings was the drafting an…" at bounding box center [957, 308] width 452 height 143
drag, startPoint x: 876, startPoint y: 334, endPoint x: 993, endPoint y: 342, distance: 116.5
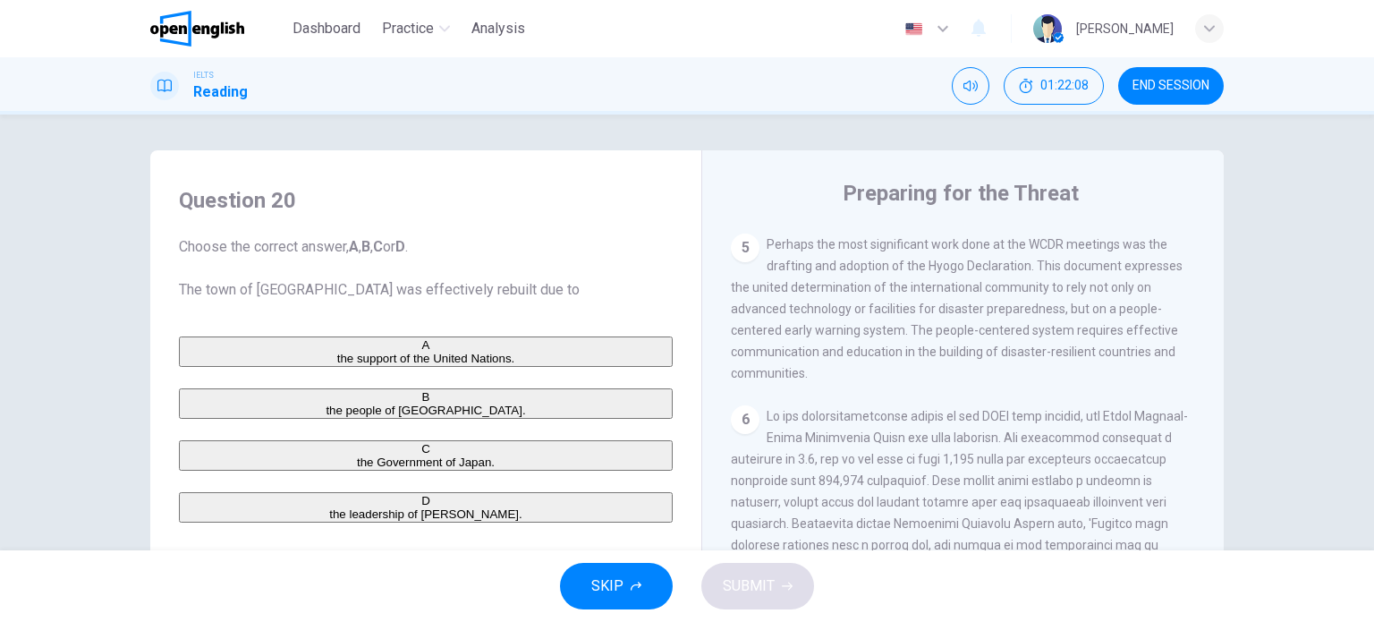
click at [945, 334] on span "Perhaps the most significant work done at the WCDR meetings was the drafting an…" at bounding box center [957, 308] width 452 height 143
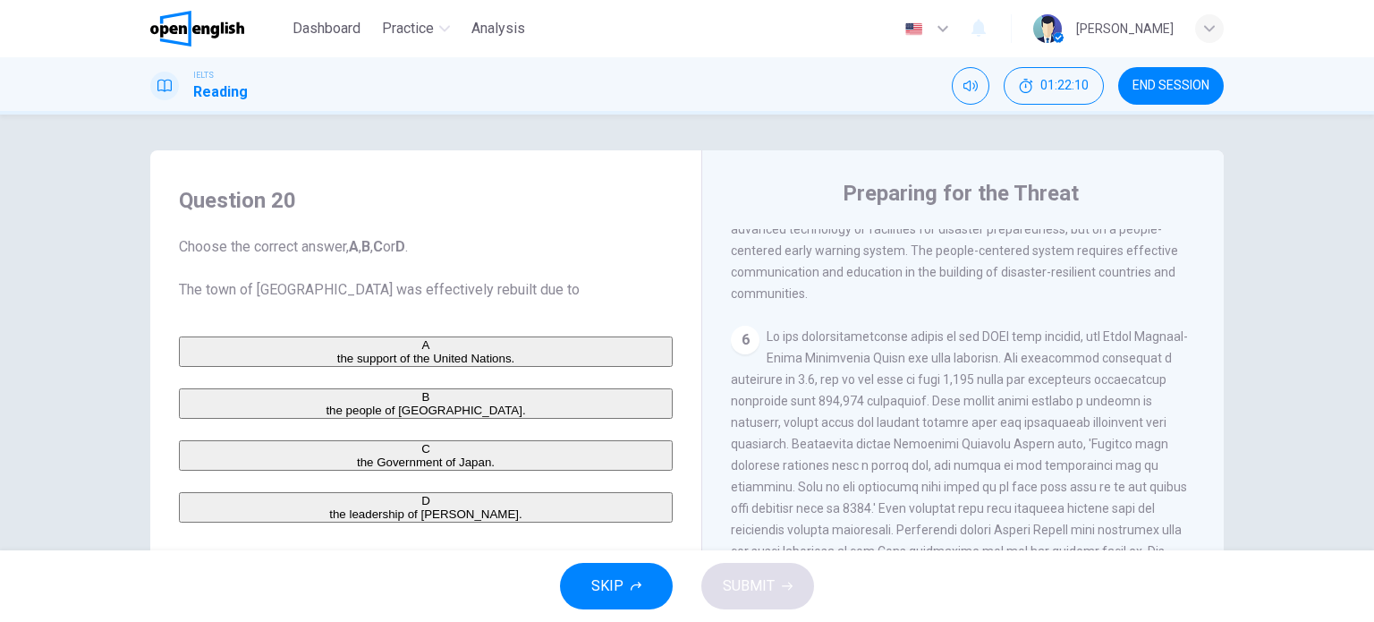
drag, startPoint x: 1012, startPoint y: 354, endPoint x: 1013, endPoint y: 385, distance: 31.3
click at [808, 288] on span "Perhaps the most significant work done at the WCDR meetings was the drafting an…" at bounding box center [957, 226] width 452 height 143
drag, startPoint x: 746, startPoint y: 344, endPoint x: 834, endPoint y: 344, distance: 88.5
click at [816, 344] on div "6" at bounding box center [963, 559] width 465 height 472
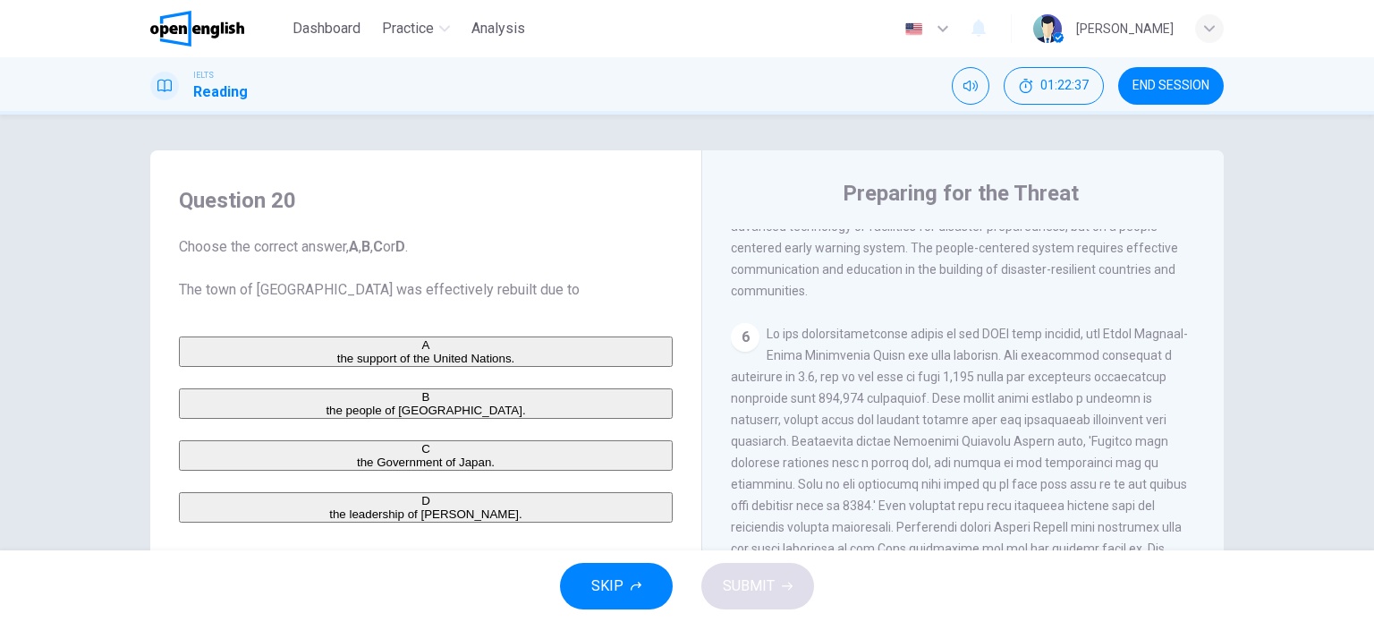
drag, startPoint x: 848, startPoint y: 439, endPoint x: 911, endPoint y: 441, distance: 63.5
click at [907, 441] on span at bounding box center [961, 558] width 461 height 465
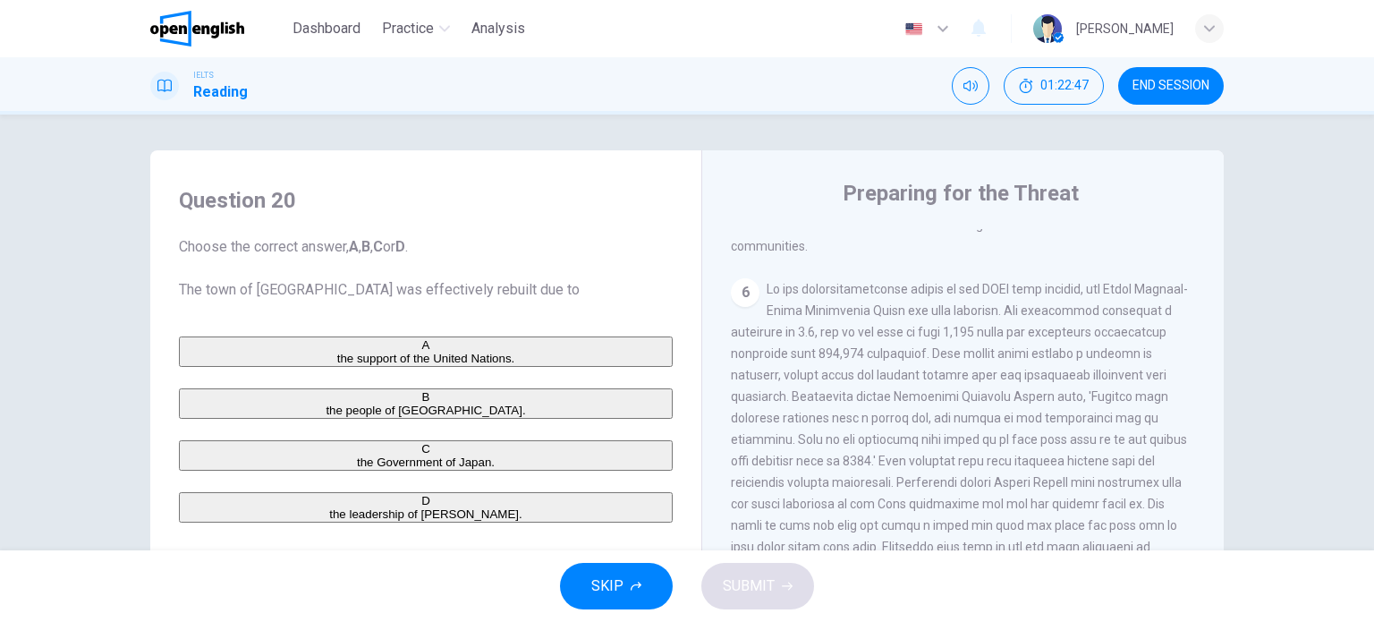
scroll to position [1536, 0]
drag, startPoint x: 938, startPoint y: 408, endPoint x: 923, endPoint y: 450, distance: 44.7
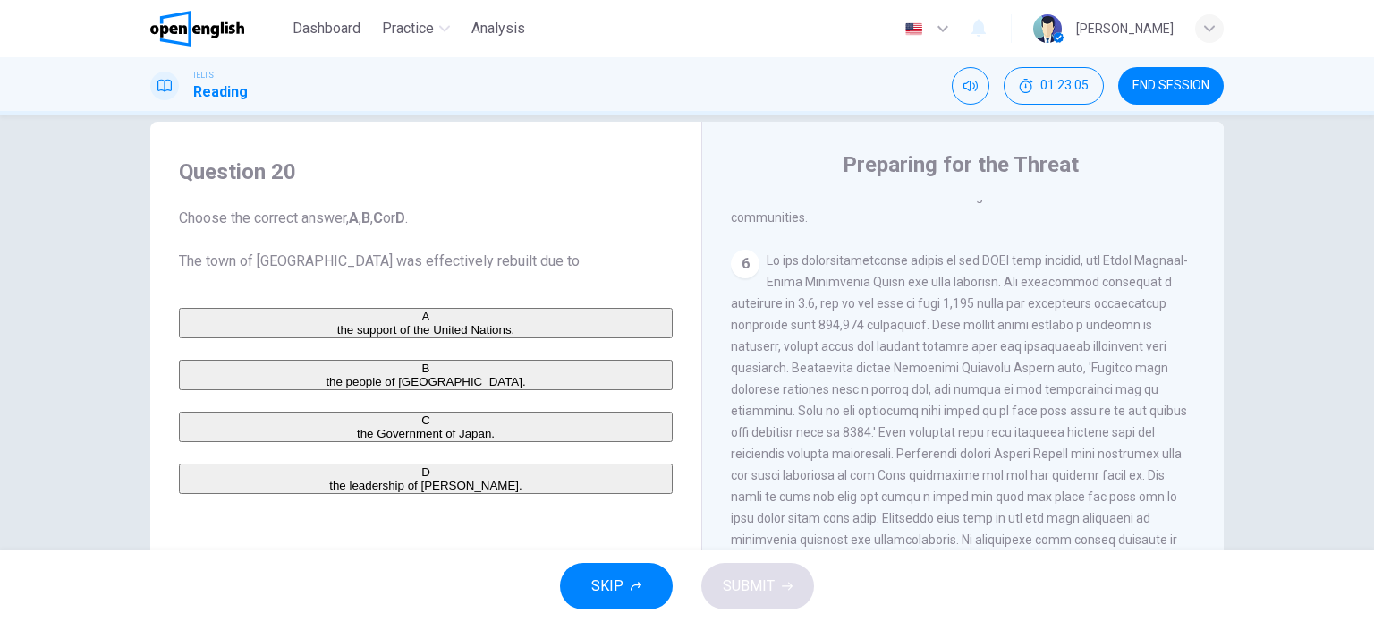
drag, startPoint x: 862, startPoint y: 419, endPoint x: 862, endPoint y: 443, distance: 23.3
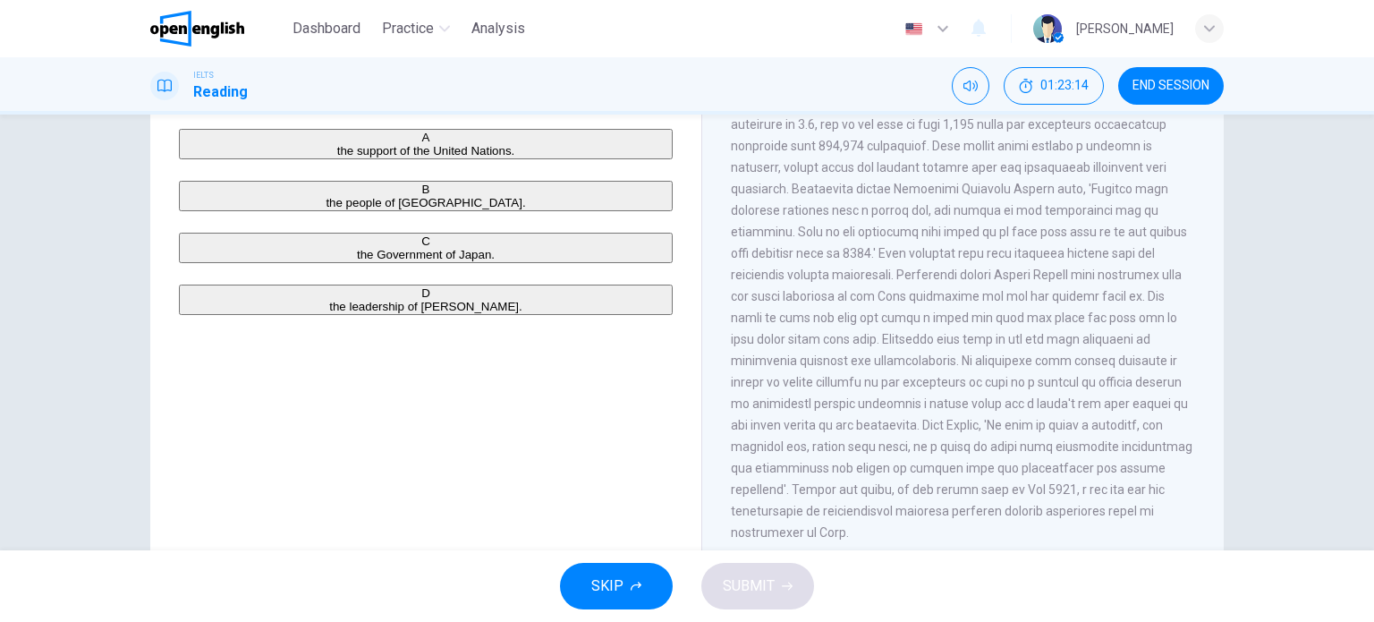
drag, startPoint x: 831, startPoint y: 426, endPoint x: 823, endPoint y: 460, distance: 34.9
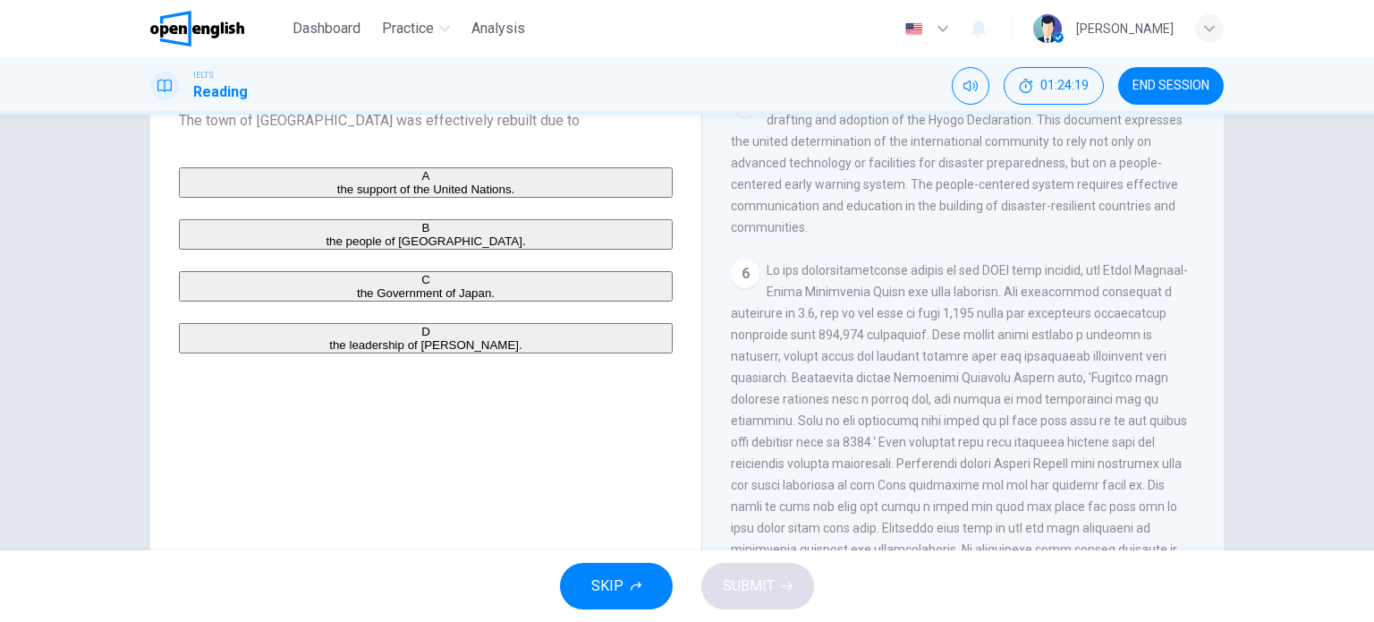
scroll to position [178, 0]
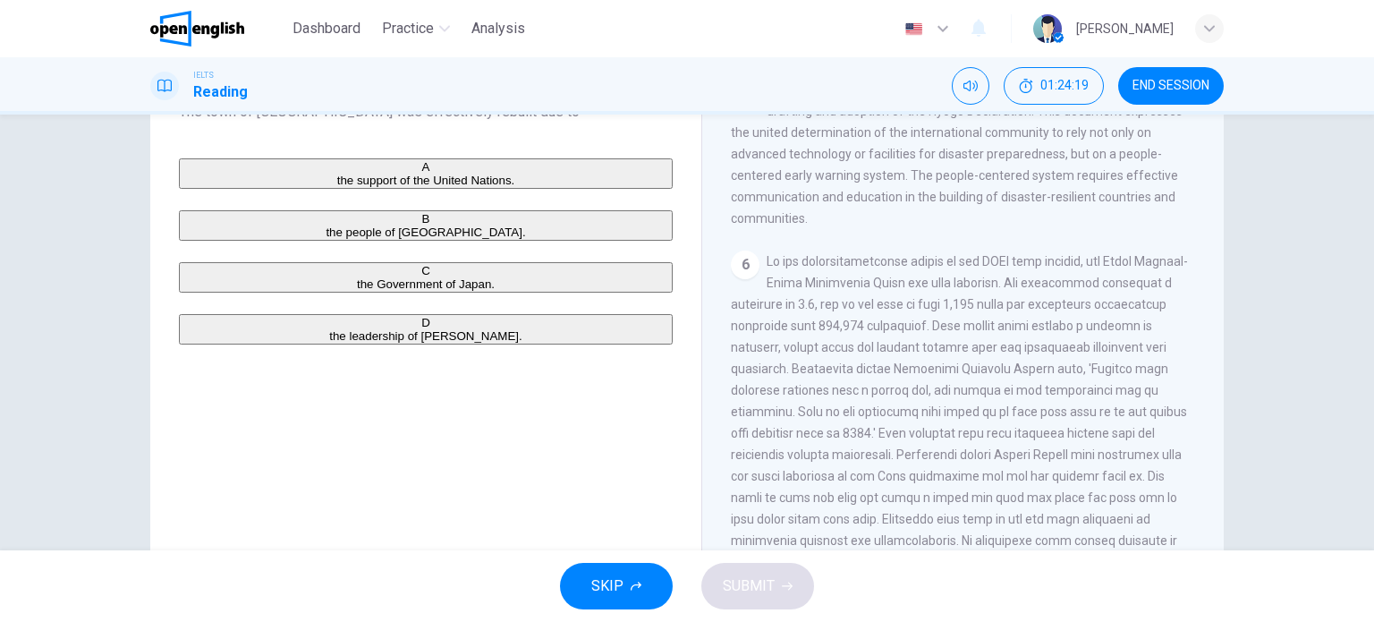
drag, startPoint x: 518, startPoint y: 337, endPoint x: 510, endPoint y: 373, distance: 36.7
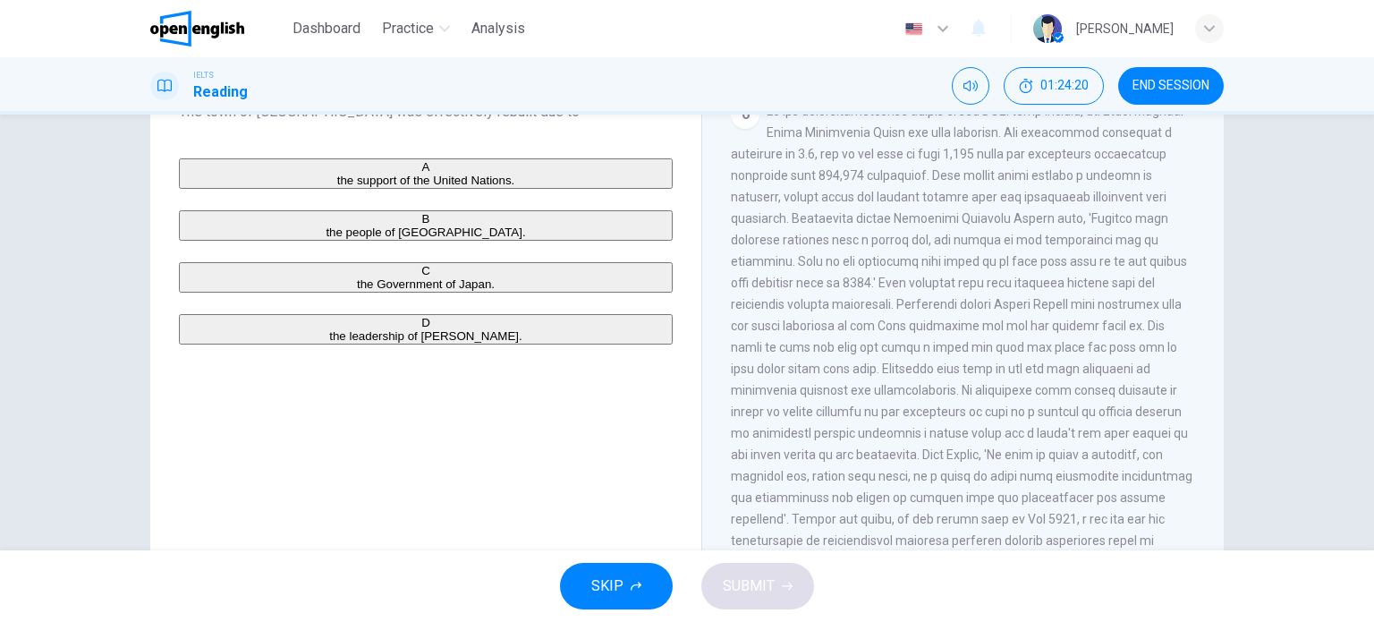
scroll to position [258, 0]
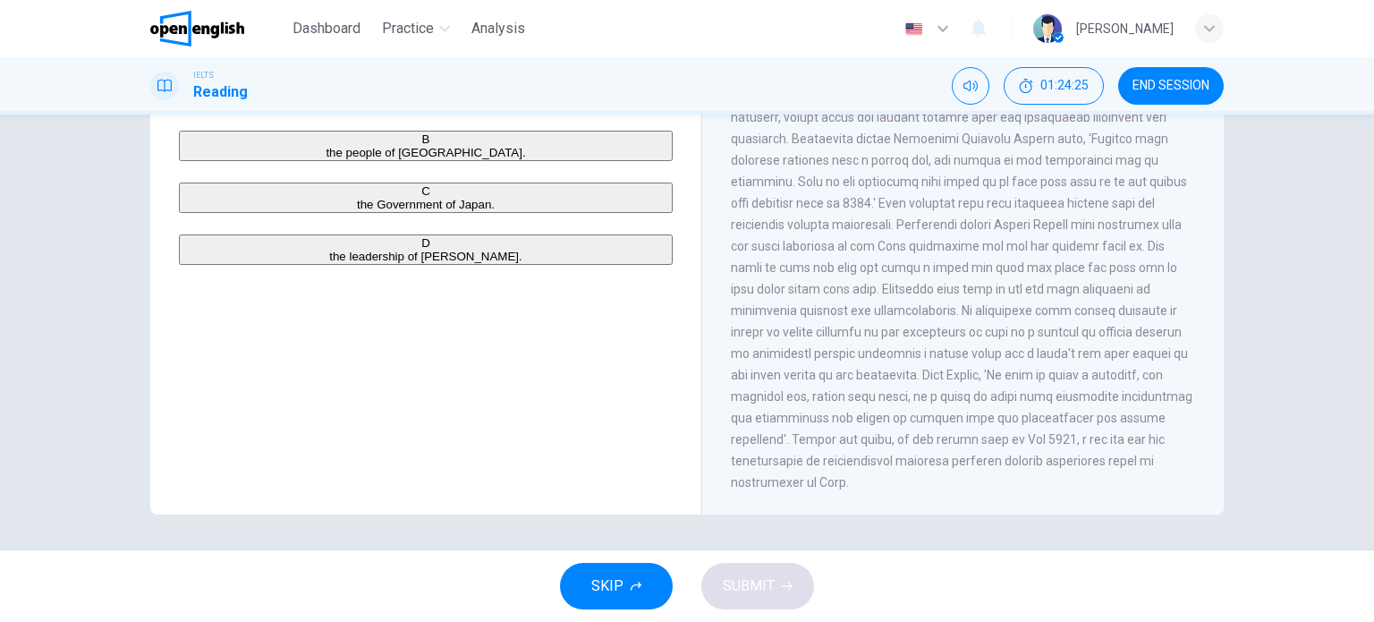
drag, startPoint x: 800, startPoint y: 396, endPoint x: 909, endPoint y: 400, distance: 108.3
click at [908, 400] on span at bounding box center [961, 256] width 461 height 465
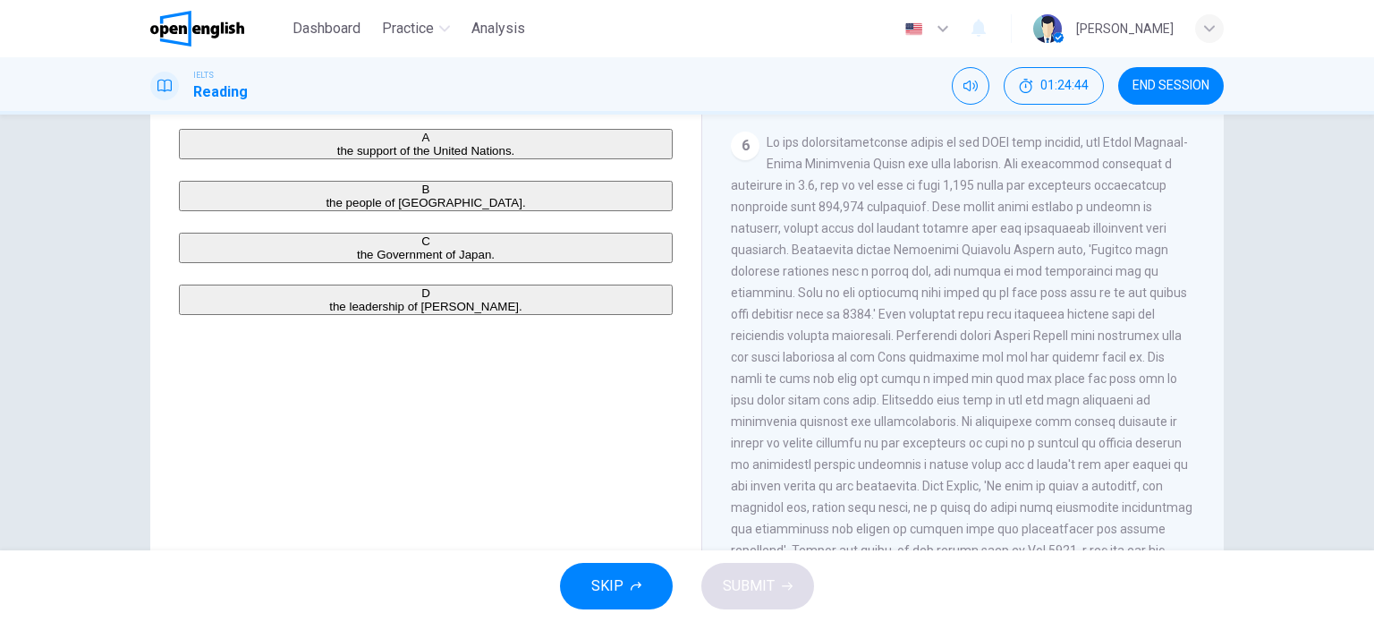
scroll to position [168, 0]
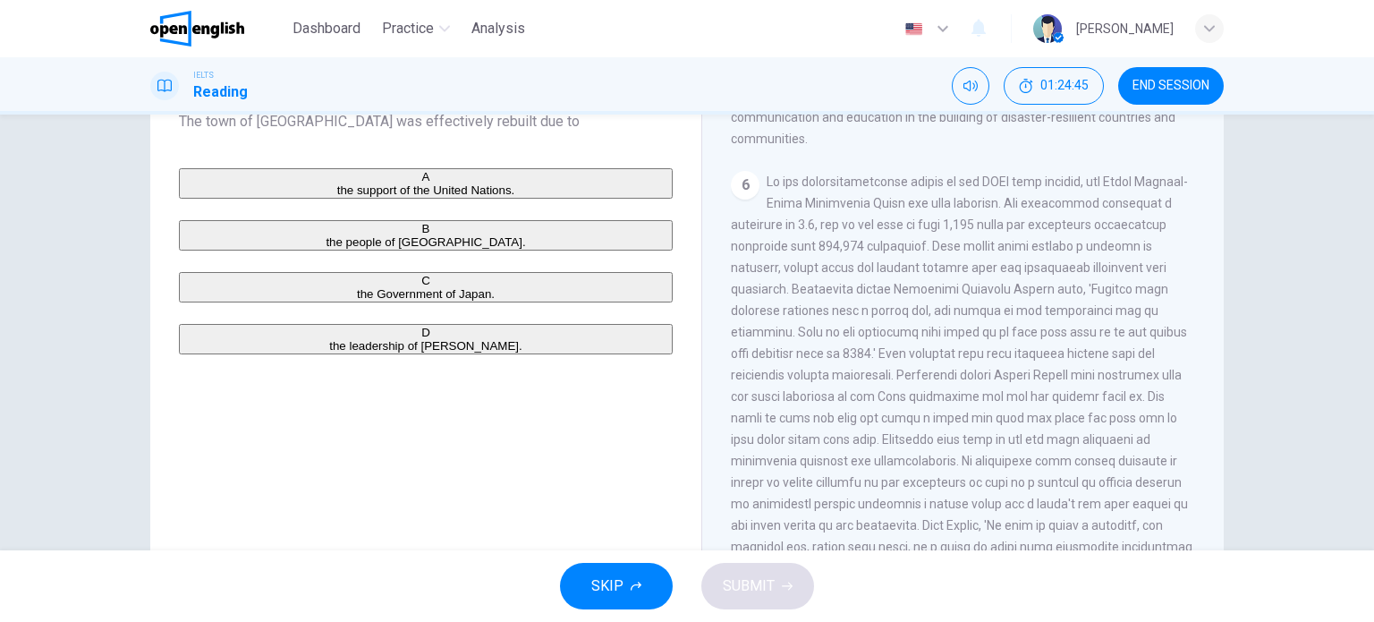
click at [214, 250] on button "B the people of [GEOGRAPHIC_DATA]." at bounding box center [426, 235] width 494 height 30
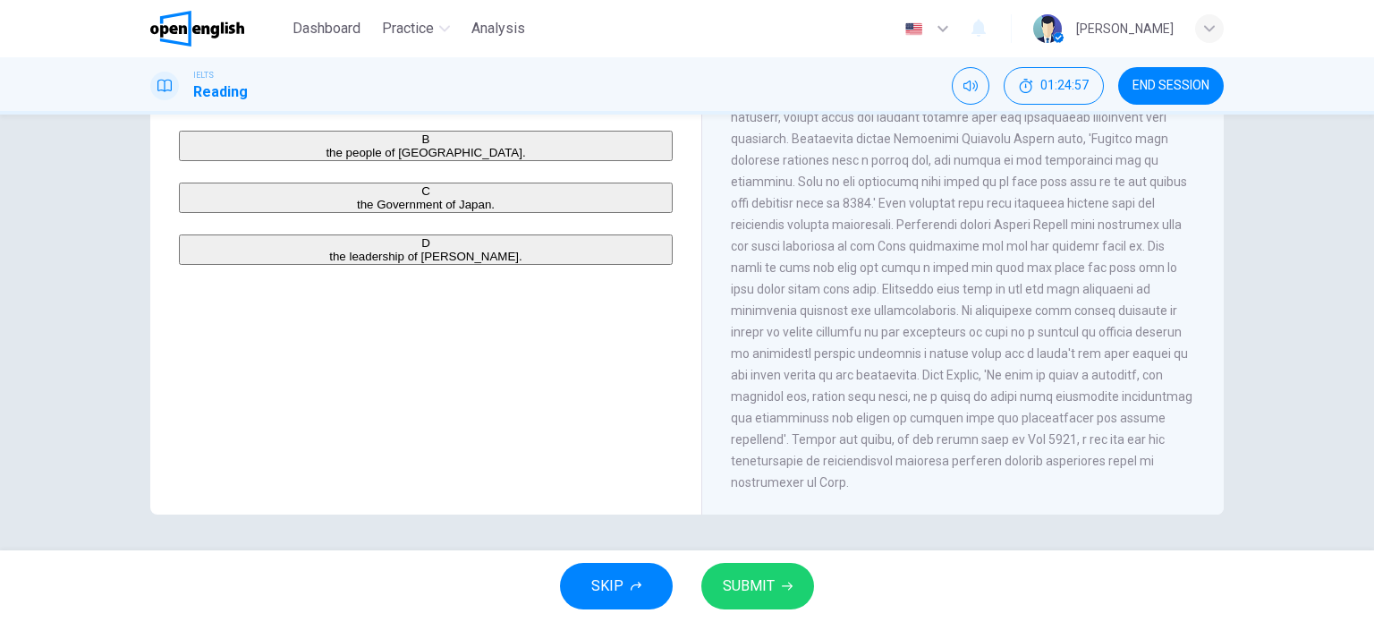
scroll to position [1536, 0]
drag, startPoint x: 989, startPoint y: 385, endPoint x: 985, endPoint y: 410, distance: 25.3
click at [1009, 393] on span at bounding box center [961, 256] width 461 height 465
drag, startPoint x: 862, startPoint y: 393, endPoint x: 909, endPoint y: 395, distance: 46.6
click at [903, 397] on span at bounding box center [961, 256] width 461 height 465
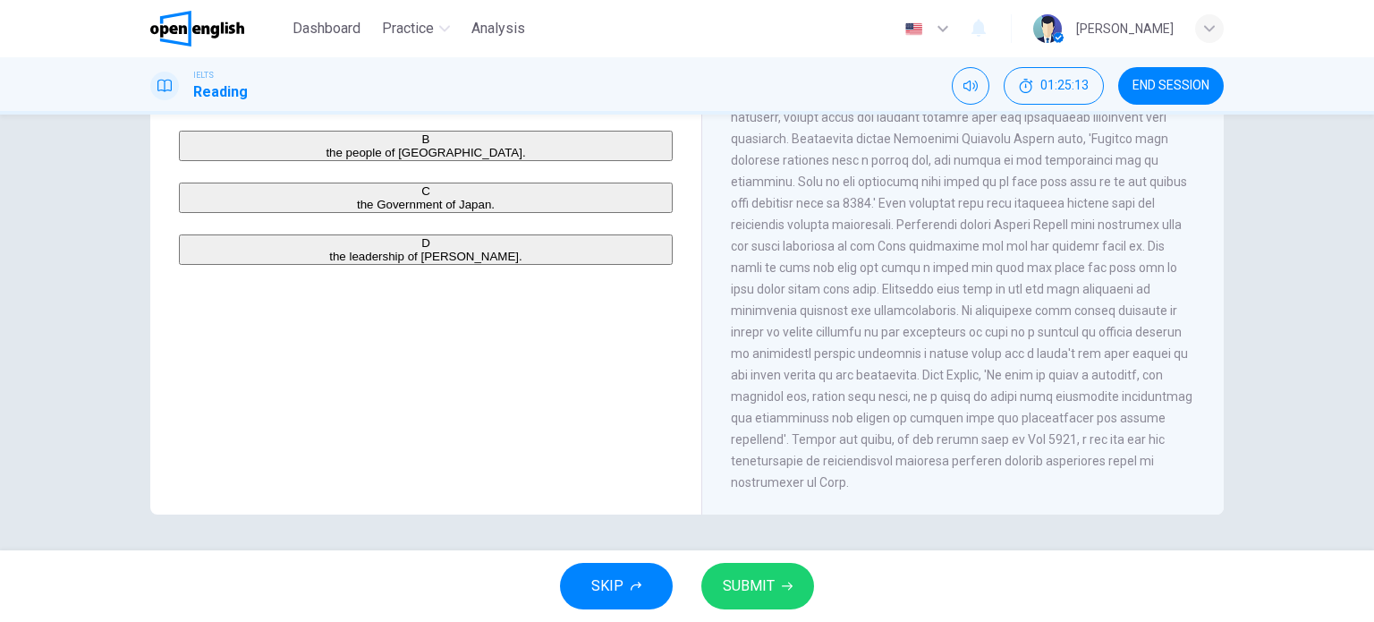
drag, startPoint x: 782, startPoint y: 434, endPoint x: 814, endPoint y: 437, distance: 31.5
click at [814, 437] on span at bounding box center [961, 256] width 461 height 465
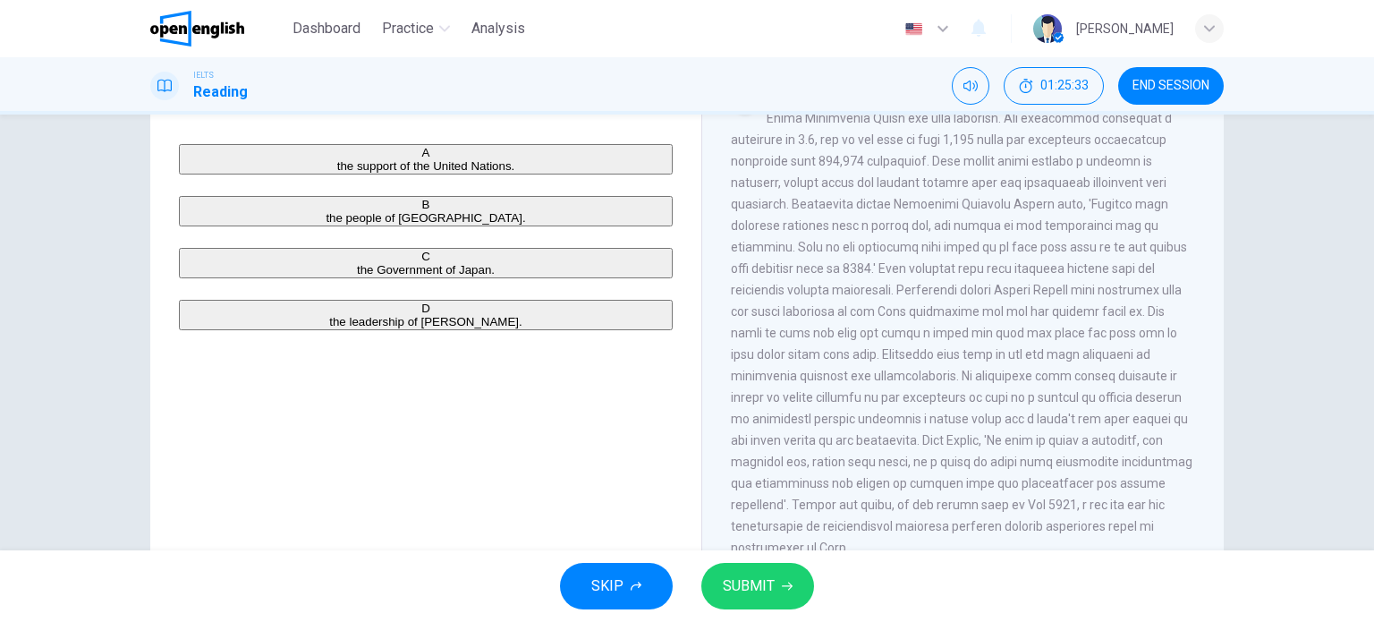
scroll to position [79, 0]
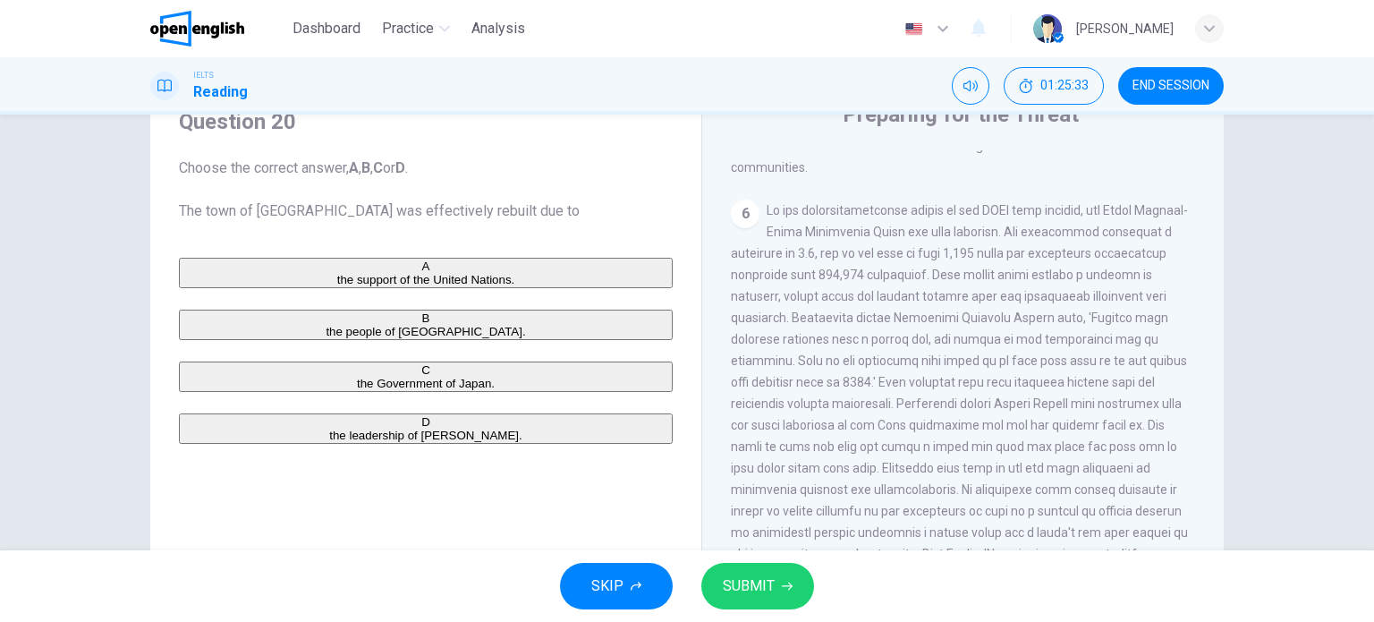
click at [337, 273] on span "the support of the United Nations." at bounding box center [426, 279] width 178 height 13
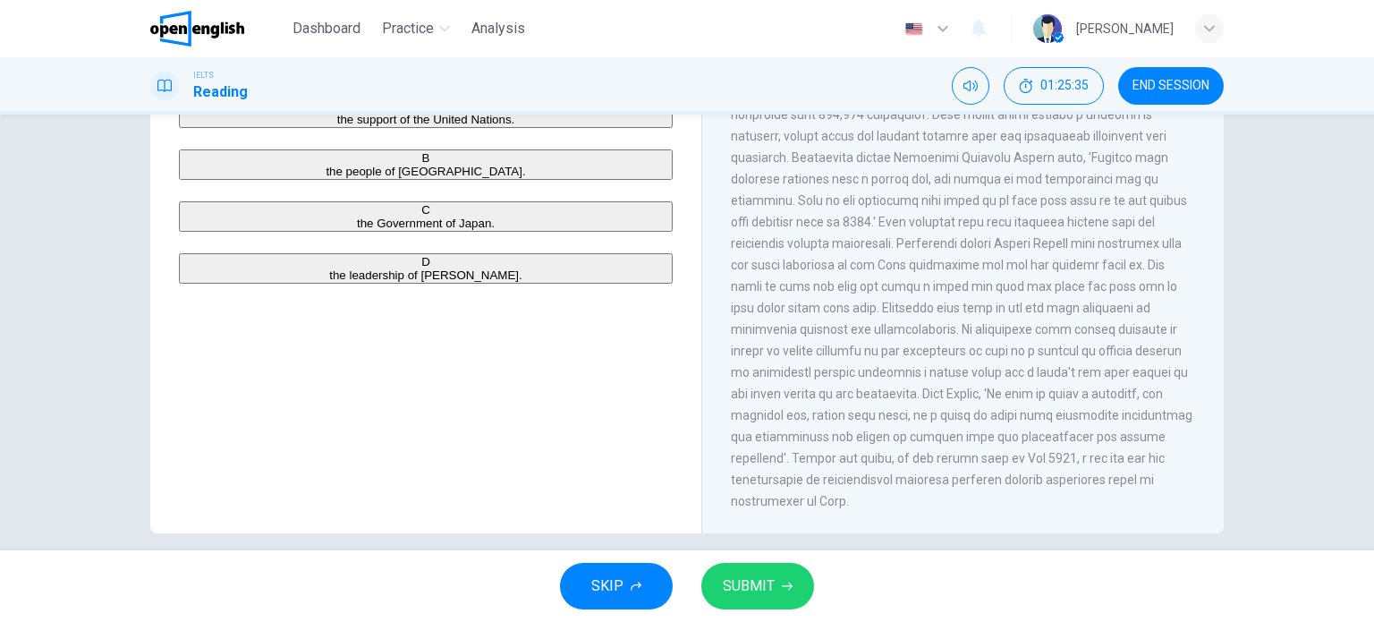
scroll to position [258, 0]
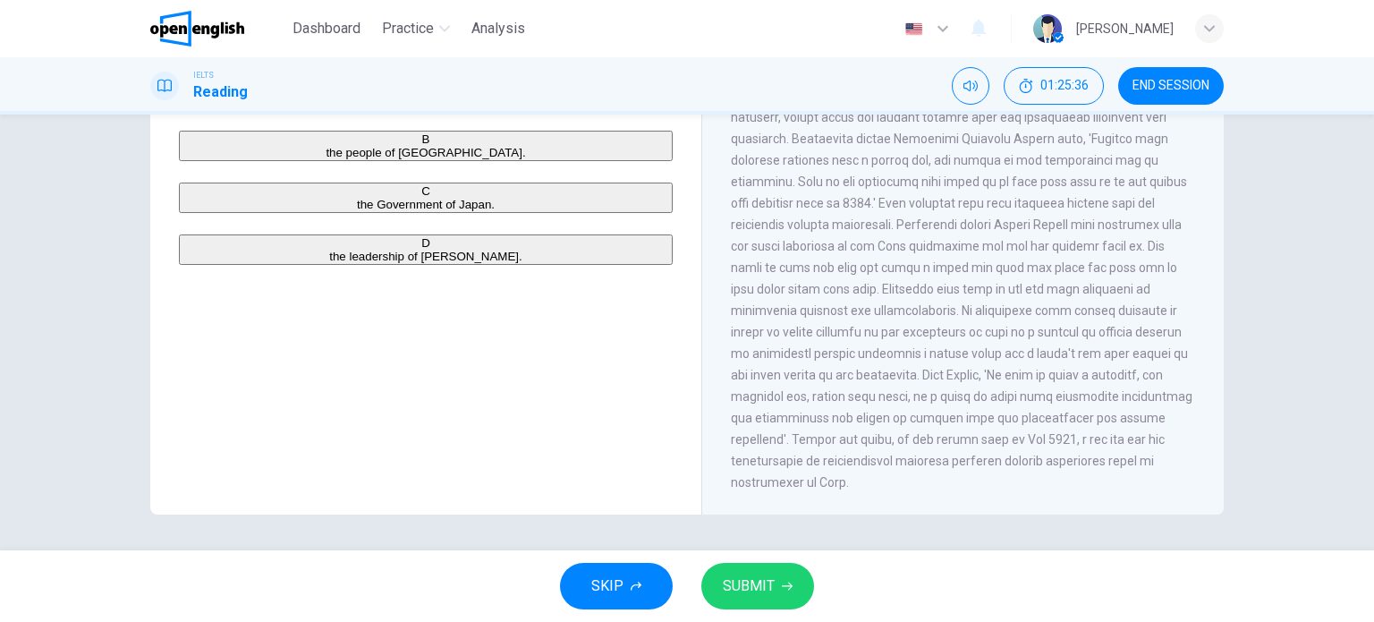
click at [793, 564] on button "SUBMIT" at bounding box center [757, 585] width 113 height 47
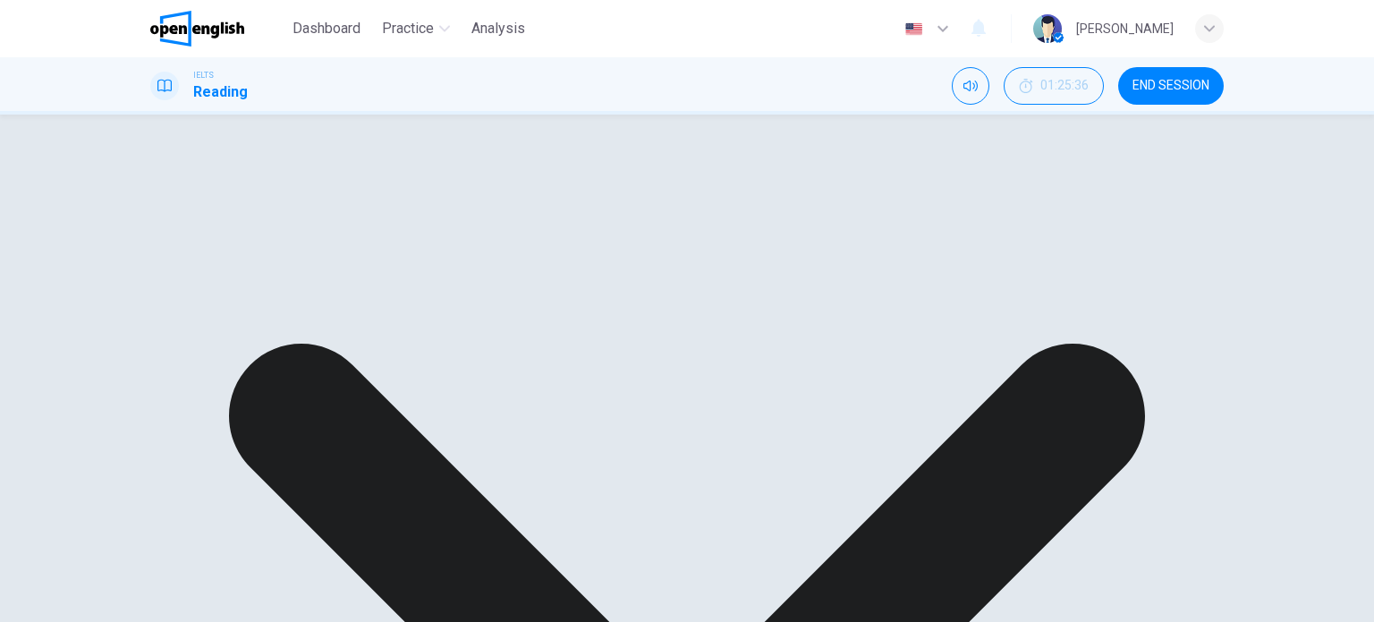
scroll to position [79, 0]
click at [523, 325] on div "A the support of the United Nations. B the people of [GEOGRAPHIC_DATA] C the Go…" at bounding box center [426, 351] width 494 height 186
click at [520, 336] on div "A the support of the United Nations. B the people of [GEOGRAPHIC_DATA] C the Go…" at bounding box center [426, 351] width 494 height 186
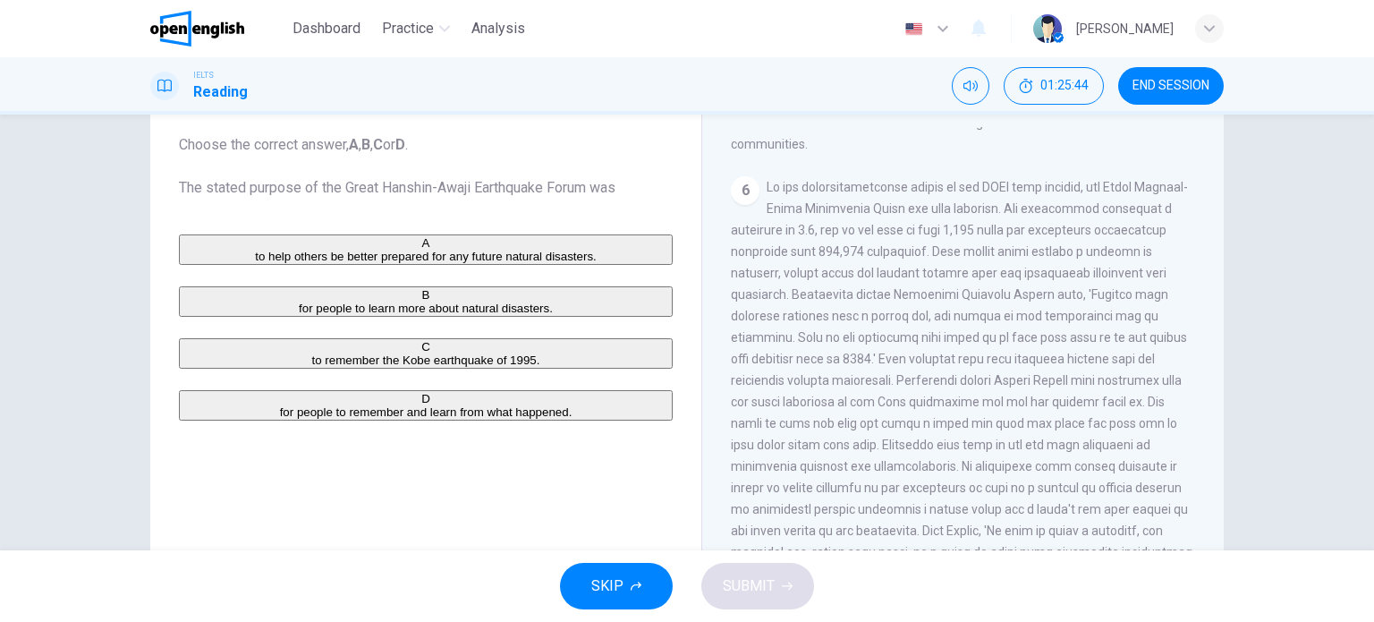
drag, startPoint x: 672, startPoint y: 267, endPoint x: 665, endPoint y: 284, distance: 18.1
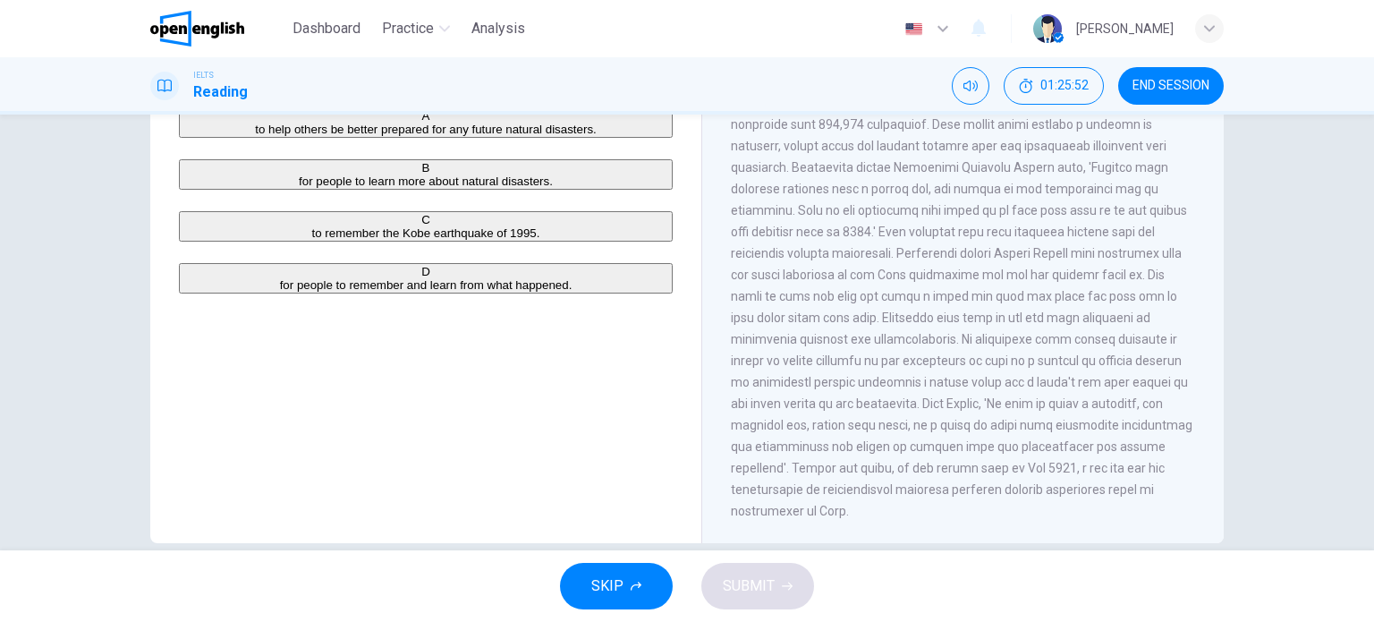
scroll to position [258, 0]
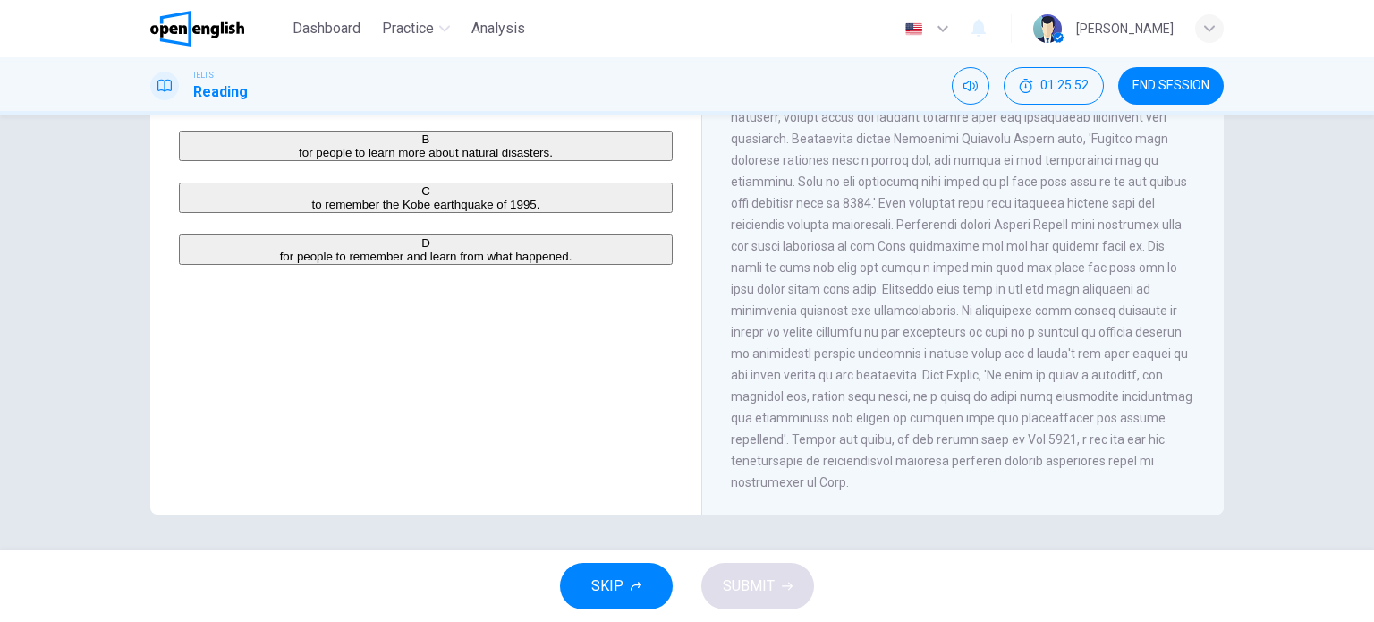
drag, startPoint x: 987, startPoint y: 347, endPoint x: 973, endPoint y: 428, distance: 82.6
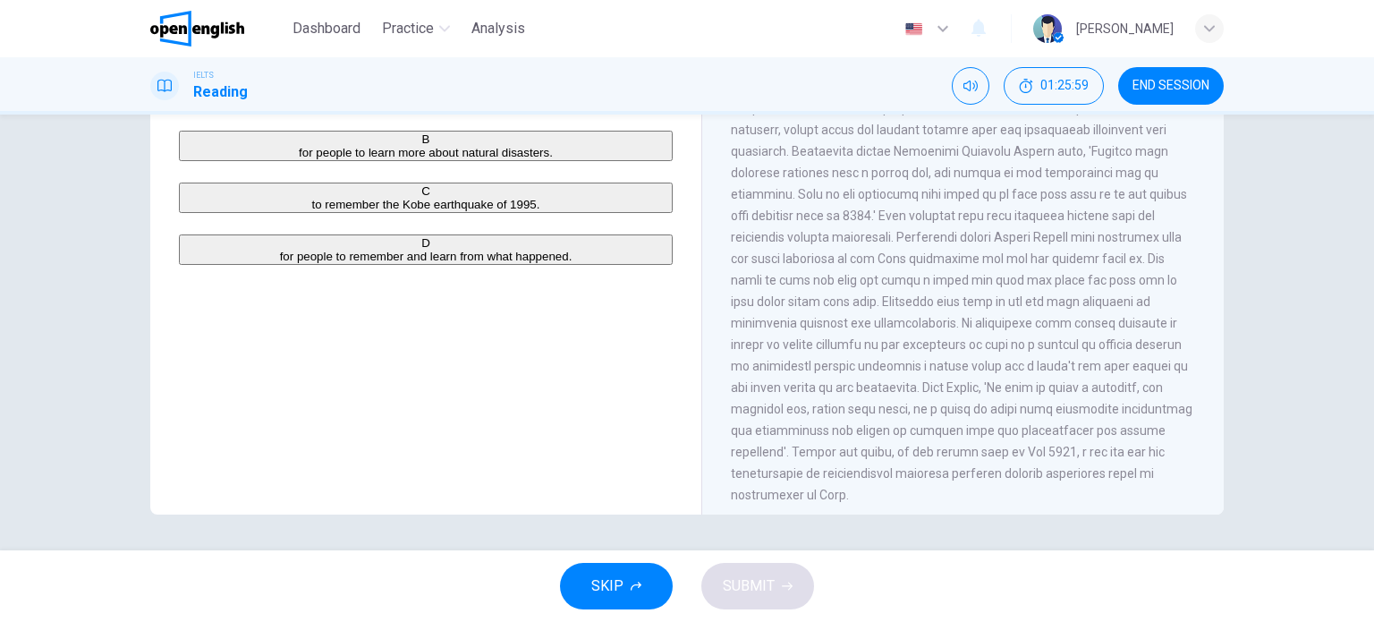
scroll to position [1536, 0]
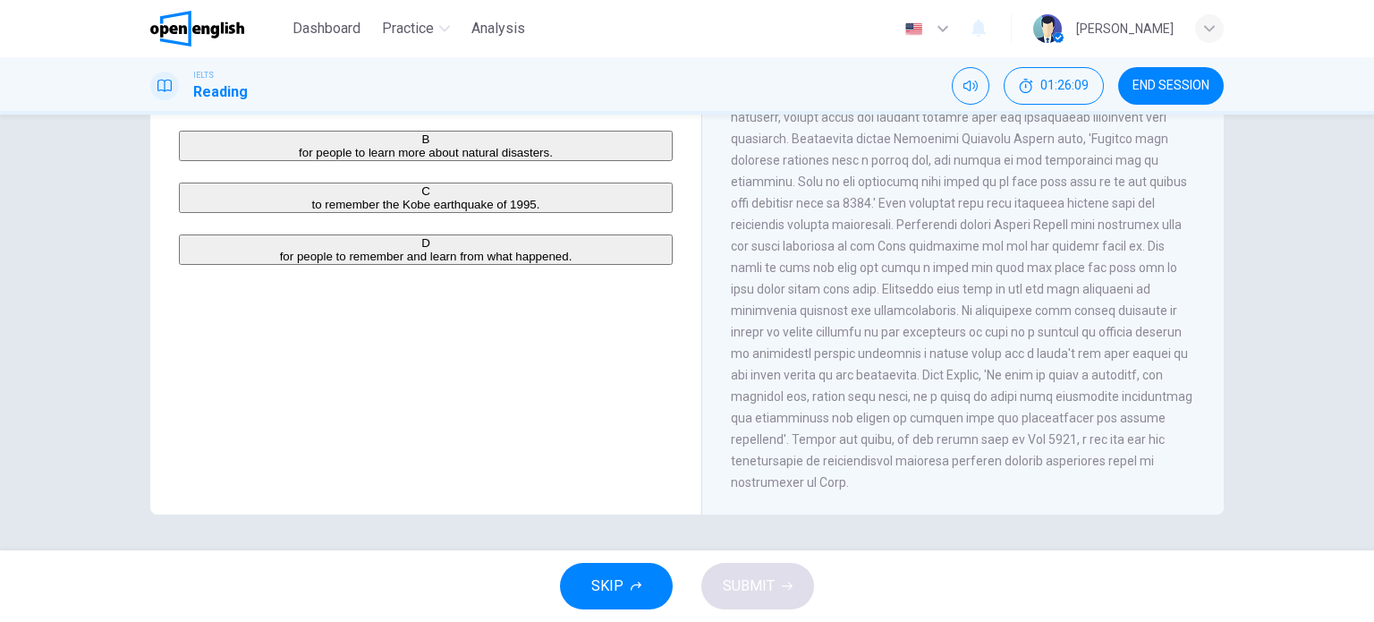
drag, startPoint x: 780, startPoint y: 395, endPoint x: 840, endPoint y: 396, distance: 59.9
click at [825, 397] on span at bounding box center [961, 256] width 461 height 465
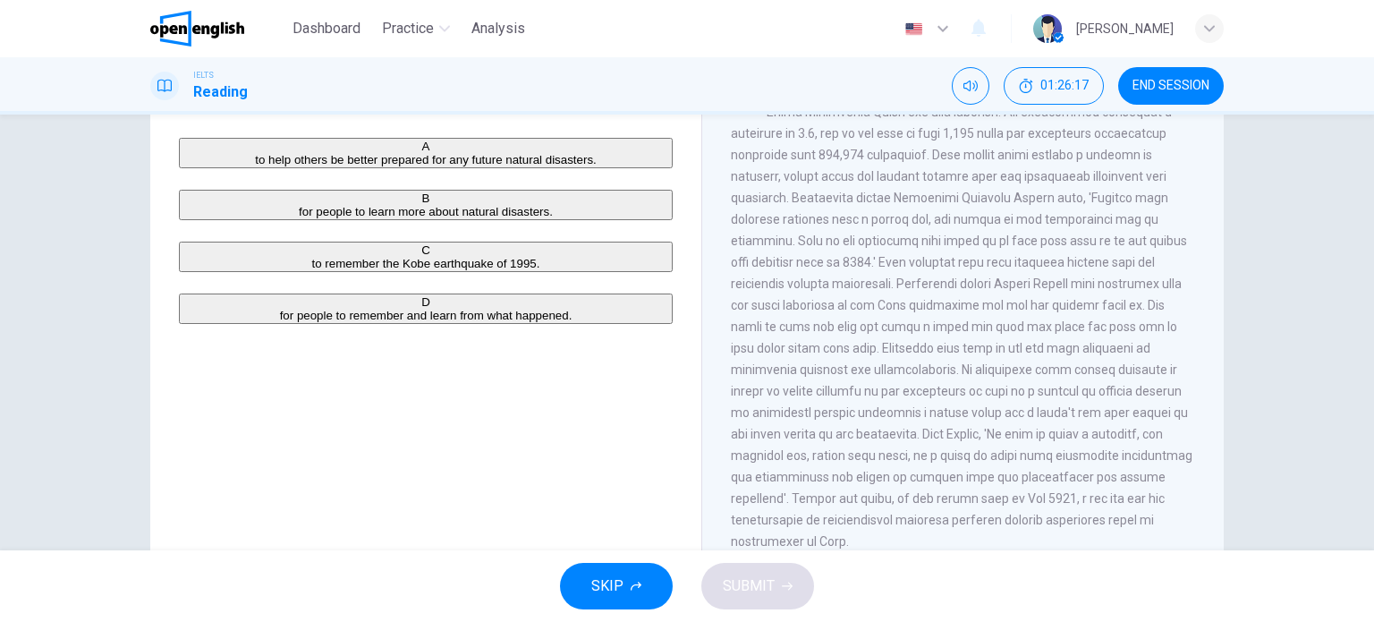
drag, startPoint x: 532, startPoint y: 418, endPoint x: 516, endPoint y: 378, distance: 42.5
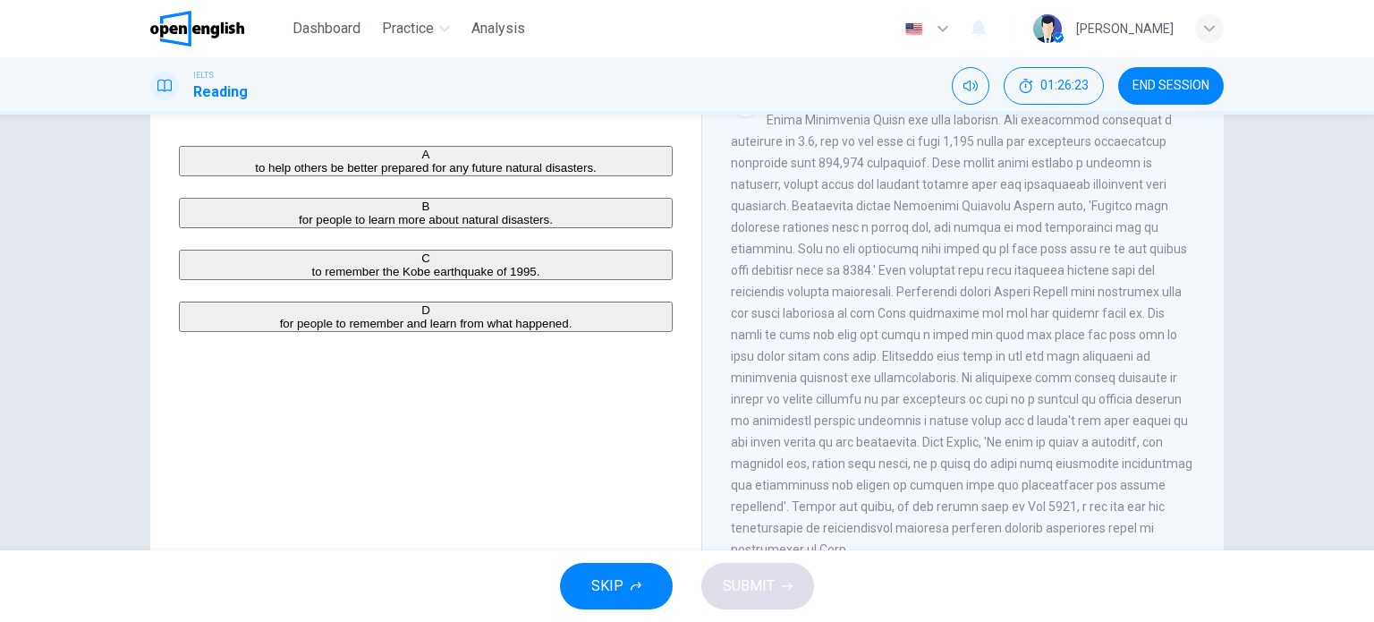
click at [435, 330] on span "for people to remember and learn from what happened." at bounding box center [426, 323] width 292 height 13
click at [765, 564] on button "SUBMIT" at bounding box center [757, 585] width 113 height 47
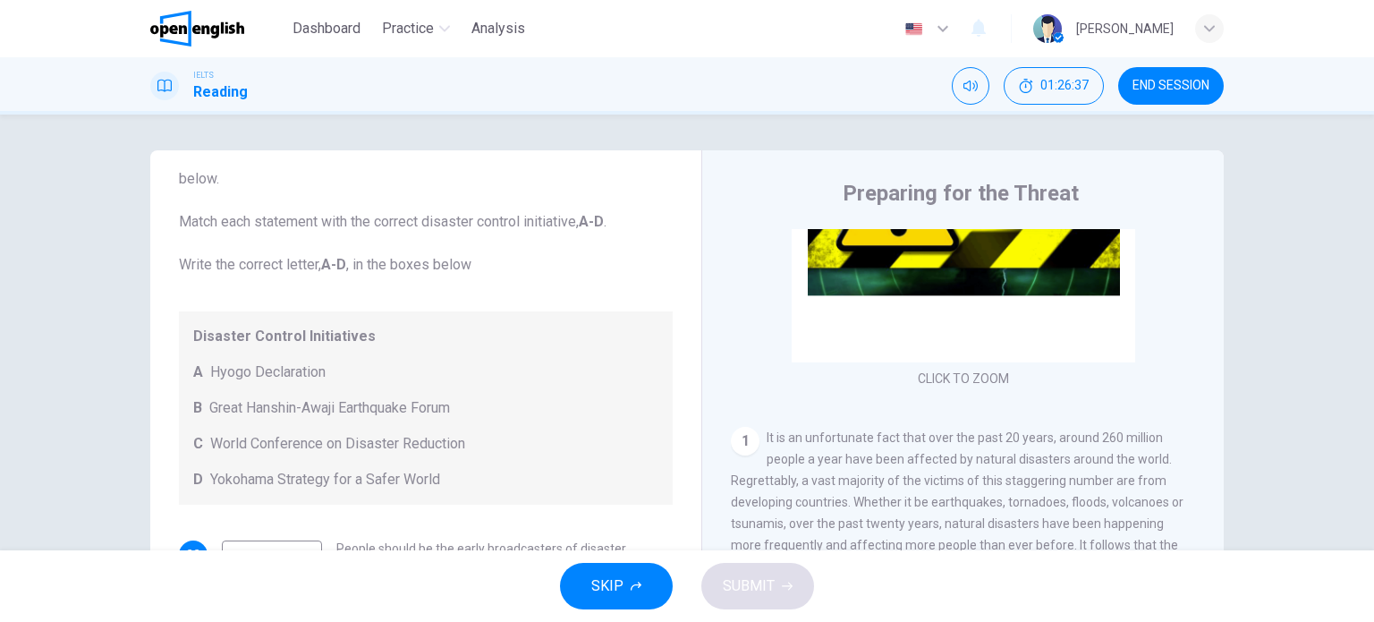
scroll to position [122, 0]
